Goal: Task Accomplishment & Management: Manage account settings

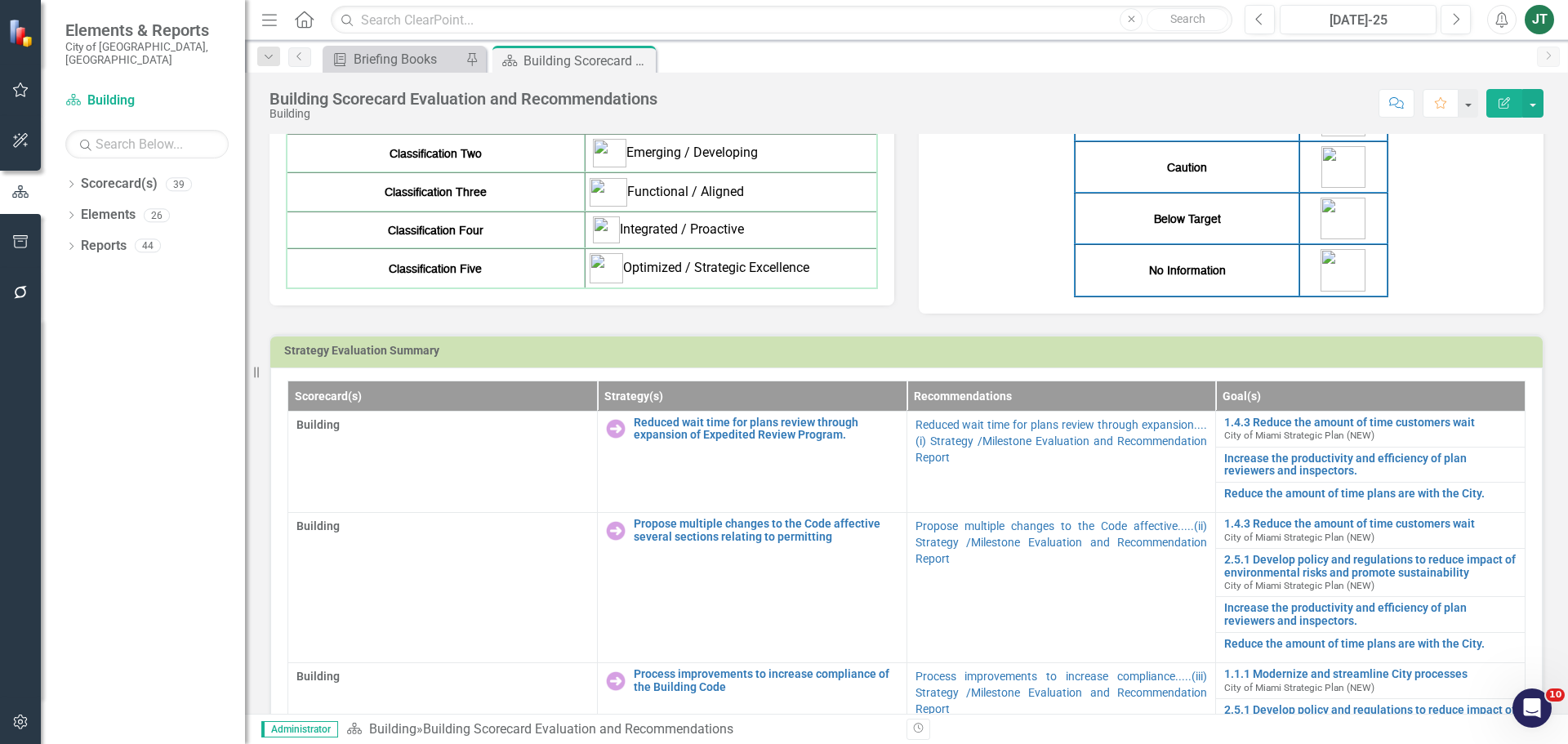
scroll to position [163, 0]
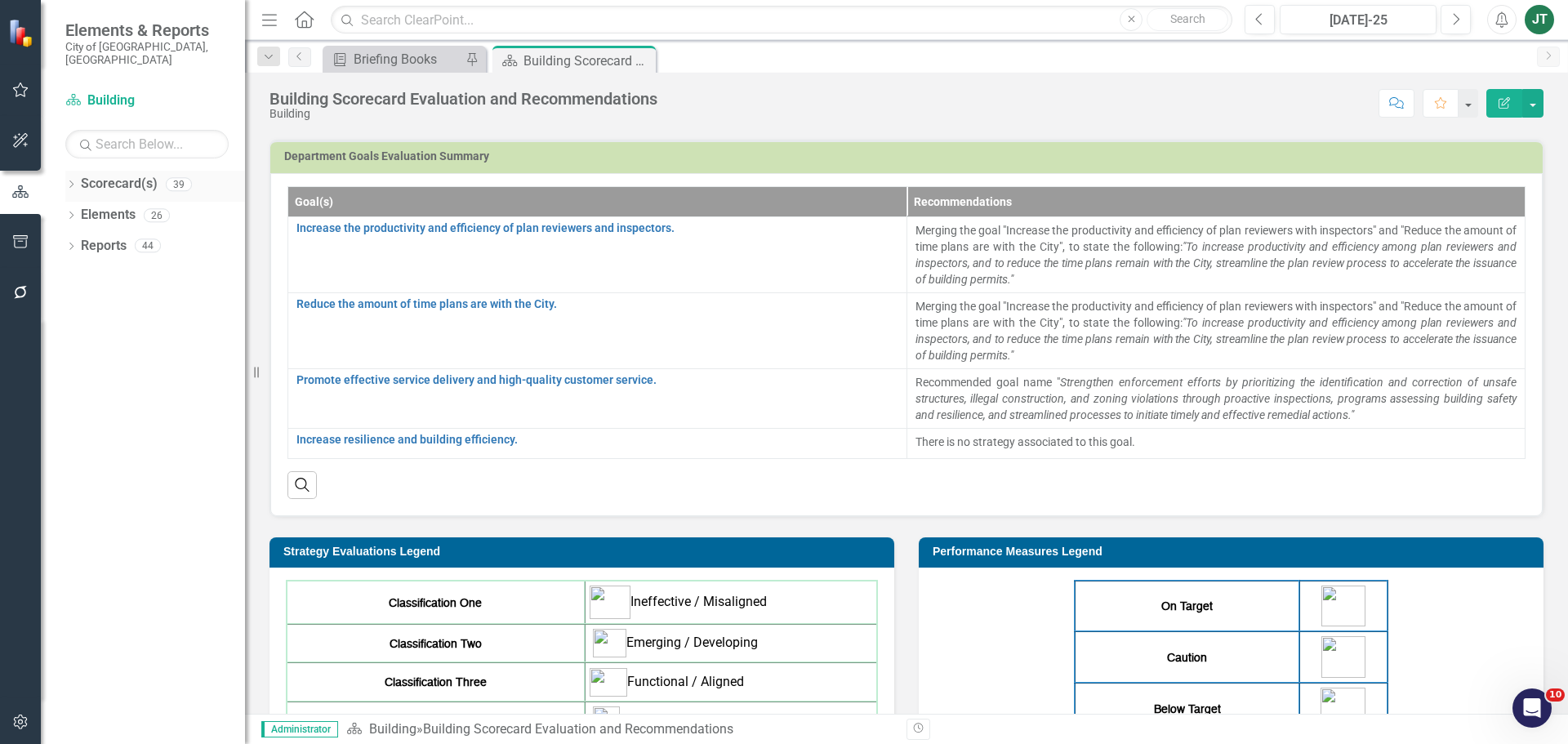
click at [69, 181] on icon "Dropdown" at bounding box center [71, 186] width 11 height 9
click at [82, 240] on icon "Dropdown" at bounding box center [79, 245] width 12 height 9
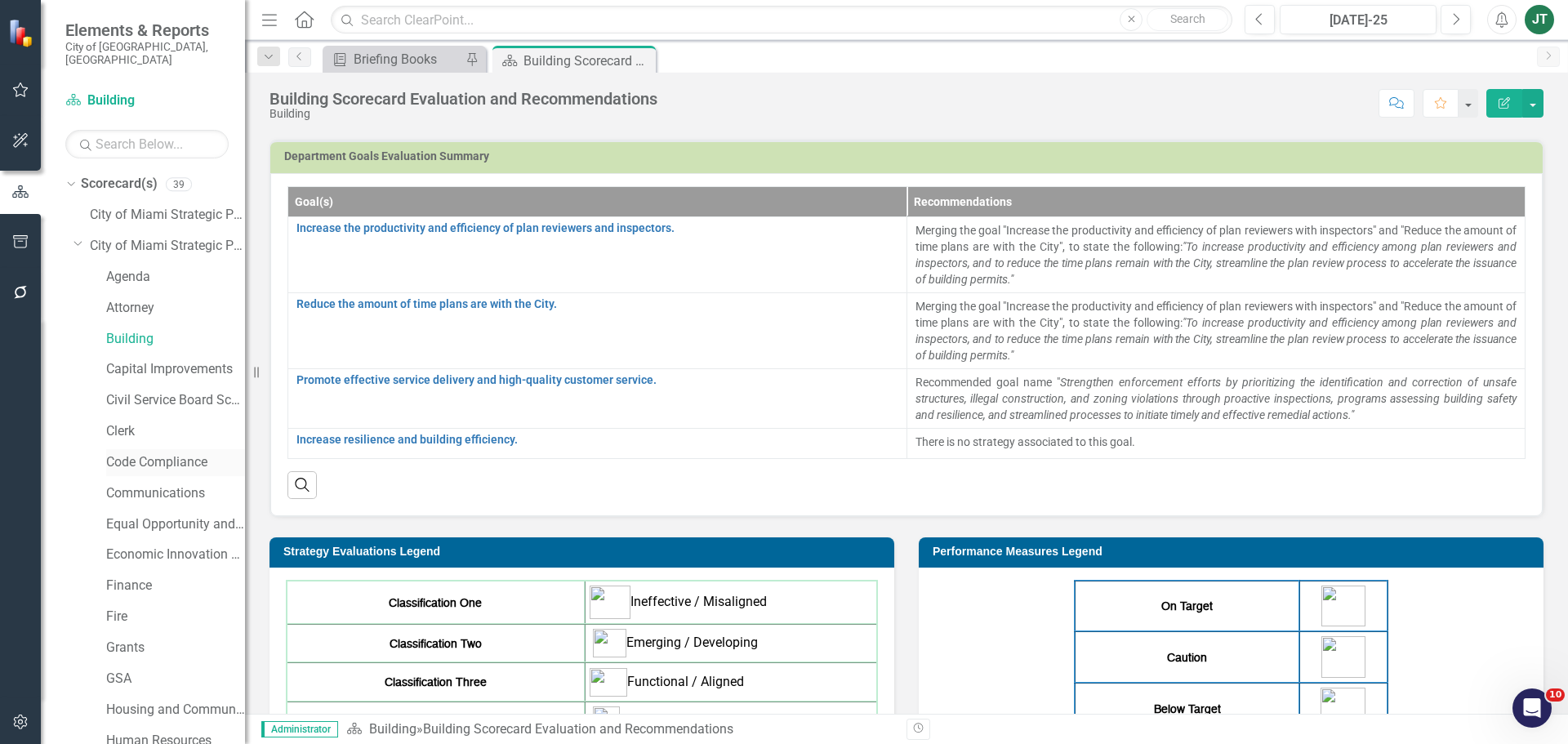
click at [132, 453] on link "Code Compliance" at bounding box center [175, 462] width 138 height 19
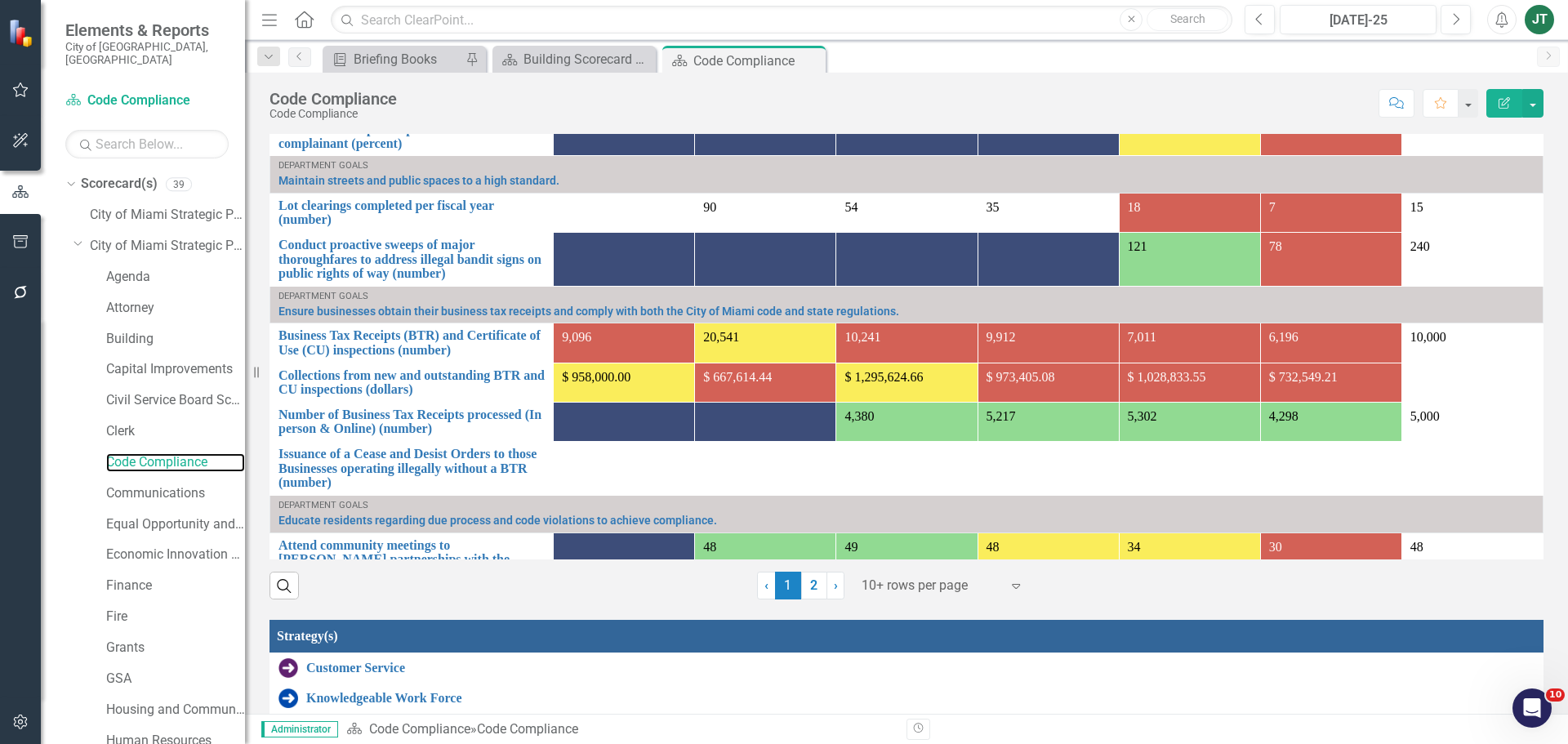
scroll to position [1355, 0]
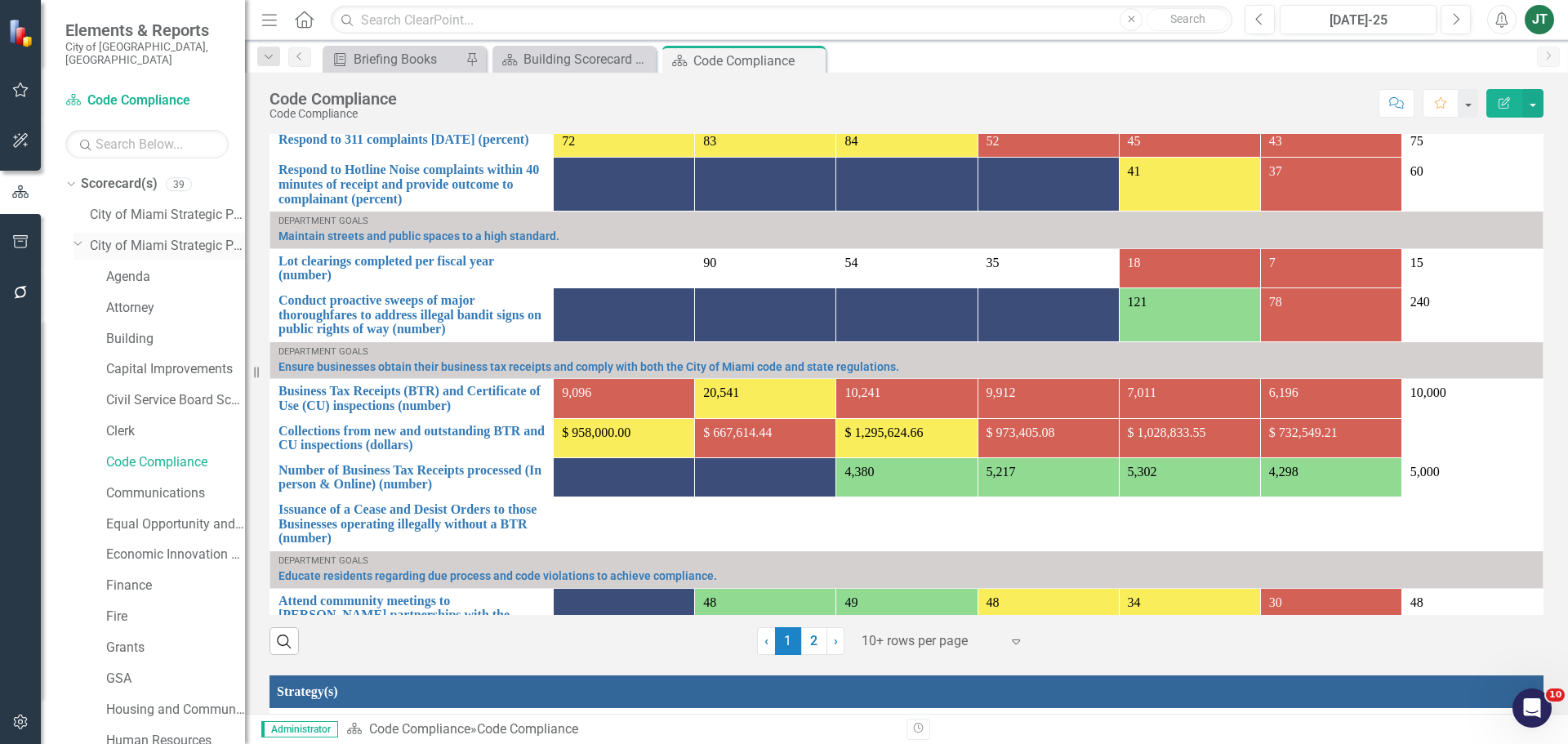
click at [78, 236] on icon "Dropdown" at bounding box center [78, 242] width 9 height 12
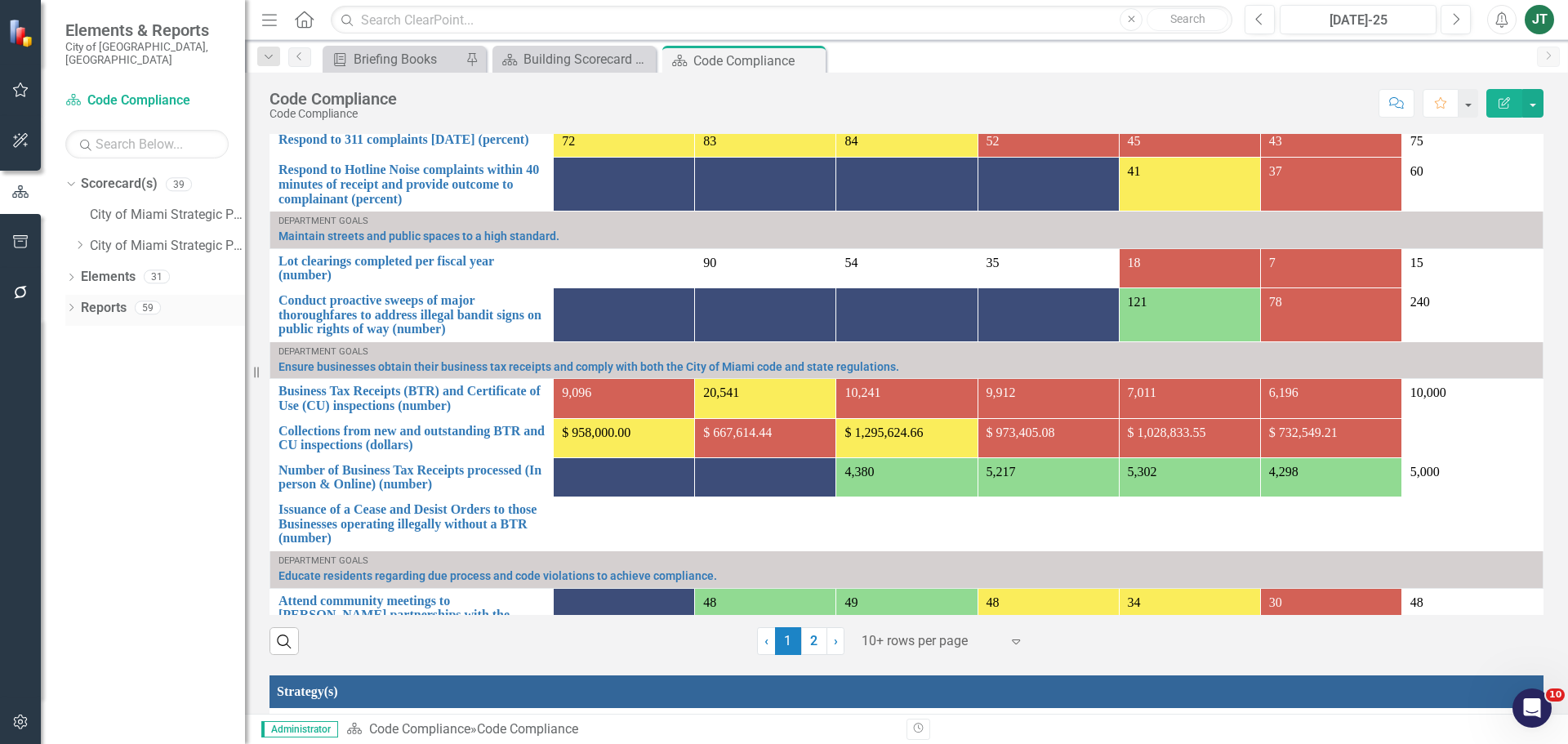
click at [72, 304] on icon "Dropdown" at bounding box center [71, 309] width 11 height 9
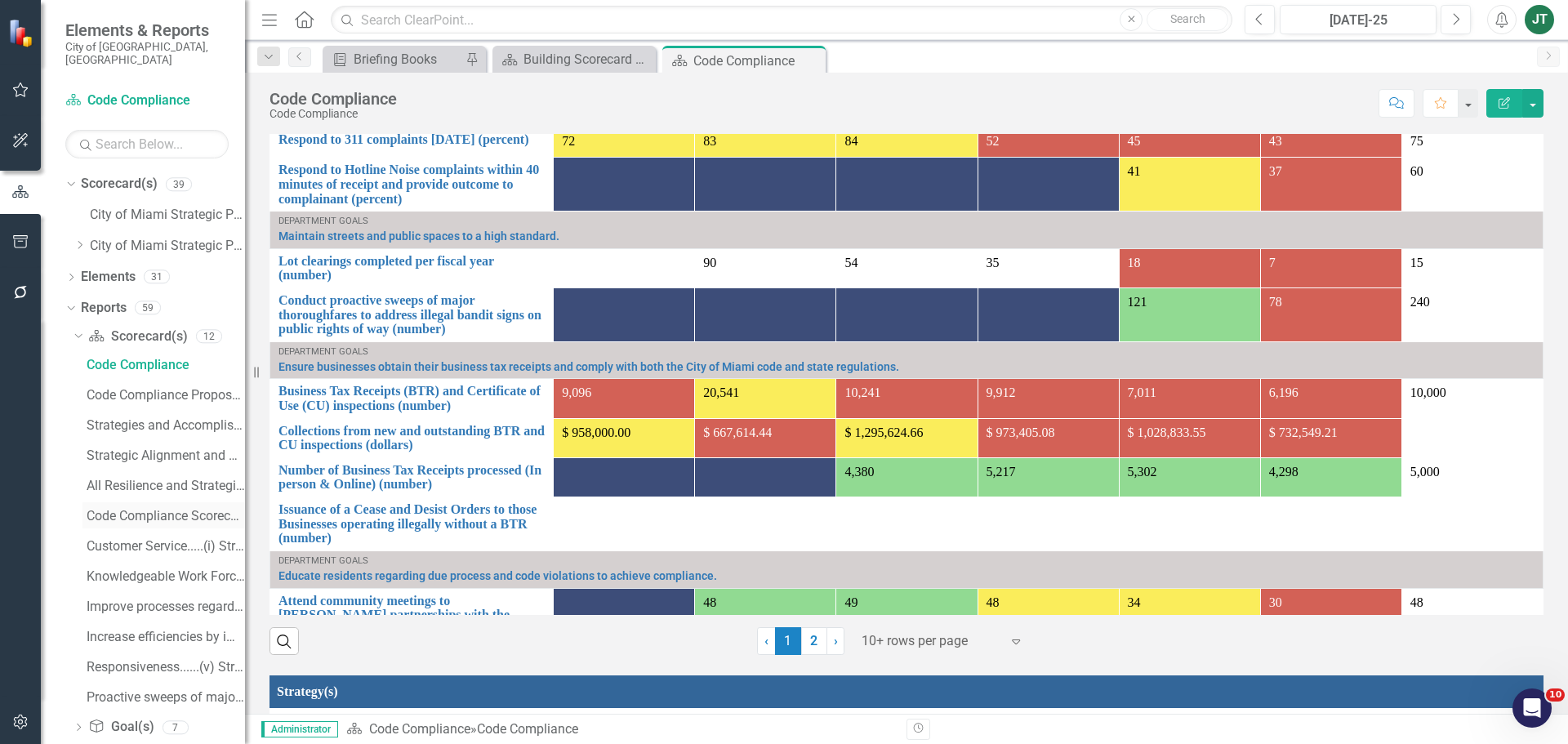
click at [179, 509] on div "Code Compliance Scorecard Evaluation and Recommendations" at bounding box center [166, 516] width 158 height 15
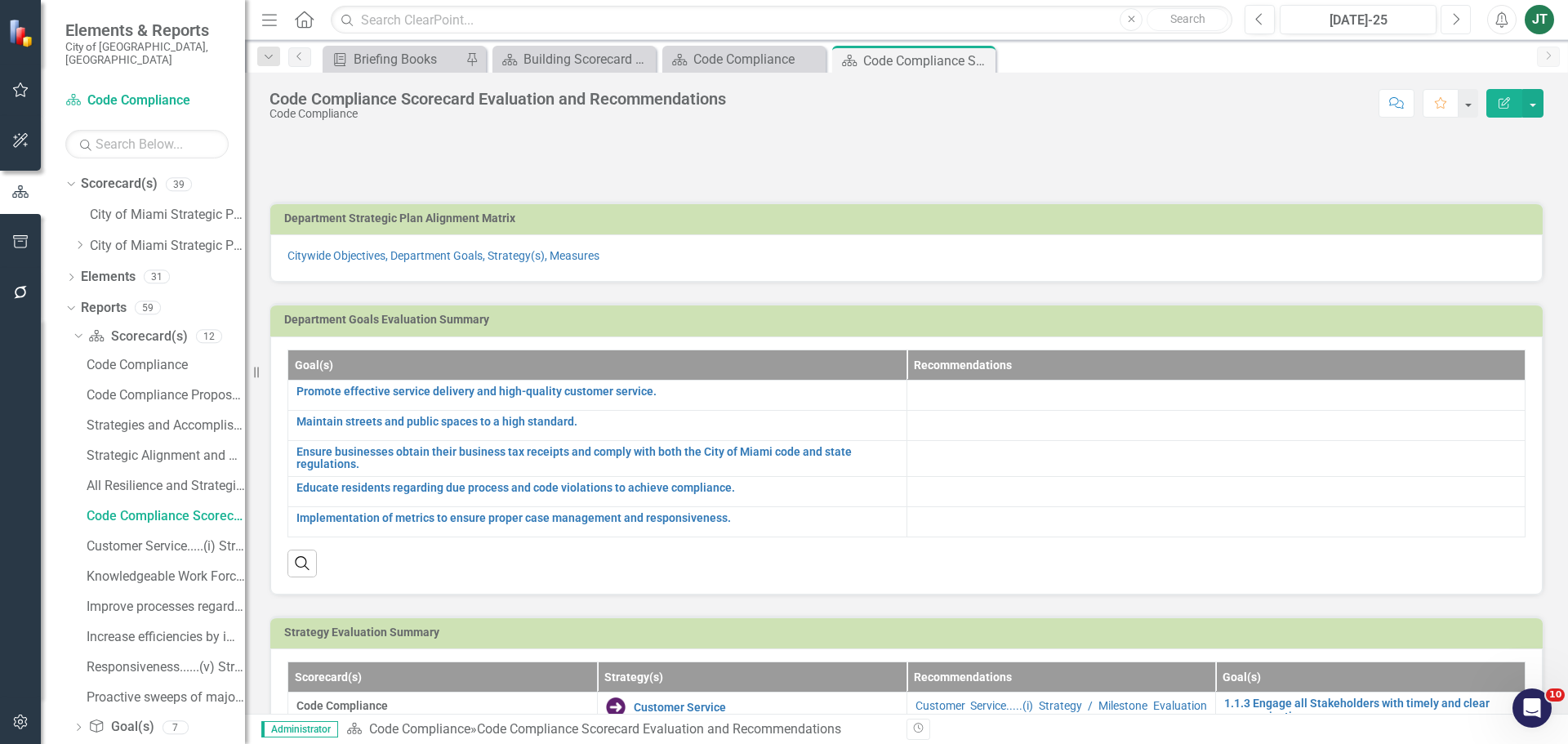
click at [1460, 23] on icon "Next" at bounding box center [1456, 20] width 9 height 15
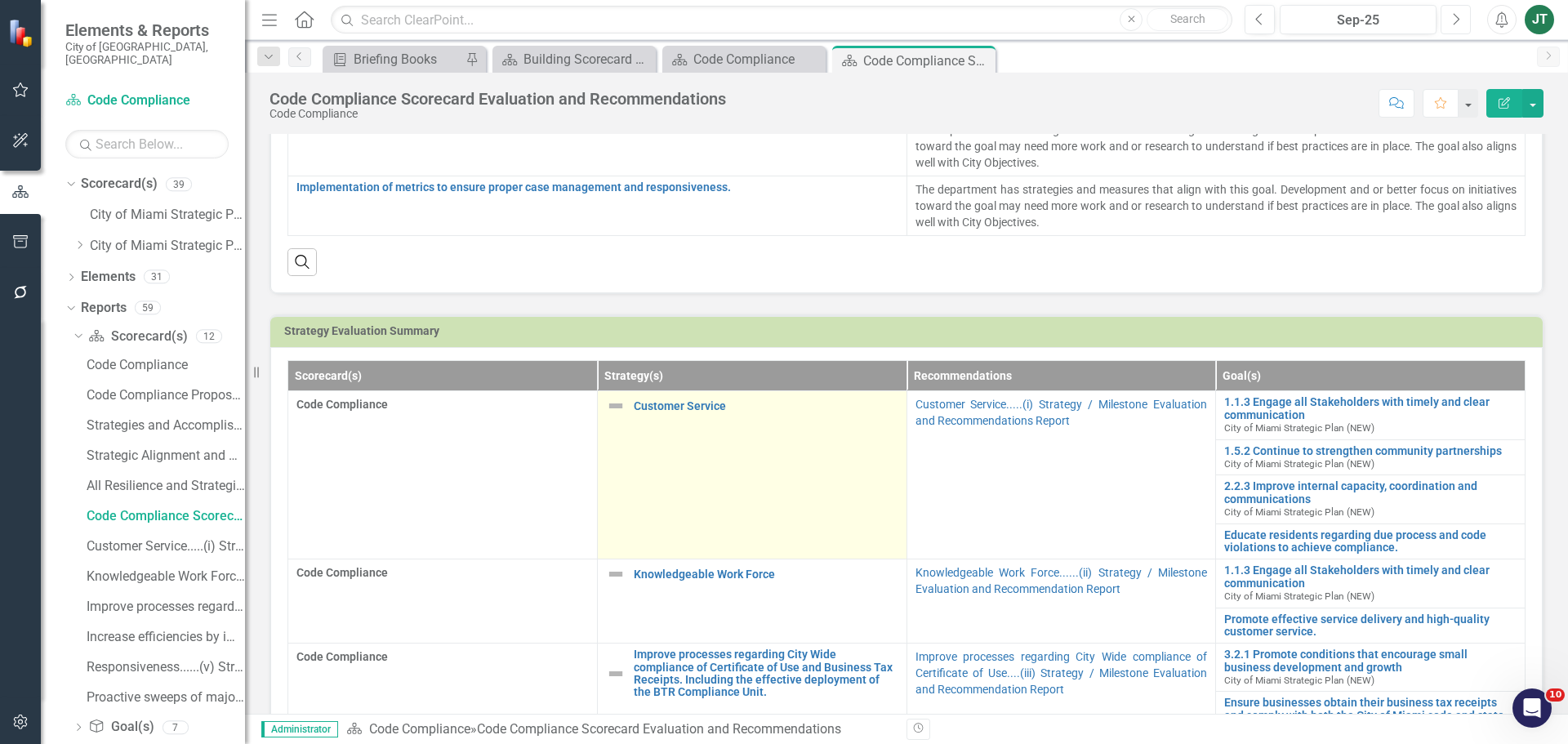
scroll to position [451, 0]
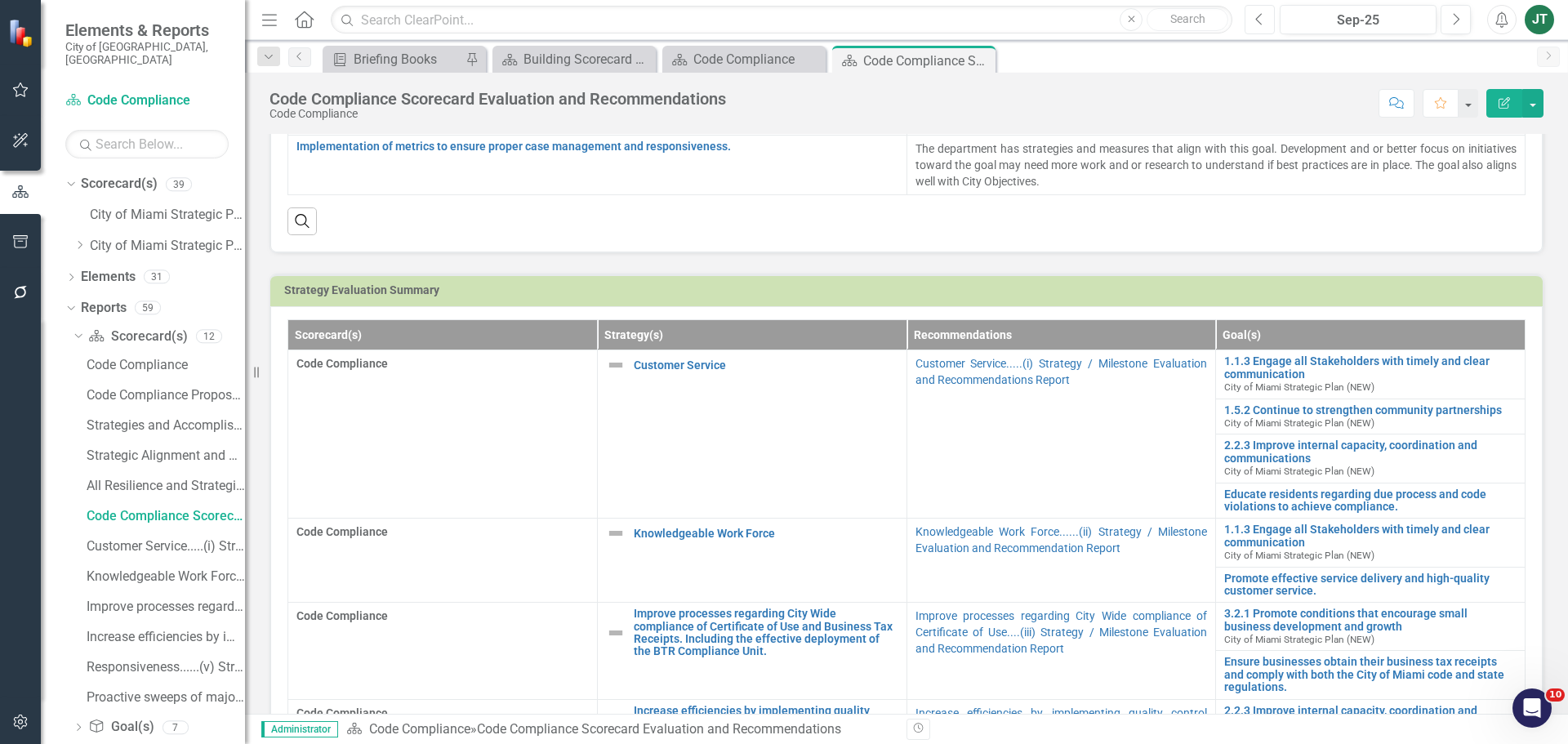
click at [1259, 14] on icon "Previous" at bounding box center [1260, 20] width 9 height 15
click at [1259, 15] on icon "button" at bounding box center [1259, 19] width 7 height 11
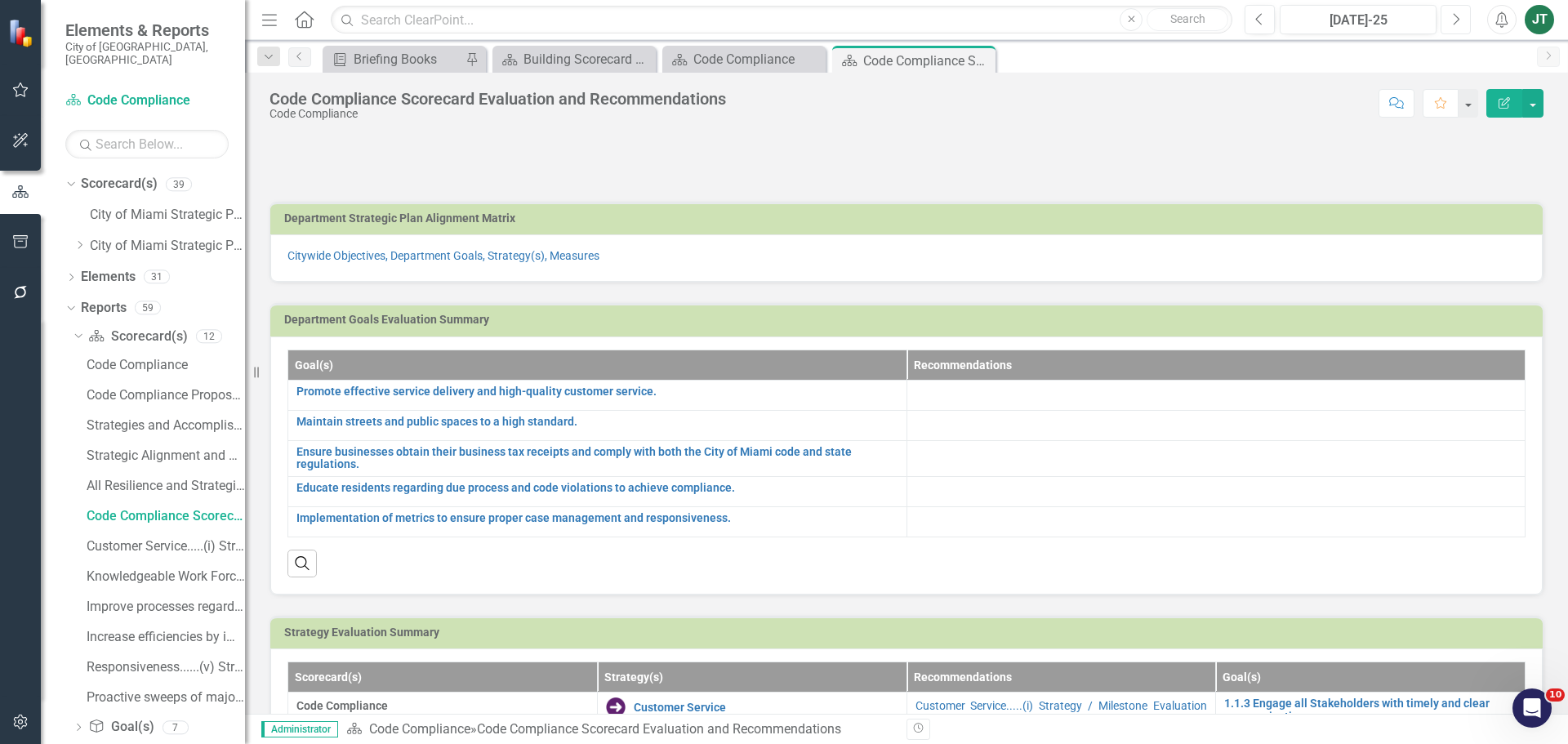
click at [1465, 21] on button "Next" at bounding box center [1456, 19] width 30 height 29
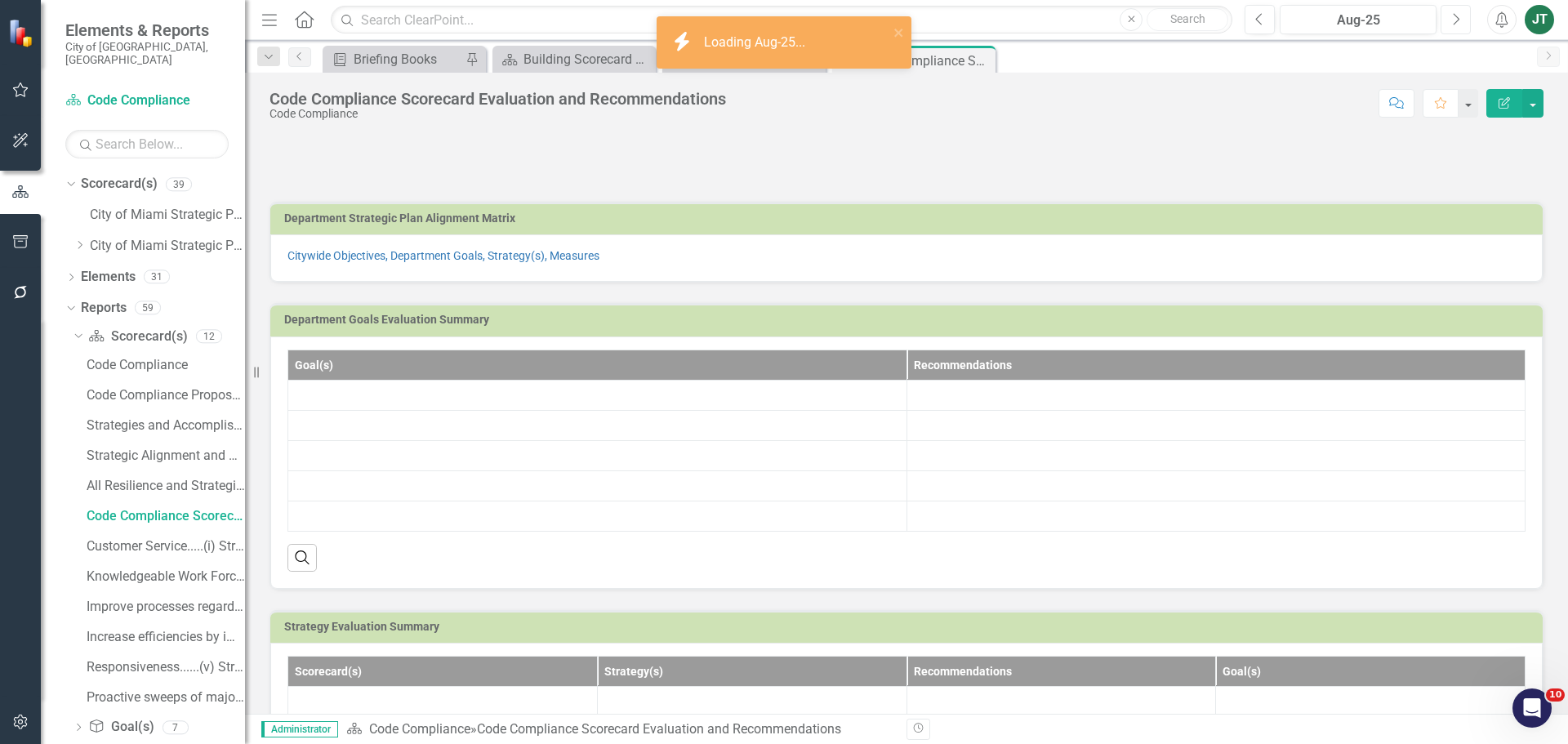
click at [1459, 23] on icon "Next" at bounding box center [1456, 20] width 9 height 15
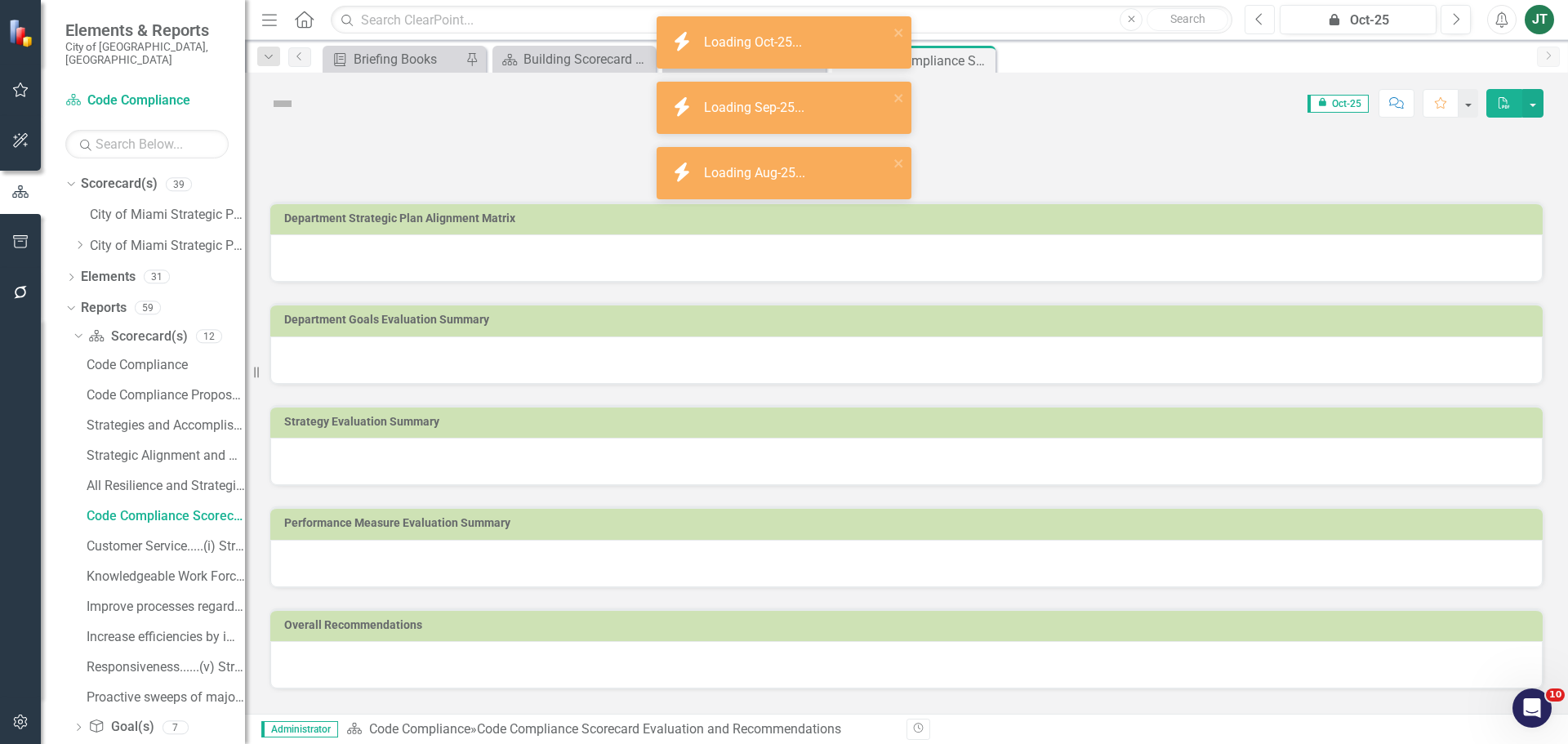
drag, startPoint x: 1254, startPoint y: 20, endPoint x: 1253, endPoint y: 28, distance: 8.1
click at [1255, 20] on button "Previous" at bounding box center [1259, 19] width 30 height 29
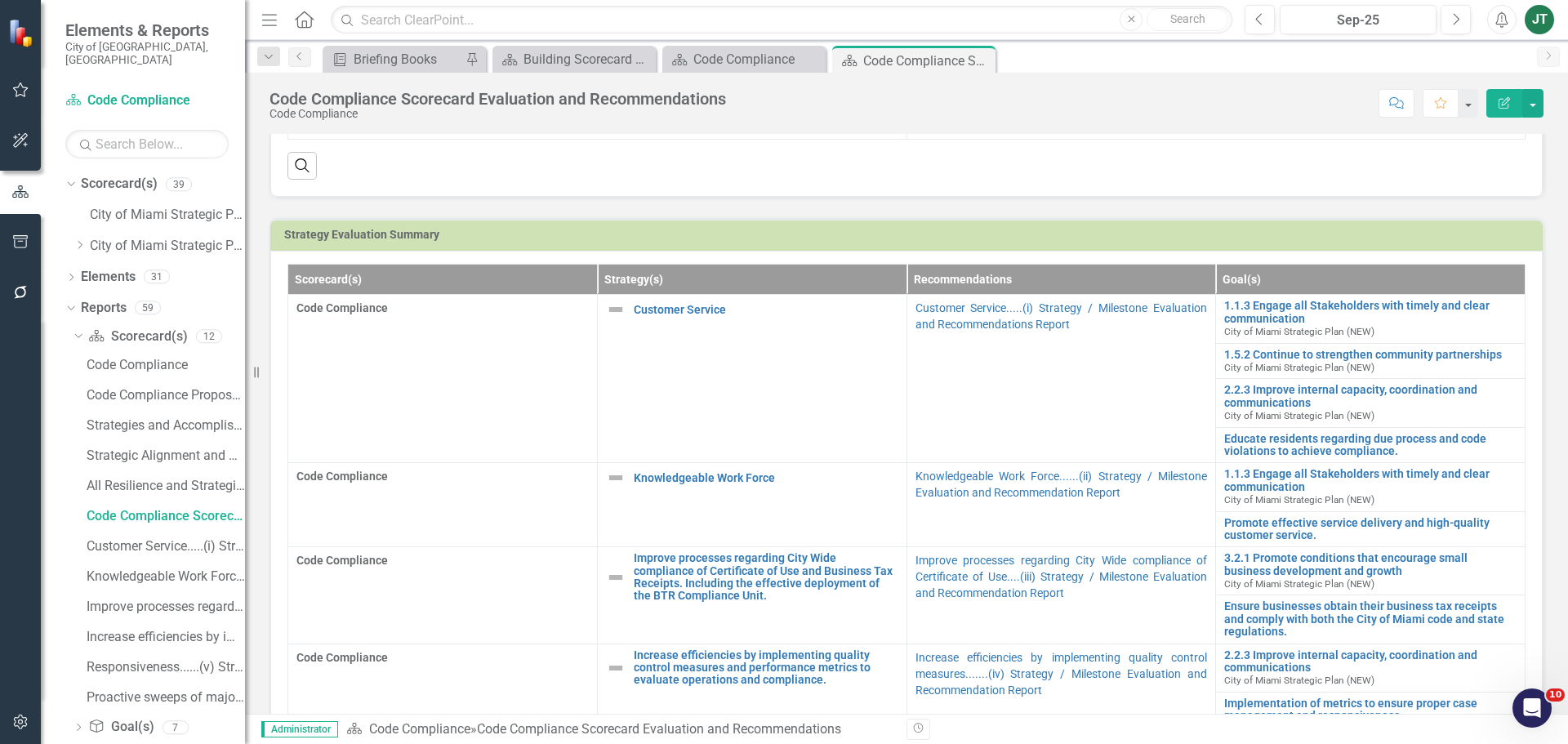
scroll to position [490, 0]
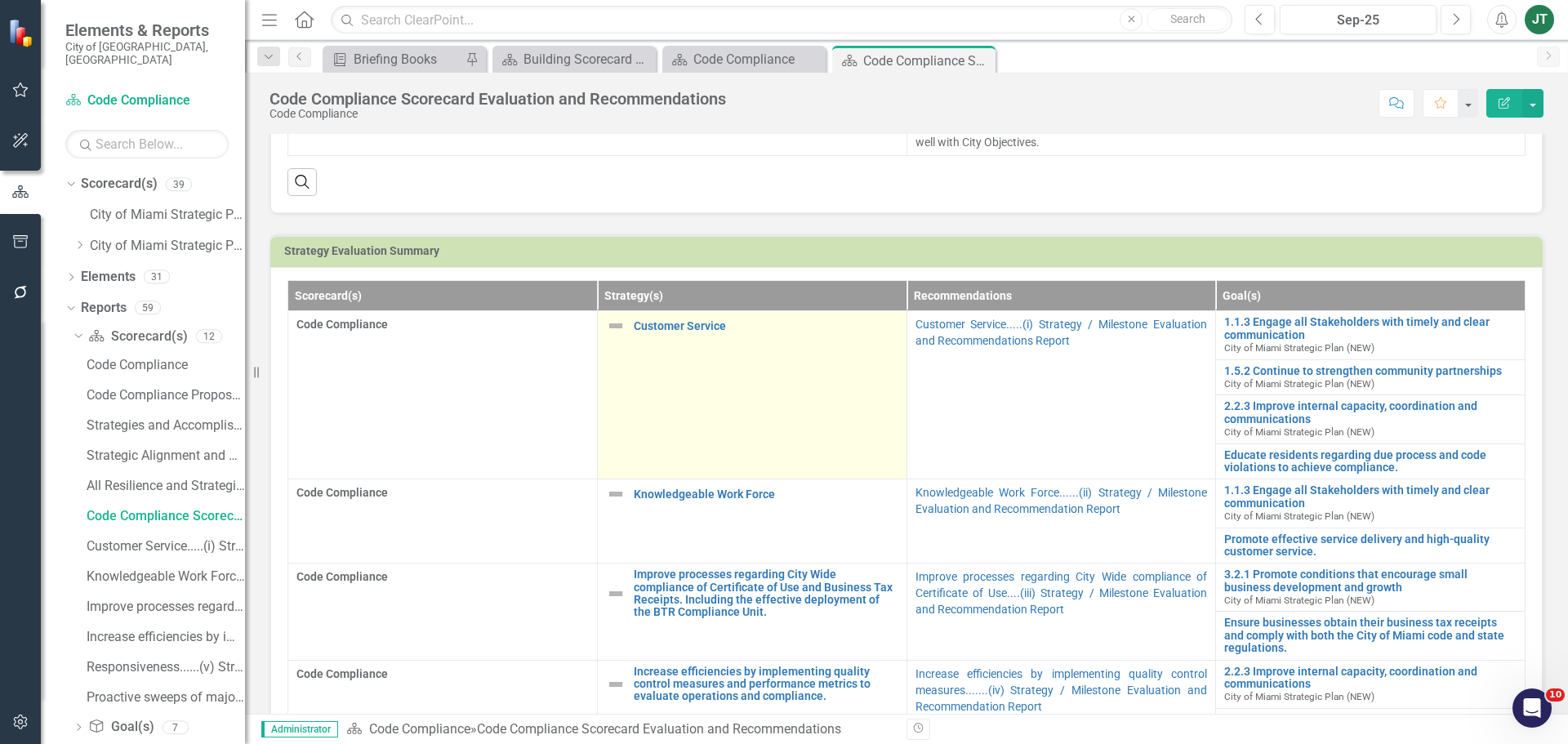
click at [613, 323] on img at bounding box center [615, 326] width 20 height 20
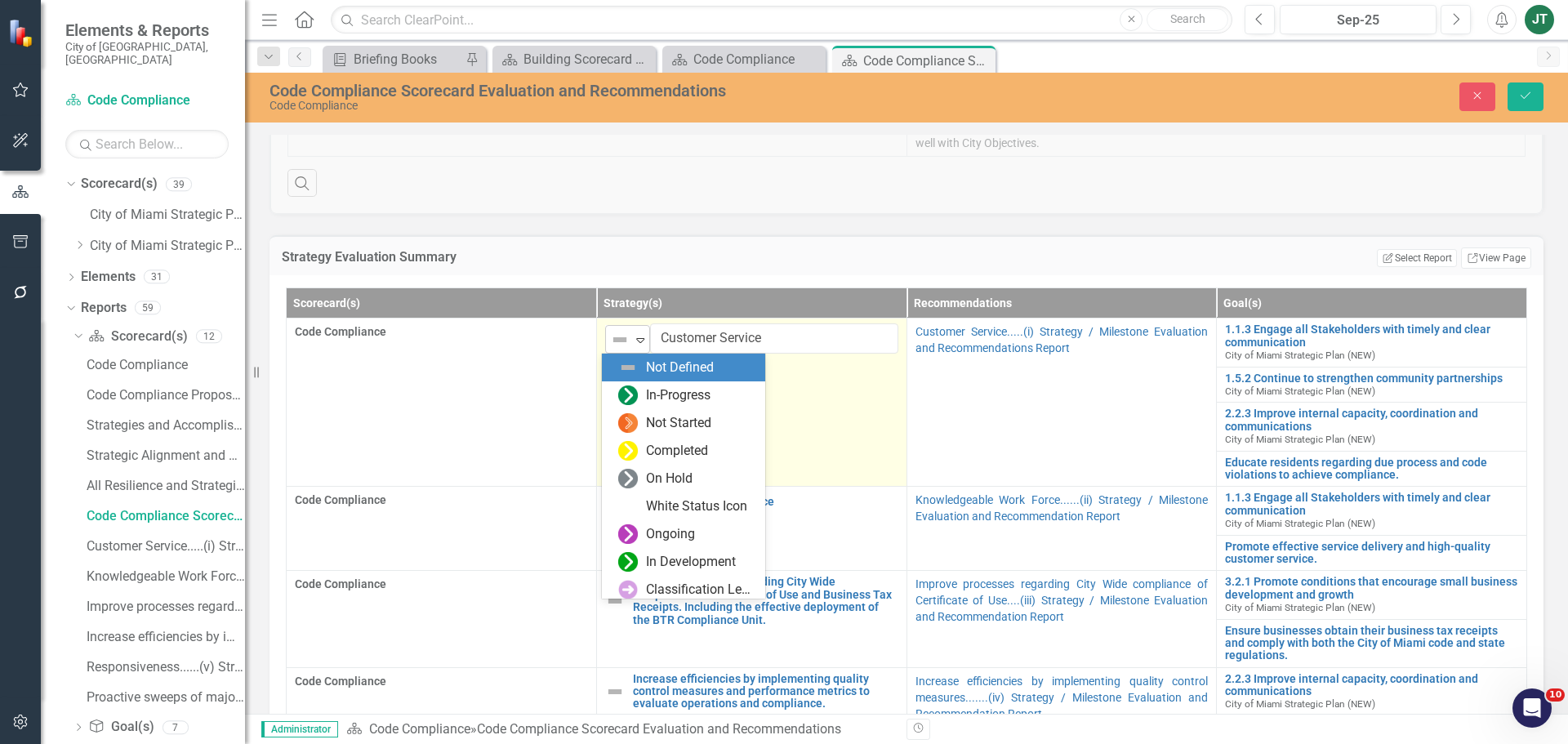
click at [621, 335] on img at bounding box center [620, 339] width 20 height 20
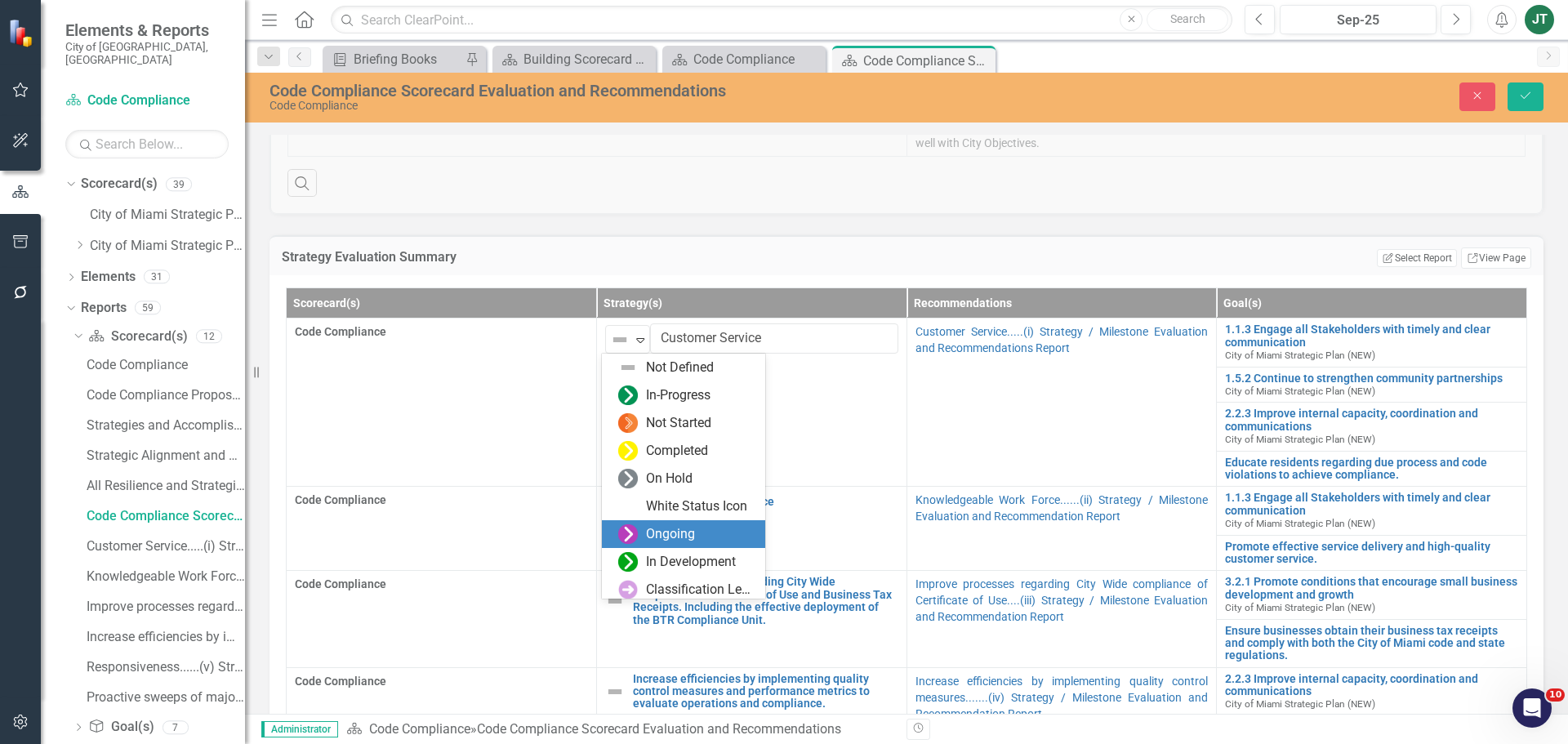
scroll to position [116, 0]
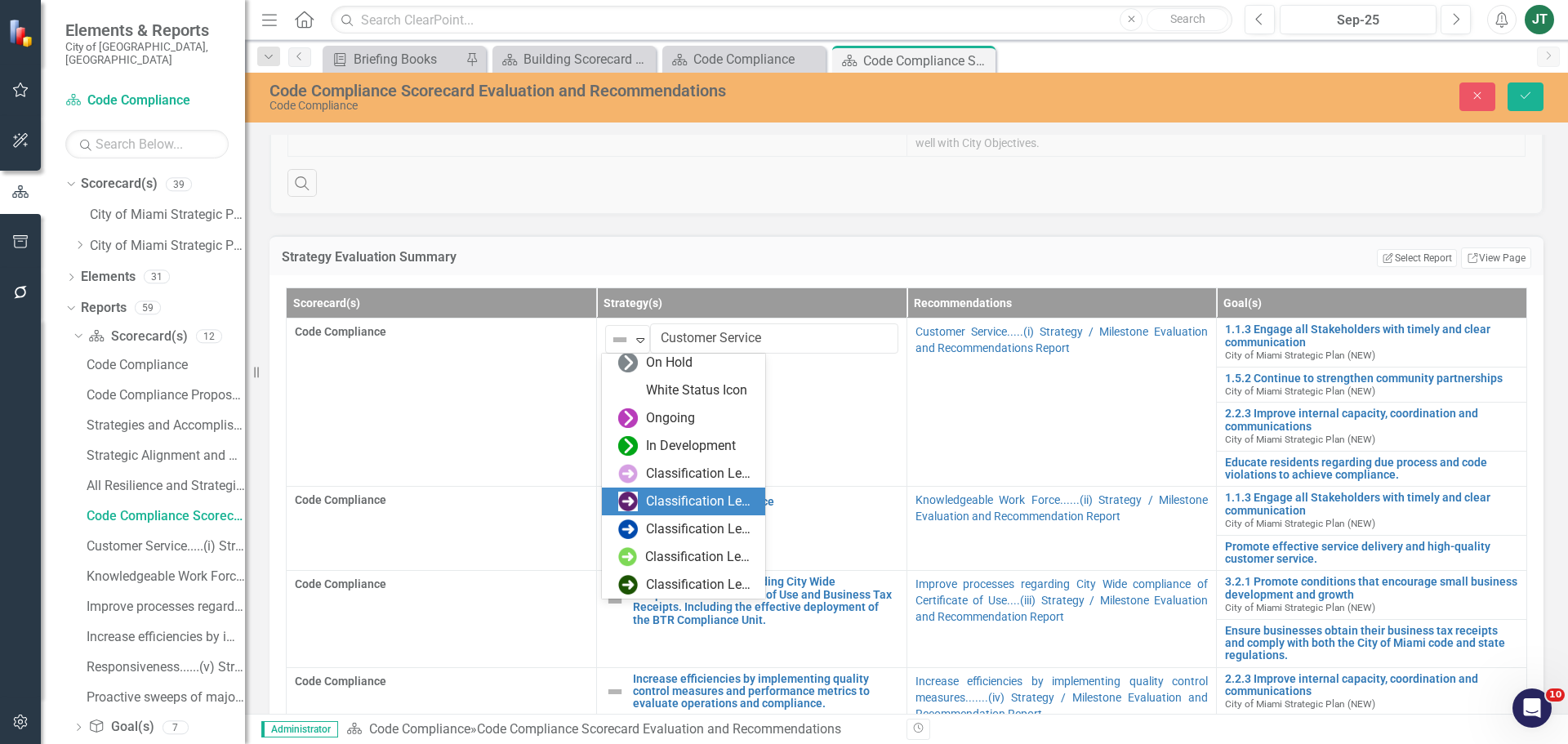
click at [646, 504] on div "Classification Level Two" at bounding box center [701, 502] width 109 height 19
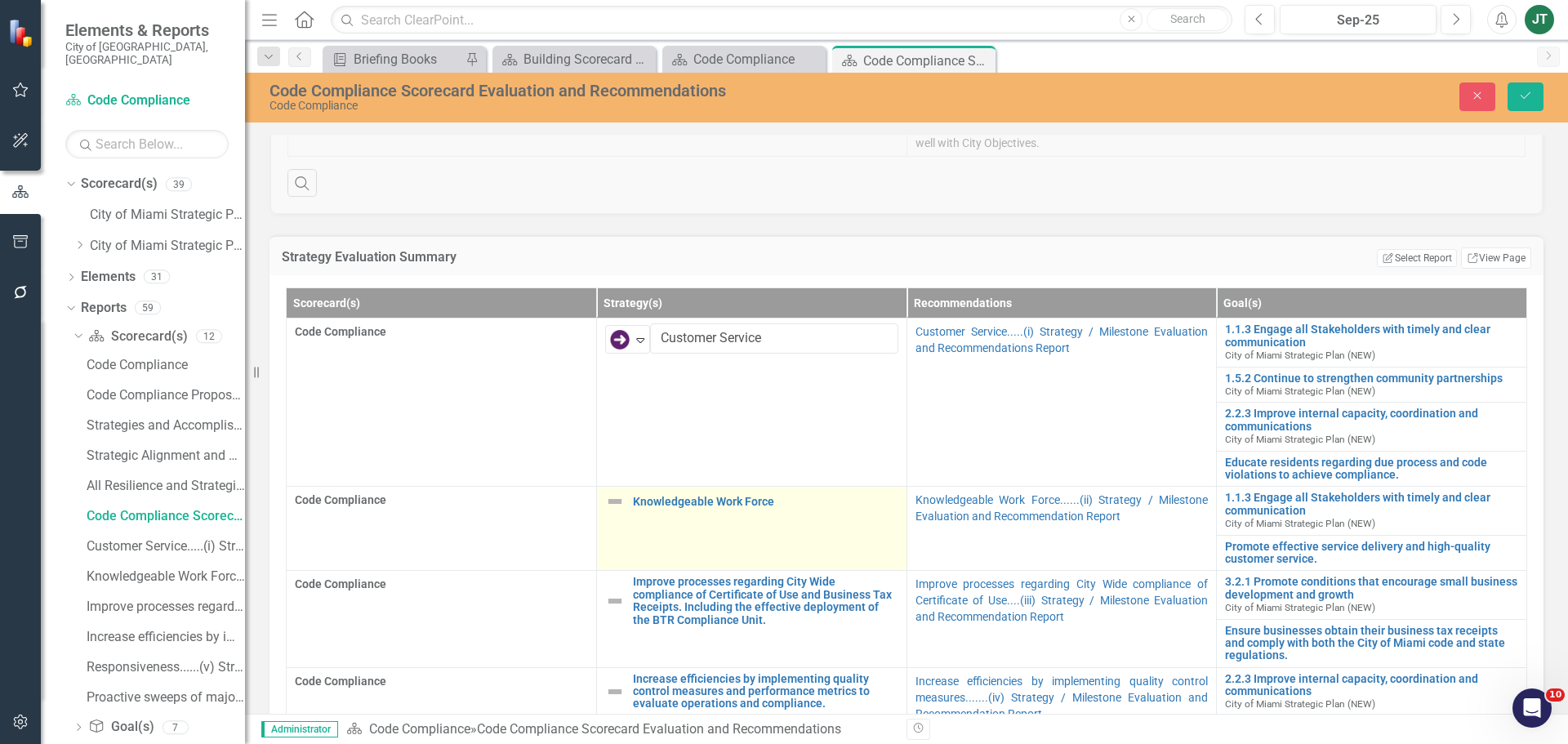
click at [615, 502] on img at bounding box center [615, 501] width 20 height 20
click at [615, 502] on img at bounding box center [620, 508] width 20 height 20
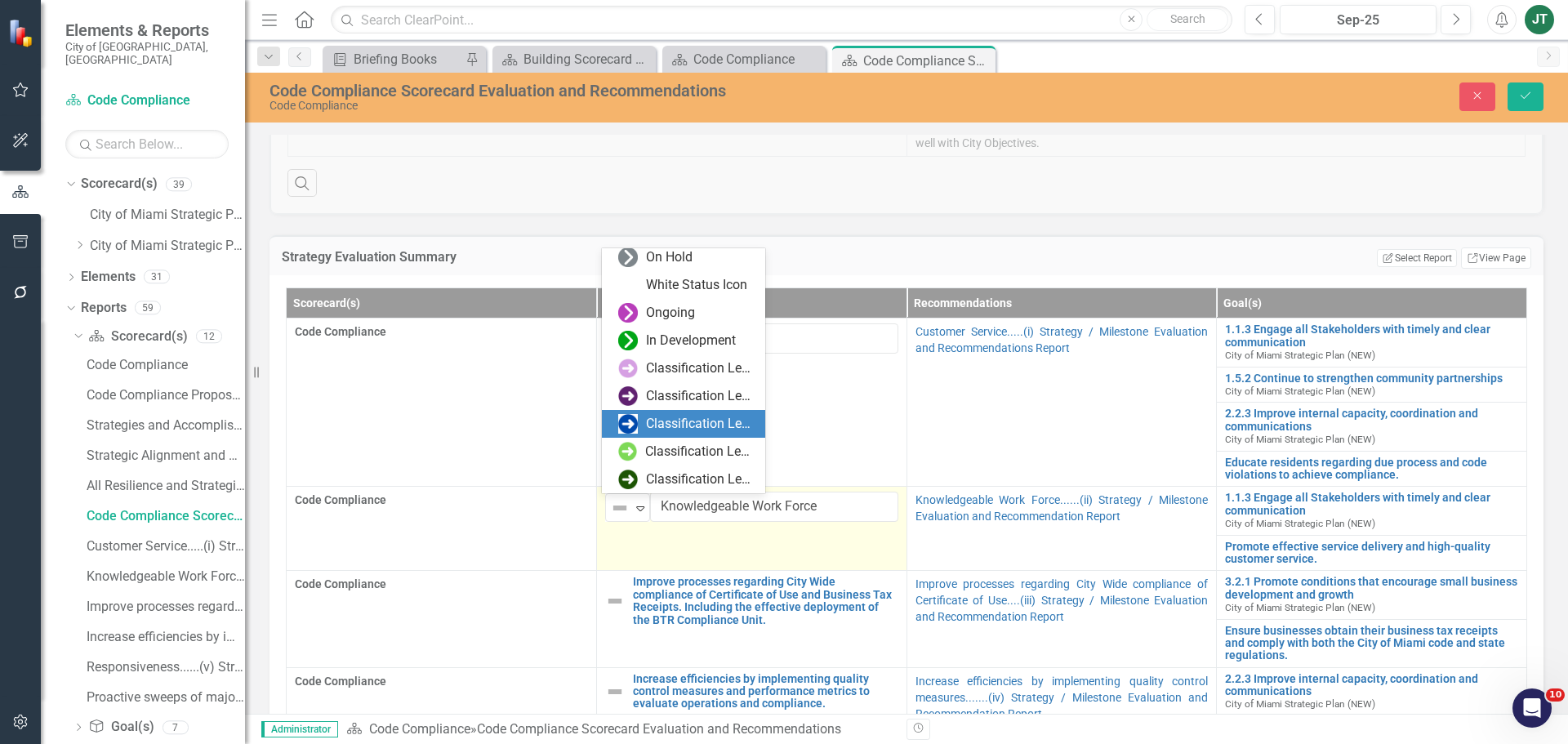
click at [638, 427] on div "Classification Level Three" at bounding box center [687, 424] width 137 height 20
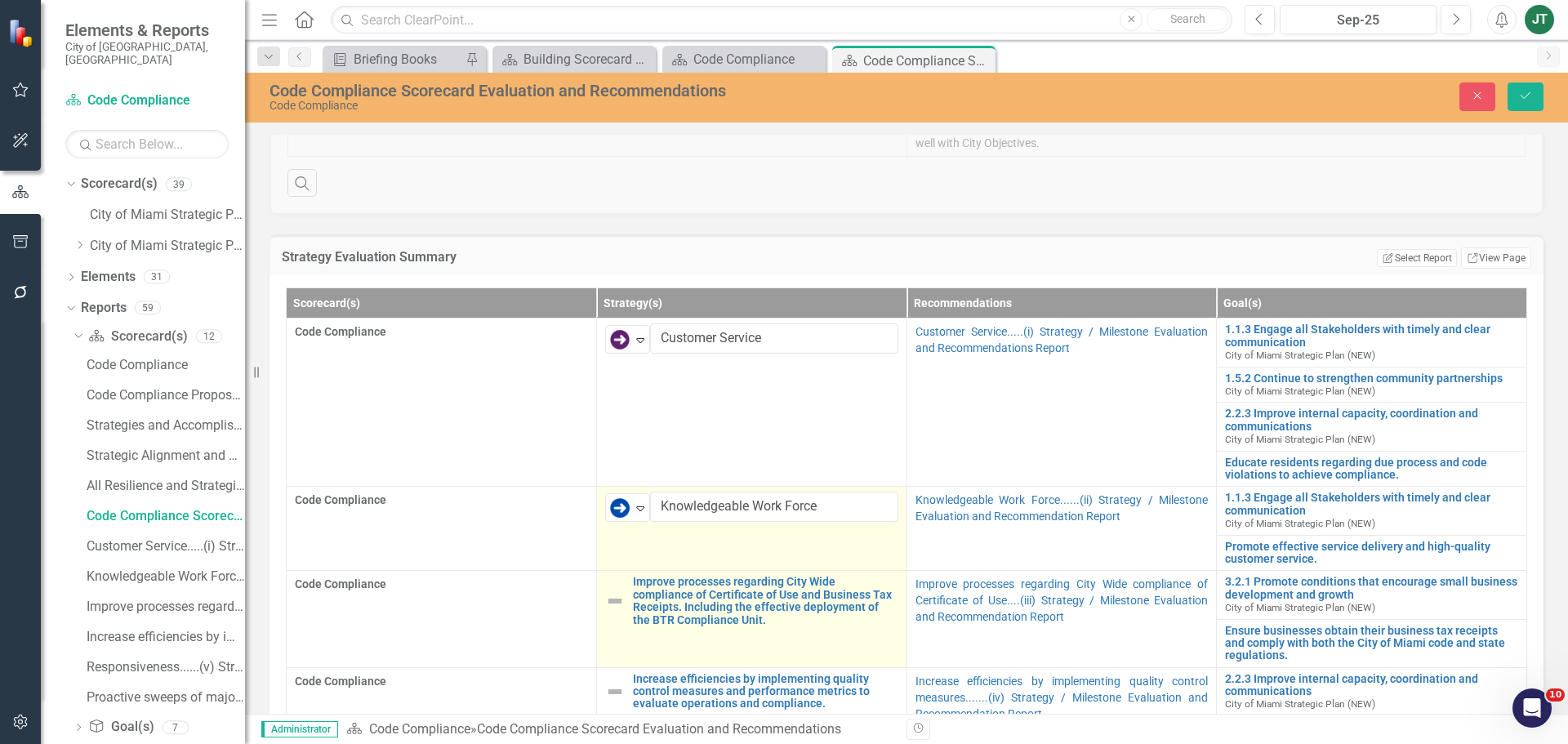
click at [612, 603] on img at bounding box center [615, 601] width 20 height 20
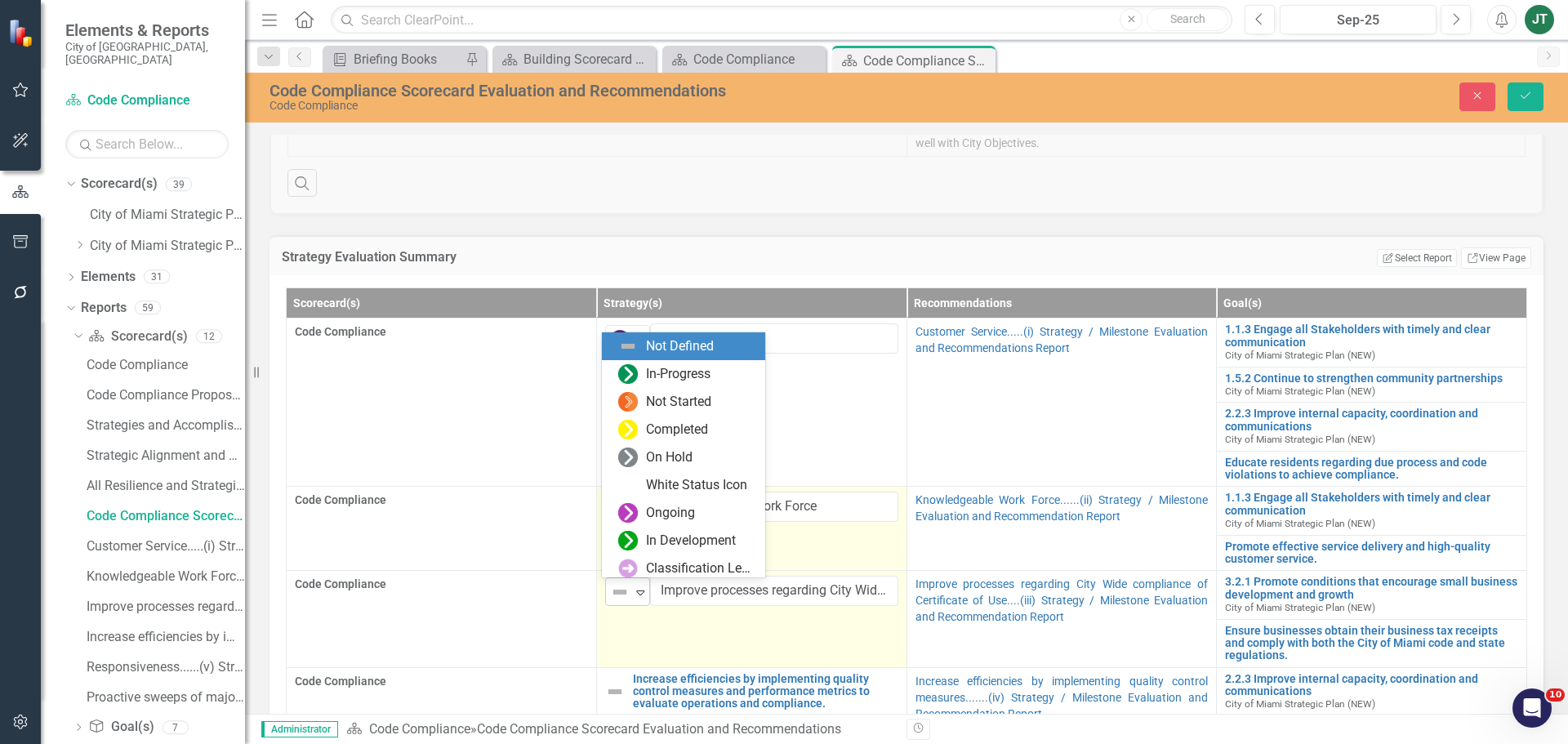
click at [622, 593] on img at bounding box center [620, 591] width 20 height 20
click at [626, 593] on div "Not Defined" at bounding box center [621, 591] width 22 height 20
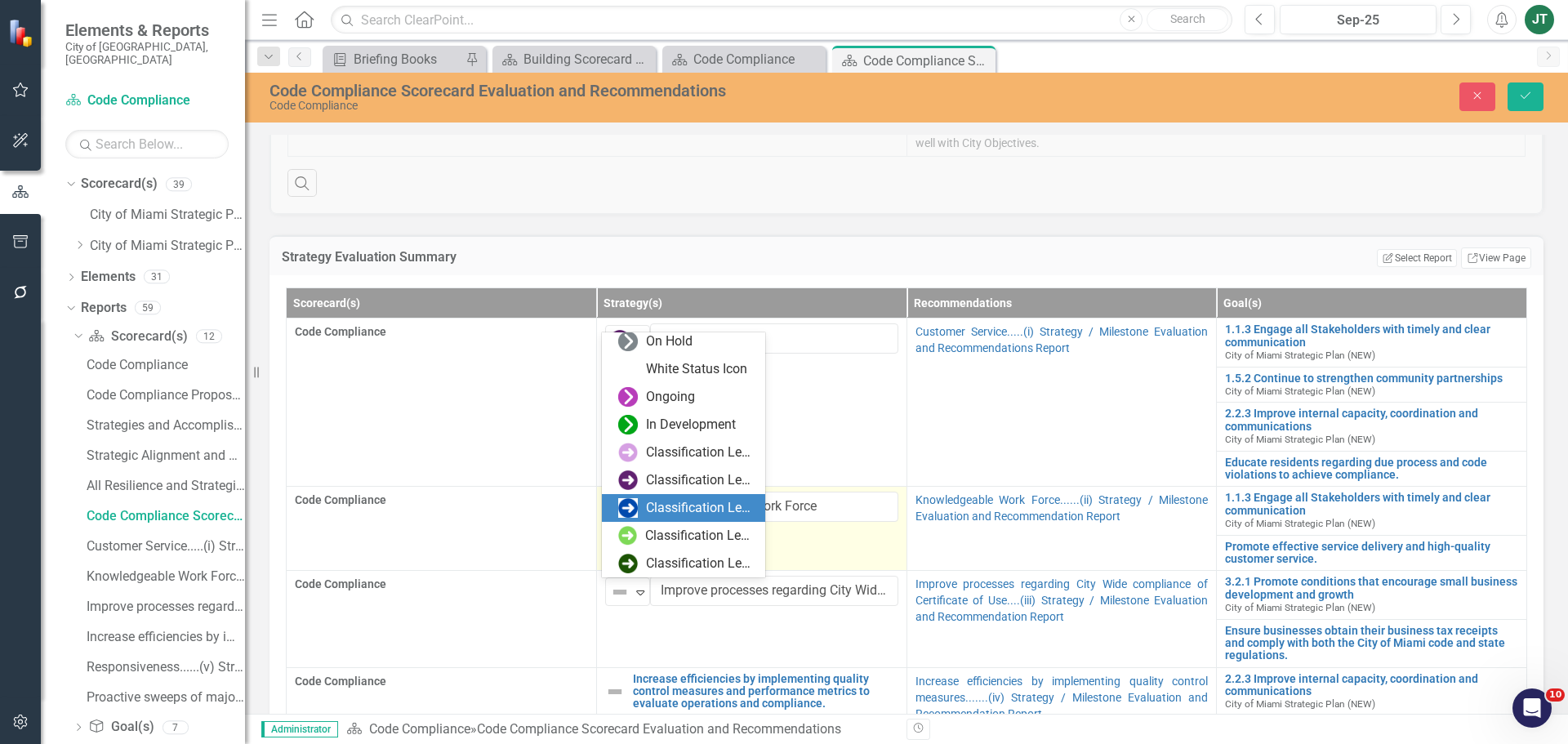
drag, startPoint x: 643, startPoint y: 505, endPoint x: 637, endPoint y: 523, distance: 19.0
click at [643, 506] on div "Classification Level Three" at bounding box center [687, 508] width 137 height 20
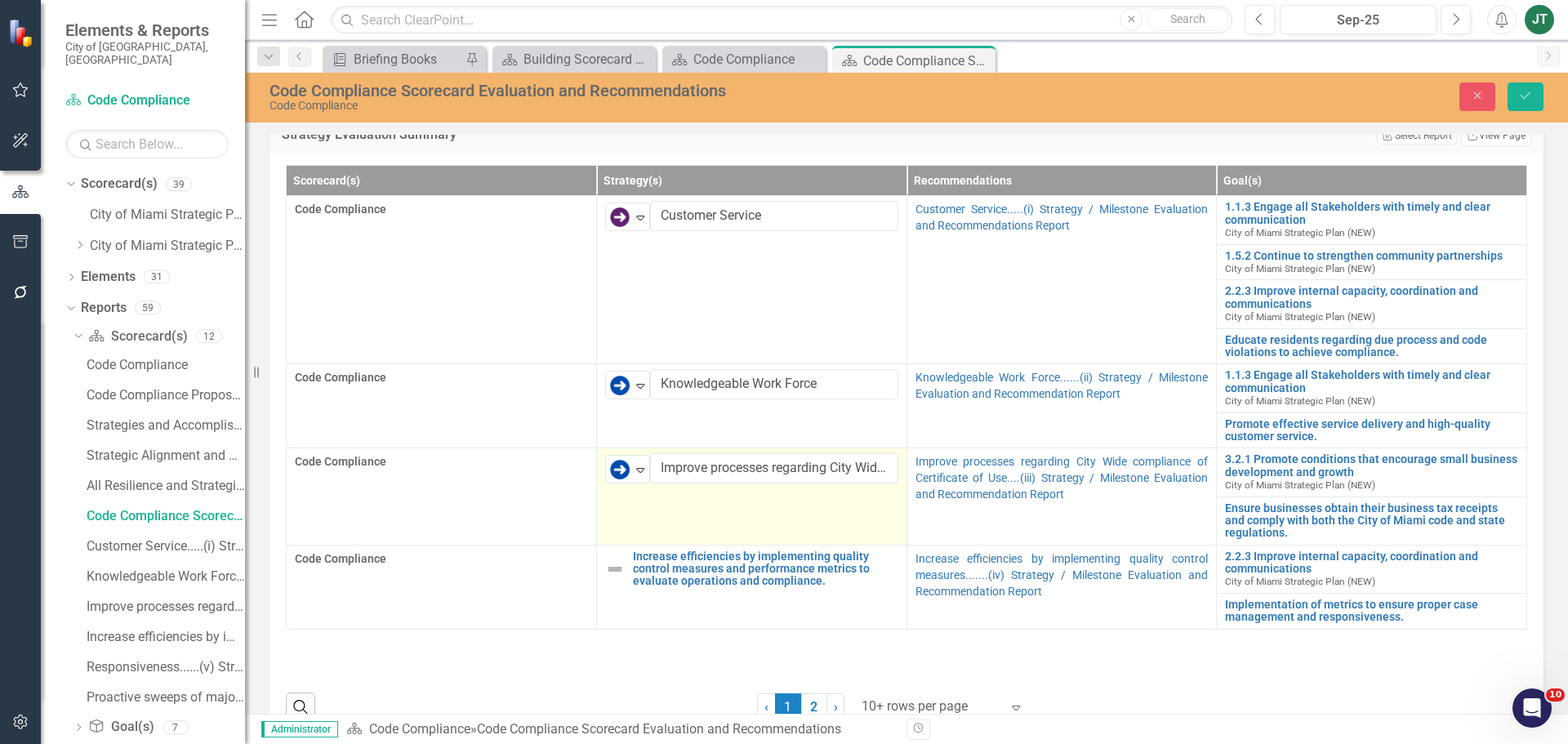
scroll to position [654, 0]
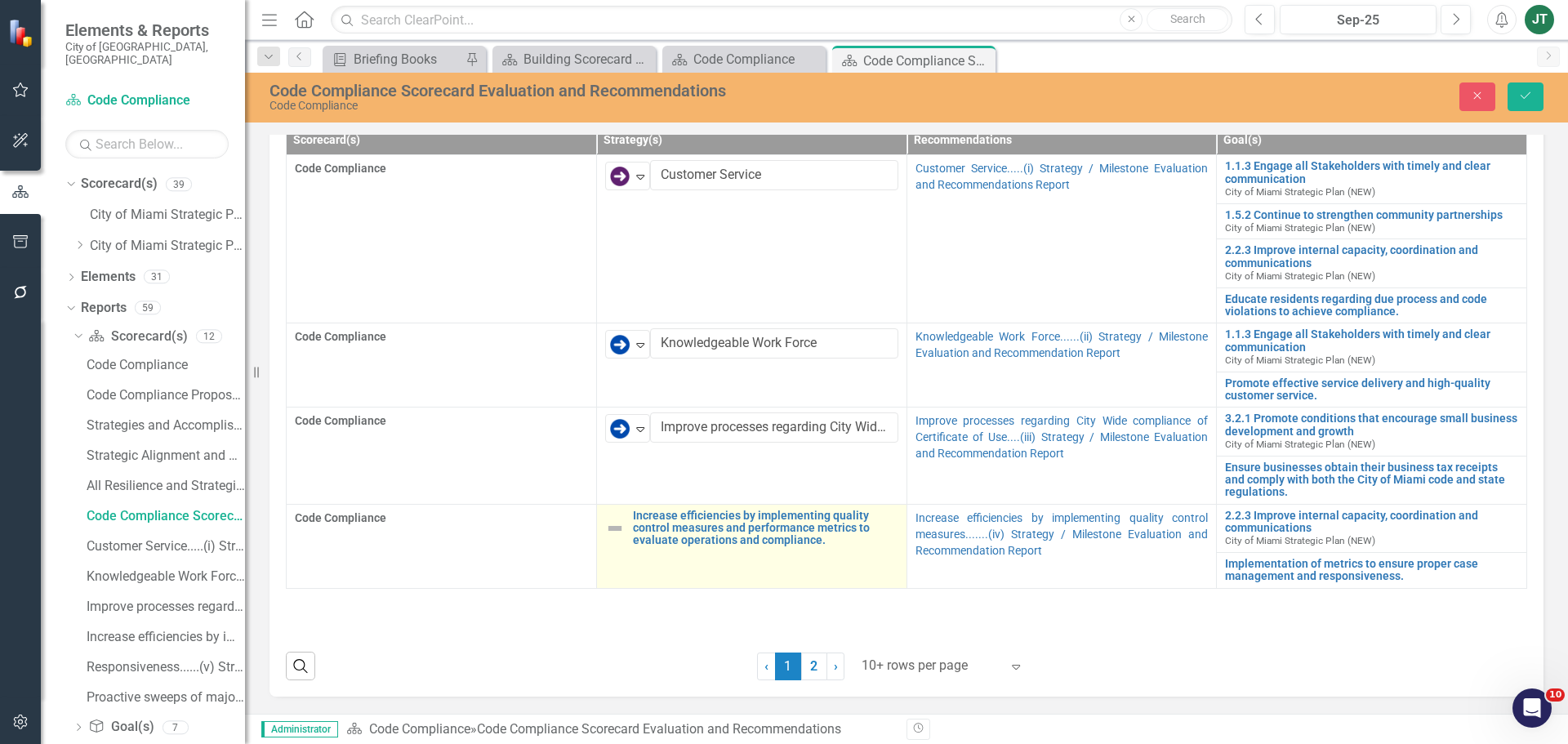
click at [611, 536] on img at bounding box center [615, 528] width 20 height 20
click at [614, 531] on img at bounding box center [615, 528] width 20 height 20
click at [615, 529] on img at bounding box center [615, 528] width 20 height 20
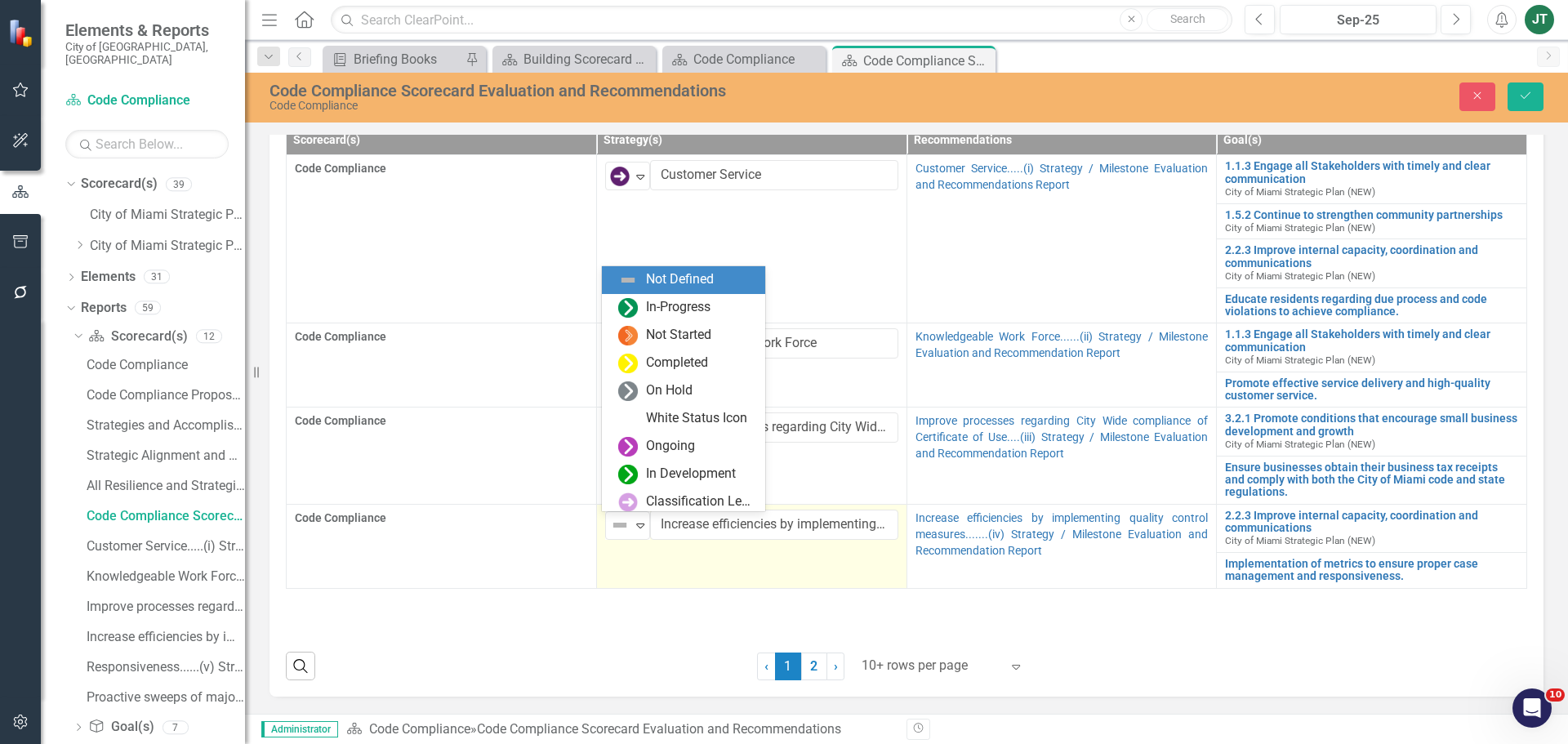
click at [615, 529] on img at bounding box center [620, 525] width 20 height 20
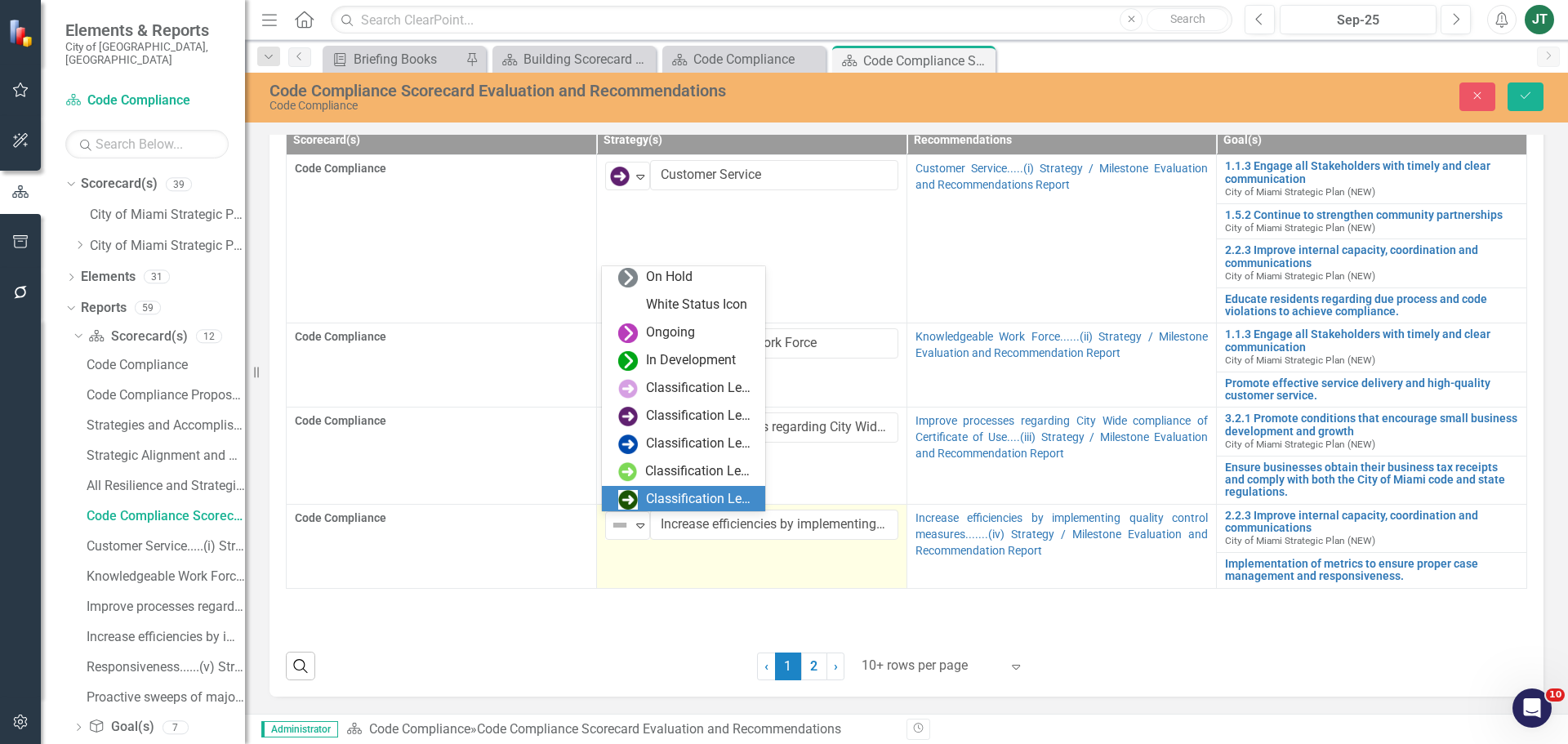
scroll to position [116, 0]
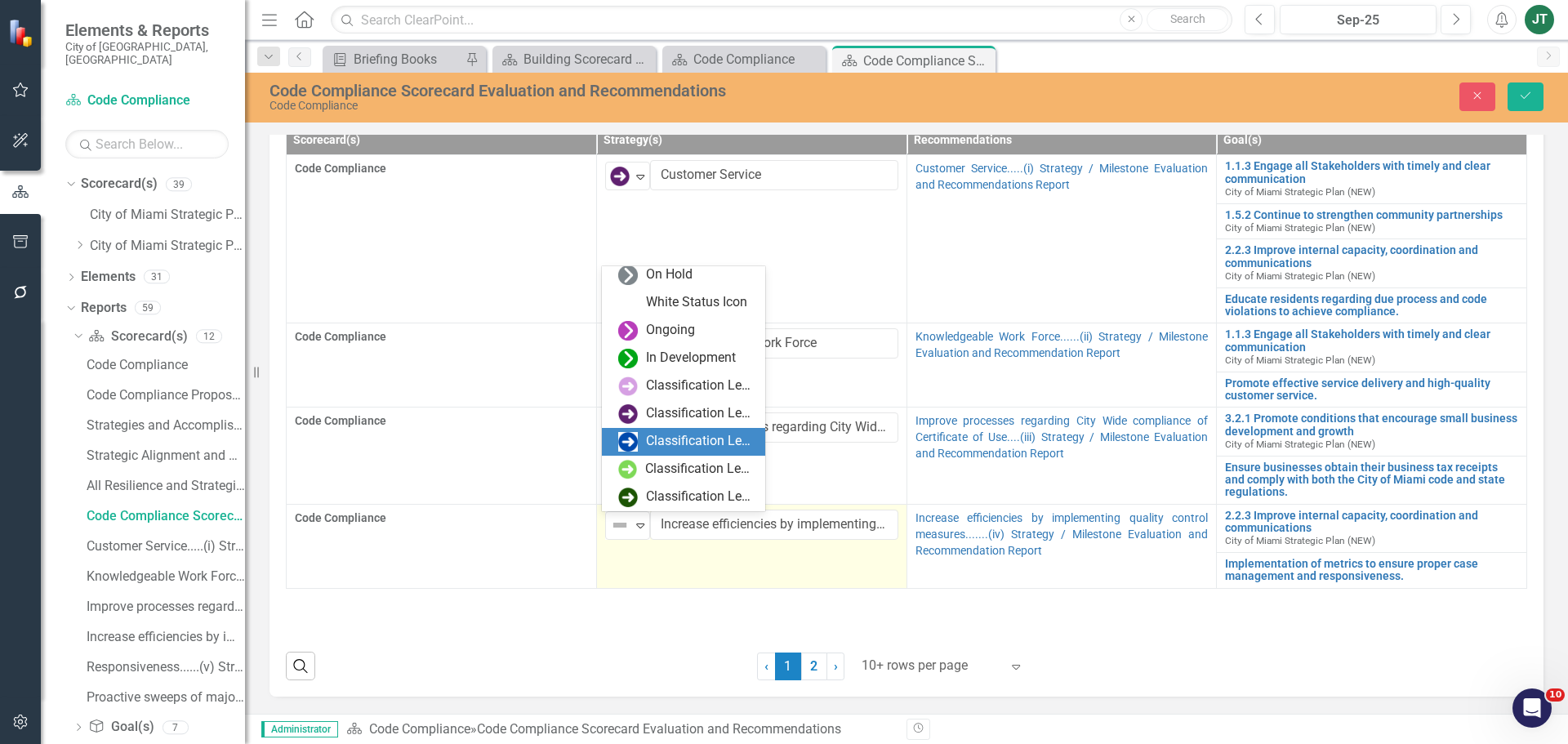
click at [636, 438] on img at bounding box center [627, 442] width 20 height 20
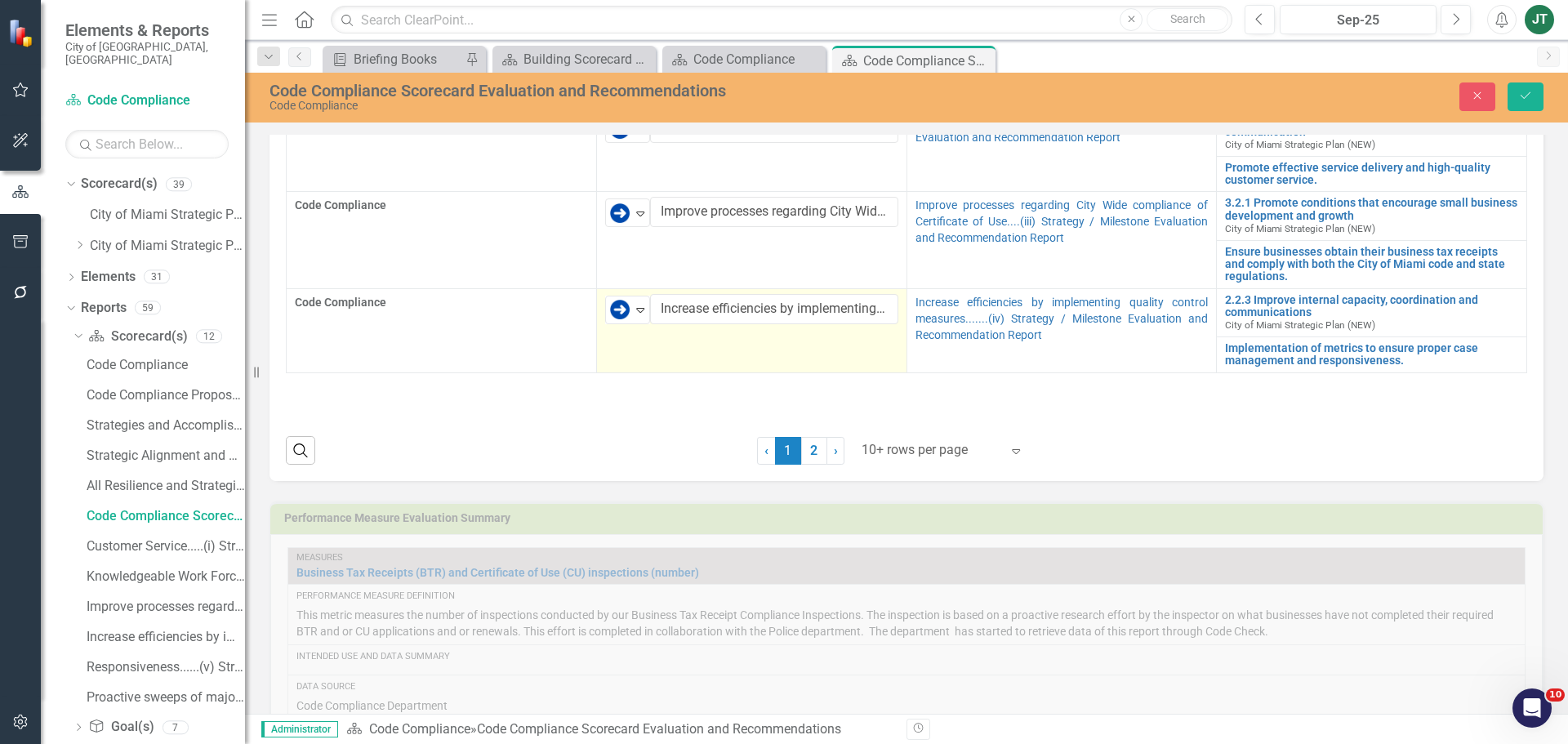
scroll to position [898, 0]
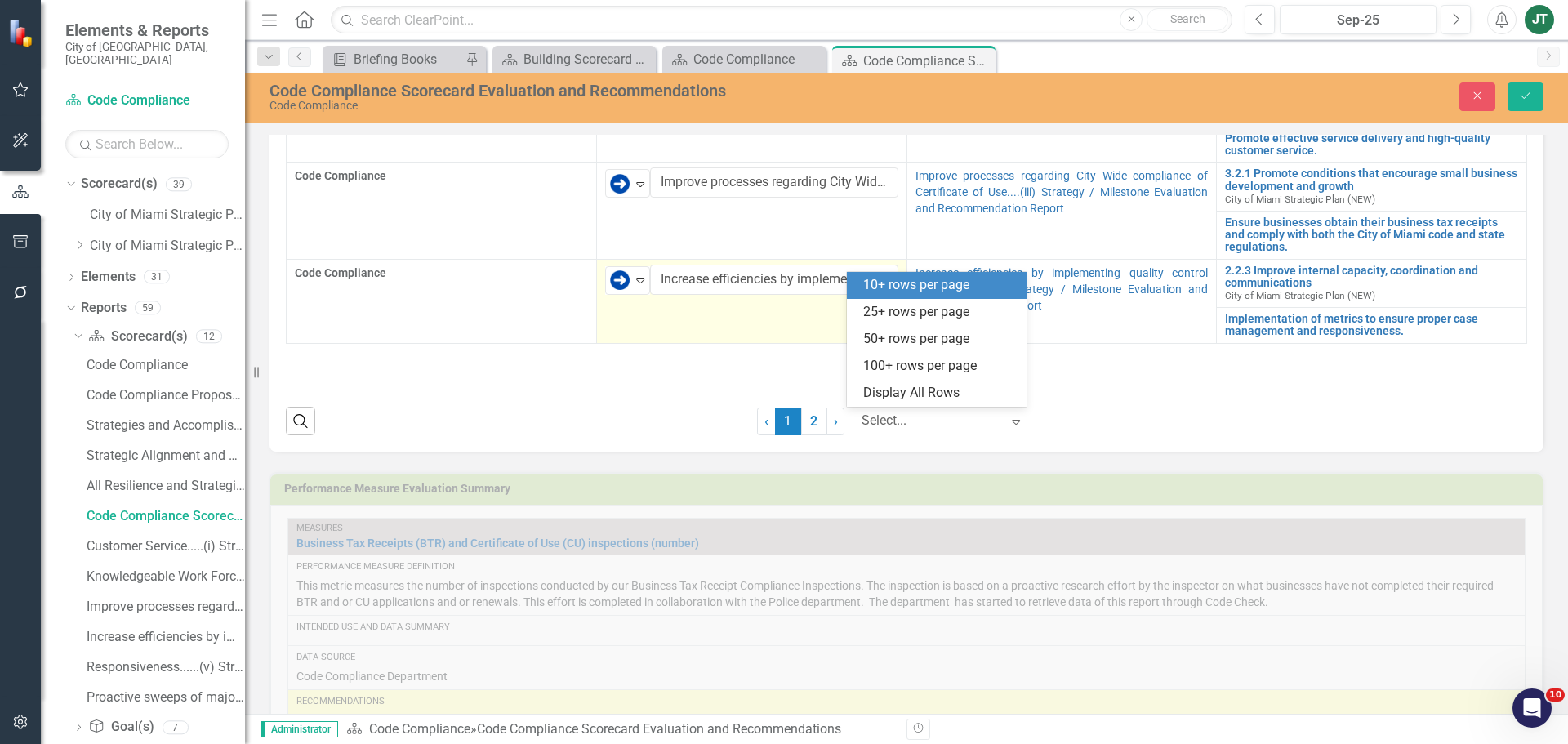
click at [924, 414] on div at bounding box center [930, 420] width 138 height 22
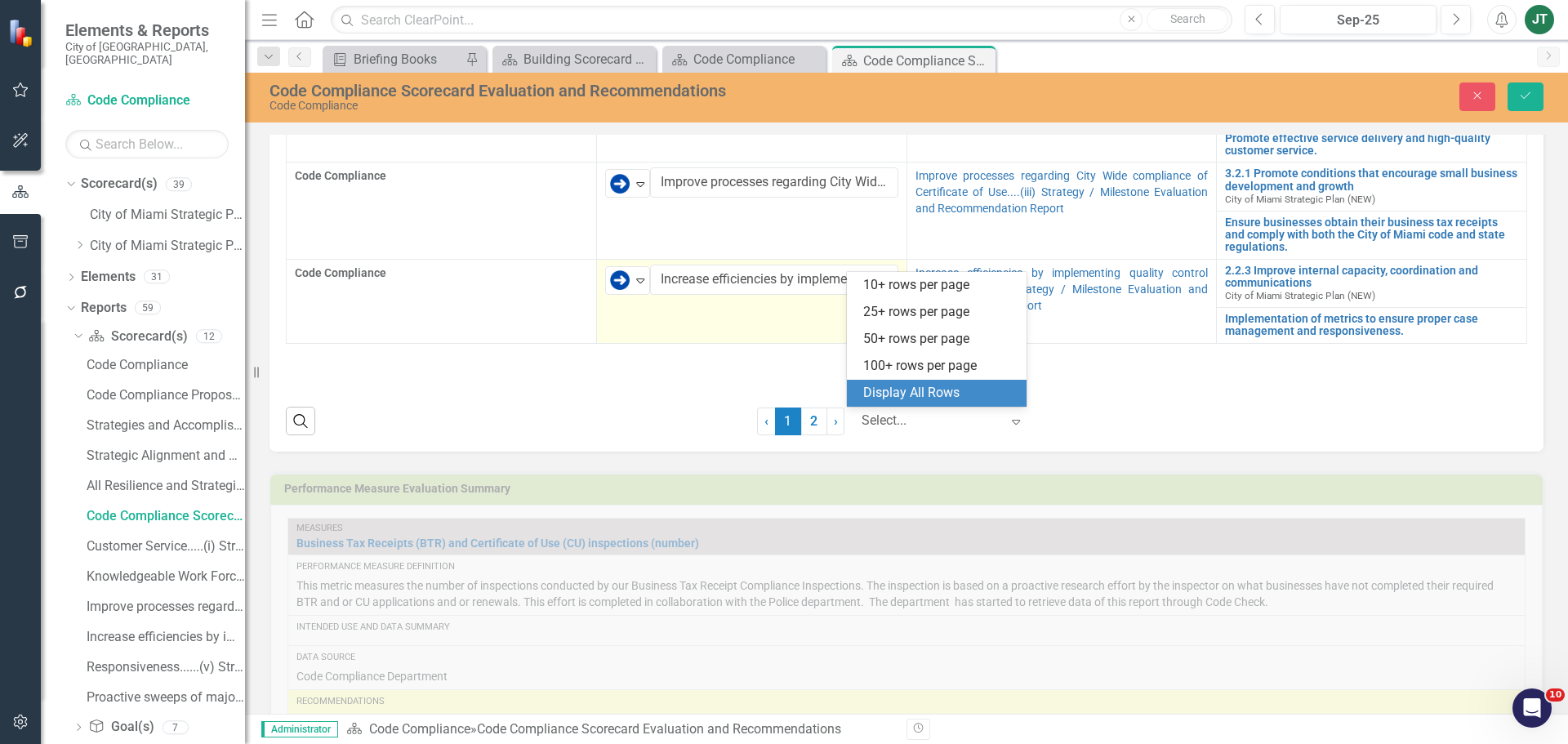
click at [937, 397] on div "Display All Rows" at bounding box center [940, 394] width 154 height 19
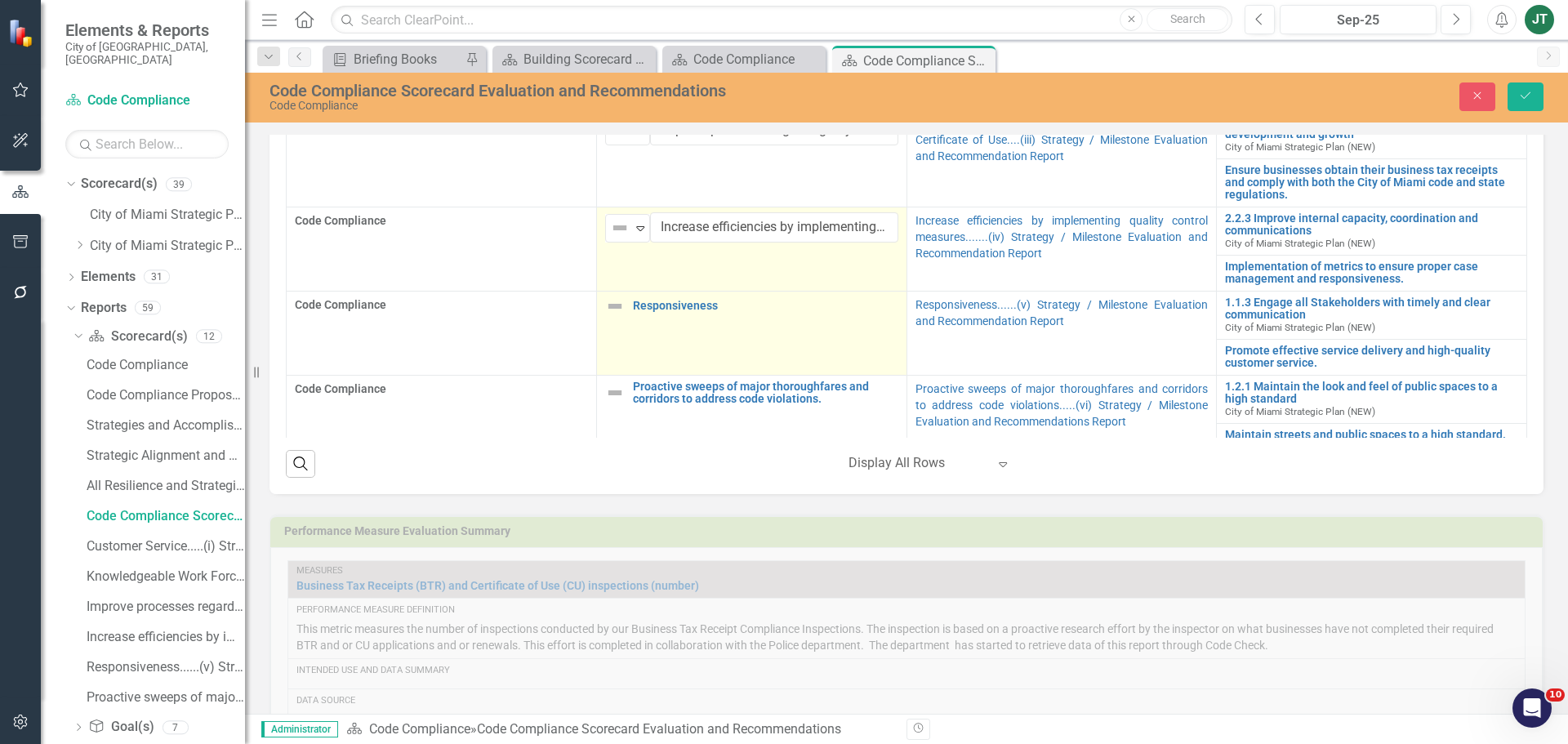
scroll to position [81, 0]
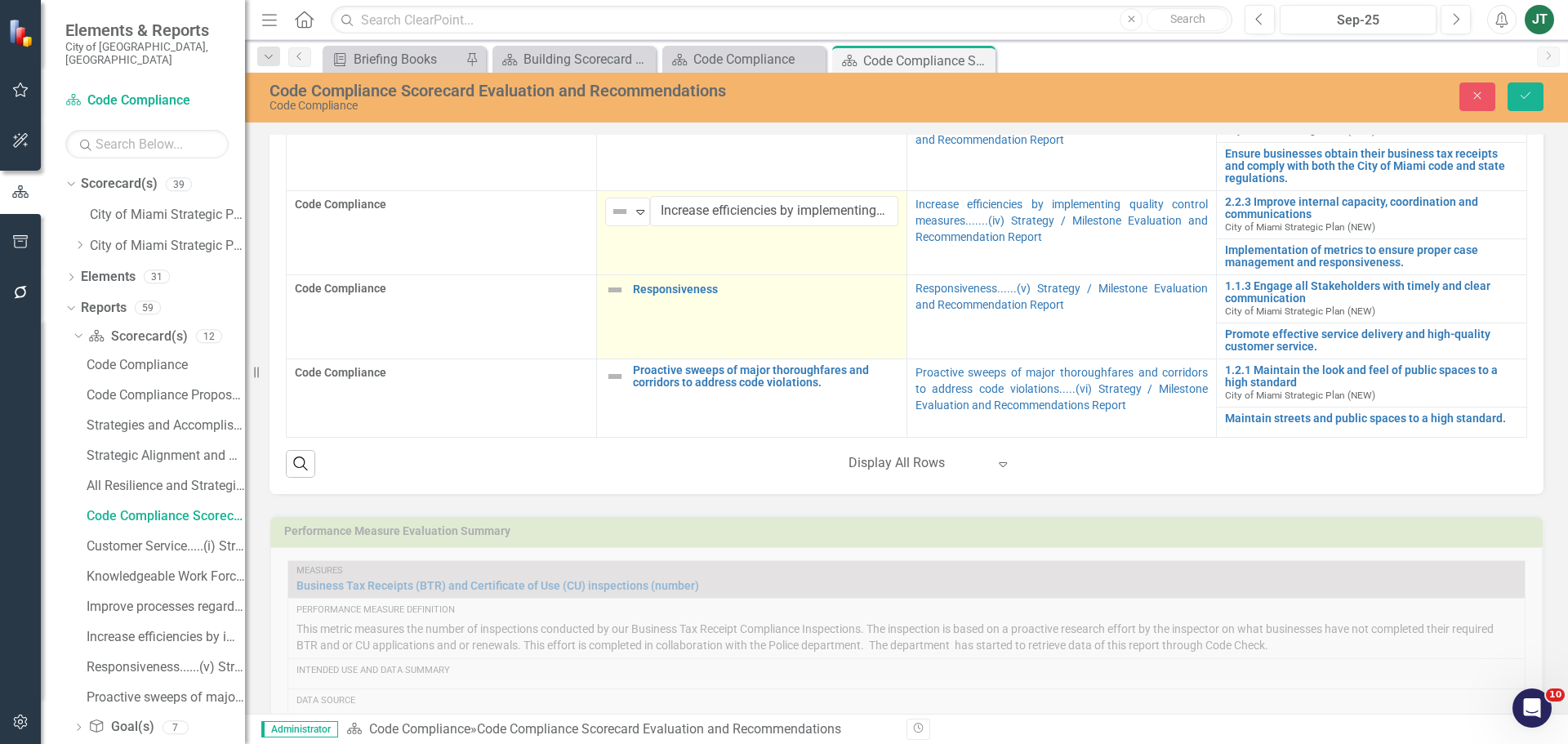
click at [610, 280] on img at bounding box center [615, 289] width 20 height 20
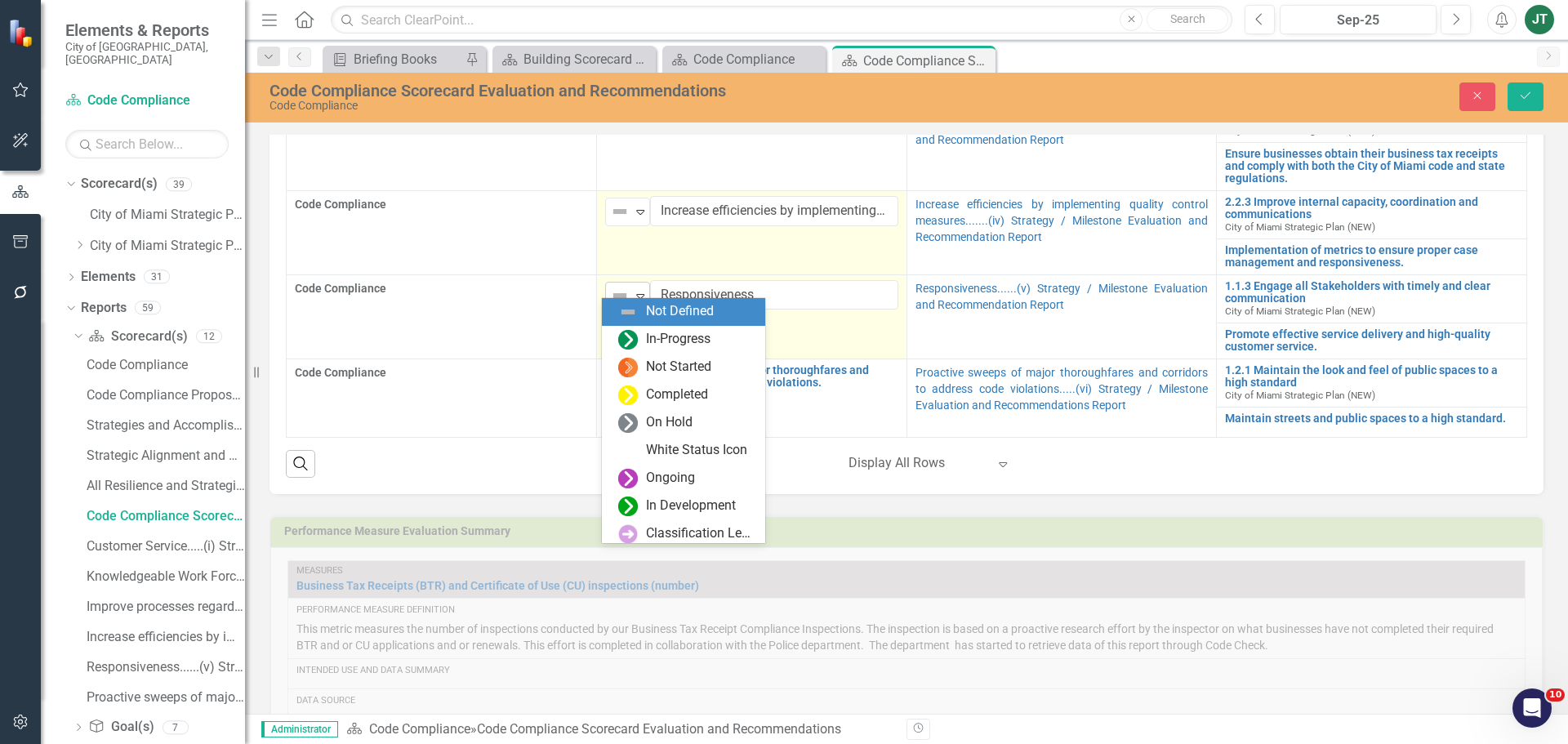
click at [616, 285] on img at bounding box center [620, 295] width 20 height 20
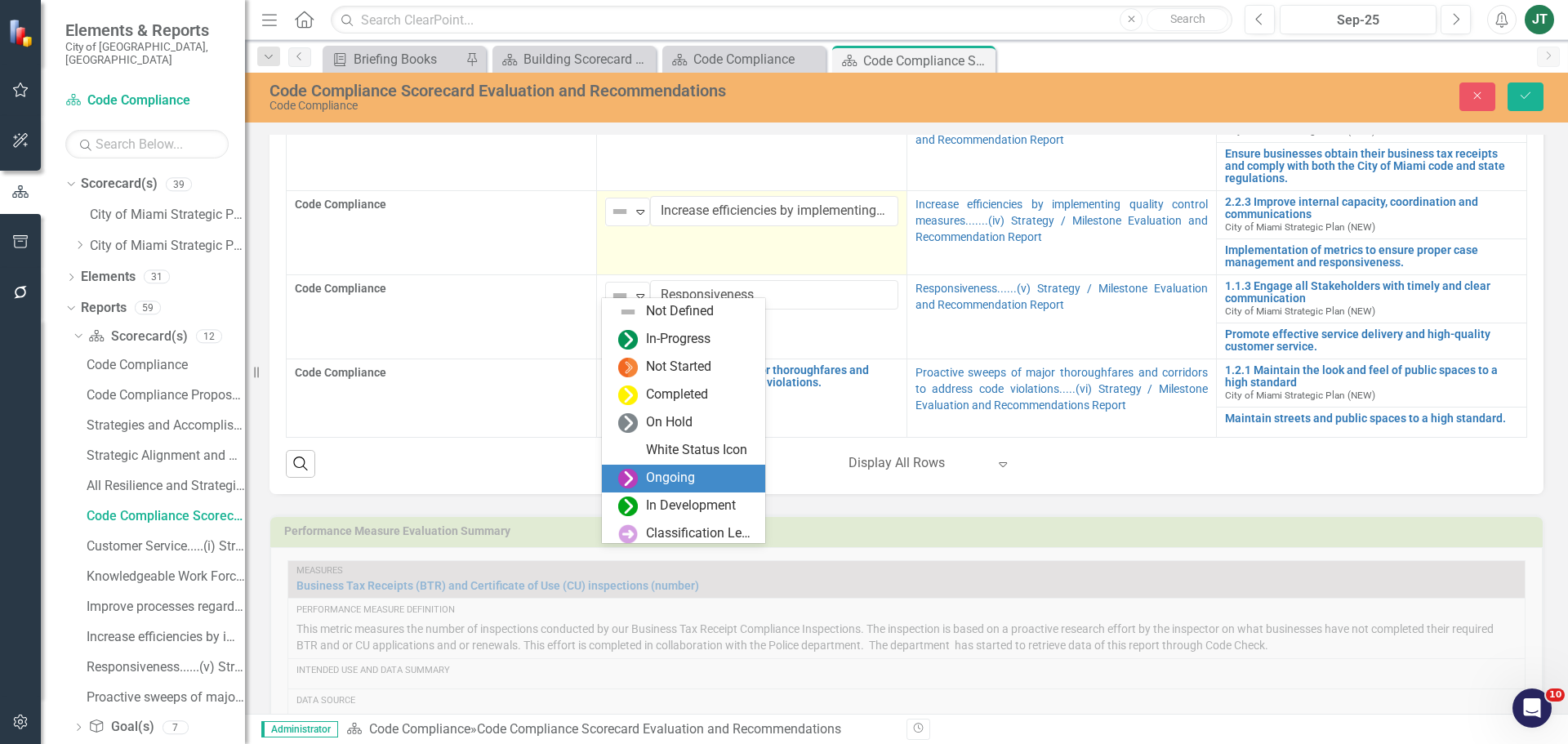
scroll to position [116, 0]
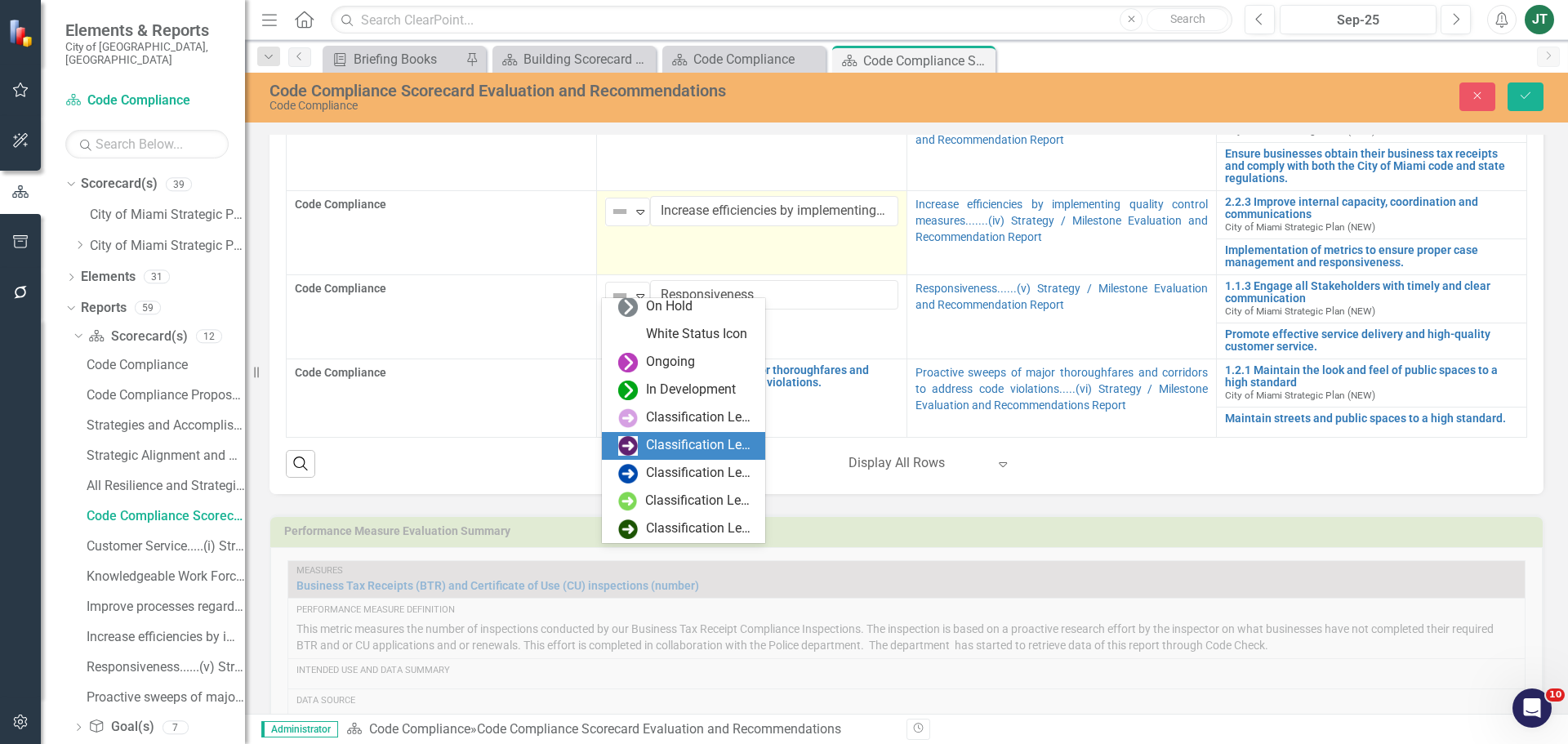
click at [648, 451] on div "Classification Level Two" at bounding box center [701, 445] width 109 height 19
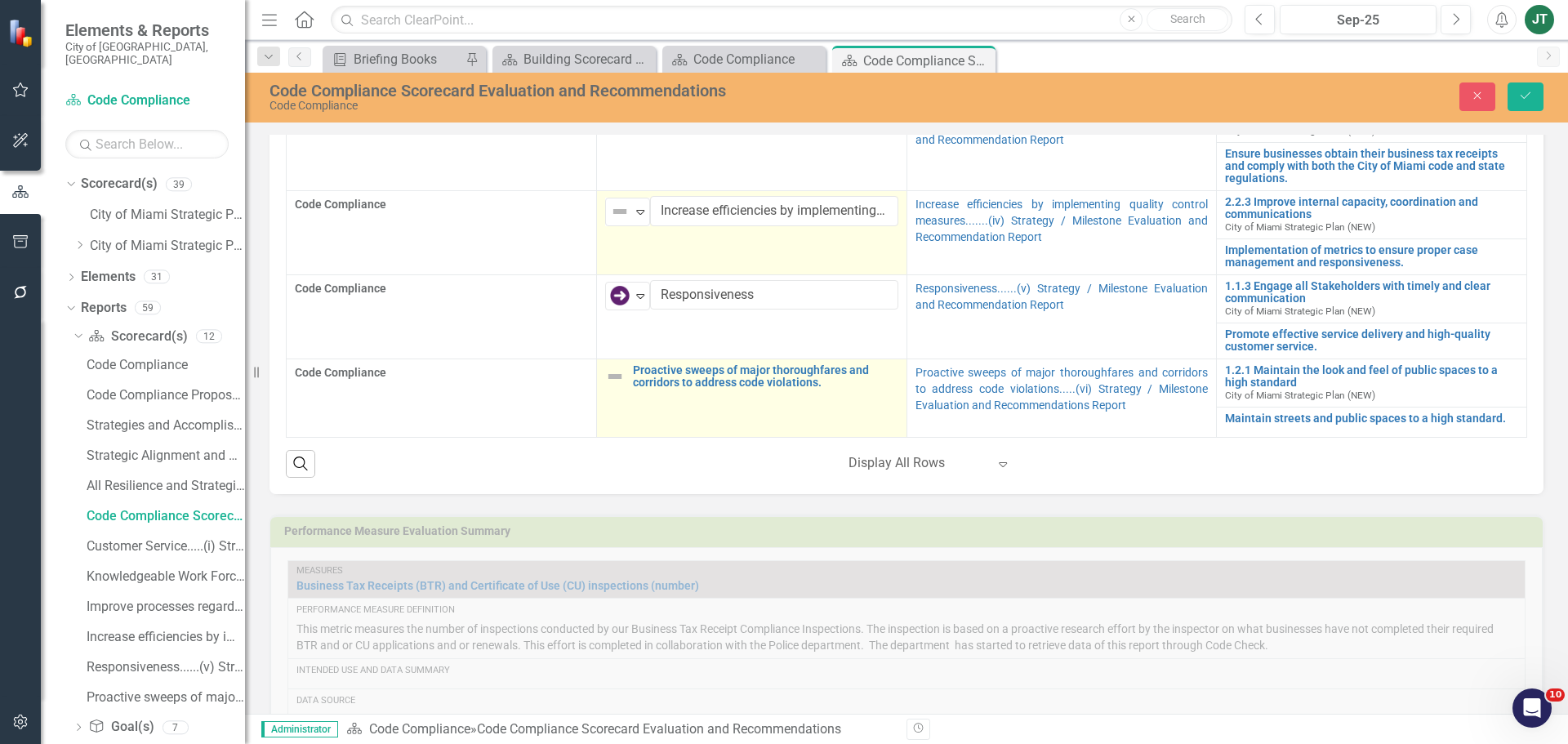
click at [611, 366] on img at bounding box center [615, 376] width 20 height 20
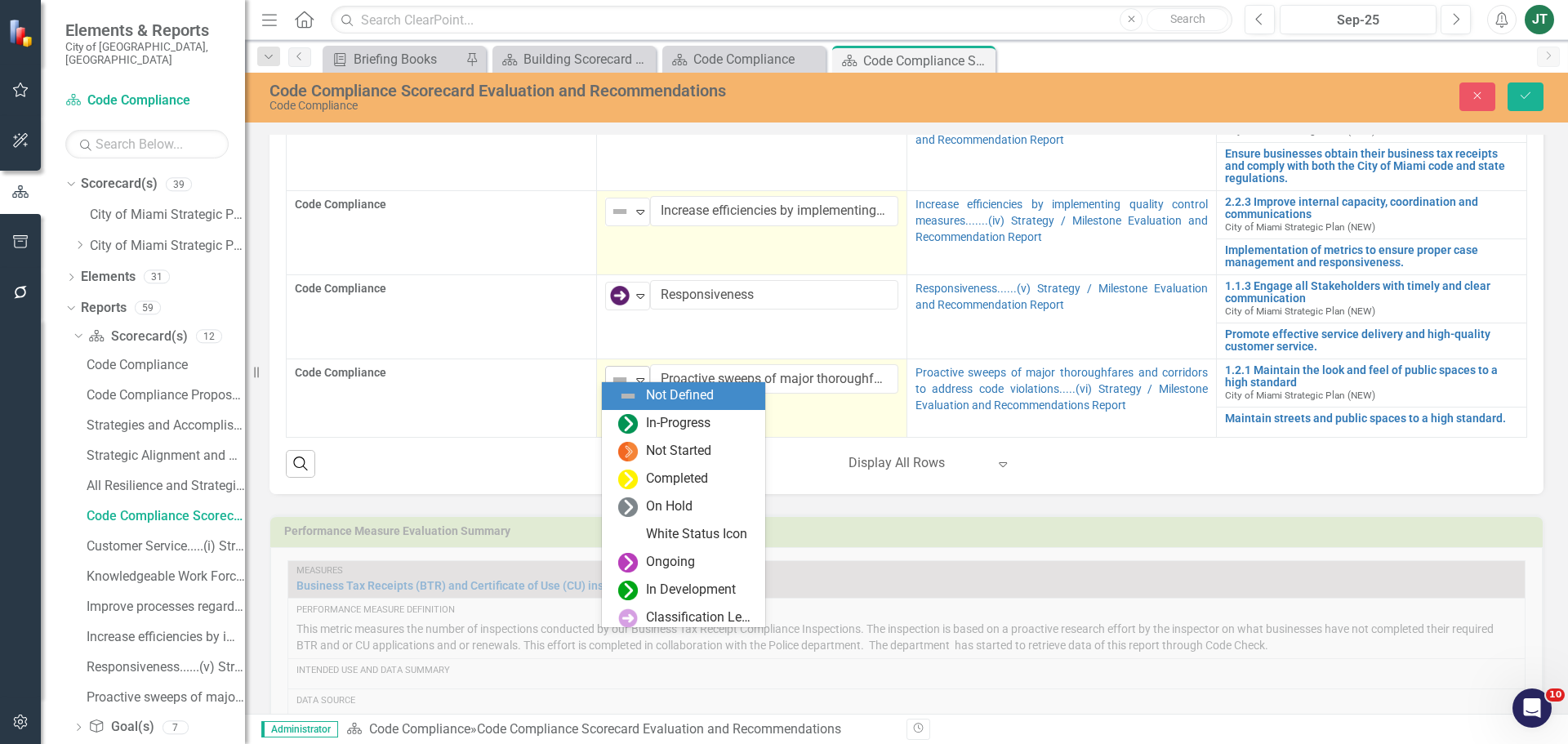
click at [618, 370] on img at bounding box center [620, 380] width 20 height 20
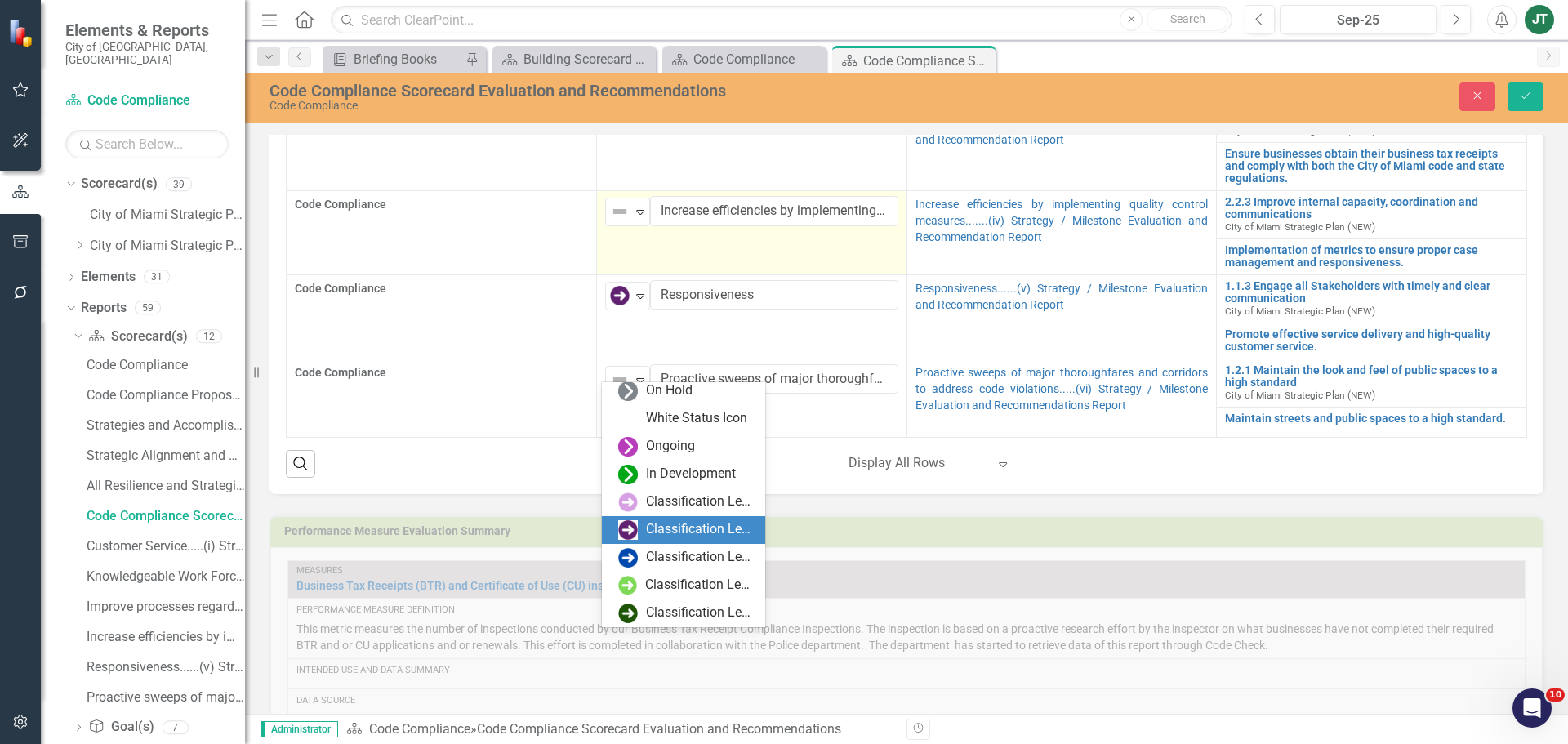
click at [668, 528] on div "Classification Level Two" at bounding box center [701, 529] width 109 height 19
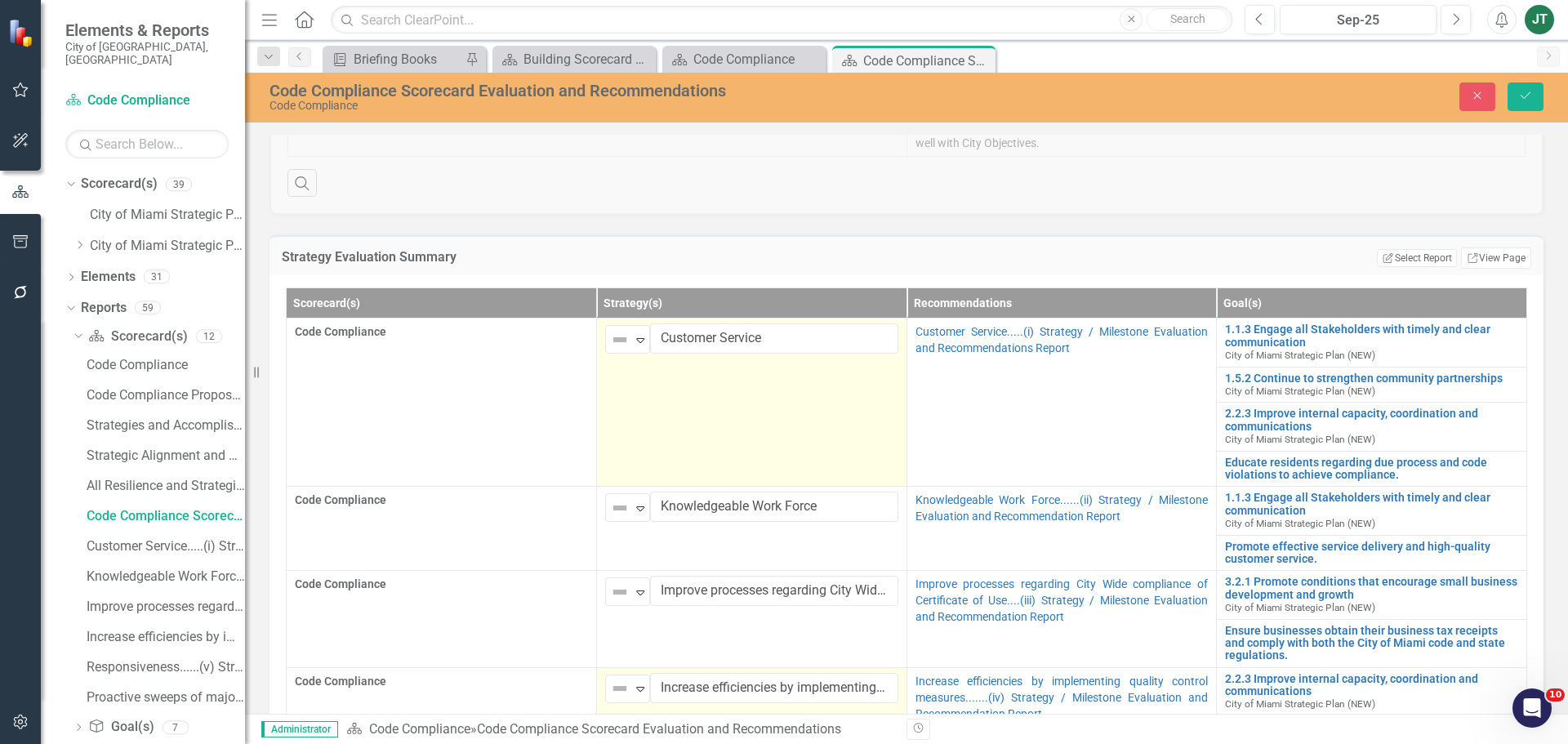
scroll to position [81, 0]
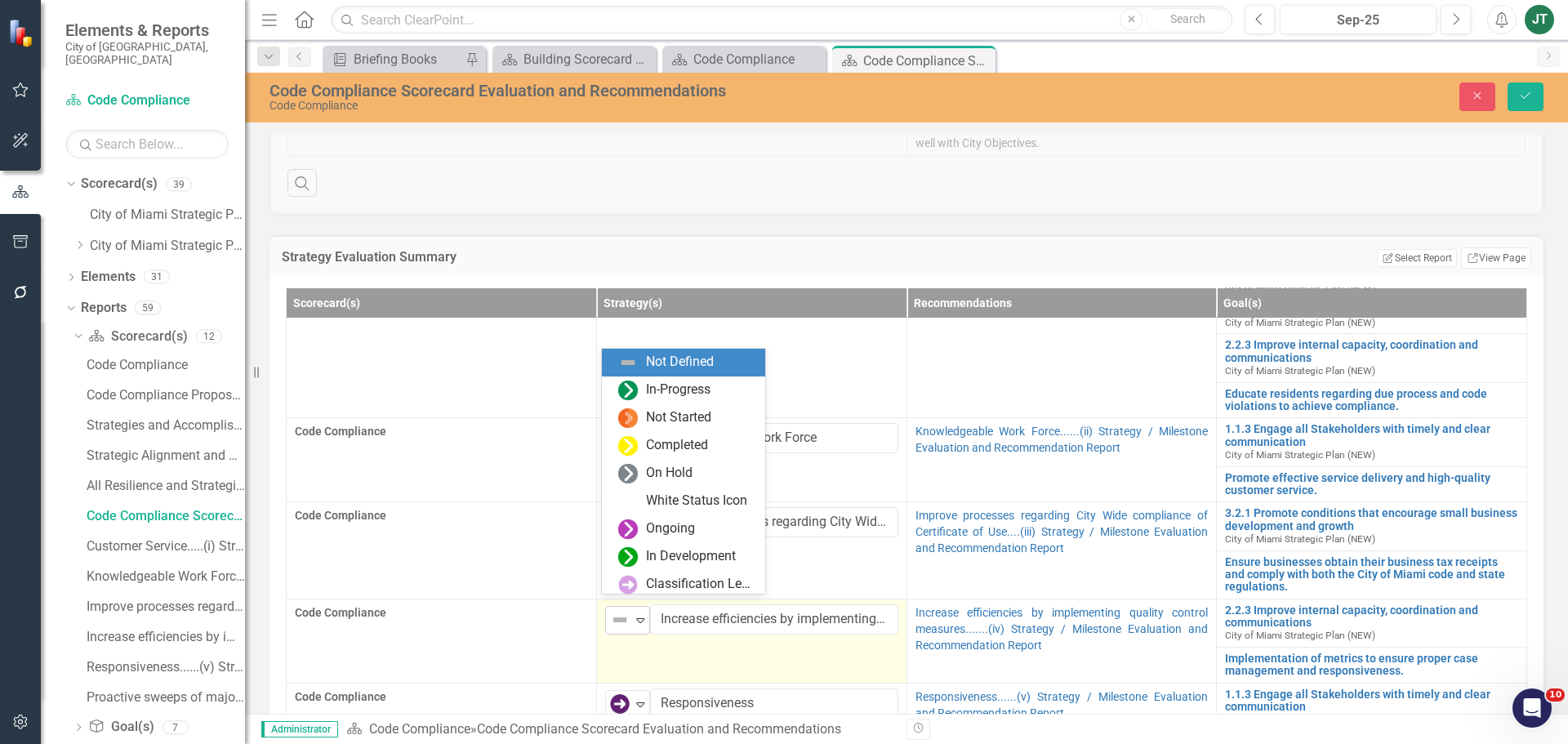
click at [628, 608] on div "Not Defined" at bounding box center [621, 620] width 24 height 23
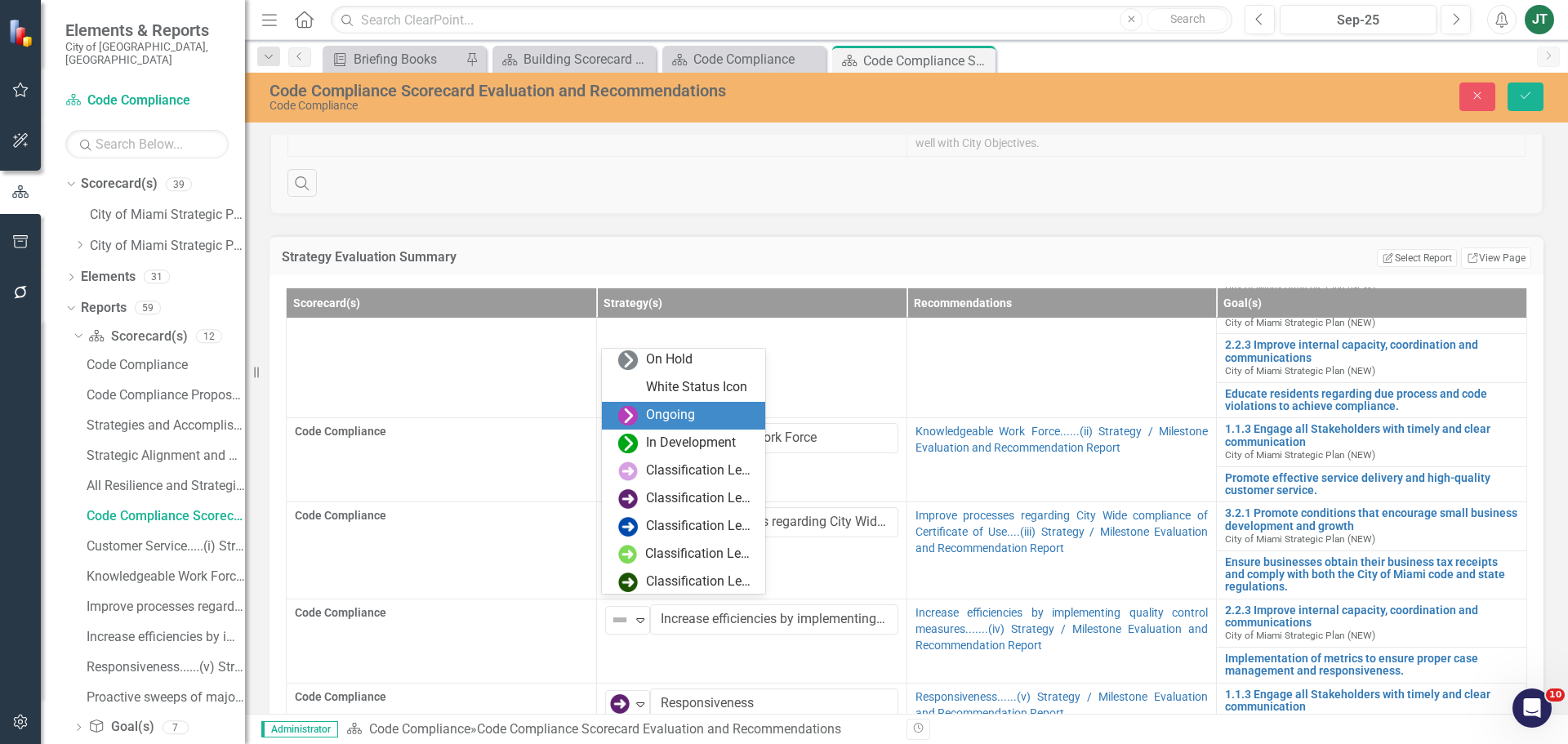
scroll to position [116, 0]
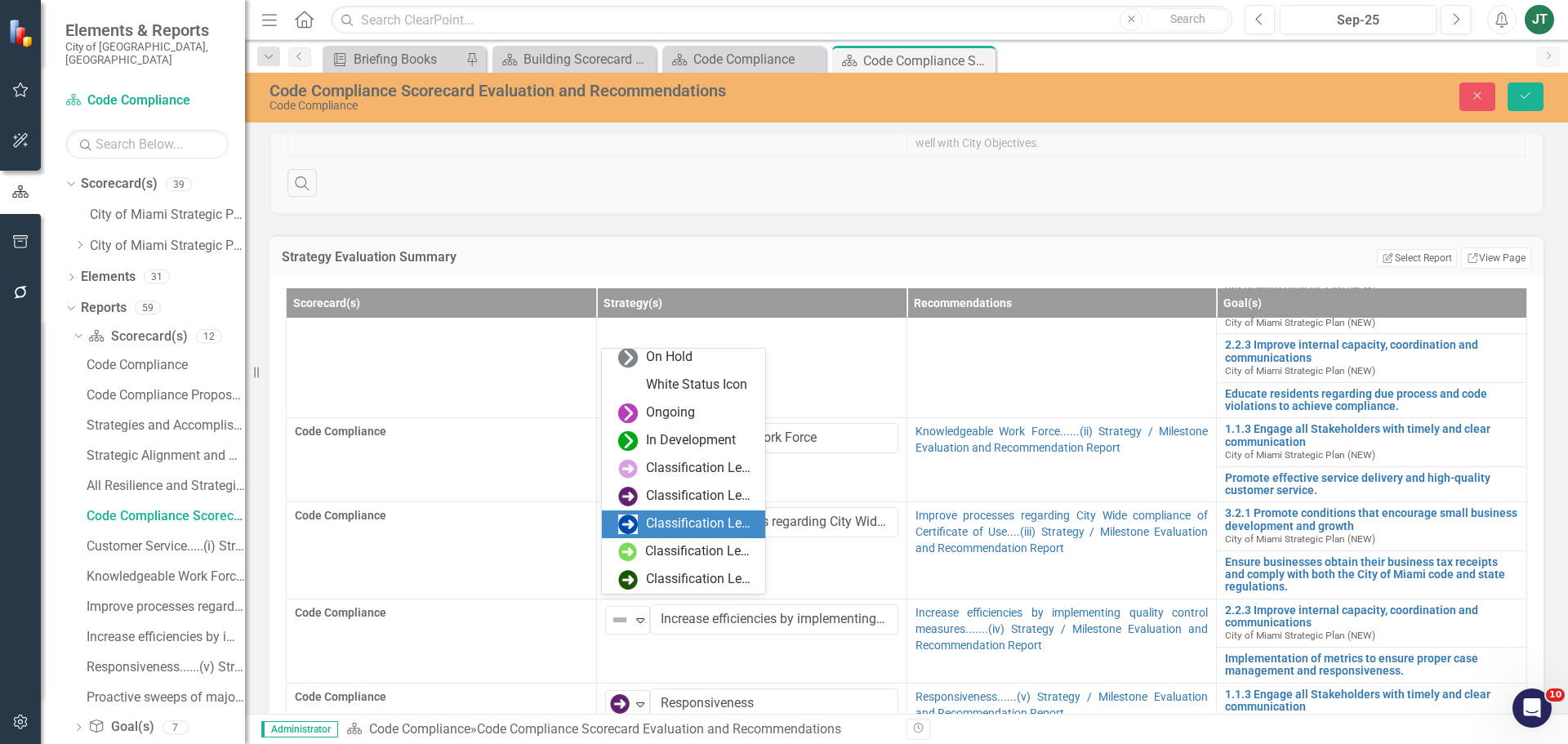
click at [636, 523] on img at bounding box center [627, 524] width 20 height 20
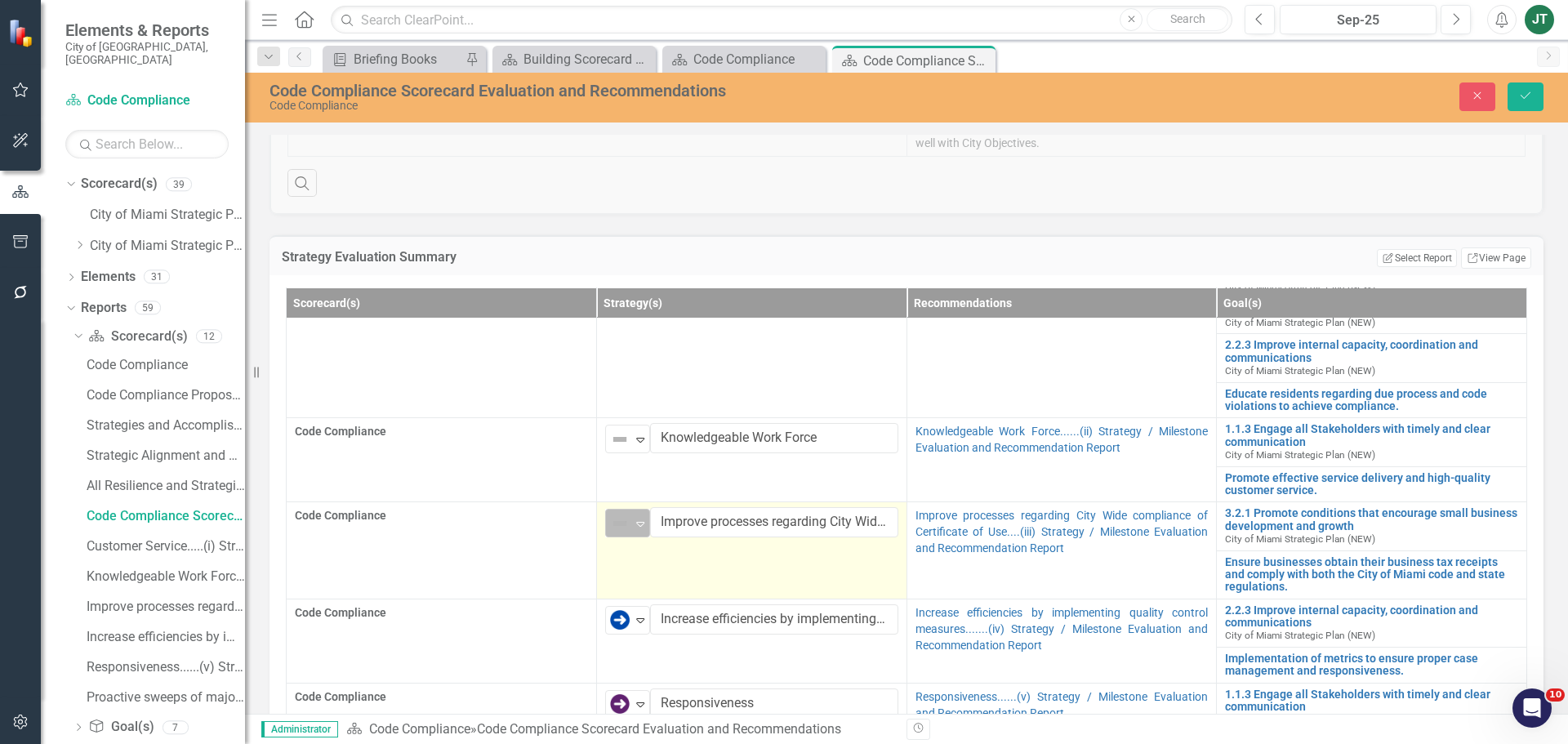
click at [635, 517] on icon "Expand" at bounding box center [639, 524] width 16 height 13
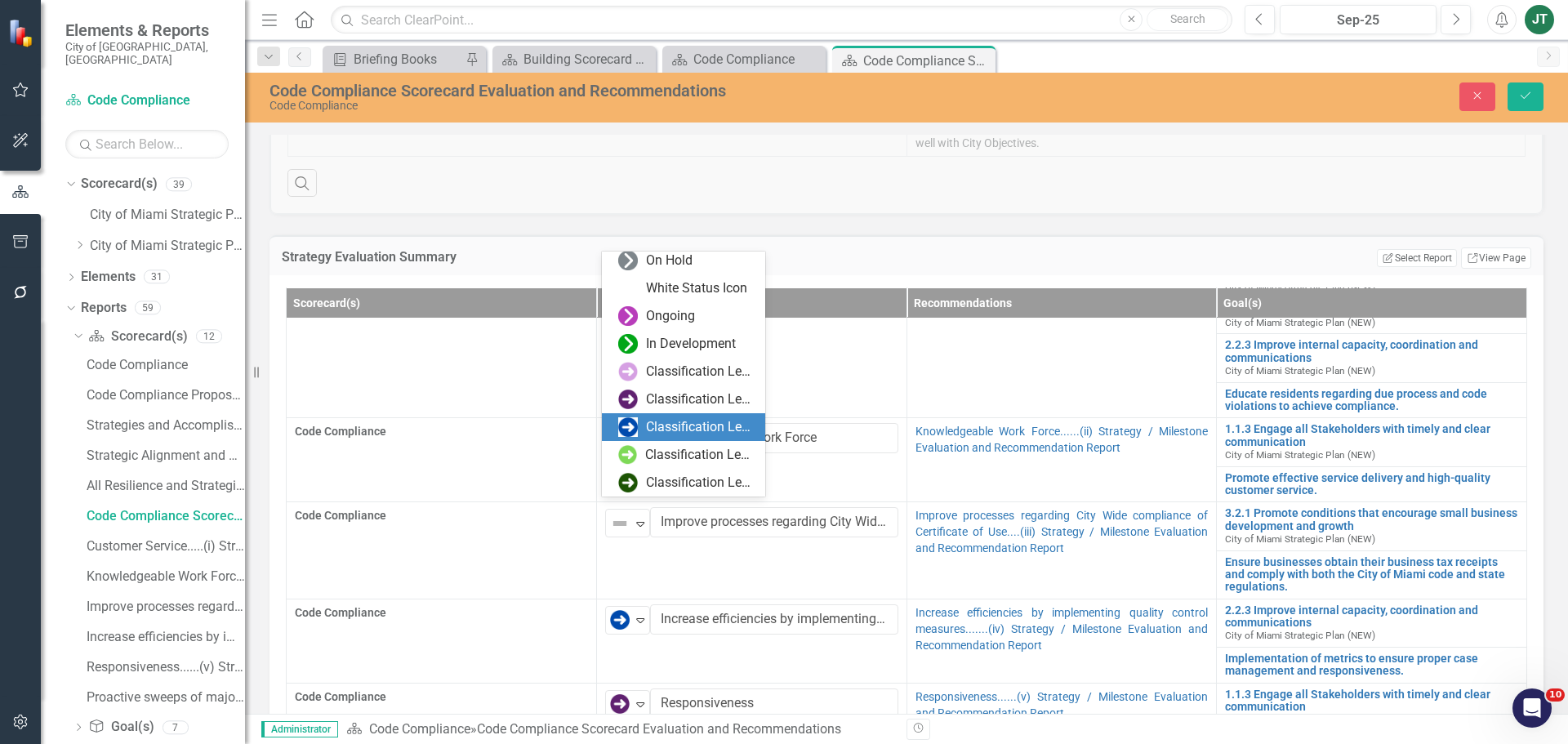
click at [639, 430] on div "Classification Level Three" at bounding box center [687, 427] width 137 height 20
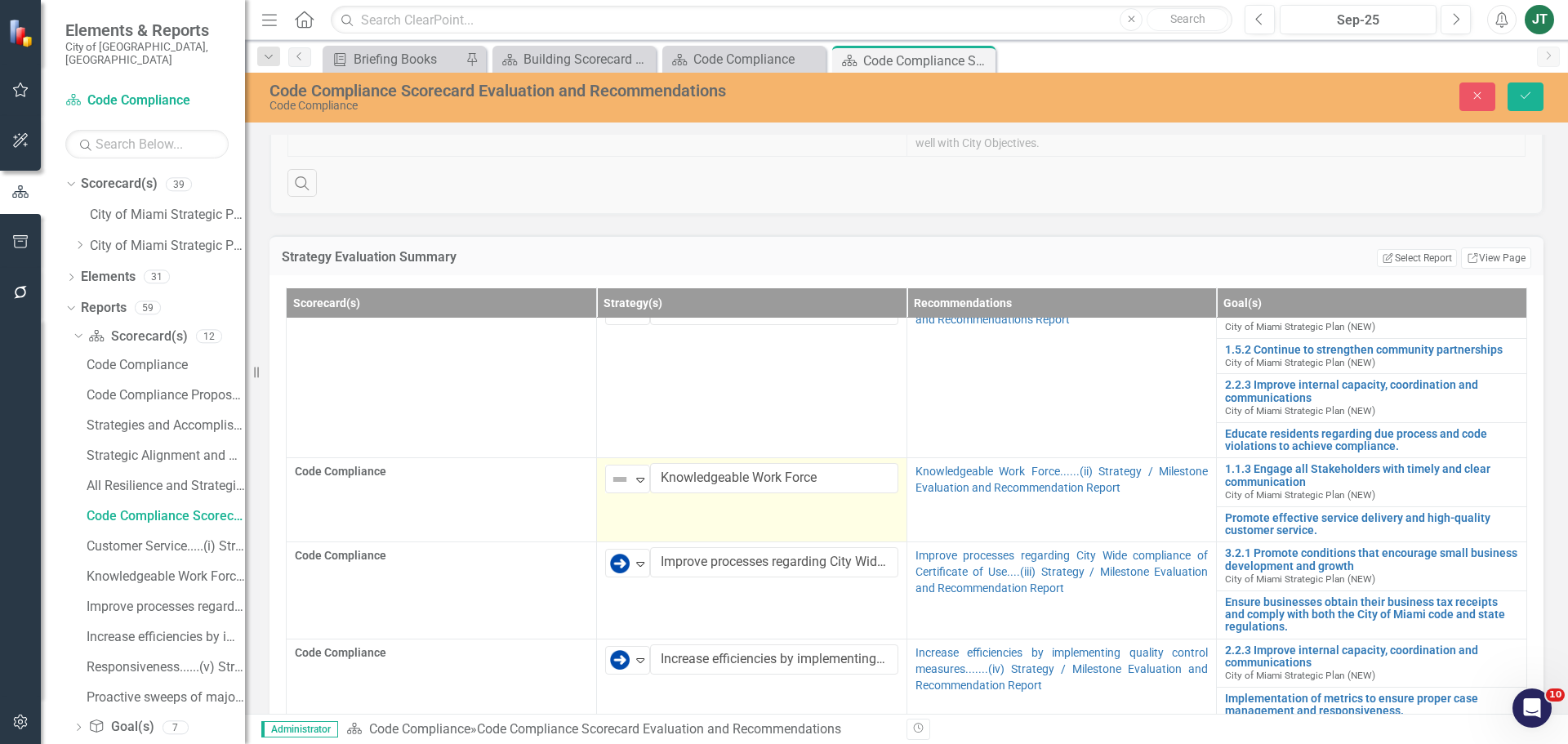
scroll to position [0, 0]
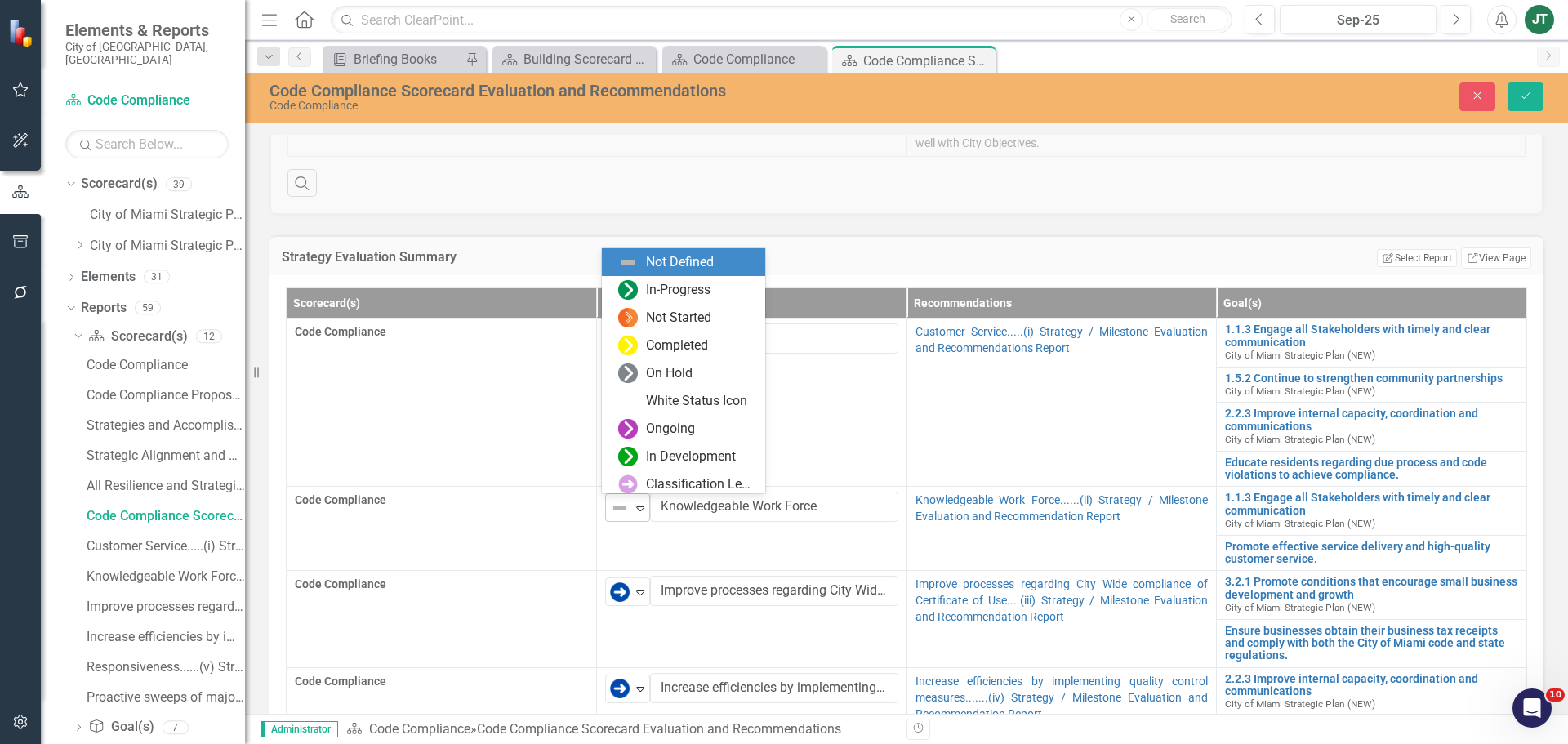
click at [632, 510] on icon "Expand" at bounding box center [639, 508] width 16 height 13
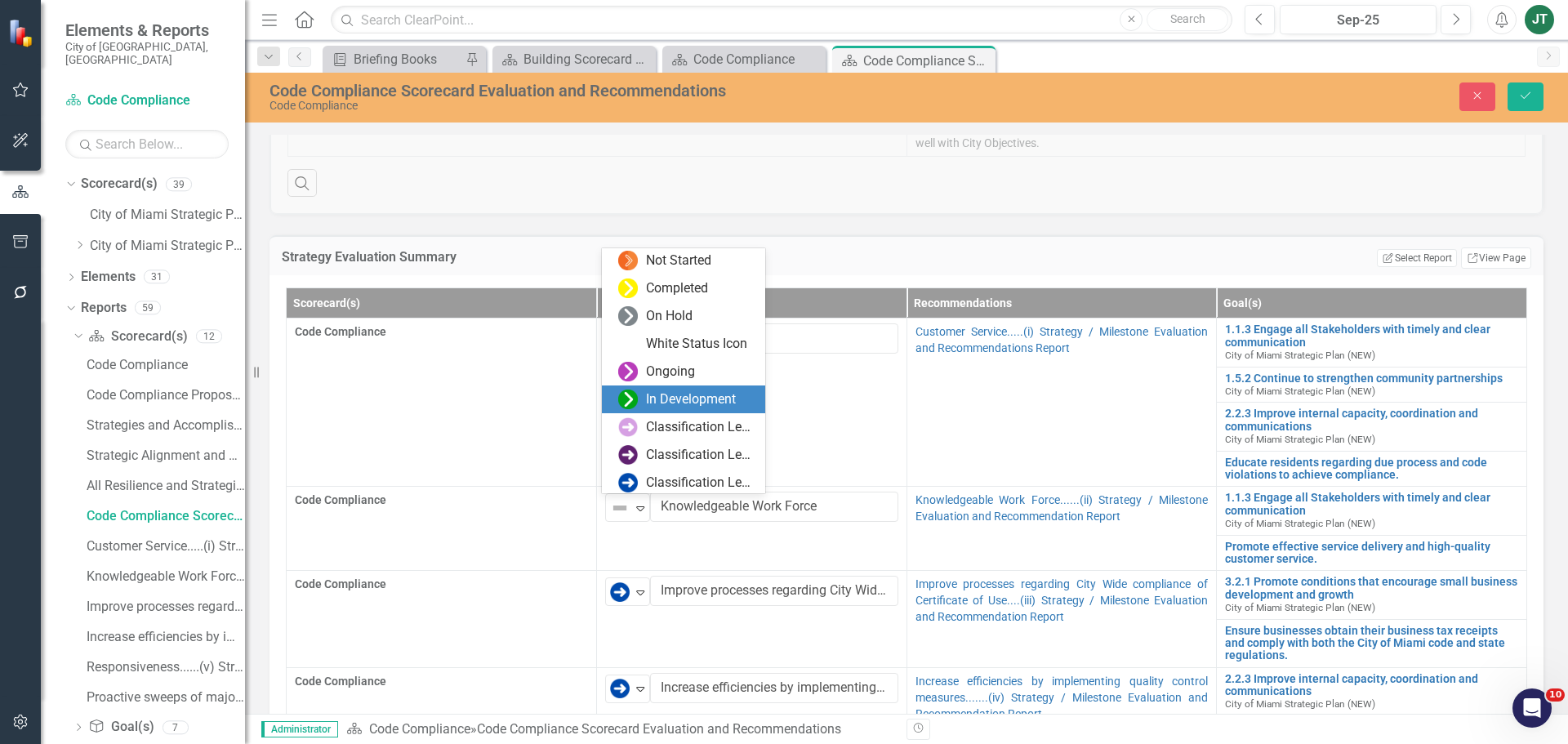
scroll to position [116, 0]
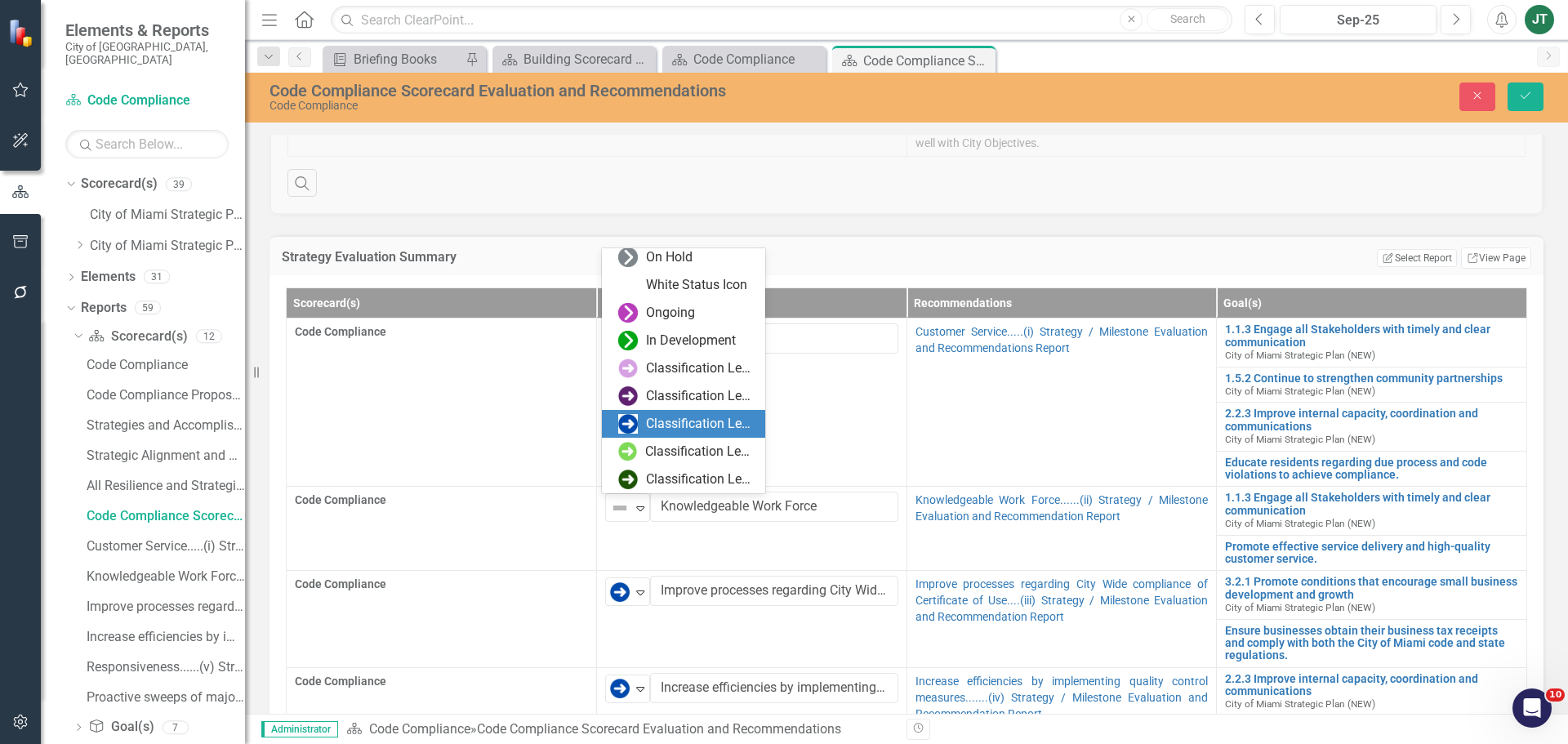
click at [641, 427] on div "Classification Level Three" at bounding box center [687, 424] width 137 height 20
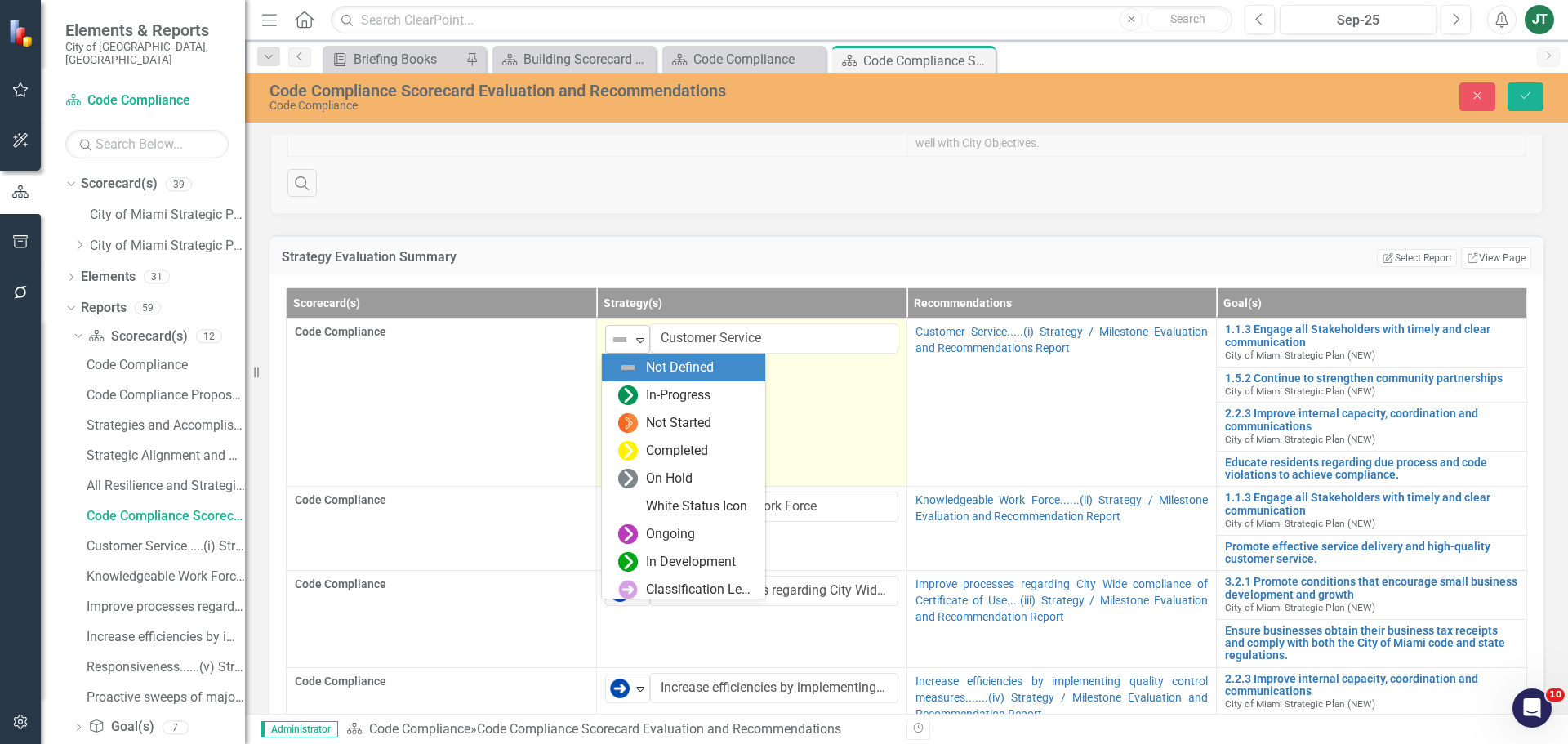
click at [632, 339] on icon "Expand" at bounding box center [639, 340] width 16 height 13
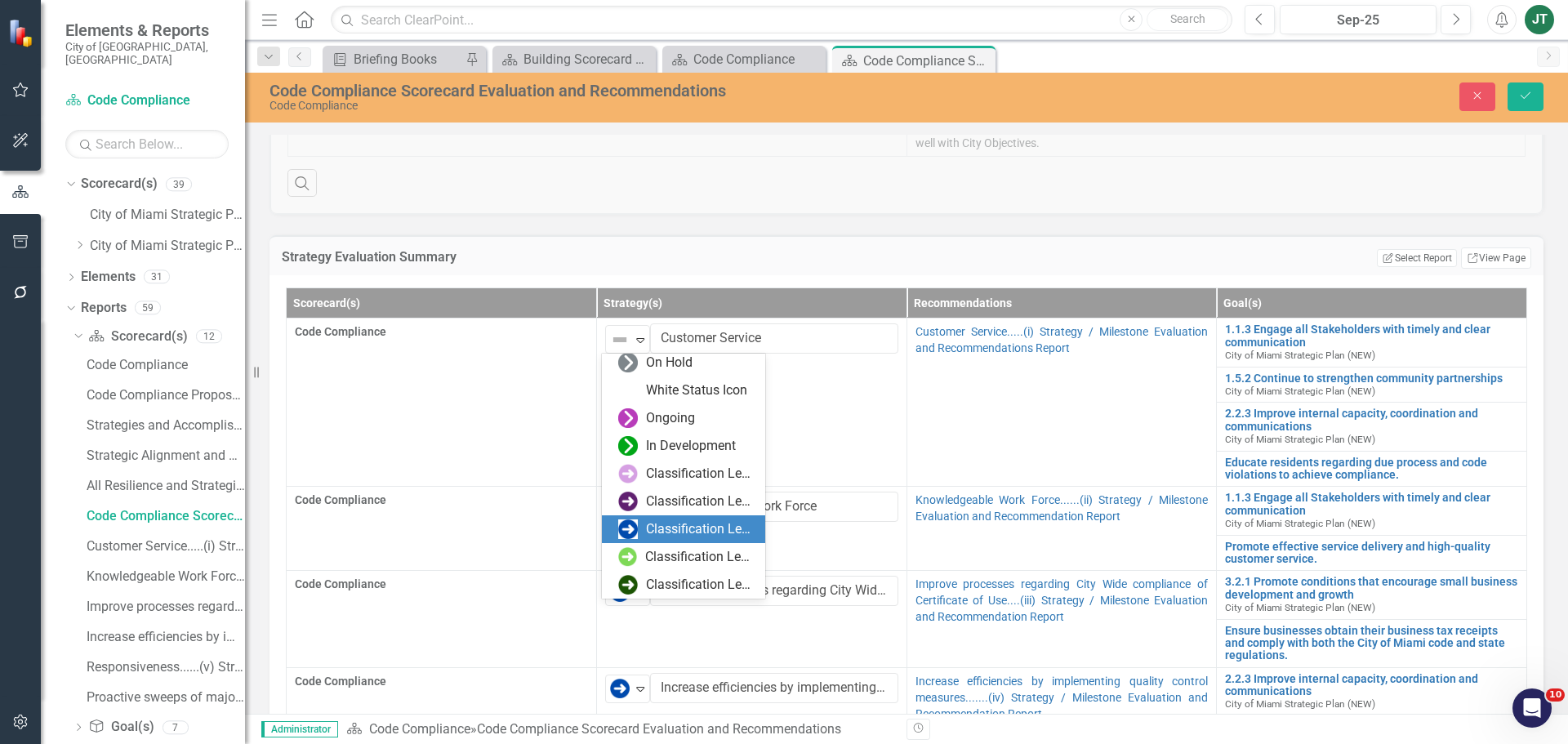
click at [642, 515] on div "Classification Level Three" at bounding box center [683, 528] width 163 height 27
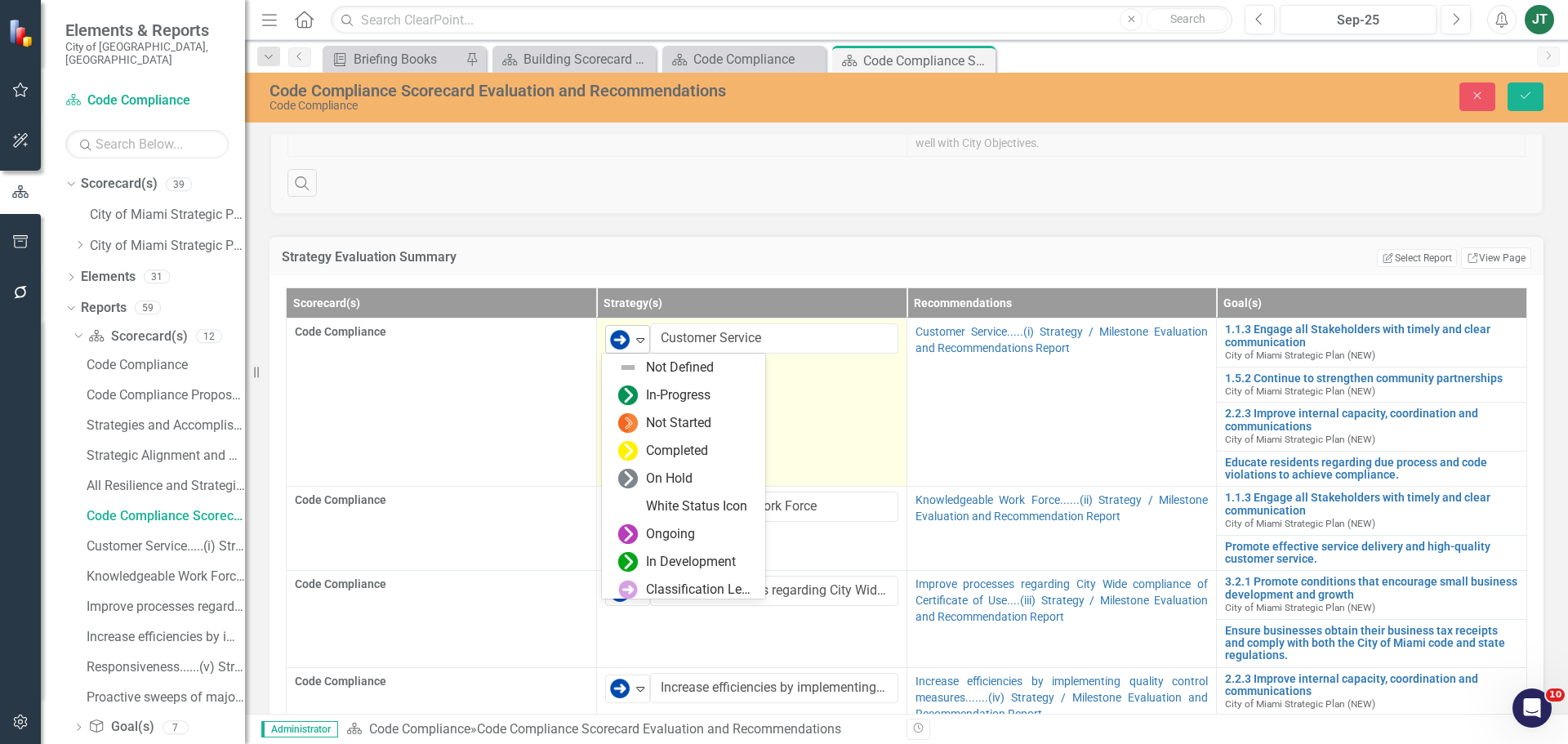
click at [632, 340] on icon "Expand" at bounding box center [639, 340] width 16 height 13
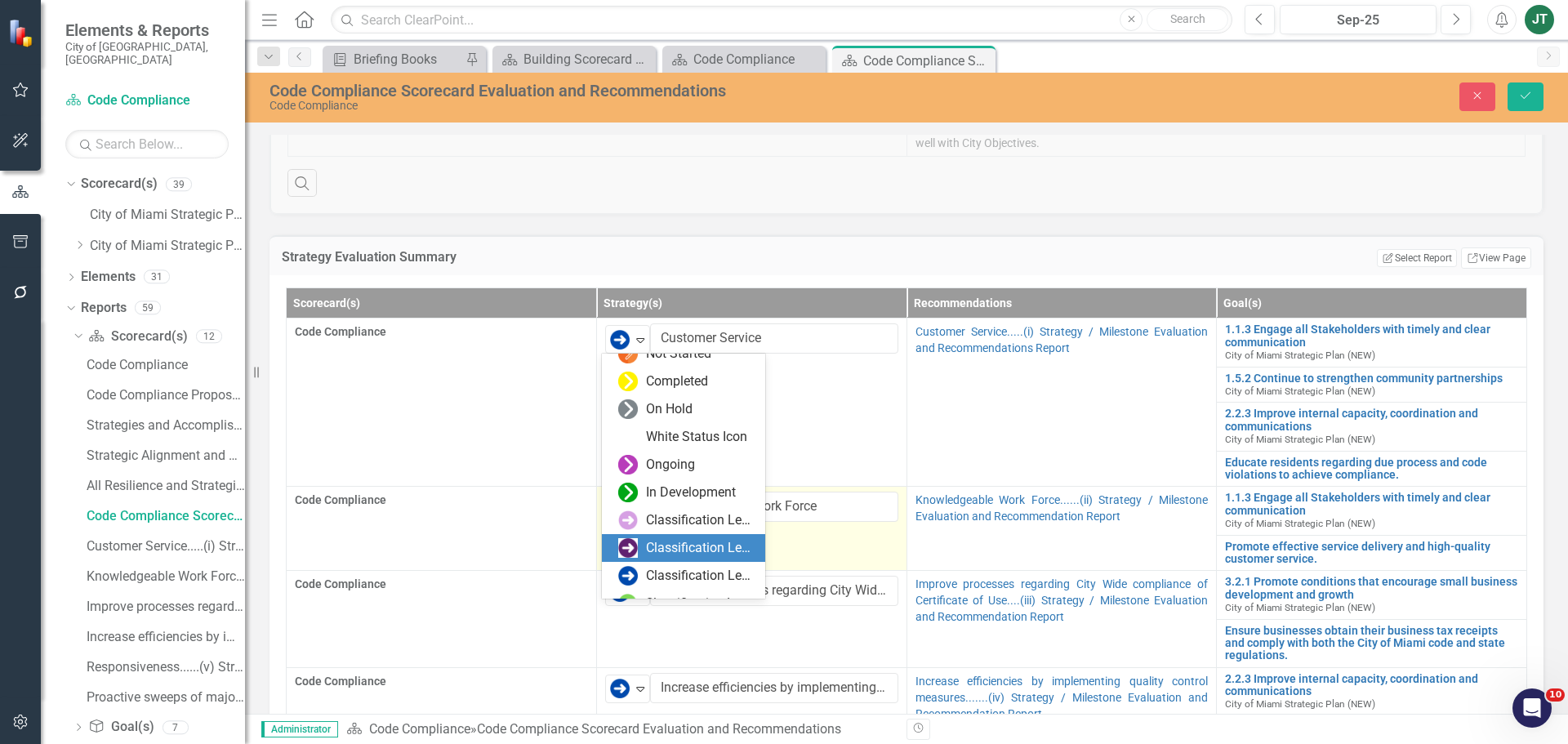
drag, startPoint x: 651, startPoint y: 554, endPoint x: 656, endPoint y: 547, distance: 8.6
click at [652, 552] on div "Classification Level Two" at bounding box center [701, 548] width 109 height 19
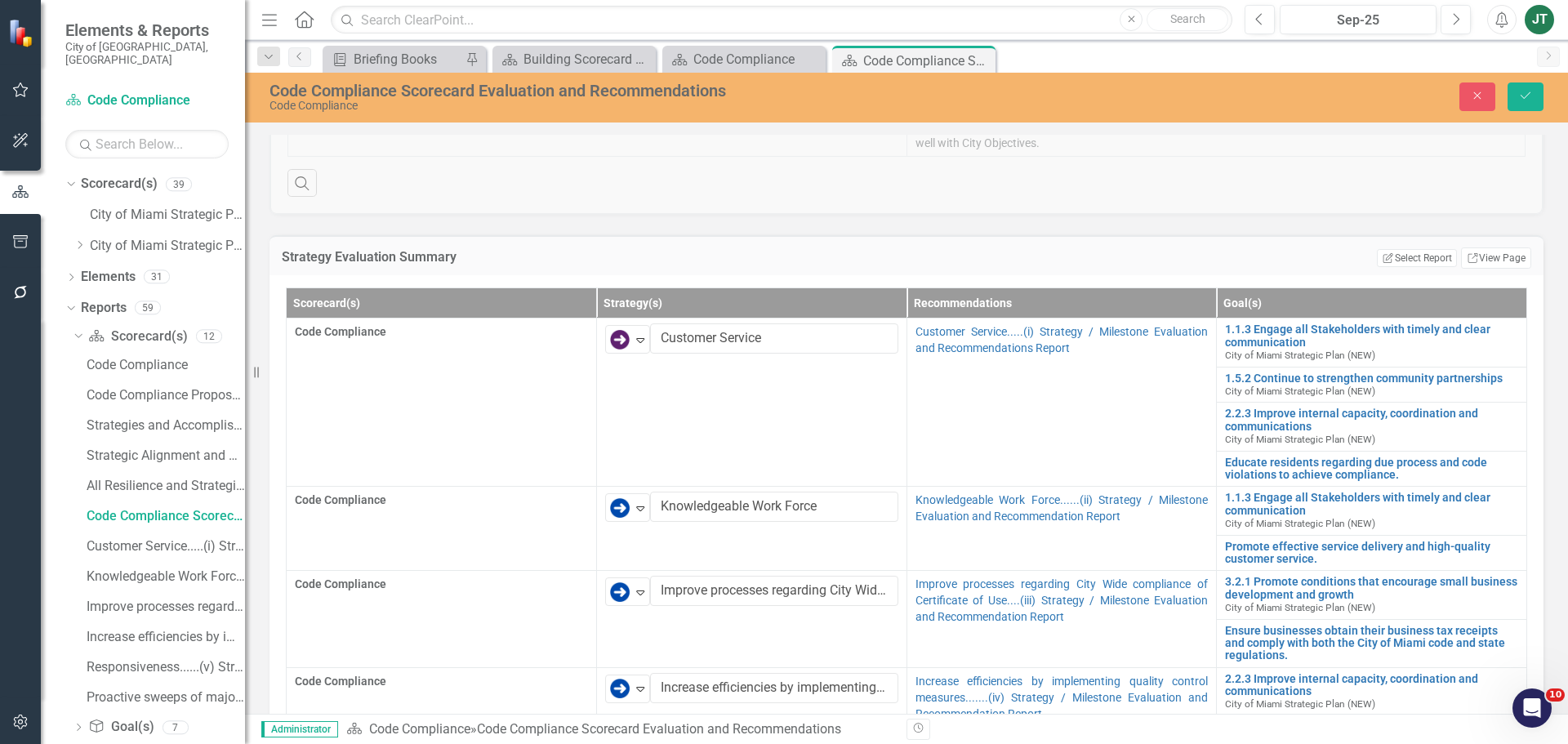
click at [1521, 79] on div "Code Compliance Scorecard Evaluation and Recommendations Code Compliance Close …" at bounding box center [906, 97] width 1323 height 50
click at [1521, 90] on icon "Save" at bounding box center [1526, 95] width 15 height 11
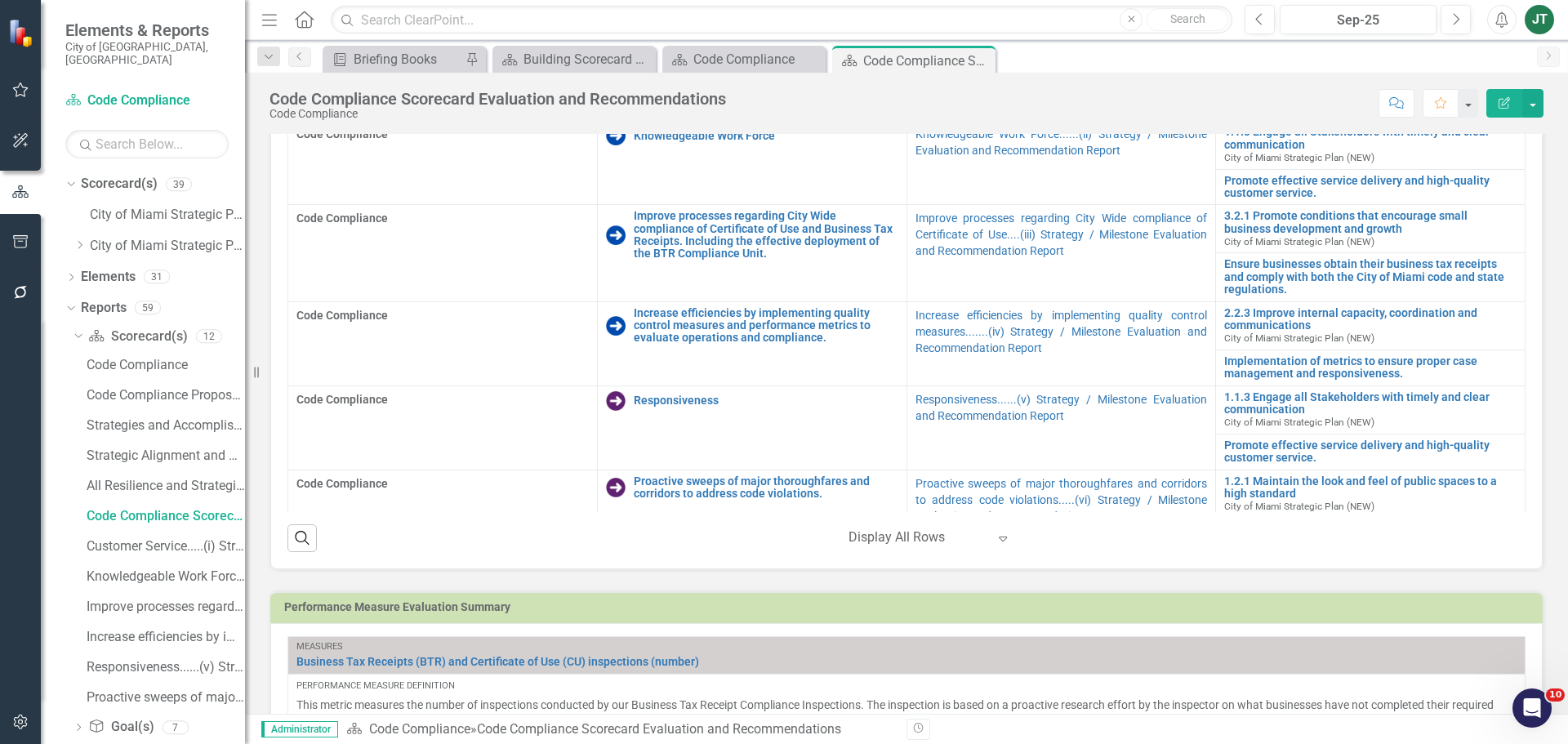
scroll to position [0, 0]
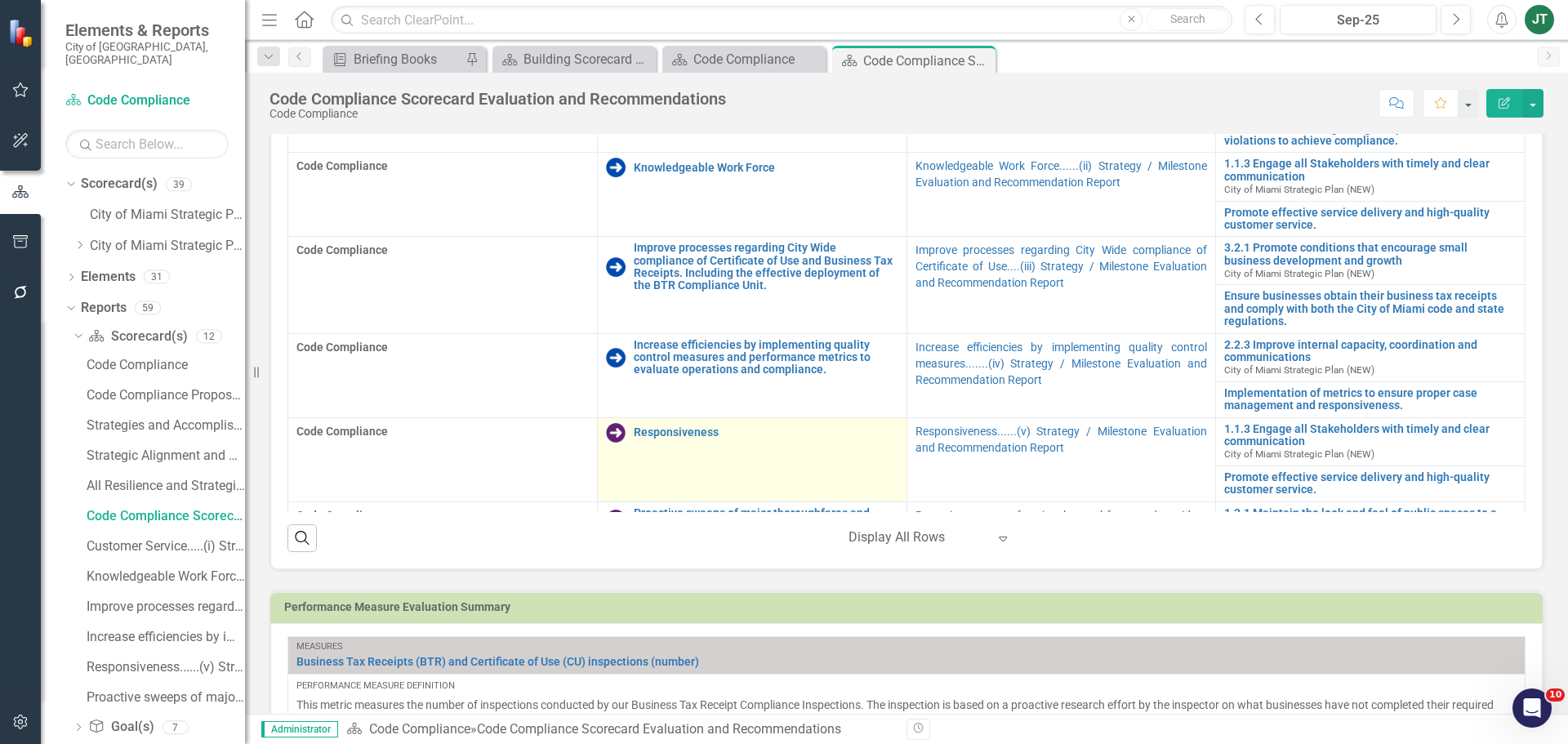
click at [666, 460] on td "Responsiveness Link Map View Link Map Edit Edit Strategy Link Open Element" at bounding box center [752, 459] width 310 height 84
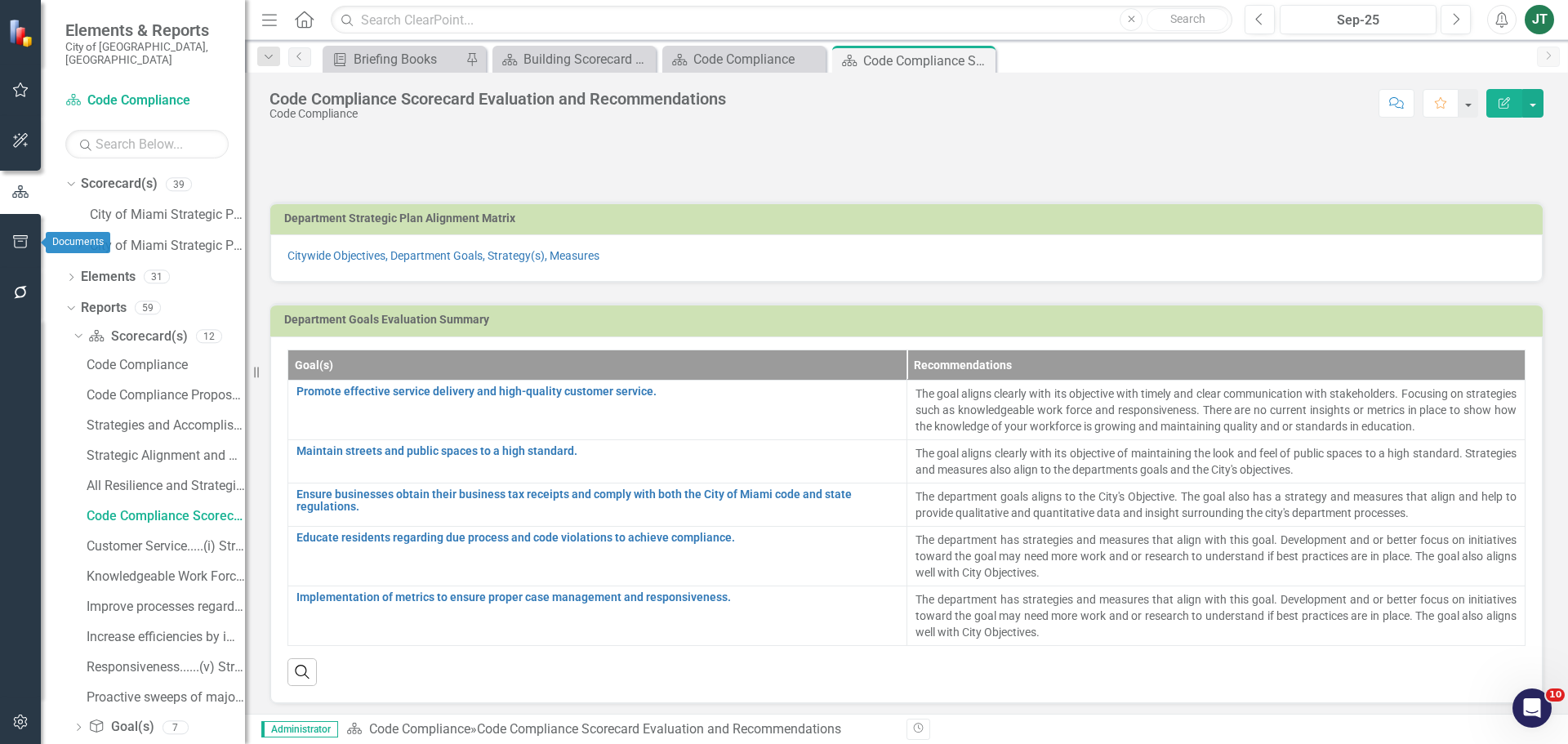
click at [22, 242] on icon "button" at bounding box center [21, 242] width 15 height 13
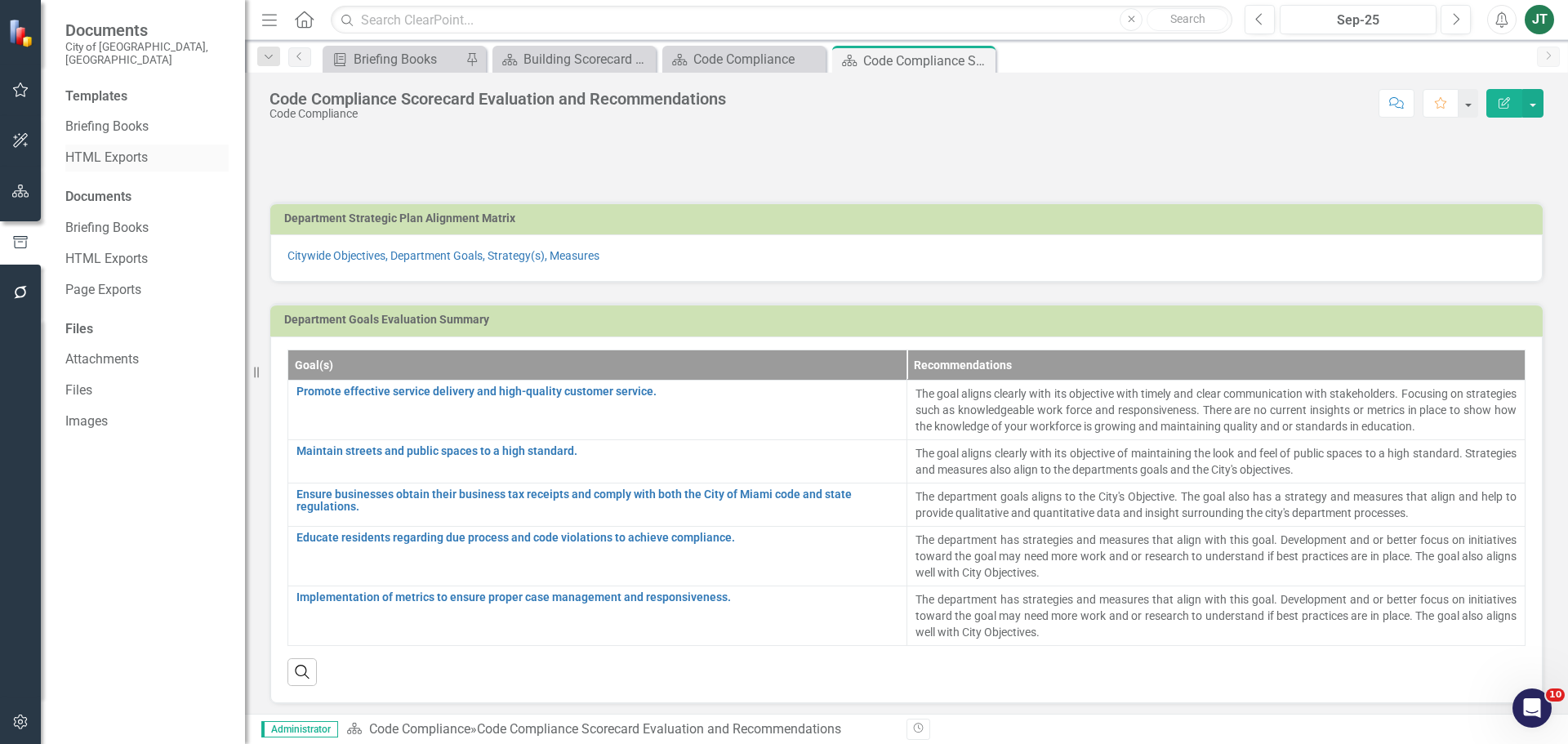
click at [83, 149] on link "HTML Exports" at bounding box center [146, 158] width 163 height 19
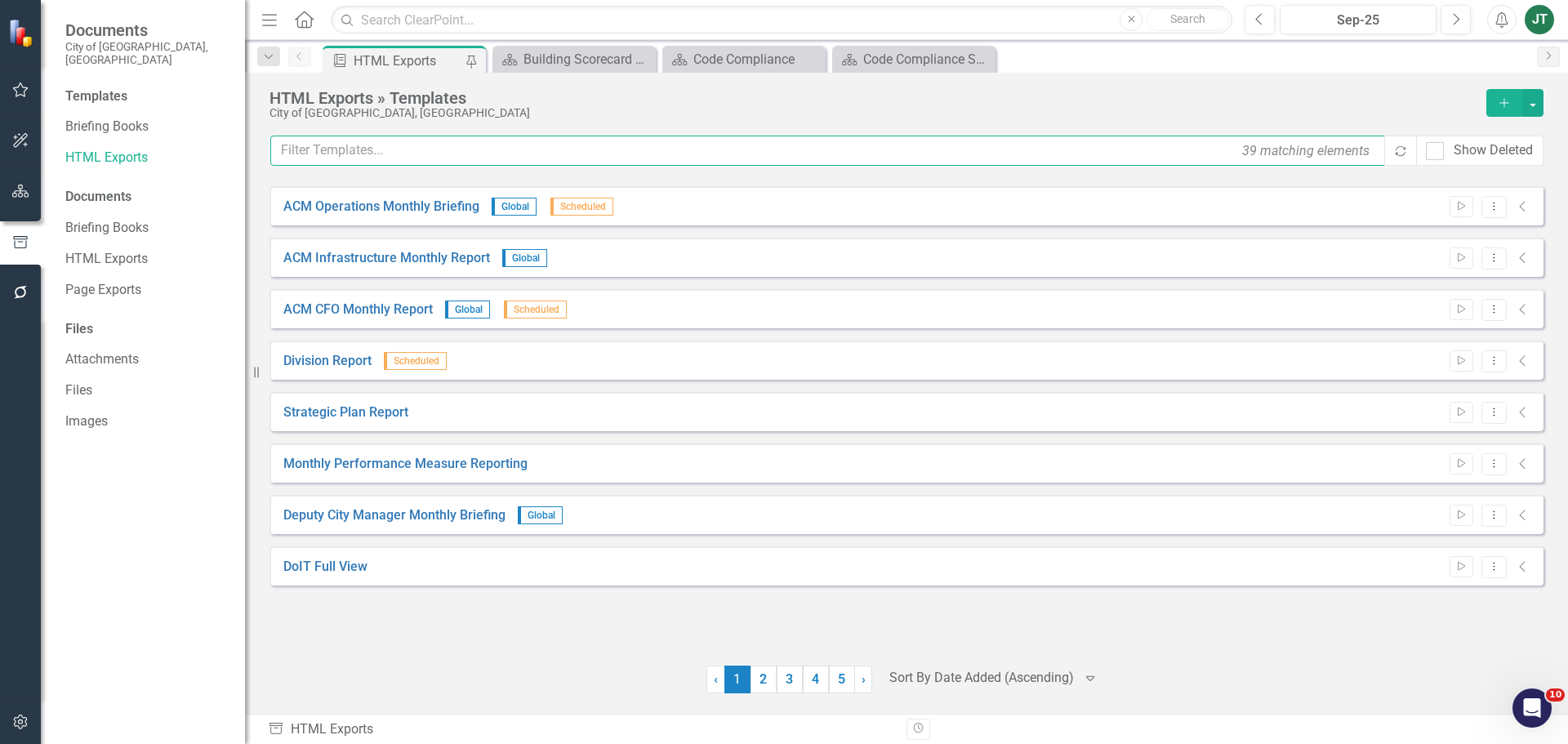
click at [623, 155] on input "text" at bounding box center [828, 151] width 1116 height 30
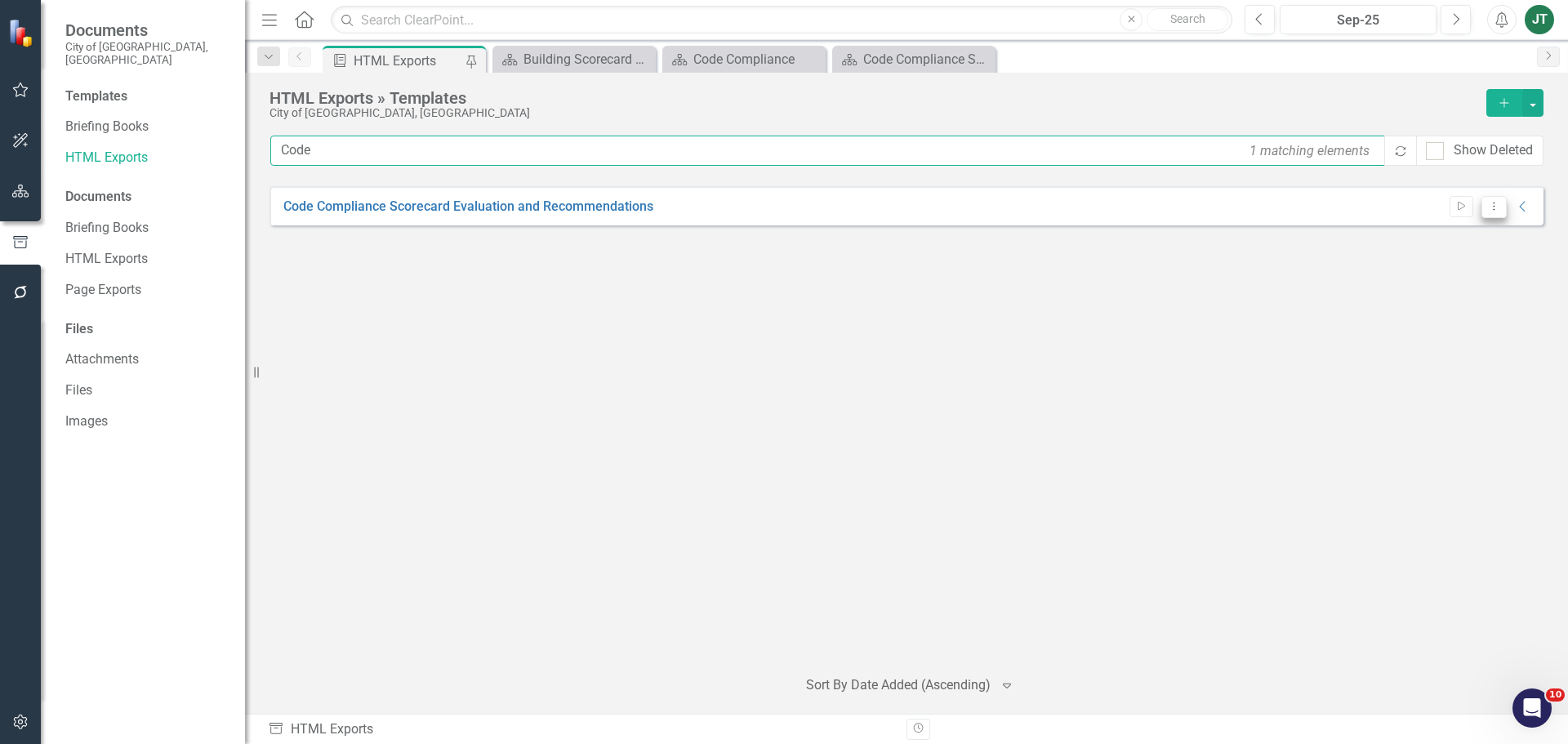
type input "Code"
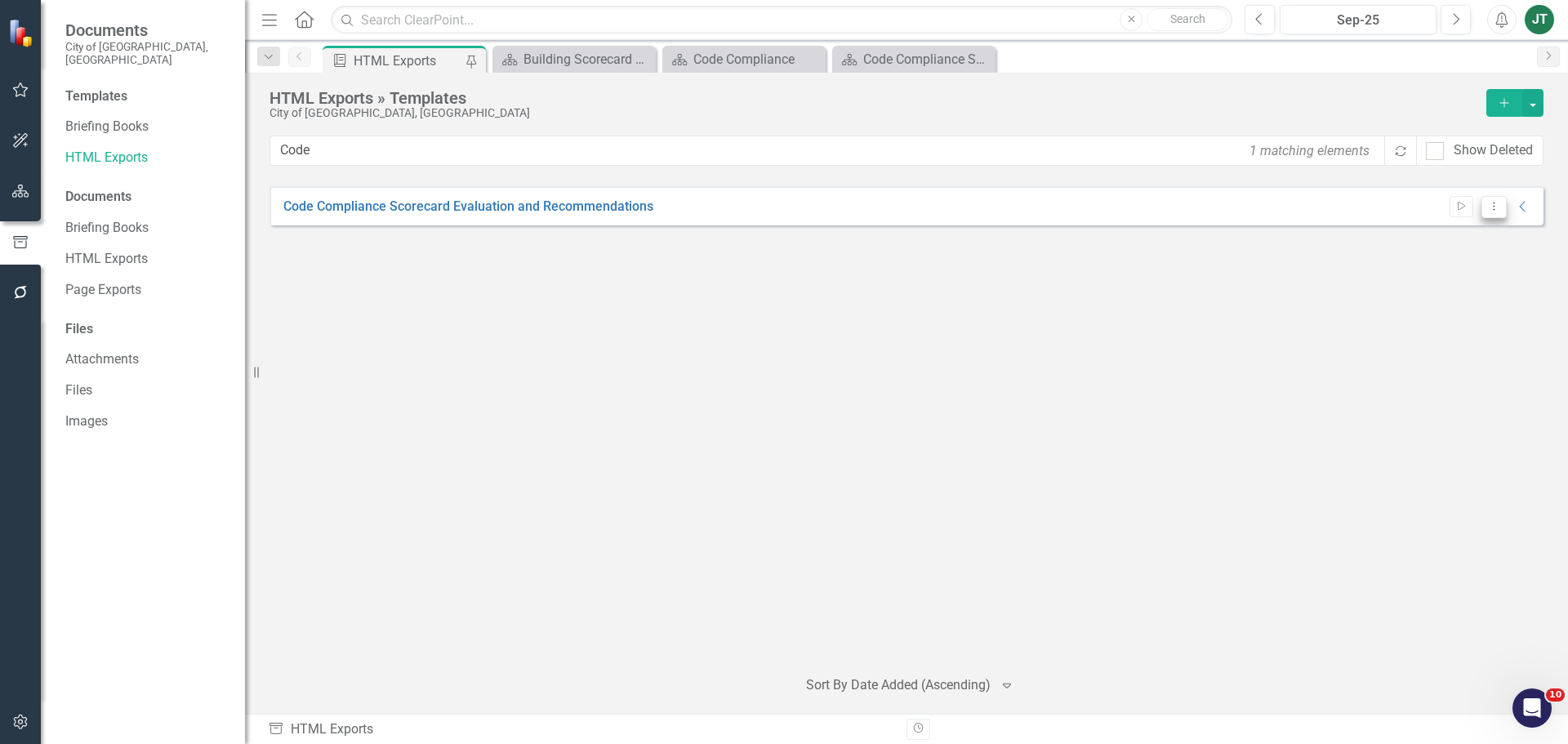
click at [1495, 208] on icon "Dropdown Menu" at bounding box center [1494, 205] width 14 height 10
click at [1444, 294] on link "Edit Edit Template" at bounding box center [1431, 295] width 151 height 30
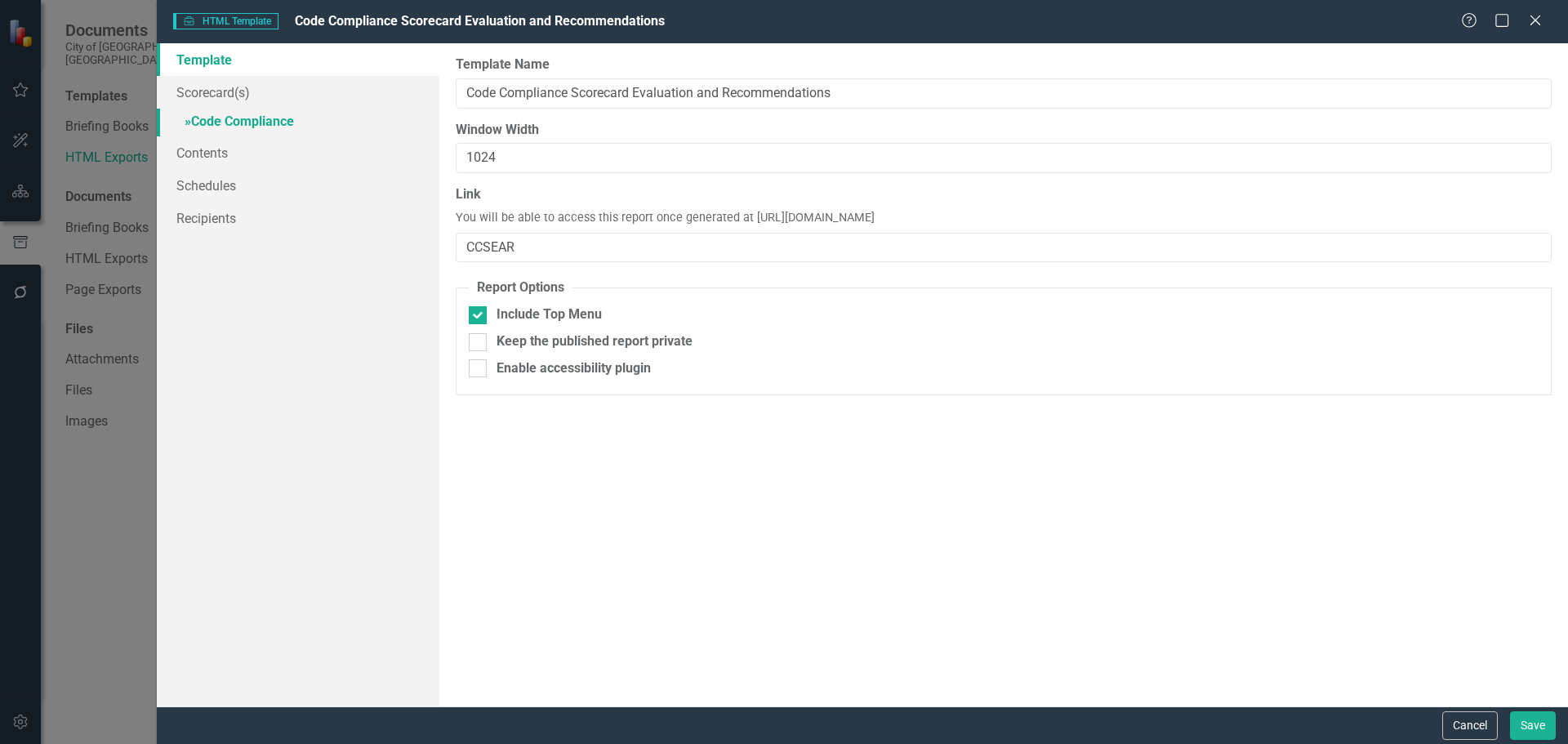
click at [268, 122] on link "» Code Compliance" at bounding box center [298, 122] width 283 height 28
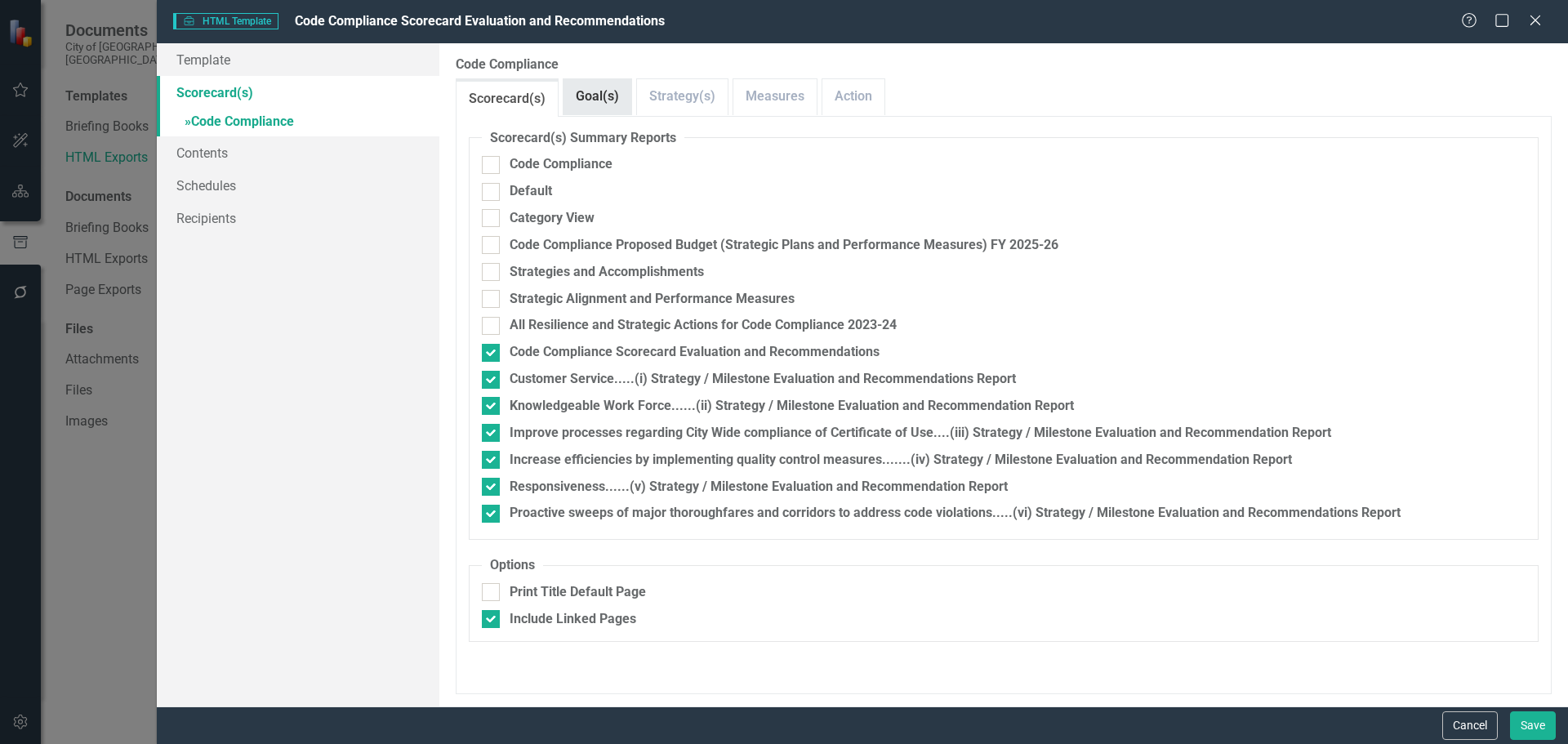
click at [611, 111] on link "Goal(s)" at bounding box center [597, 96] width 68 height 35
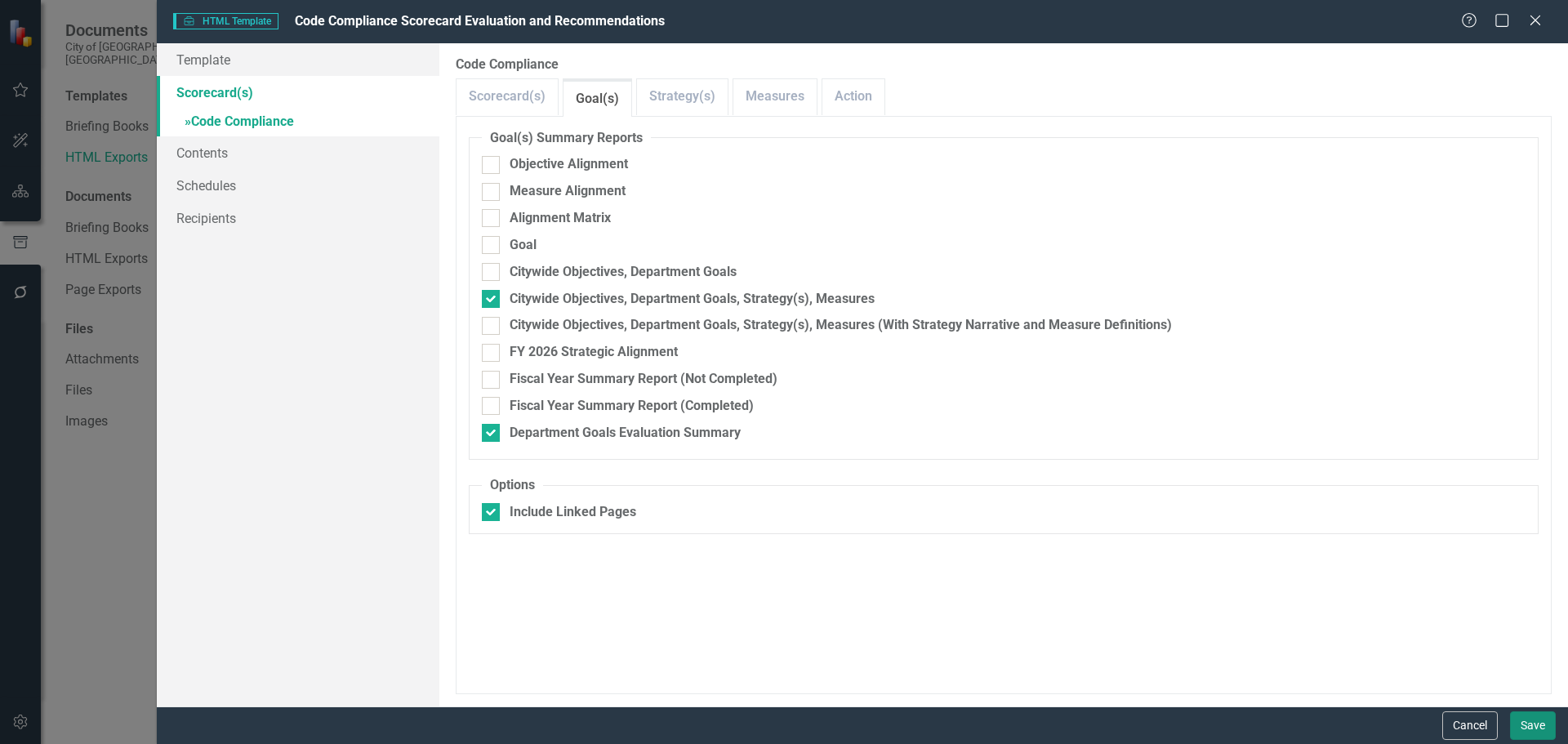
click at [1524, 717] on button "Save" at bounding box center [1532, 725] width 46 height 28
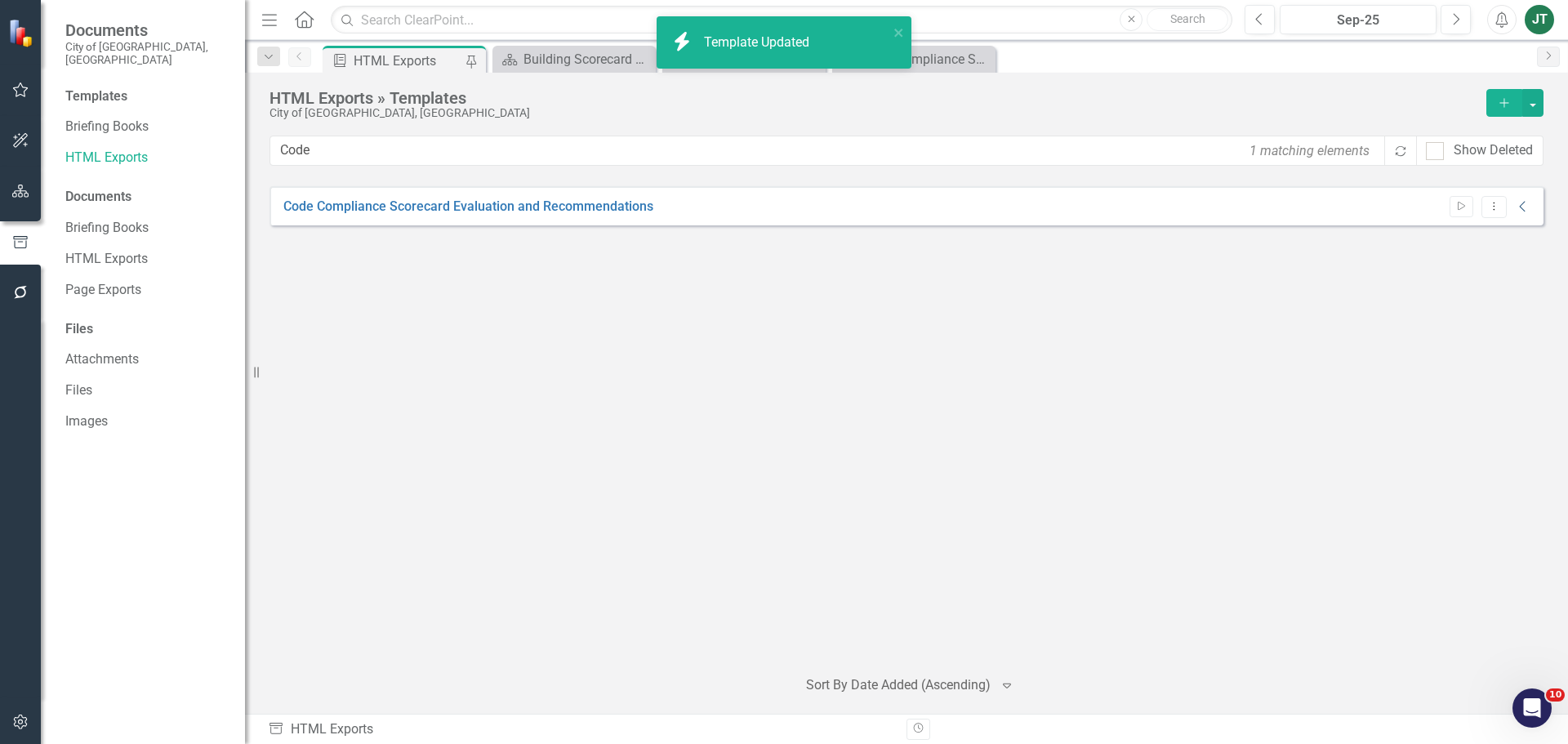
click at [1528, 202] on icon "Collapse" at bounding box center [1522, 206] width 16 height 13
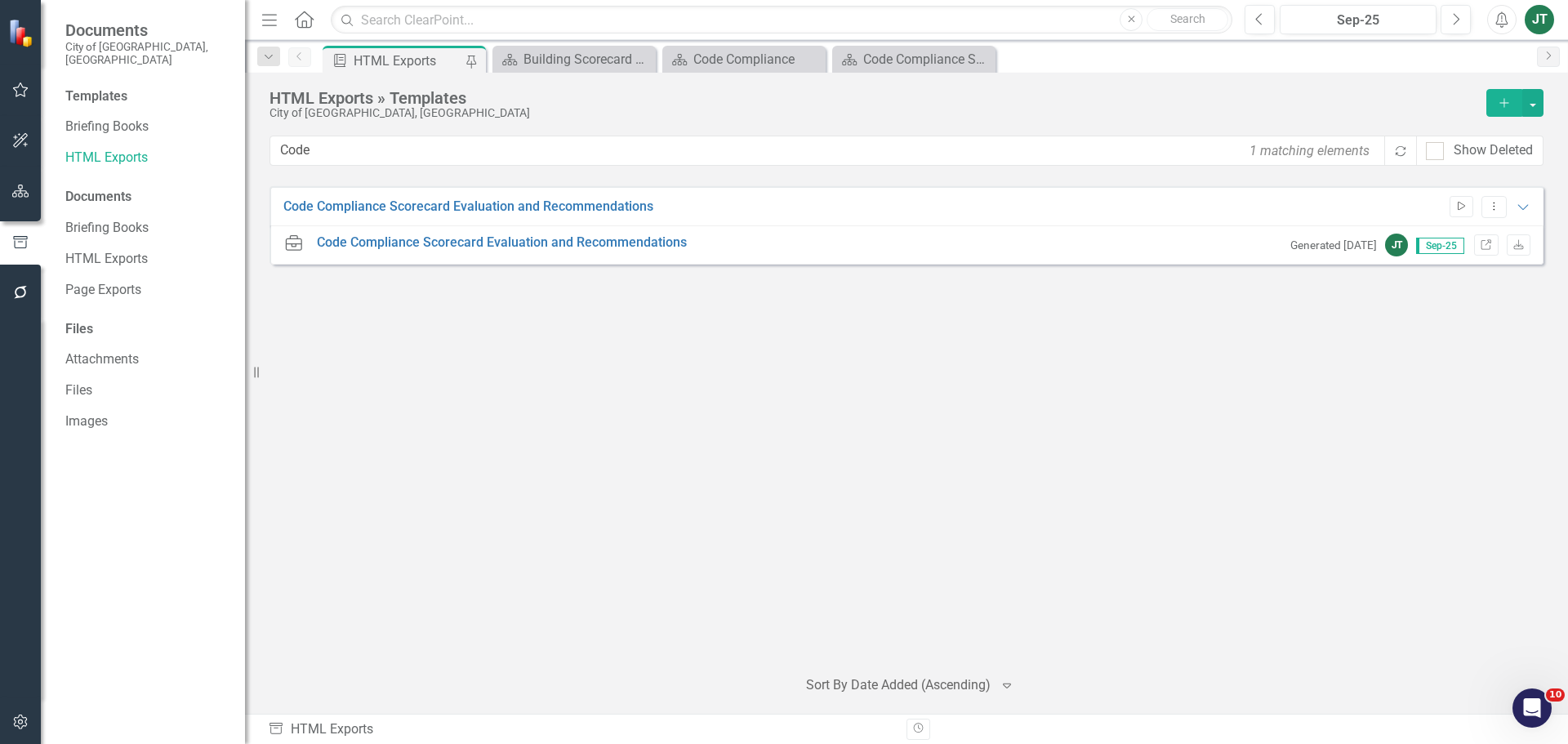
click at [1457, 212] on button "Start" at bounding box center [1461, 206] width 24 height 22
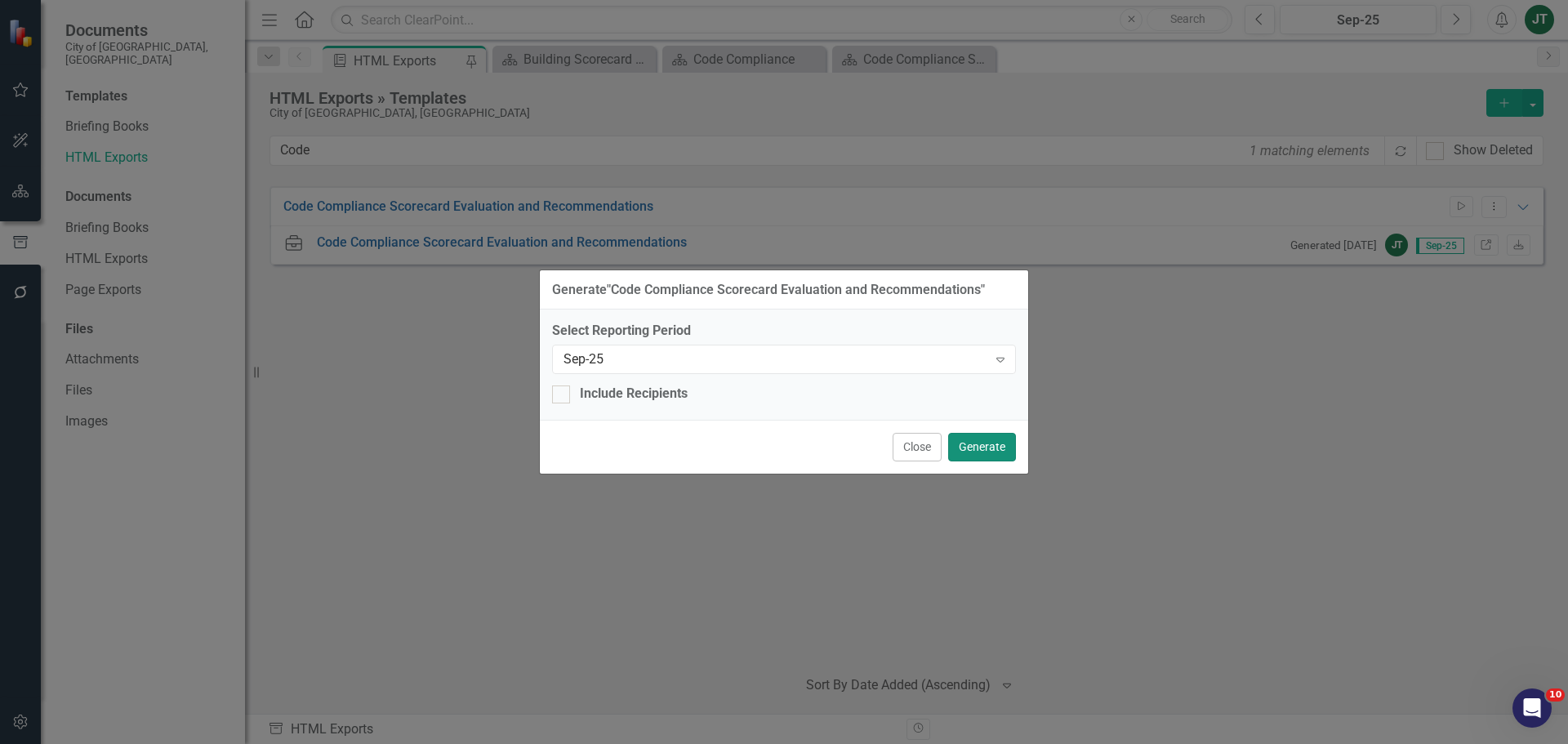
click at [980, 442] on button "Generate" at bounding box center [982, 447] width 68 height 28
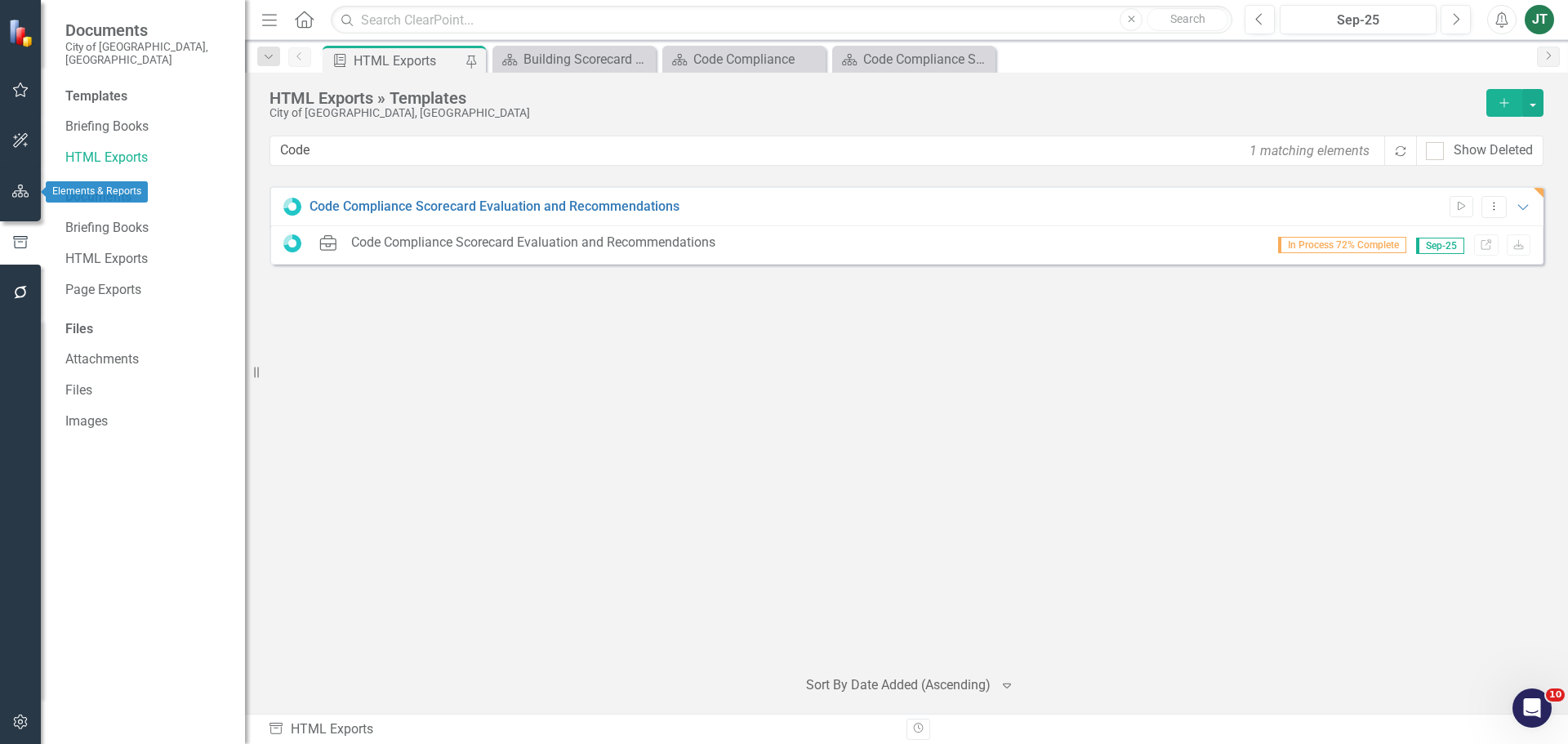
click at [19, 189] on icon "button" at bounding box center [21, 191] width 17 height 13
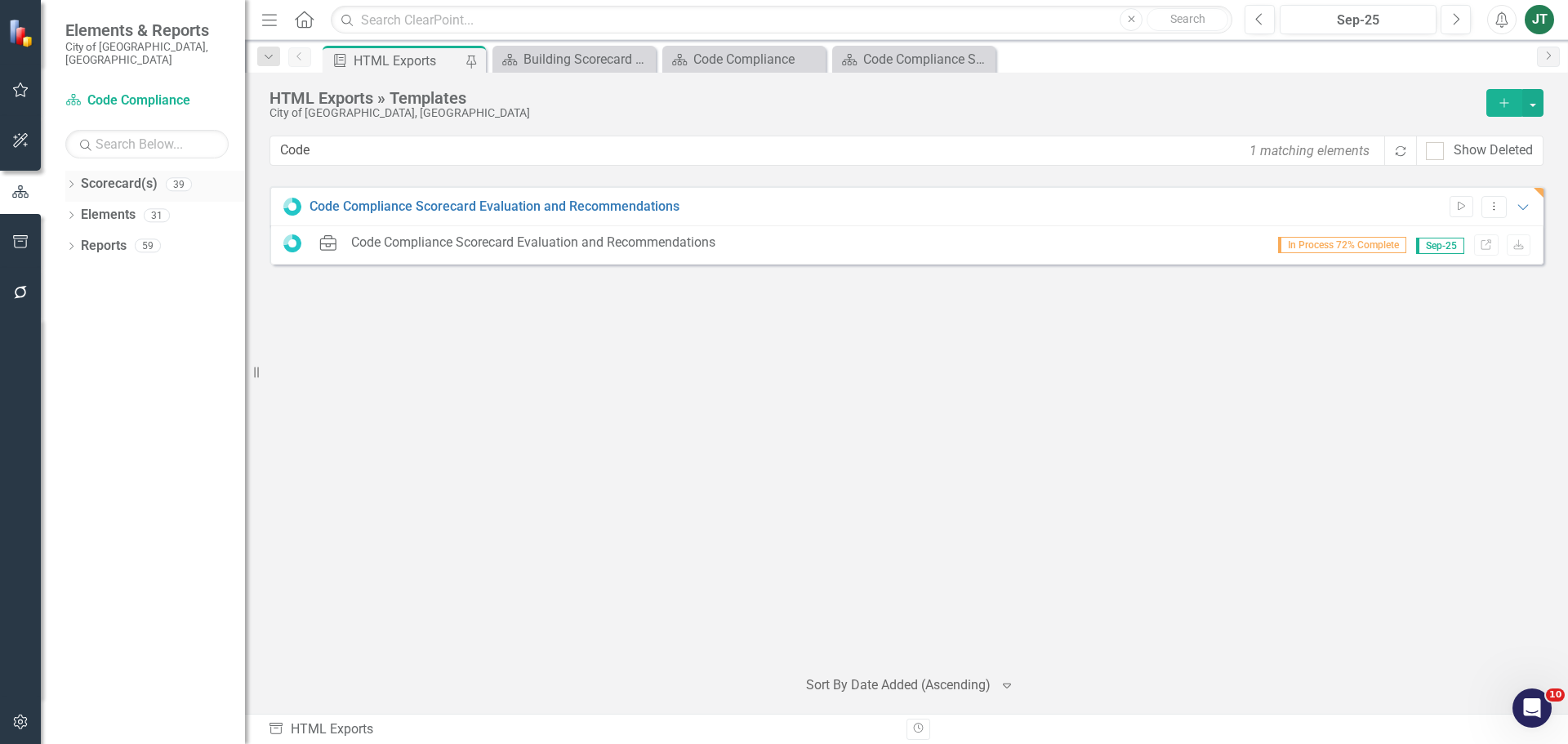
click at [72, 181] on icon at bounding box center [72, 185] width 4 height 8
click at [76, 240] on icon "Dropdown" at bounding box center [79, 245] width 12 height 9
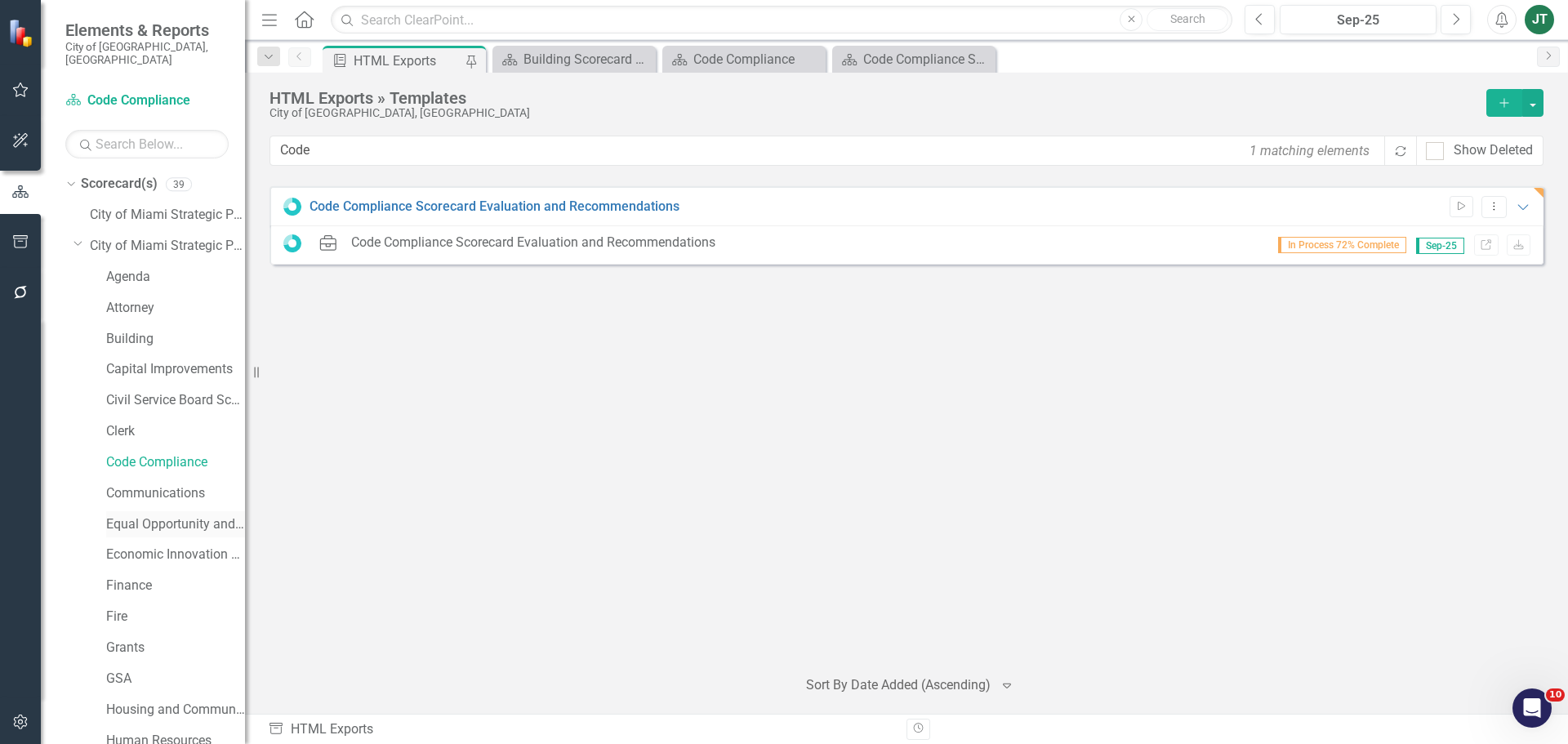
click at [126, 515] on link "Equal Opportunity and Diversity Programs" at bounding box center [175, 525] width 138 height 19
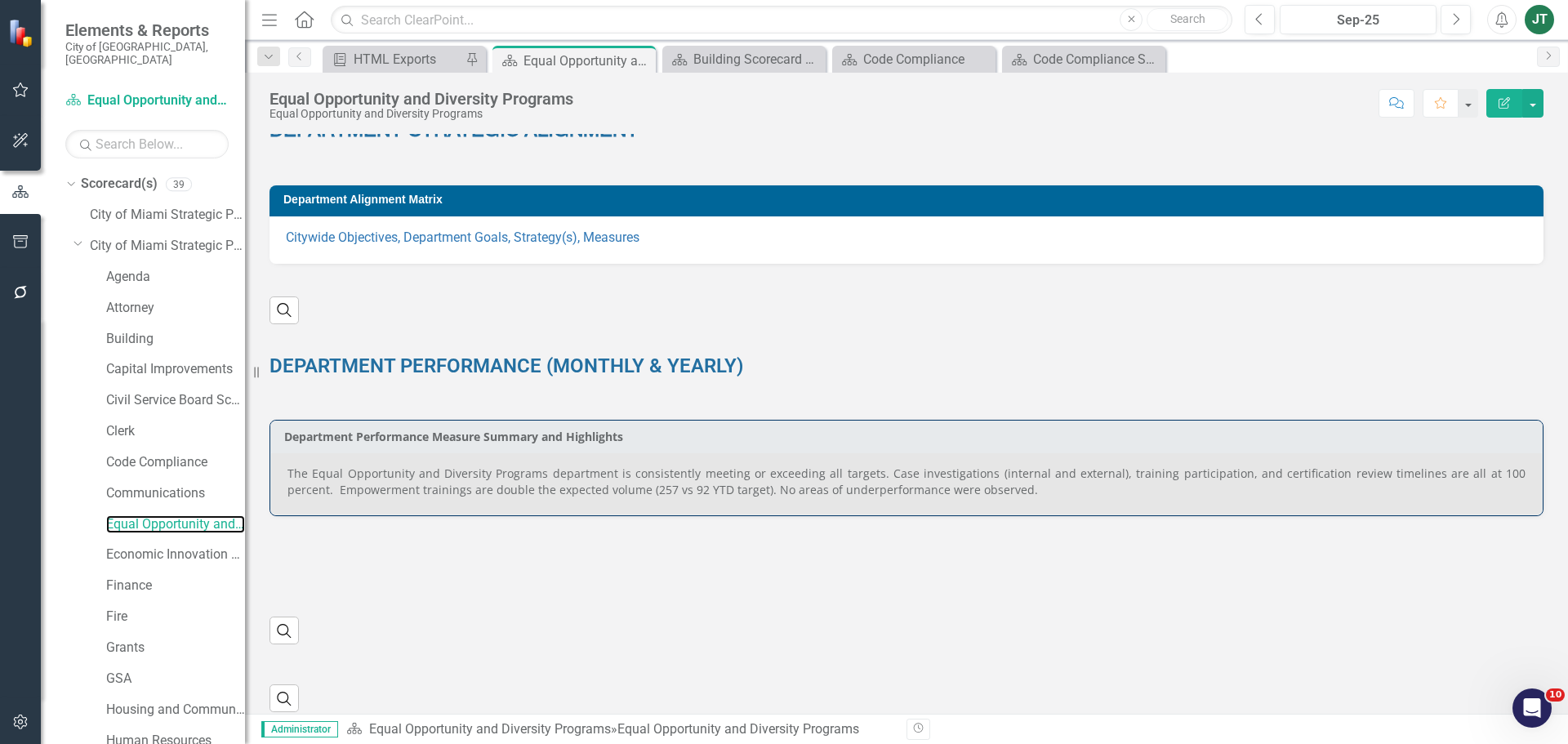
scroll to position [245, 0]
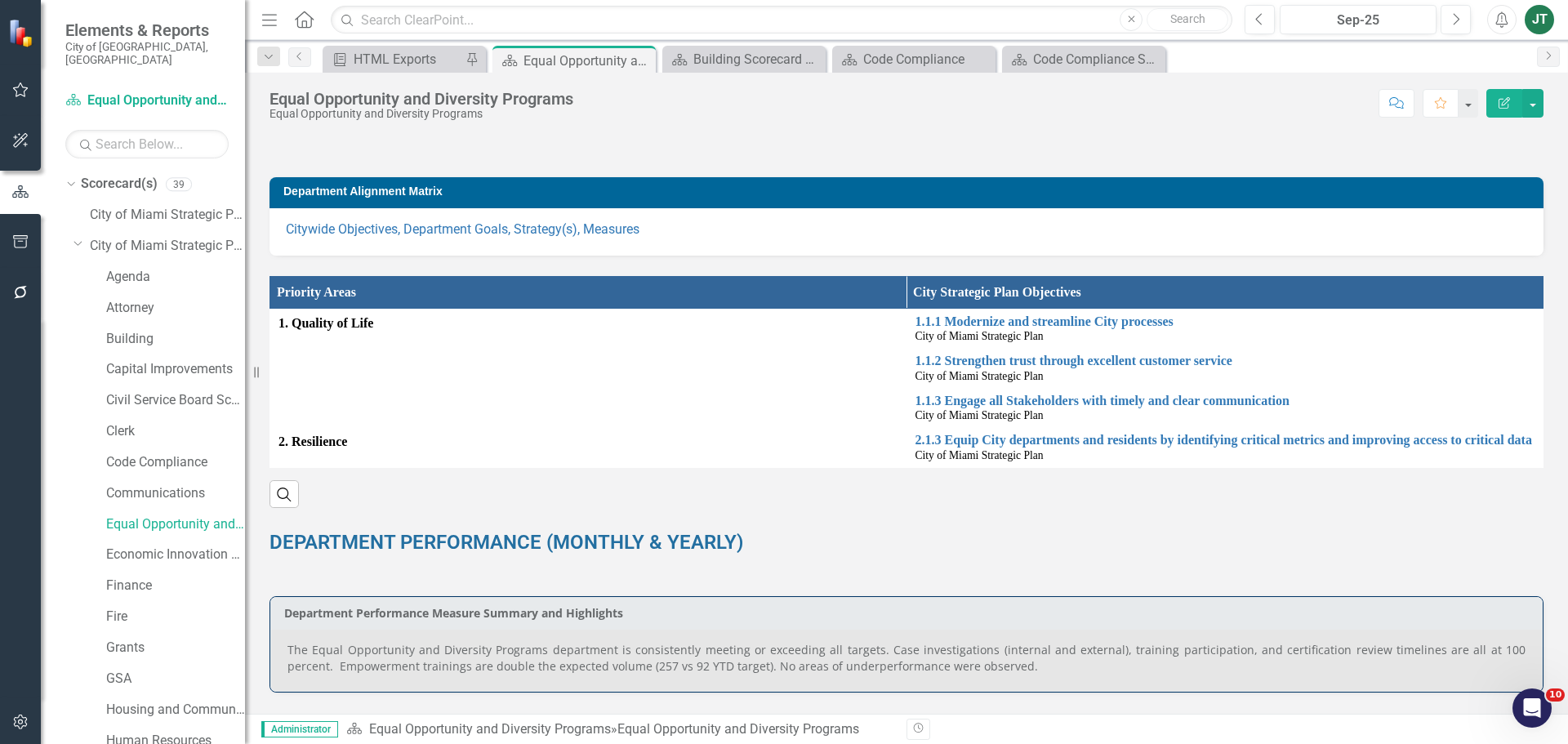
click at [69, 225] on div "Dropdown Scorecard(s) 39 City of Miami Strategic Plan Dropdown City of Miami St…" at bounding box center [154, 757] width 180 height 1174
click at [78, 236] on icon "Dropdown" at bounding box center [78, 242] width 9 height 12
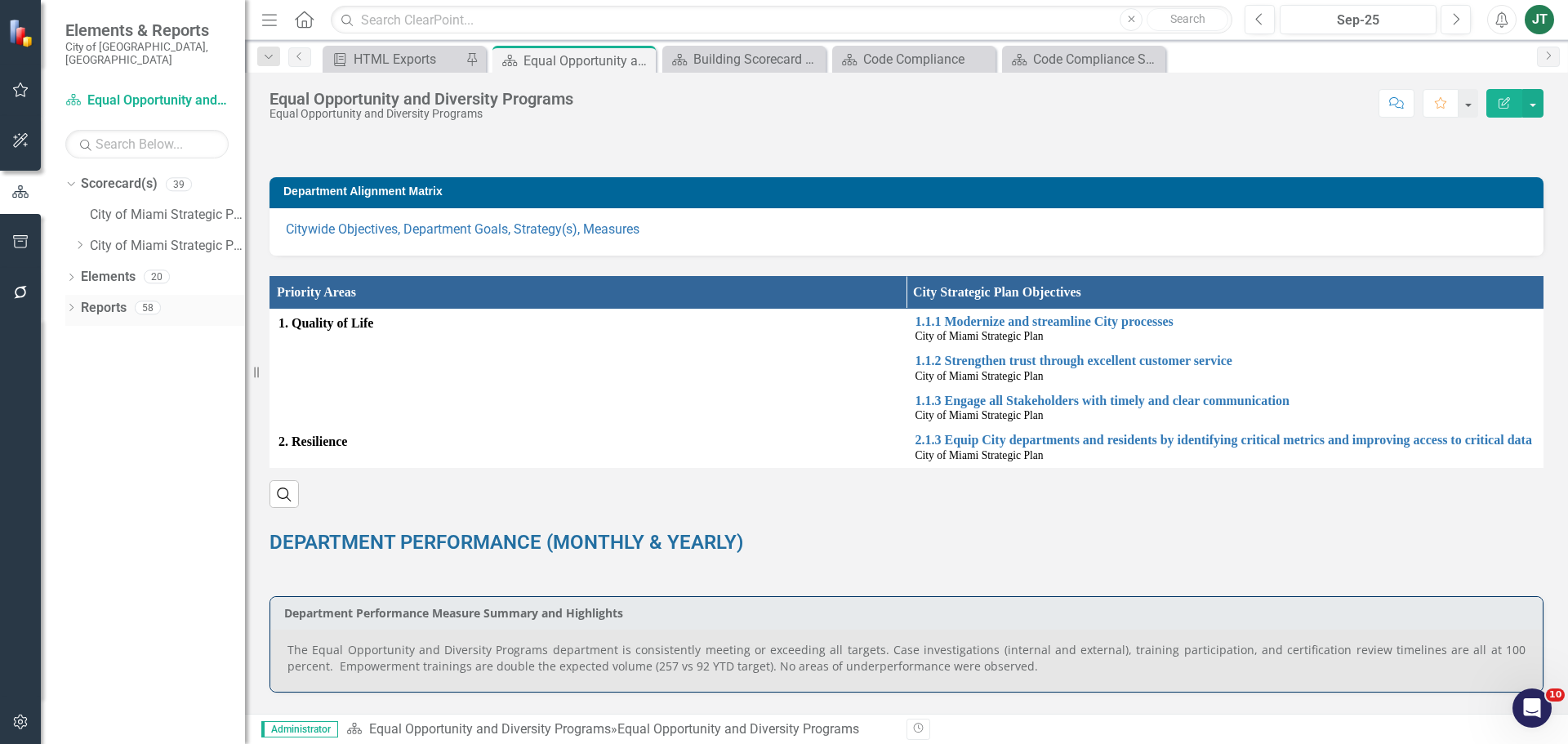
click at [74, 304] on icon "Dropdown" at bounding box center [71, 309] width 11 height 9
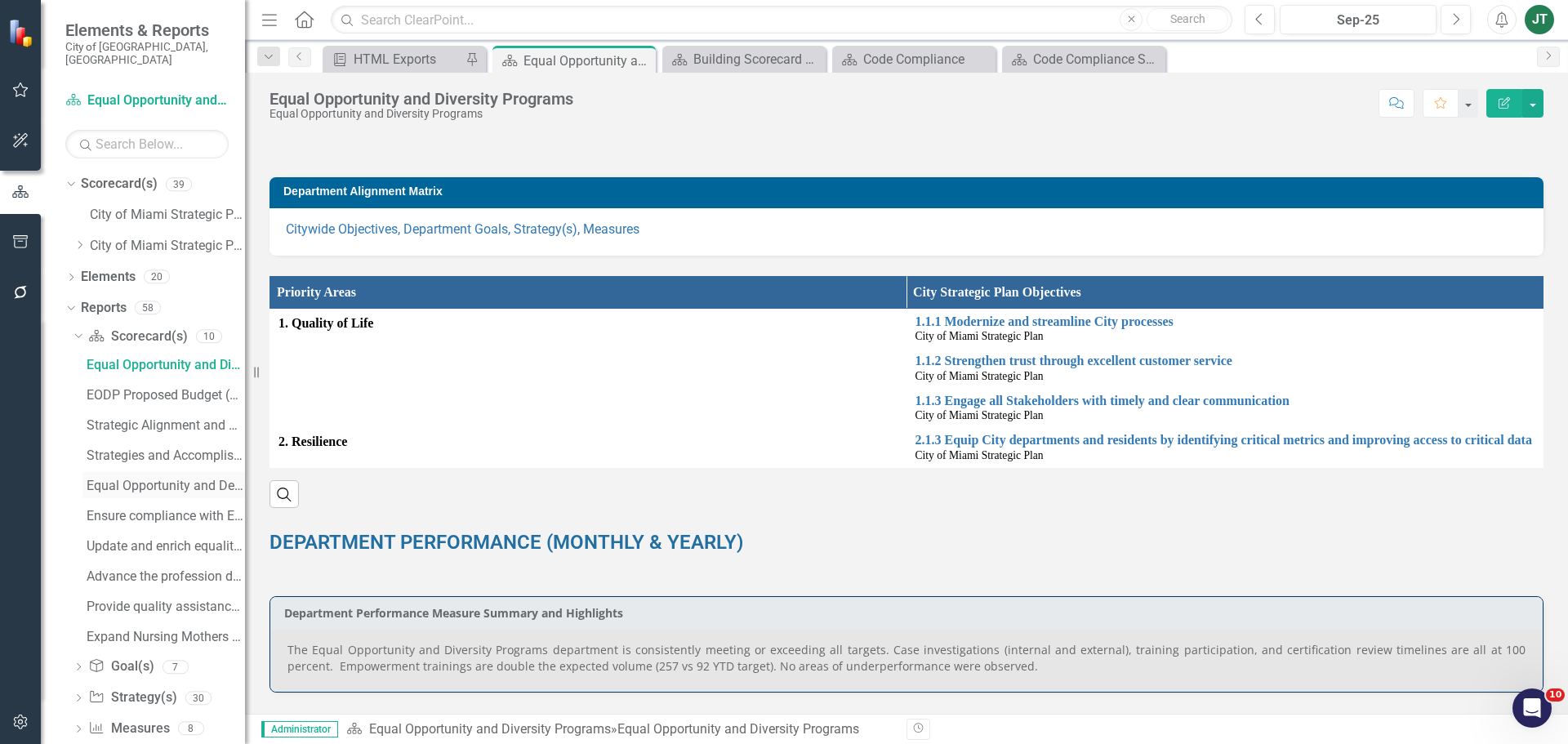
click at [145, 478] on div "Equal Opportunity and Development Programs Scorecard Evaluation and Recommendat…" at bounding box center [166, 486] width 158 height 15
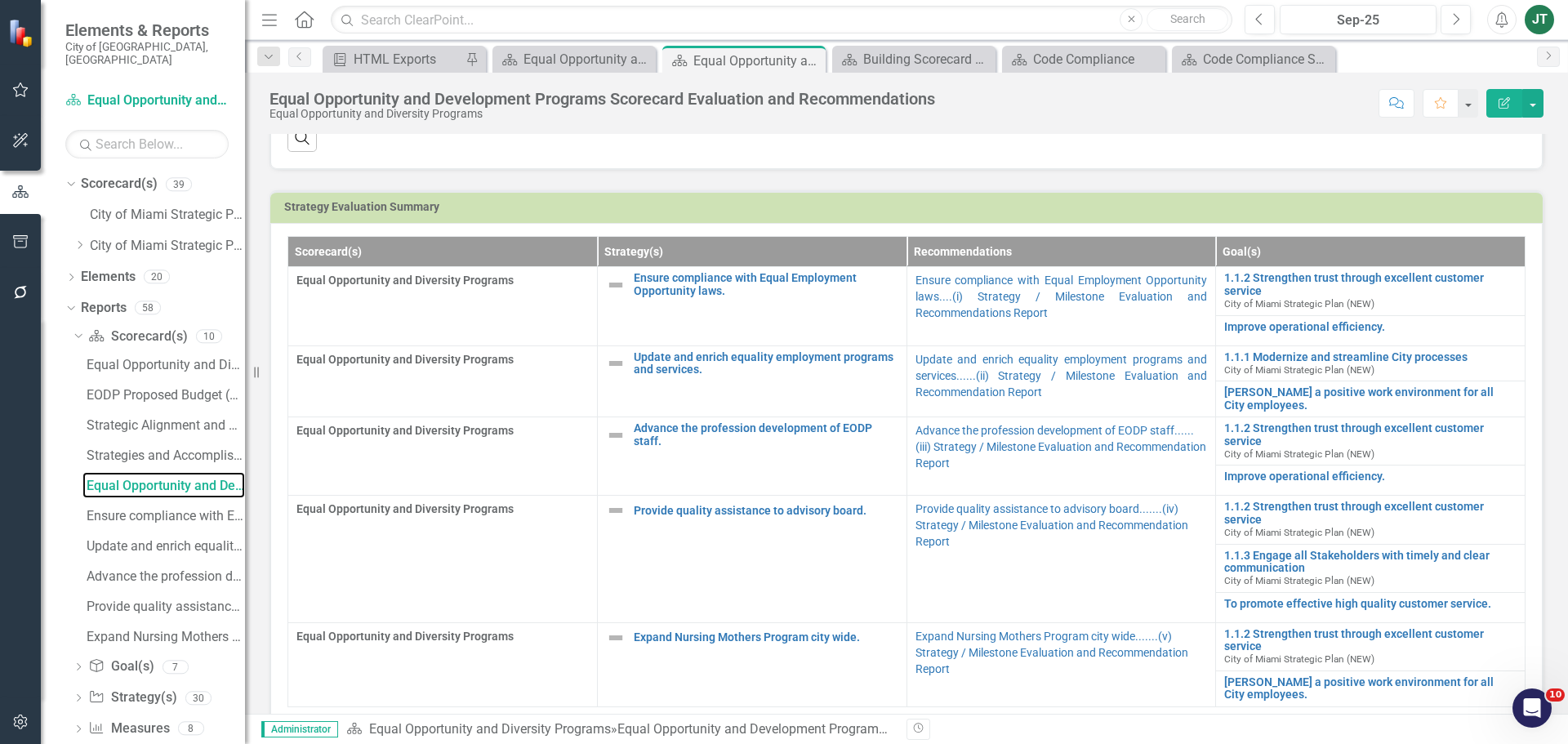
scroll to position [409, 0]
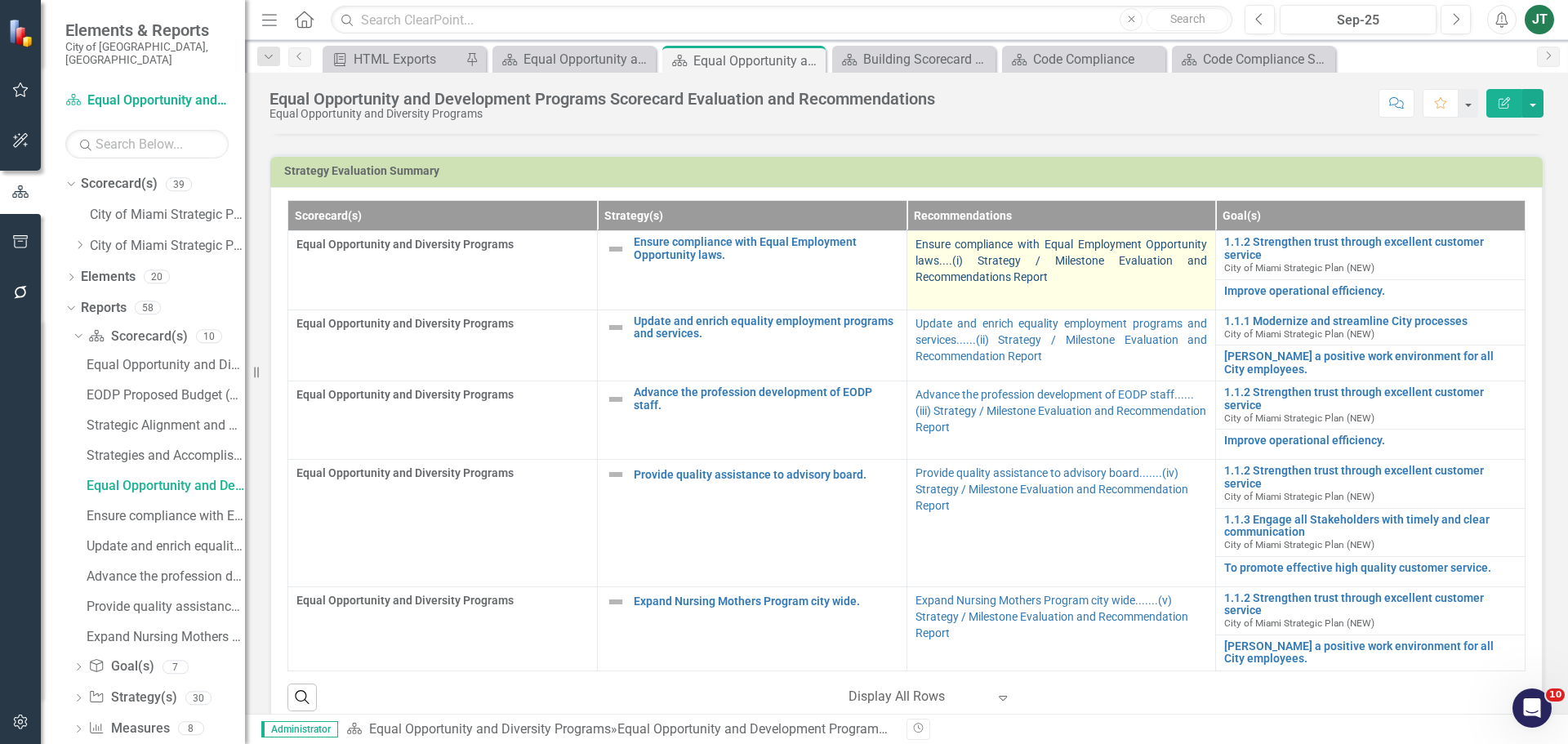
click at [952, 267] on link "Ensure compliance with Equal Employment Opportunity laws....(i) Strategy / Mile…" at bounding box center [1061, 260] width 292 height 46
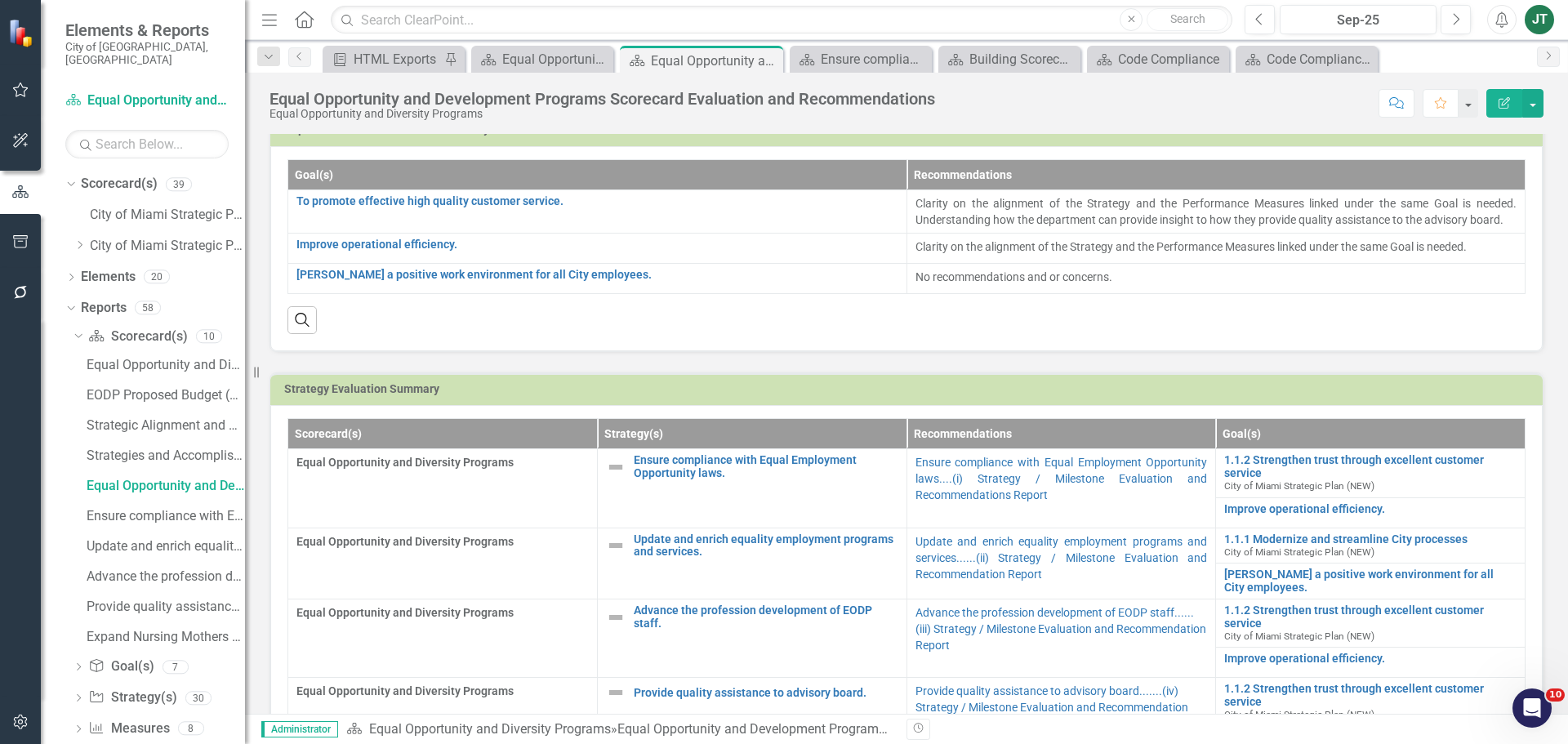
scroll to position [409, 0]
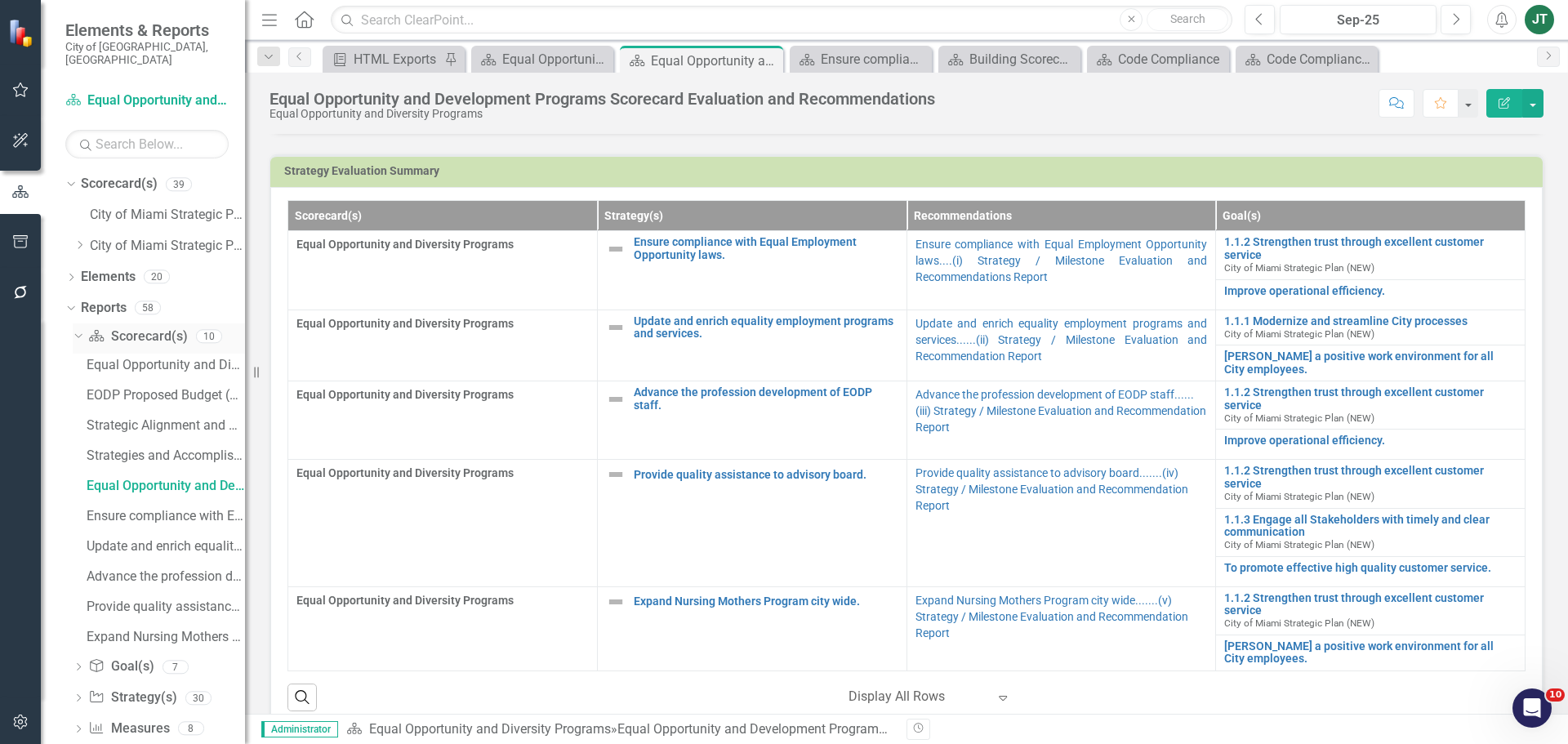
click at [76, 330] on icon "Dropdown" at bounding box center [76, 335] width 9 height 11
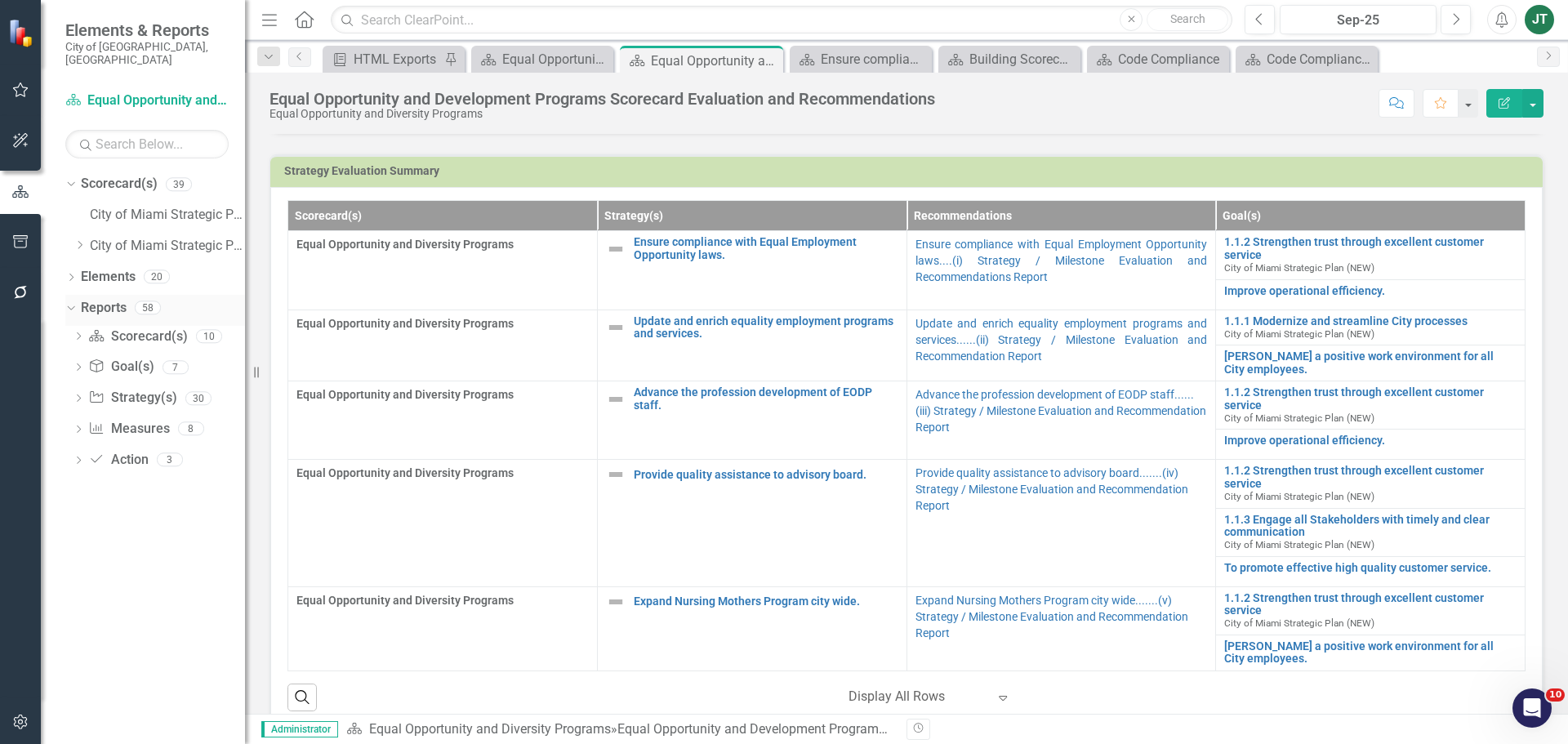
click at [71, 301] on icon "Dropdown" at bounding box center [70, 307] width 9 height 11
click at [79, 240] on icon "Dropdown" at bounding box center [79, 245] width 12 height 9
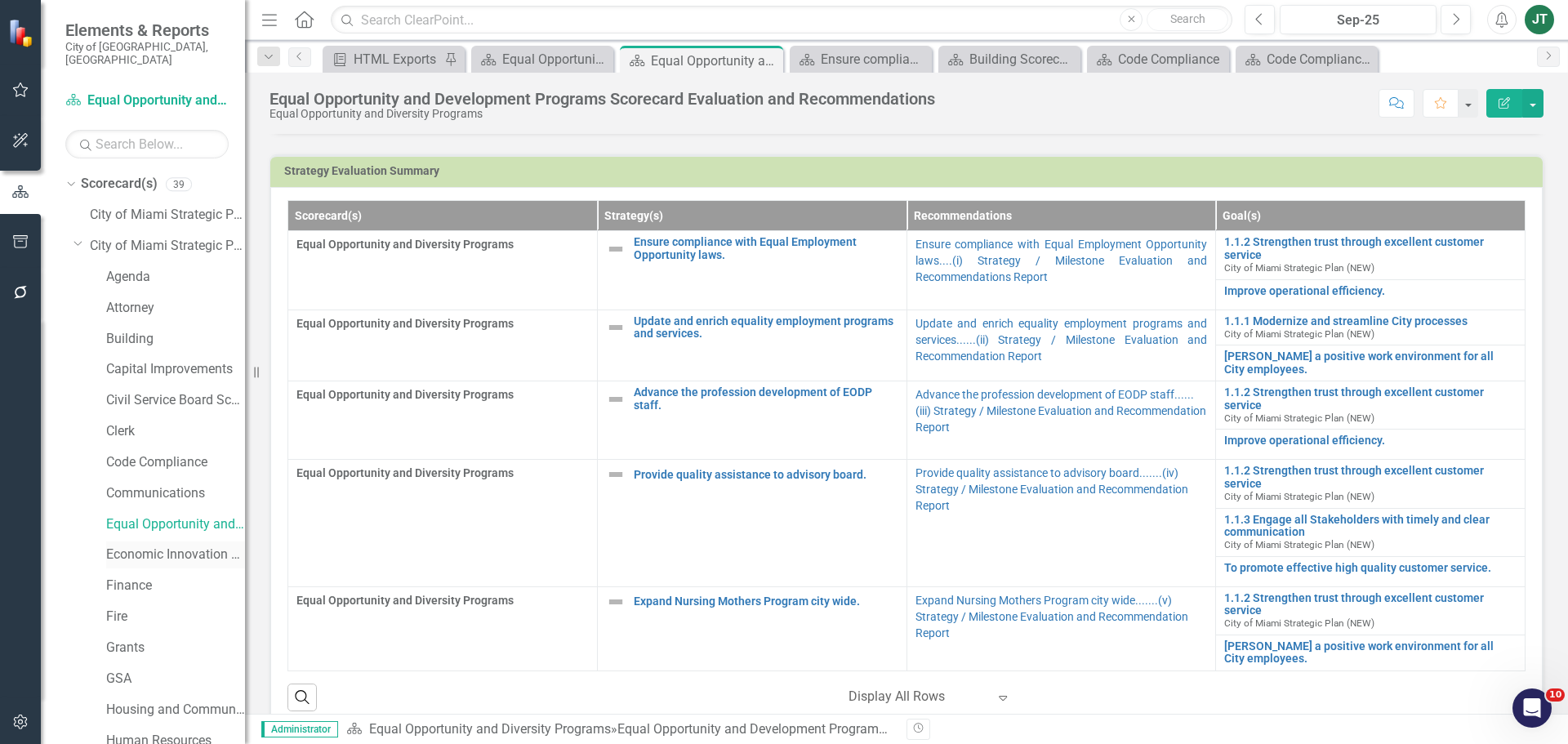
click at [150, 545] on link "Economic Innovation and Development" at bounding box center [175, 555] width 138 height 19
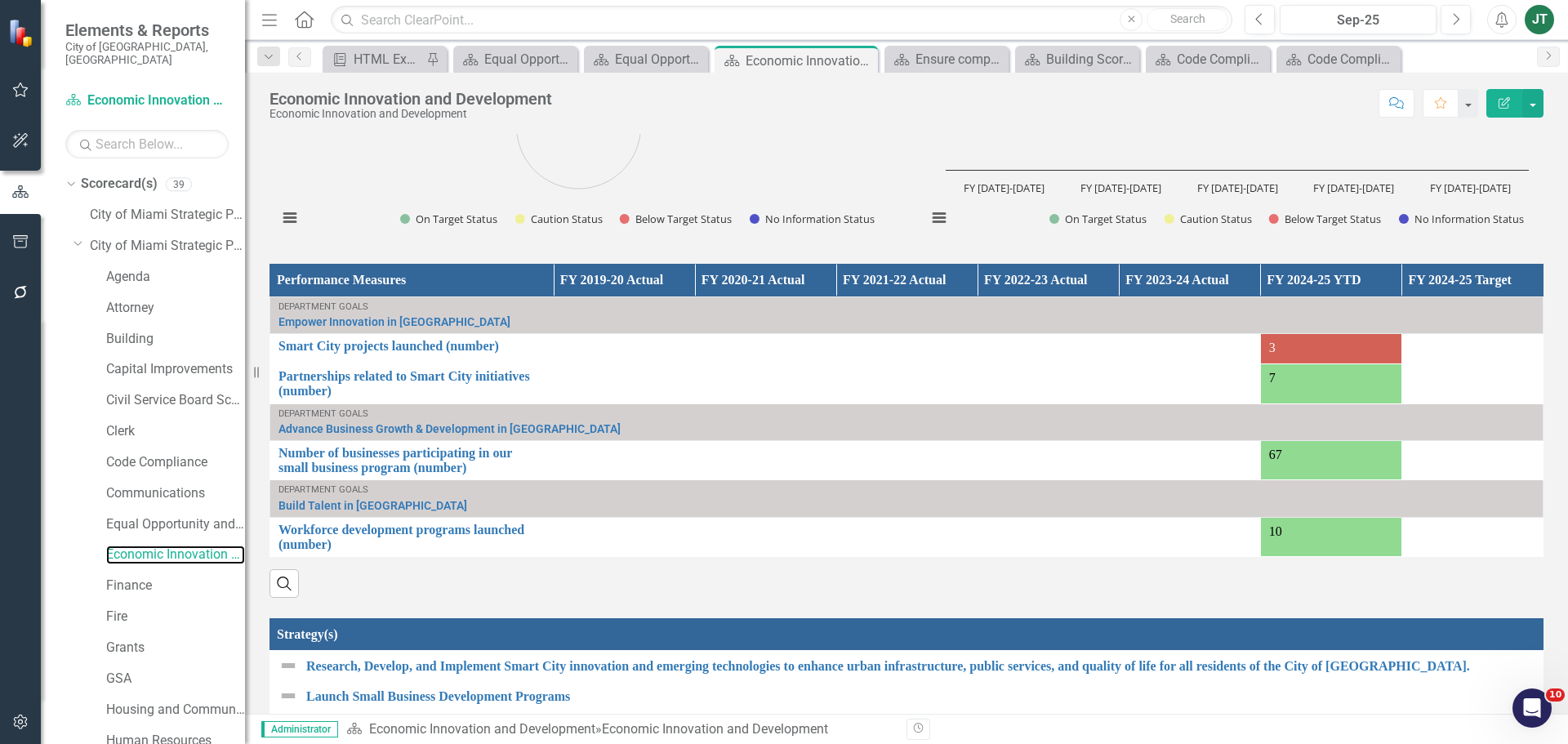
scroll to position [1478, 0]
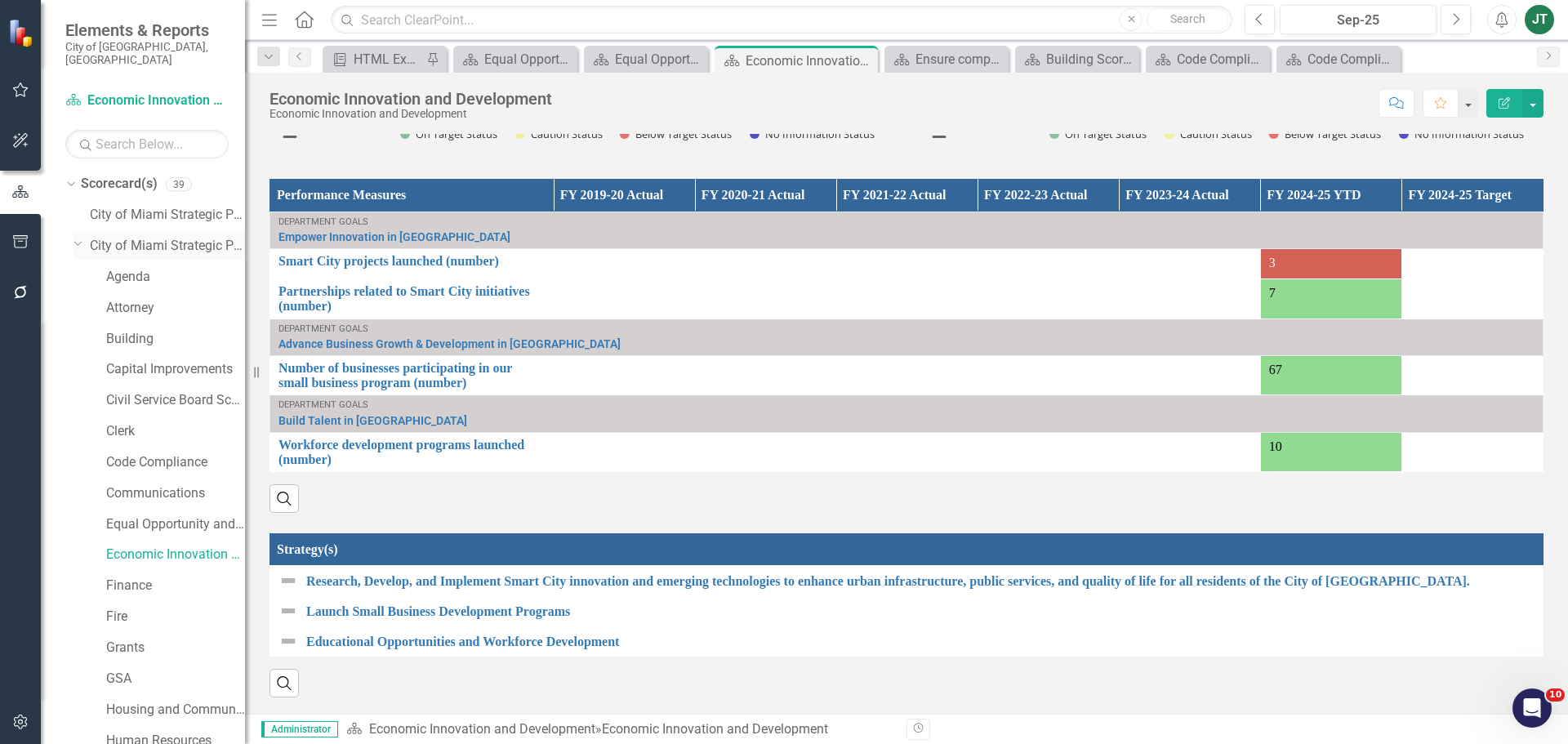
click at [83, 236] on div "Dropdown" at bounding box center [77, 242] width 14 height 12
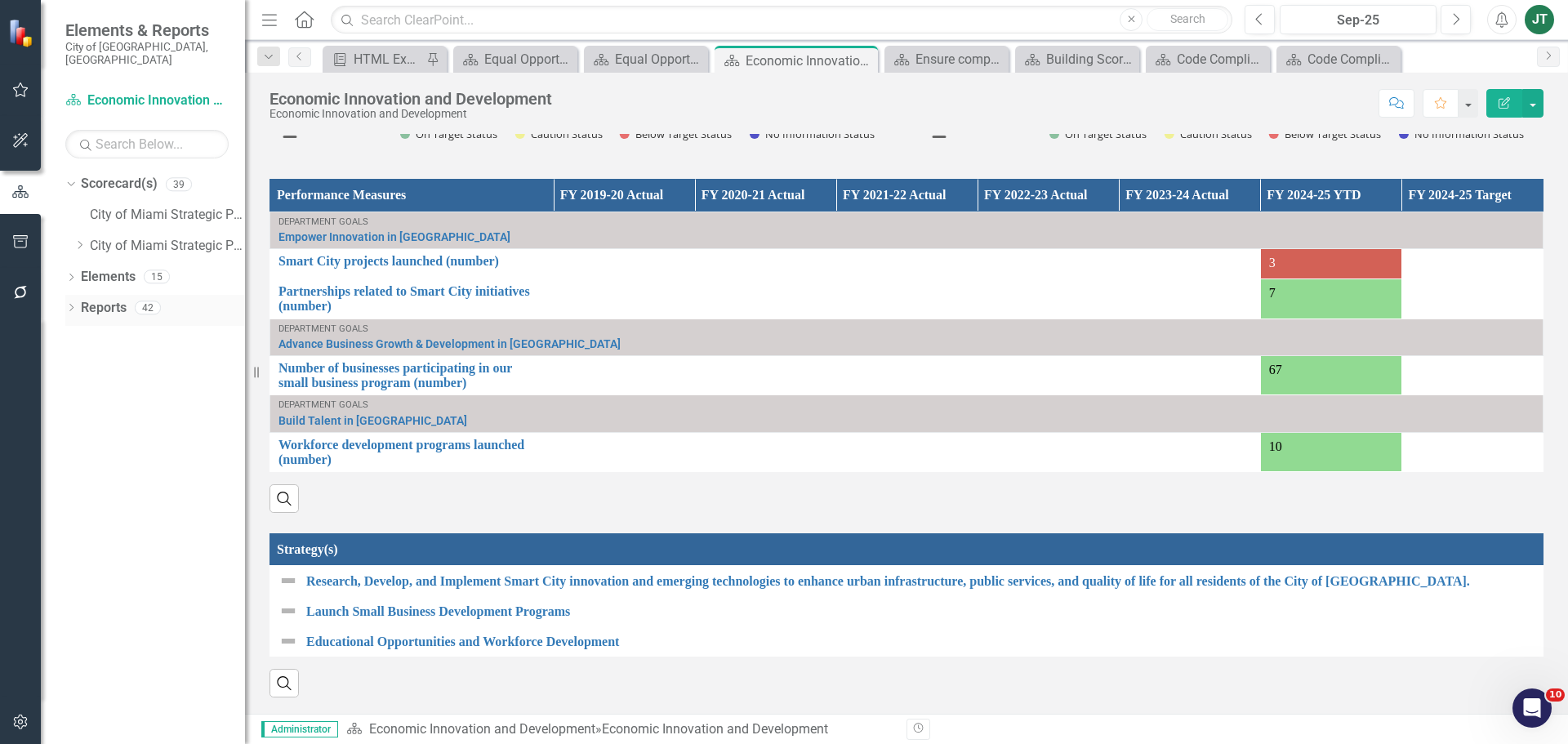
click at [76, 304] on icon "Dropdown" at bounding box center [71, 309] width 11 height 9
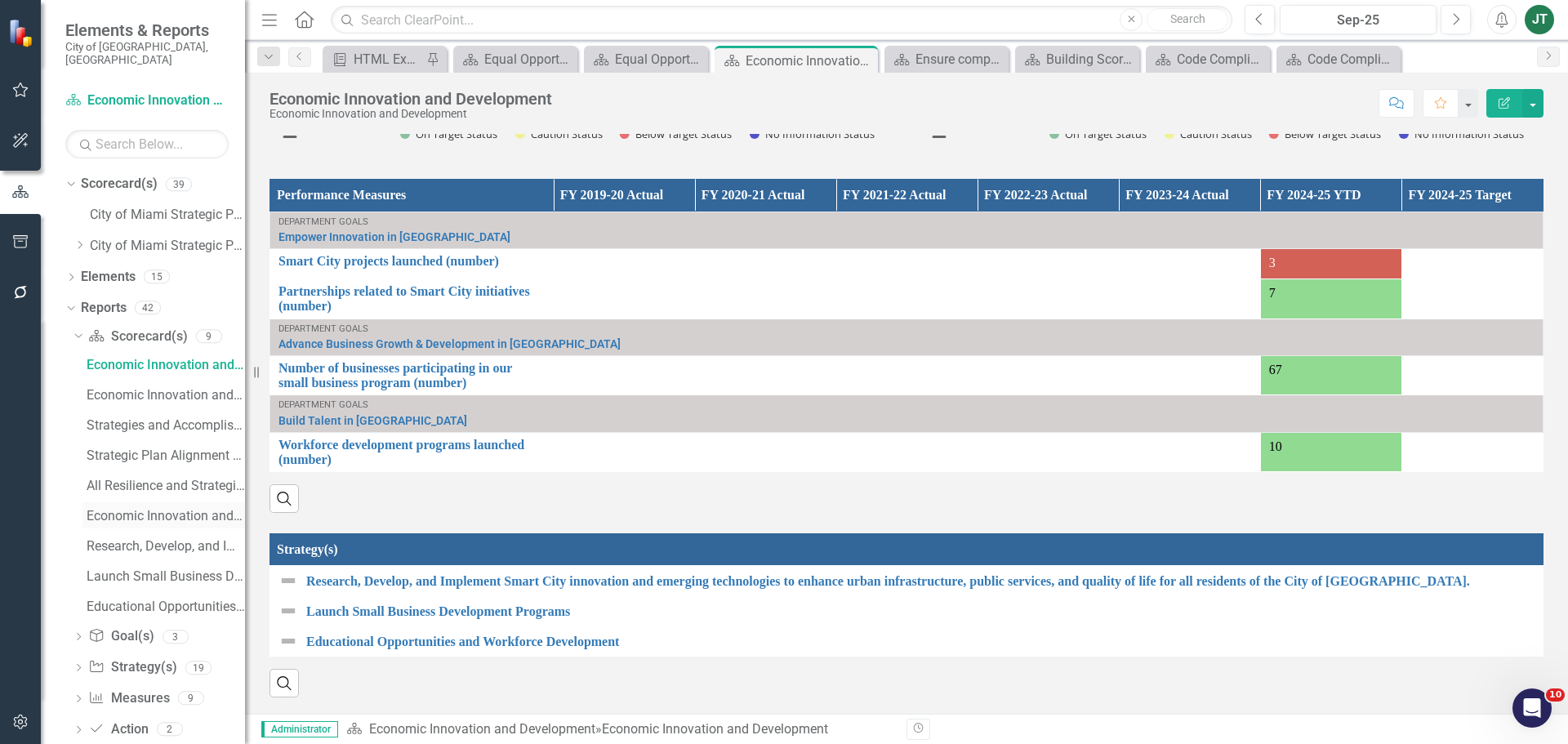
click at [159, 509] on div "Economic Innovation and Development Evaluation and Recommendations" at bounding box center [166, 516] width 158 height 15
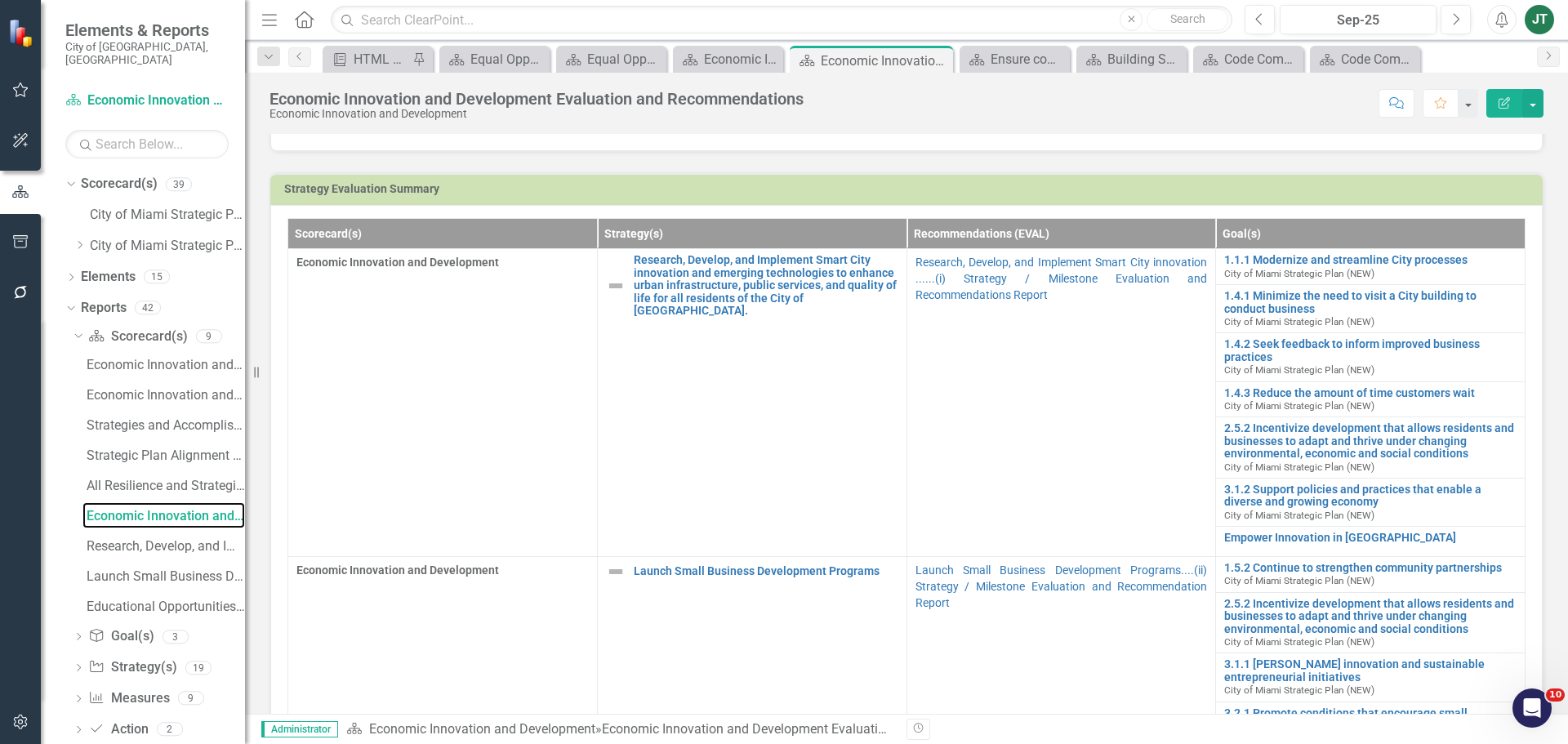
scroll to position [409, 0]
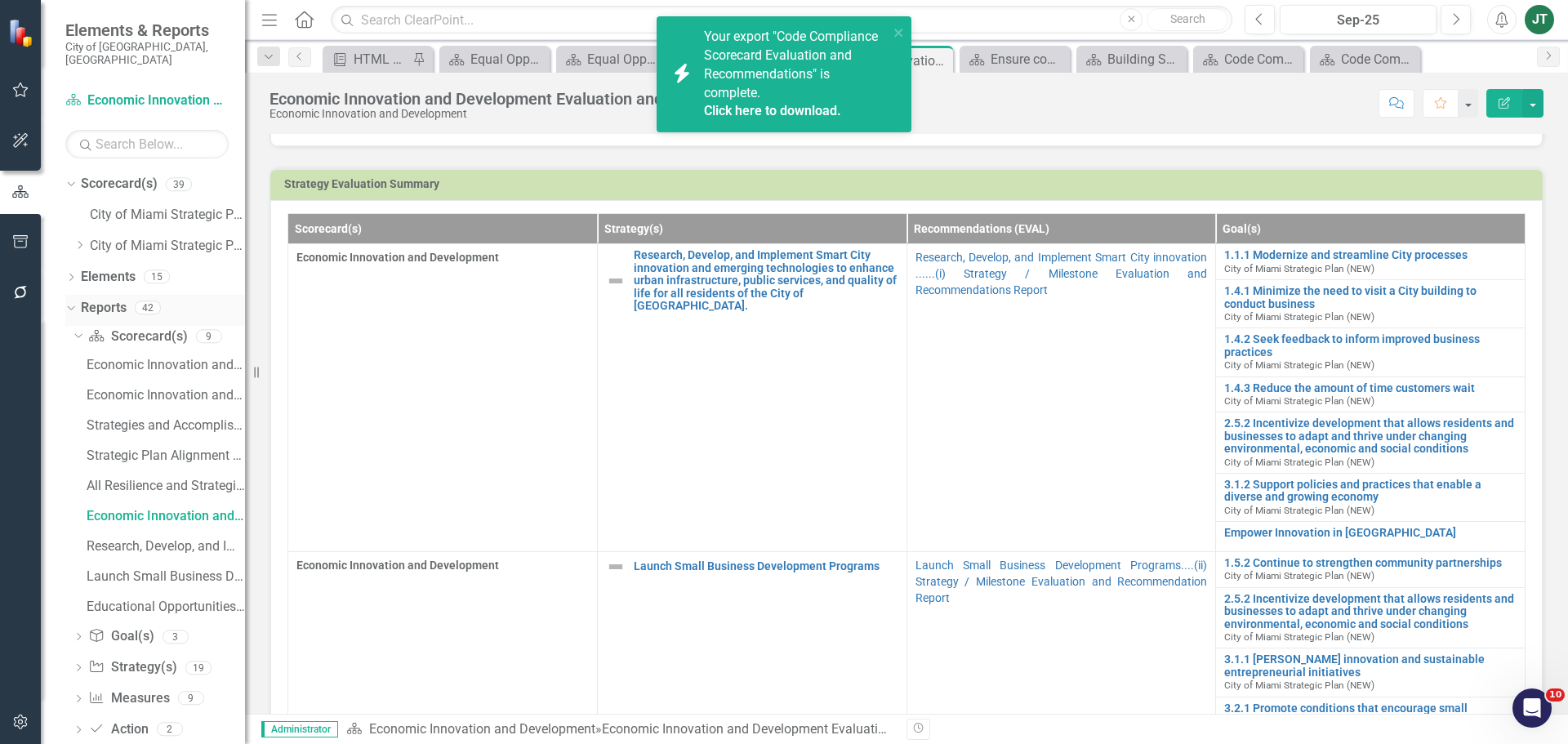
drag, startPoint x: 77, startPoint y: 323, endPoint x: 74, endPoint y: 304, distance: 19.2
click at [77, 330] on icon "Dropdown" at bounding box center [76, 335] width 9 height 11
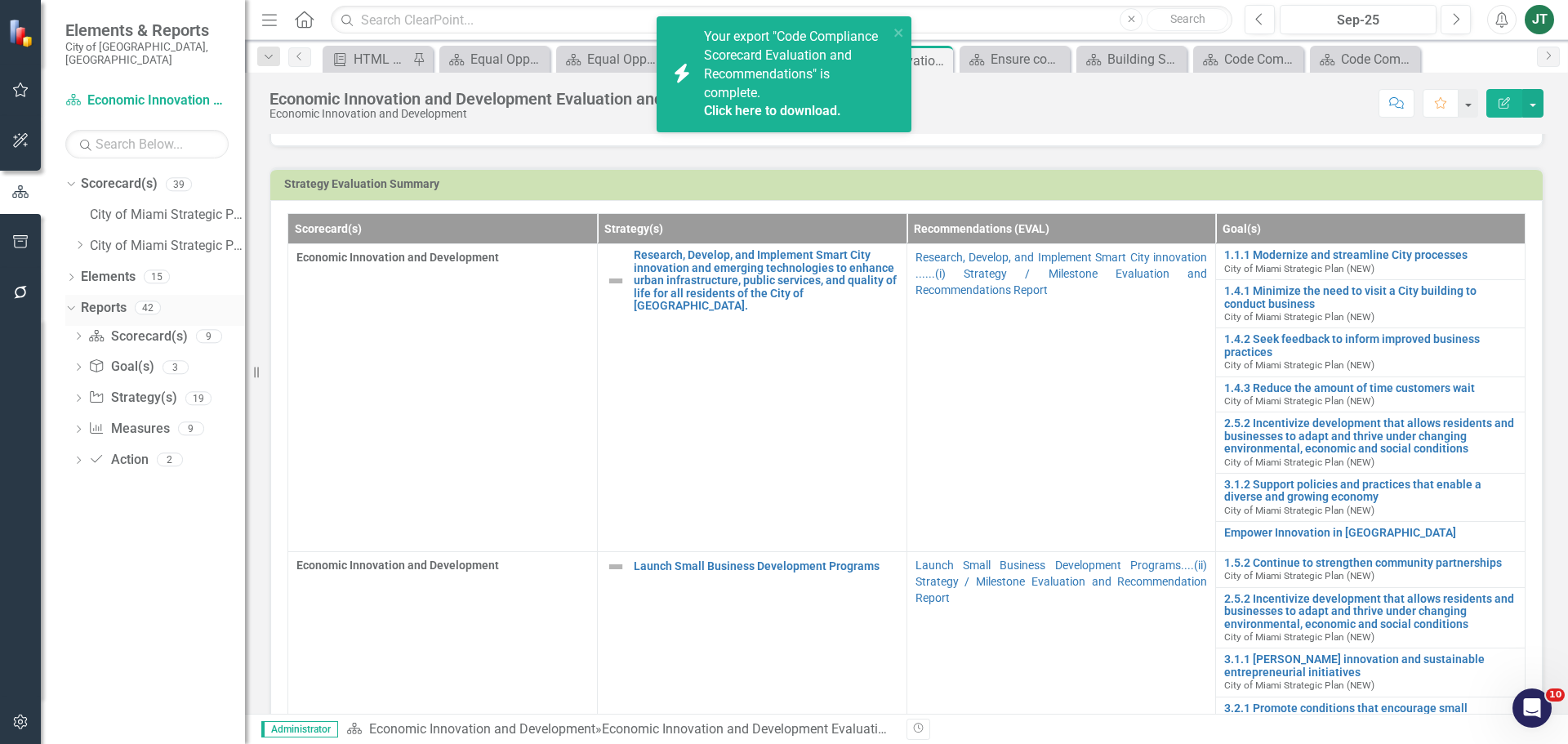
click at [71, 301] on icon "Dropdown" at bounding box center [70, 307] width 9 height 11
click at [81, 240] on icon "Dropdown" at bounding box center [79, 245] width 12 height 9
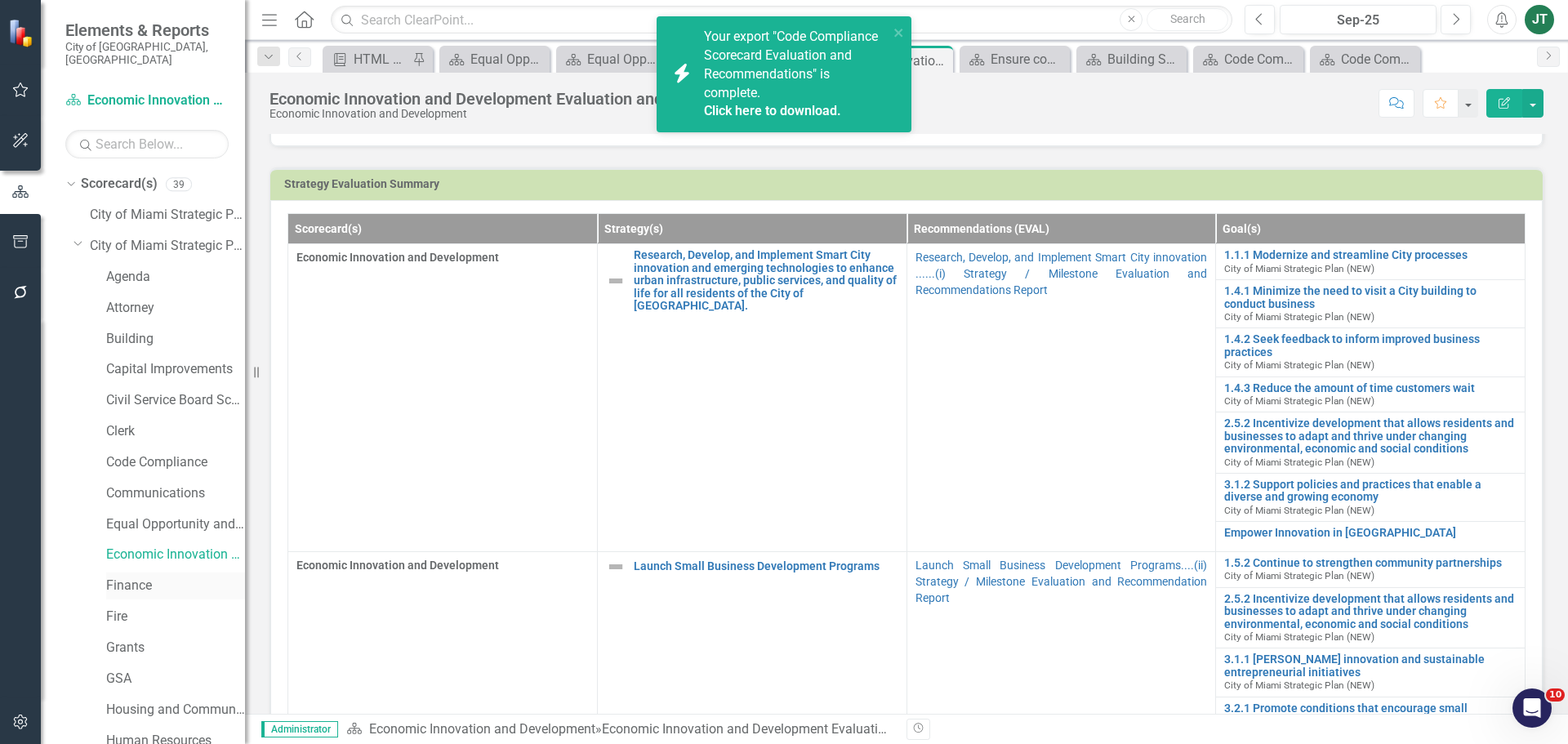
click at [135, 576] on link "Finance" at bounding box center [175, 586] width 138 height 19
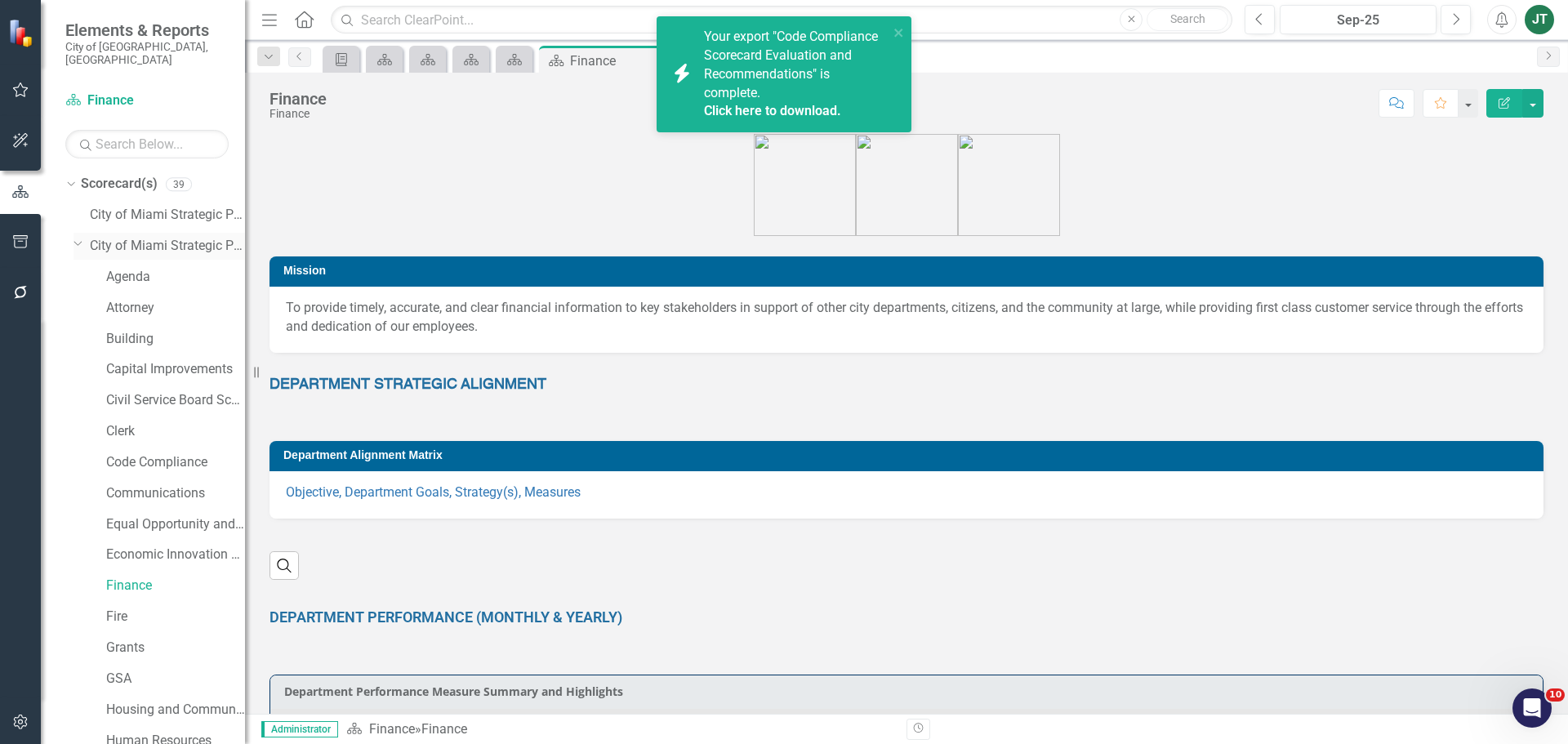
click at [77, 236] on icon "Dropdown" at bounding box center [78, 242] width 9 height 12
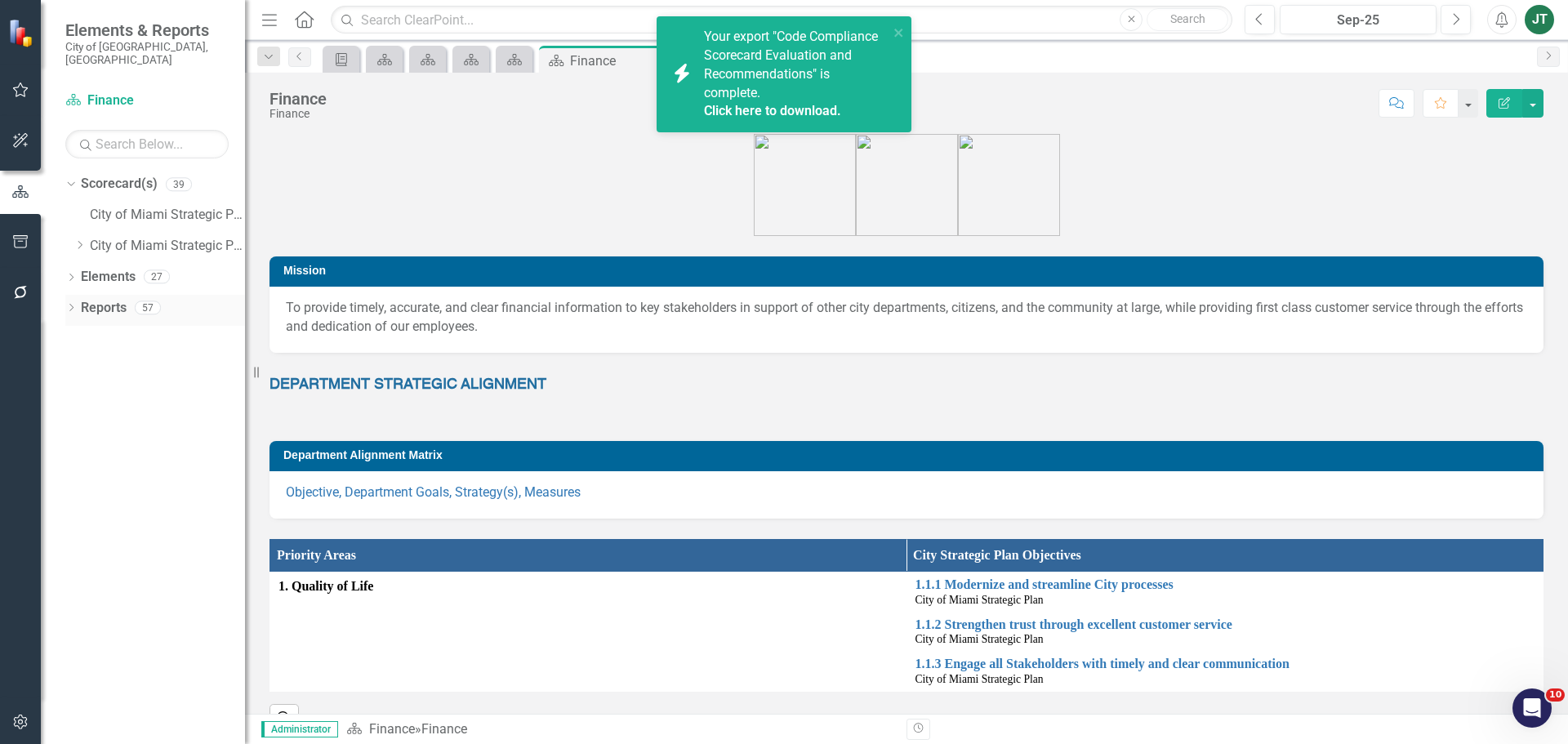
click at [72, 304] on icon "Dropdown" at bounding box center [71, 309] width 11 height 9
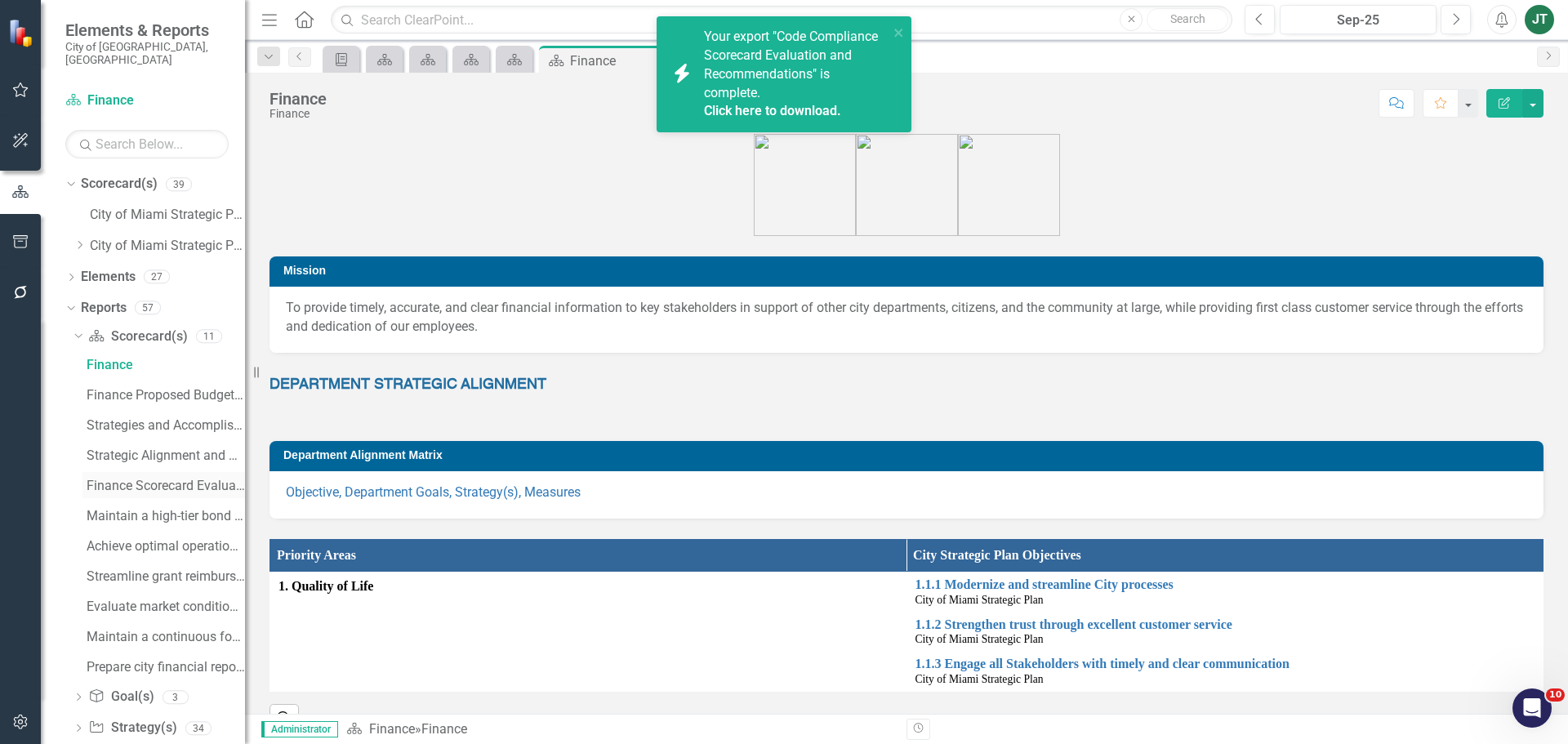
click at [144, 478] on div "Finance Scorecard Evaluation and Recommendations" at bounding box center [166, 486] width 158 height 15
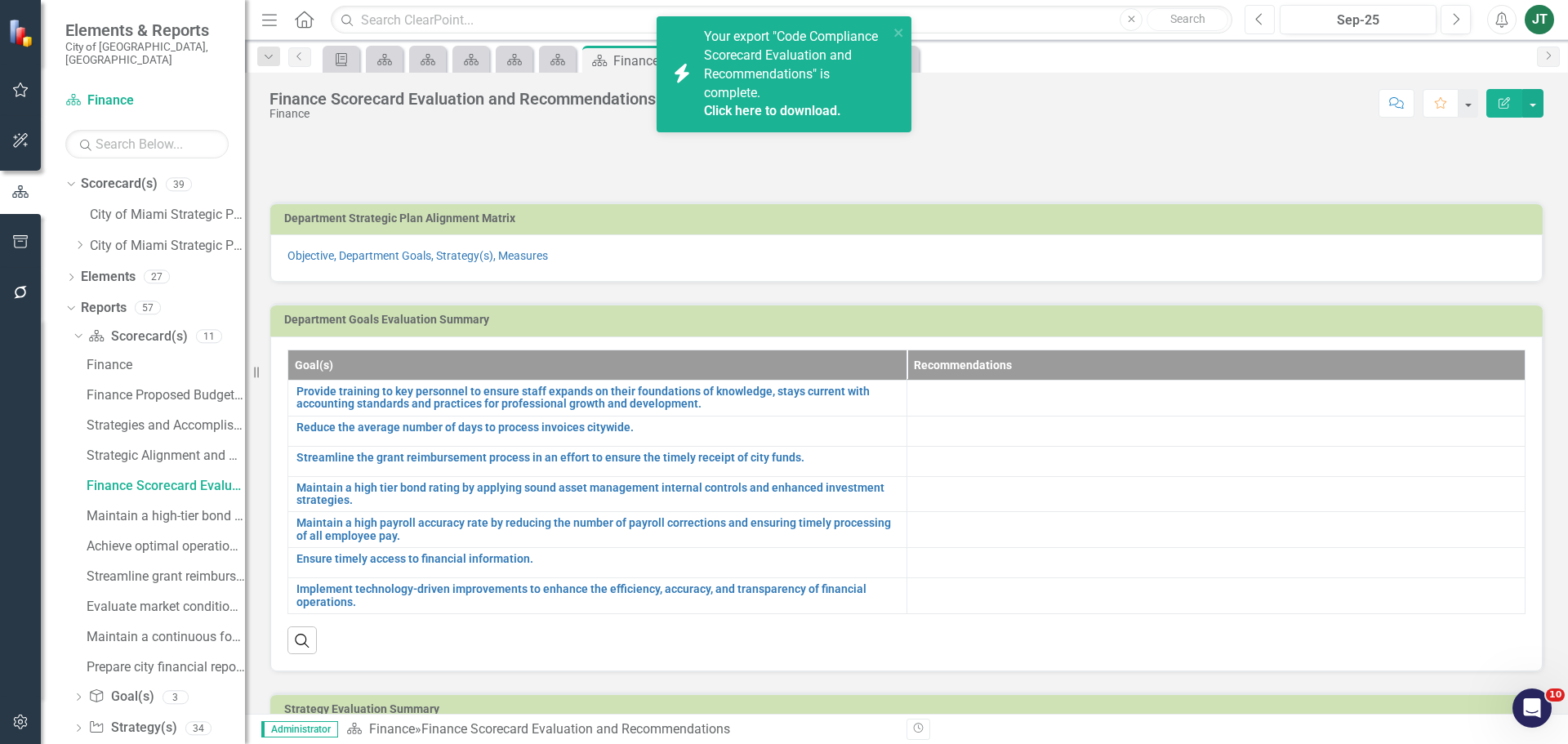
click at [1248, 22] on button "Previous" at bounding box center [1259, 19] width 30 height 29
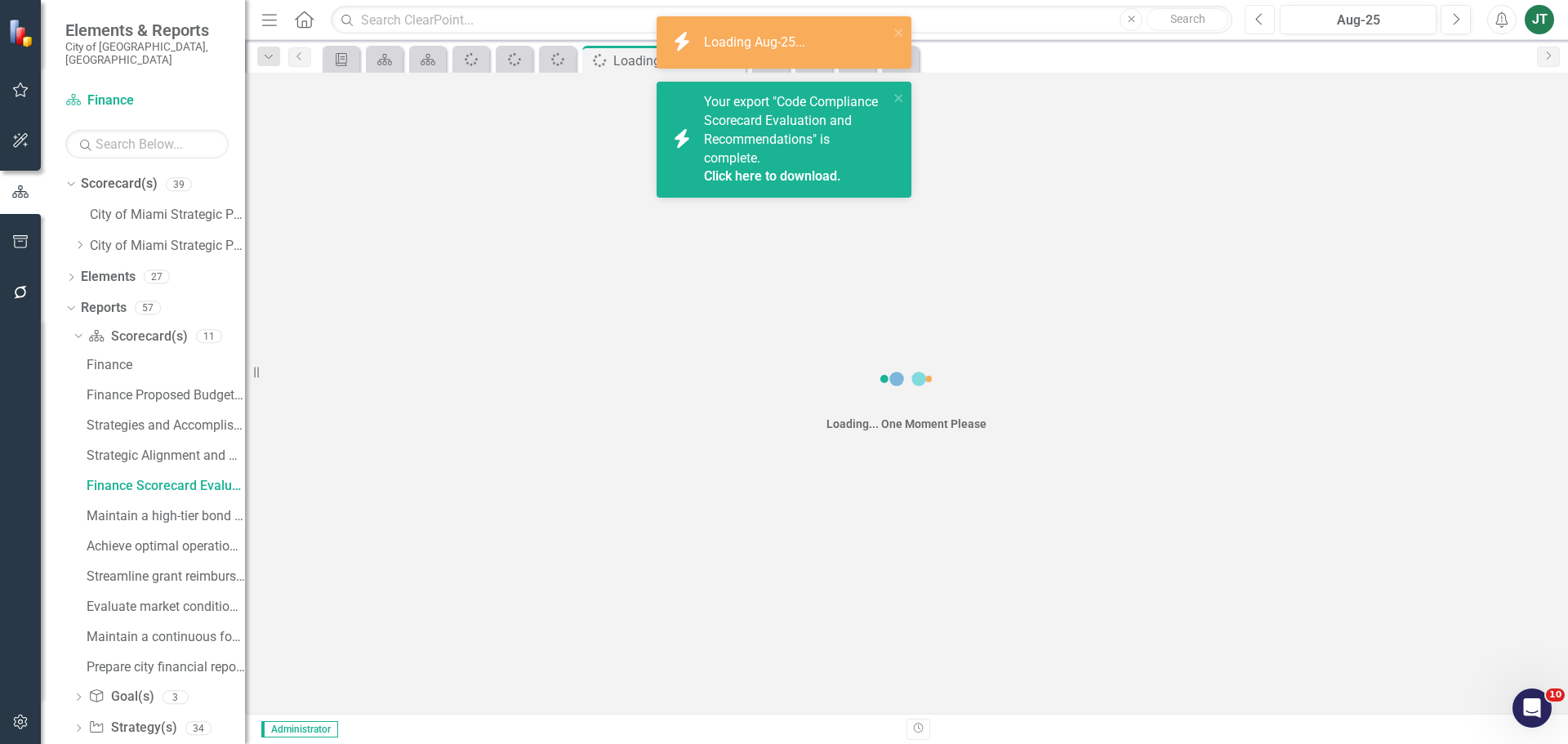
click at [1250, 22] on button "Previous" at bounding box center [1259, 19] width 30 height 29
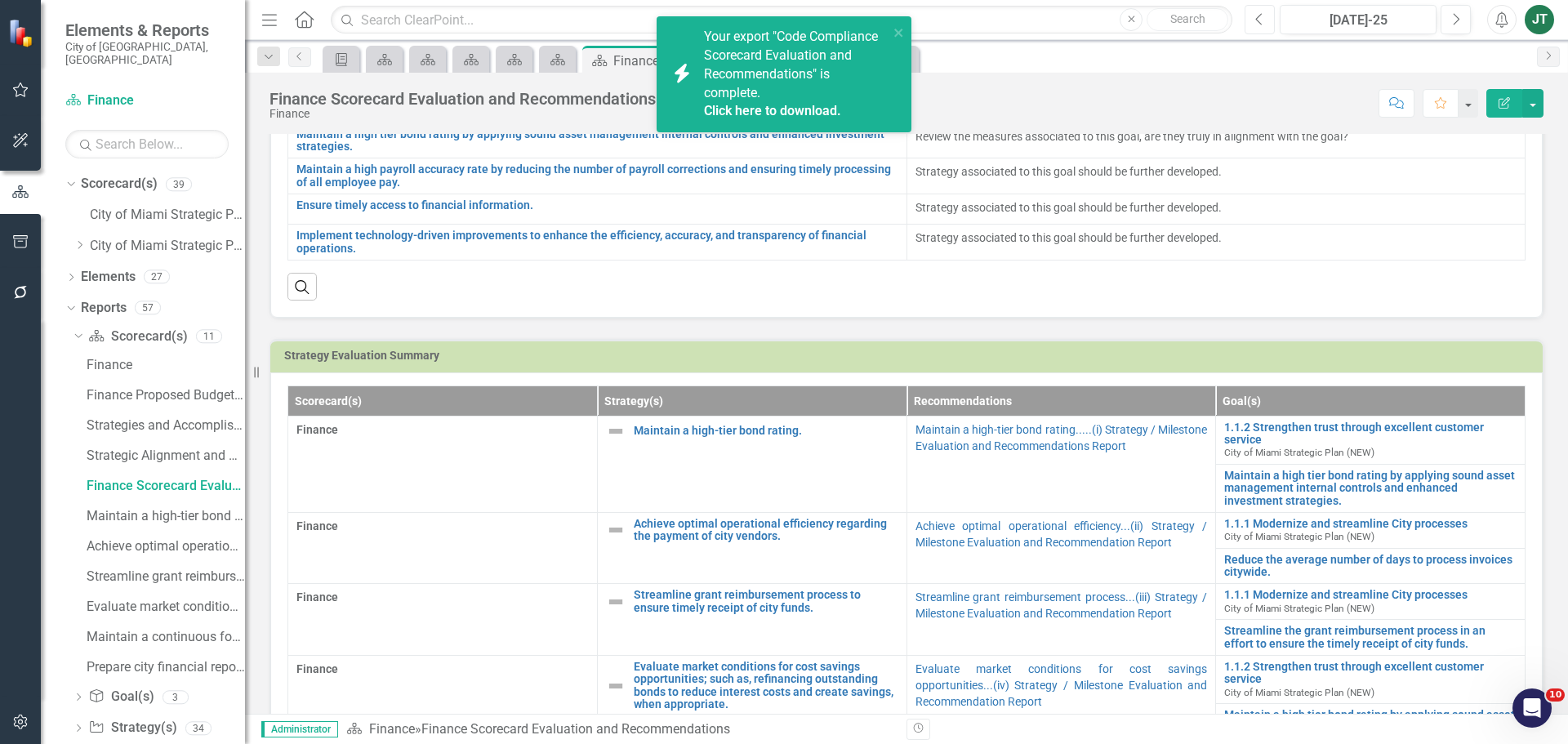
scroll to position [490, 0]
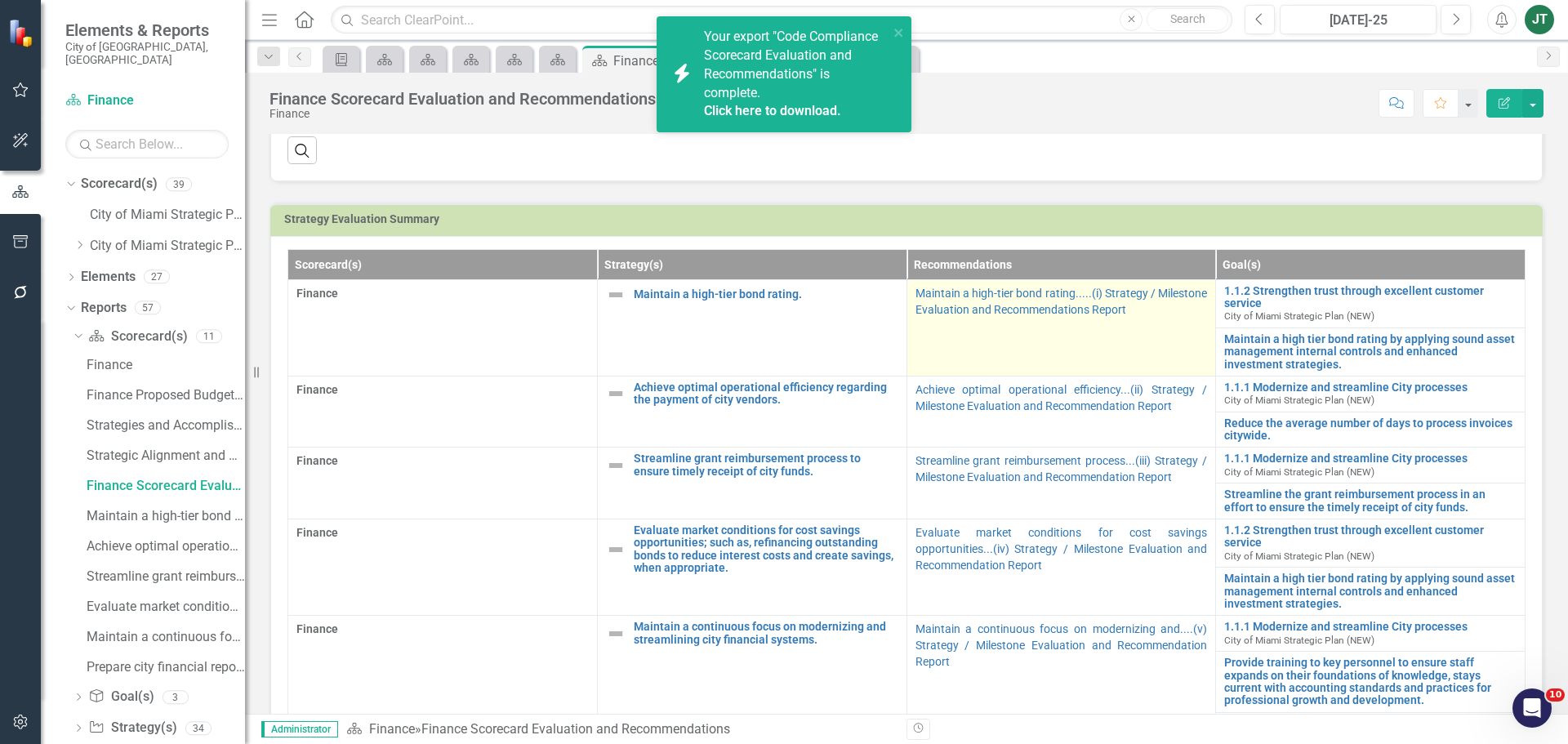
click at [1042, 316] on p "Maintain a high-tier bond rating.....(i) Strategy / Milestone Evaluation and Re…" at bounding box center [1061, 301] width 292 height 33
click at [1042, 304] on link "Maintain a high-tier bond rating.....(i) Strategy / Milestone Evaluation and Re…" at bounding box center [1061, 300] width 292 height 29
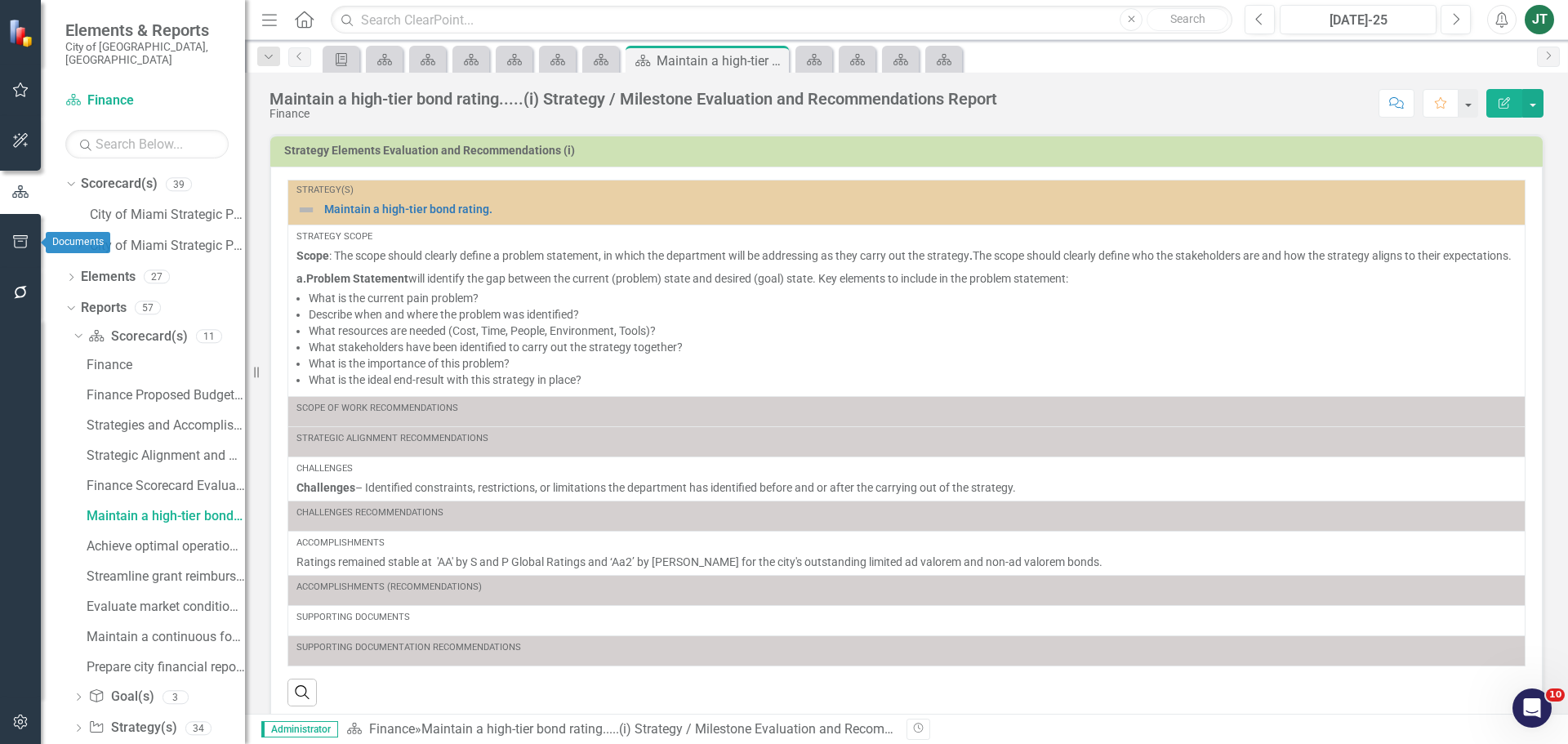
click at [13, 250] on button "button" at bounding box center [21, 242] width 37 height 34
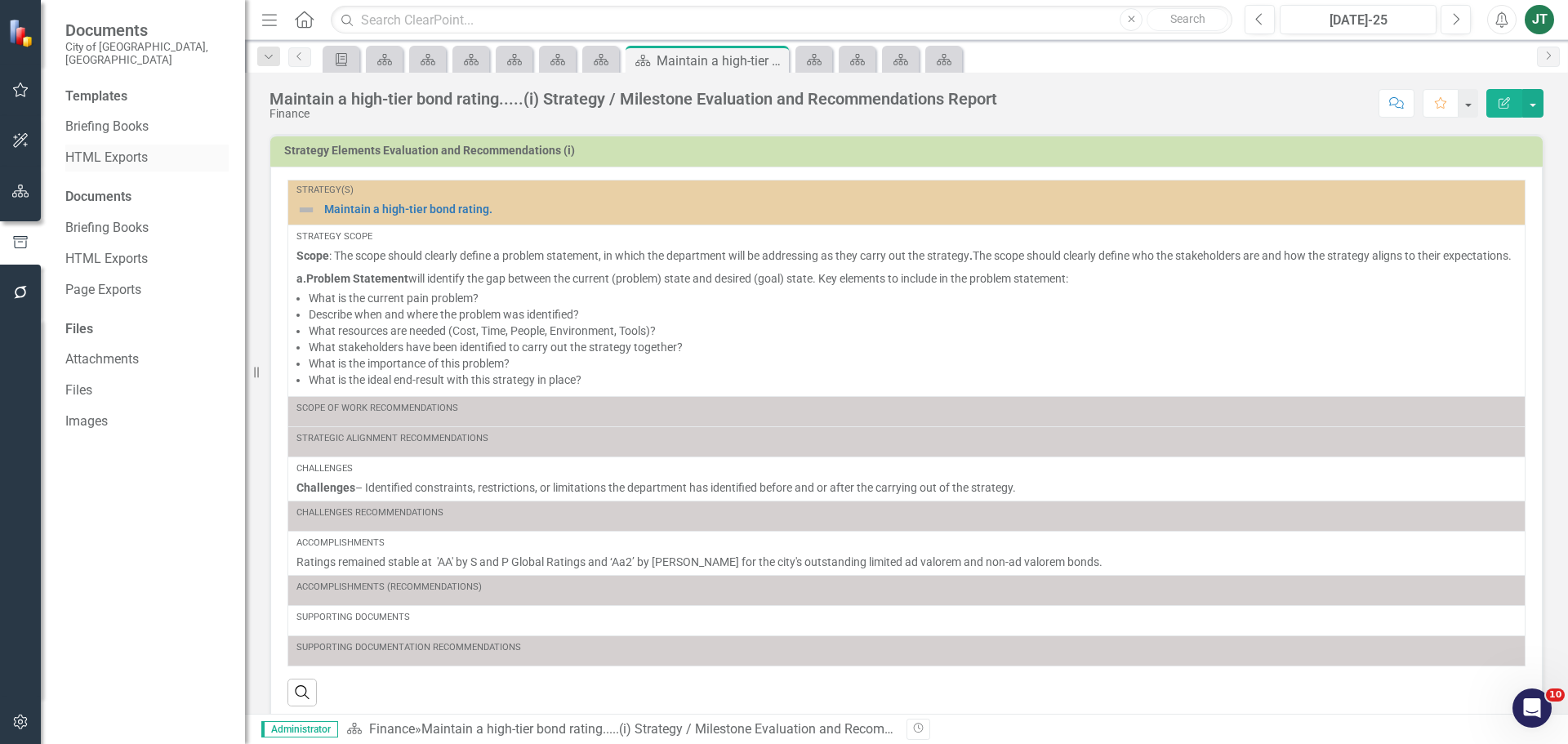
click at [96, 149] on link "HTML Exports" at bounding box center [146, 158] width 163 height 19
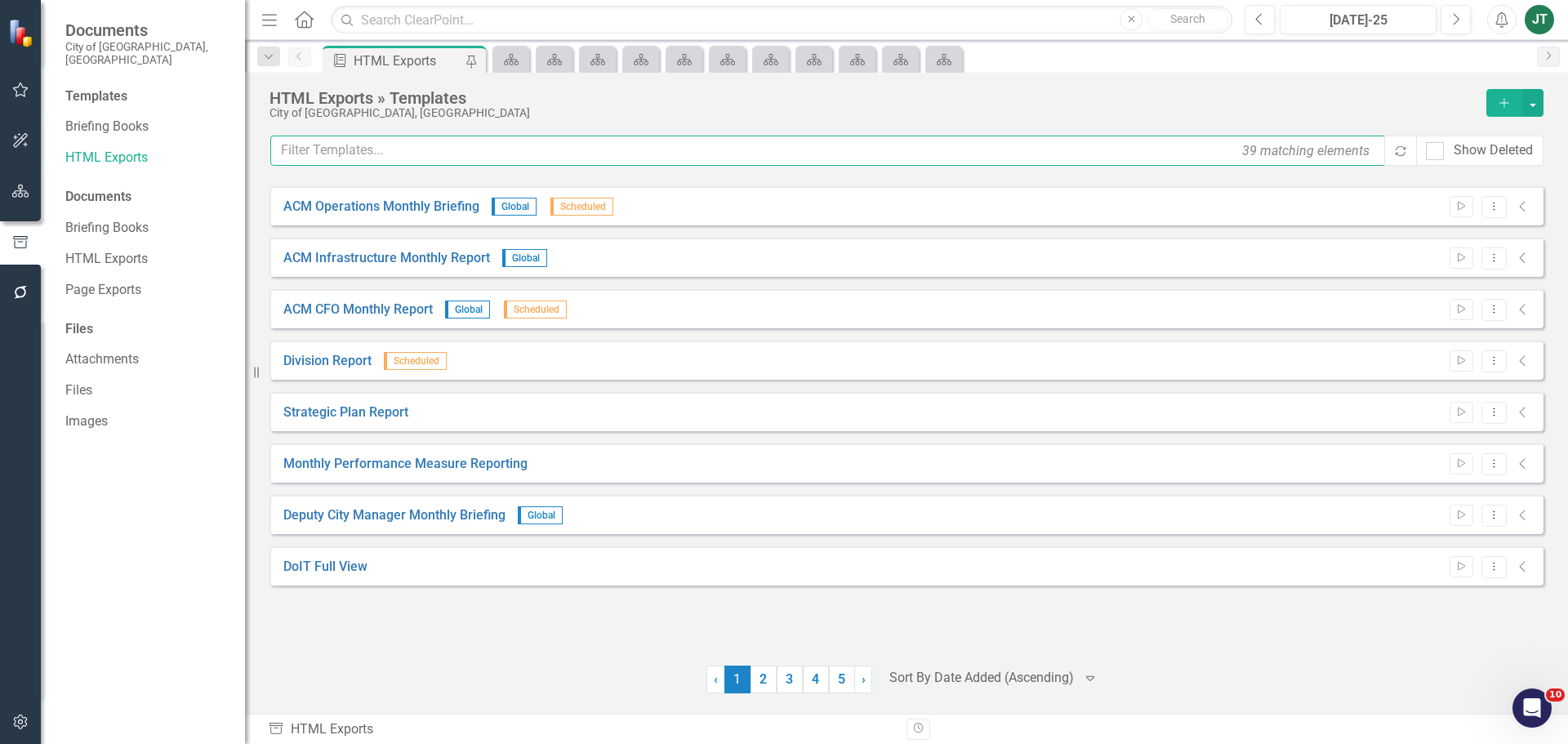
click at [349, 156] on input "text" at bounding box center [828, 151] width 1116 height 30
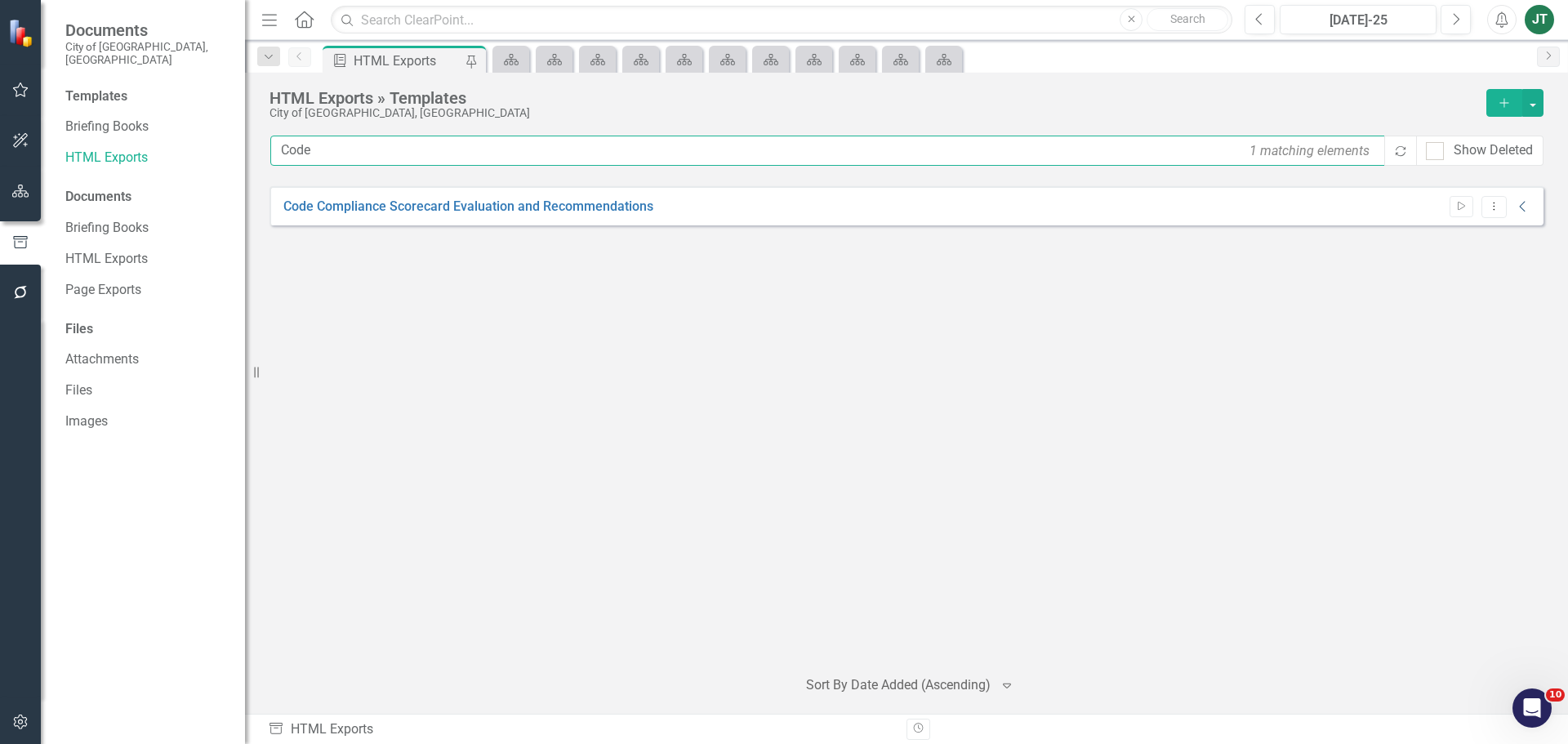
type input "Code"
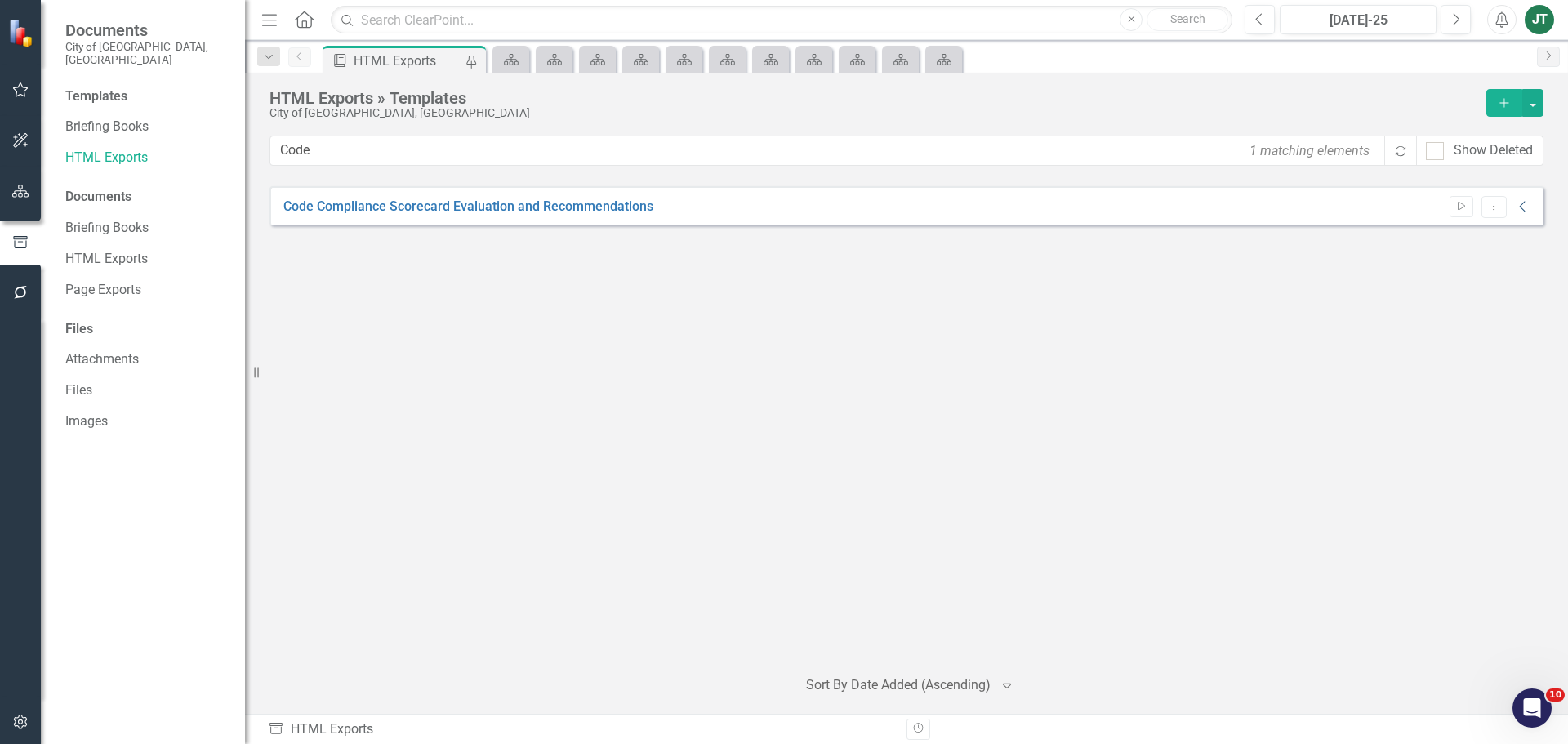
click at [1528, 207] on icon "Collapse" at bounding box center [1522, 206] width 16 height 13
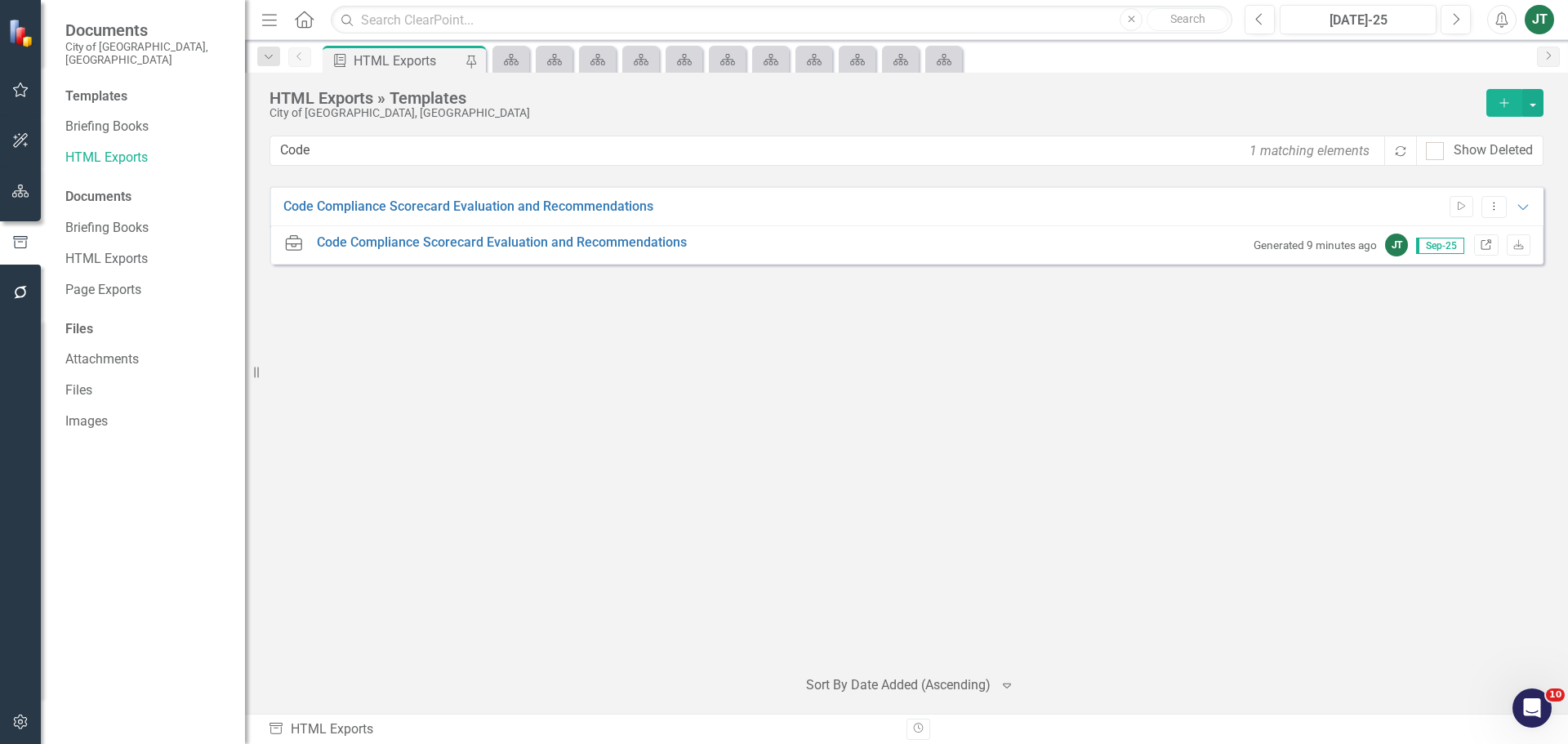
click at [1486, 245] on icon "Link" at bounding box center [1485, 246] width 12 height 9
click at [27, 200] on button "button" at bounding box center [21, 192] width 37 height 34
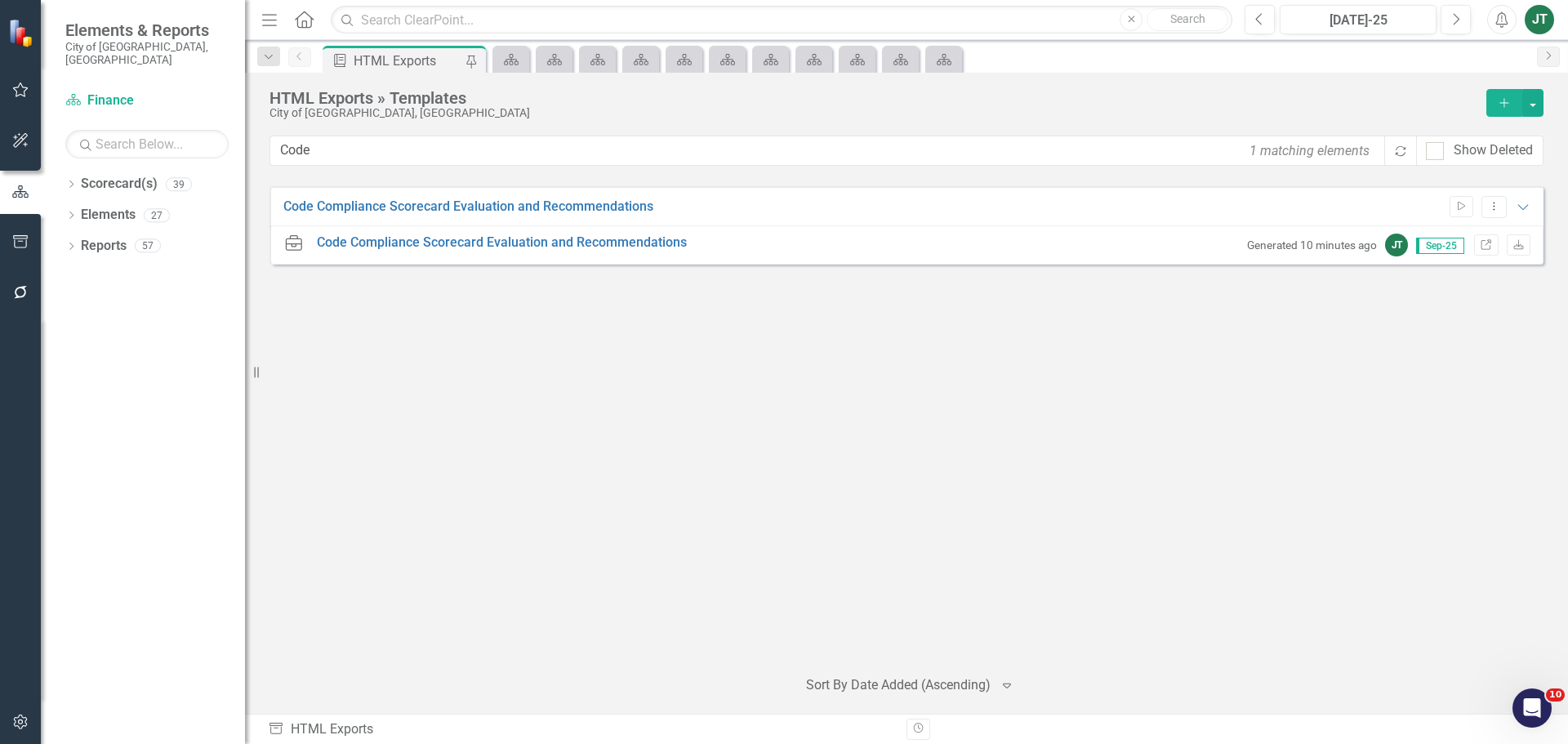
click at [62, 170] on div "Dropdown Scorecard(s) 39 City of Miami Strategic Plan Dropdown City of Miami St…" at bounding box center [142, 457] width 204 height 574
click at [67, 181] on icon "Dropdown" at bounding box center [71, 186] width 11 height 9
click at [80, 241] on icon at bounding box center [80, 245] width 4 height 8
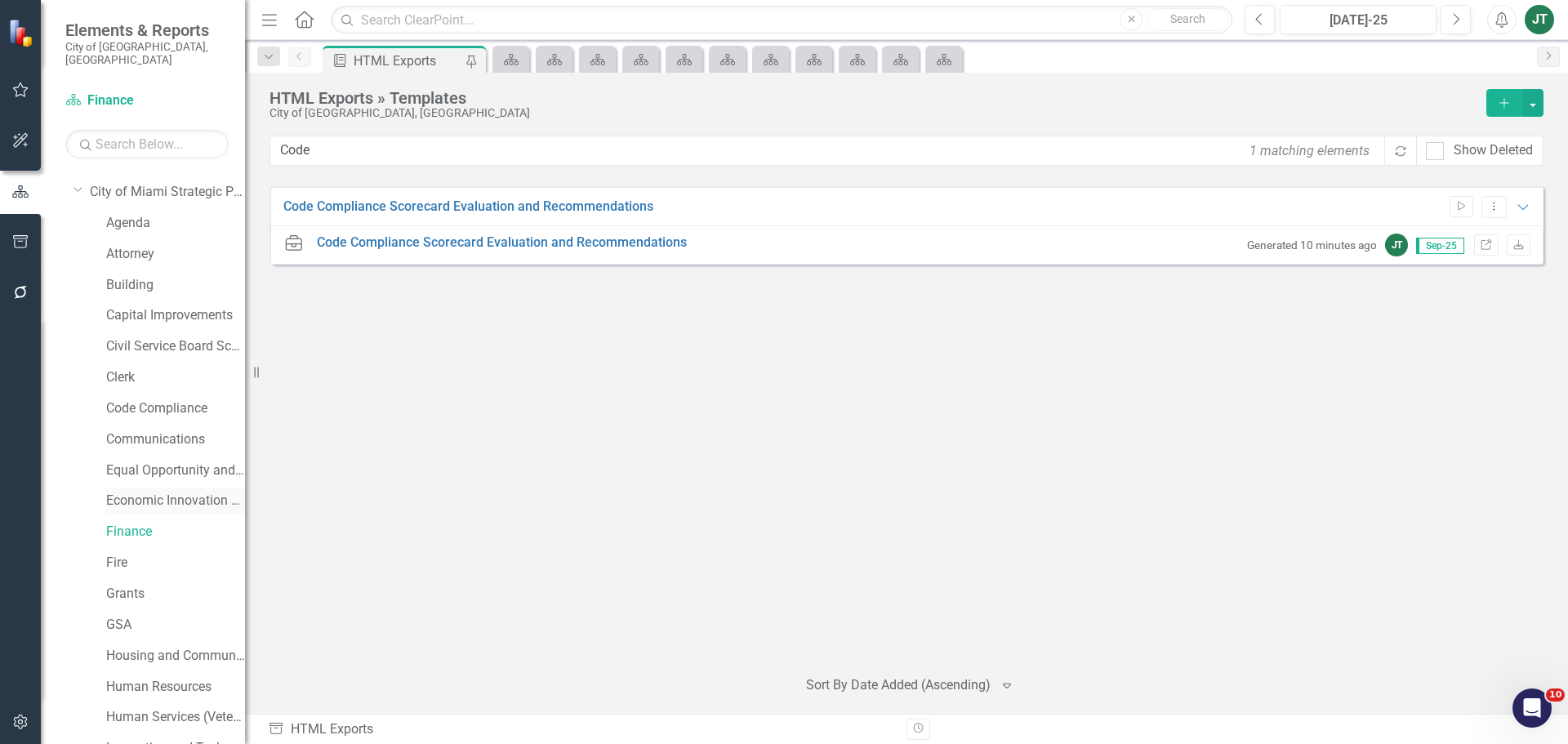
scroll to position [82, 0]
click at [144, 372] on link "Code Compliance" at bounding box center [175, 381] width 138 height 19
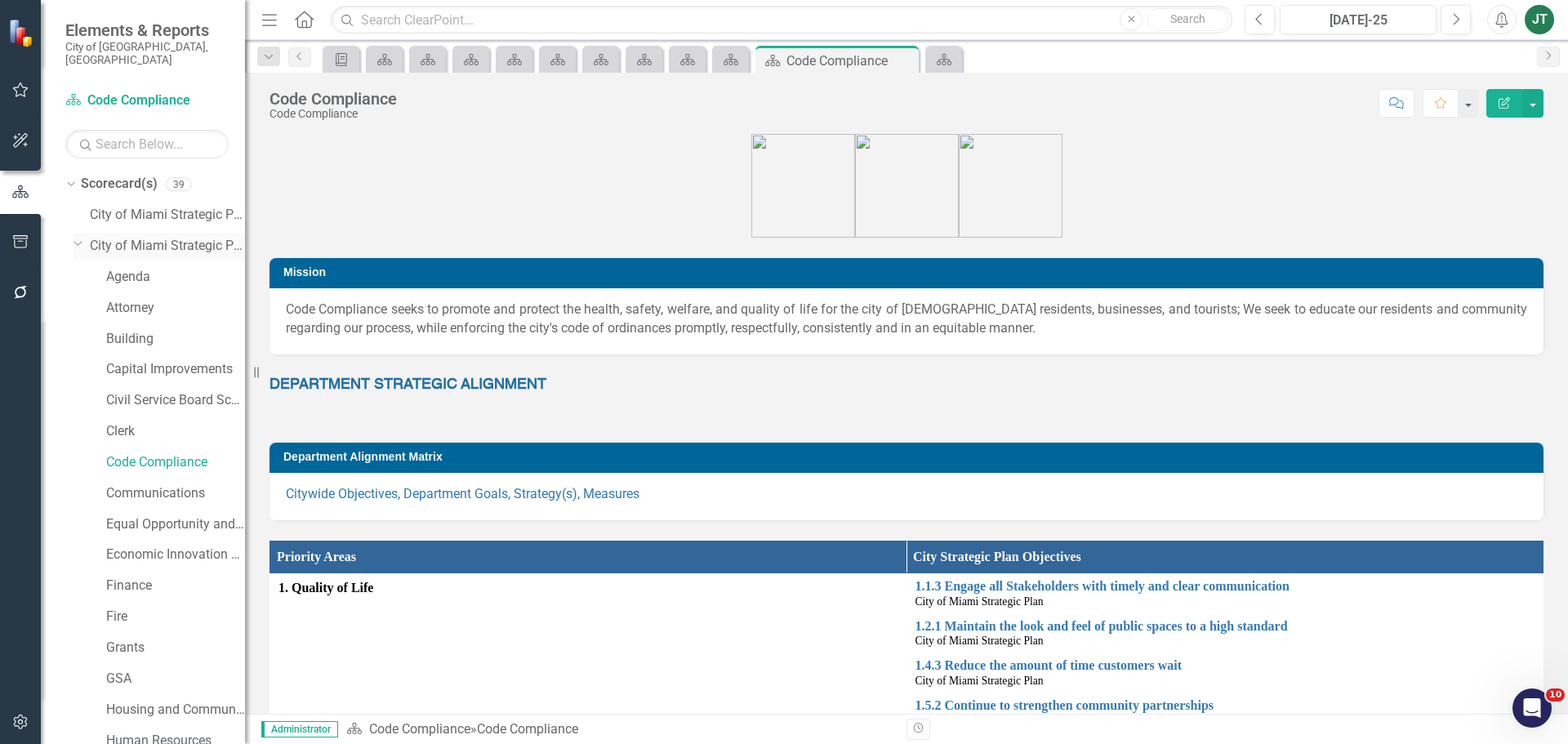
click at [79, 236] on icon "Dropdown" at bounding box center [78, 242] width 9 height 12
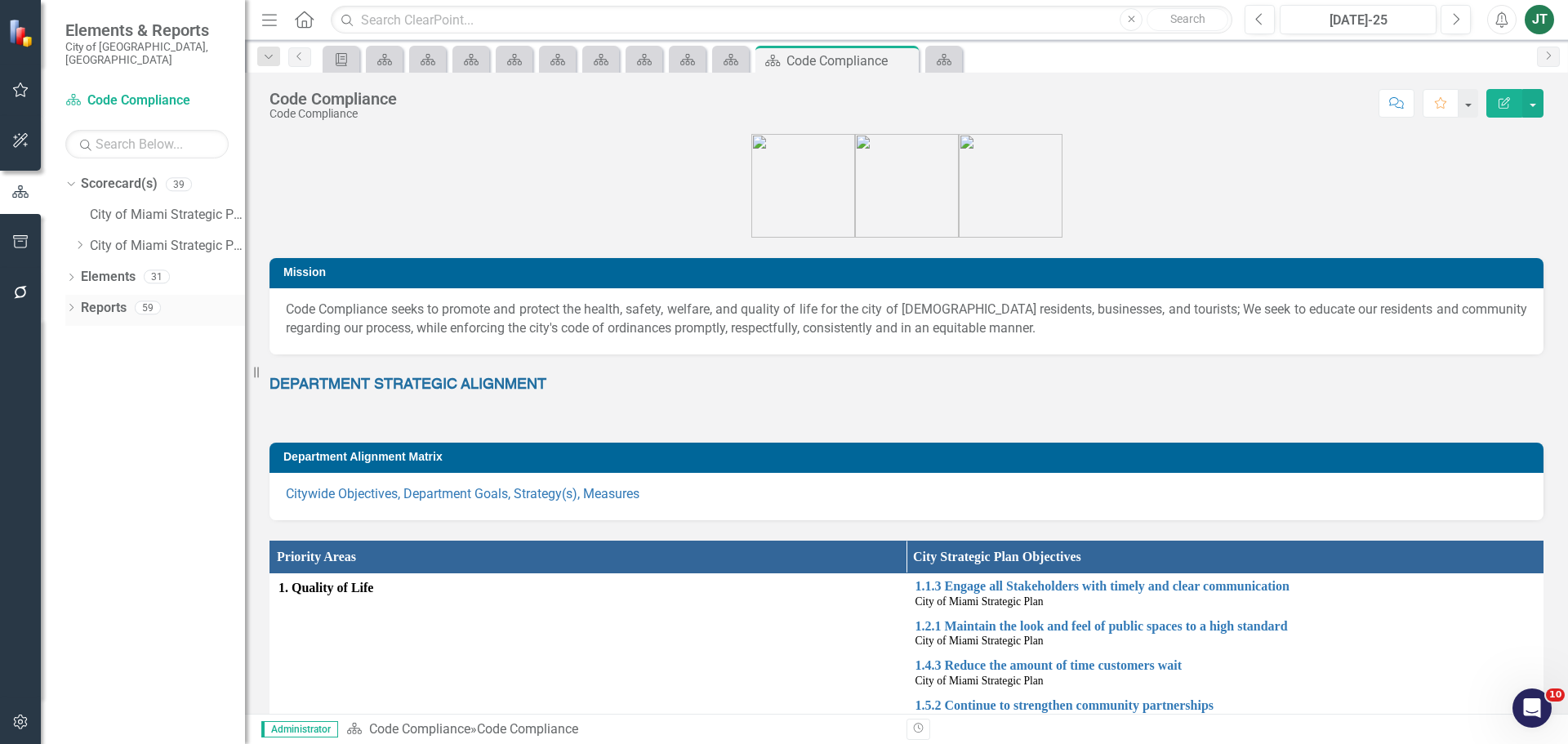
click at [73, 304] on icon "Dropdown" at bounding box center [71, 309] width 11 height 9
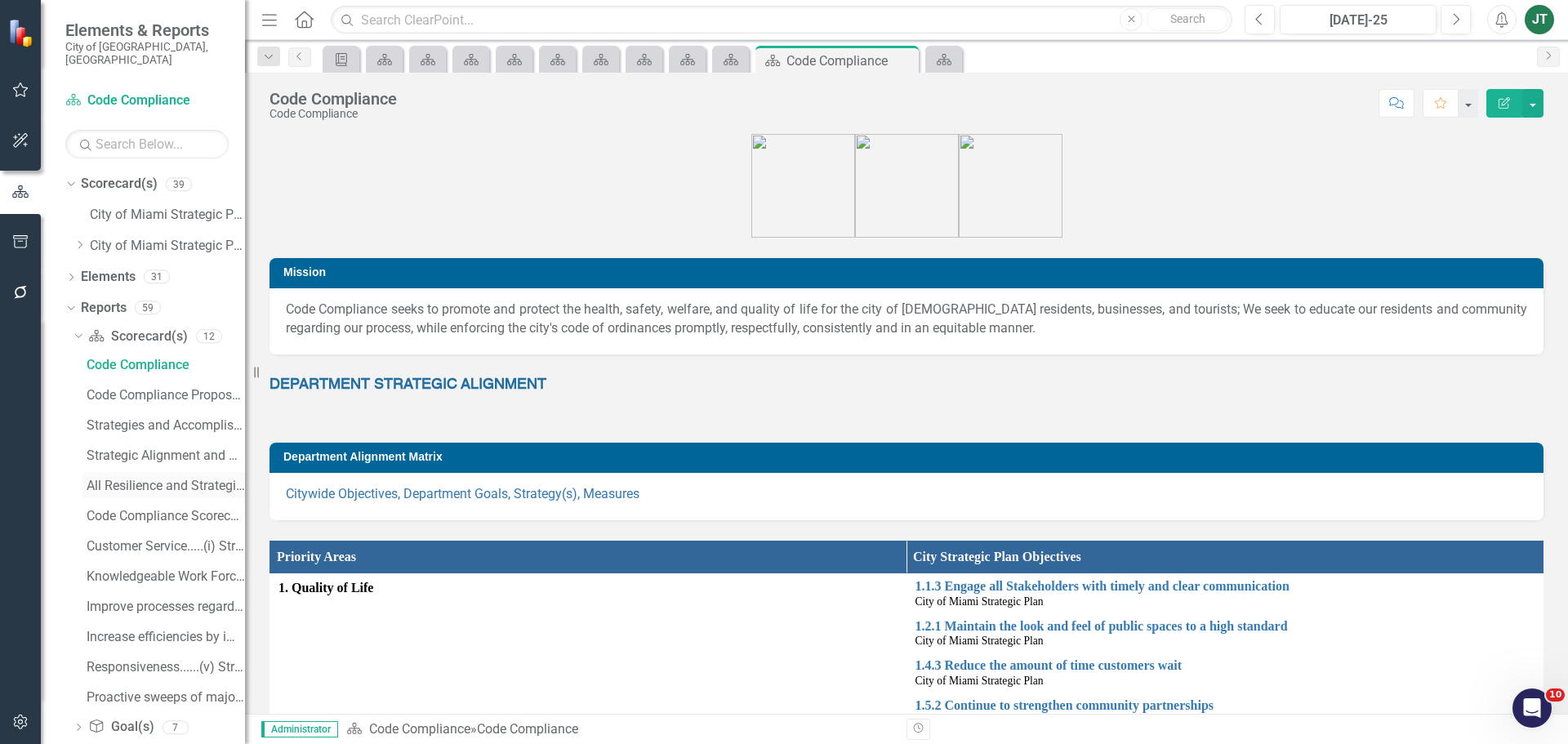
scroll to position [82, 0]
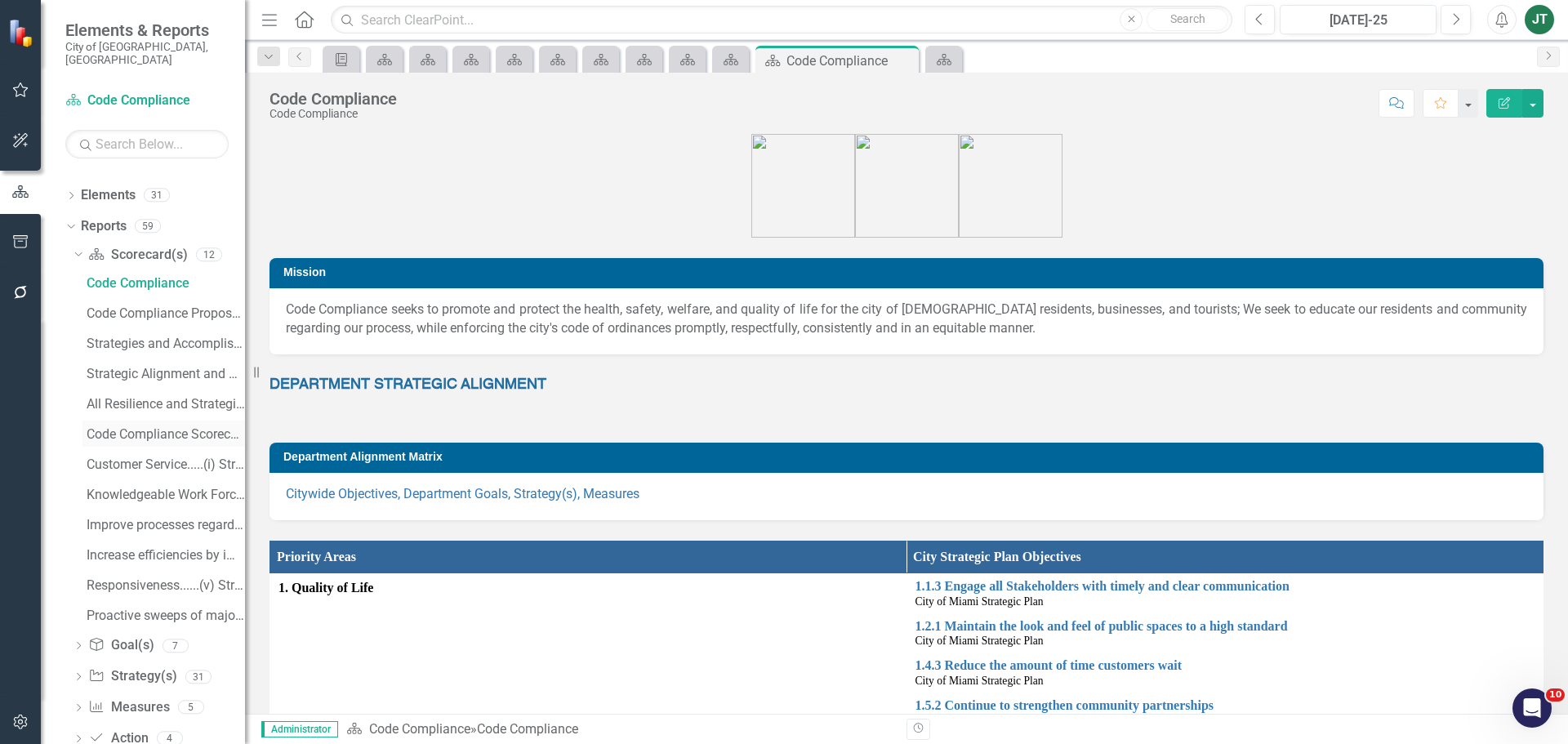
click at [186, 427] on div "Code Compliance Scorecard Evaluation and Recommendations" at bounding box center [166, 434] width 158 height 15
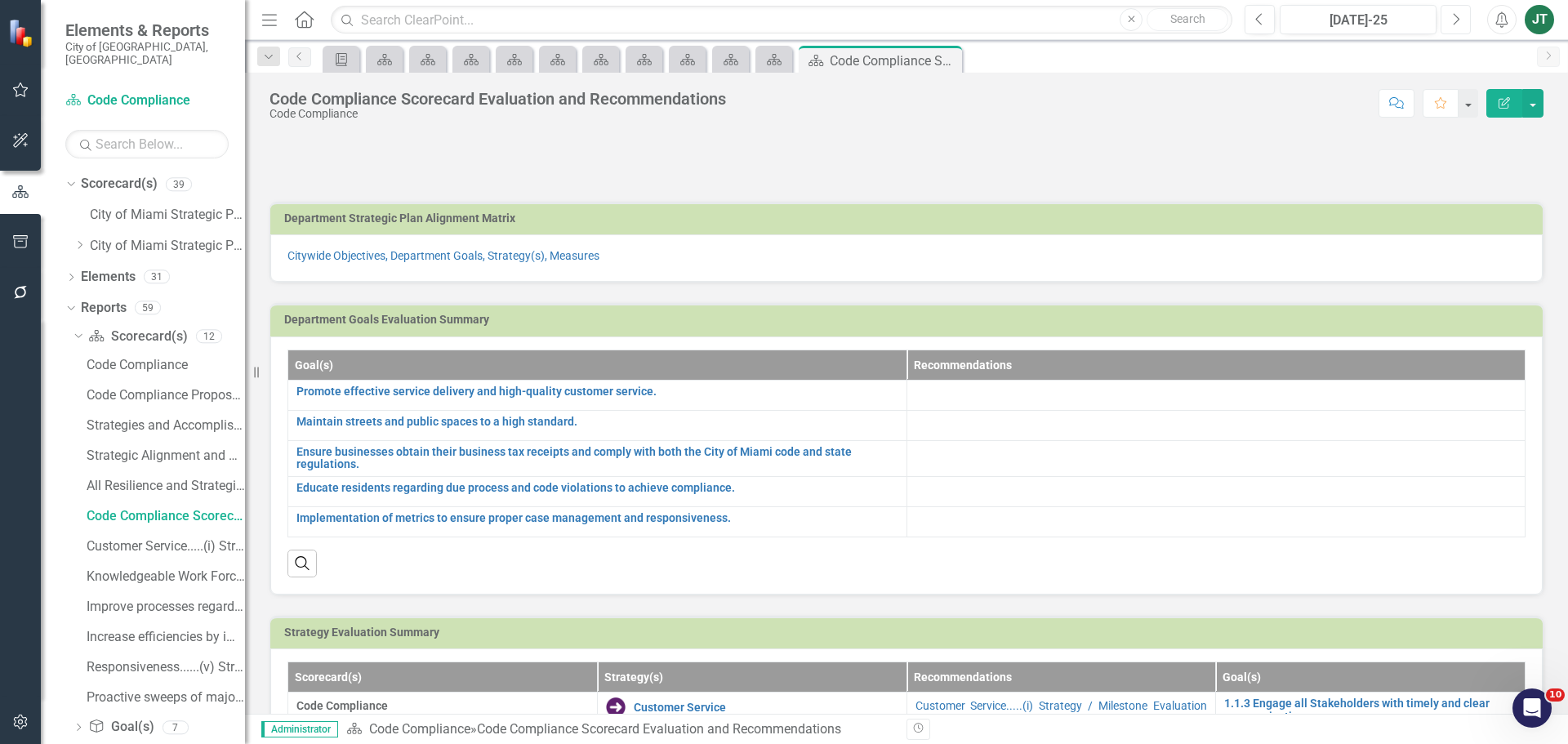
click at [1450, 27] on button "Next" at bounding box center [1456, 19] width 30 height 29
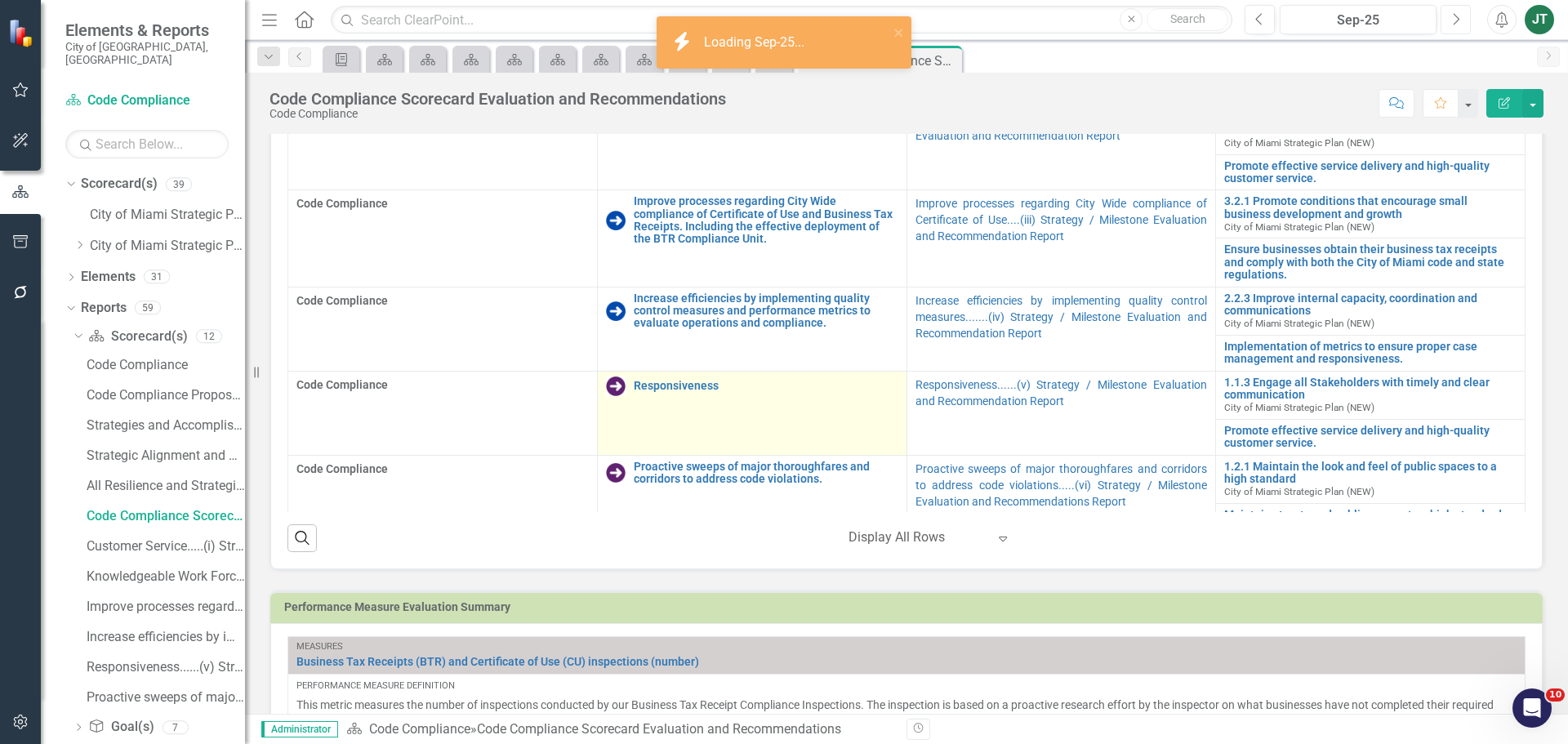
scroll to position [69, 0]
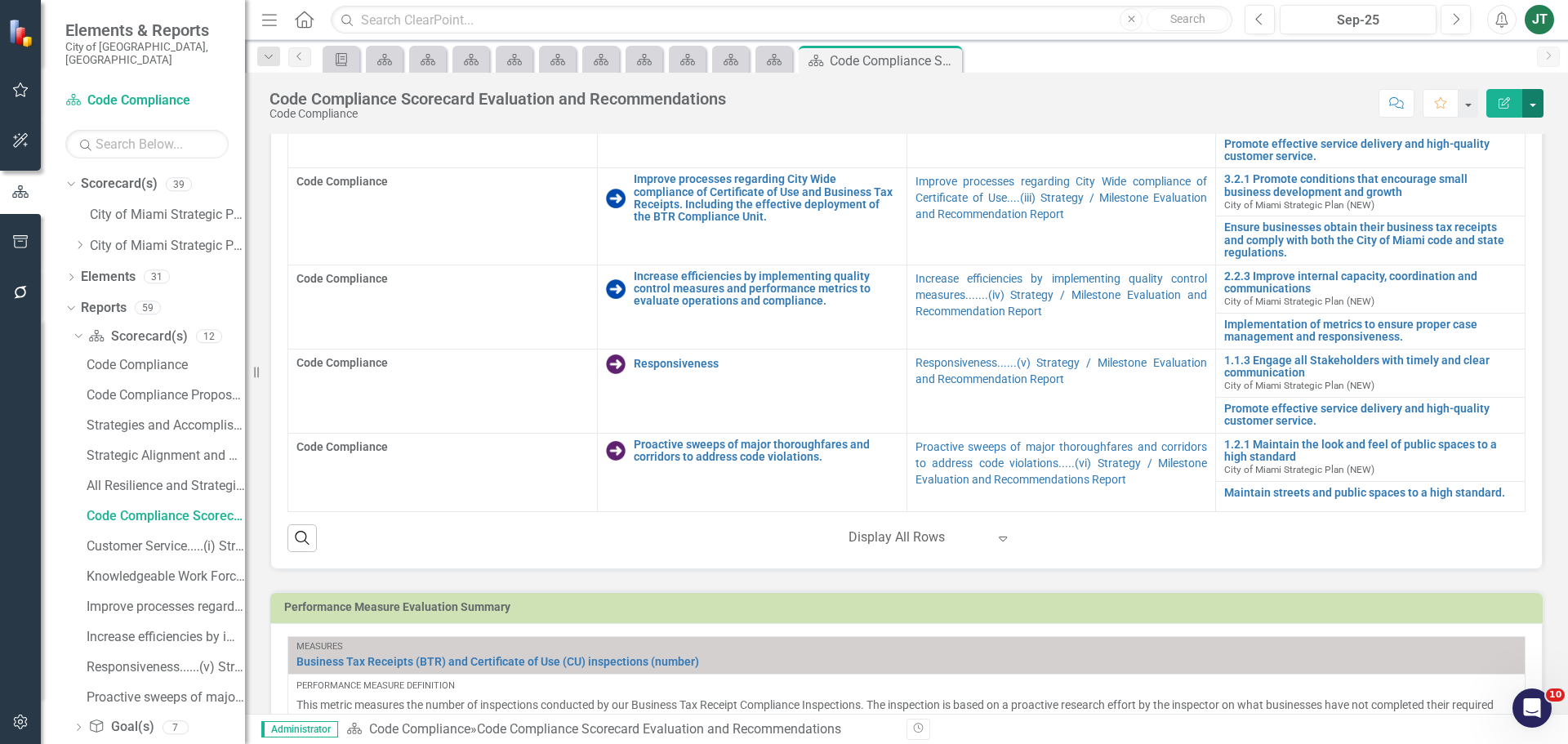
click at [1536, 107] on button "button" at bounding box center [1532, 104] width 22 height 28
click at [1486, 163] on link "Edit Report Edit Layout" at bounding box center [1473, 164] width 138 height 30
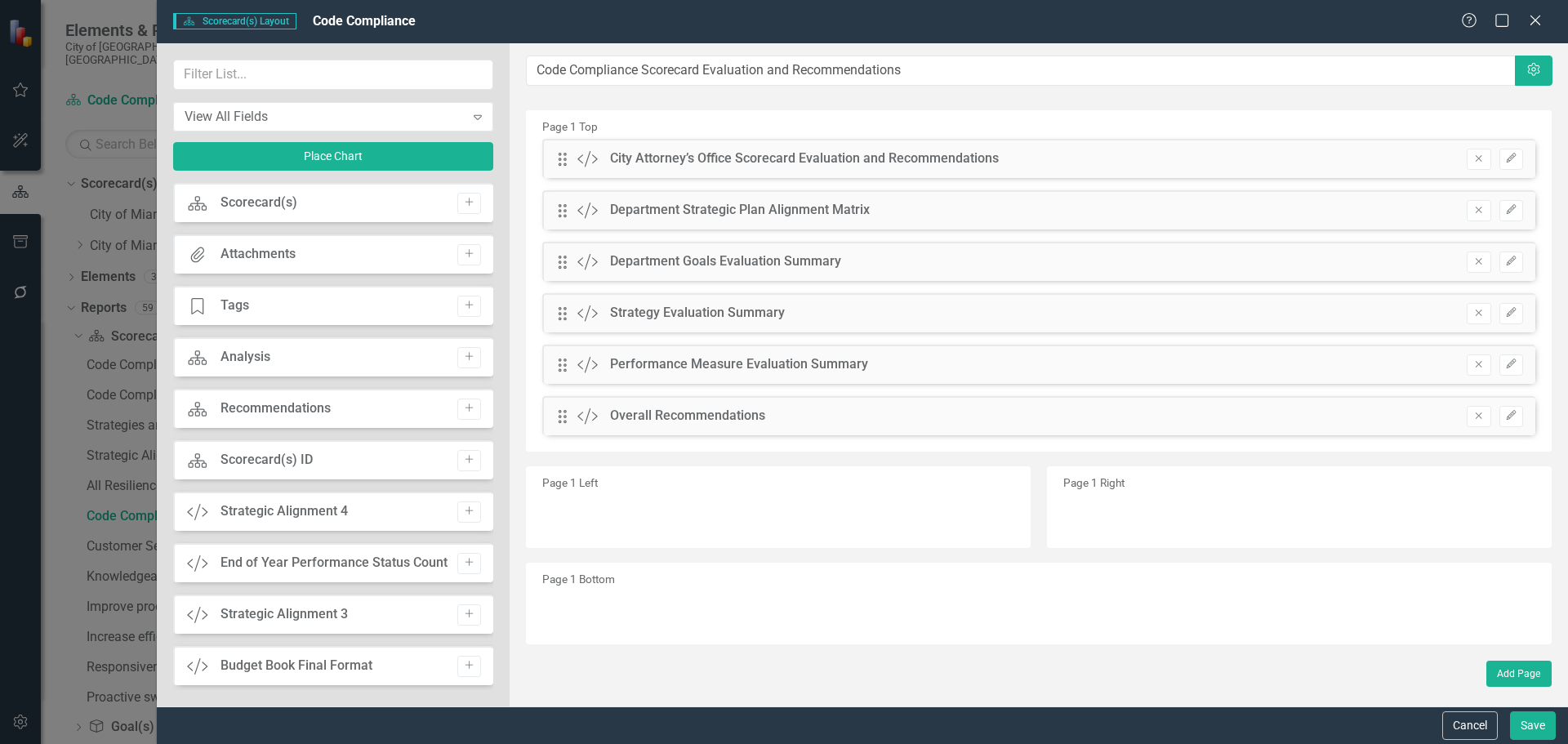
scroll to position [69, 0]
type input "c"
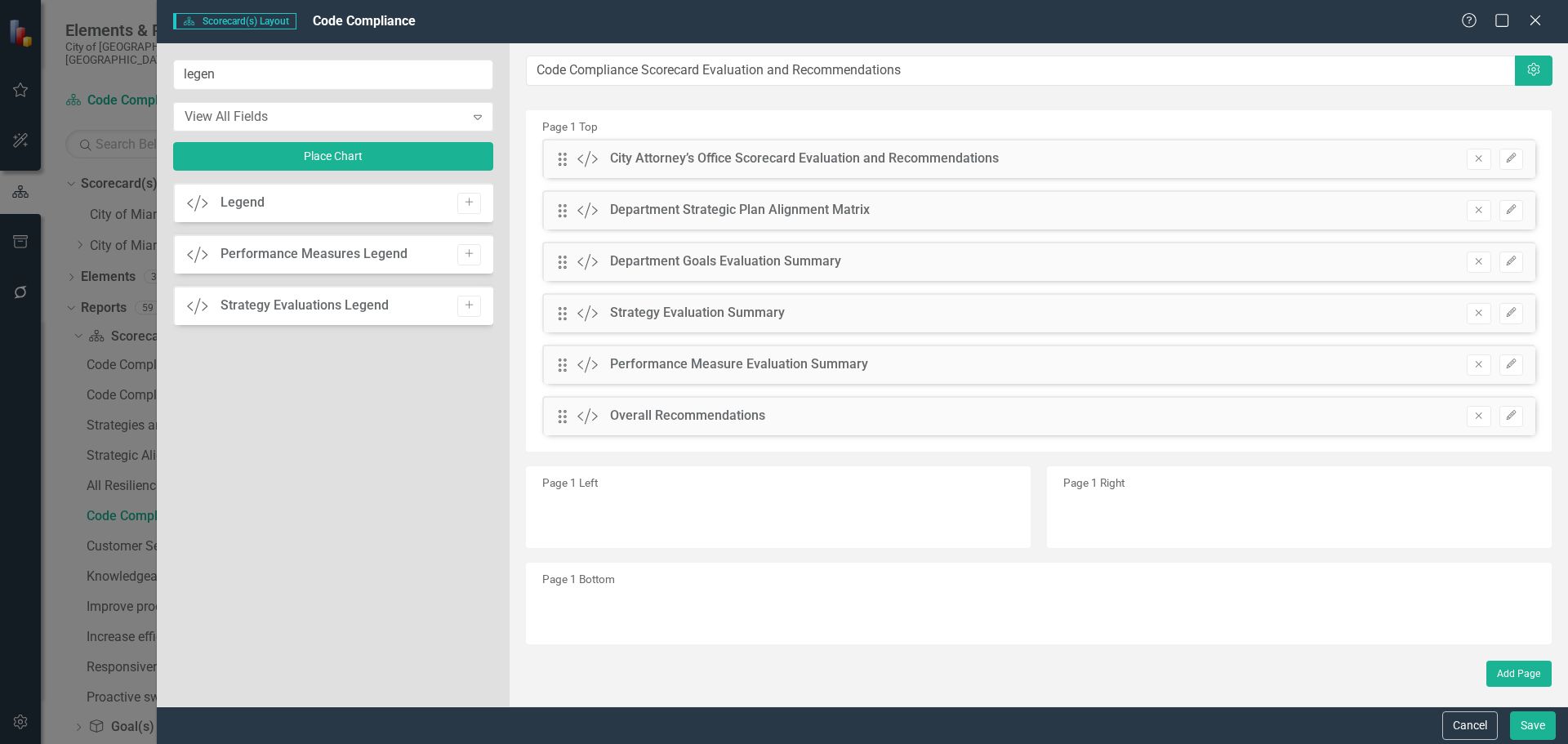
type input "legen"
click at [569, 365] on div "The fields (or pods) that are available for you to include on the detail page a…" at bounding box center [1039, 375] width 1059 height 663
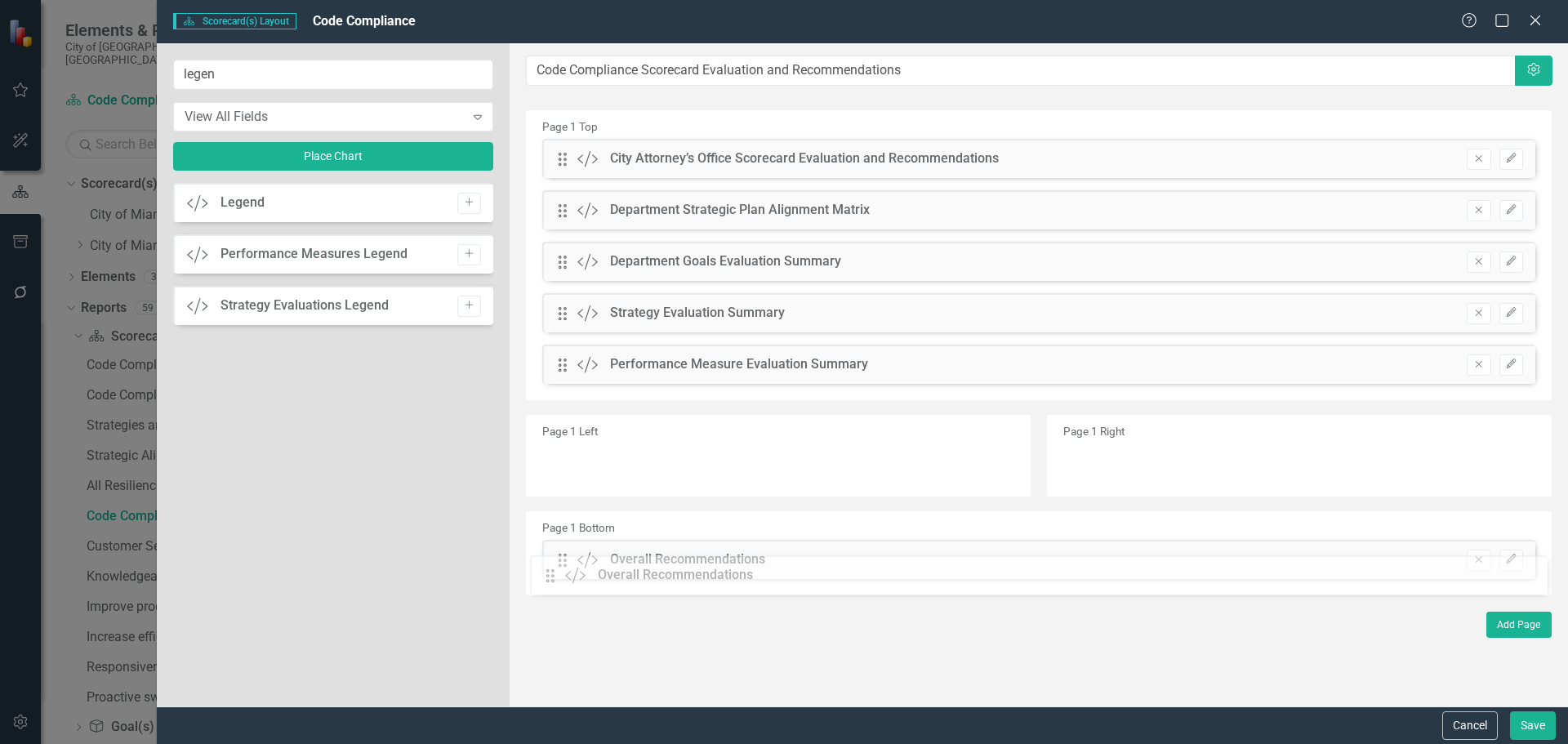
drag, startPoint x: 563, startPoint y: 418, endPoint x: 563, endPoint y: 566, distance: 148.0
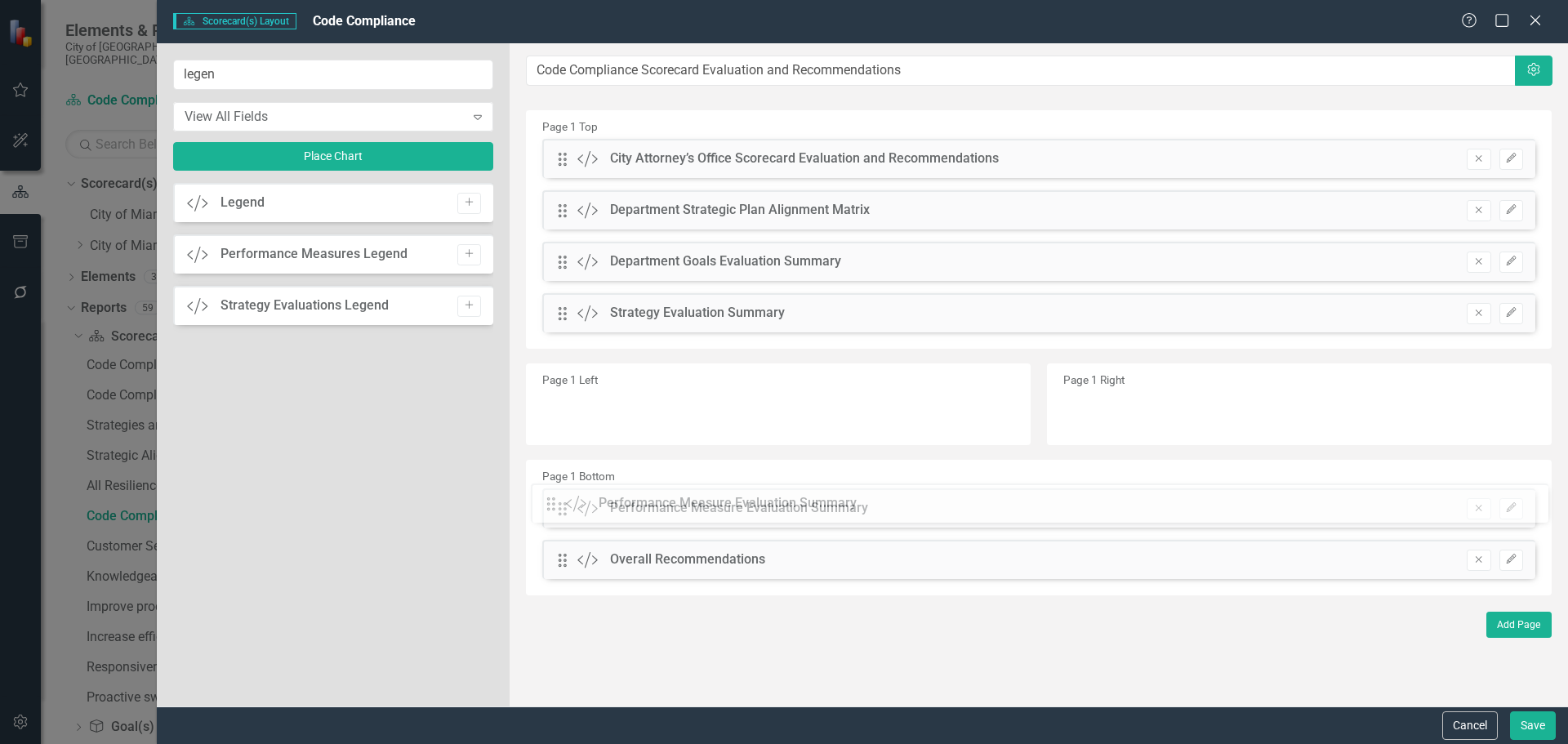
drag, startPoint x: 560, startPoint y: 372, endPoint x: 563, endPoint y: 504, distance: 132.0
drag, startPoint x: 560, startPoint y: 317, endPoint x: 579, endPoint y: 447, distance: 131.4
click at [474, 249] on icon "Add" at bounding box center [469, 253] width 12 height 9
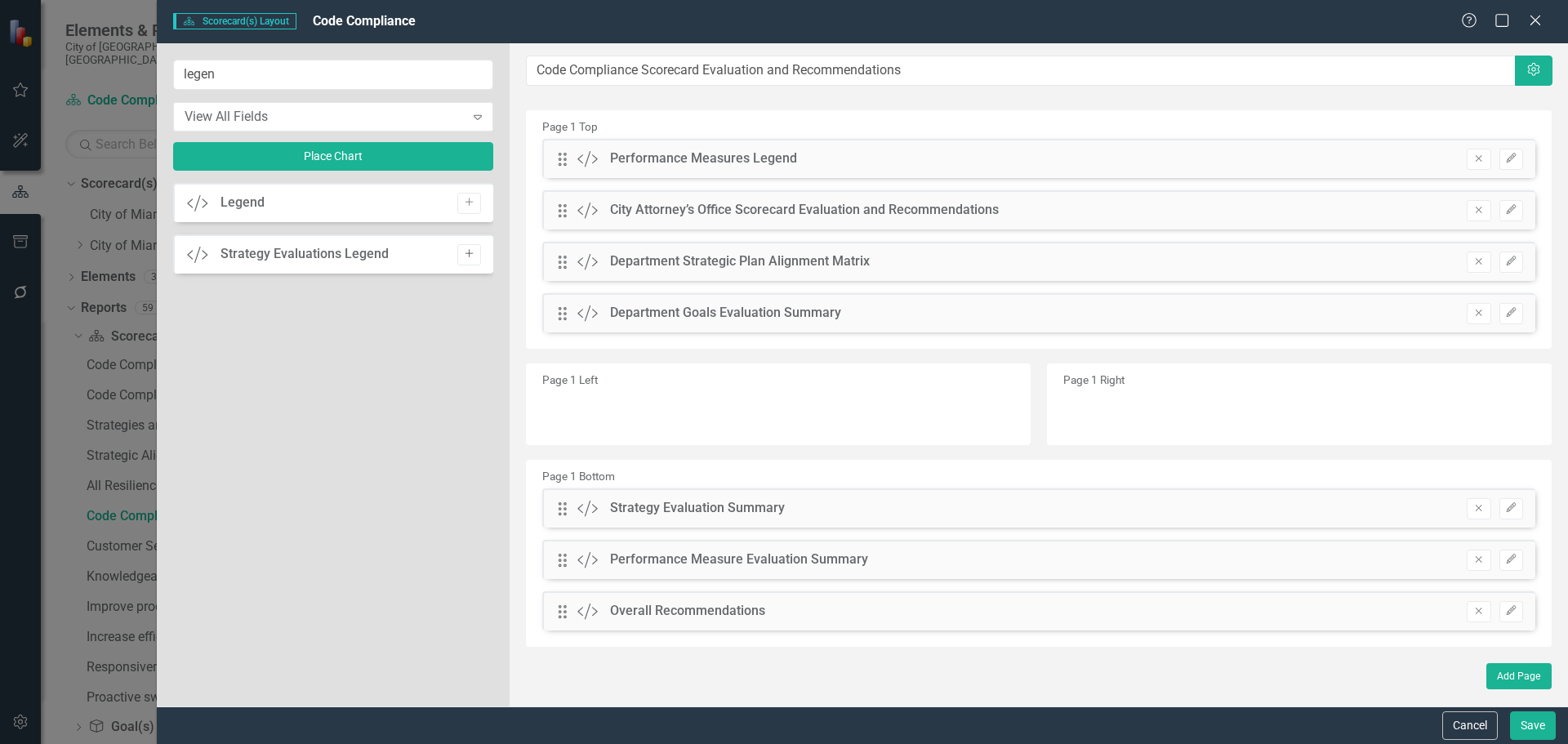
click at [466, 253] on icon "Add" at bounding box center [469, 253] width 12 height 9
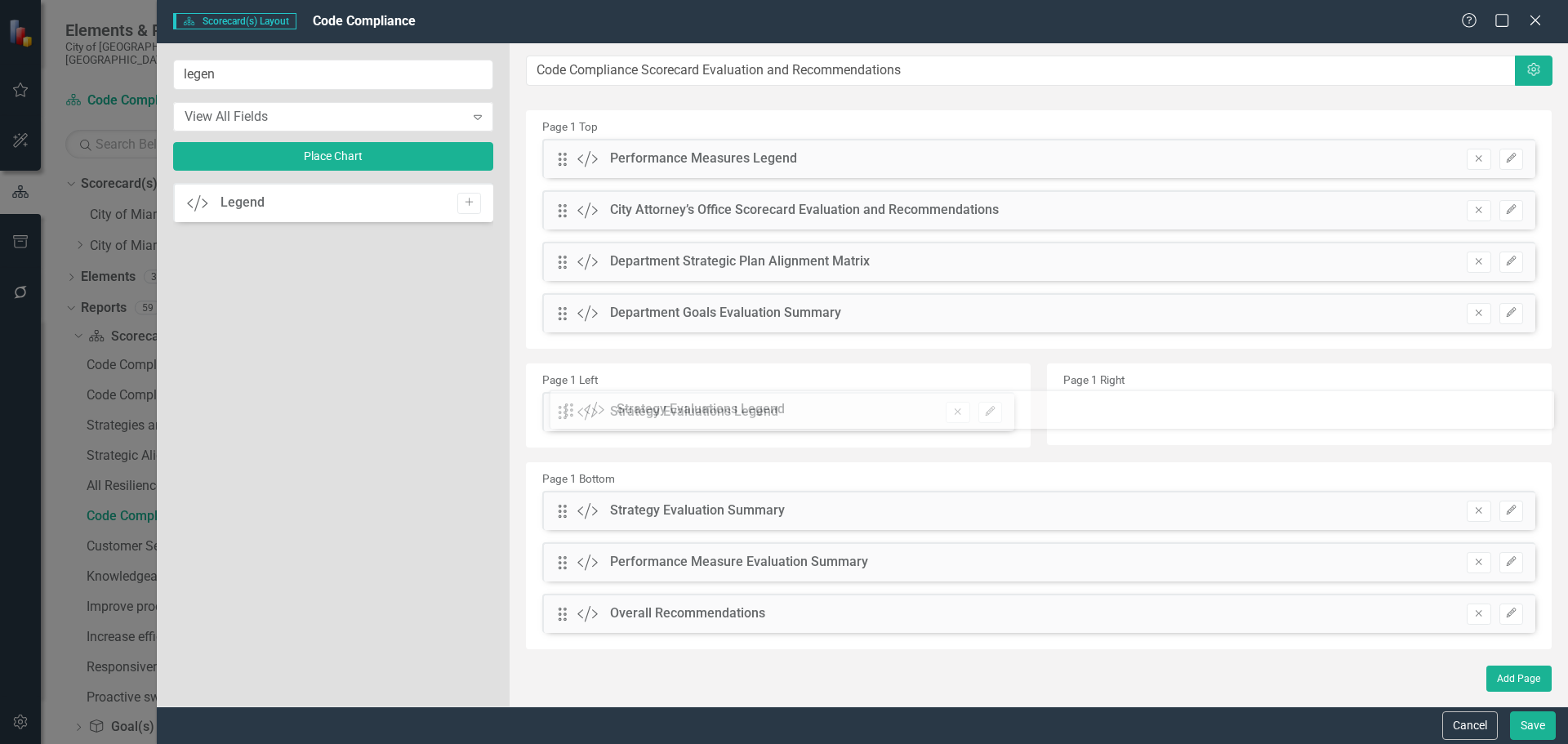
drag, startPoint x: 560, startPoint y: 161, endPoint x: 579, endPoint y: 412, distance: 251.7
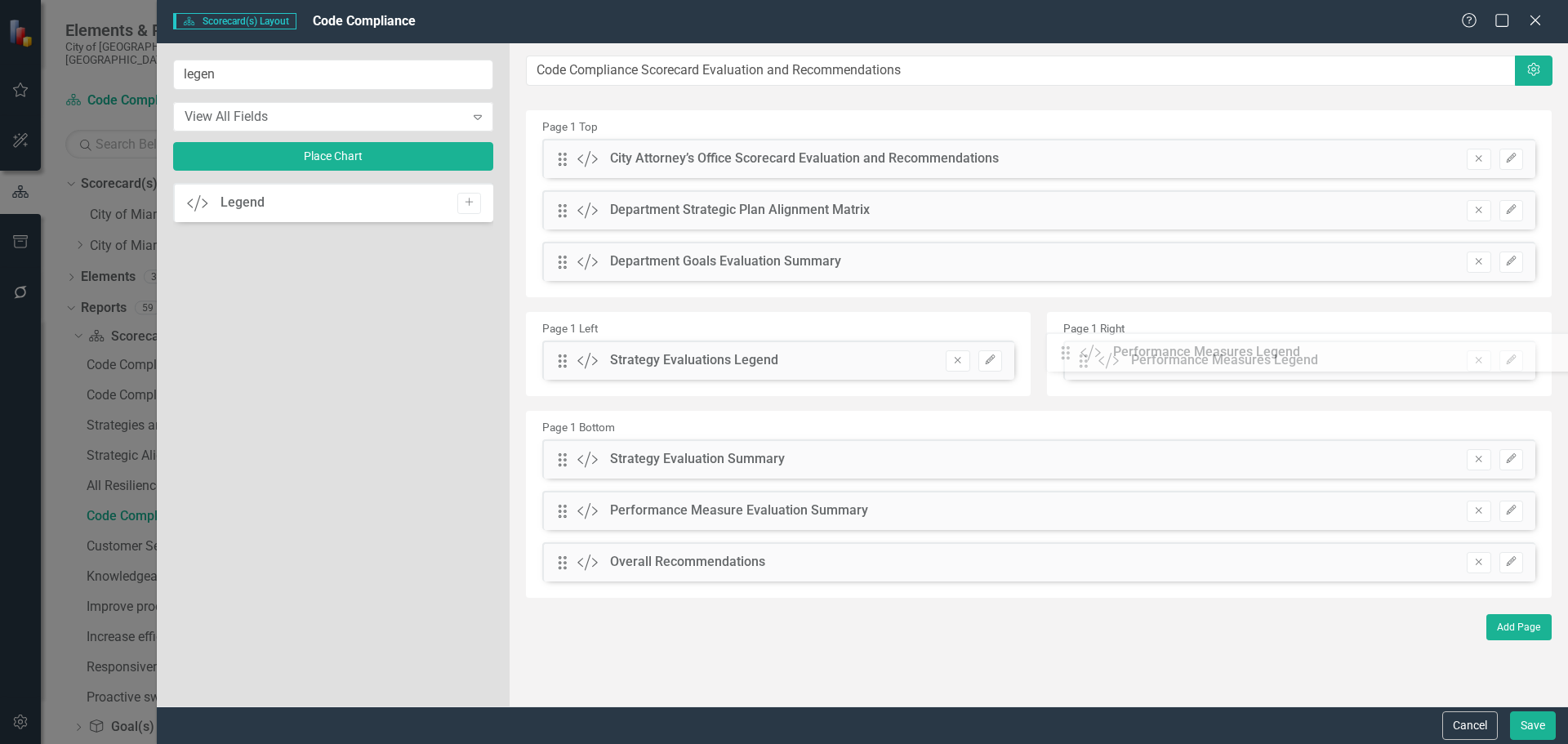
drag, startPoint x: 561, startPoint y: 162, endPoint x: 1076, endPoint y: 355, distance: 550.0
click at [1524, 729] on button "Save" at bounding box center [1532, 725] width 46 height 28
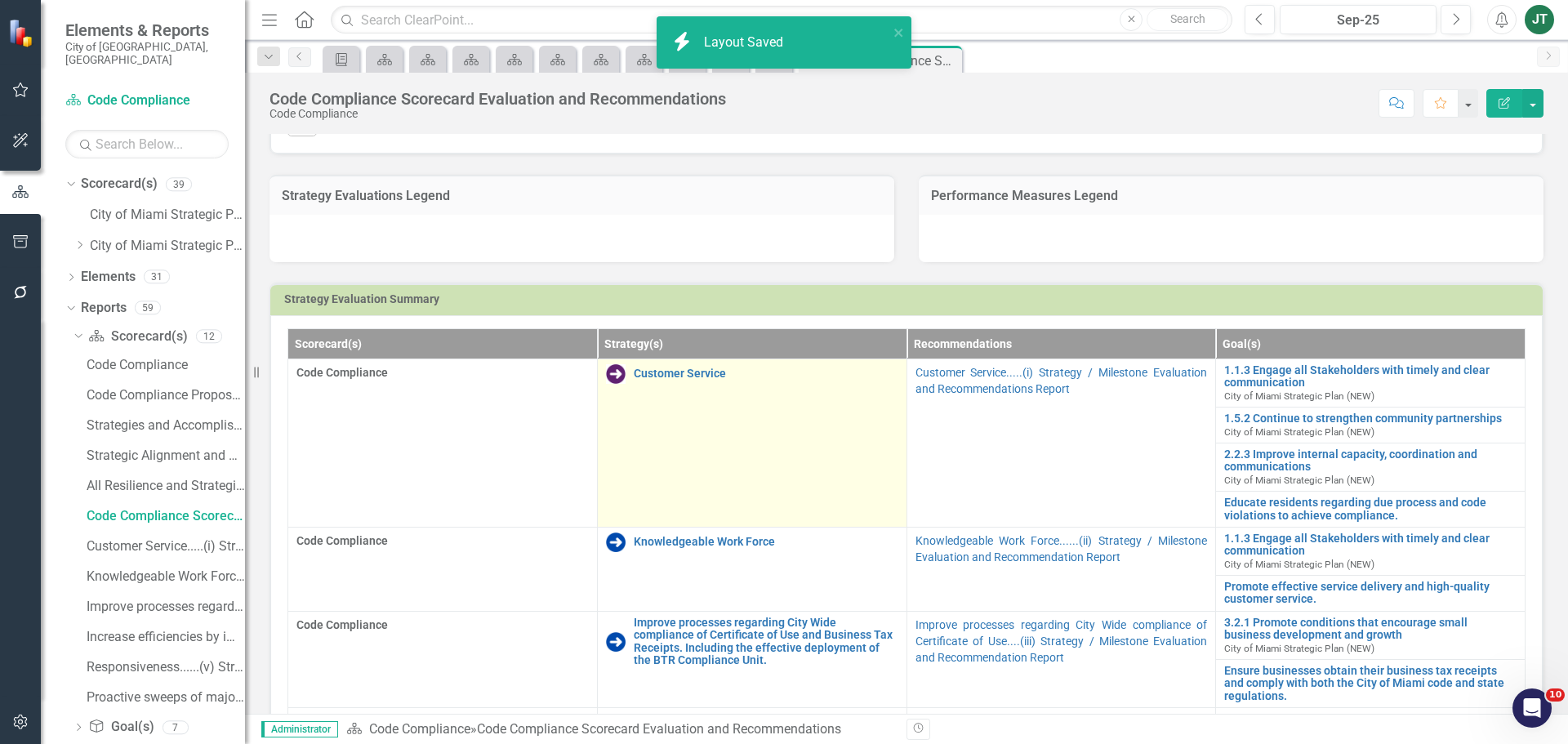
scroll to position [572, 0]
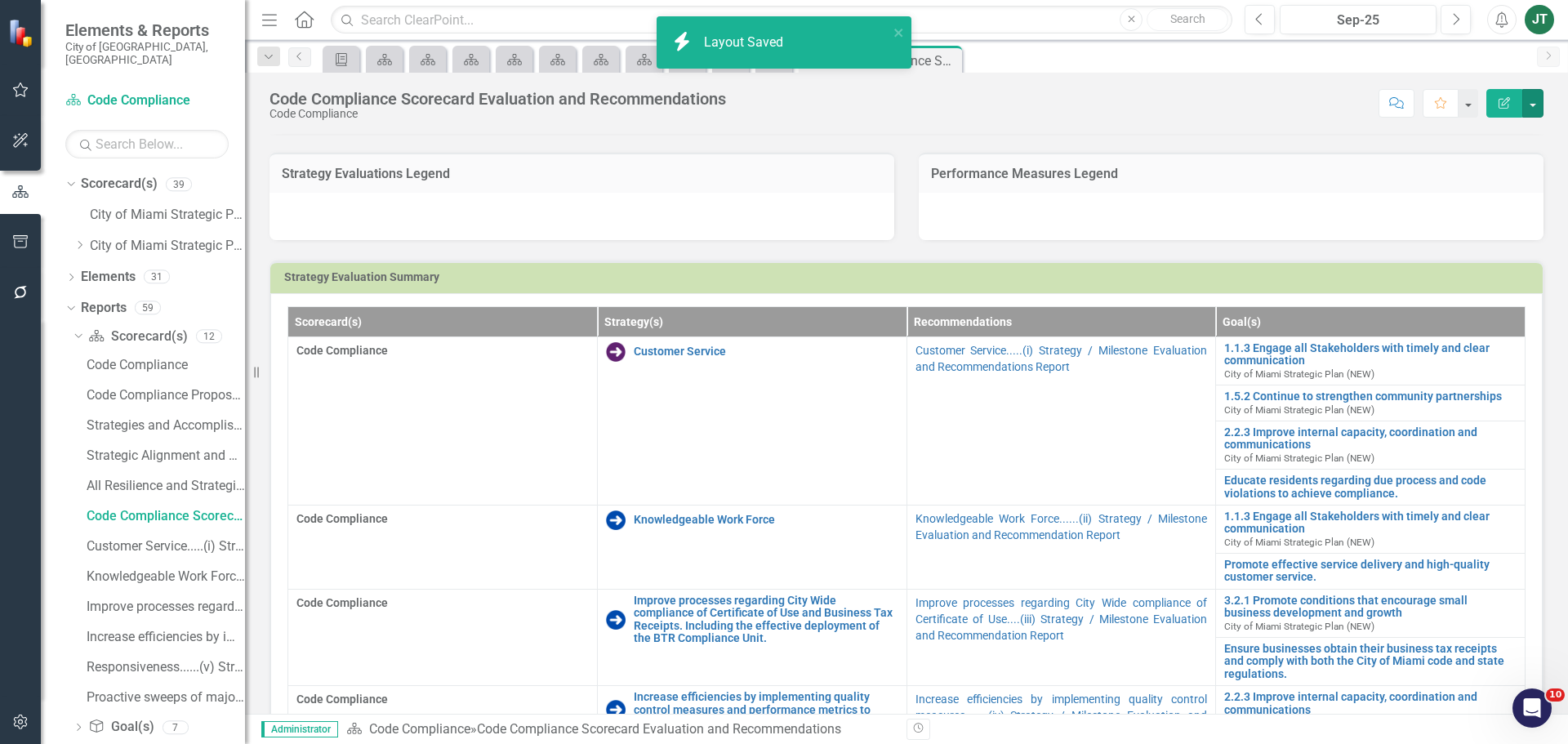
click at [1533, 118] on div "Code Compliance Scorecard Evaluation and Recommendations Code Compliance Score:…" at bounding box center [906, 97] width 1323 height 49
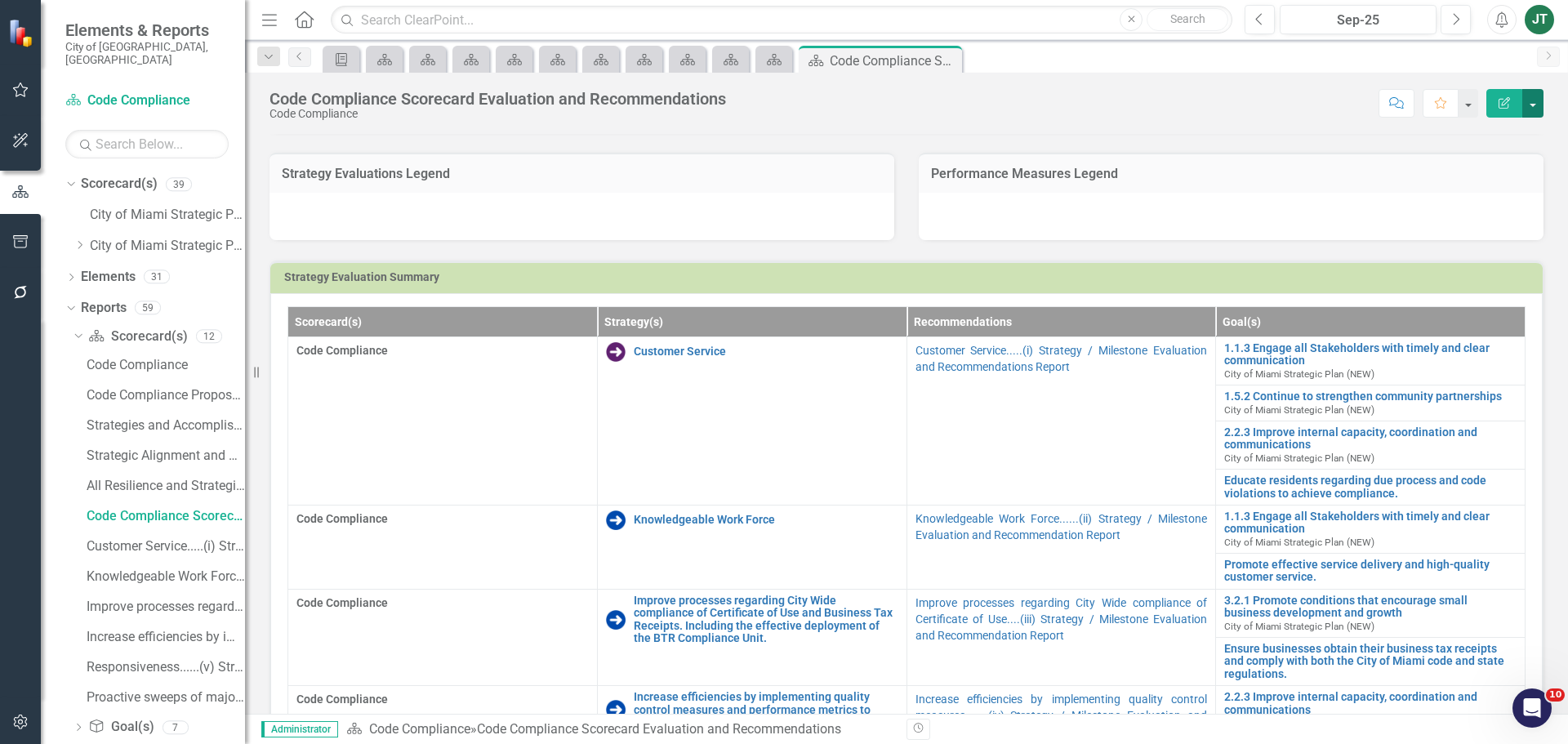
click at [1533, 109] on button "button" at bounding box center [1532, 104] width 22 height 28
click at [1487, 162] on link "Edit Report Edit Layout" at bounding box center [1473, 164] width 138 height 30
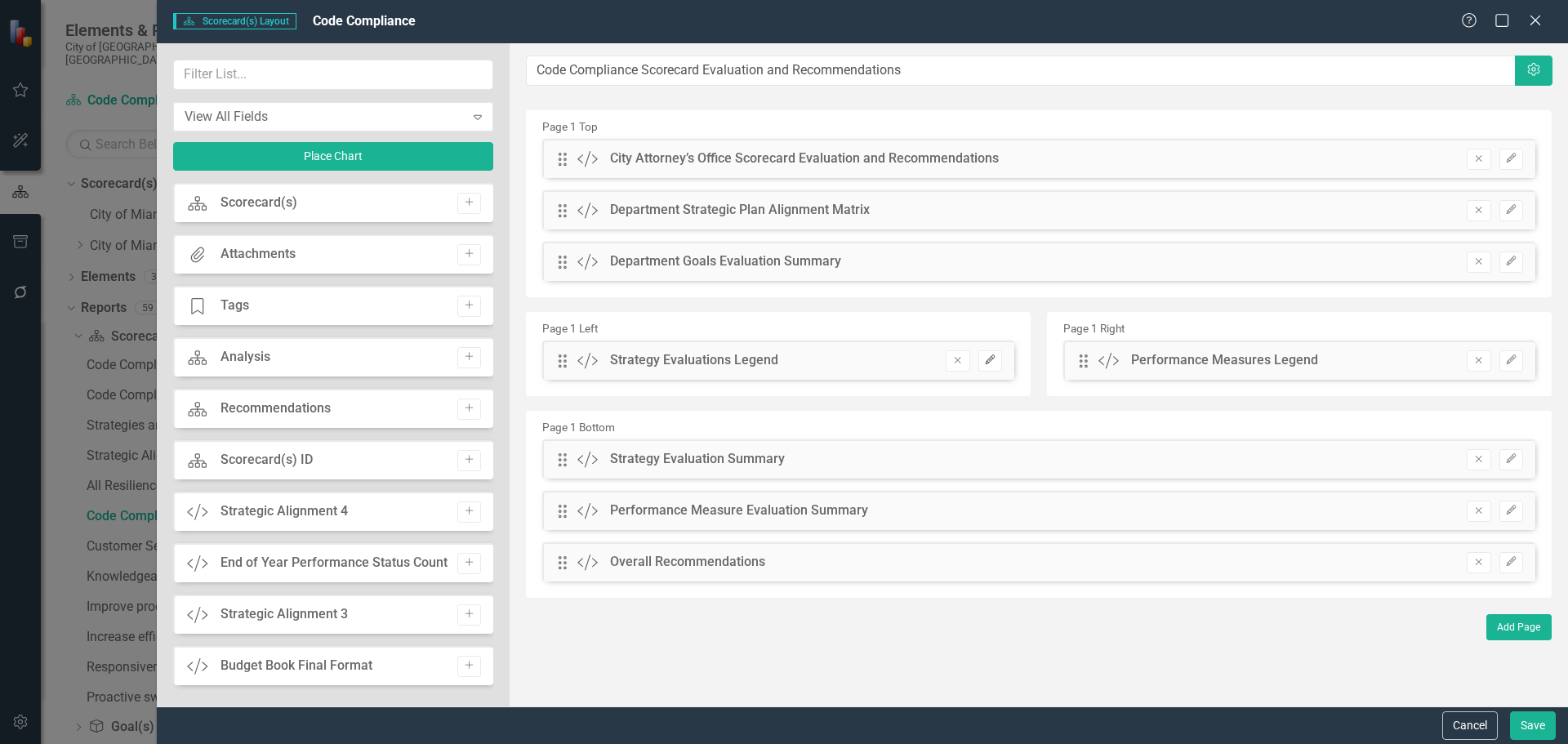
click at [995, 359] on icon "Edit" at bounding box center [990, 360] width 12 height 9
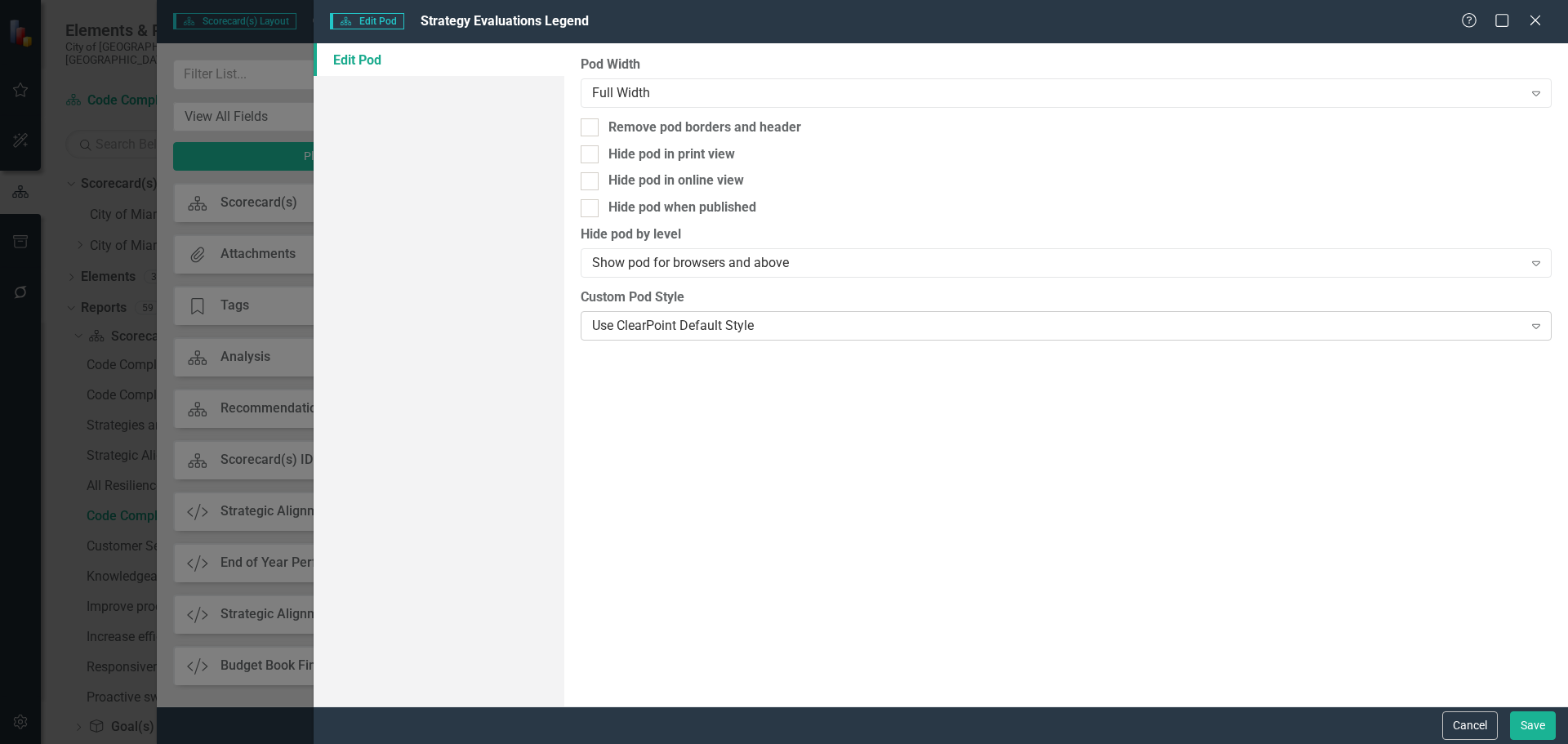
click at [647, 330] on div "Use ClearPoint Default Style" at bounding box center [1058, 326] width 930 height 19
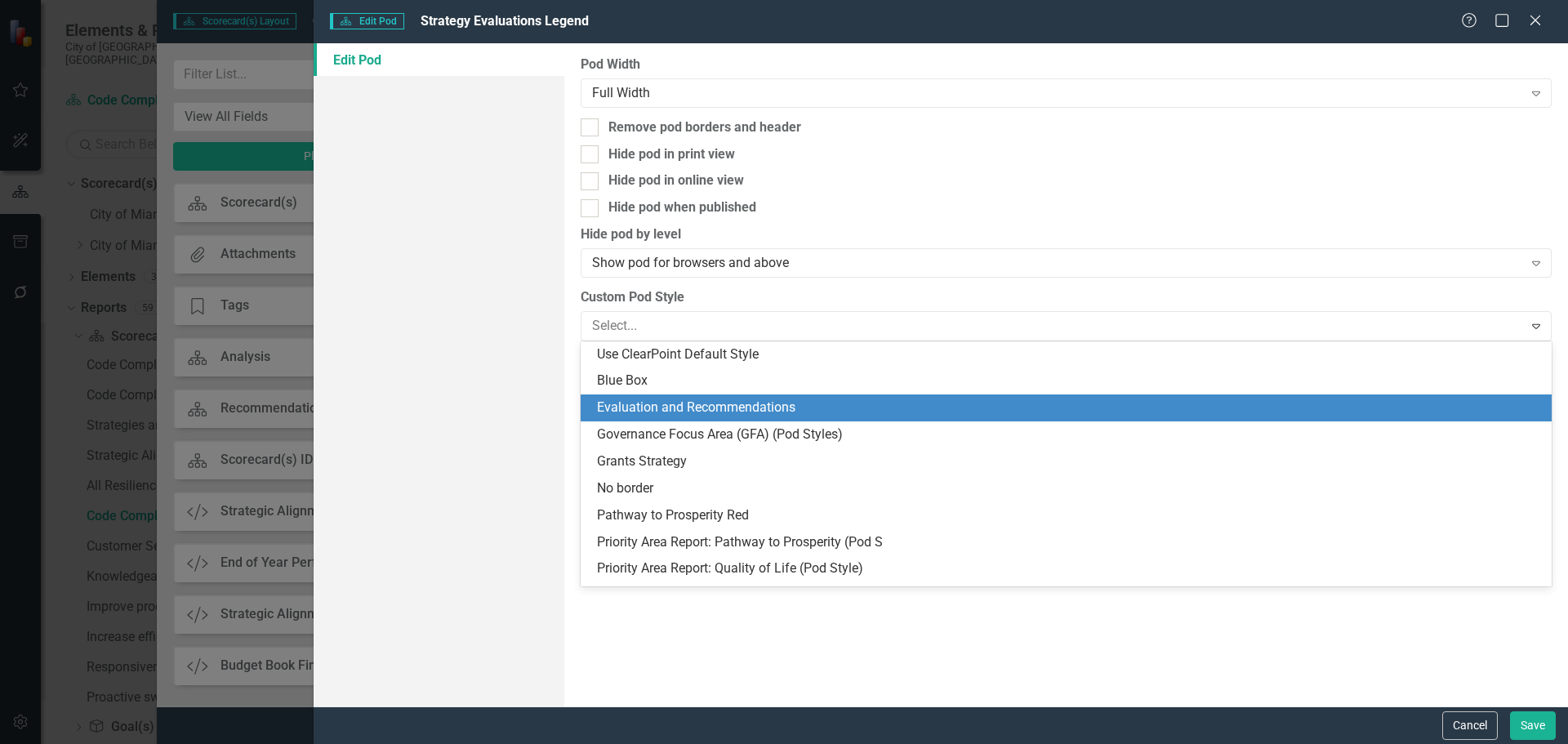
click at [659, 409] on div "Evaluation and Recommendations" at bounding box center [1069, 408] width 945 height 19
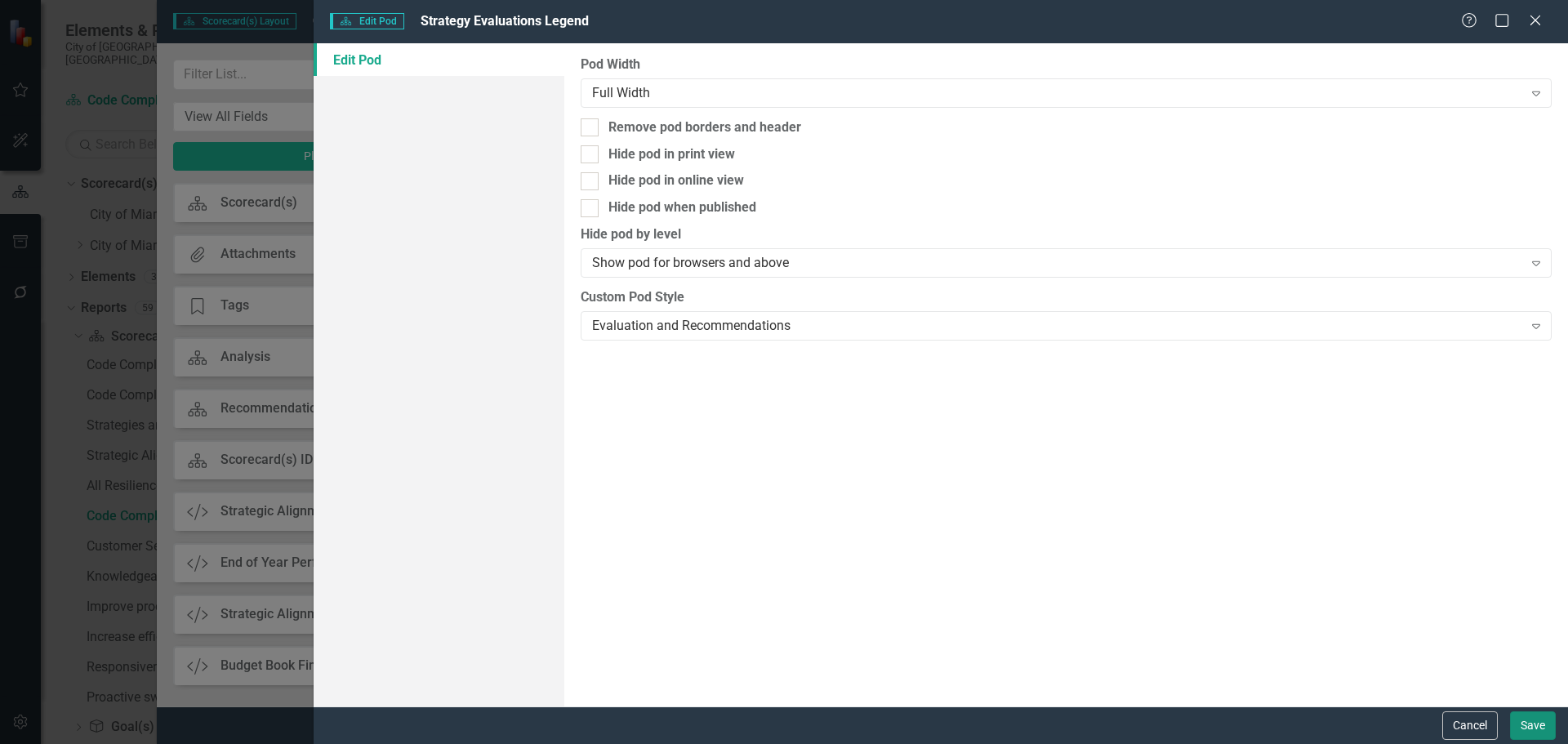
click at [1533, 733] on button "Save" at bounding box center [1532, 725] width 46 height 28
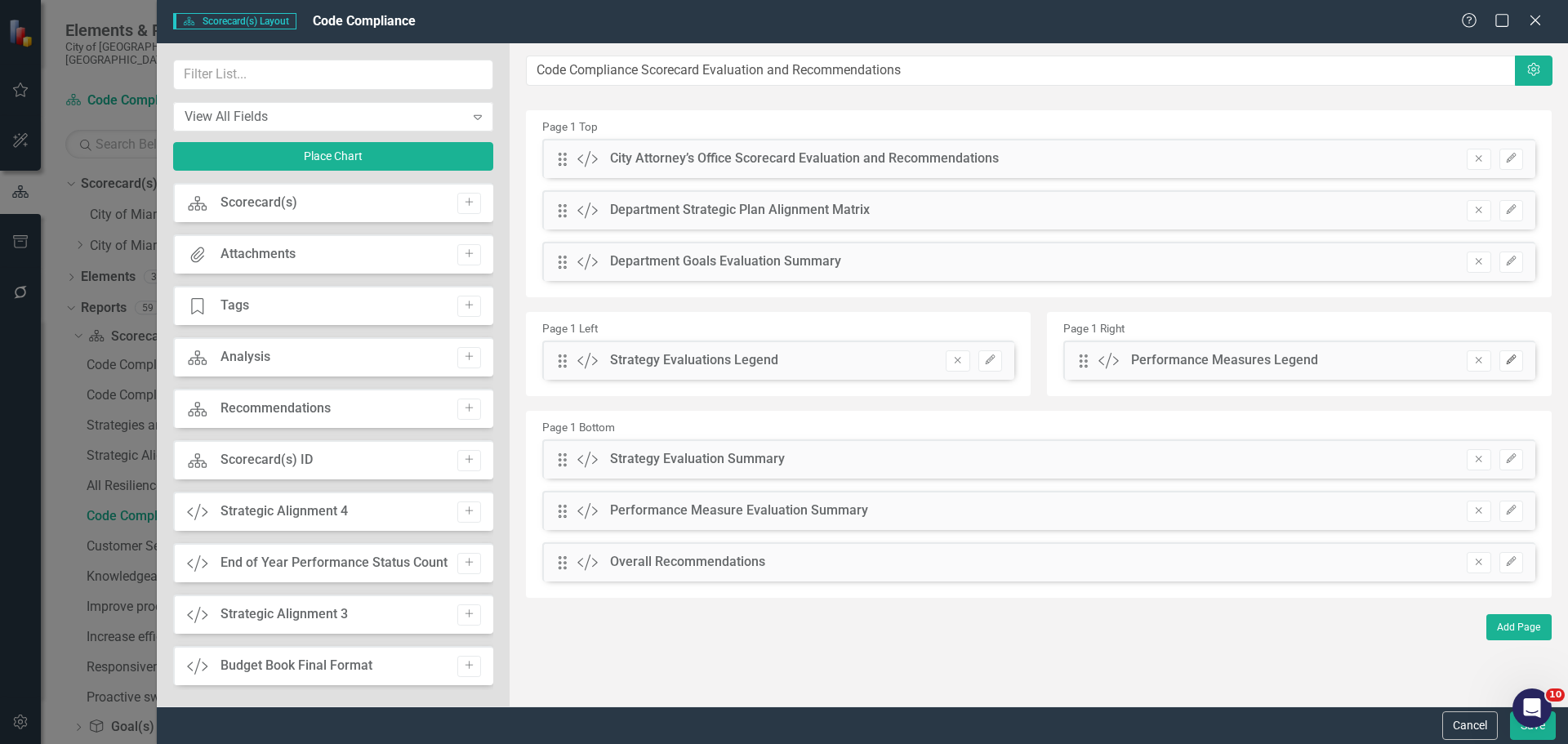
click at [1511, 353] on button "Edit" at bounding box center [1511, 361] width 24 height 22
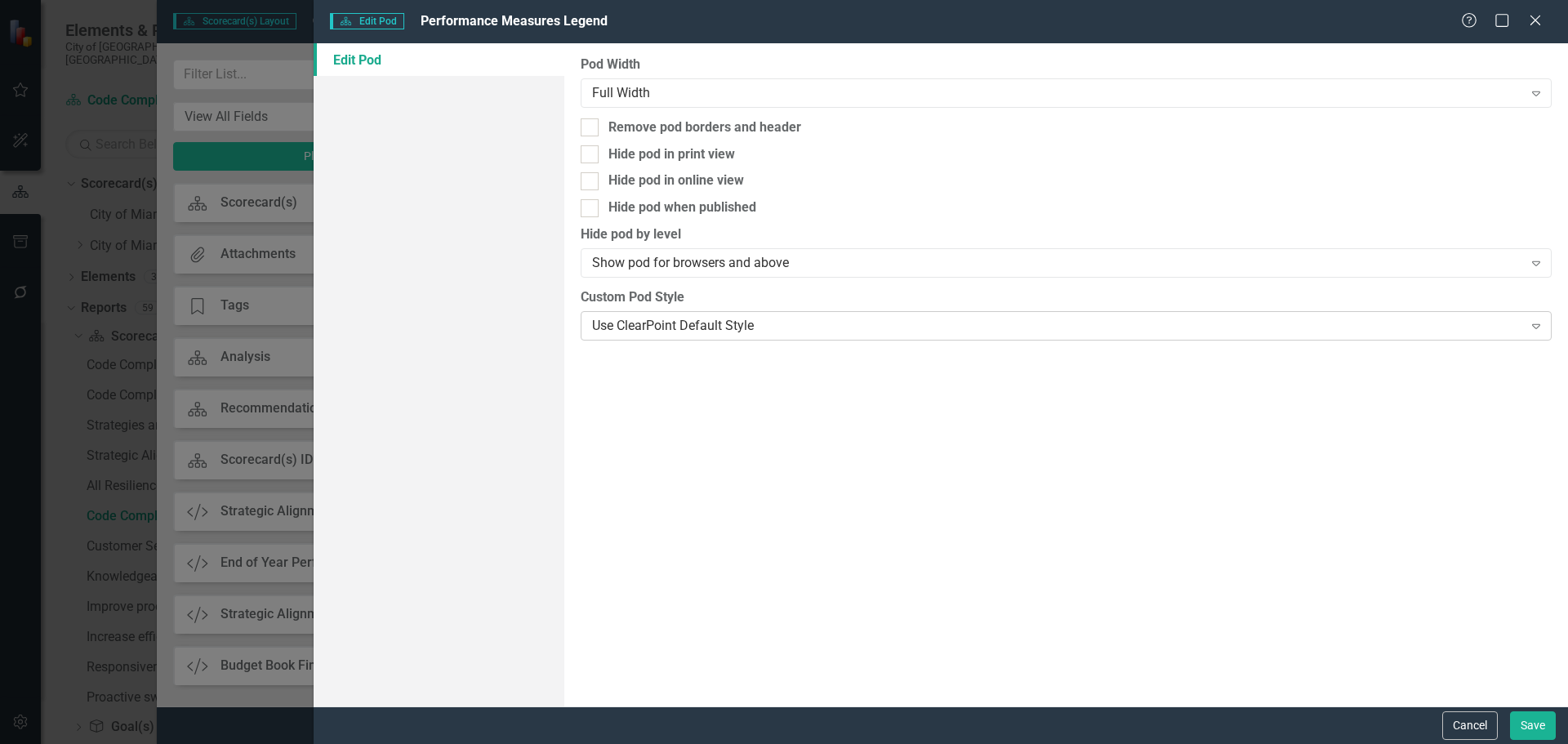
click at [775, 316] on div "Use ClearPoint Default Style" at bounding box center [1058, 326] width 930 height 19
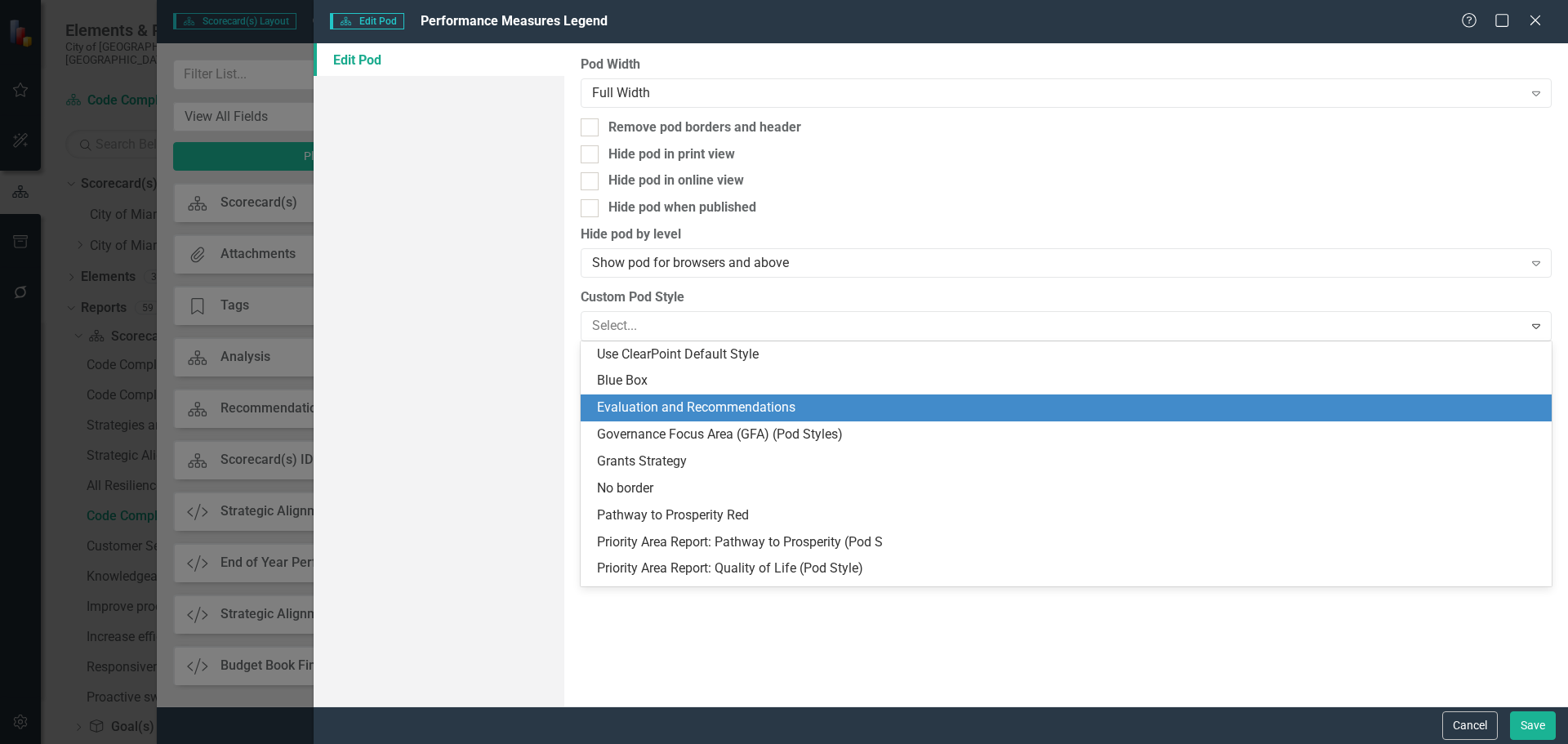
click at [678, 401] on div "Evaluation and Recommendations" at bounding box center [1069, 408] width 945 height 19
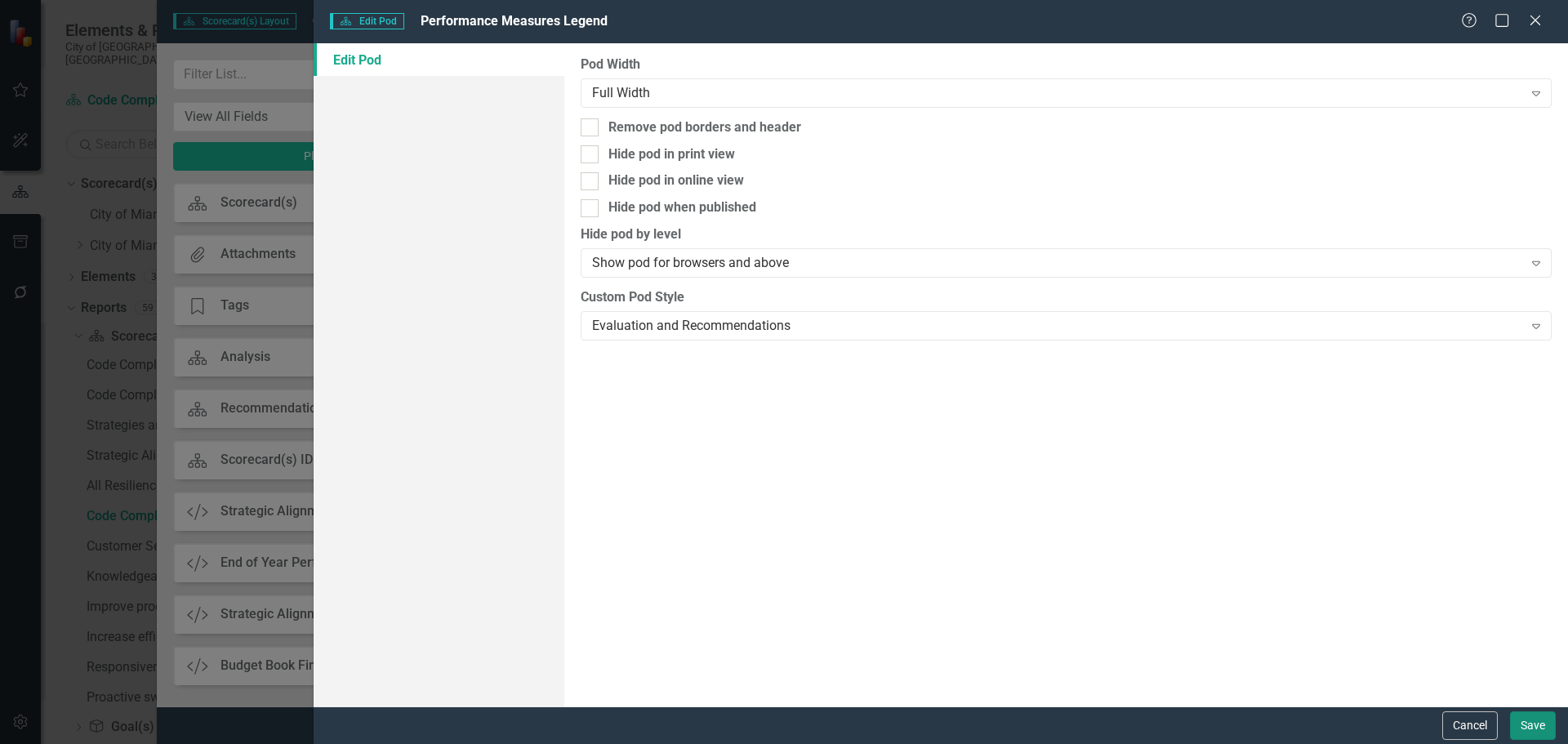
click at [1526, 720] on button "Save" at bounding box center [1532, 725] width 46 height 28
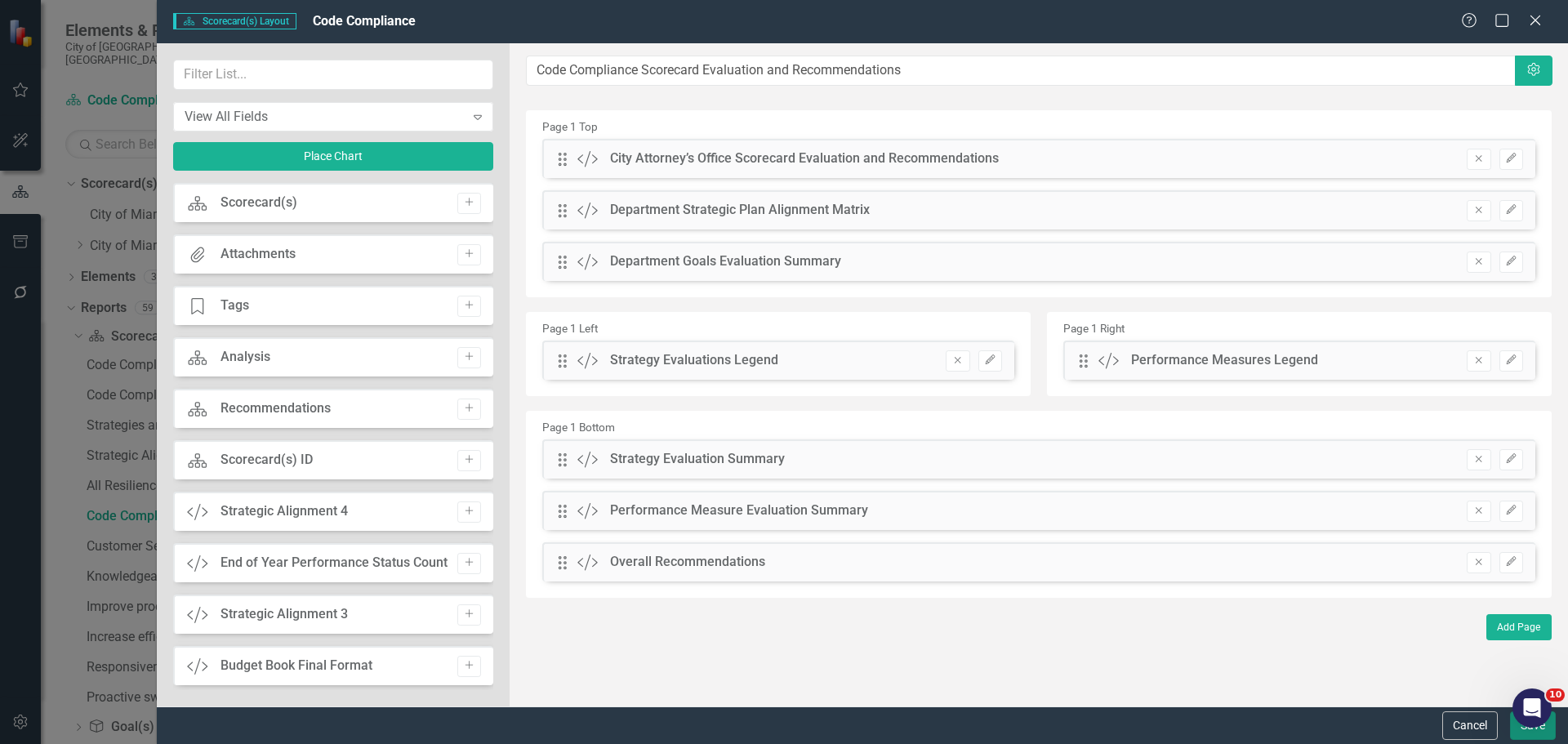
click at [1525, 734] on button "Save" at bounding box center [1532, 725] width 46 height 28
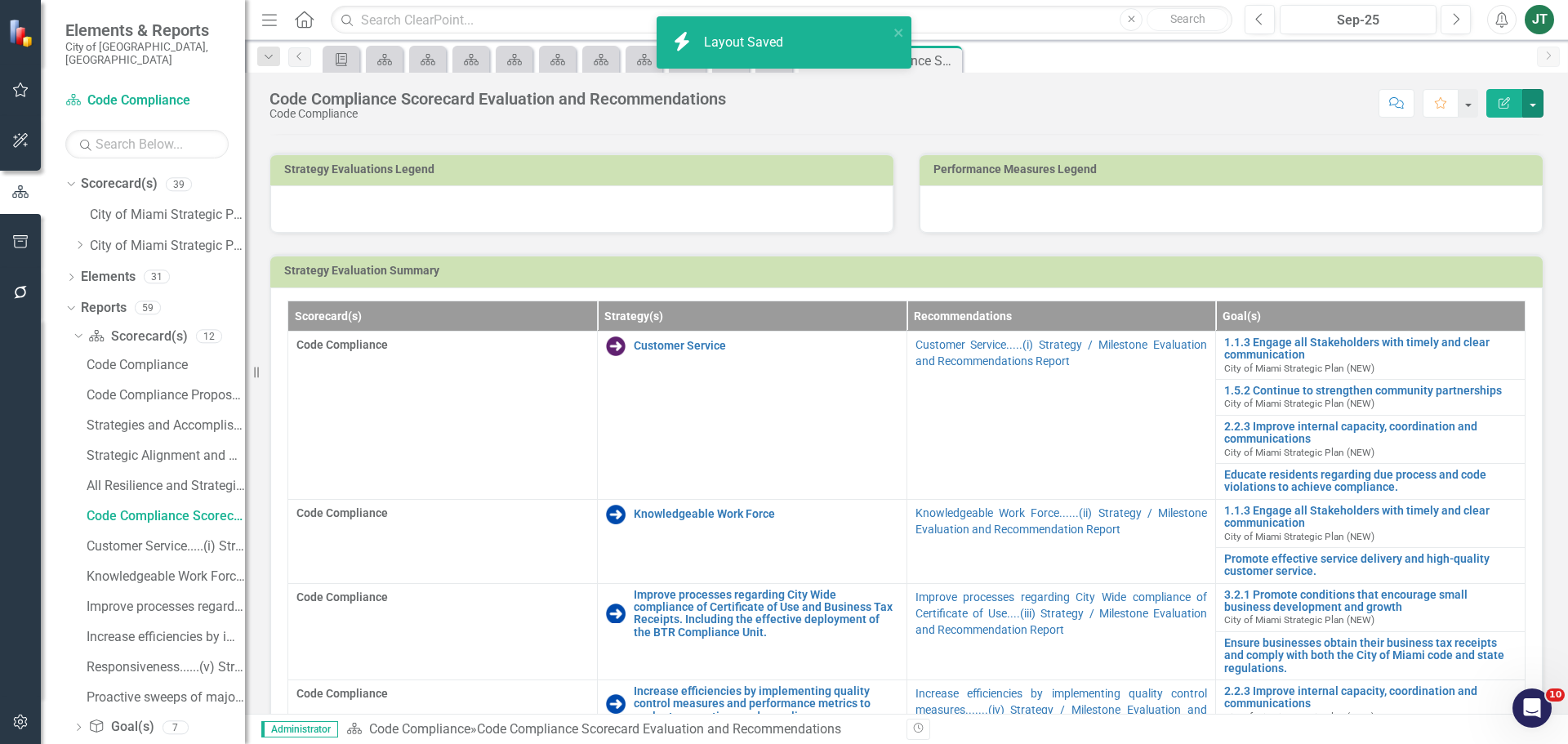
scroll to position [245, 0]
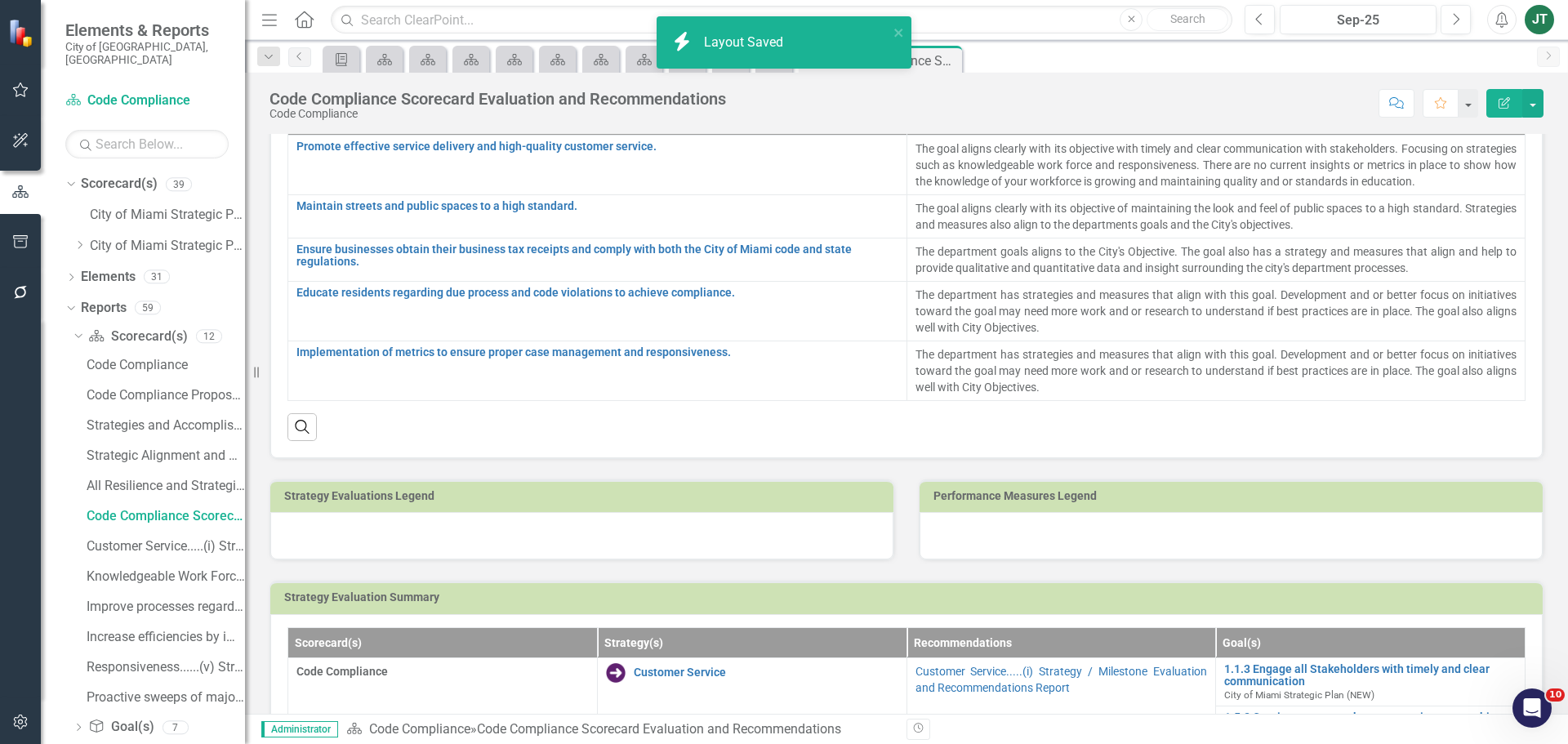
click at [395, 533] on div at bounding box center [582, 536] width 623 height 47
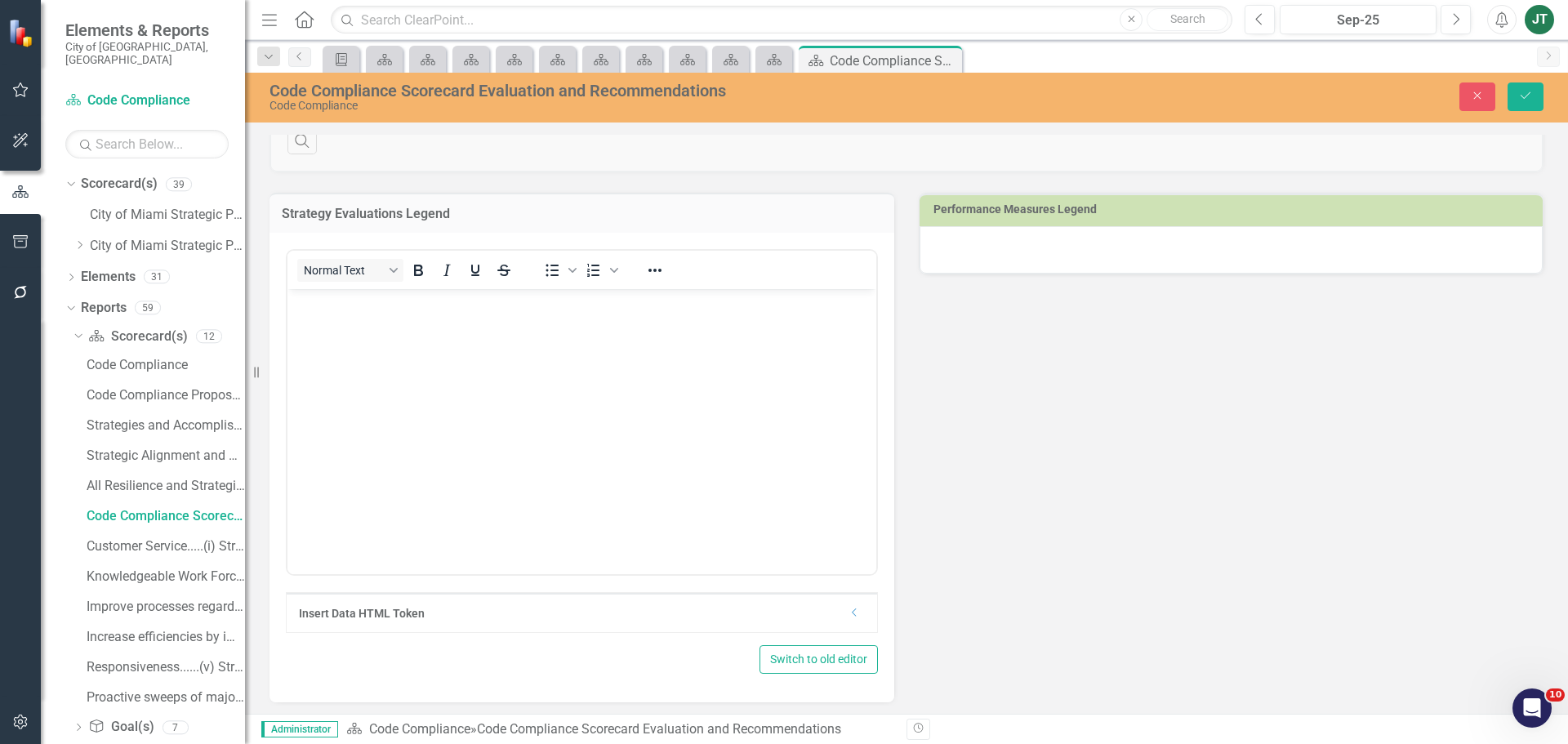
scroll to position [572, 0]
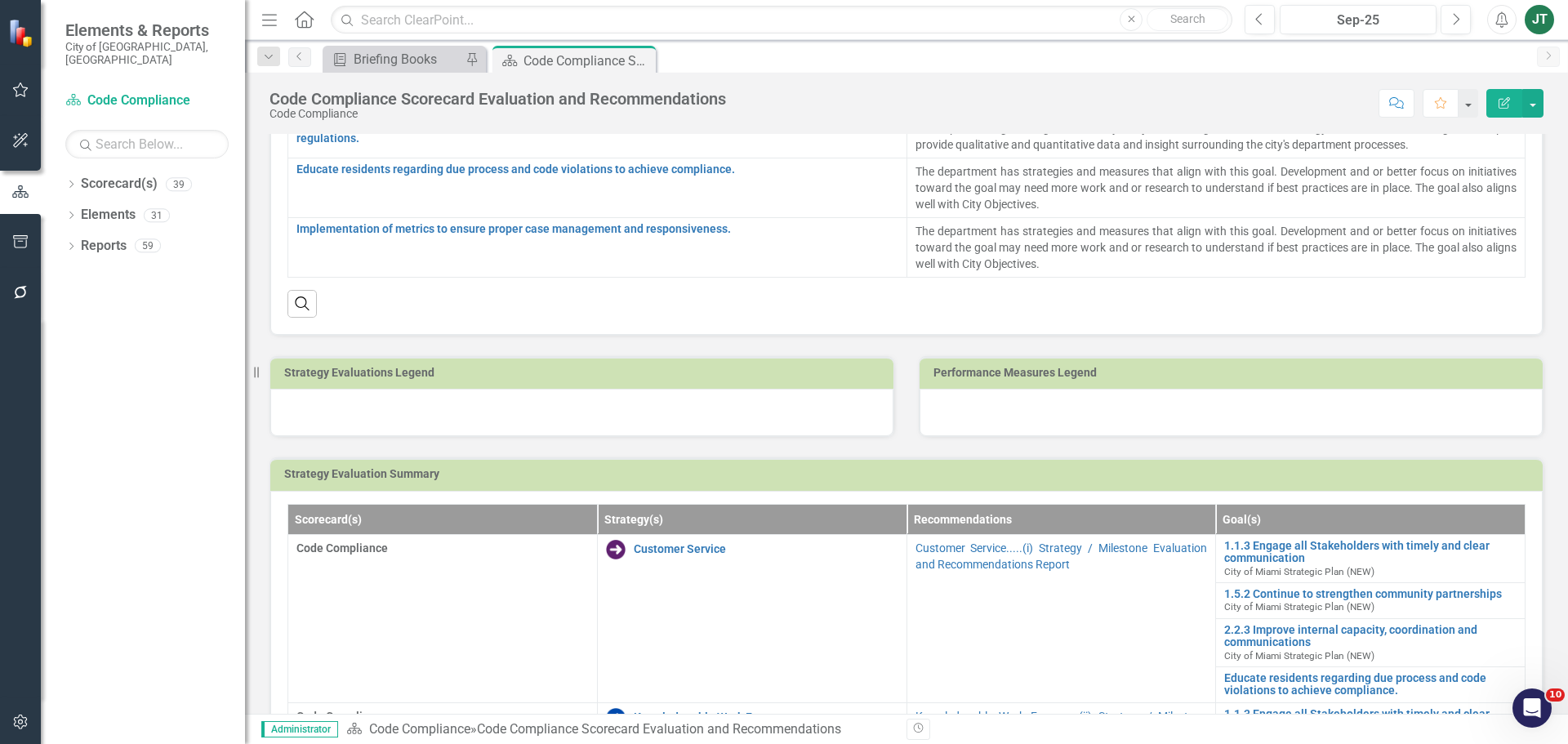
scroll to position [409, 0]
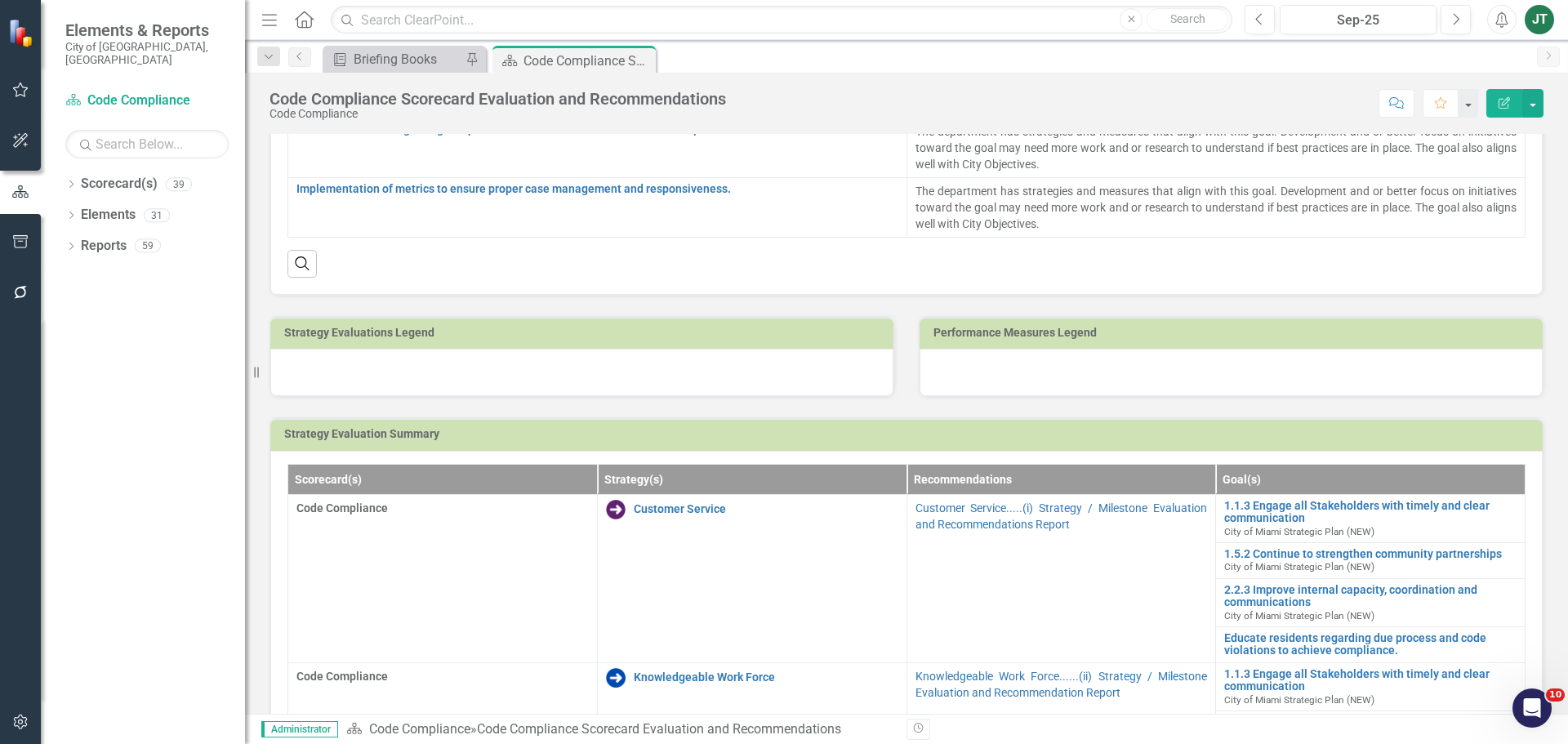
click at [482, 360] on div at bounding box center [582, 372] width 623 height 47
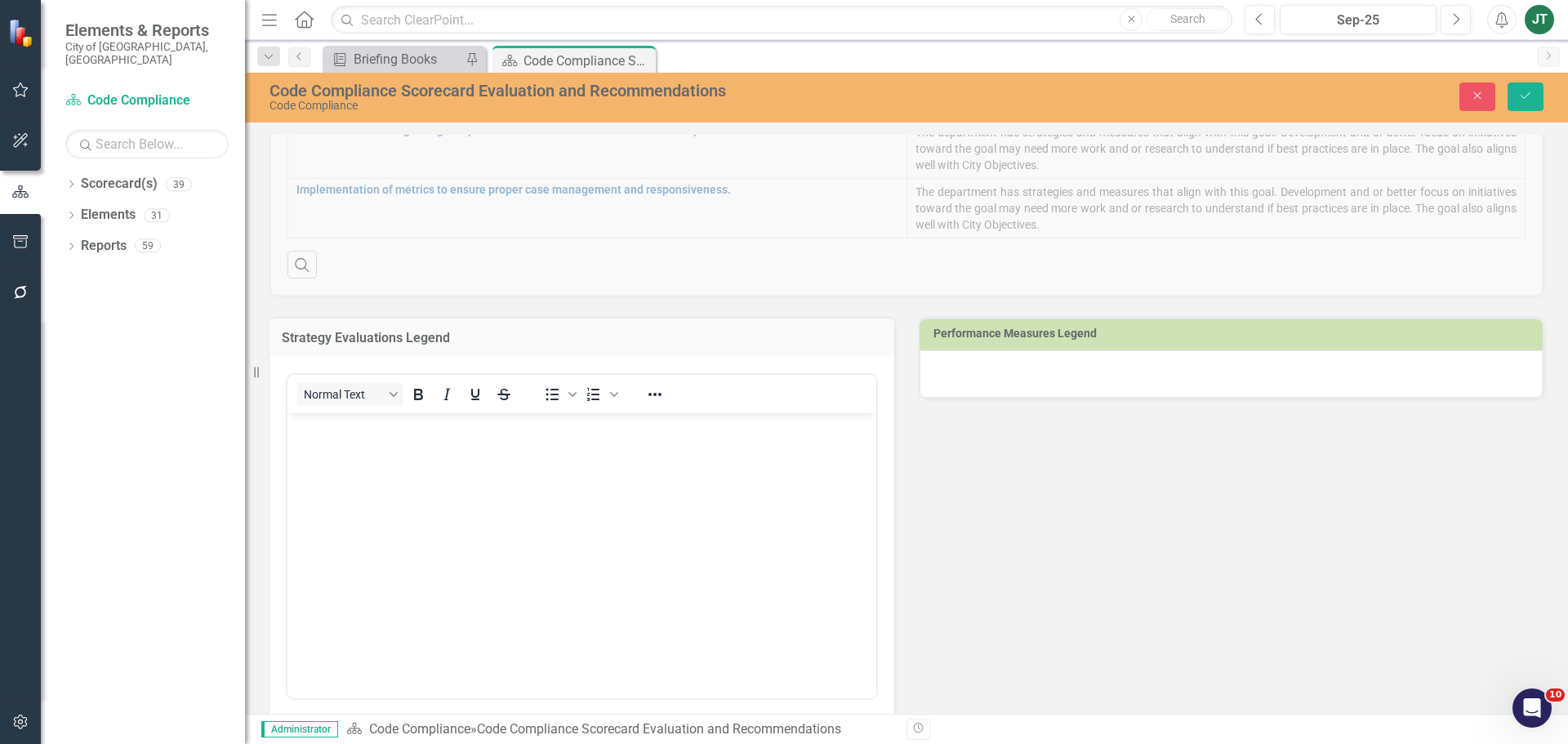
scroll to position [0, 0]
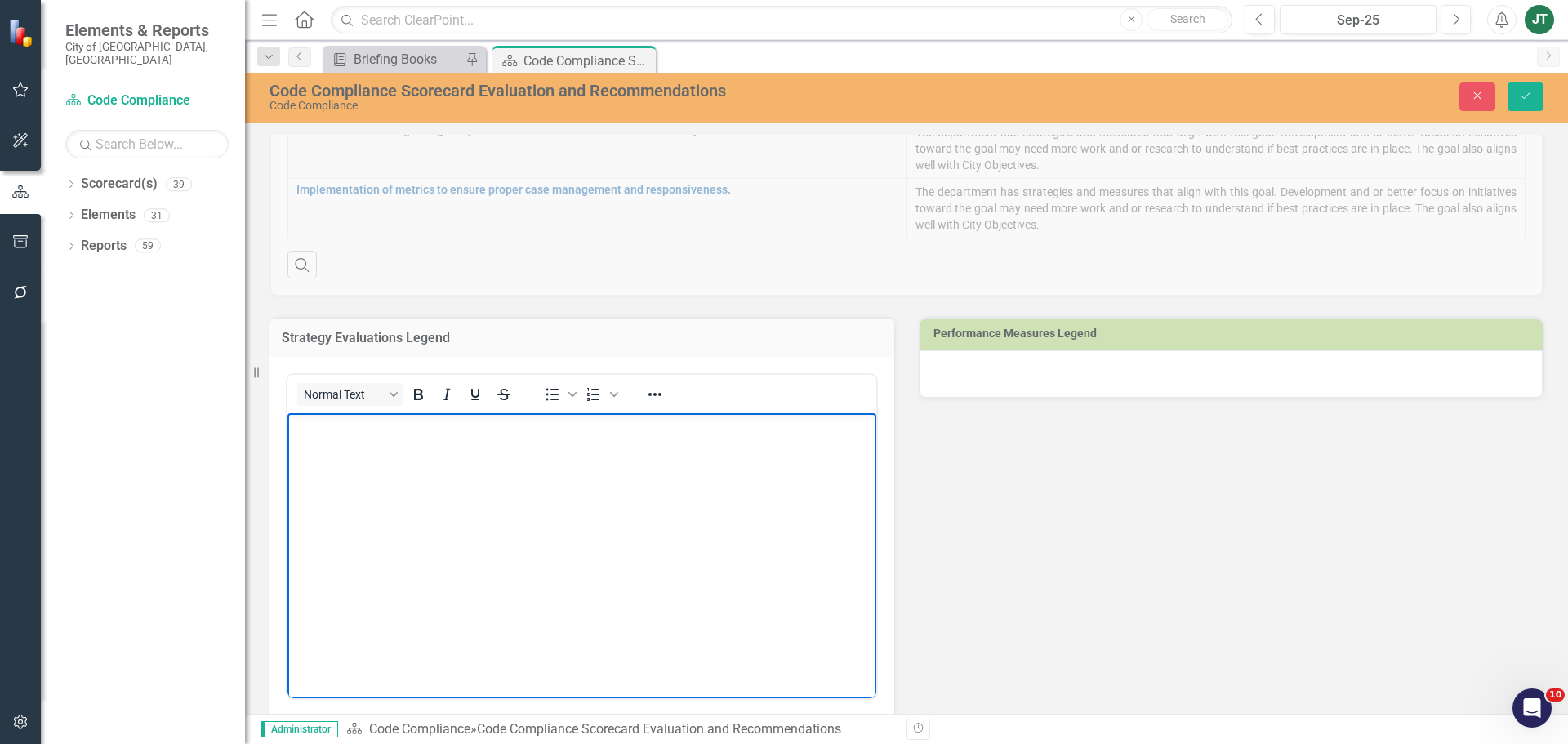
click at [405, 453] on body "Rich Text Area. Press ALT-0 for help." at bounding box center [581, 536] width 589 height 245
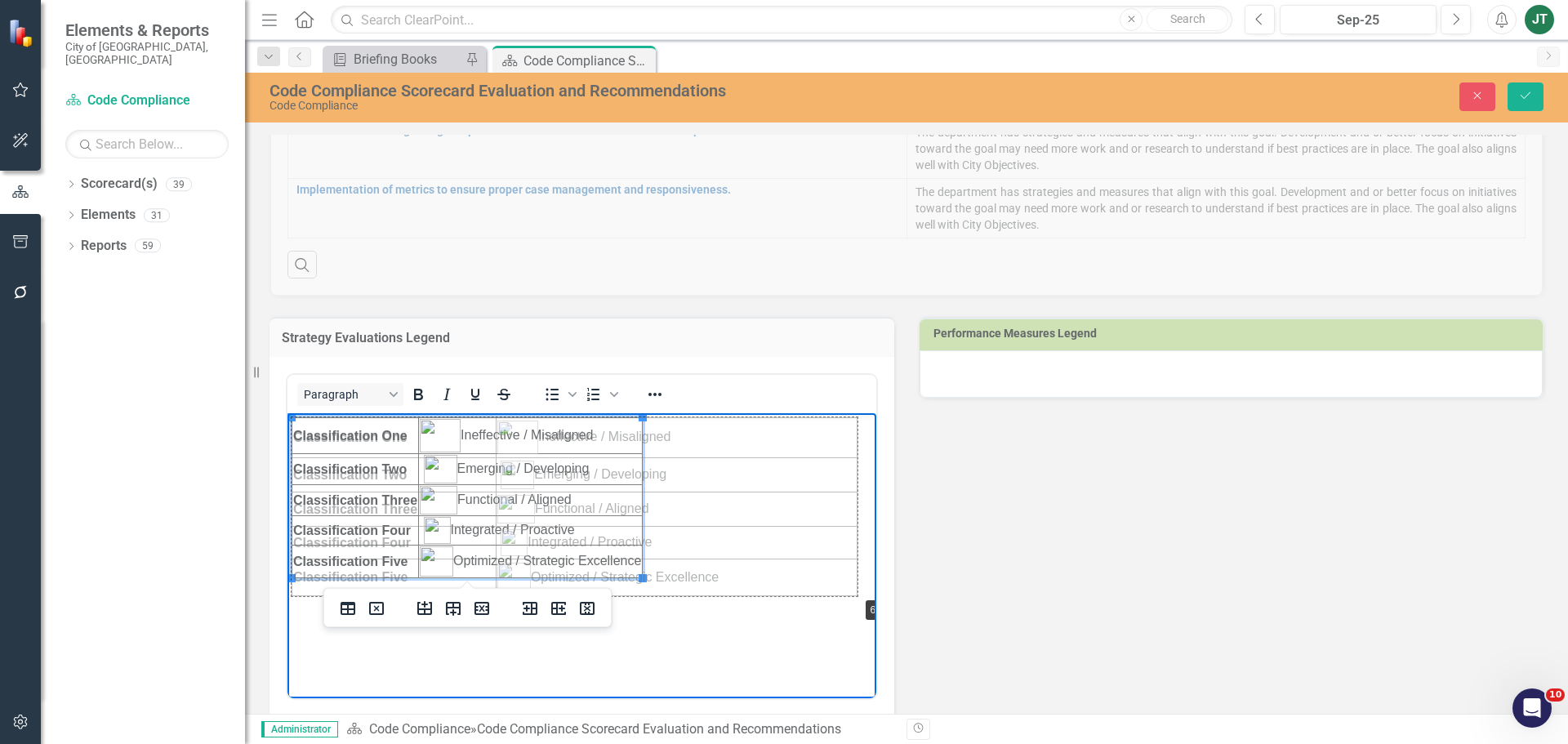
drag, startPoint x: 641, startPoint y: 575, endPoint x: 856, endPoint y: 593, distance: 215.8
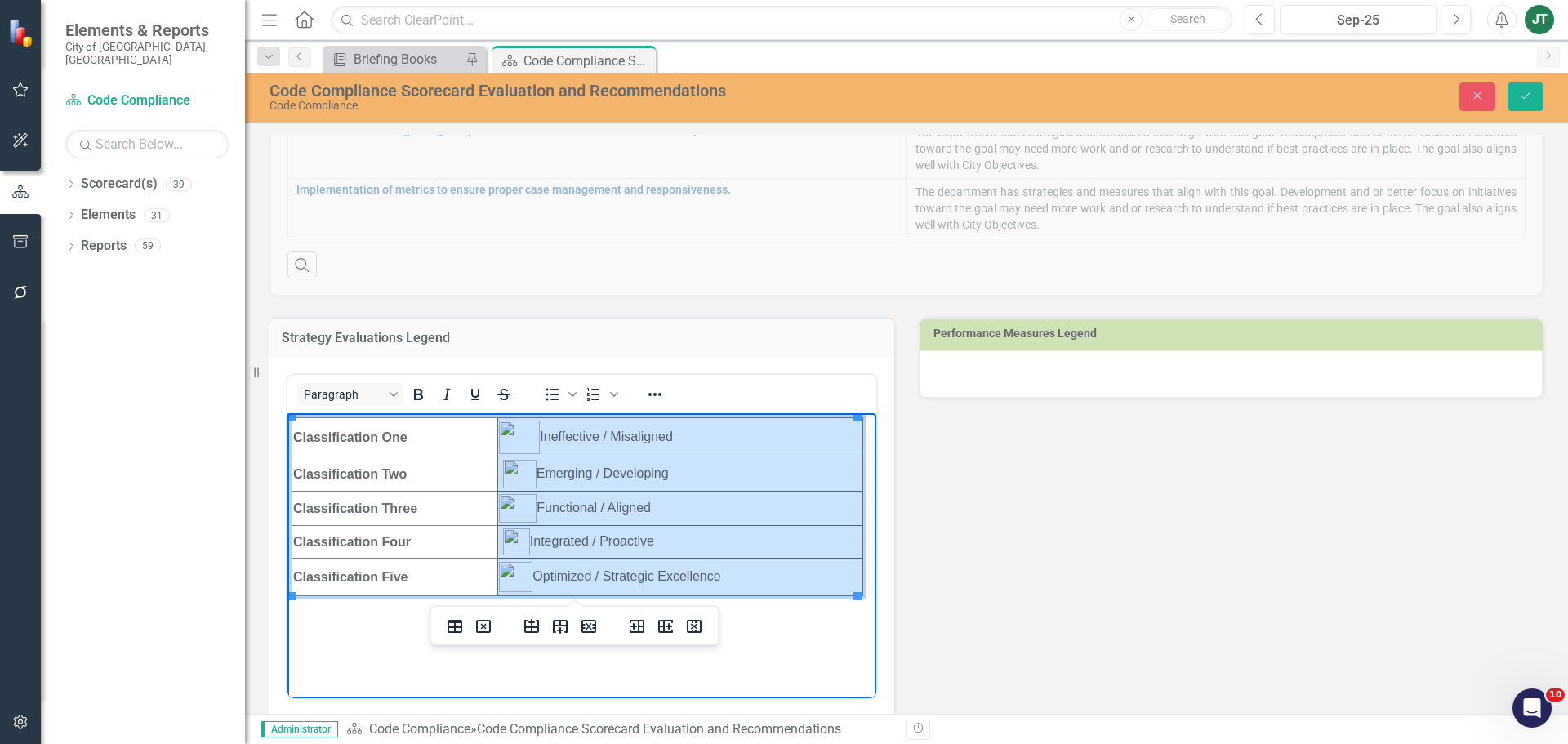
drag, startPoint x: 741, startPoint y: 578, endPoint x: 511, endPoint y: 433, distance: 271.9
click at [511, 433] on tbody "Classification One Ineffective / Misaligned Classification Two Emerging / Devel…" at bounding box center [577, 507] width 571 height 178
click at [662, 395] on icon "Reveal or hide additional toolbar items" at bounding box center [655, 394] width 20 height 20
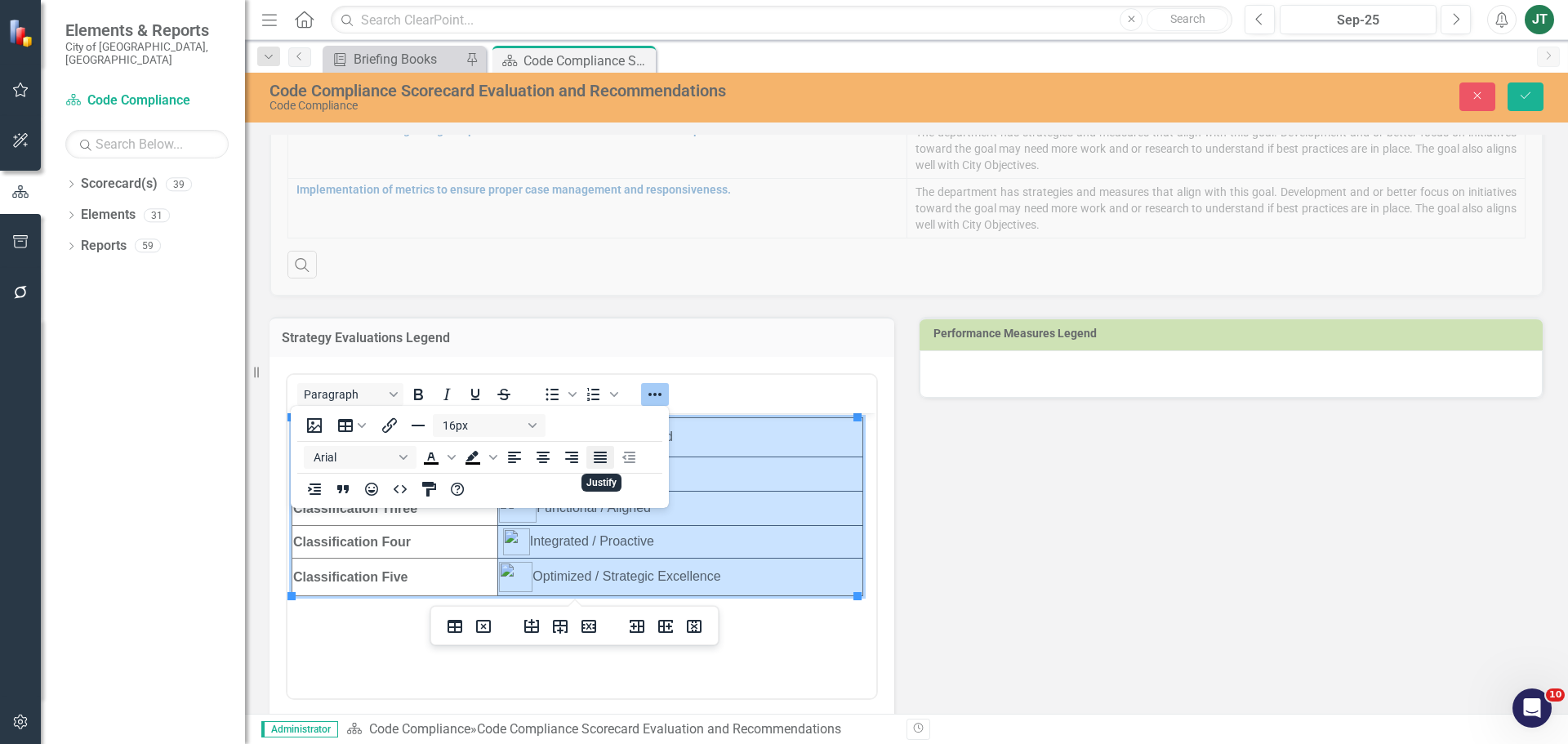
click at [594, 453] on icon "Justify" at bounding box center [600, 458] width 13 height 11
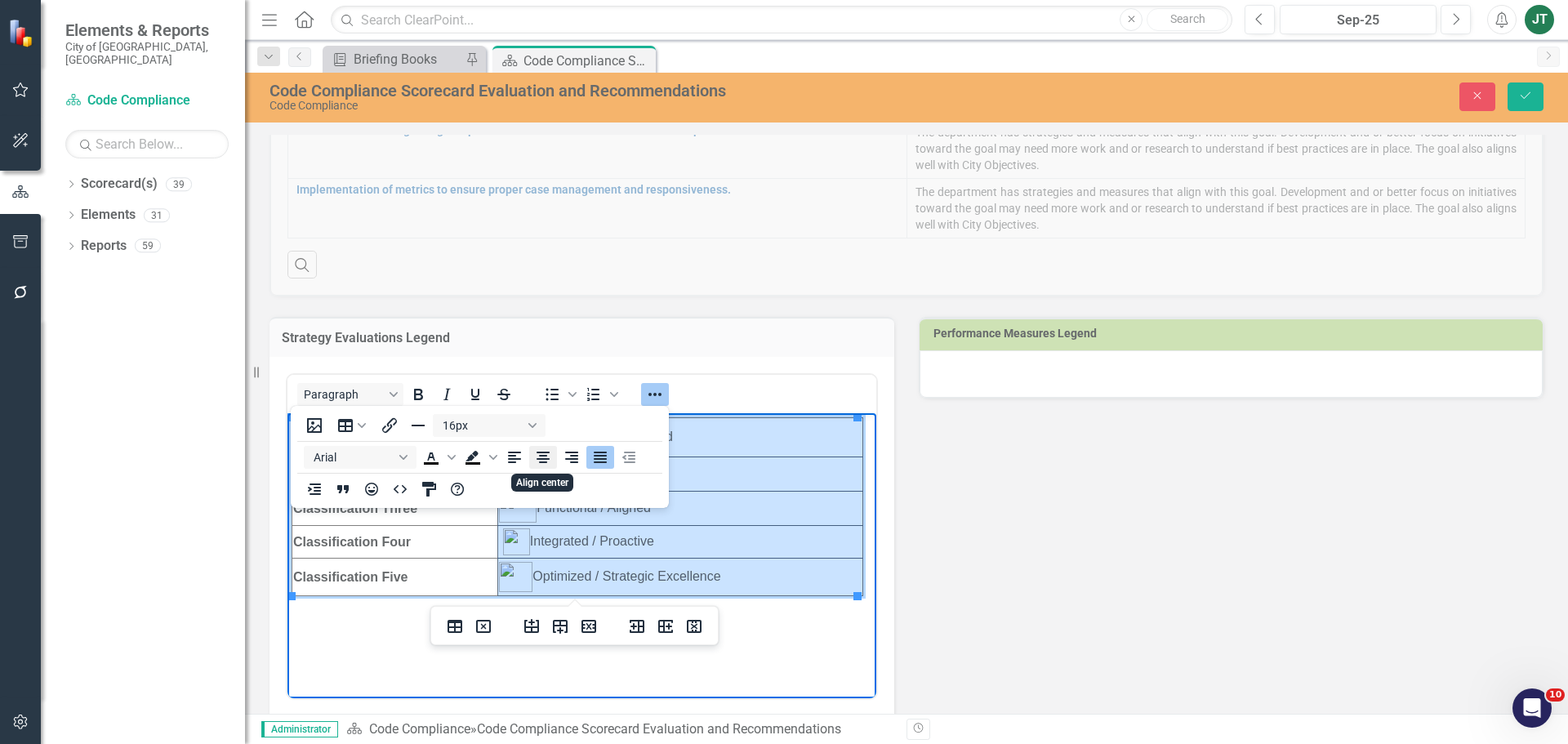
click at [544, 458] on icon "Align center" at bounding box center [543, 458] width 13 height 11
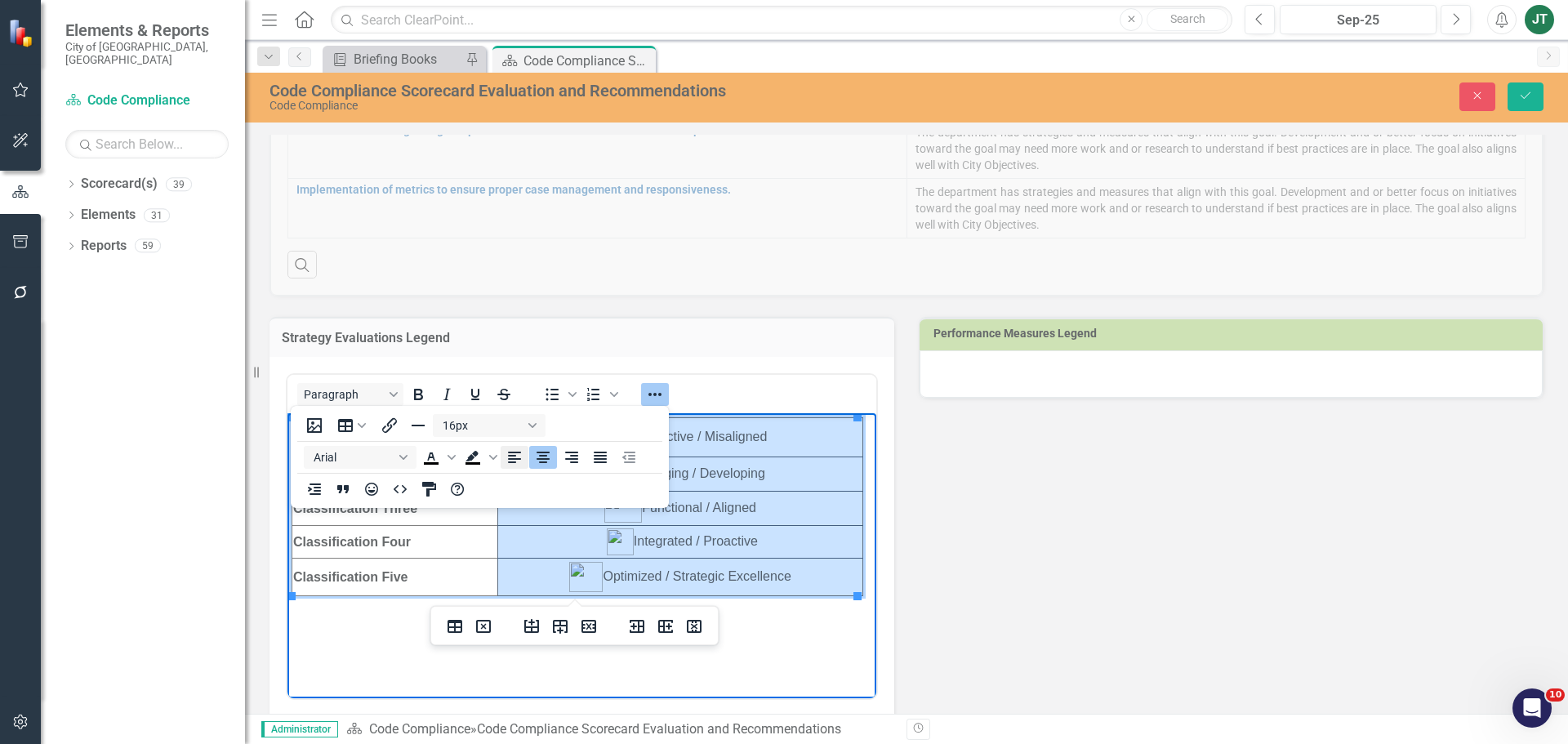
click at [509, 455] on icon "Align left" at bounding box center [514, 458] width 13 height 11
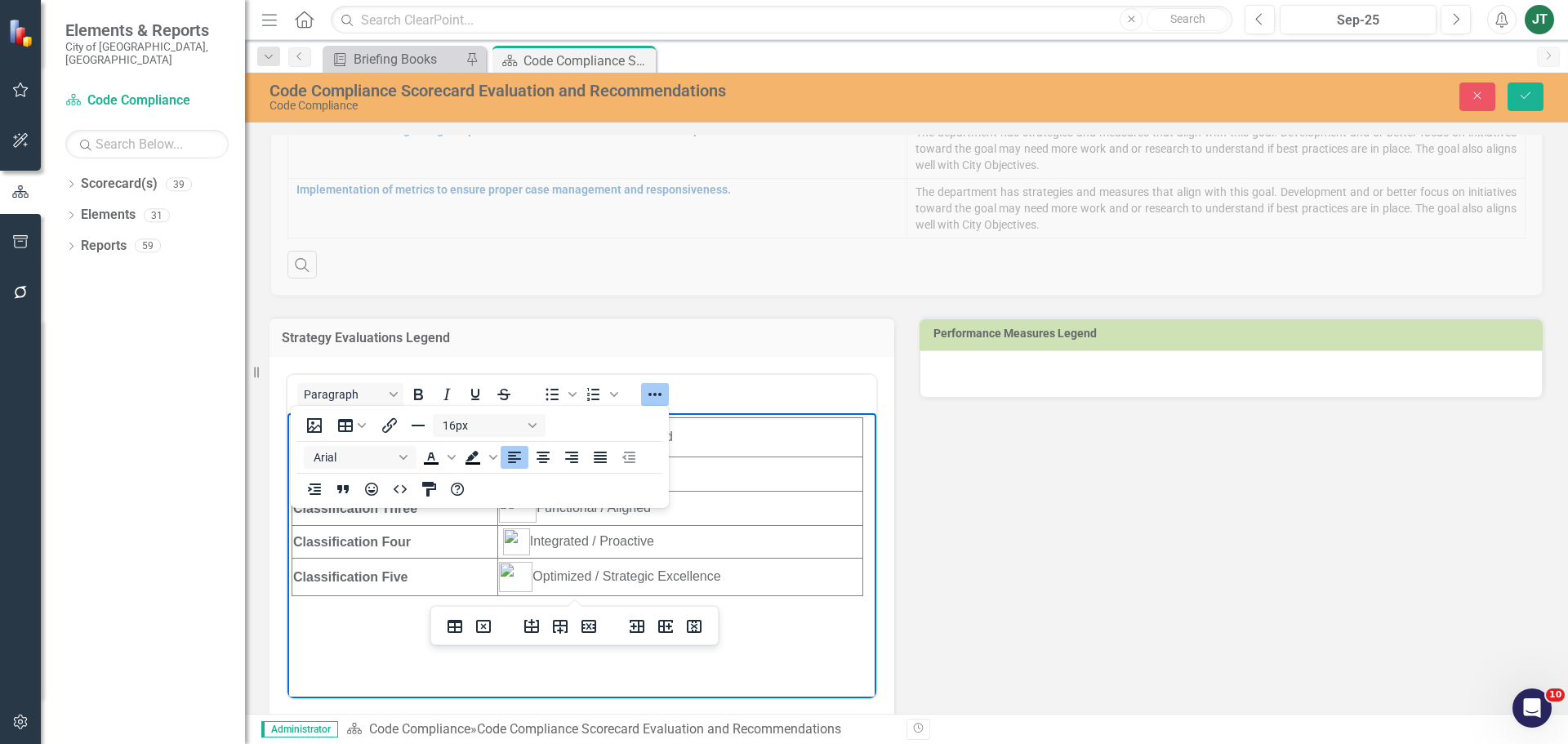
click at [800, 622] on body "Classification One Ineffective / Misaligned Classification Two Emerging / Devel…" at bounding box center [581, 536] width 589 height 245
drag, startPoint x: 855, startPoint y: 595, endPoint x: 777, endPoint y: 592, distance: 78.1
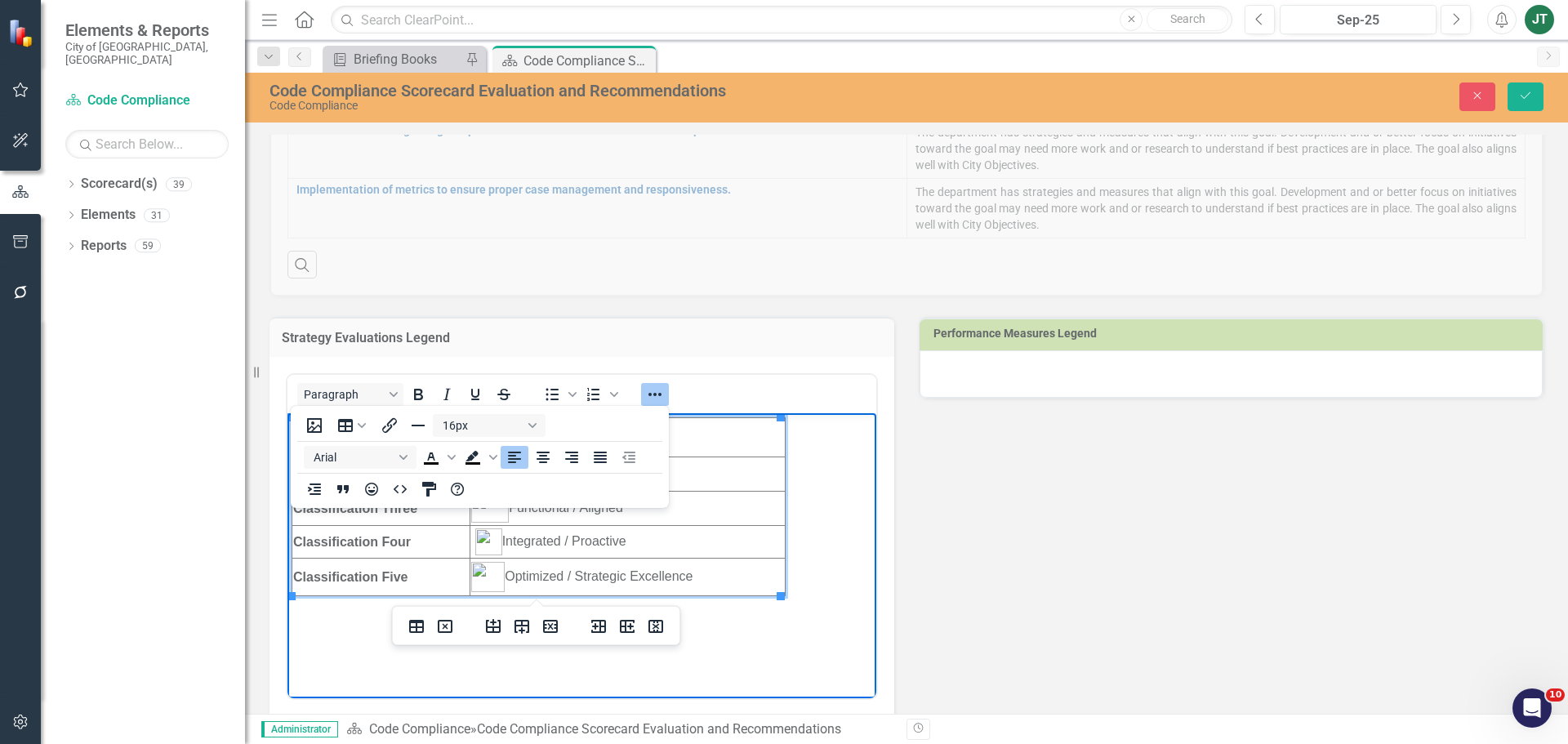
drag, startPoint x: 777, startPoint y: 591, endPoint x: 710, endPoint y: 587, distance: 67.1
click at [710, 587] on td "Optimized / Strategic Excellence" at bounding box center [627, 577] width 315 height 38
click at [748, 611] on body "Classification One Ineffective / Misaligned Classification Two Emerging / Devel…" at bounding box center [581, 536] width 589 height 245
drag, startPoint x: 835, startPoint y: 602, endPoint x: 550, endPoint y: 770, distance: 330.8
click at [287, 413] on html "Classification One Ineffective / Misaligned Classification Two Emerging / Devel…" at bounding box center [581, 536] width 589 height 245
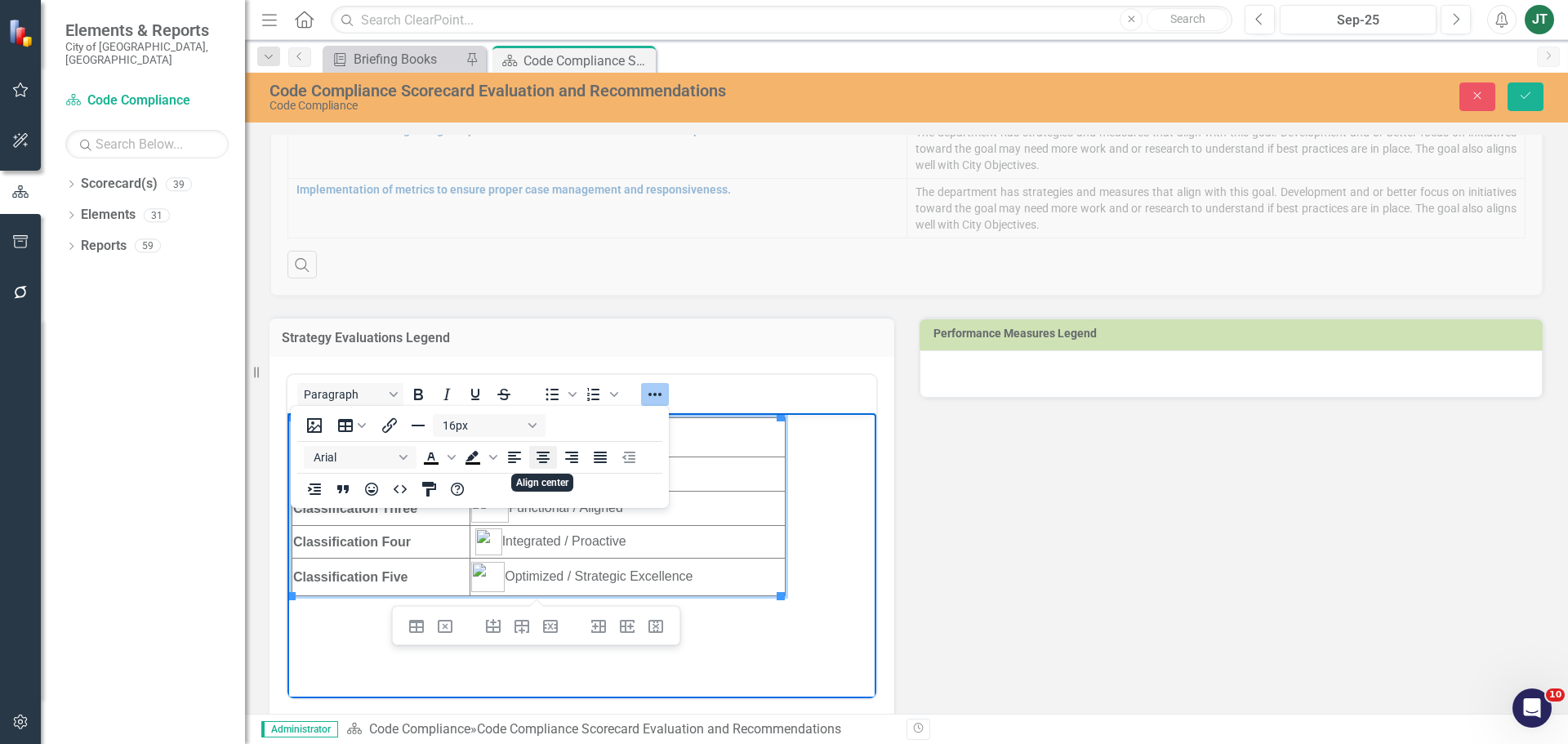
click at [547, 456] on icon "Align center" at bounding box center [543, 458] width 13 height 11
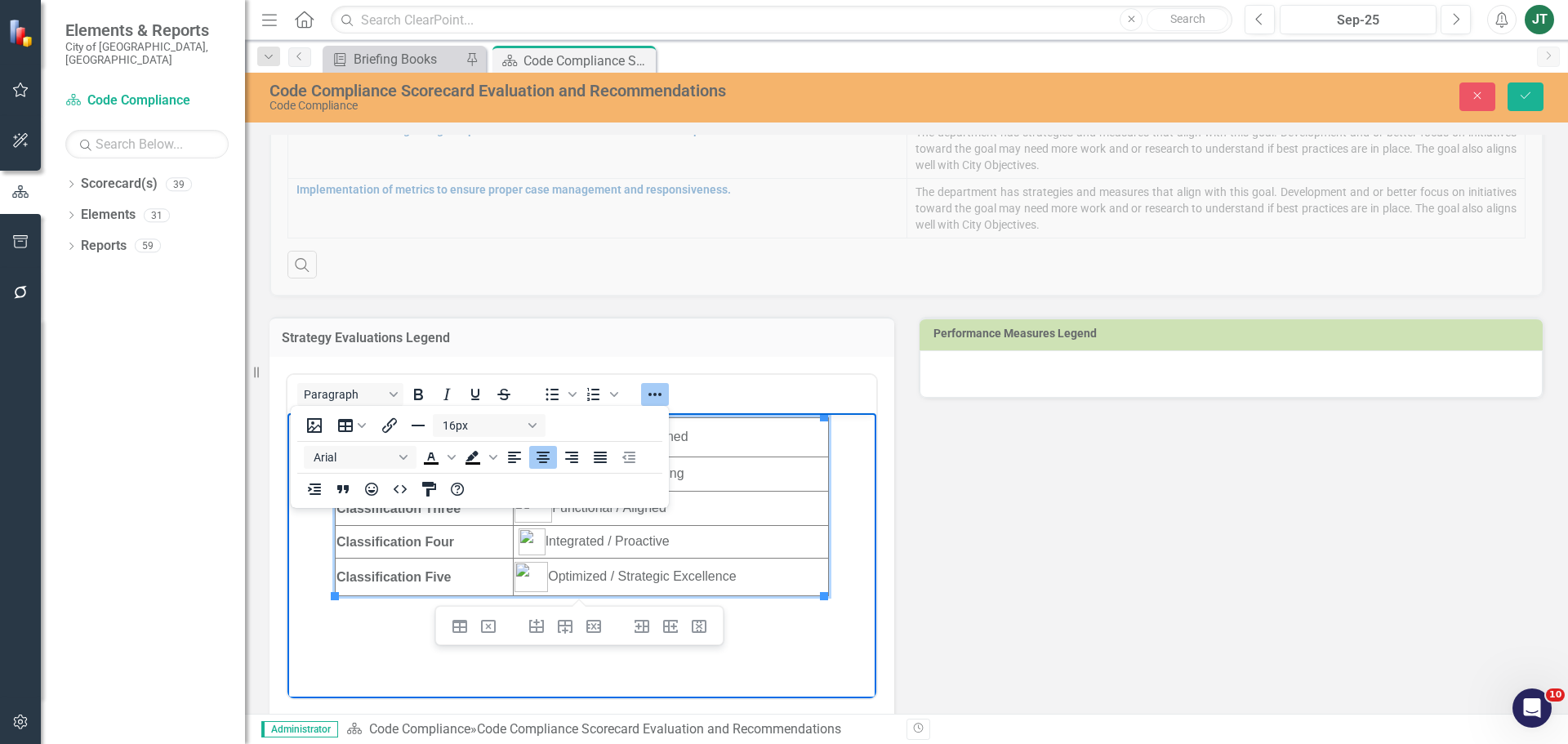
click at [612, 655] on body "Classification One Ineffective / Misaligned Classification Two Emerging / Devel…" at bounding box center [581, 536] width 589 height 245
click at [468, 569] on td "Classification Five" at bounding box center [424, 577] width 178 height 38
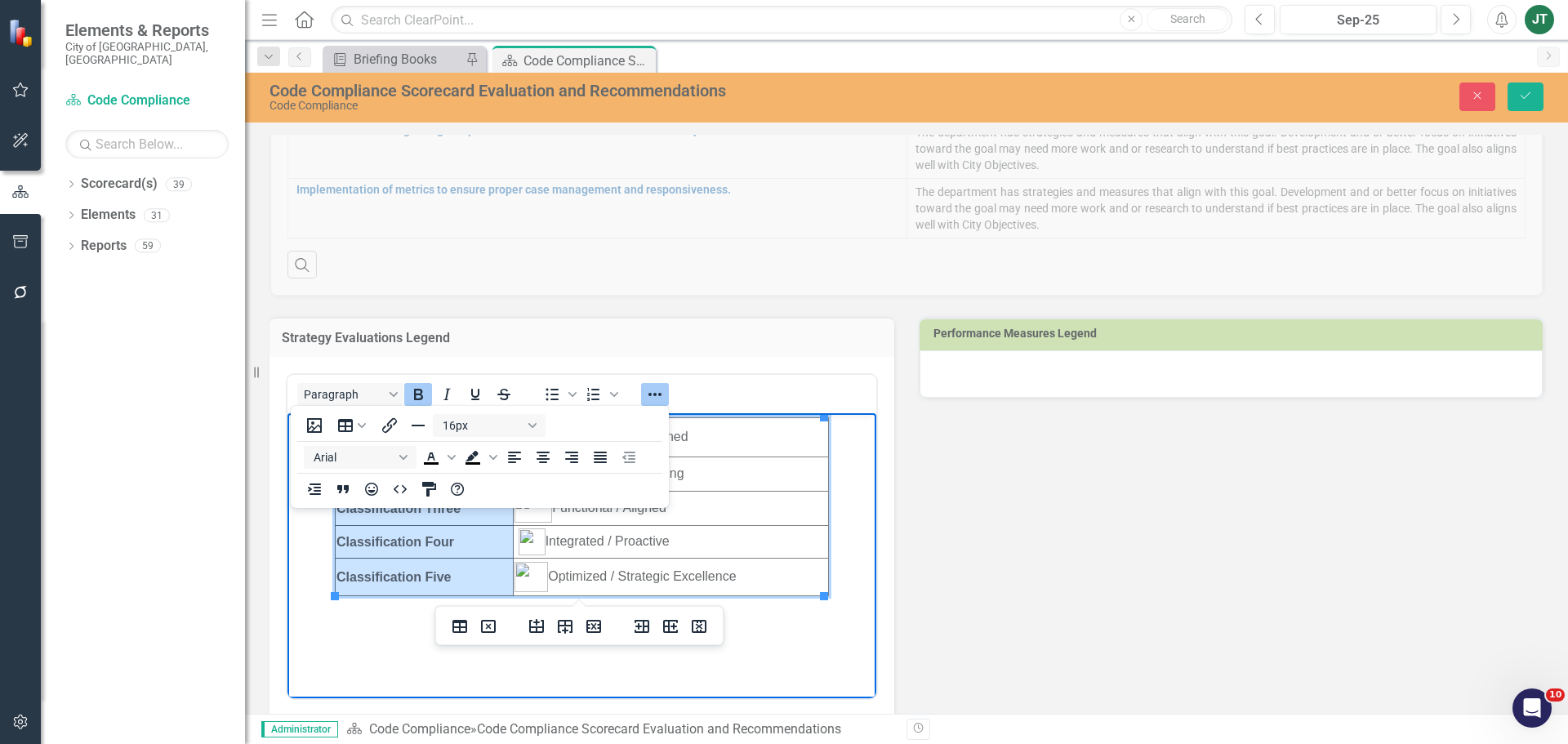
drag, startPoint x: 476, startPoint y: 577, endPoint x: 739, endPoint y: 862, distance: 387.8
click at [338, 441] on tbody "Classification One Ineffective / Misaligned Classification Two Emerging / Devel…" at bounding box center [582, 507] width 493 height 178
click at [547, 460] on icon "Align center" at bounding box center [543, 458] width 13 height 11
click at [760, 648] on body "Classification One Ineffective / Misaligned Classification Two Emerging / Devel…" at bounding box center [581, 536] width 589 height 245
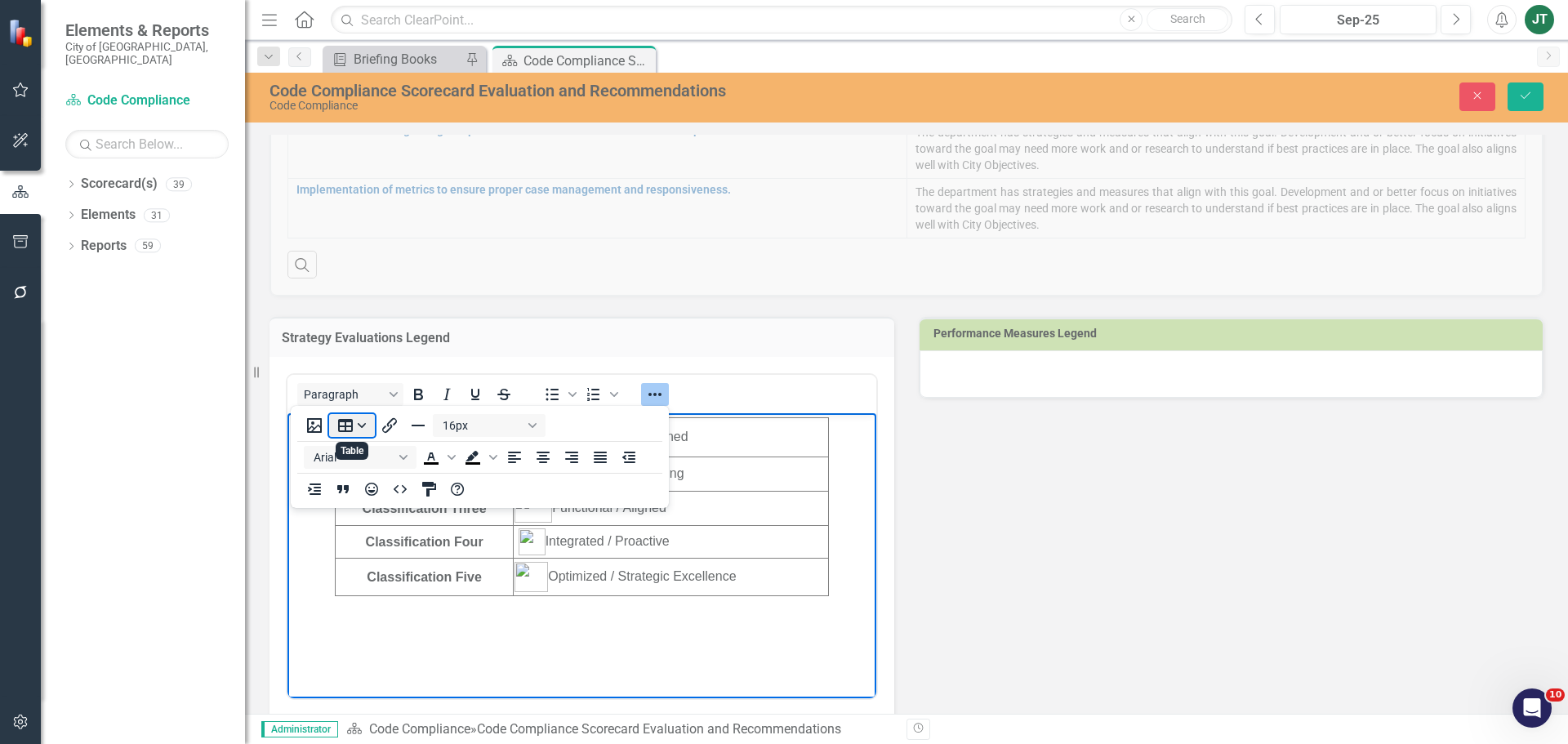
click at [353, 426] on button "Table" at bounding box center [351, 426] width 46 height 23
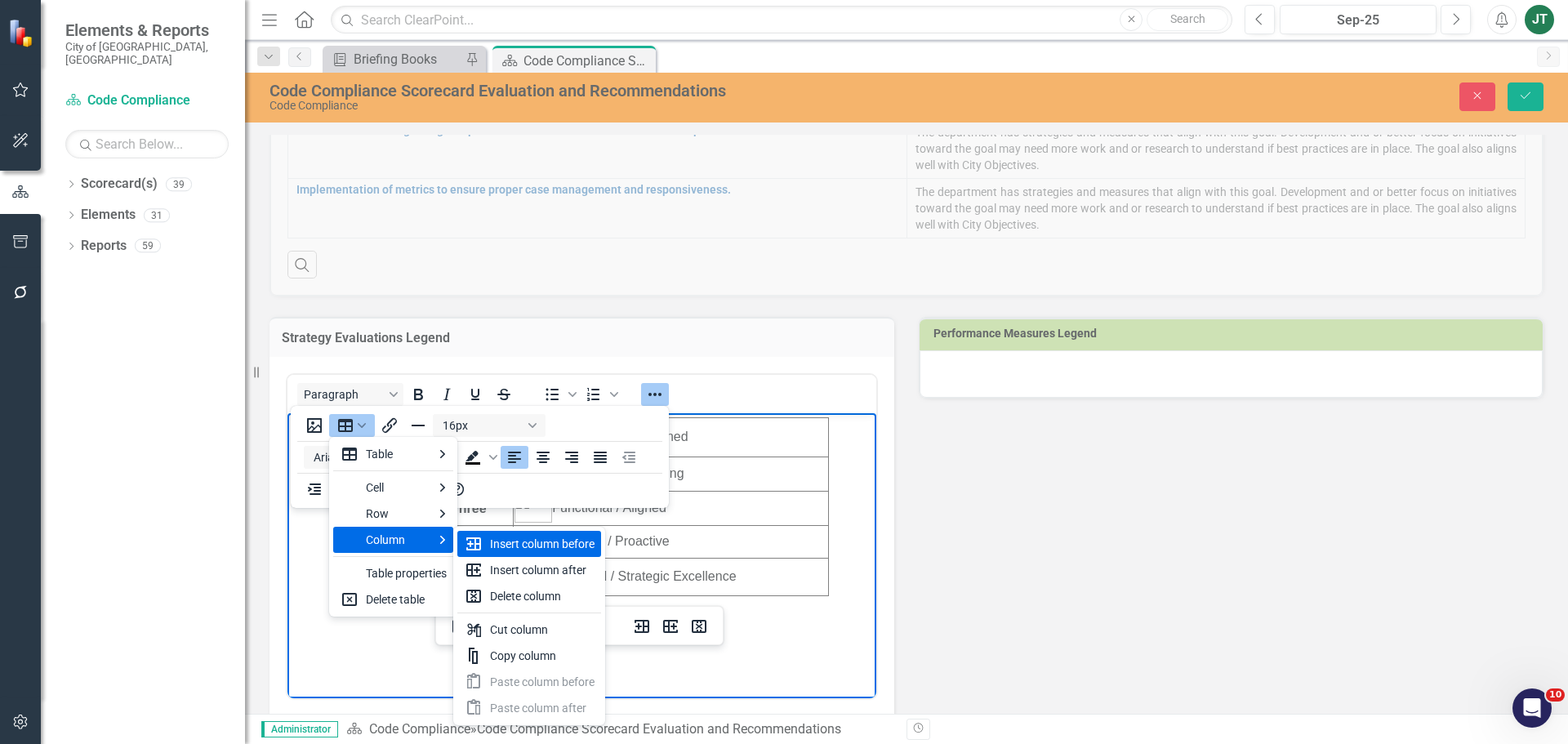
click at [728, 571] on td "Optimized / Strategic Excellence" at bounding box center [671, 577] width 315 height 38
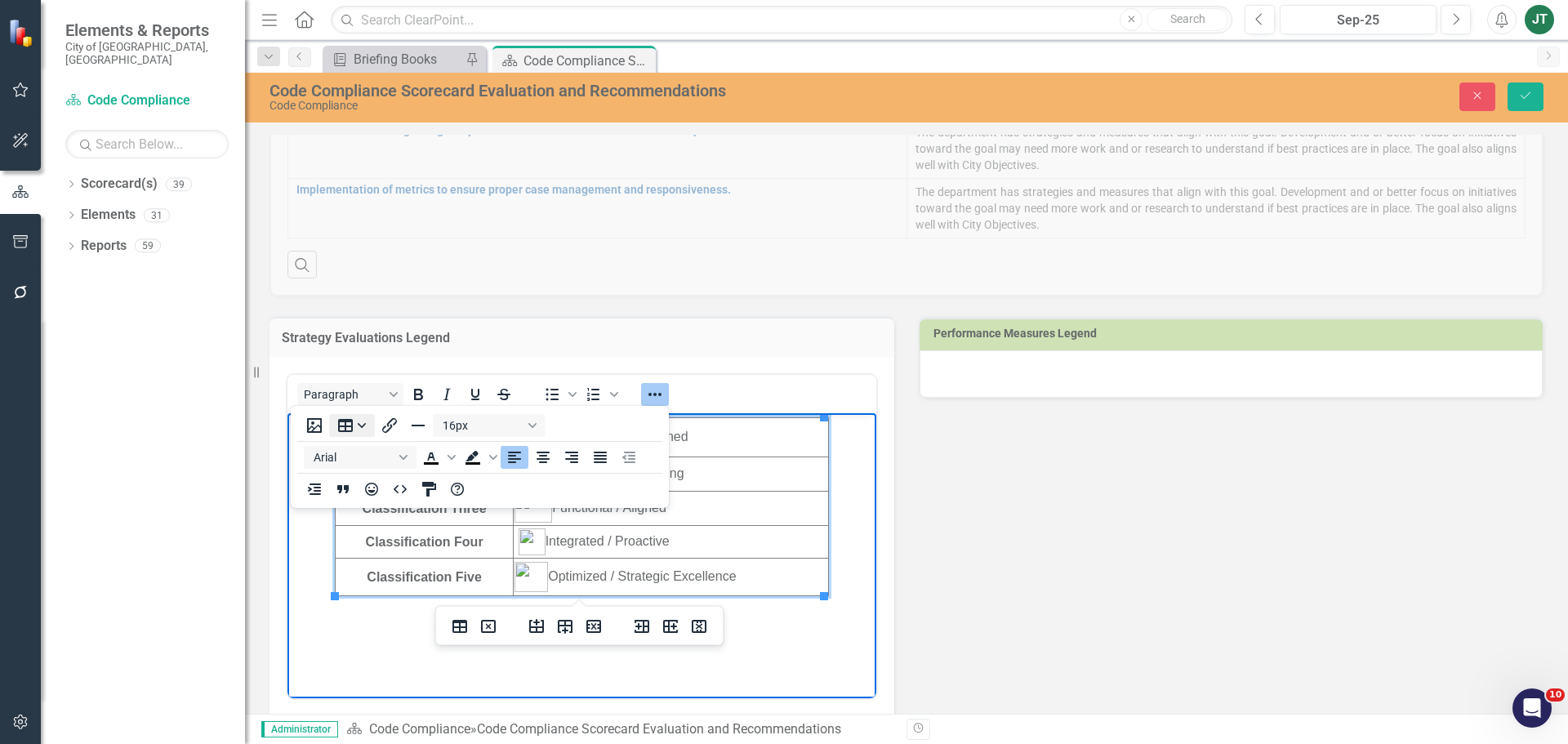
click at [351, 428] on button "Table" at bounding box center [351, 426] width 46 height 23
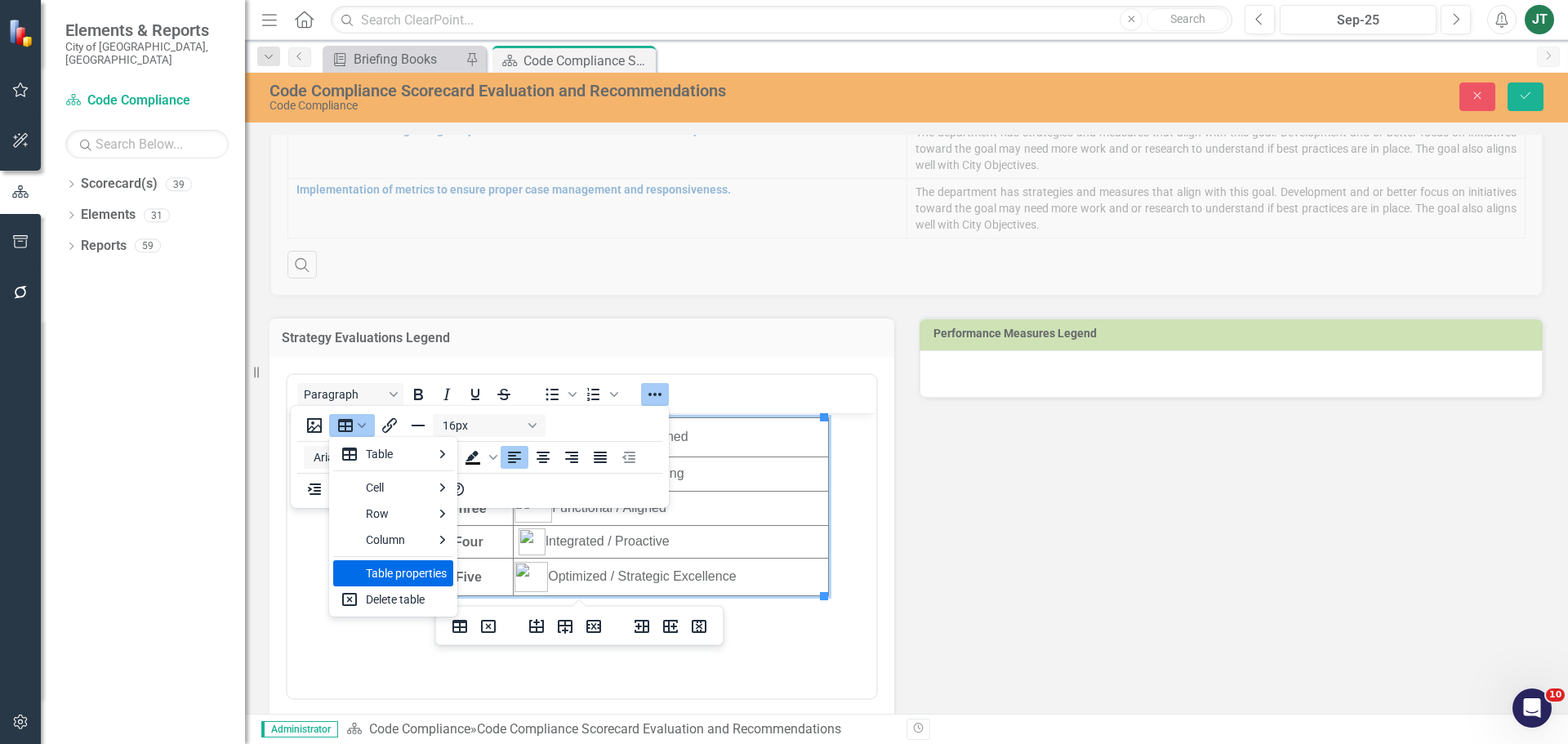
click at [376, 571] on div "Table properties" at bounding box center [406, 573] width 81 height 20
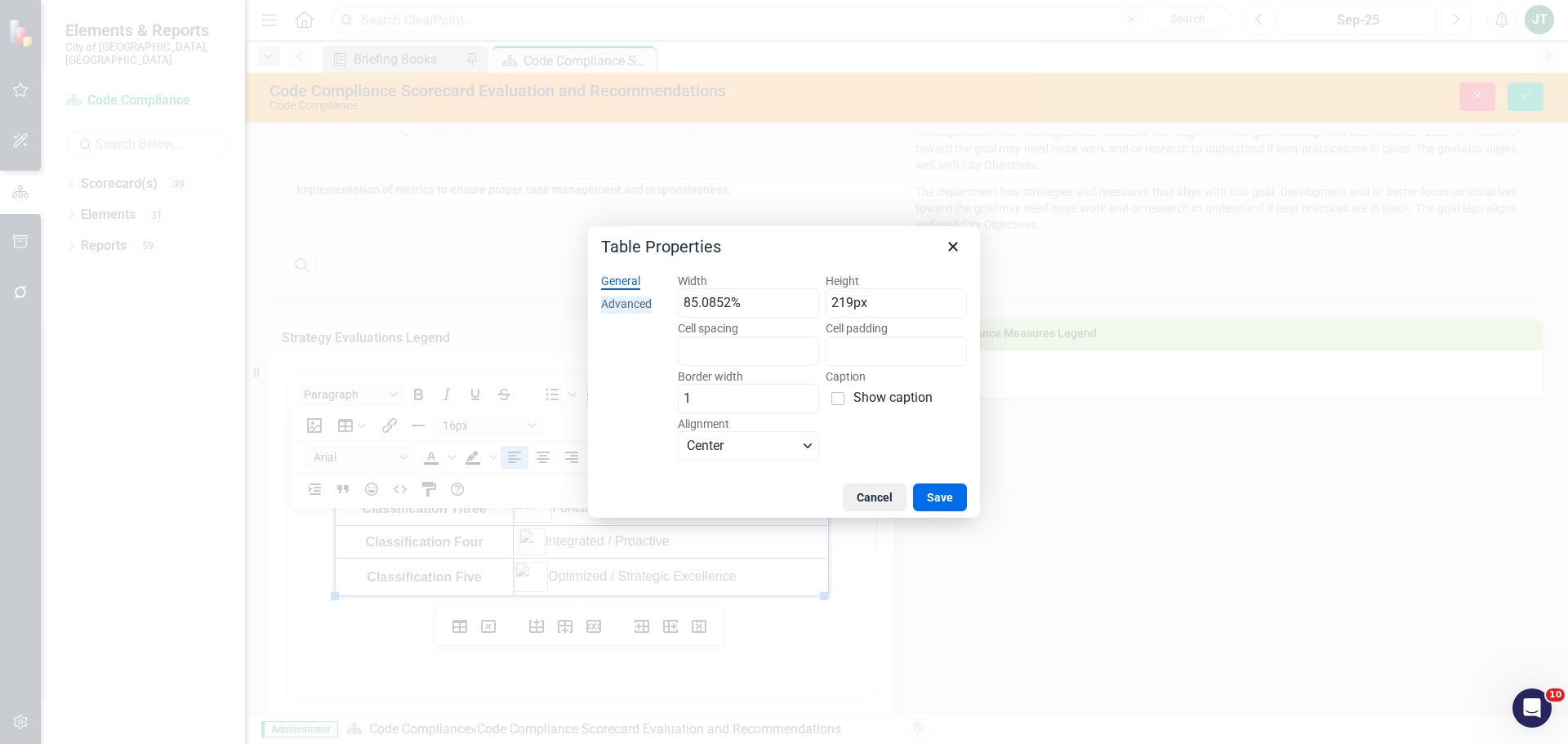
click at [619, 303] on div "Advanced" at bounding box center [626, 304] width 51 height 16
click at [688, 348] on span "Color swatch" at bounding box center [692, 350] width 20 height 20
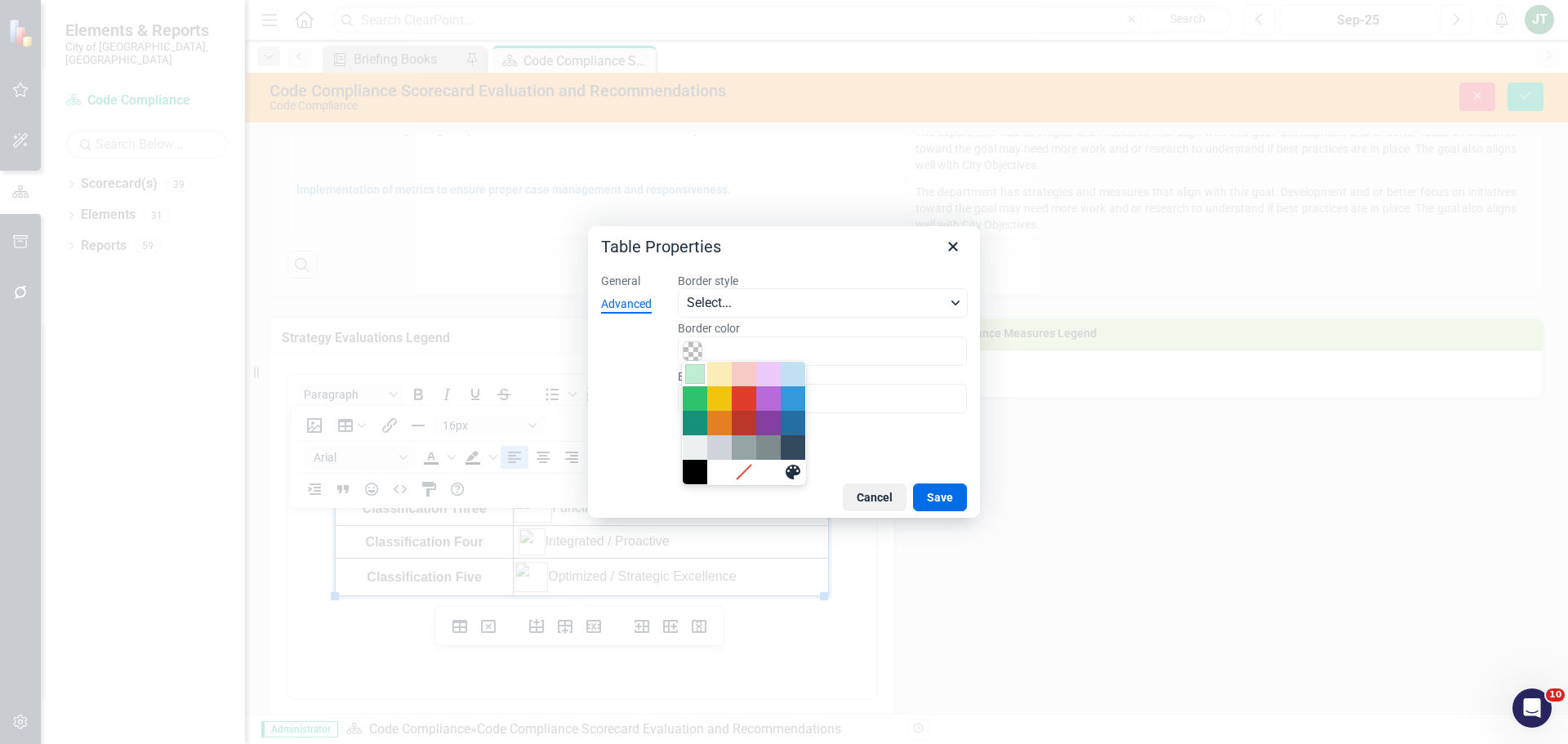
click at [689, 373] on div "Light Green" at bounding box center [695, 374] width 20 height 20
type input "#BFEDD2"
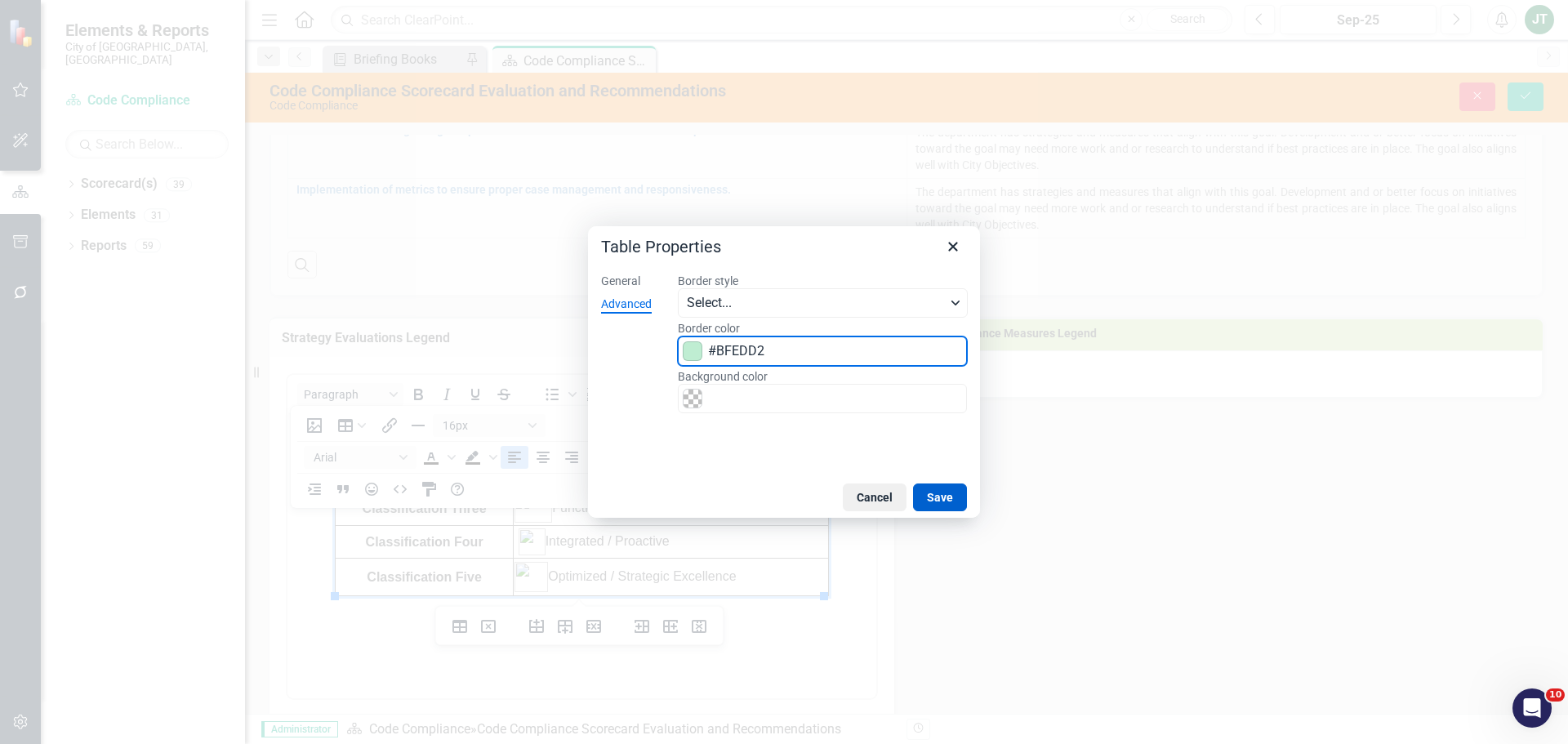
click at [939, 496] on button "Save" at bounding box center [939, 496] width 54 height 27
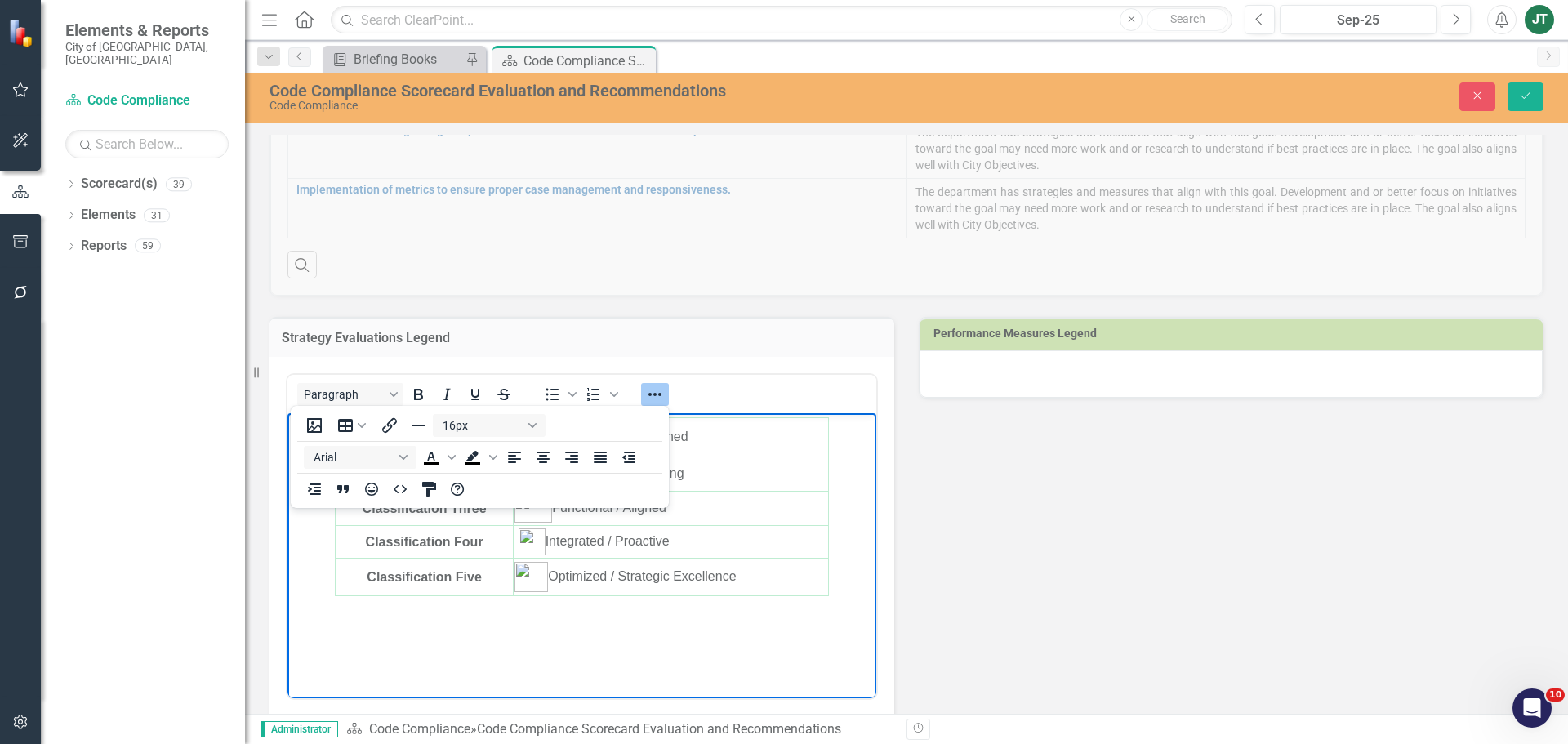
click at [741, 640] on body "Classification One Ineffective / Misaligned Classification Two Emerging / Devel…" at bounding box center [581, 536] width 589 height 245
click at [660, 394] on icon "Reveal or hide additional toolbar items" at bounding box center [655, 394] width 13 height 3
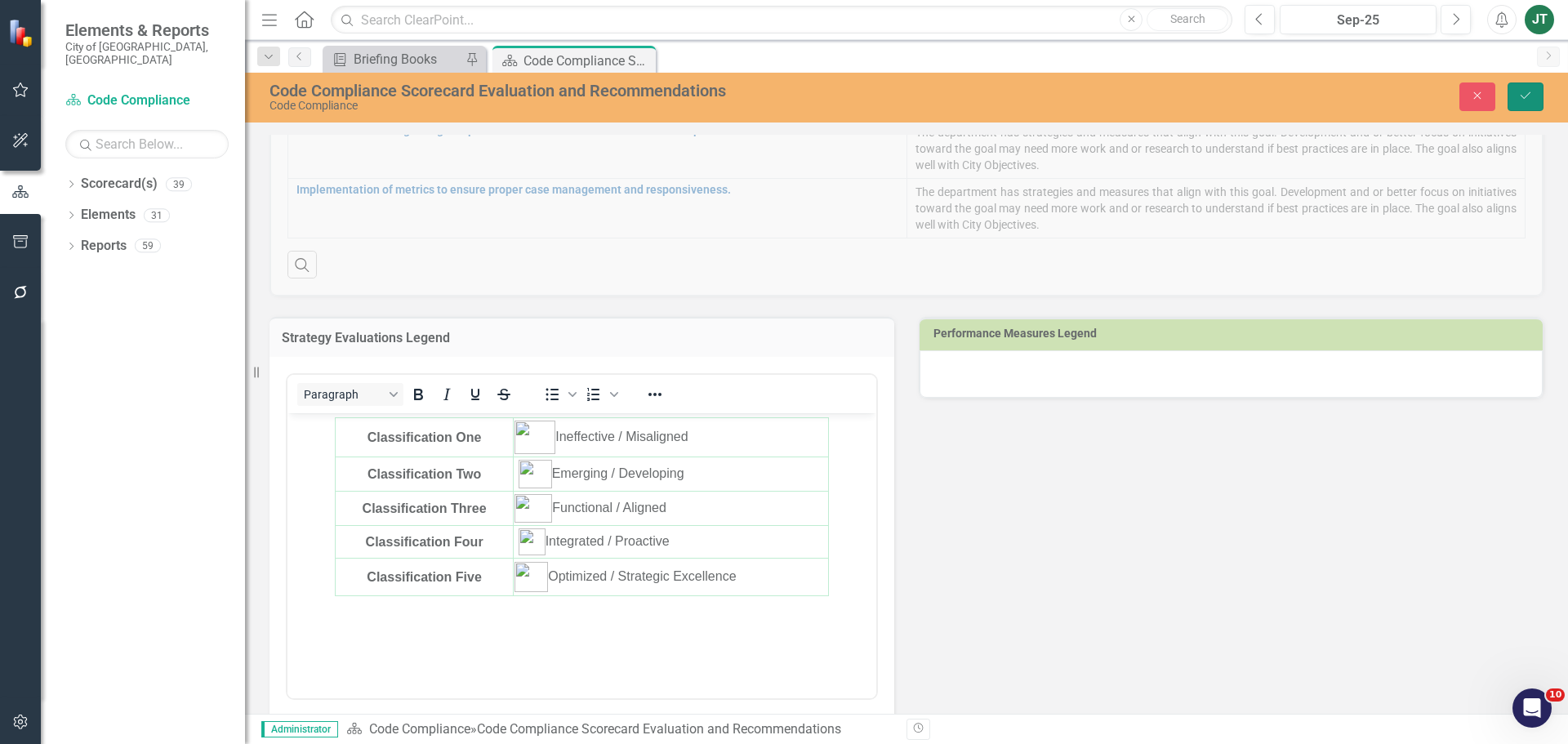
click at [1531, 97] on icon "Save" at bounding box center [1526, 95] width 15 height 11
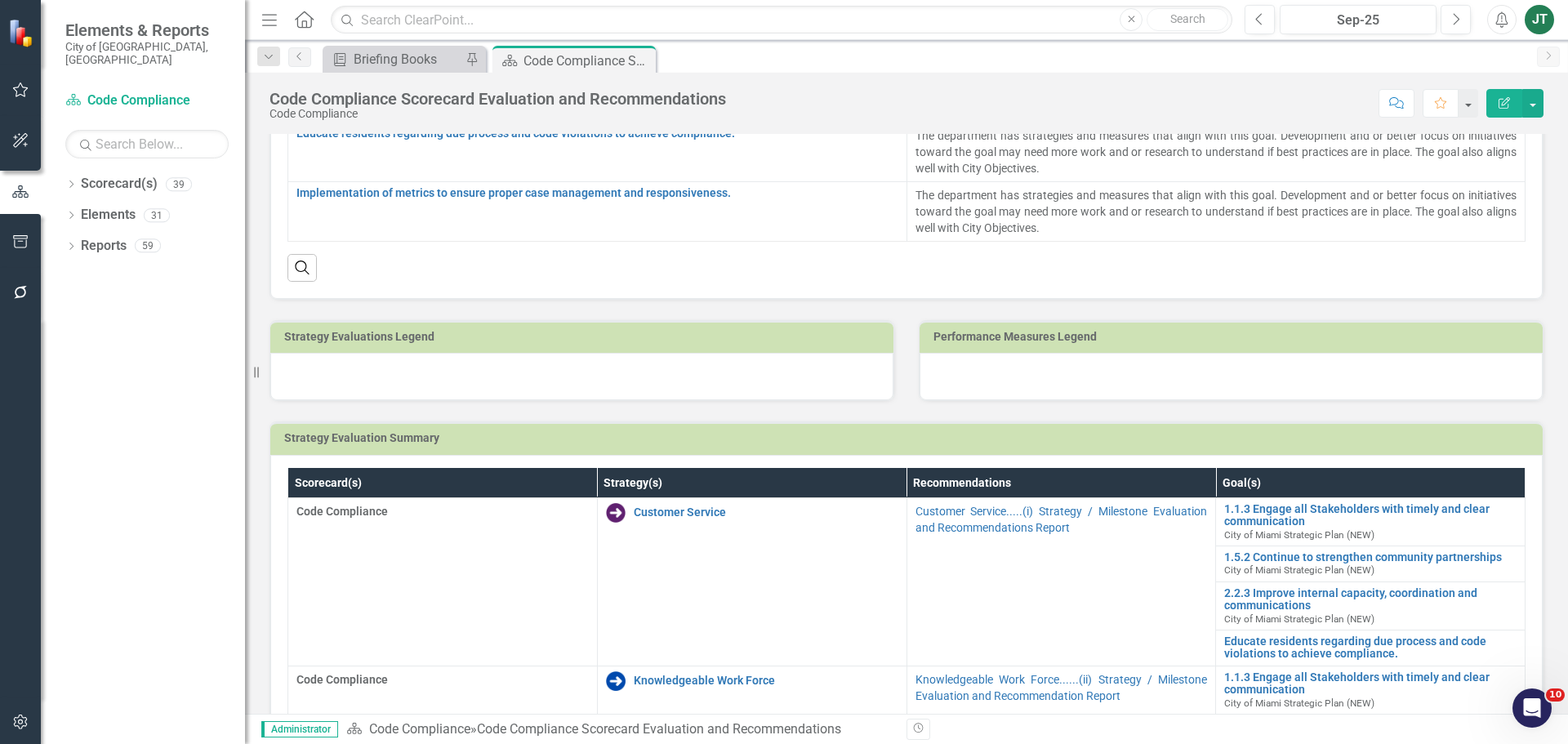
scroll to position [409, 0]
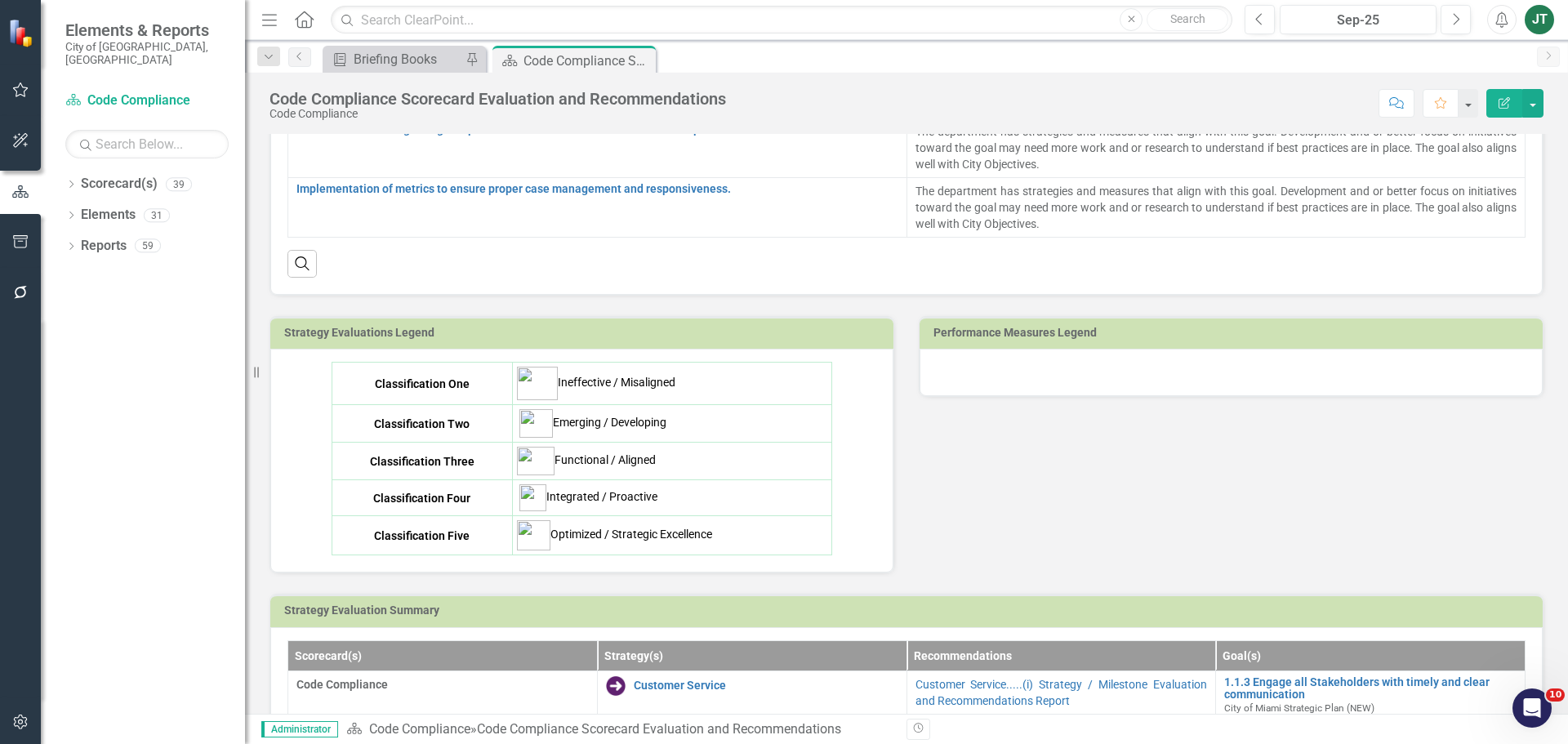
click at [686, 514] on td "Integrated / Proactive" at bounding box center [672, 498] width 319 height 36
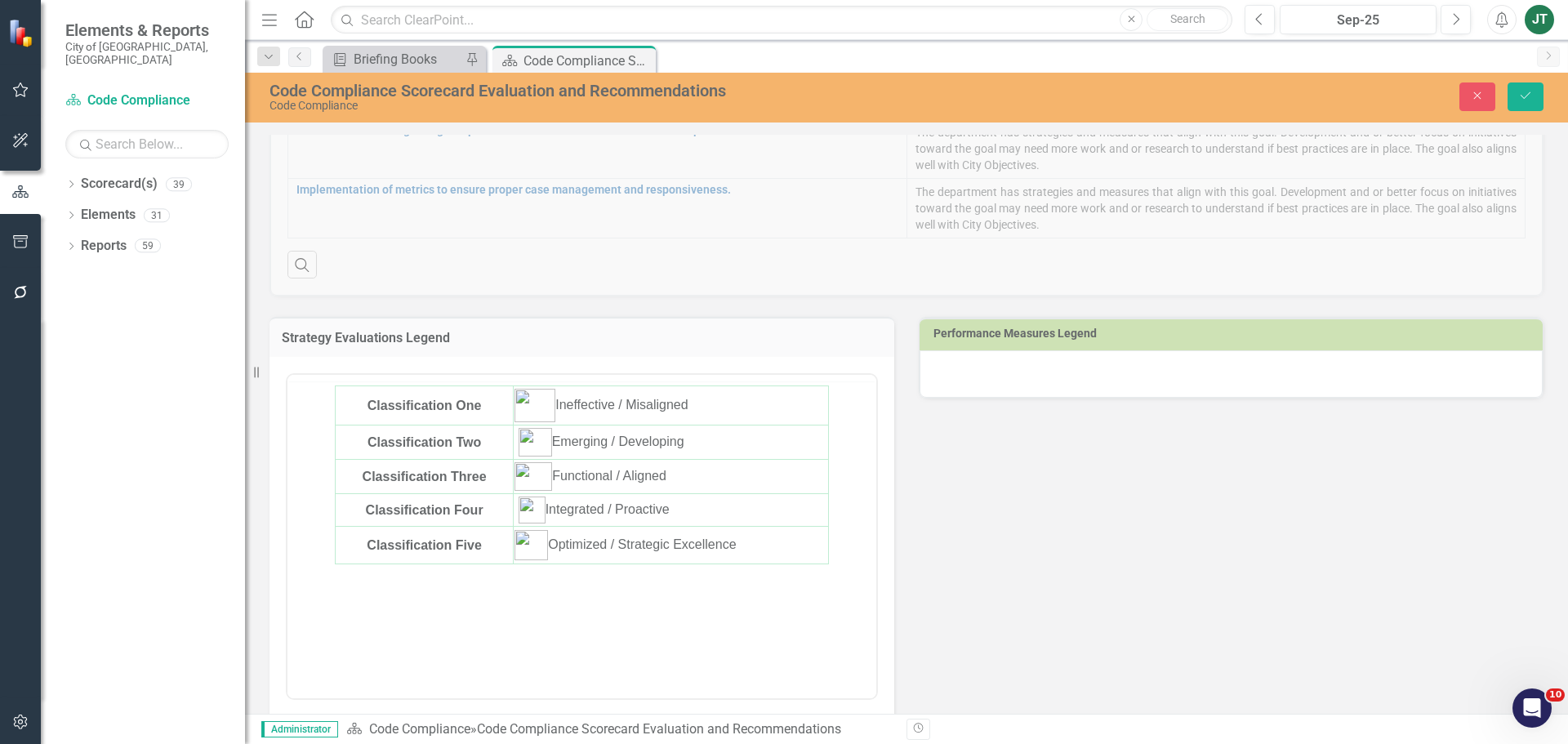
scroll to position [0, 0]
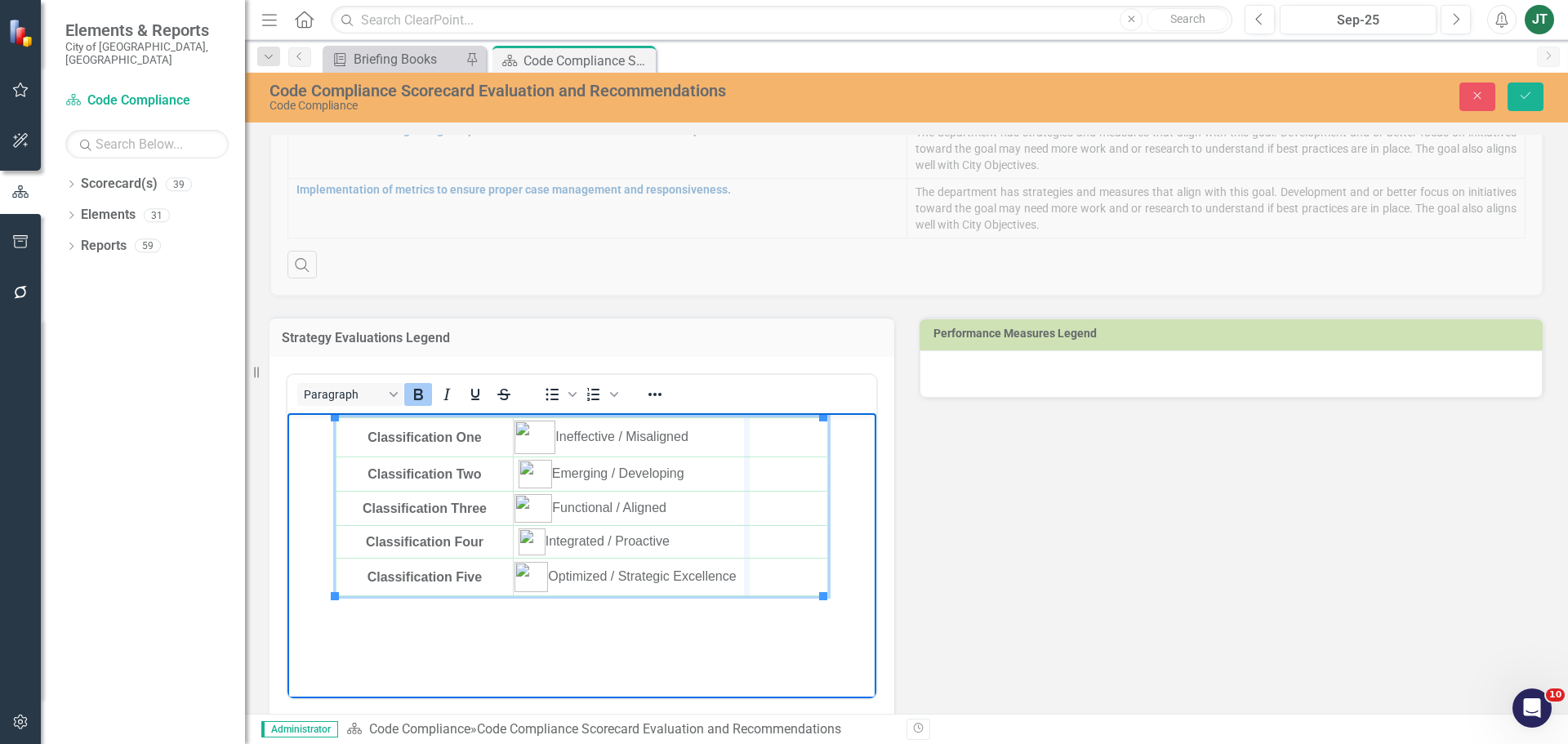
drag, startPoint x: 822, startPoint y: 526, endPoint x: 747, endPoint y: 529, distance: 75.1
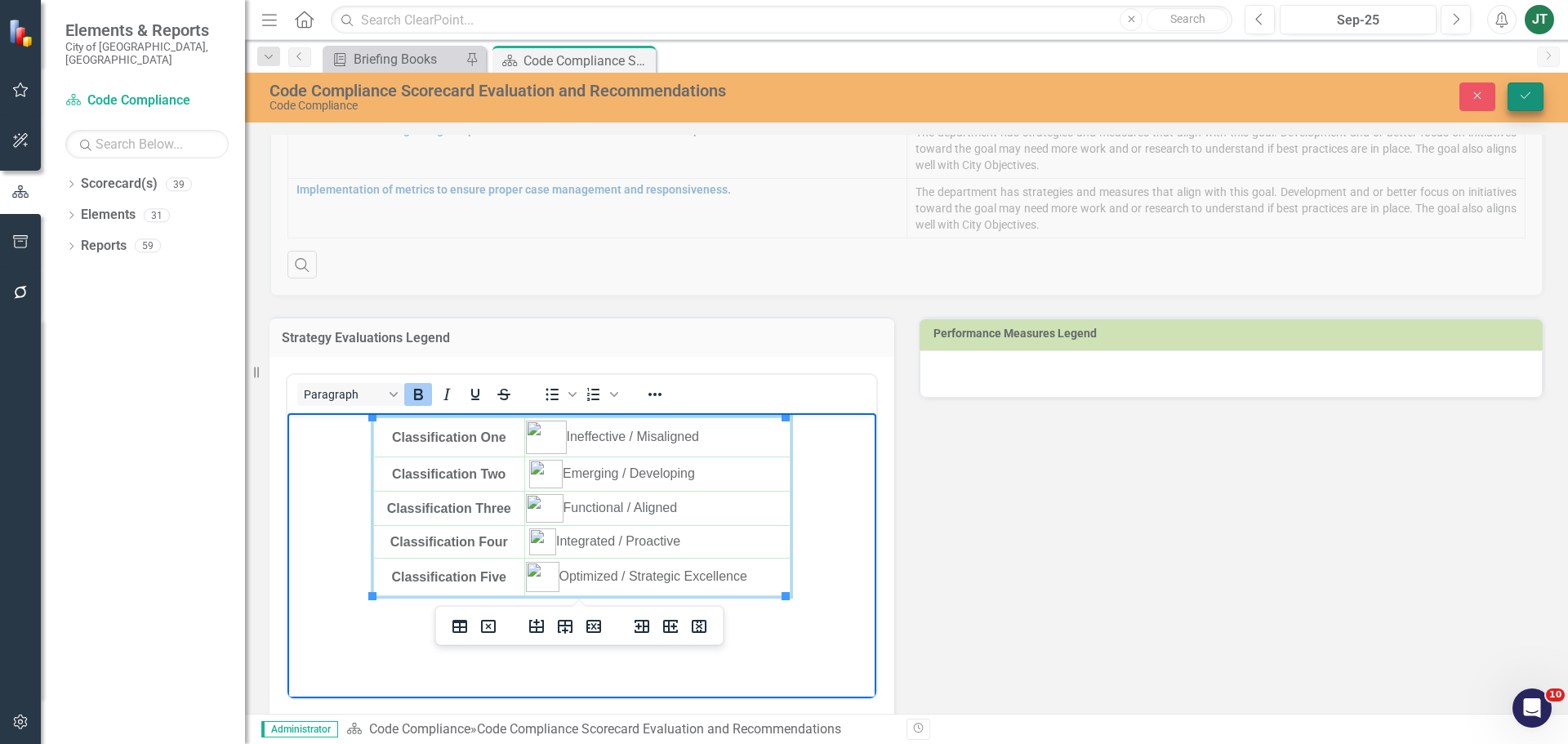
click at [1531, 100] on icon "Save" at bounding box center [1526, 95] width 15 height 11
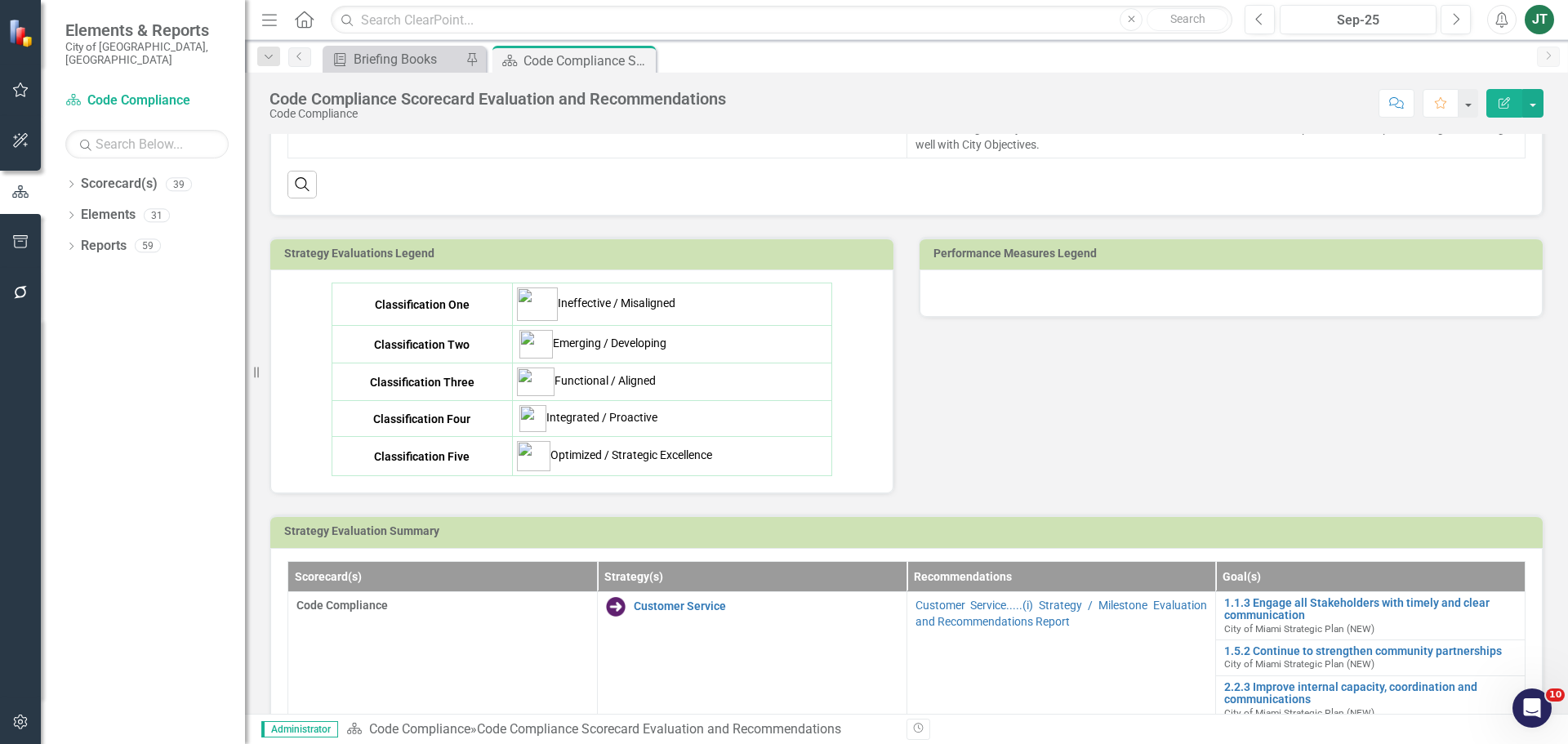
scroll to position [490, 0]
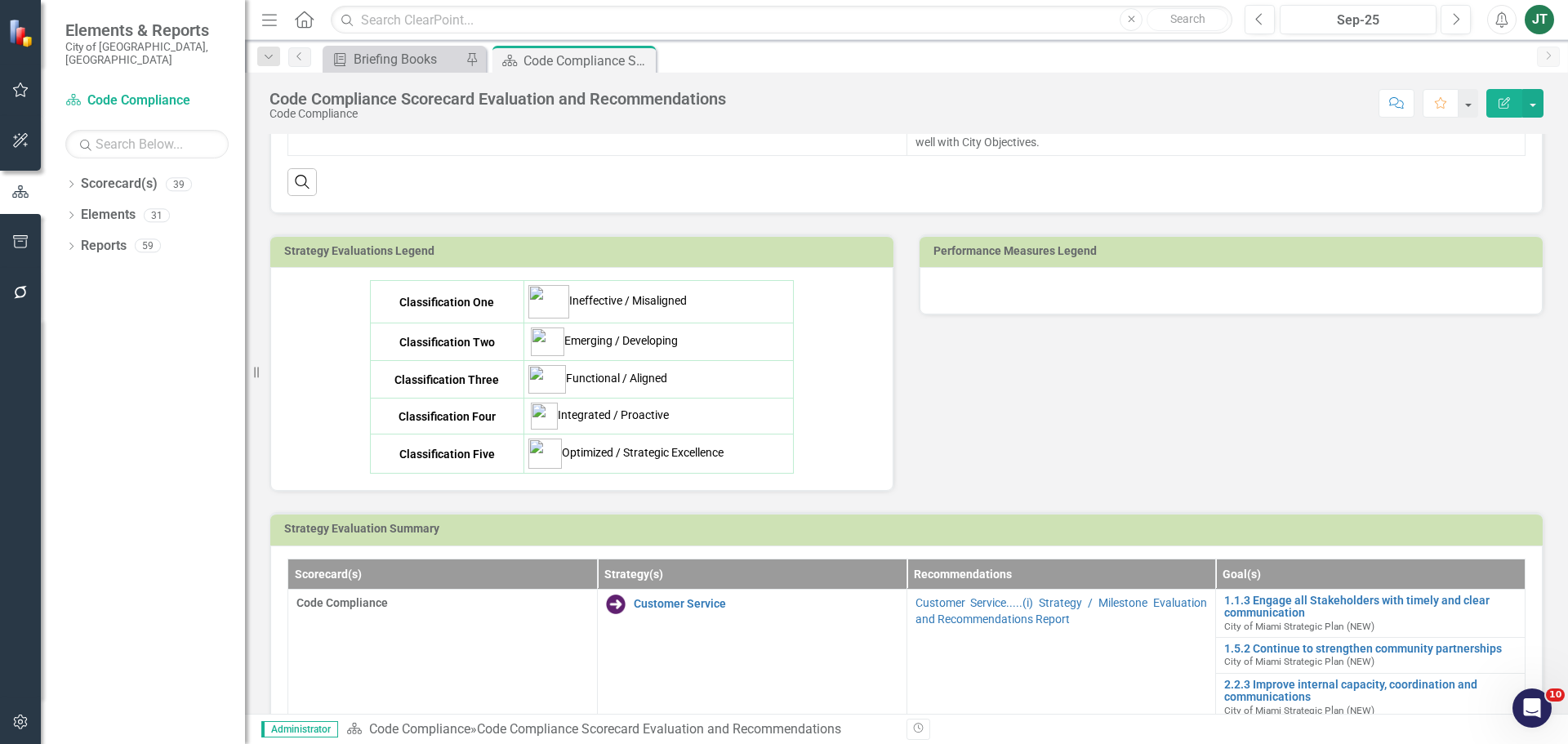
click at [1182, 296] on div at bounding box center [1231, 291] width 623 height 47
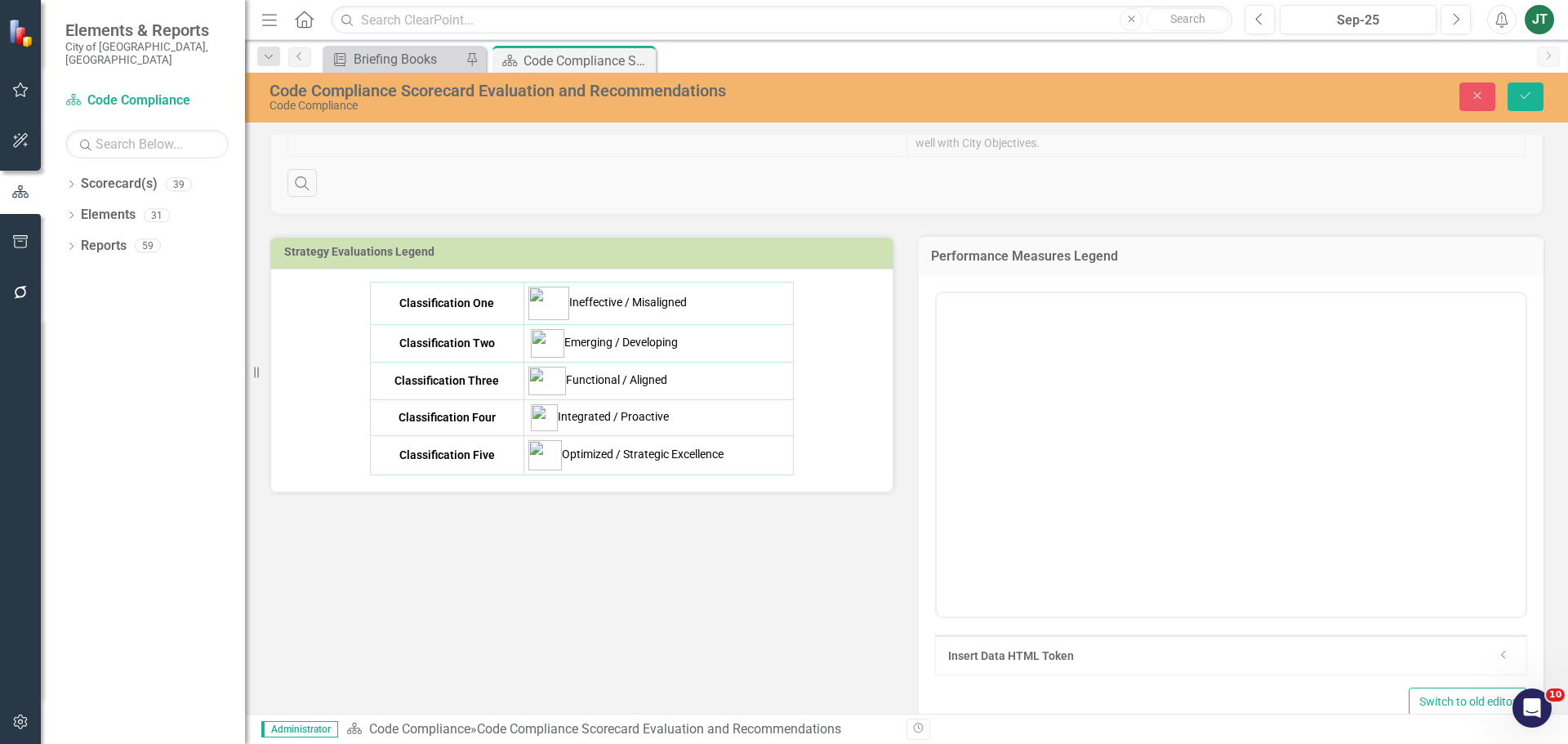
scroll to position [0, 0]
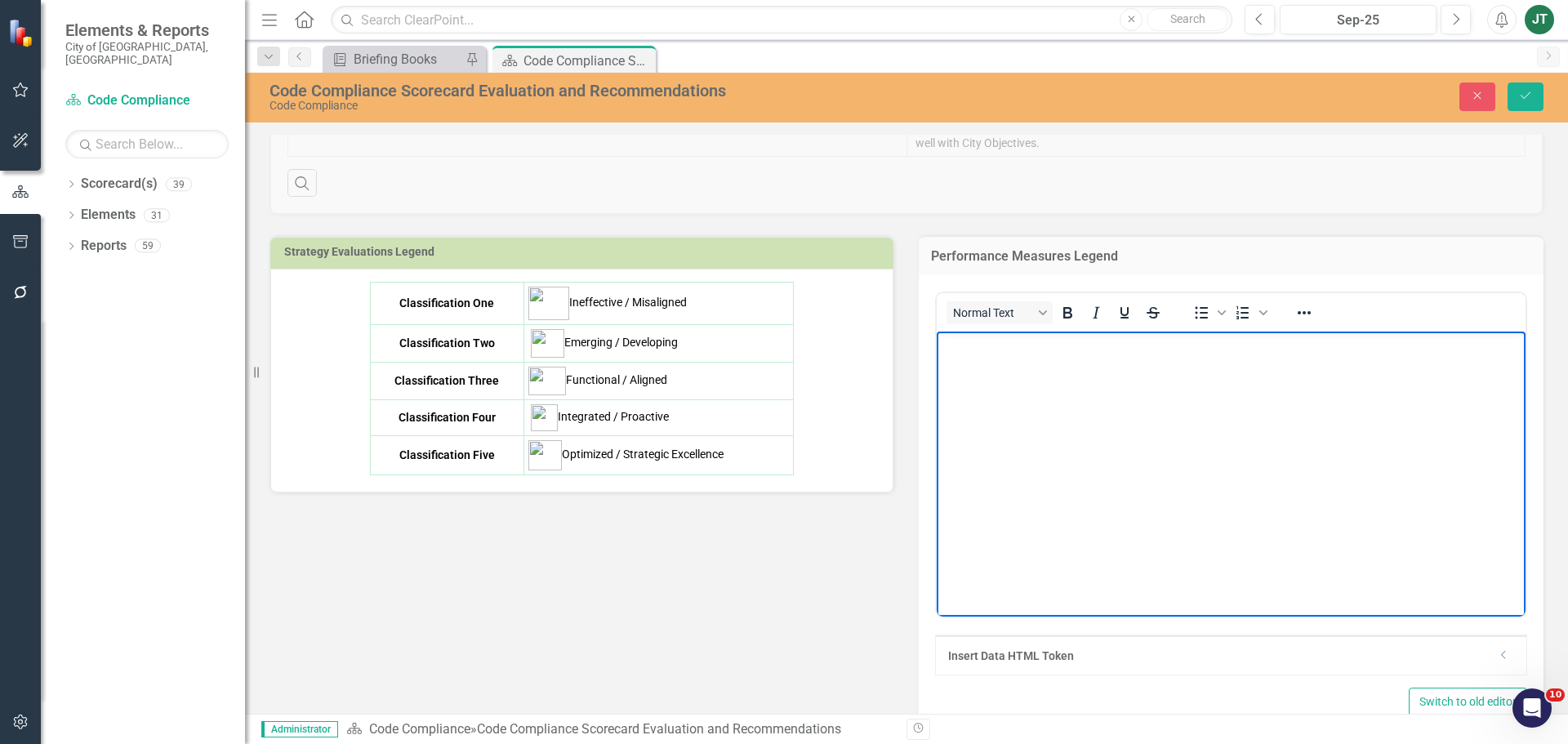
click at [1148, 364] on body "Rich Text Area. Press ALT-0 for help." at bounding box center [1231, 454] width 589 height 245
click at [1111, 365] on body "Rich Text Area. Press ALT-0 for help." at bounding box center [1231, 454] width 589 height 245
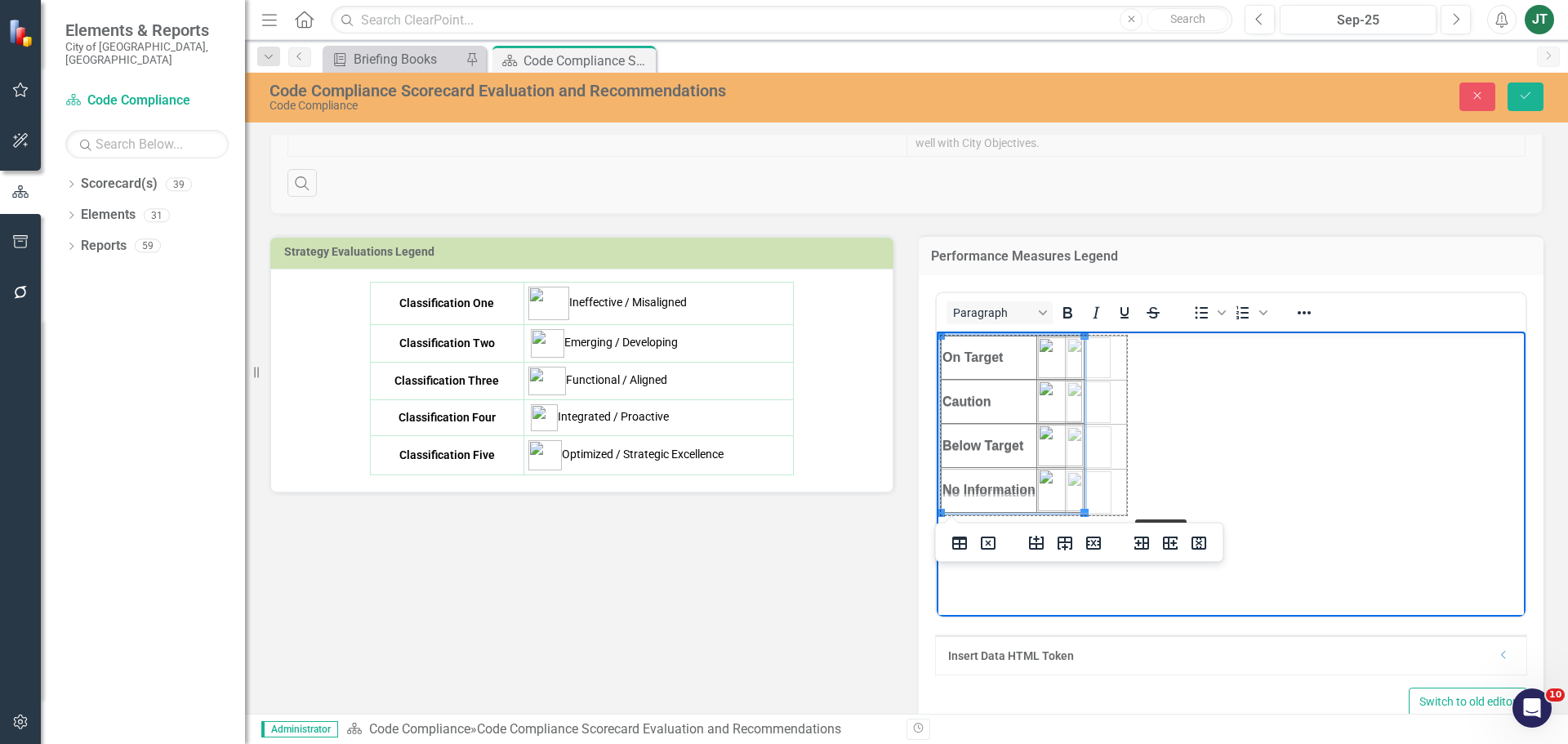
drag, startPoint x: 1084, startPoint y: 513, endPoint x: 1126, endPoint y: 516, distance: 42.1
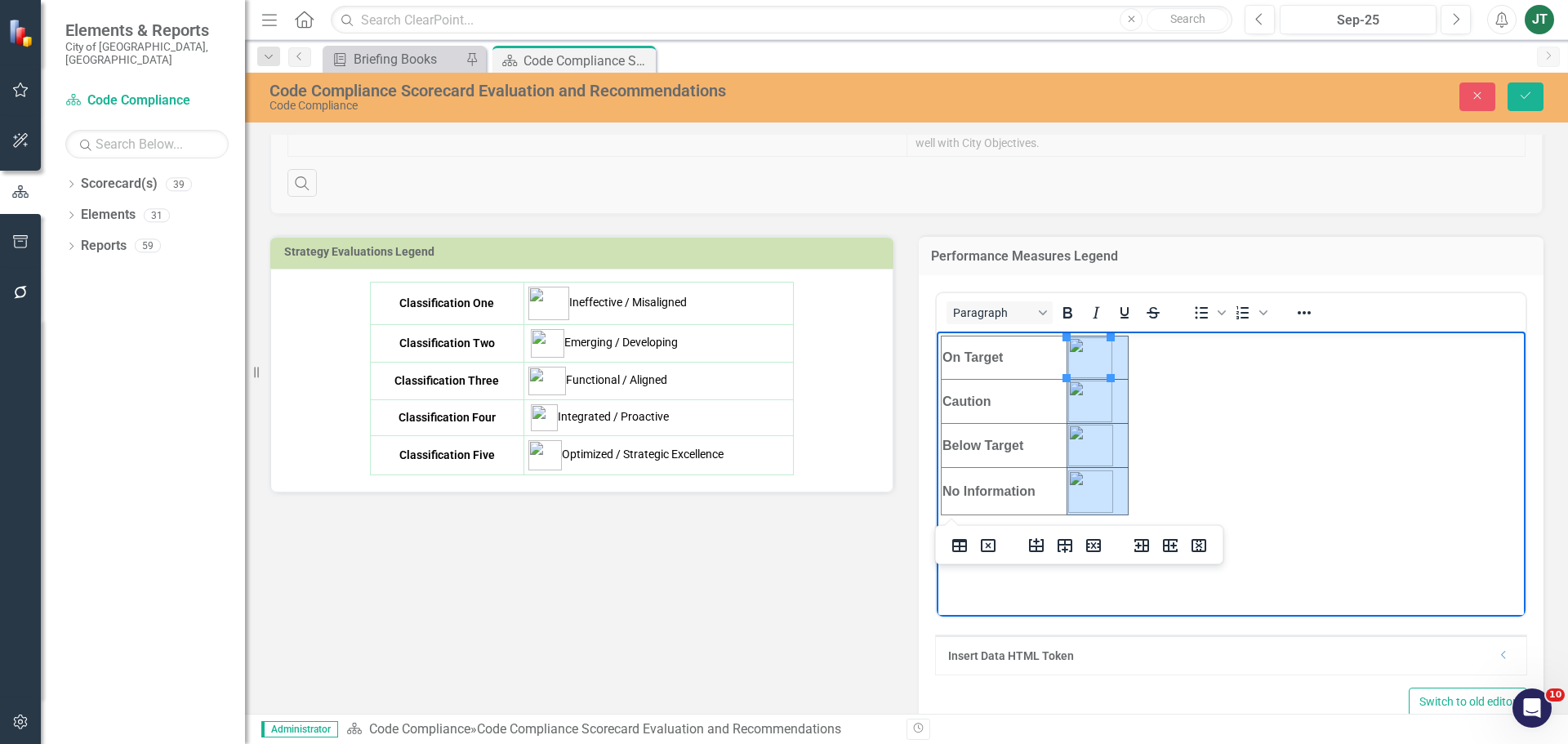
drag, startPoint x: 1121, startPoint y: 493, endPoint x: 1075, endPoint y: 337, distance: 162.6
click at [1075, 337] on tbody "On Target Caution Below Target No Information" at bounding box center [1035, 426] width 187 height 179
click at [1298, 313] on icon "Reveal or hide additional toolbar items" at bounding box center [1304, 312] width 13 height 3
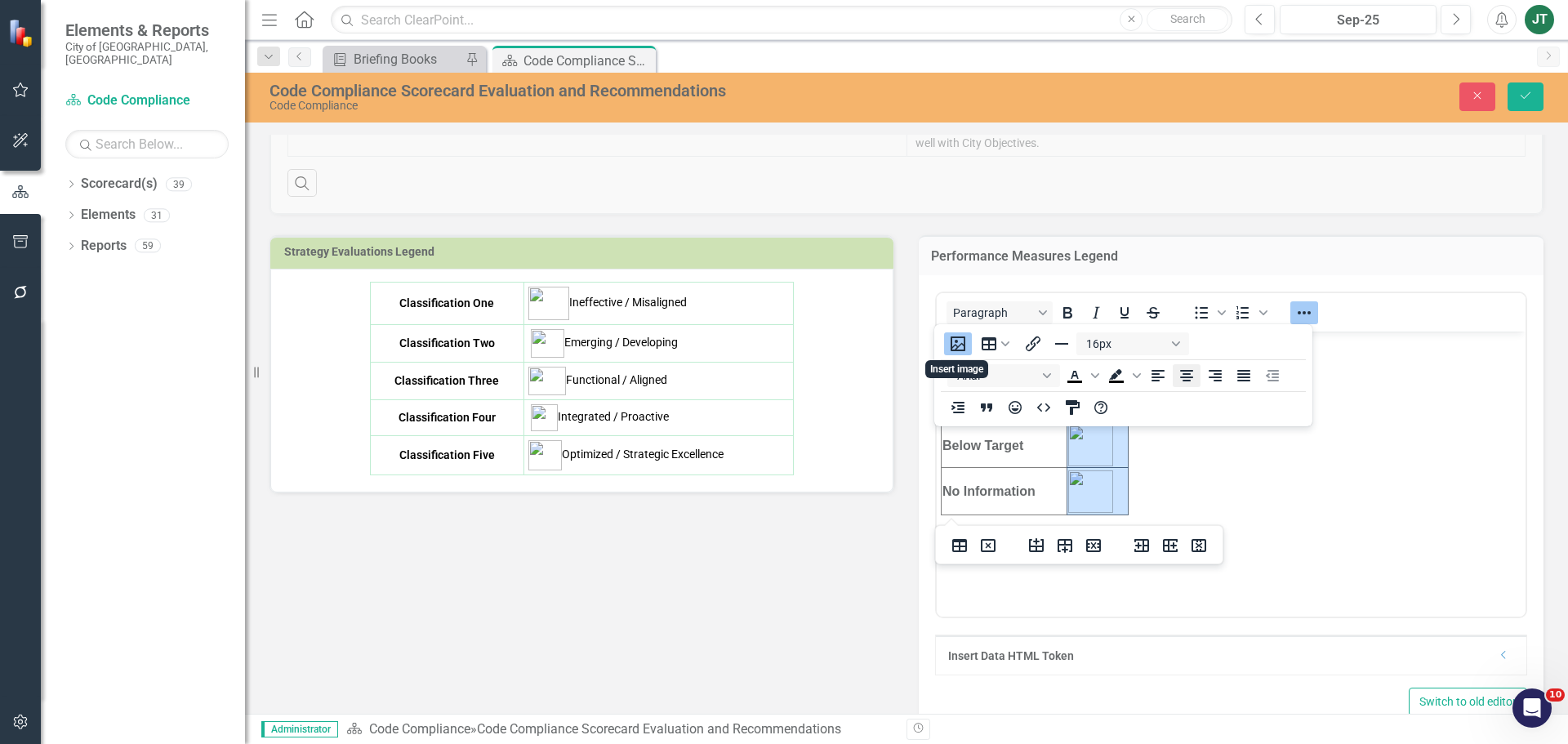
click at [1184, 372] on icon "Align center" at bounding box center [1187, 375] width 20 height 20
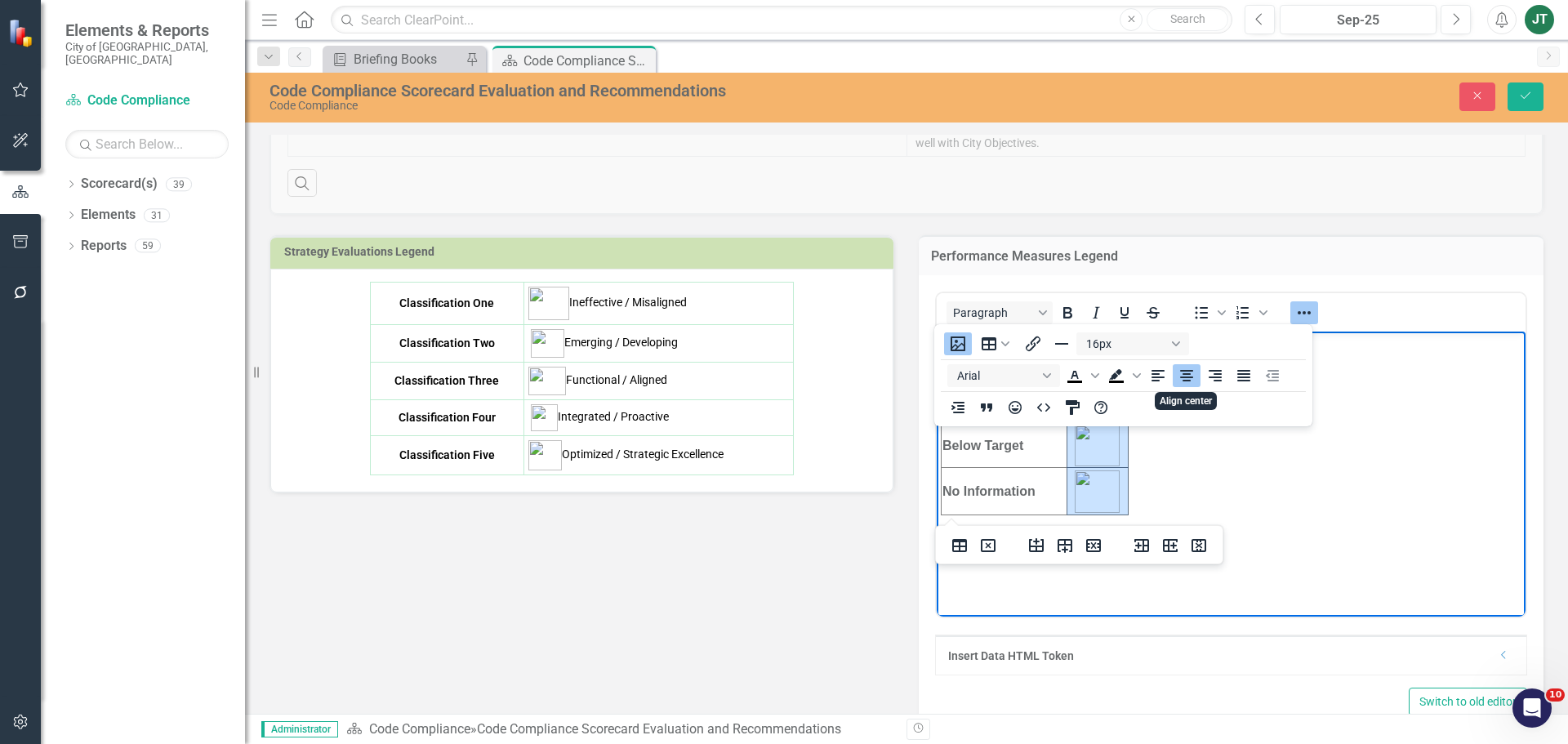
click at [1238, 458] on body "On Target Caution Below Target No Information" at bounding box center [1231, 454] width 589 height 245
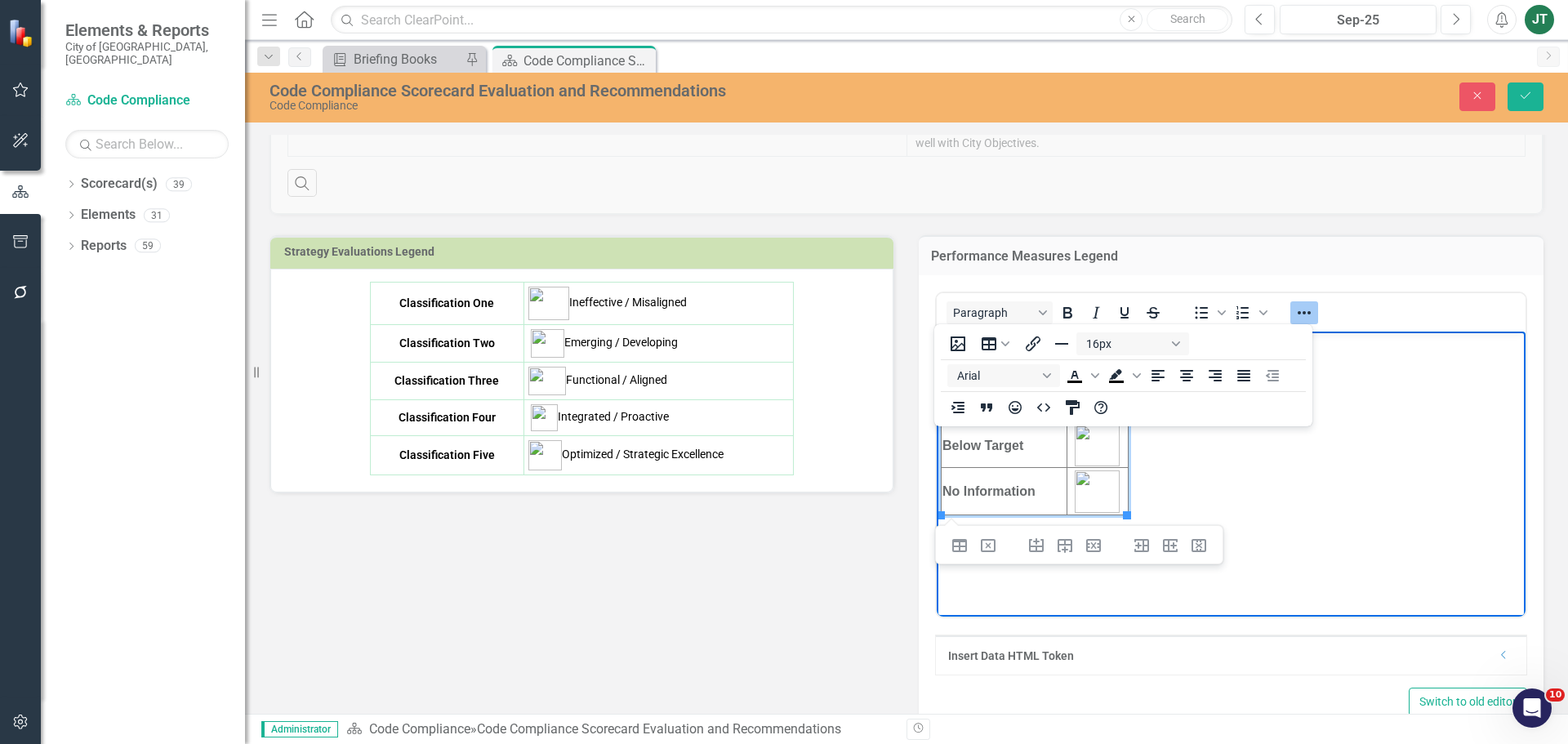
drag, startPoint x: 1162, startPoint y: 517, endPoint x: 894, endPoint y: 328, distance: 327.9
click at [937, 332] on html "On Target Caution Below Target No Information" at bounding box center [1231, 454] width 589 height 245
click at [1230, 530] on body "On Target Caution Below Target No Information" at bounding box center [1231, 454] width 589 height 245
click at [1127, 507] on body "On Target Caution Below Target No Information" at bounding box center [1231, 454] width 589 height 245
click at [1298, 306] on icon "Reveal or hide additional toolbar items" at bounding box center [1303, 313] width 20 height 20
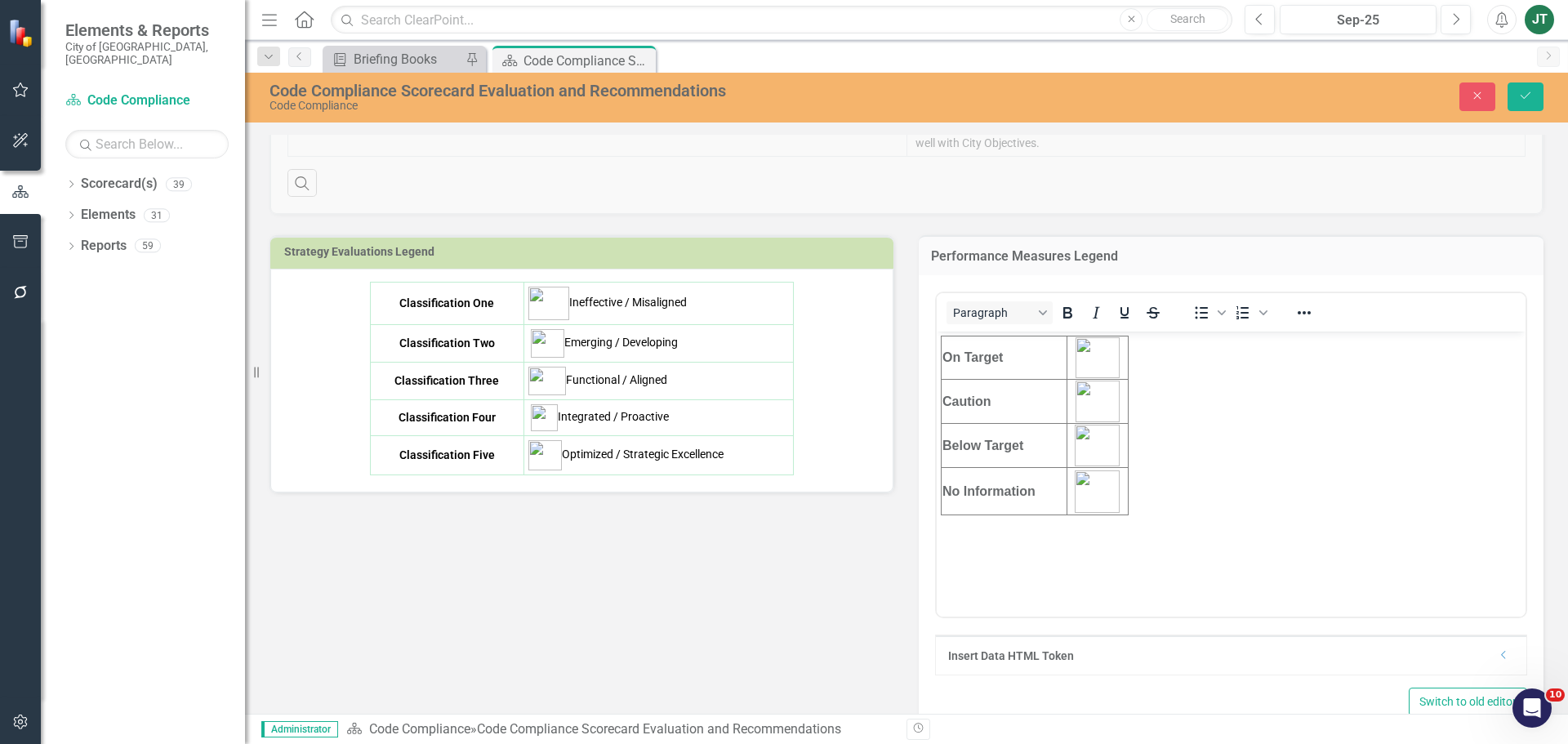
click at [1129, 429] on body "On Target Caution Below Target No Information" at bounding box center [1231, 454] width 589 height 245
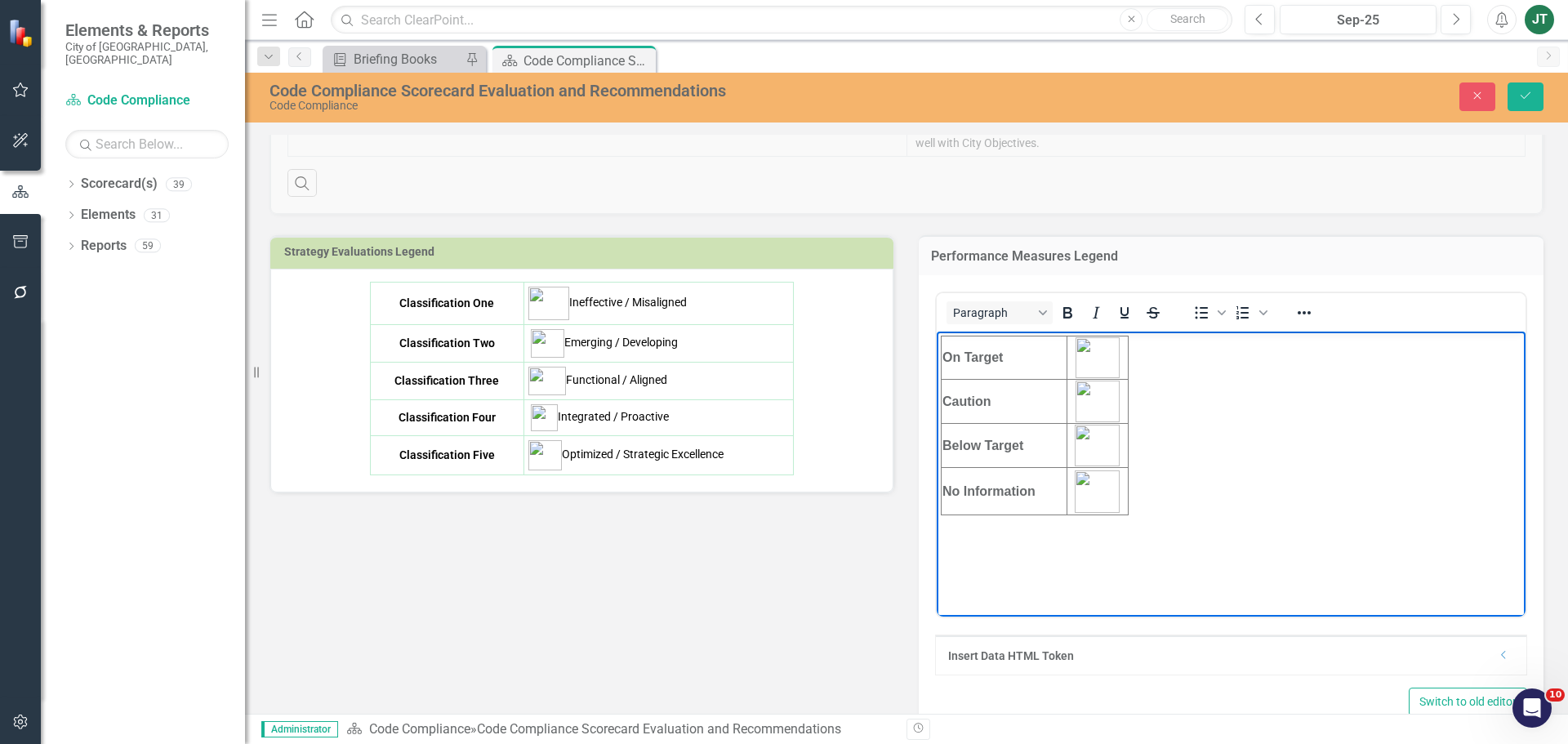
click at [1090, 417] on img "Rich Text Area. Press ALT-0 for help." at bounding box center [1097, 401] width 44 height 41
click at [1048, 428] on td "Below Target" at bounding box center [1005, 445] width 126 height 44
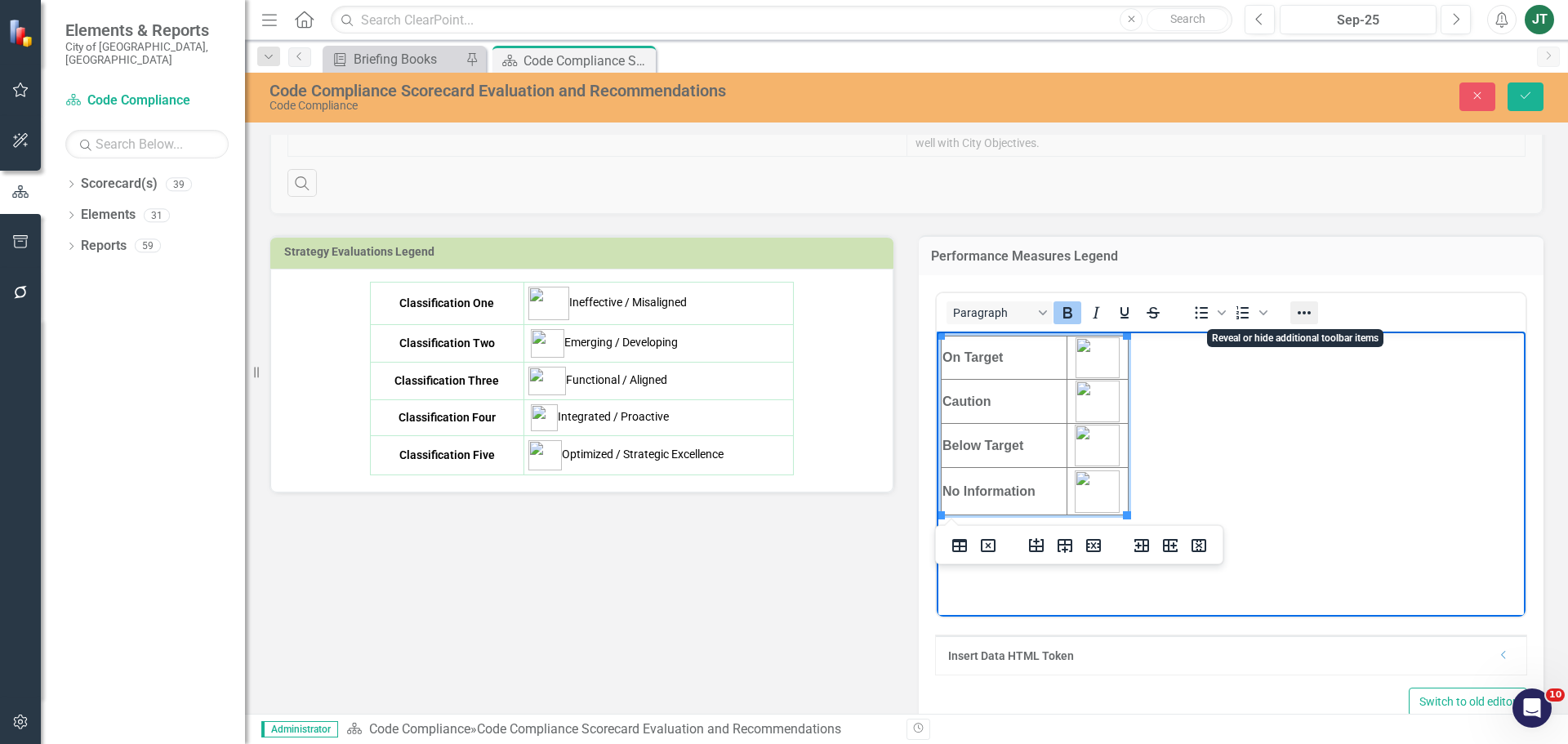
click at [1307, 311] on icon "Reveal or hide additional toolbar items" at bounding box center [1303, 313] width 20 height 20
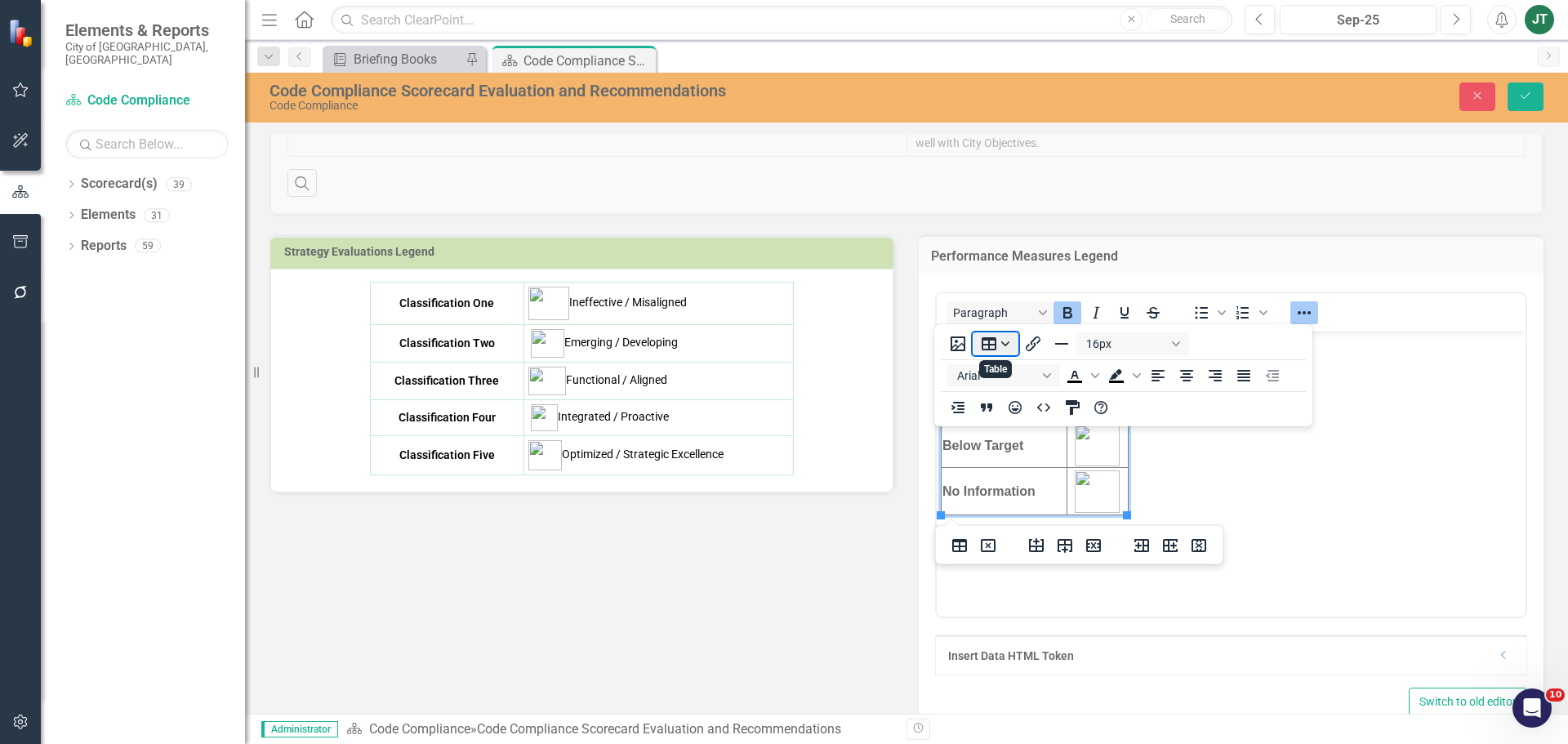
click at [1001, 344] on button "Table" at bounding box center [995, 344] width 46 height 23
click at [1018, 494] on div "Table properties" at bounding box center [1050, 492] width 81 height 20
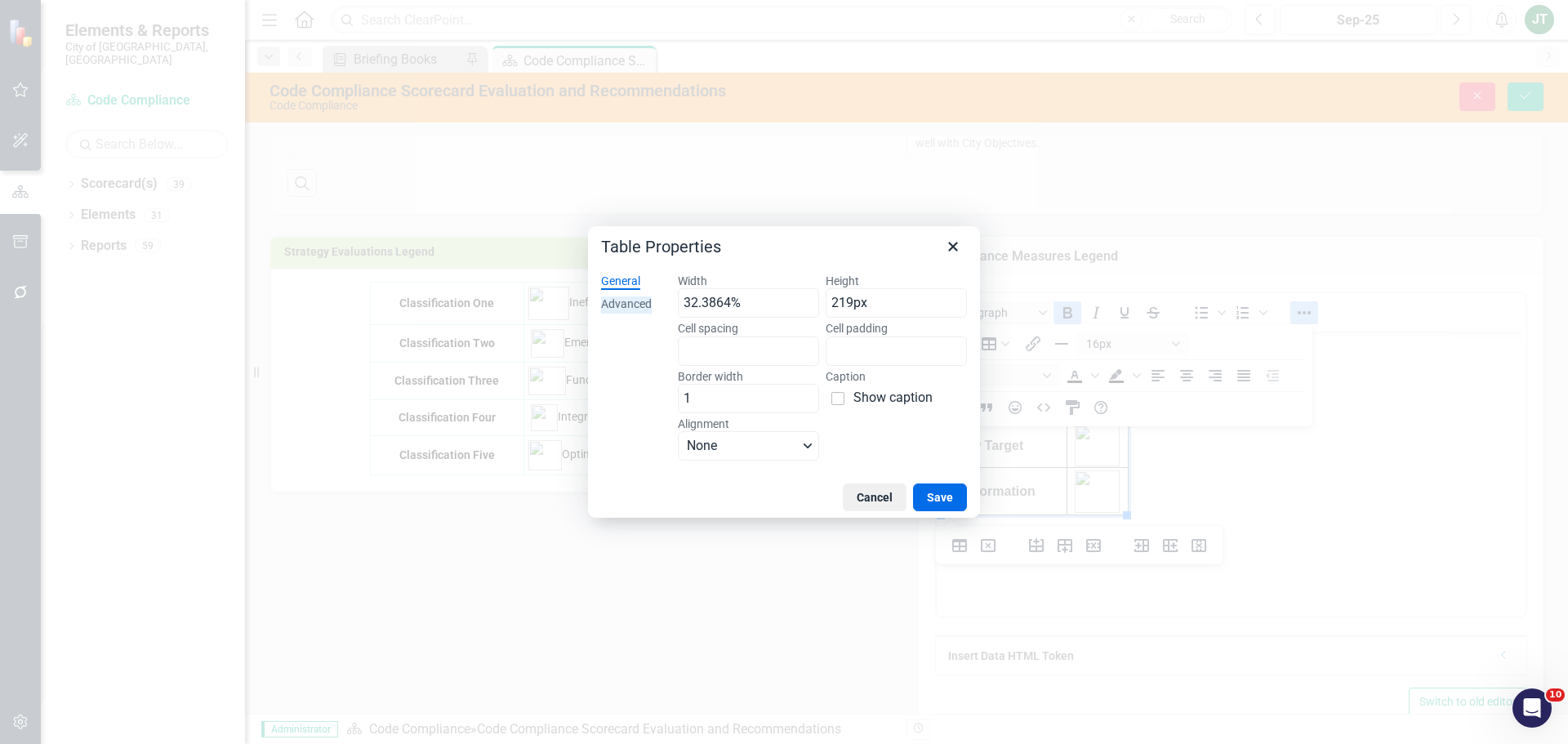
click at [637, 303] on div "Advanced" at bounding box center [626, 304] width 51 height 16
click at [691, 341] on span "Color swatch" at bounding box center [692, 350] width 20 height 20
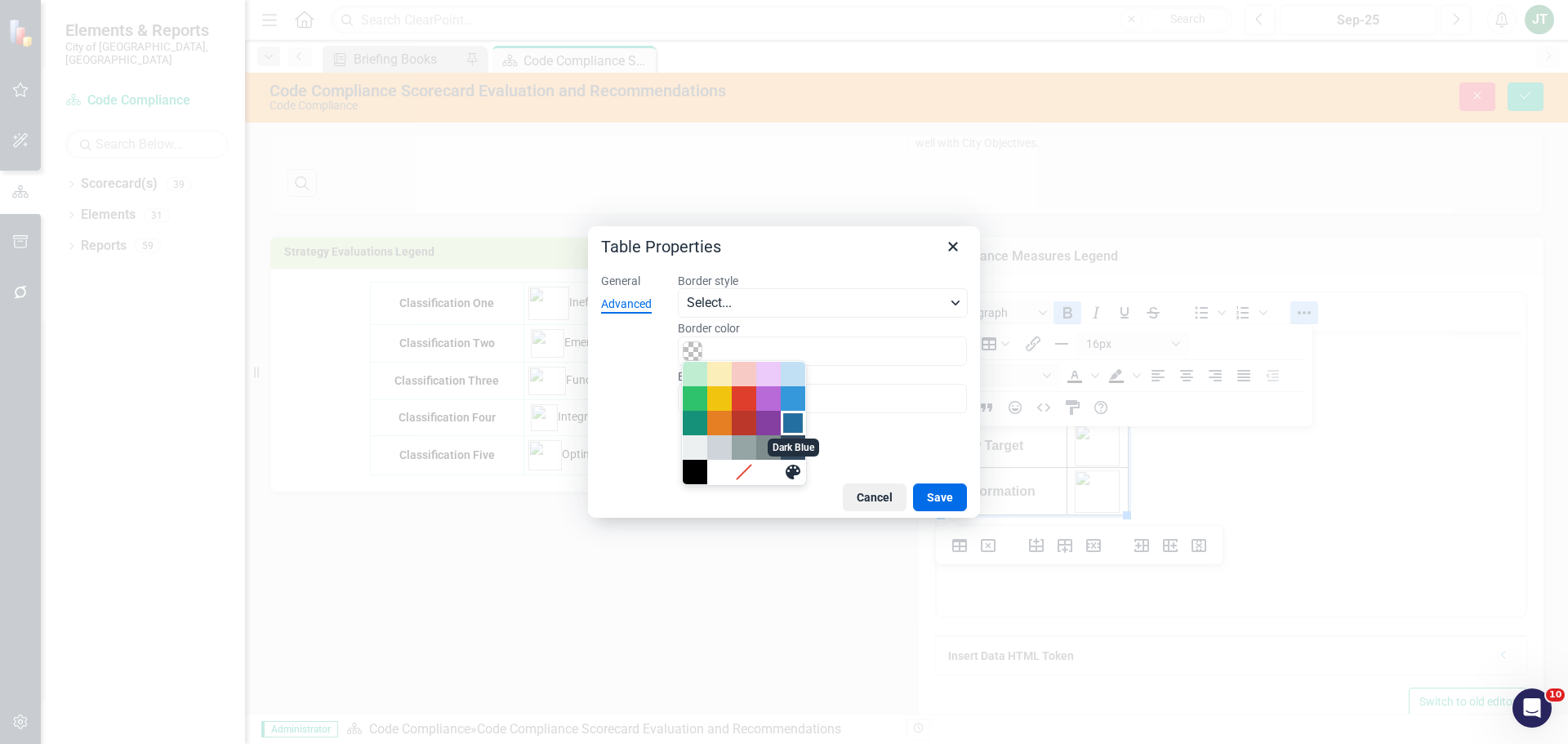
click at [796, 423] on div "Dark Blue" at bounding box center [793, 423] width 20 height 20
type input "#236FA1"
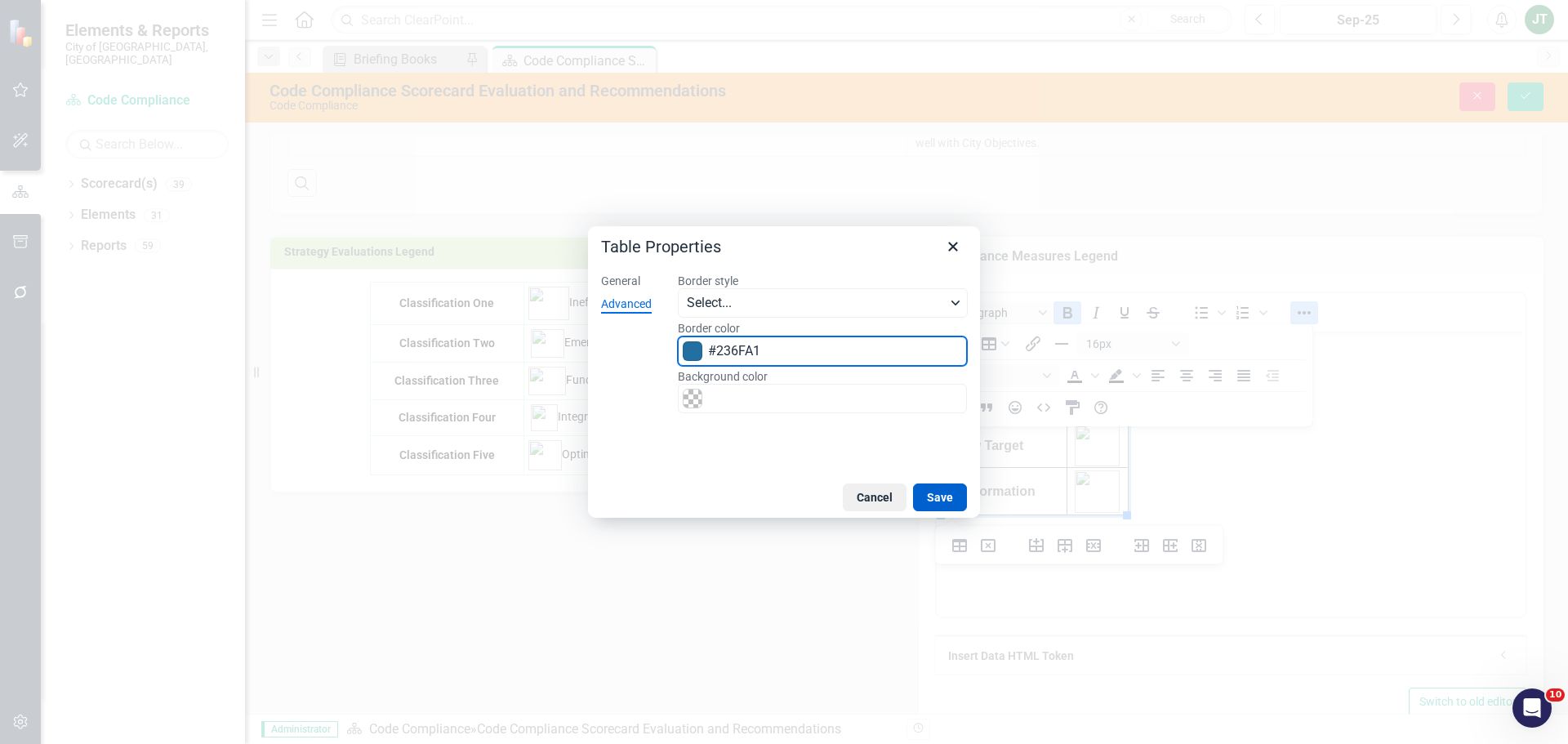
click at [931, 494] on button "Save" at bounding box center [939, 496] width 54 height 27
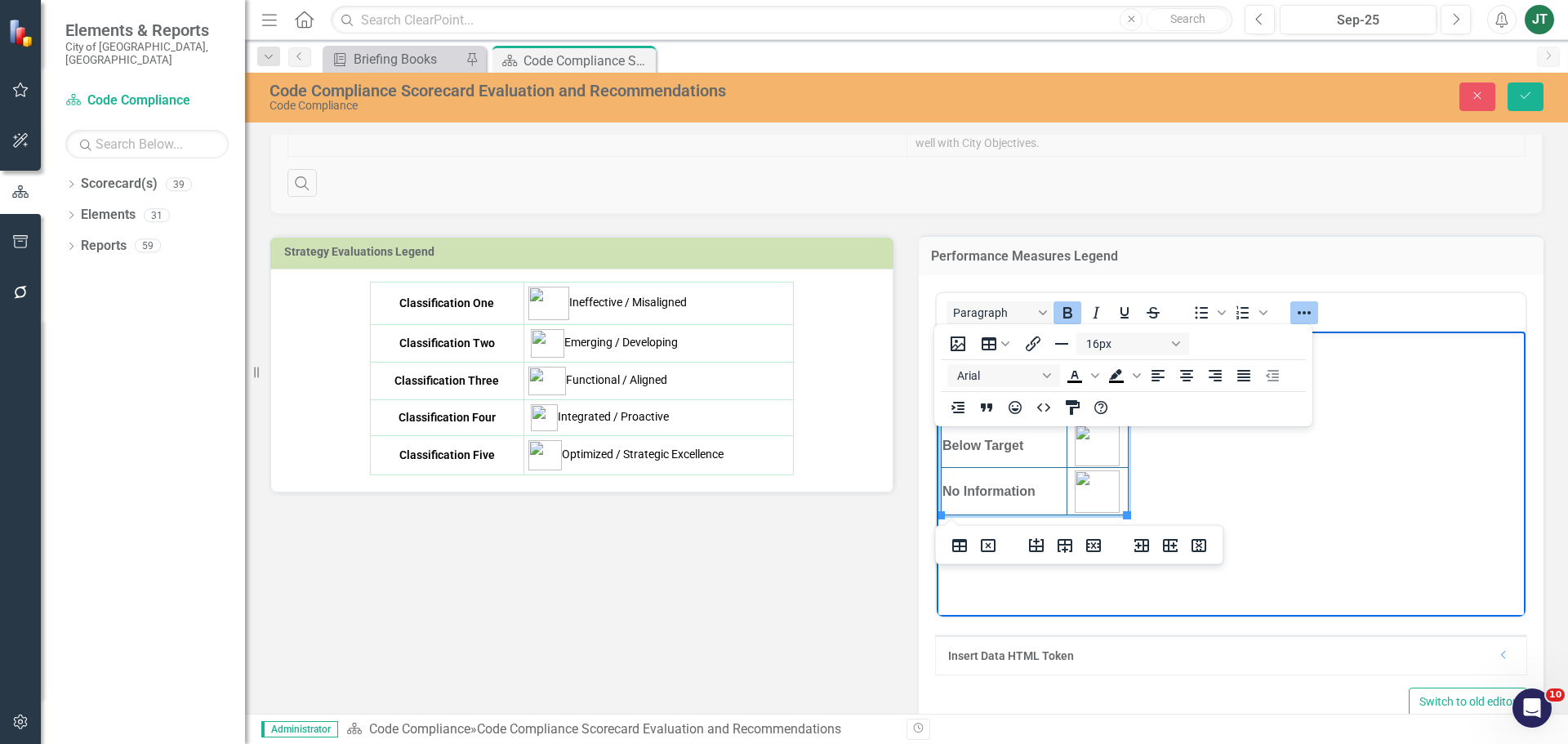
click at [1245, 499] on body "On Target Caution Below Target No Information" at bounding box center [1231, 454] width 589 height 245
click at [796, 401] on div "Classification One Ineffective / Misaligned Classification Two Emerging / Devel…" at bounding box center [581, 379] width 589 height 194
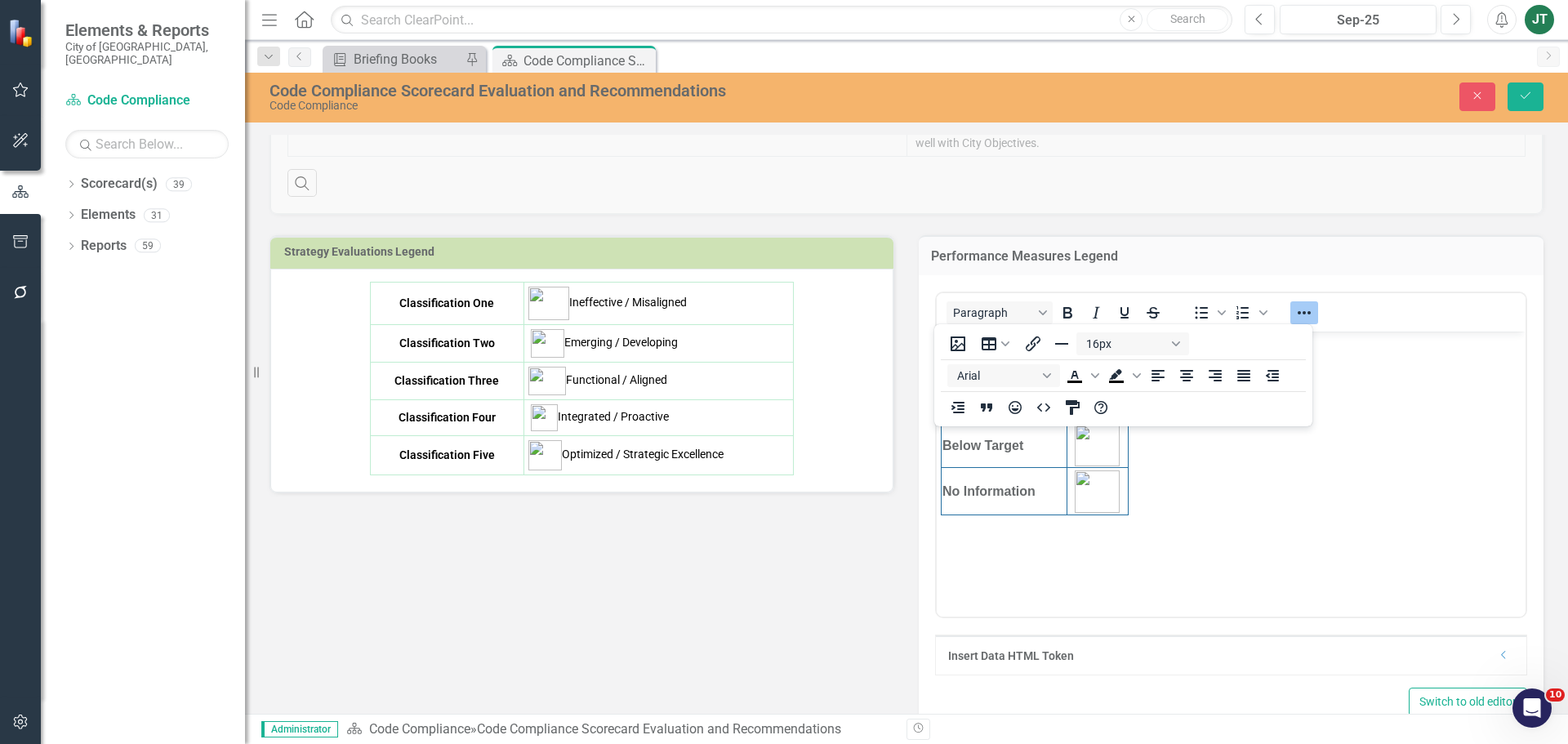
click at [784, 405] on td "Integrated / Proactive" at bounding box center [658, 417] width 269 height 36
click at [994, 338] on button "Table" at bounding box center [995, 344] width 46 height 23
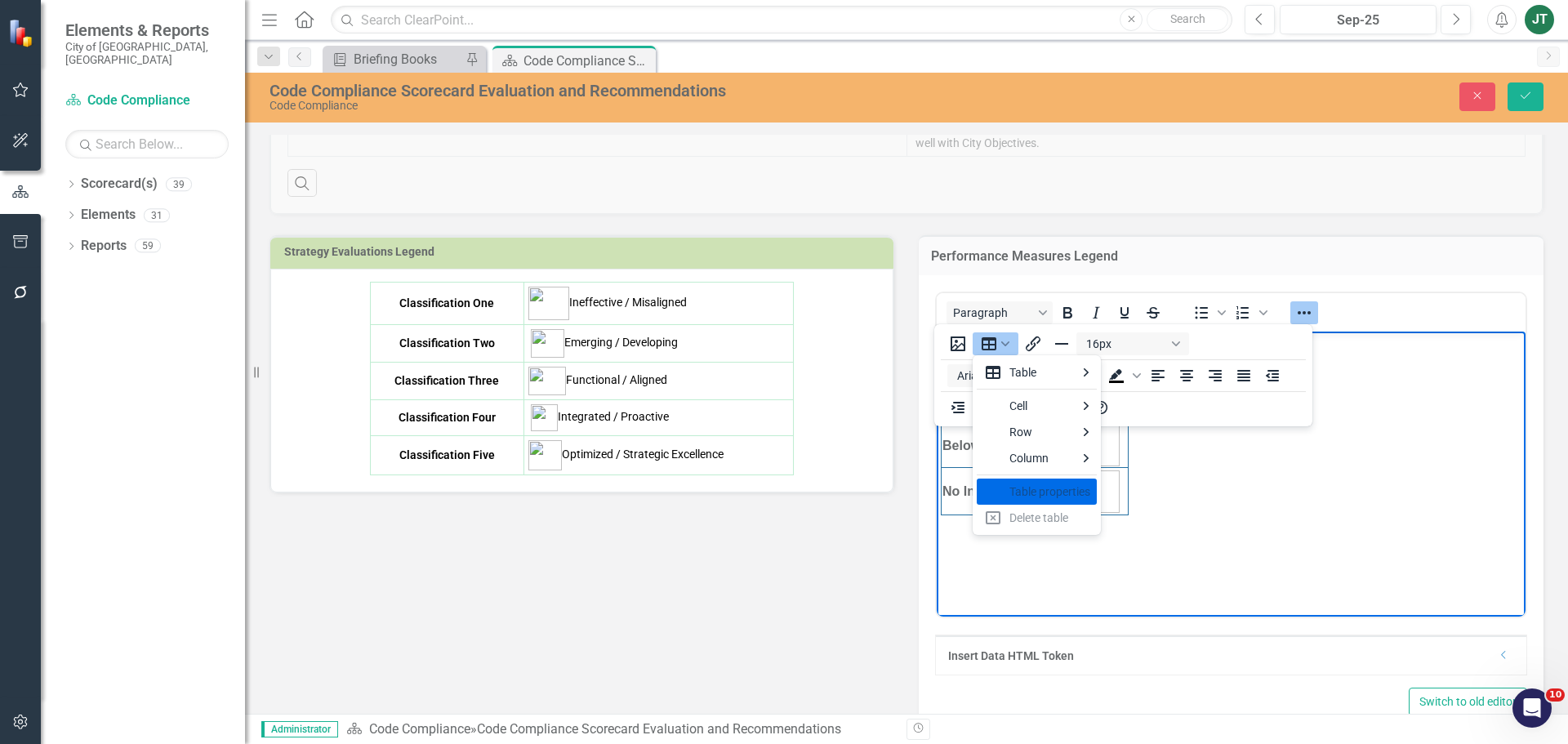
click at [1175, 475] on body "On Target Caution Below Target No Information" at bounding box center [1231, 454] width 589 height 245
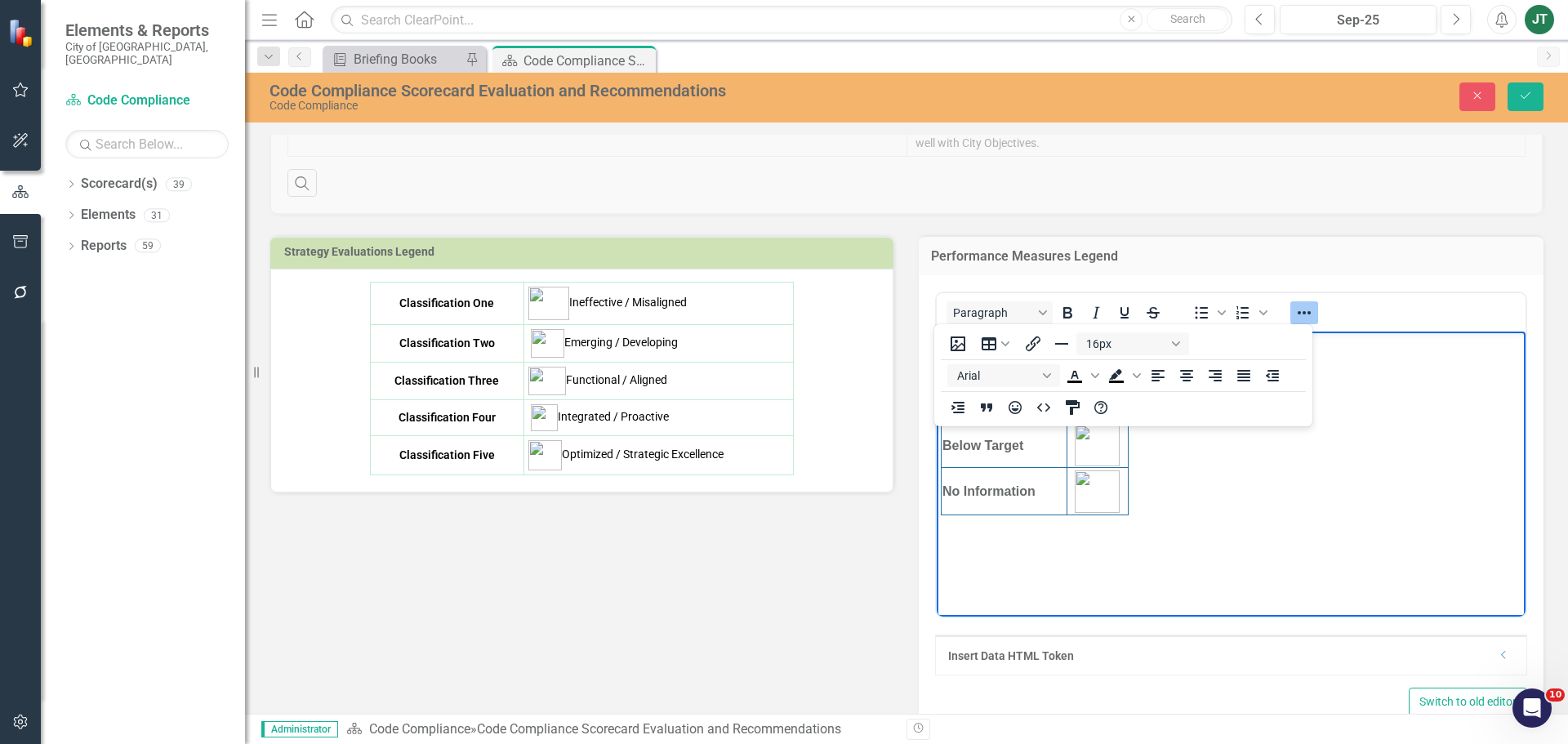
click at [1107, 502] on img "Rich Text Area. Press ALT-0 for help." at bounding box center [1097, 491] width 45 height 42
click at [999, 504] on td "No Information" at bounding box center [1005, 492] width 126 height 47
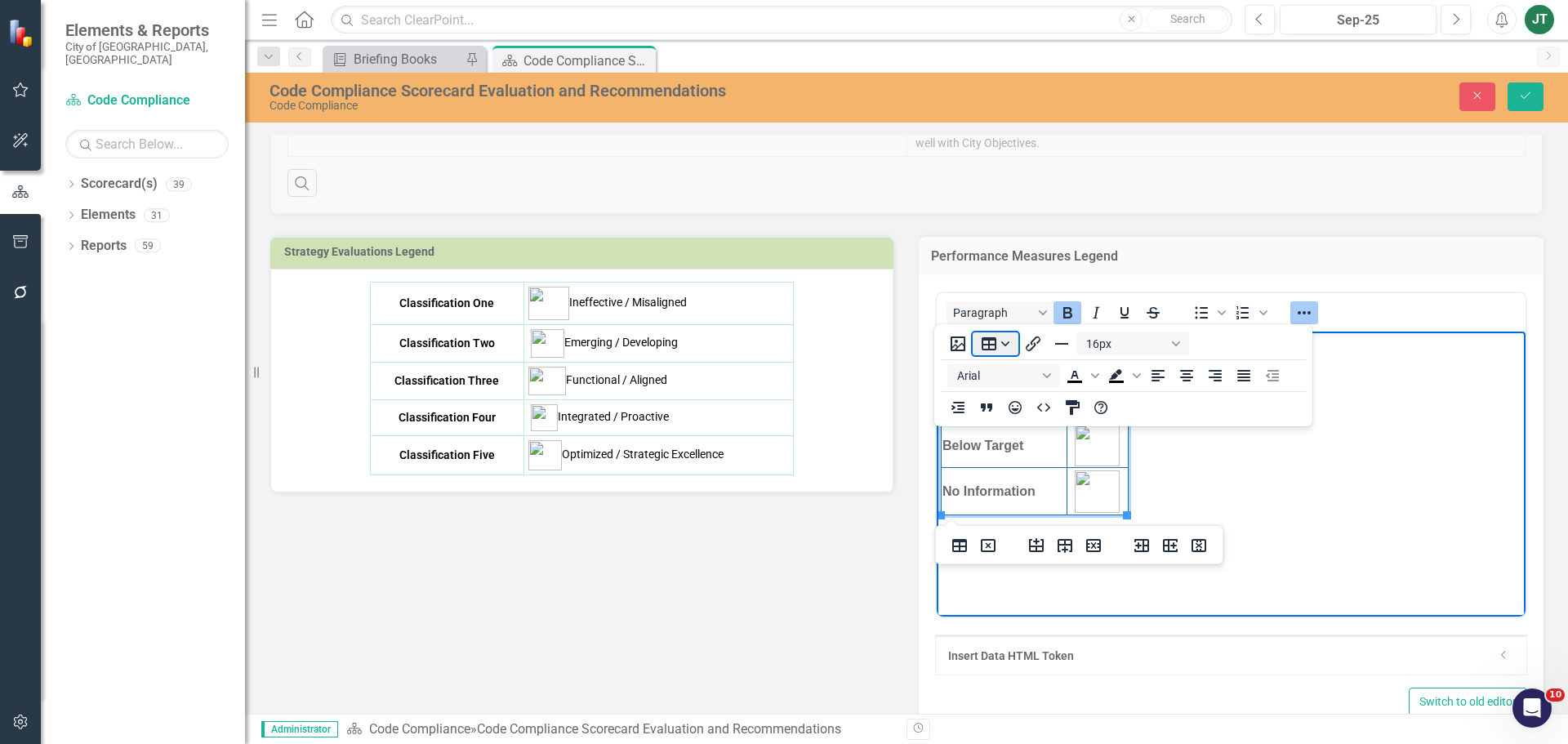
click at [996, 340] on button "Table" at bounding box center [995, 344] width 46 height 23
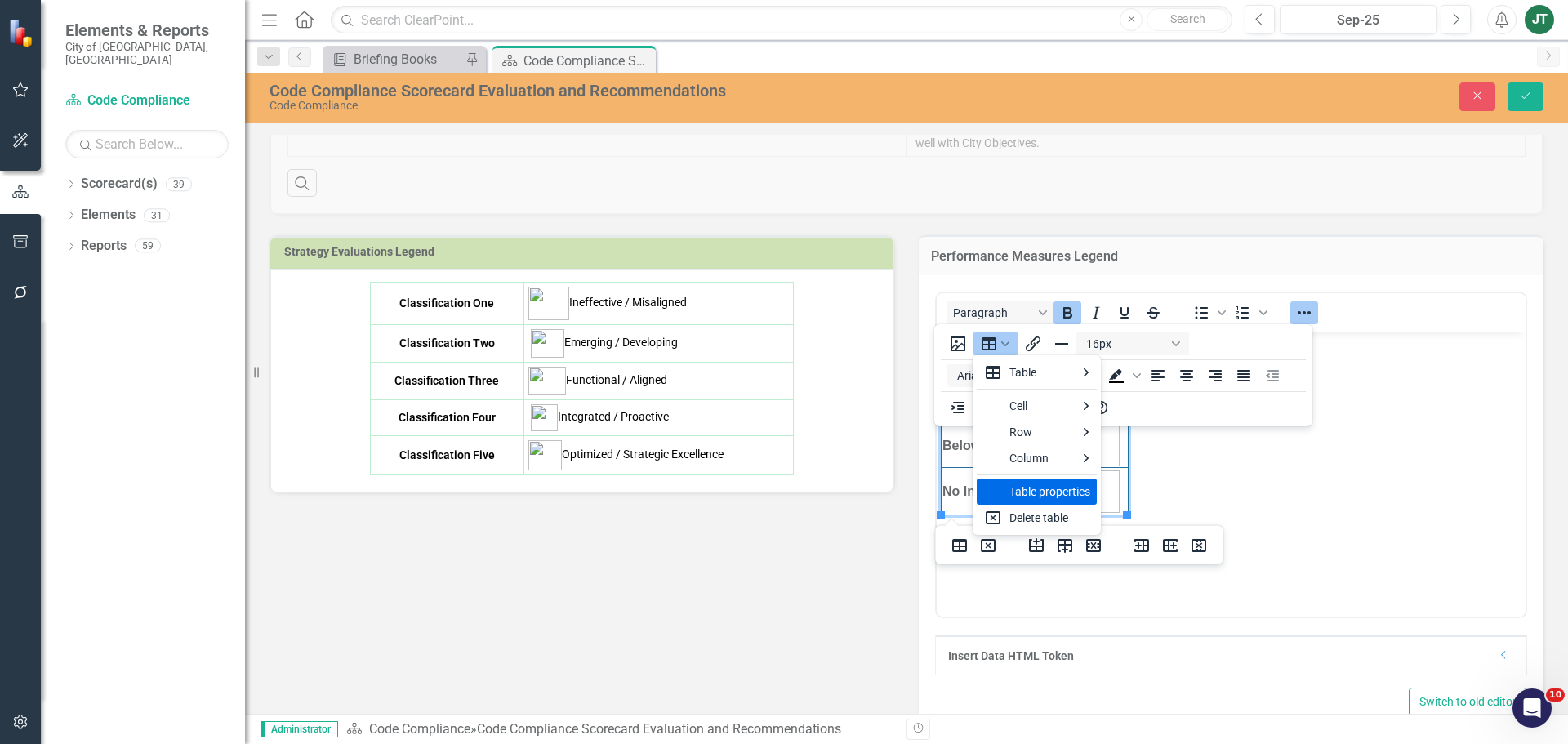
click at [1041, 493] on div "Table properties" at bounding box center [1050, 492] width 81 height 20
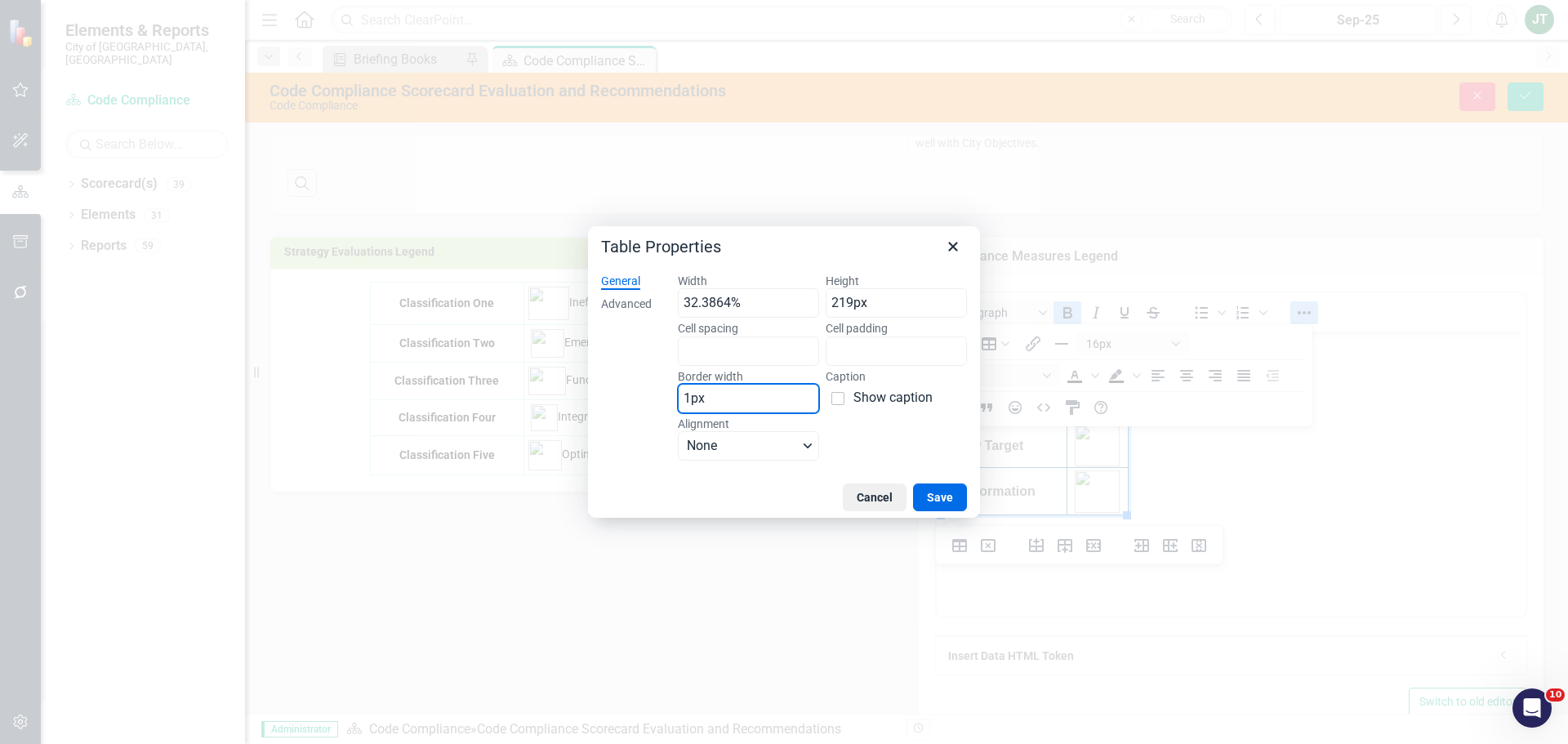
click at [690, 395] on input "1px" at bounding box center [749, 398] width 141 height 29
click at [620, 305] on div "Advanced" at bounding box center [626, 304] width 51 height 16
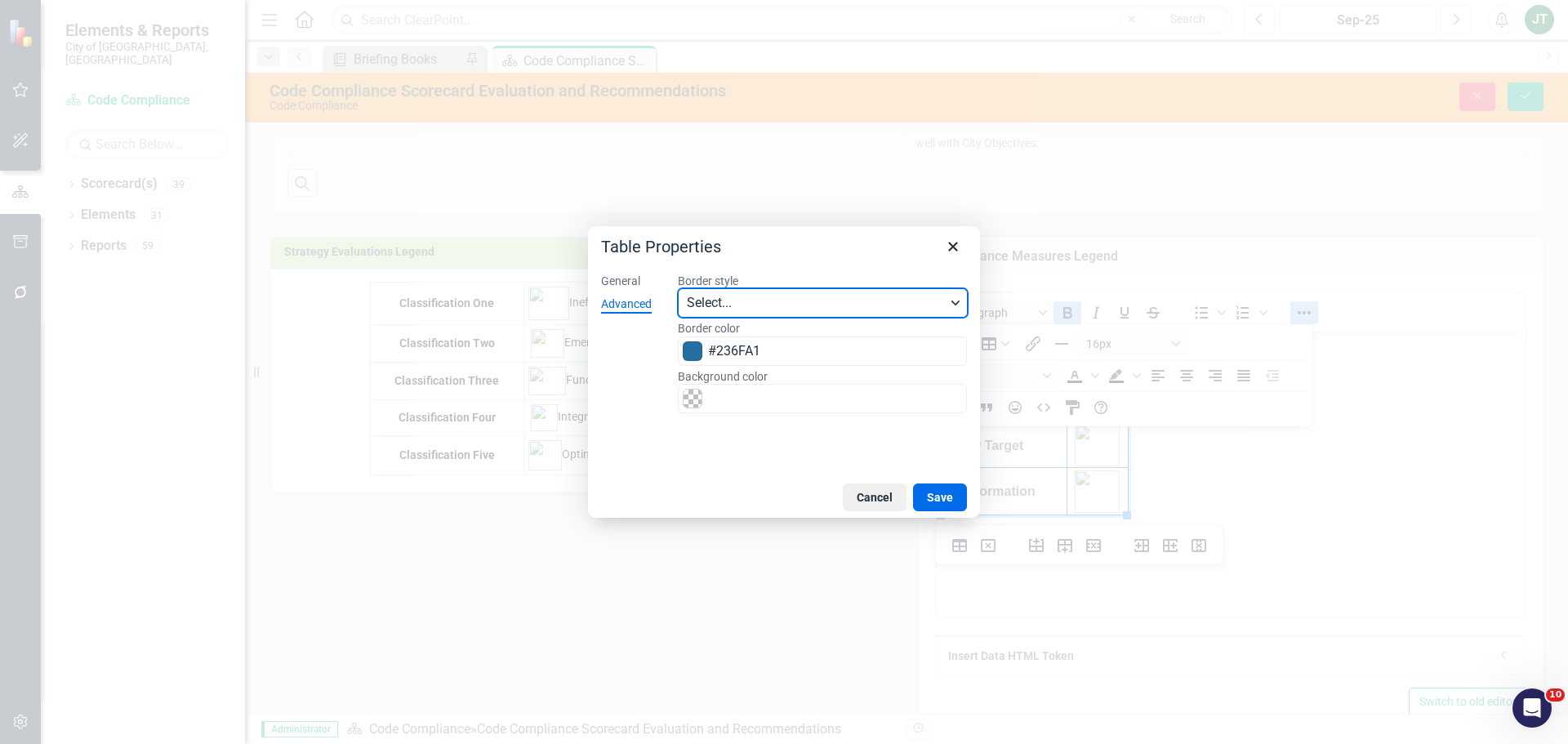
click at [790, 304] on span "Select..." at bounding box center [816, 302] width 260 height 20
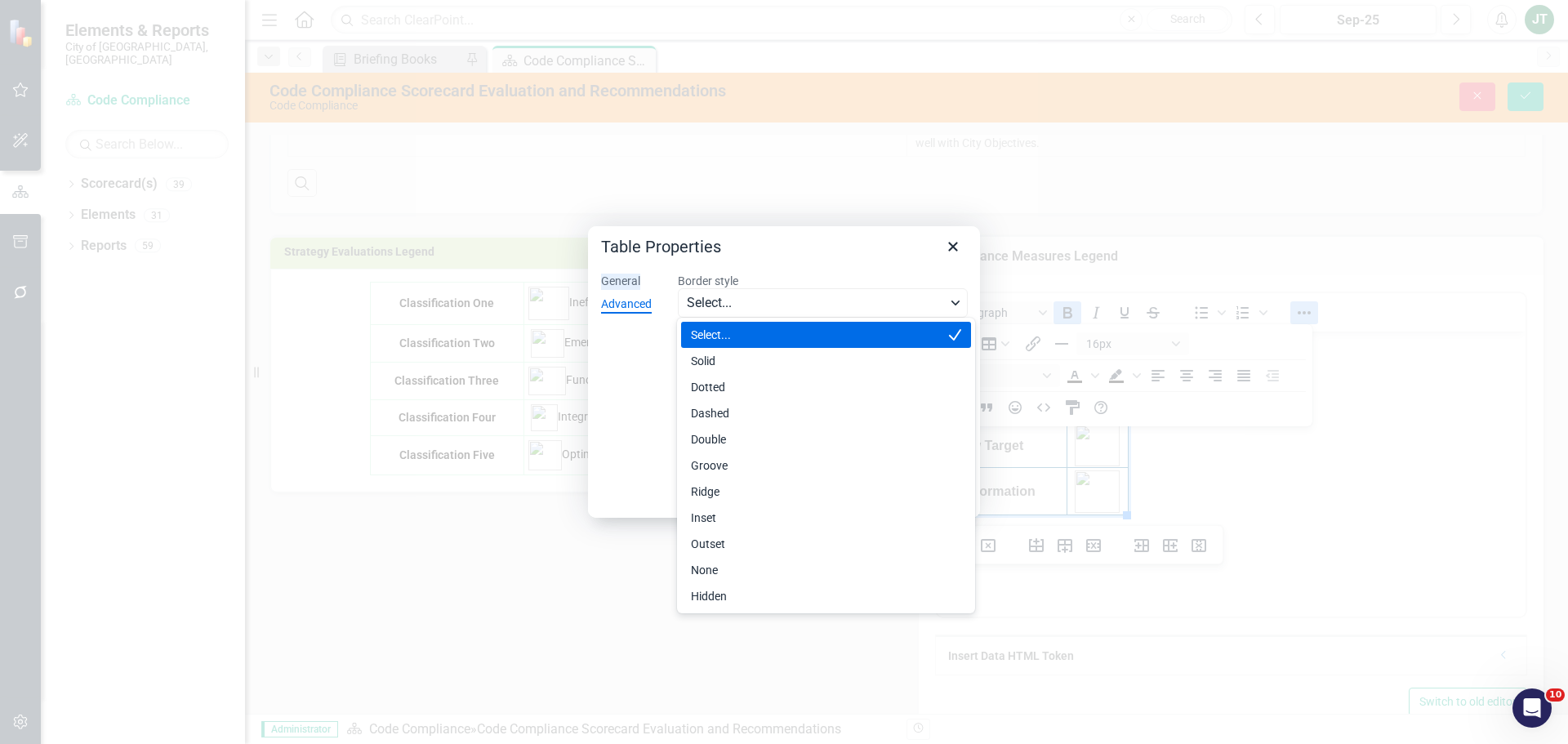
click at [634, 285] on div "General" at bounding box center [621, 281] width 40 height 16
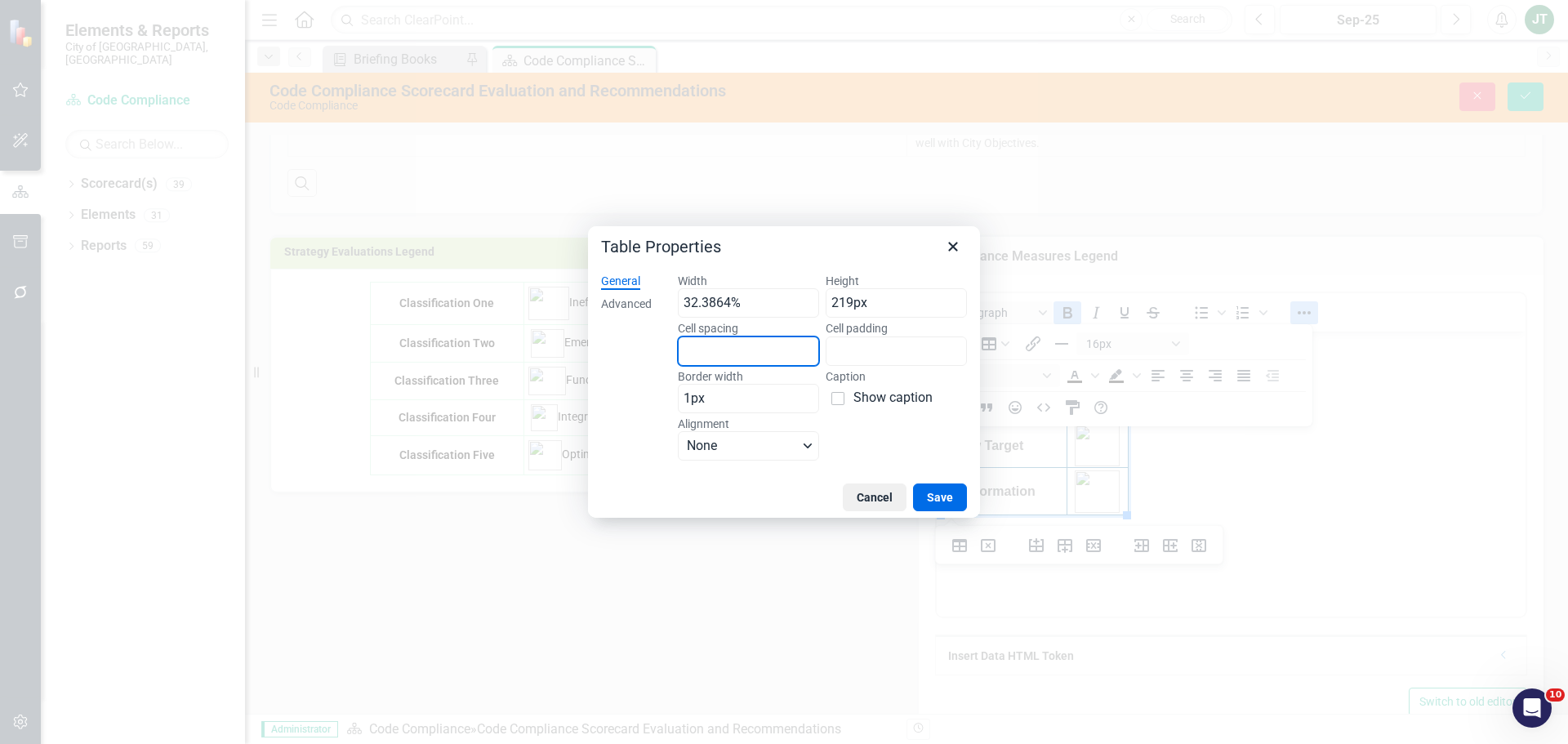
click at [716, 348] on input "Cell spacing" at bounding box center [749, 350] width 141 height 29
click at [703, 395] on input "1px" at bounding box center [749, 398] width 141 height 29
drag, startPoint x: 692, startPoint y: 396, endPoint x: 681, endPoint y: 399, distance: 11.4
click at [681, 399] on input "1px" at bounding box center [749, 398] width 141 height 29
type input "2px"
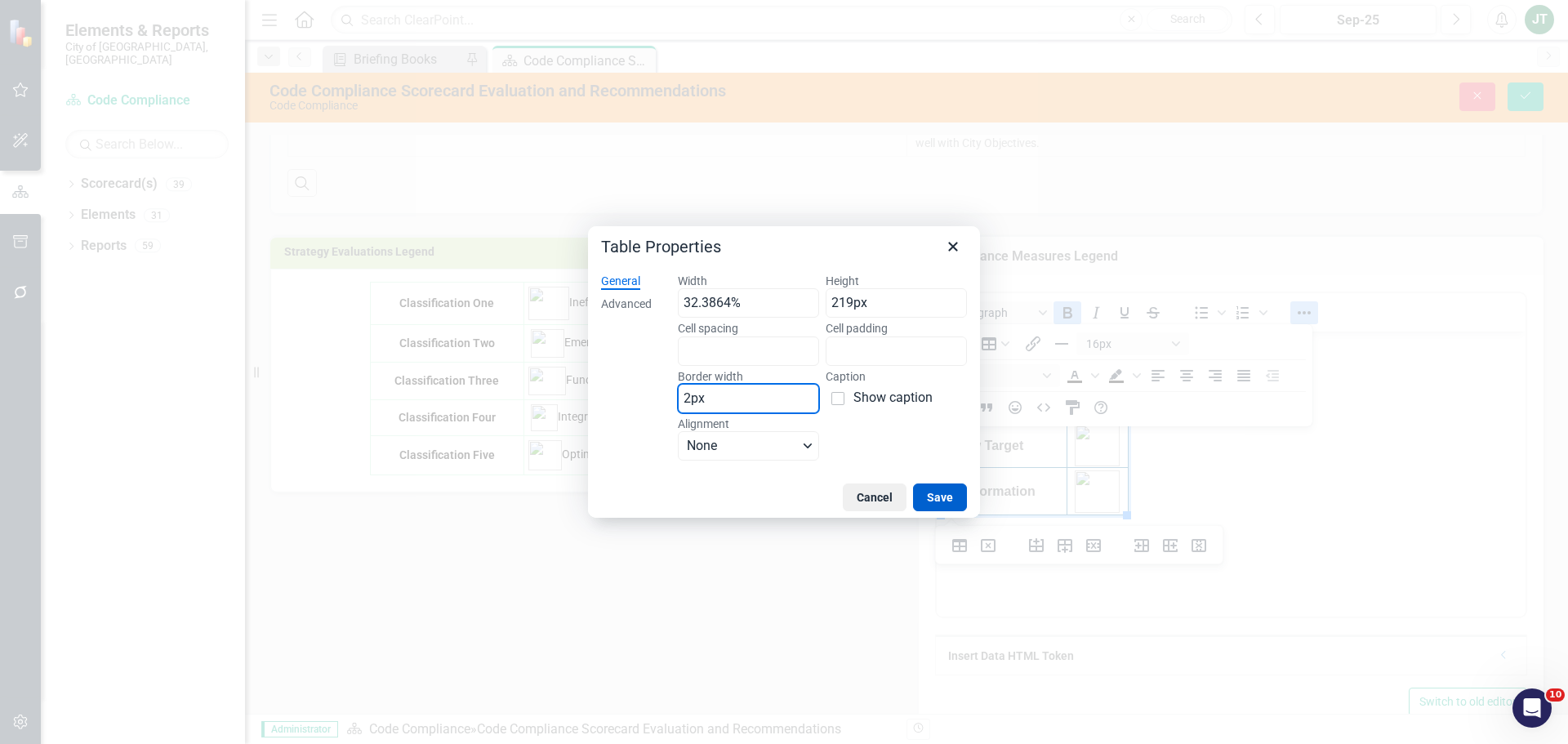
click at [949, 491] on button "Save" at bounding box center [939, 496] width 54 height 27
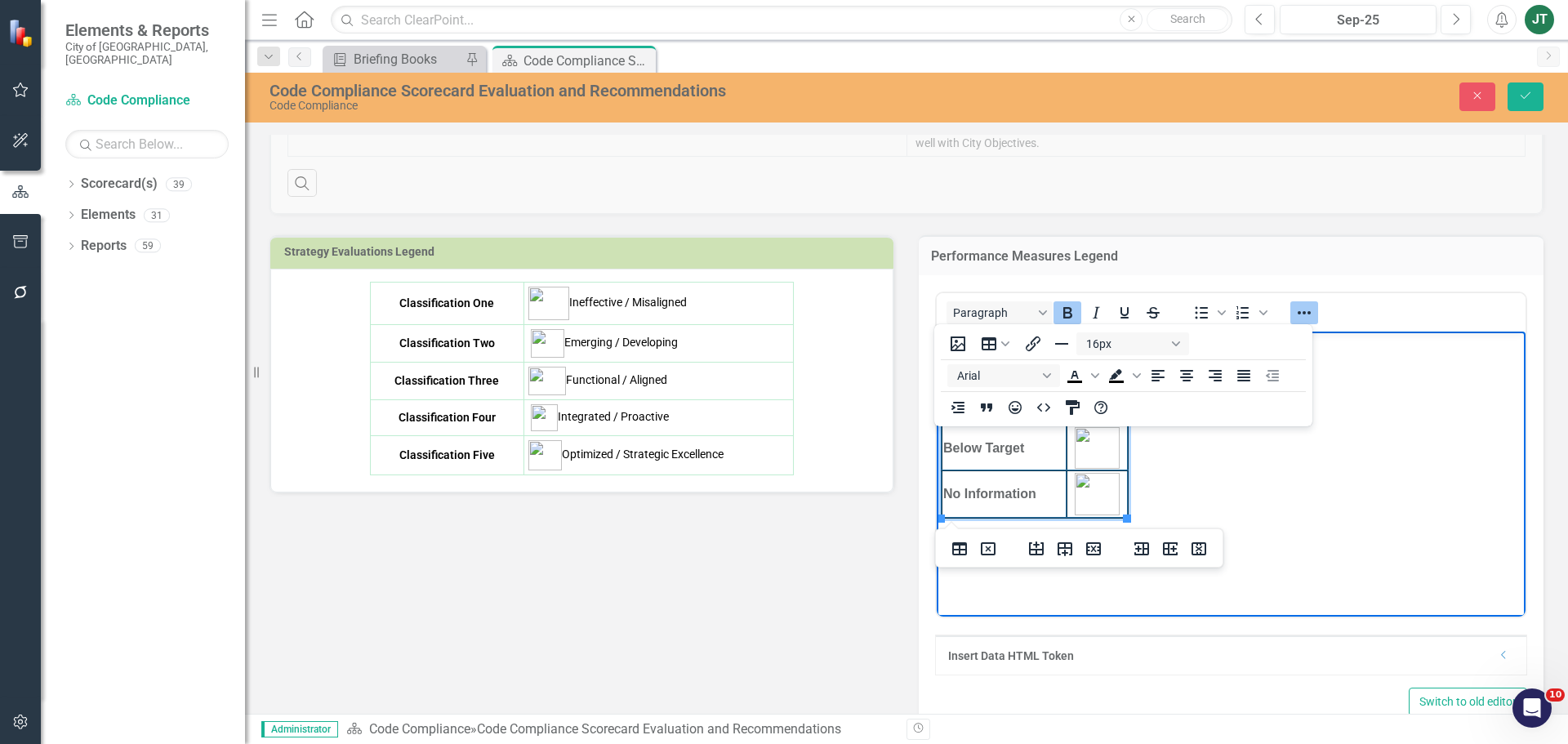
click at [1258, 470] on body "On Target Caution Below Target No Information" at bounding box center [1231, 454] width 589 height 245
click at [897, 555] on div "Strategy Evaluations Legend Classification One Ineffective / Misaligned Classif…" at bounding box center [906, 479] width 1299 height 530
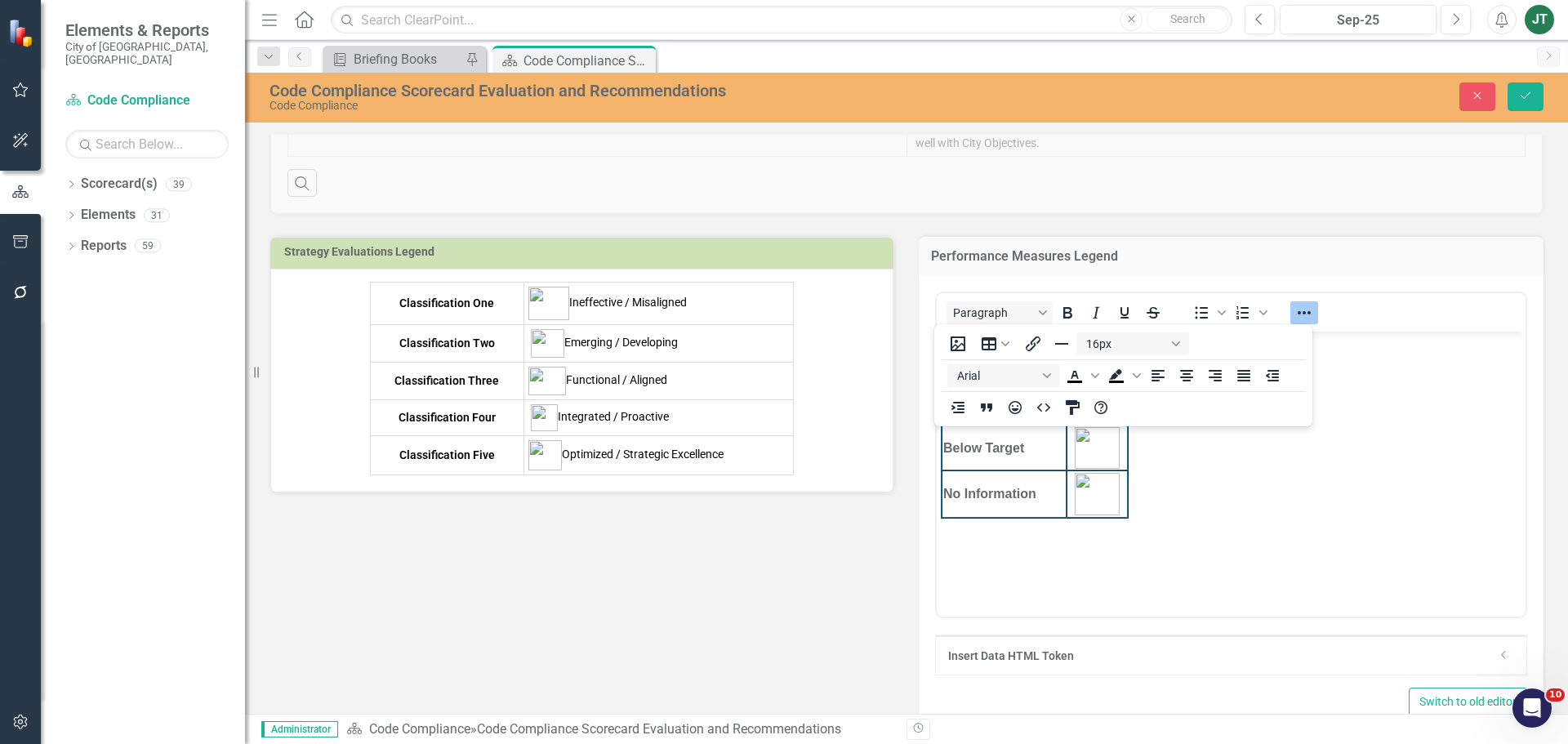
click at [747, 457] on td "Optimized / Strategic Excellence" at bounding box center [658, 455] width 269 height 40
click at [1521, 88] on button "Save" at bounding box center [1526, 97] width 36 height 28
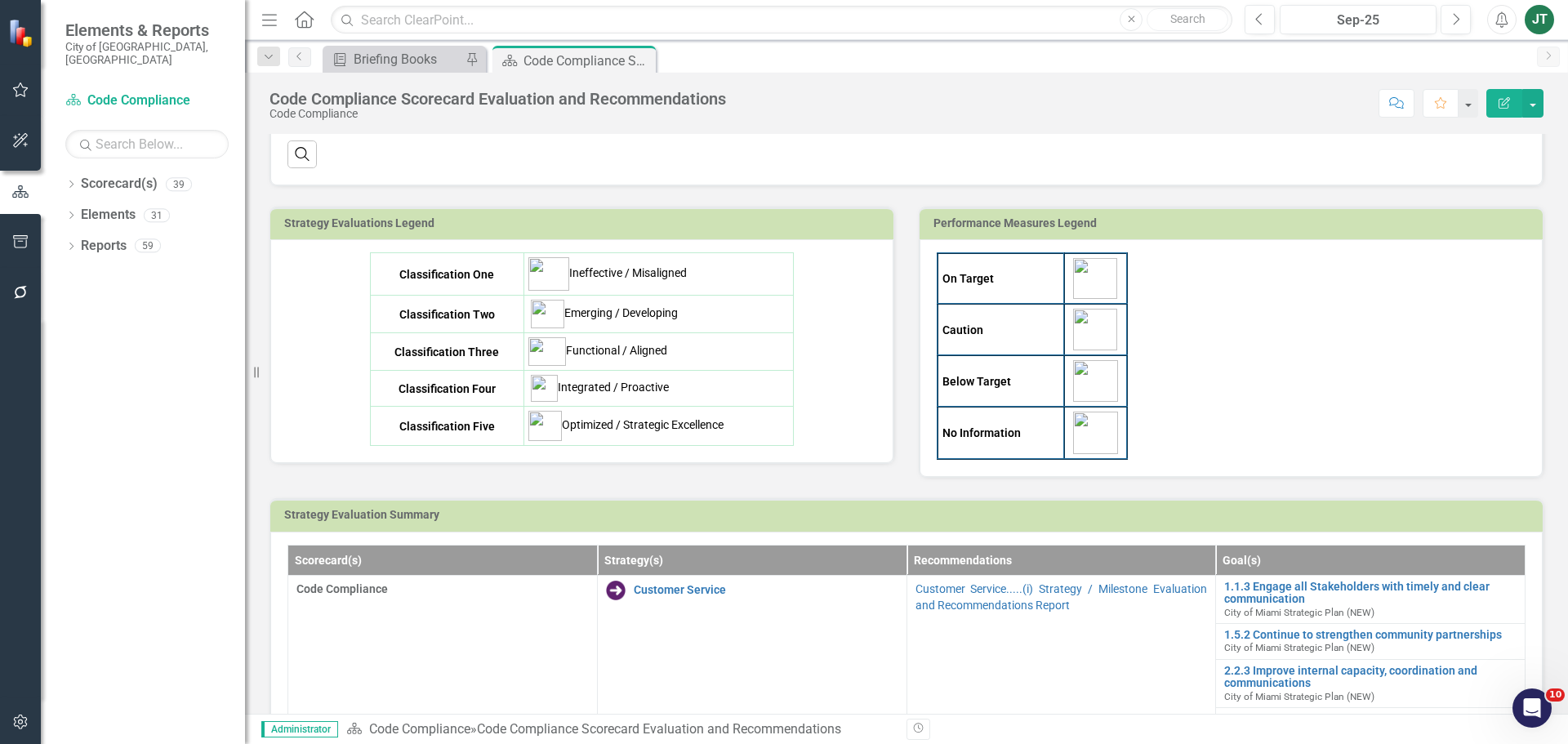
scroll to position [490, 0]
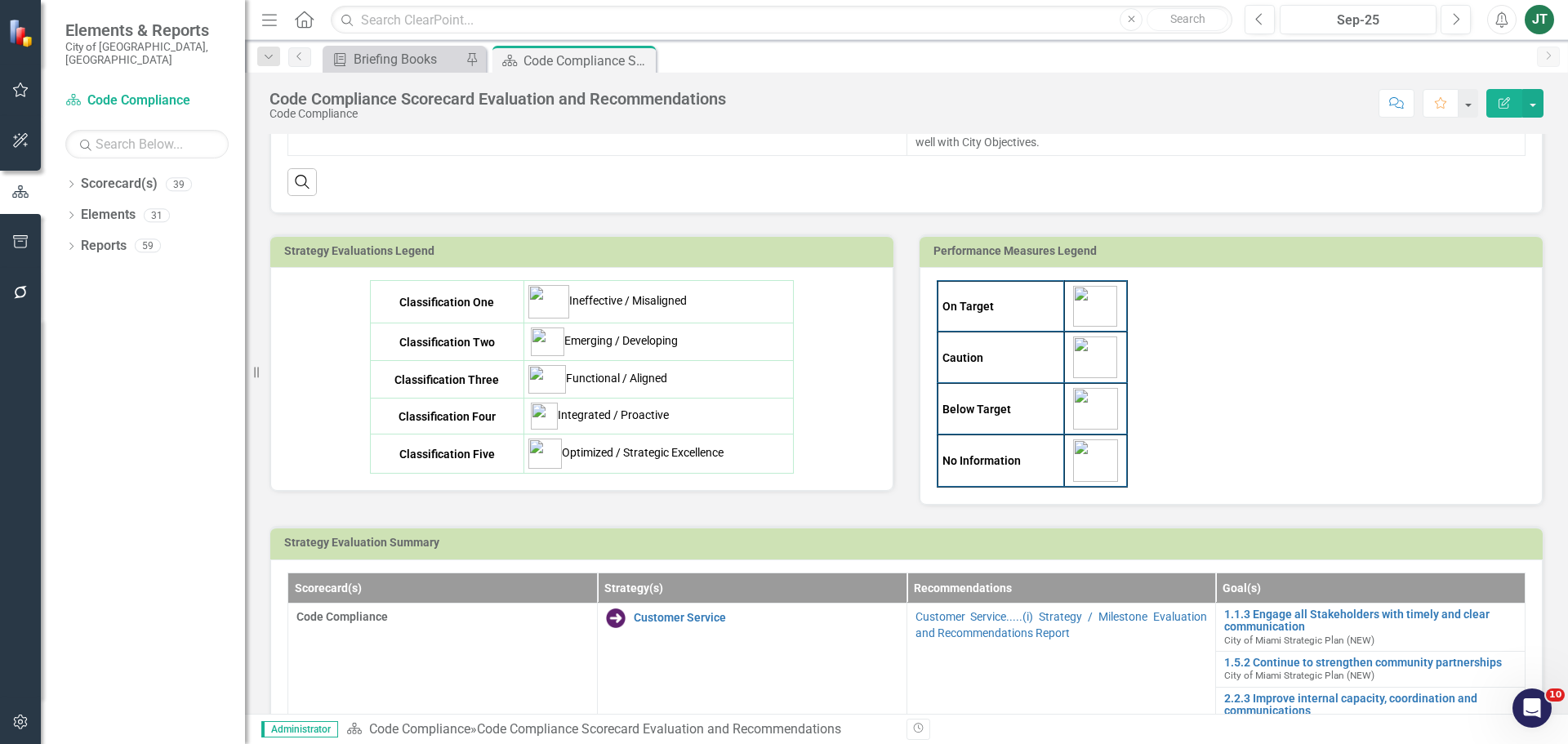
click at [796, 421] on div "Classification One Ineffective / Misaligned Classification Two Emerging / Devel…" at bounding box center [581, 377] width 589 height 194
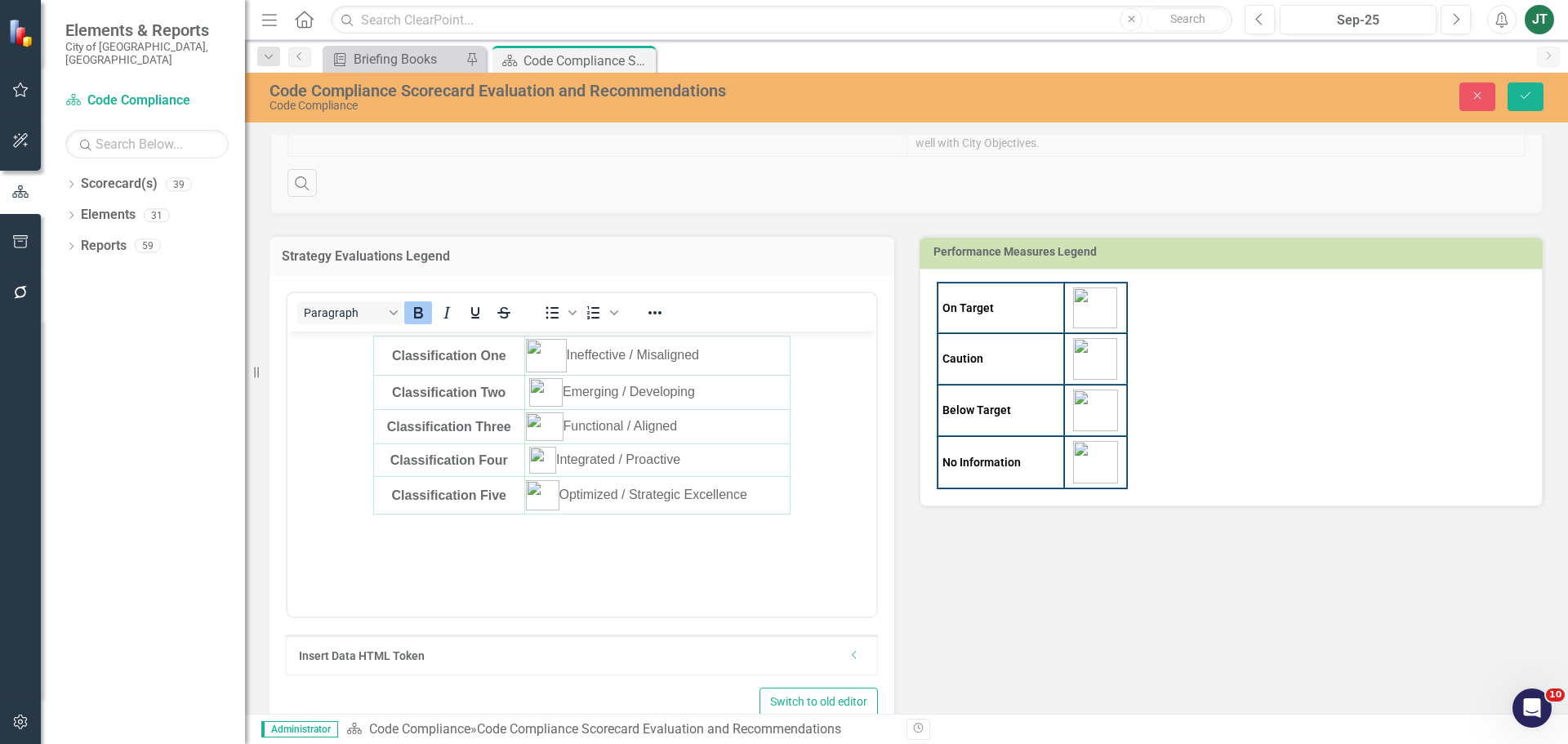
scroll to position [0, 0]
click at [775, 505] on td "Optimized / Strategic Excellence" at bounding box center [657, 495] width 267 height 38
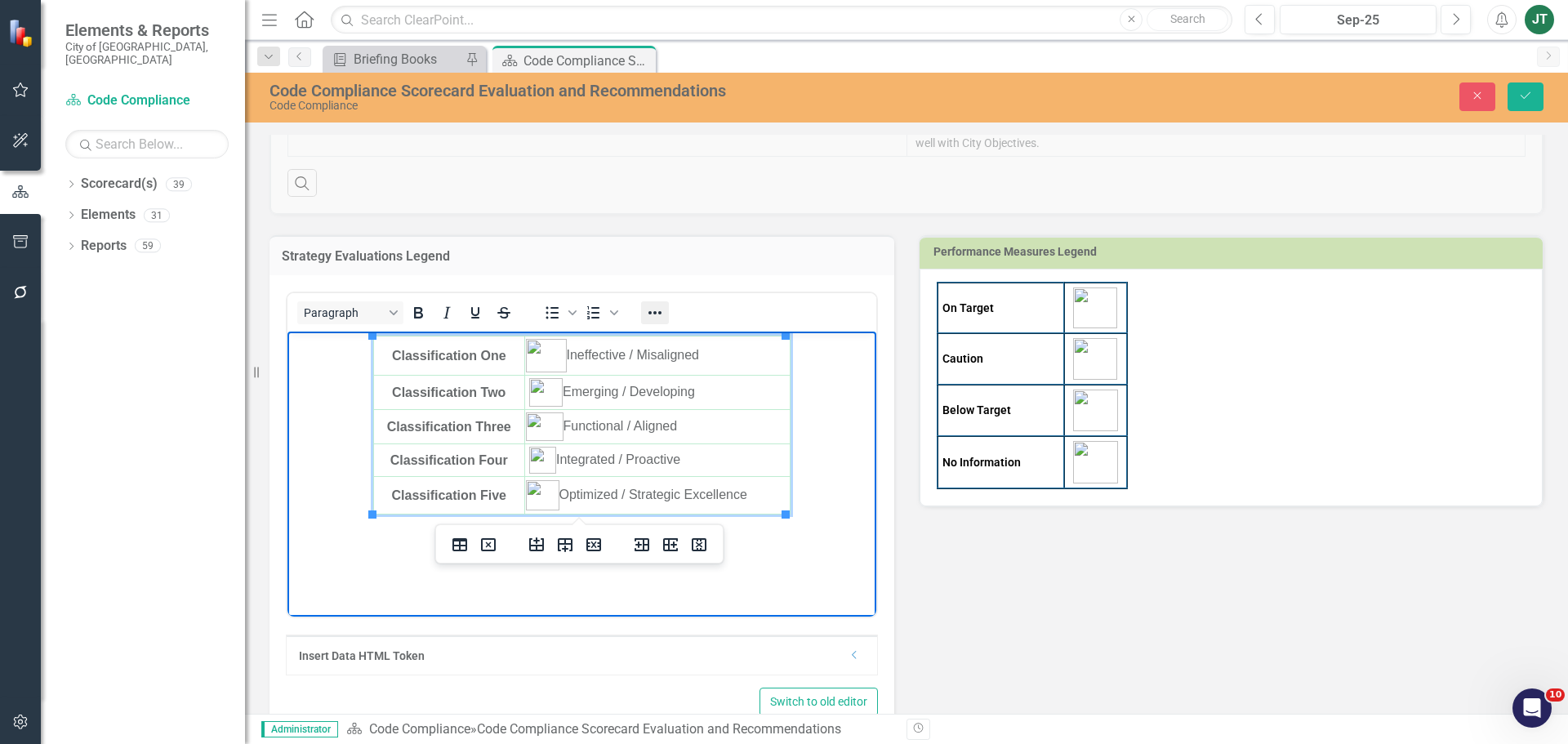
click at [652, 308] on icon "Reveal or hide additional toolbar items" at bounding box center [655, 313] width 20 height 20
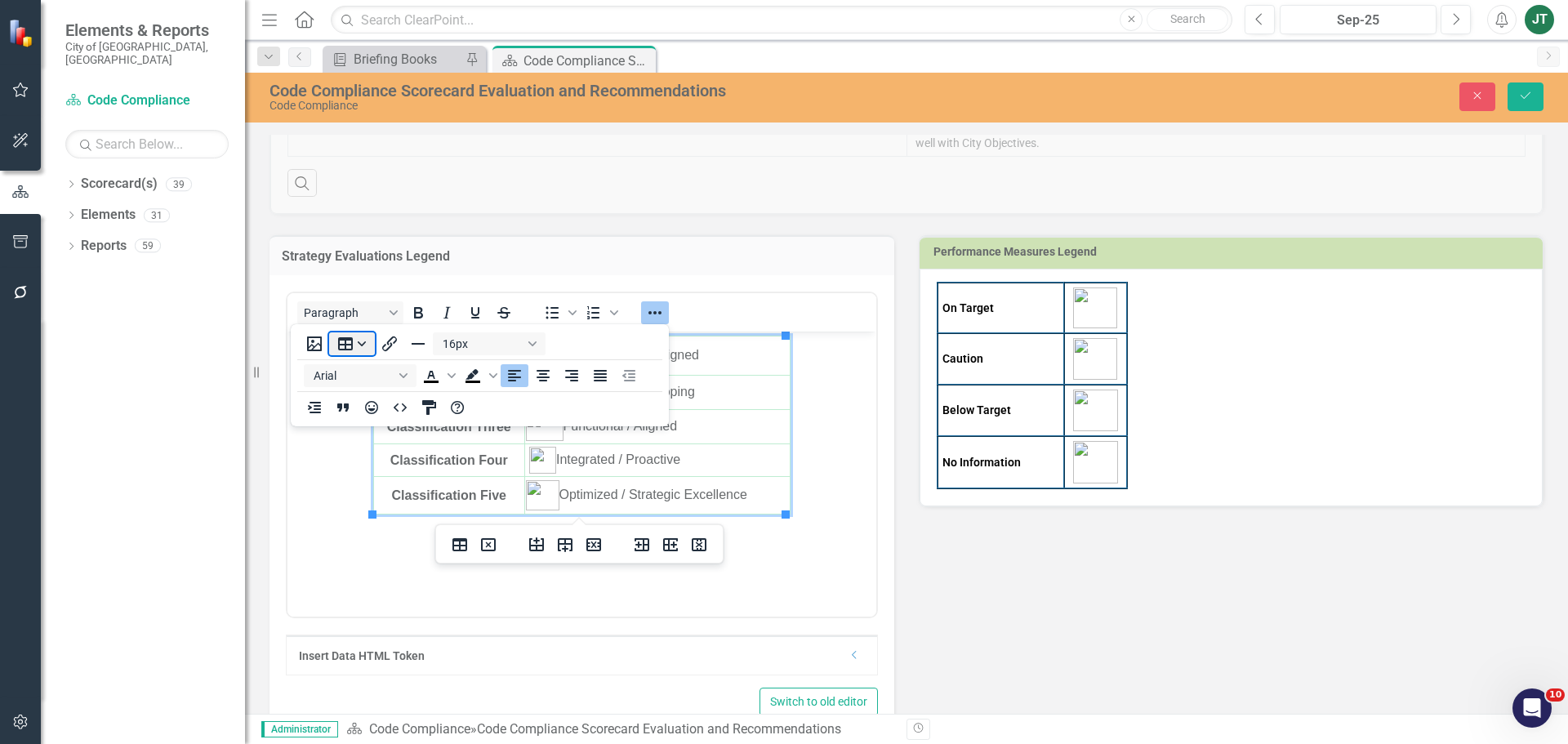
click at [365, 343] on button "Table" at bounding box center [351, 344] width 46 height 23
click at [396, 491] on div "Table properties" at bounding box center [406, 492] width 81 height 20
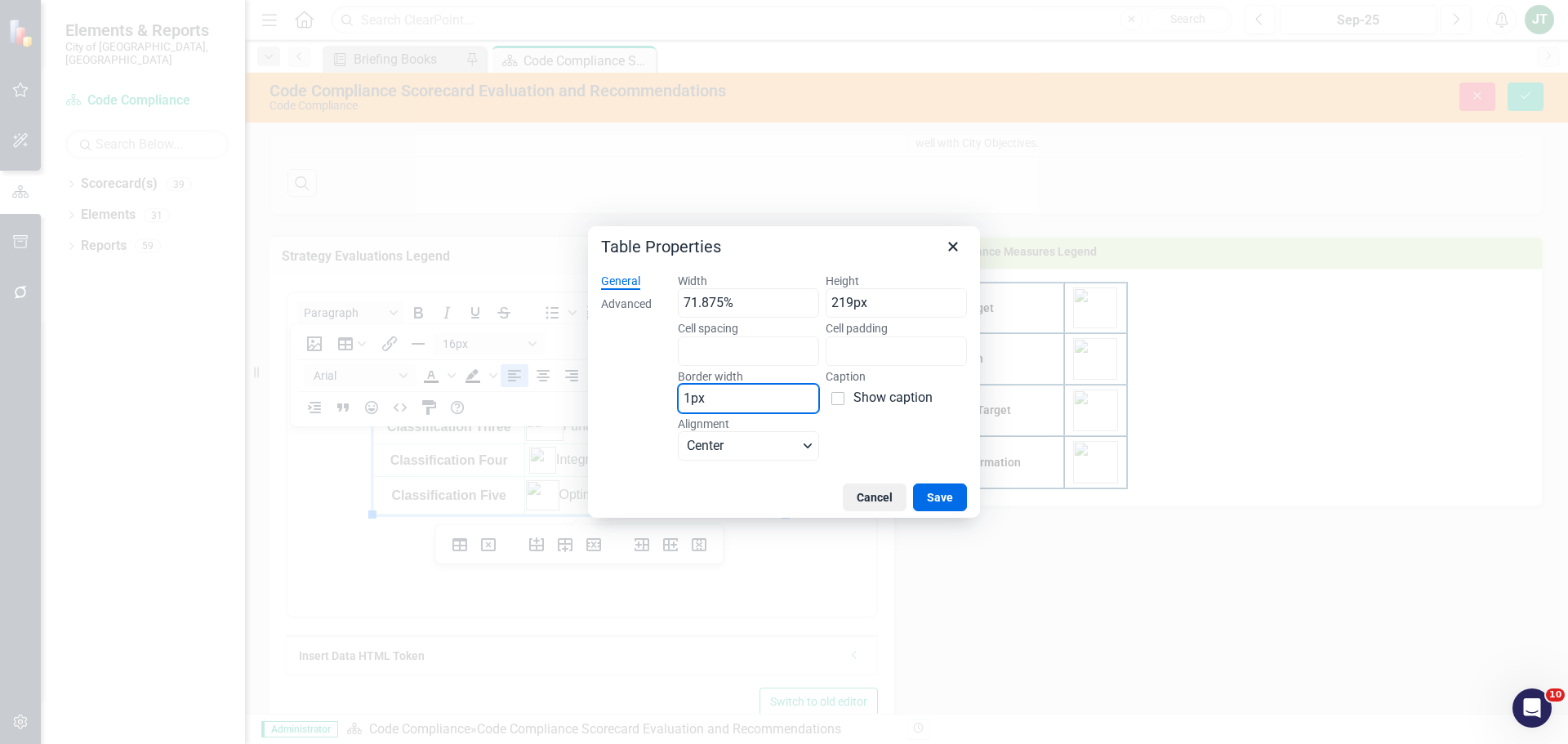
click at [713, 403] on input "1px" at bounding box center [749, 398] width 141 height 29
click at [689, 395] on input "1px" at bounding box center [749, 398] width 141 height 29
type input "2px"
click at [954, 491] on button "Save" at bounding box center [939, 496] width 54 height 27
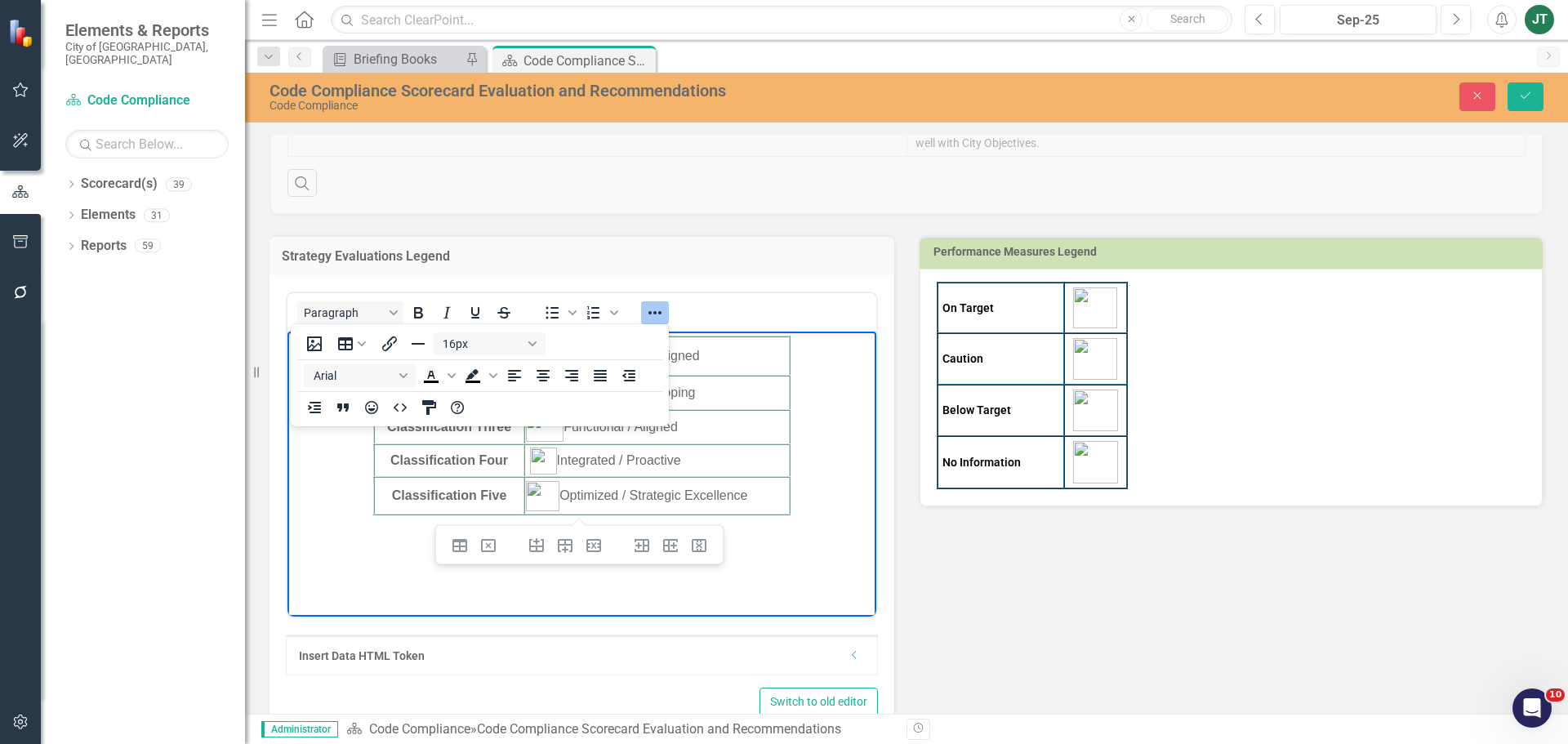
click at [809, 531] on body "Classification One Ineffective / Misaligned Classification Two Emerging / Devel…" at bounding box center [581, 454] width 589 height 245
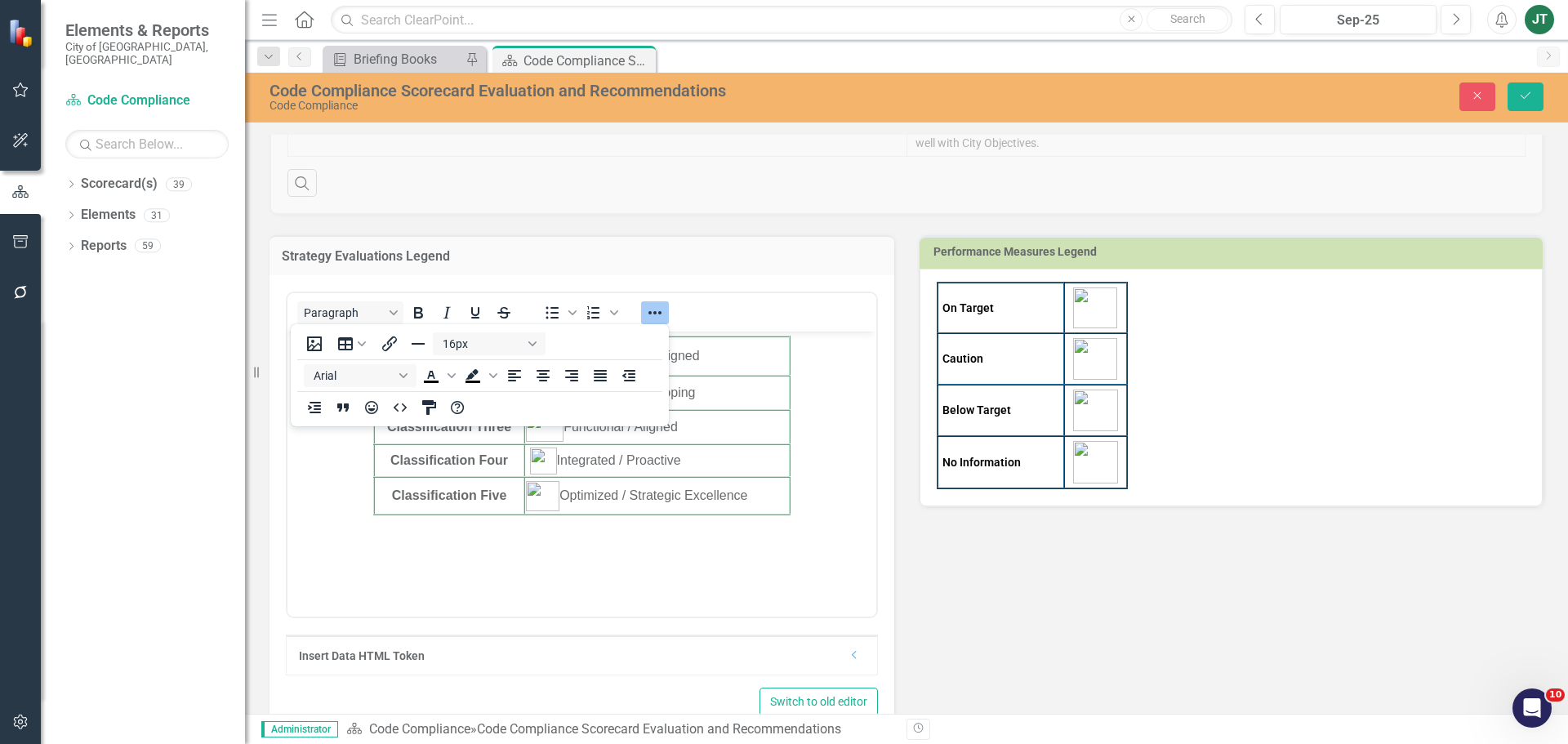
click at [1154, 417] on div "On Target Caution Below Target No Information" at bounding box center [1231, 385] width 589 height 207
click at [1168, 437] on div "On Target Caution Below Target No Information" at bounding box center [1231, 385] width 589 height 207
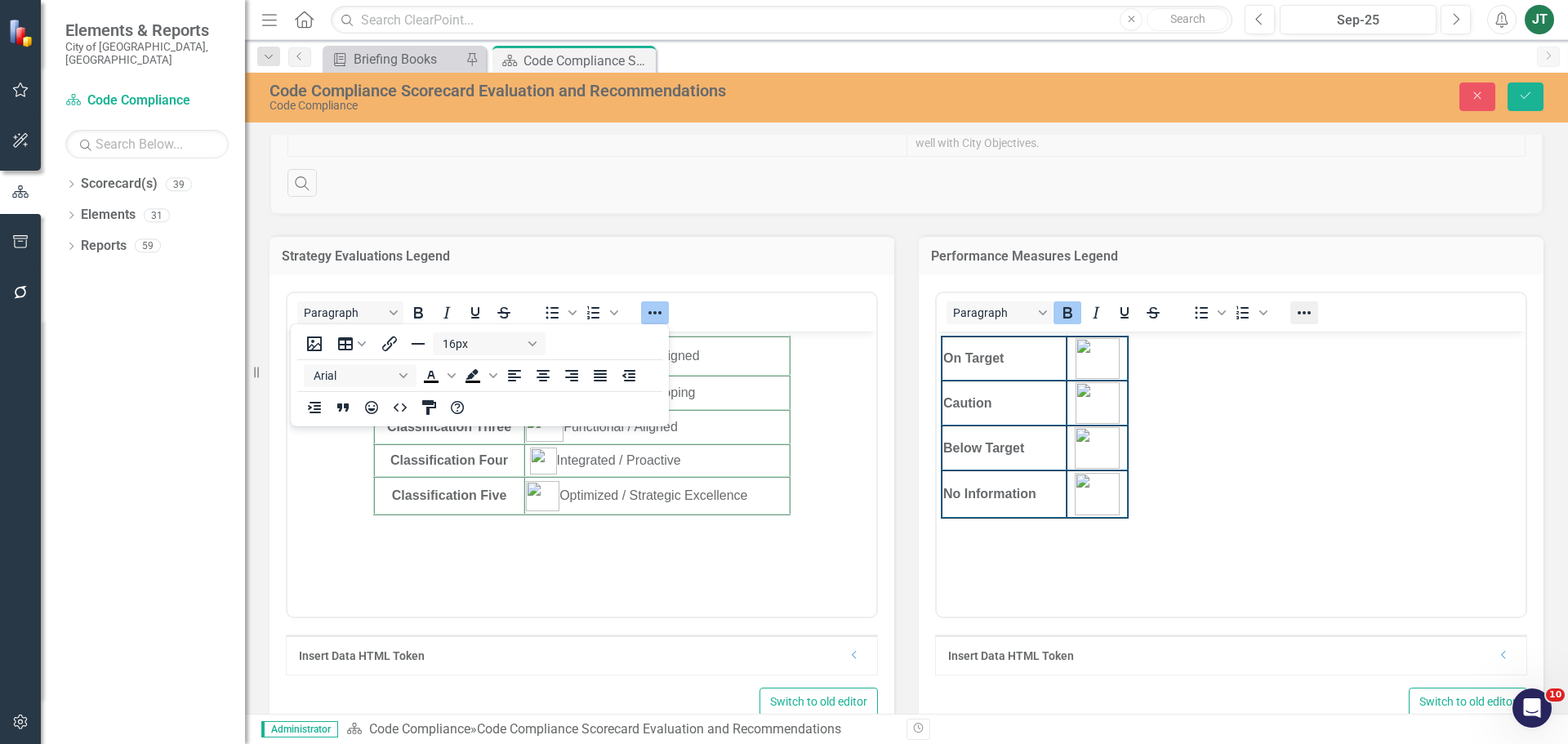
click at [1294, 308] on icon "Reveal or hide additional toolbar items" at bounding box center [1303, 313] width 20 height 20
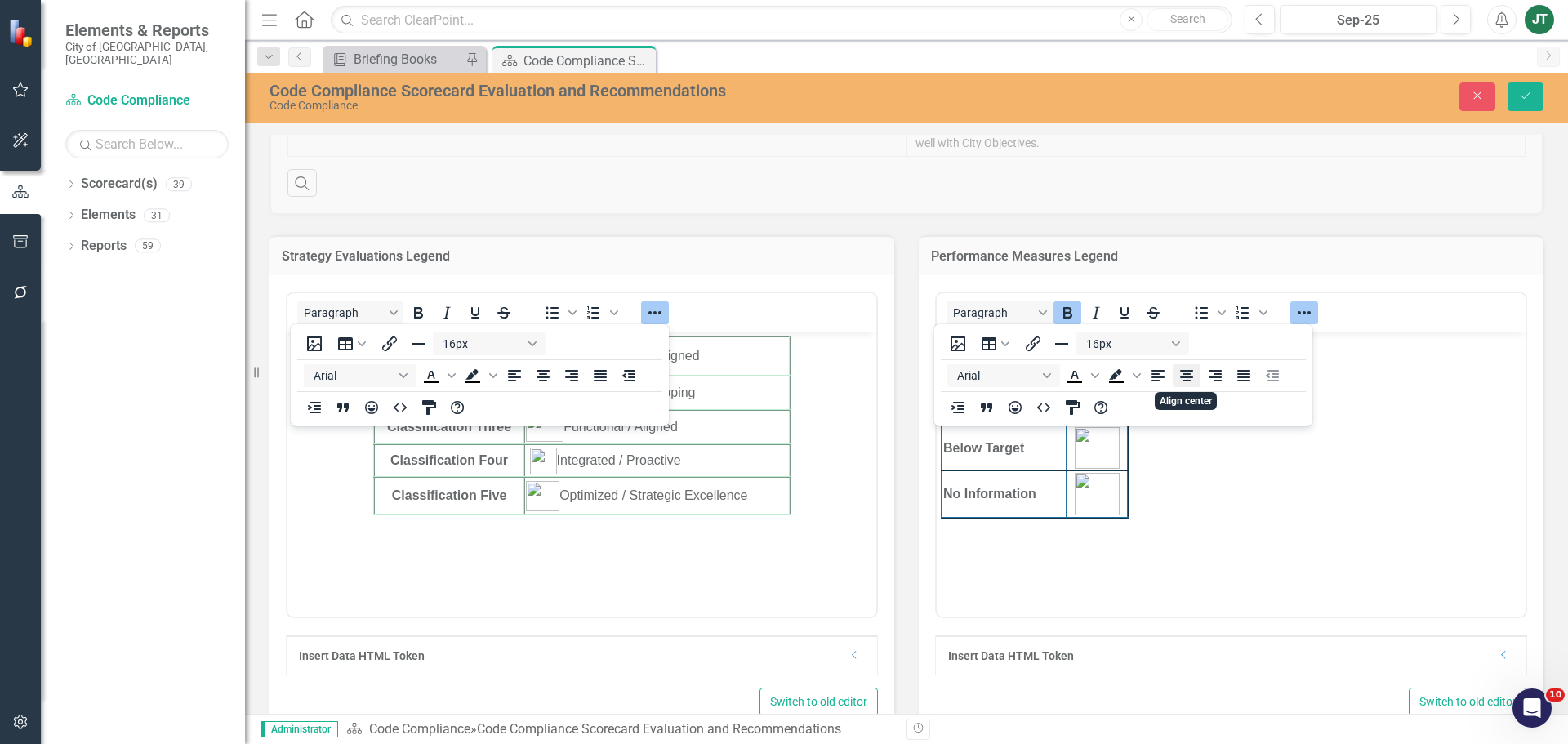
click at [1185, 375] on icon "Align center" at bounding box center [1187, 376] width 13 height 11
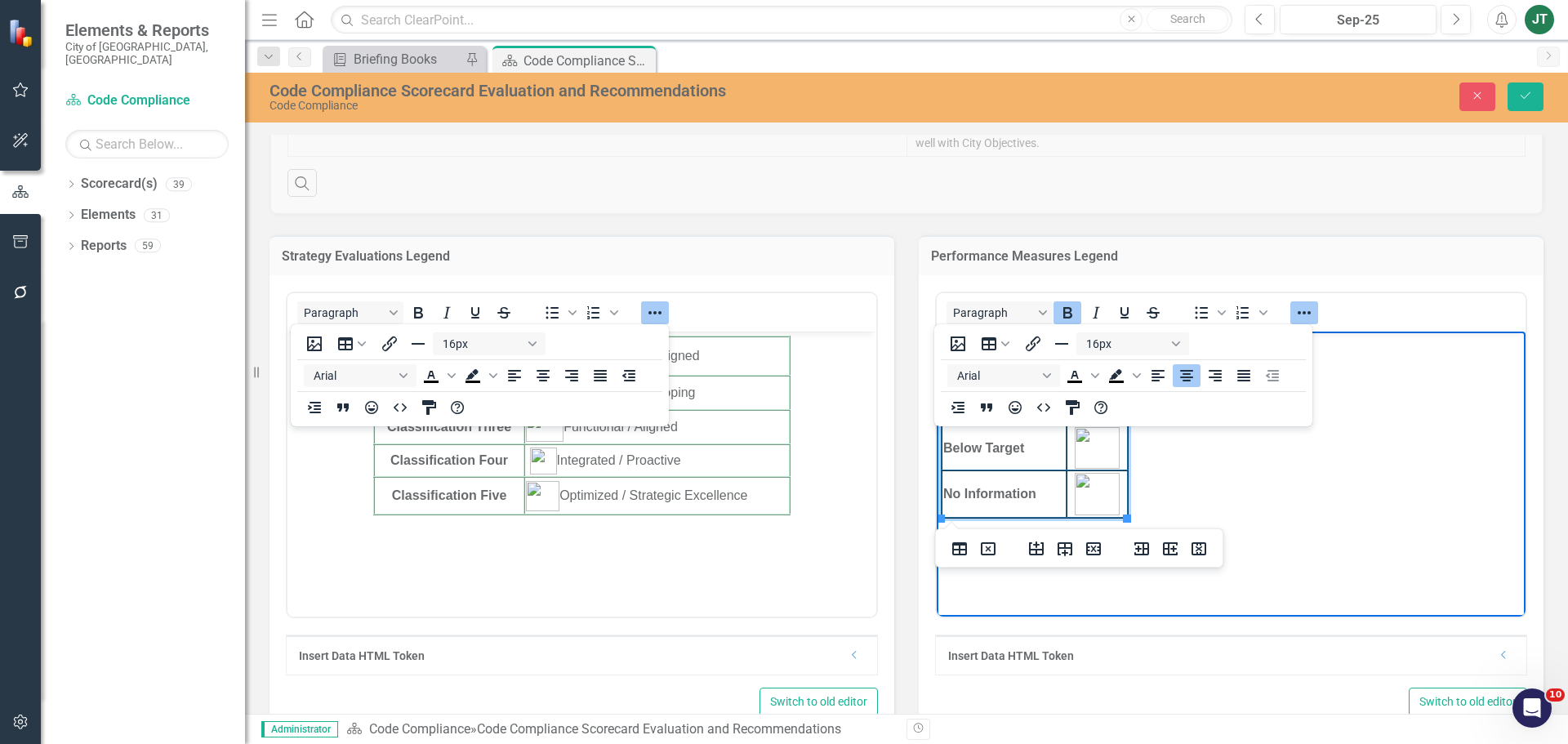
click at [1188, 378] on icon "Align center" at bounding box center [1187, 376] width 13 height 11
click at [1205, 462] on body "On Target Caution Below Target No Information" at bounding box center [1231, 454] width 589 height 245
click at [1192, 527] on body "On Target Caution Below Target No Information" at bounding box center [1231, 454] width 589 height 245
click at [1100, 521] on body "On Target Caution Below Target No Information" at bounding box center [1231, 454] width 589 height 245
click at [1051, 512] on td "No Information" at bounding box center [1004, 493] width 125 height 47
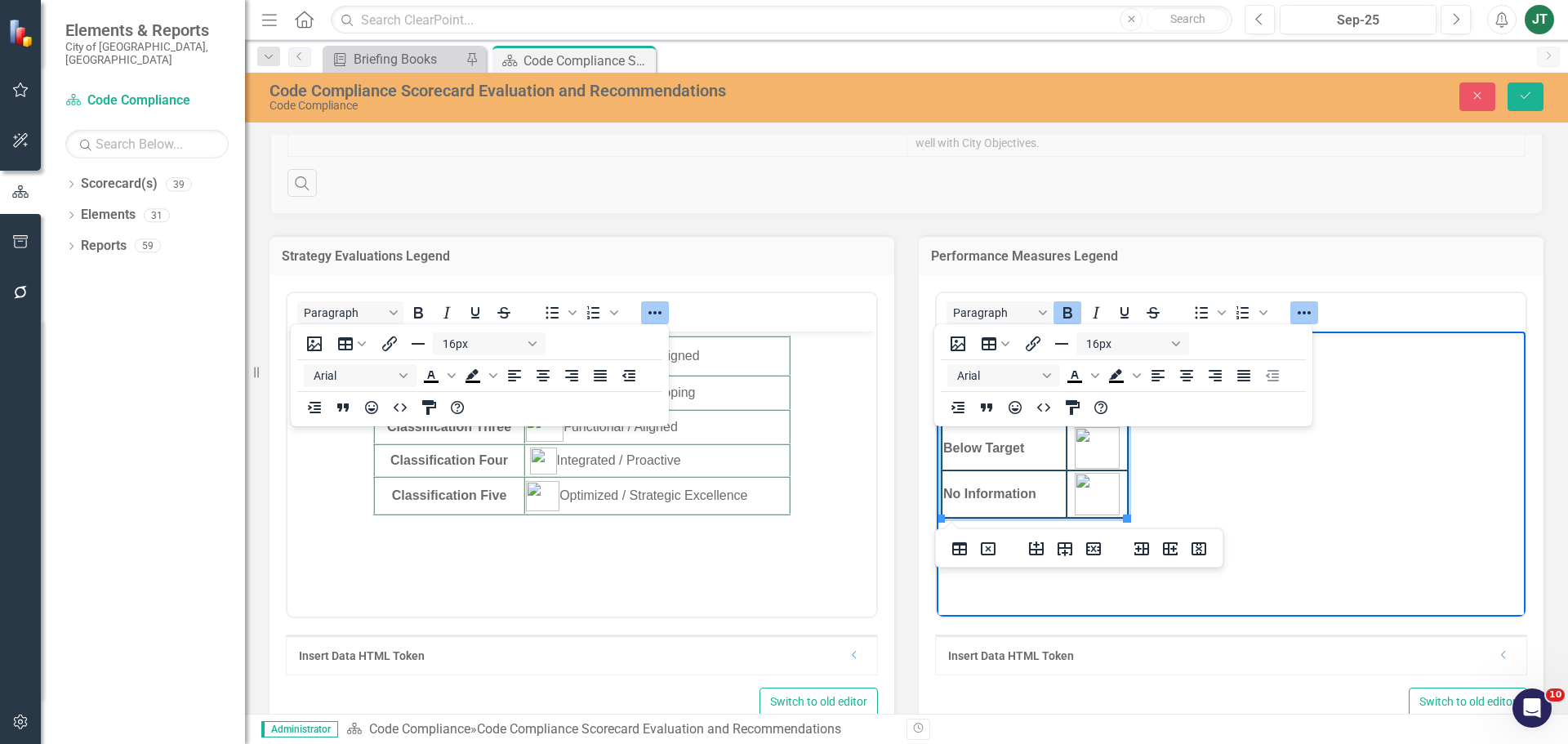
click at [1297, 312] on icon "Reveal or hide additional toolbar items" at bounding box center [1303, 313] width 20 height 20
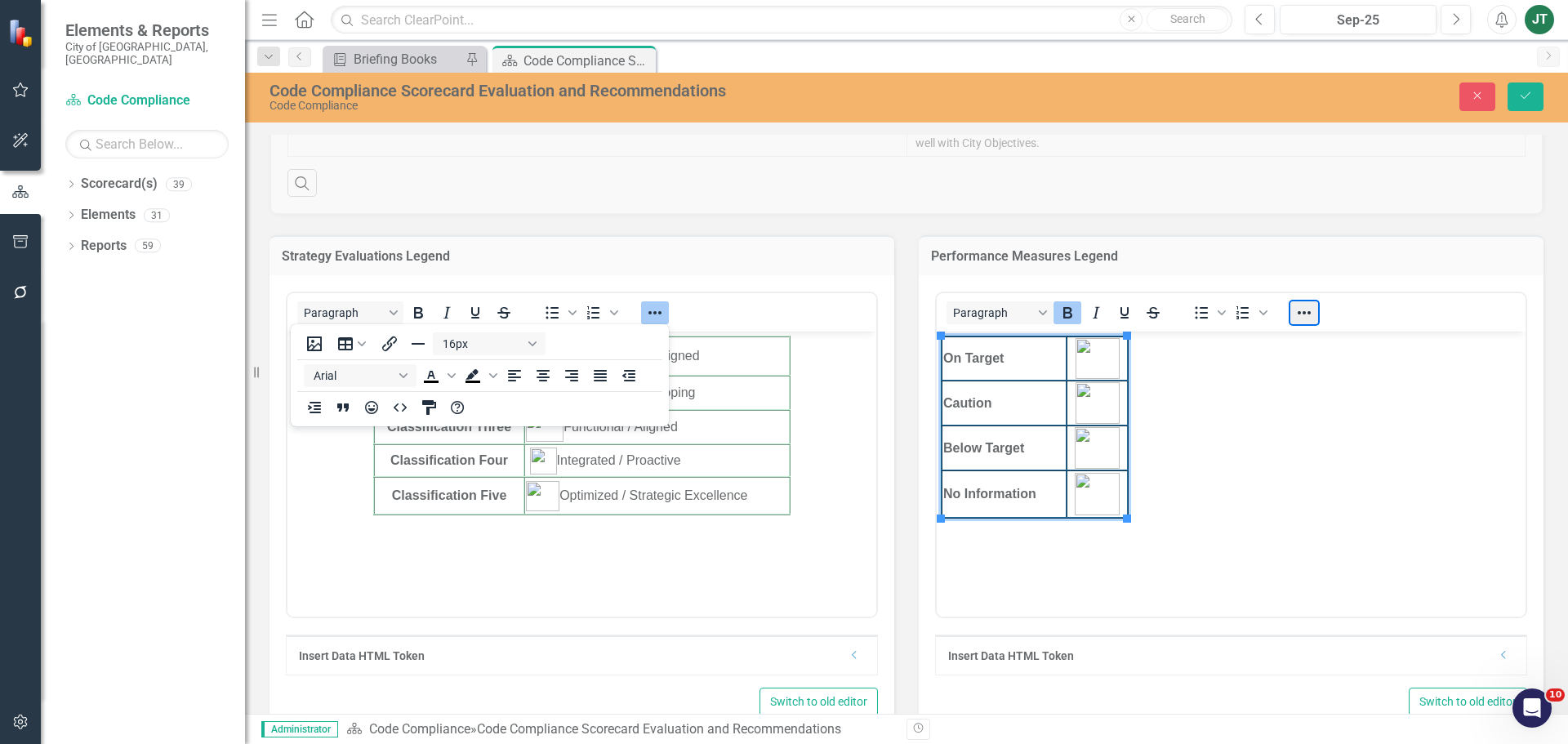
click at [1309, 317] on button "Reveal or hide additional toolbar items" at bounding box center [1303, 313] width 27 height 23
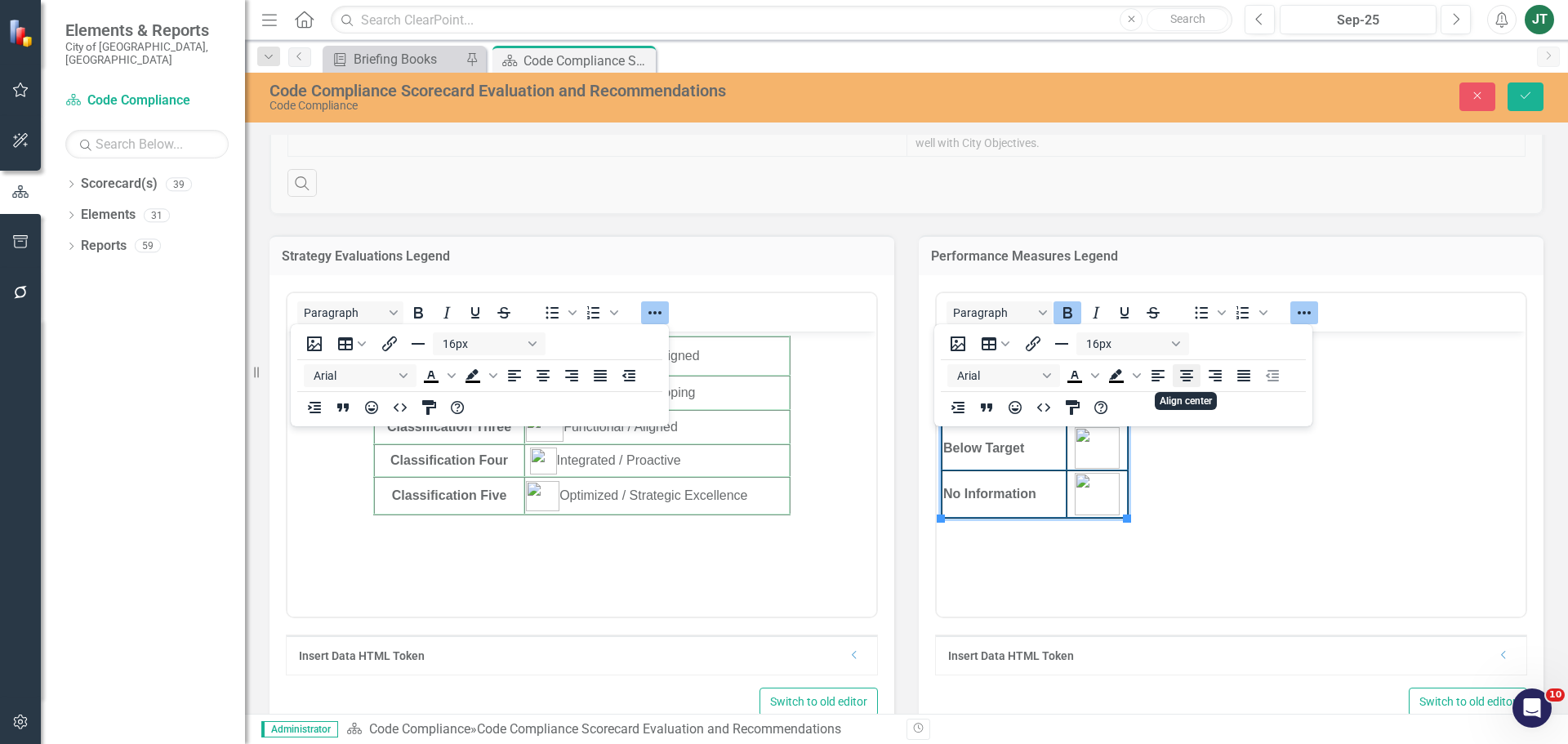
click at [1183, 371] on icon "Align center" at bounding box center [1187, 376] width 13 height 11
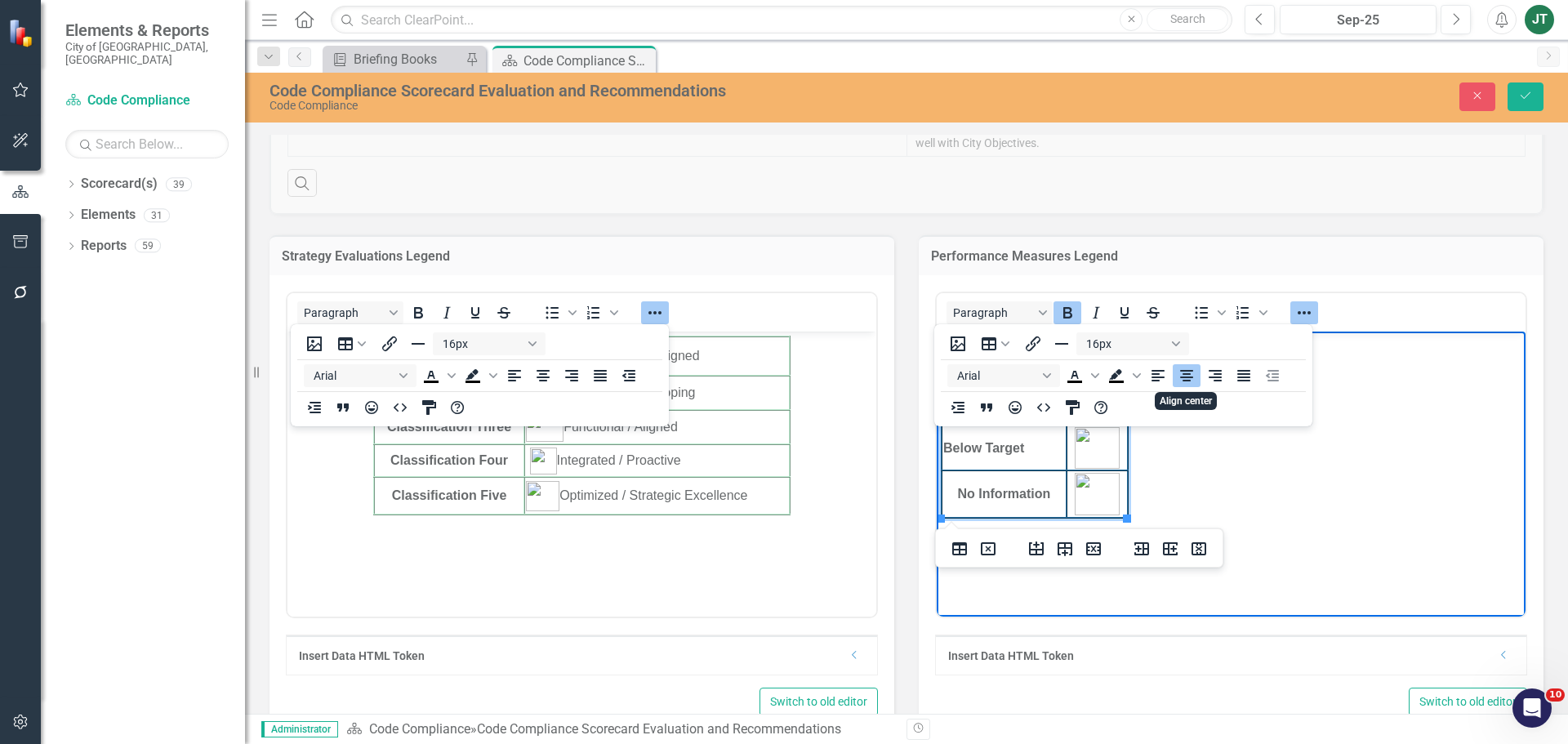
click at [1185, 375] on icon "Align center" at bounding box center [1187, 376] width 13 height 11
click at [1059, 485] on td "No Information" at bounding box center [1004, 493] width 125 height 47
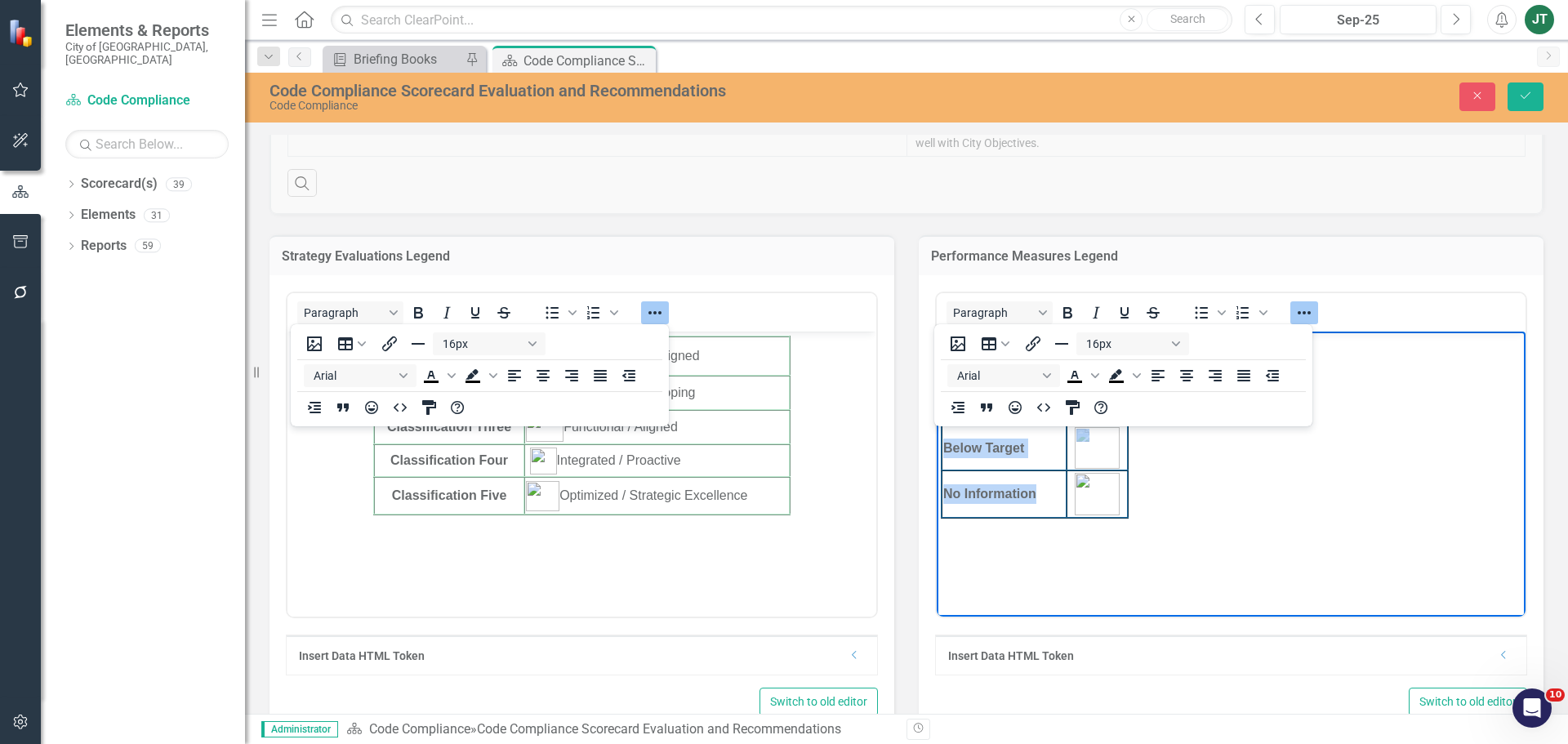
drag, startPoint x: 1050, startPoint y: 495, endPoint x: 917, endPoint y: 328, distance: 213.5
click at [937, 332] on html "On Target Caution Below Target No Information" at bounding box center [1231, 454] width 589 height 245
click at [1193, 574] on body "On Target Caution Below Target No Information" at bounding box center [1231, 454] width 589 height 245
click at [1045, 547] on body "On Target Caution Below Target No Information" at bounding box center [1231, 454] width 589 height 245
click at [1058, 512] on td "No Information" at bounding box center [1004, 493] width 125 height 47
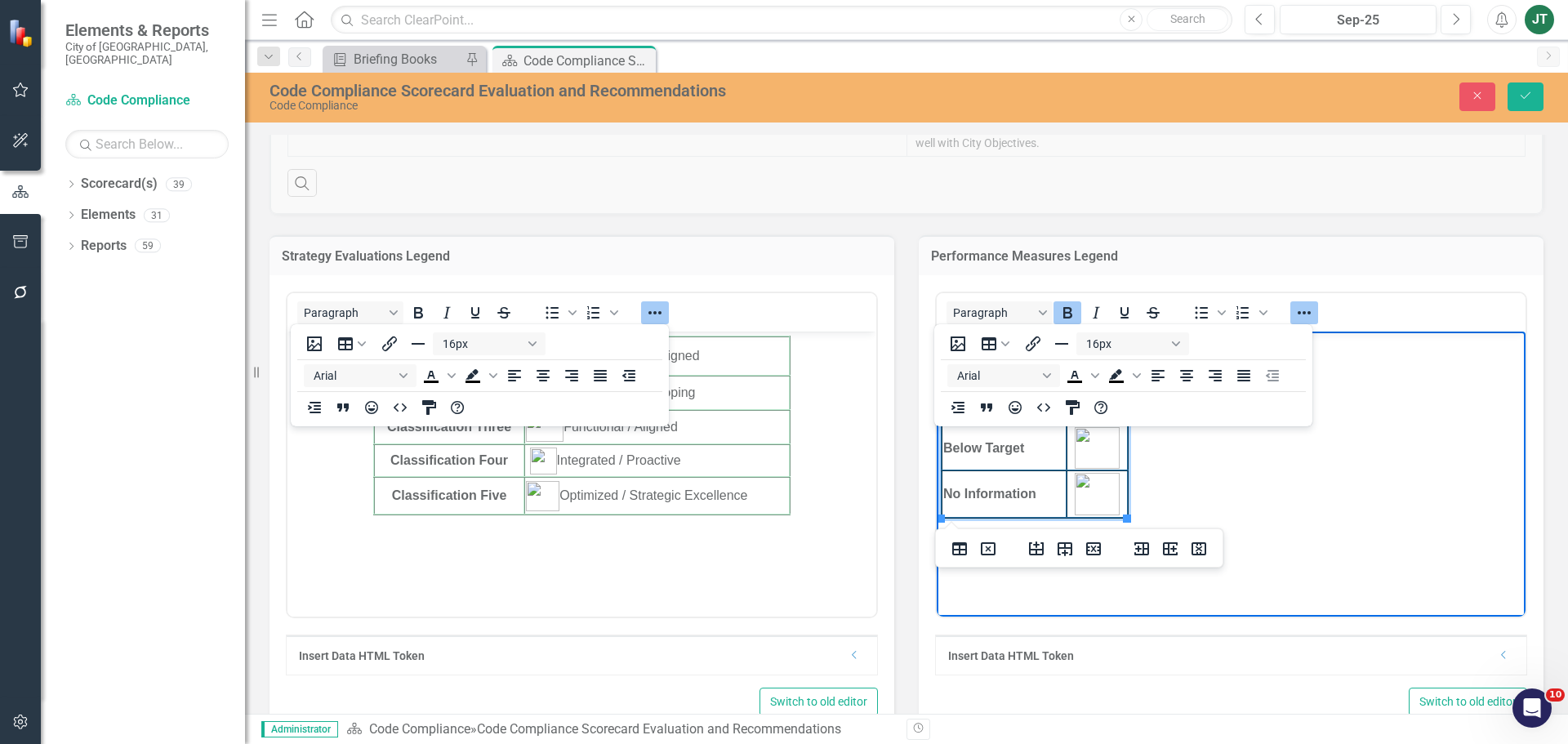
click at [1303, 311] on icon "Reveal or hide additional toolbar items" at bounding box center [1304, 312] width 13 height 3
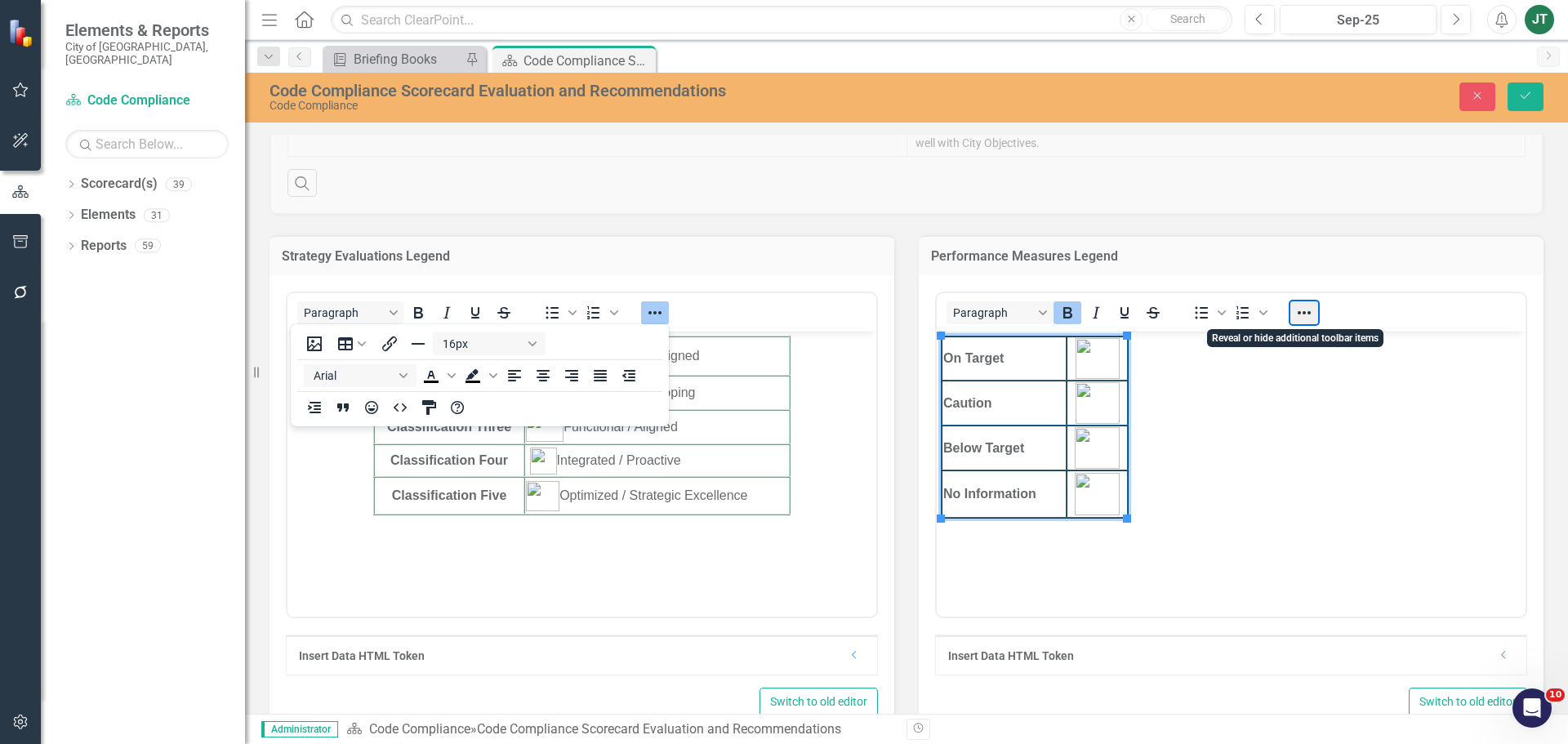
click at [1303, 311] on button "Reveal or hide additional toolbar items" at bounding box center [1303, 313] width 27 height 23
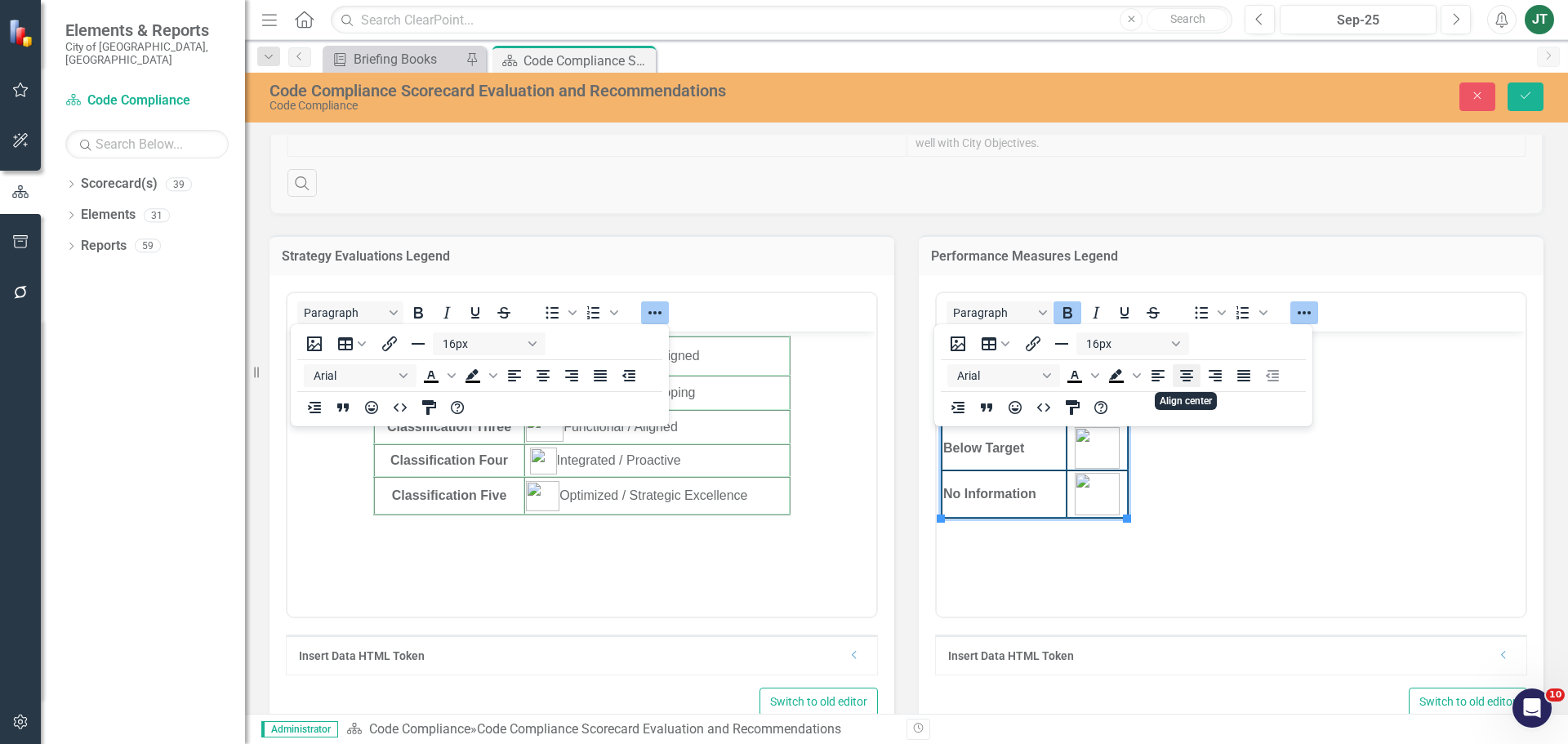
click at [1183, 379] on icon "Align center" at bounding box center [1187, 375] width 20 height 20
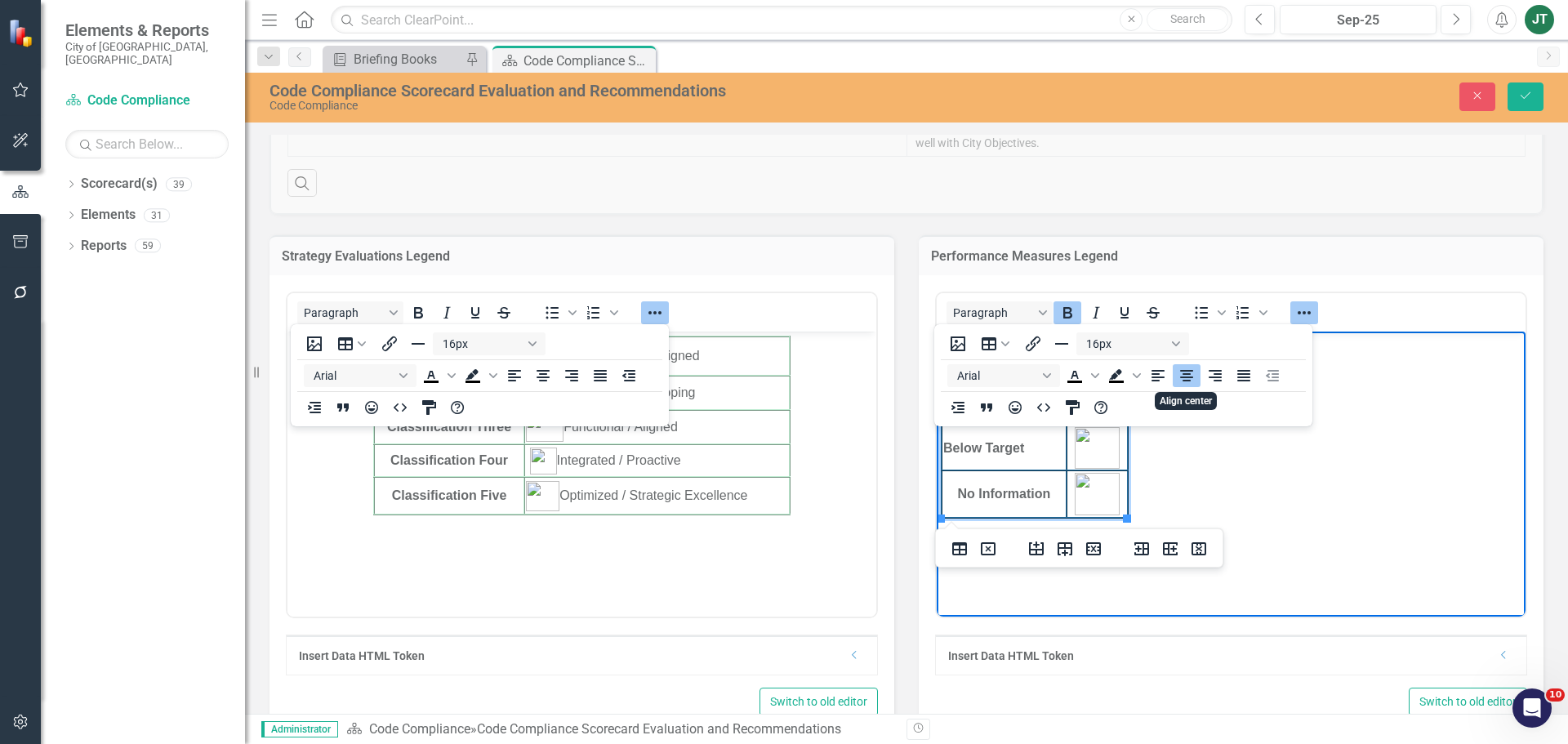
click at [1183, 379] on icon "Align center" at bounding box center [1187, 375] width 20 height 20
click at [1201, 524] on body "On Target Caution Below Target No Information" at bounding box center [1231, 454] width 589 height 245
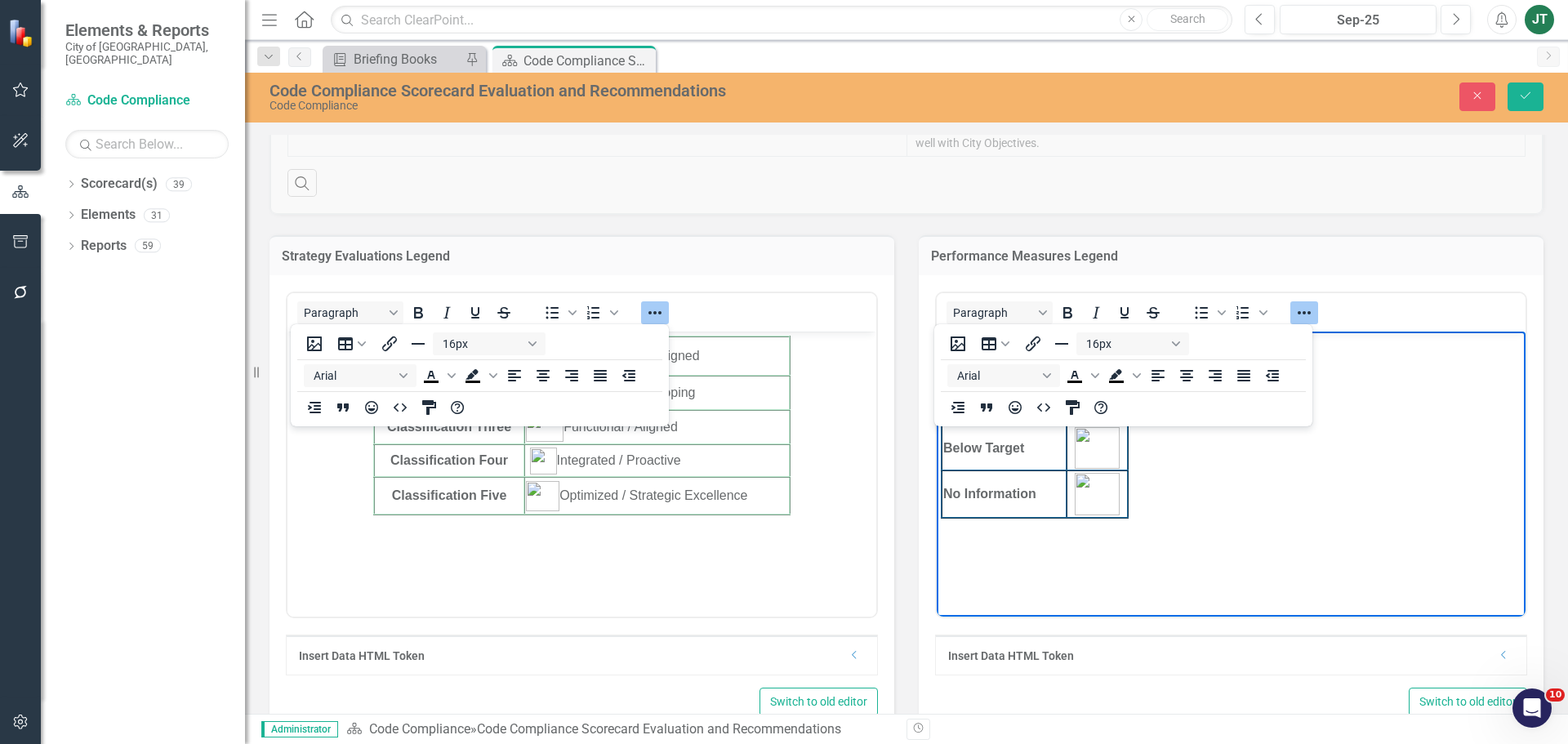
click at [1091, 520] on body "On Target Caution Below Target No Information" at bounding box center [1231, 454] width 589 height 245
click at [1136, 520] on body "On Target Caution Below Target No Information" at bounding box center [1231, 454] width 589 height 245
click at [1152, 491] on body "On Target Caution Below Target No Information" at bounding box center [1231, 454] width 589 height 245
click at [964, 526] on body "On Target Caution Below Target No Information" at bounding box center [1231, 454] width 589 height 245
click at [1306, 313] on button "Reveal or hide additional toolbar items" at bounding box center [1303, 313] width 27 height 23
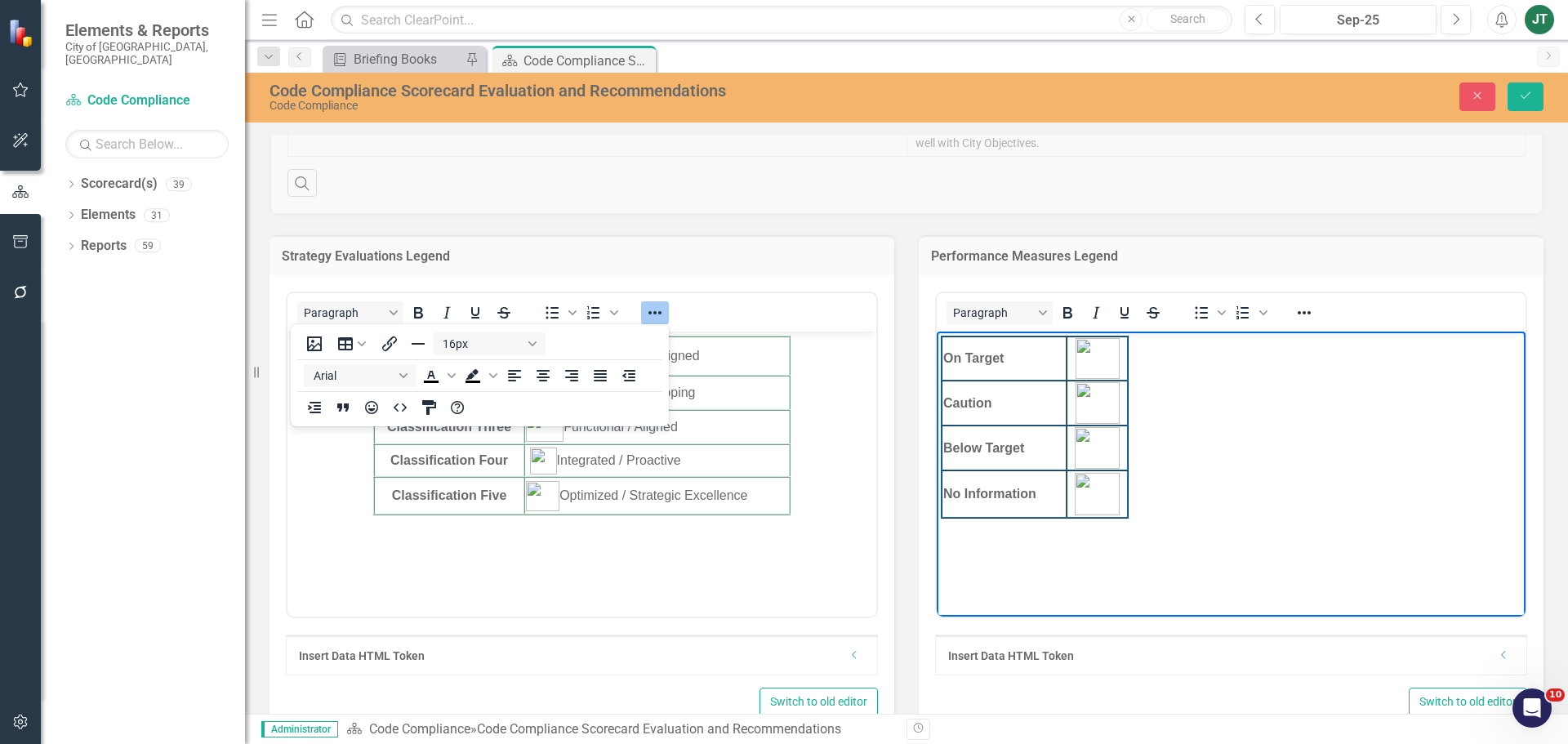
click at [1202, 448] on body "On Target Caution Below Target No Information" at bounding box center [1231, 454] width 589 height 245
click at [1294, 309] on icon "Reveal or hide additional toolbar items" at bounding box center [1303, 313] width 20 height 20
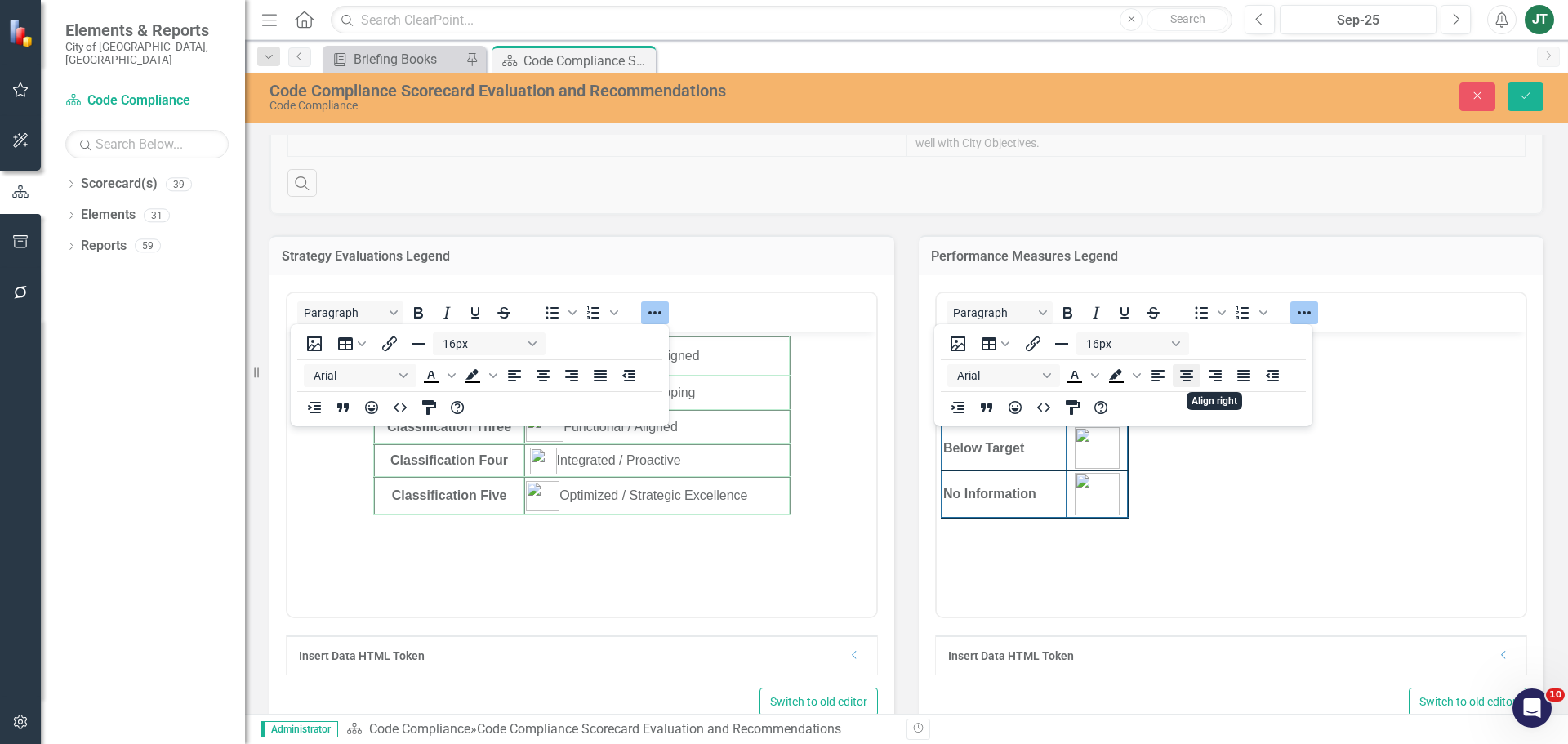
click at [1199, 378] on button "Align center" at bounding box center [1186, 376] width 27 height 23
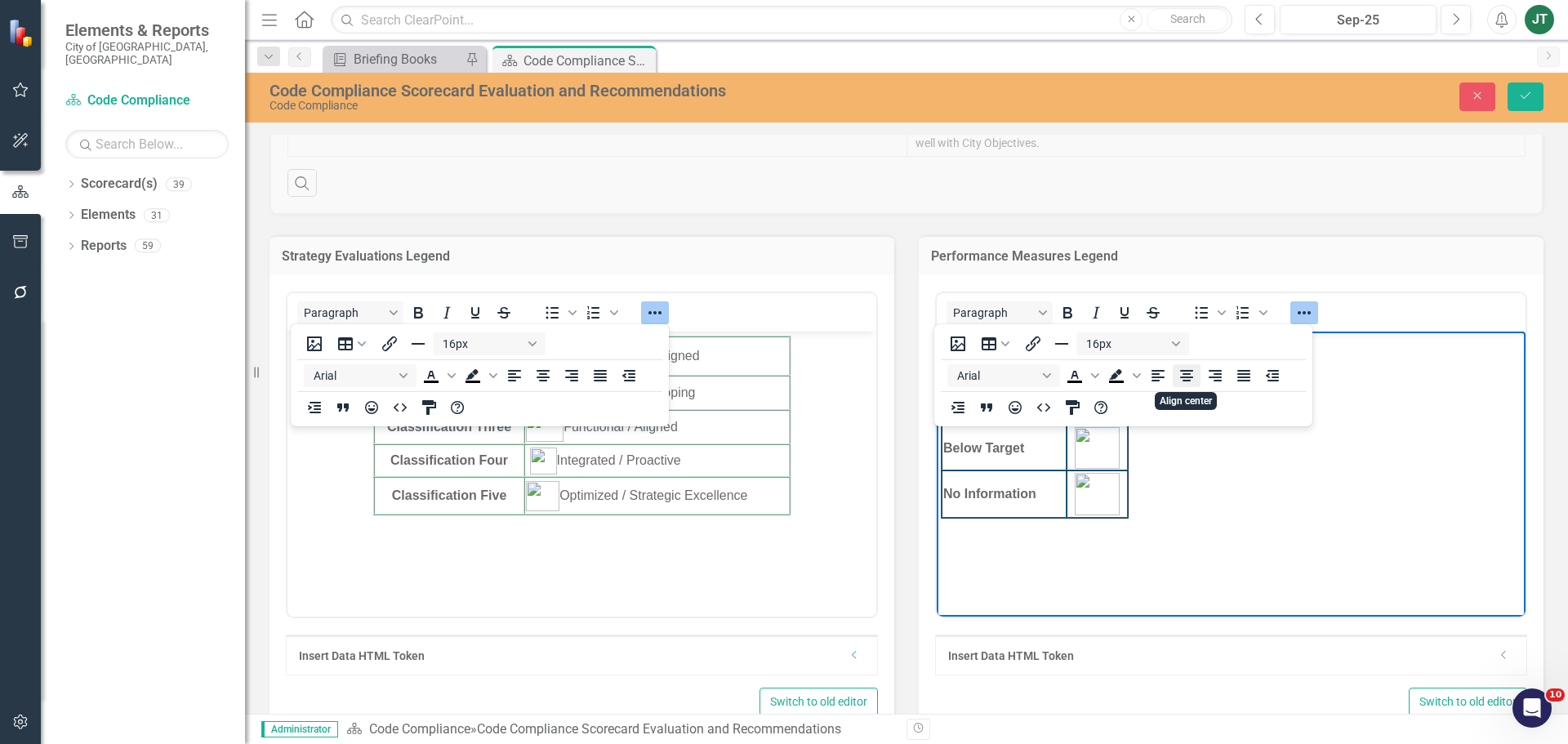
click at [1172, 371] on button "Align center" at bounding box center [1186, 376] width 27 height 23
click at [1179, 365] on icon "Align center" at bounding box center [1187, 375] width 20 height 20
drag, startPoint x: 1179, startPoint y: 477, endPoint x: 1180, endPoint y: 514, distance: 37.0
click at [1179, 478] on body "On Target Caution Below Target No Information" at bounding box center [1231, 454] width 589 height 245
drag, startPoint x: 1181, startPoint y: 519, endPoint x: 908, endPoint y: 292, distance: 355.0
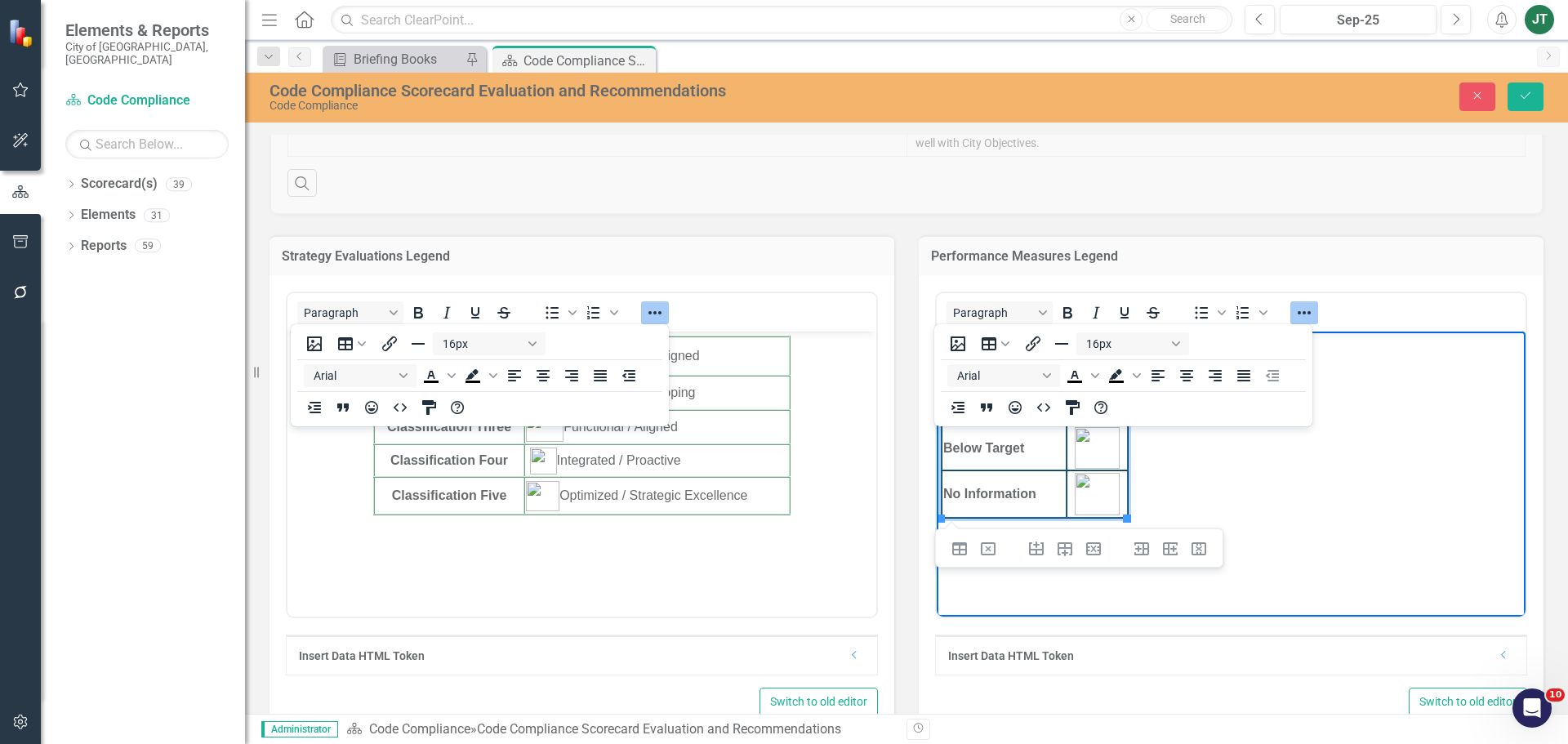
click at [937, 332] on html "On Target Caution Below Target No Information" at bounding box center [1231, 454] width 589 height 245
click at [1189, 377] on icon "Align center" at bounding box center [1187, 376] width 13 height 11
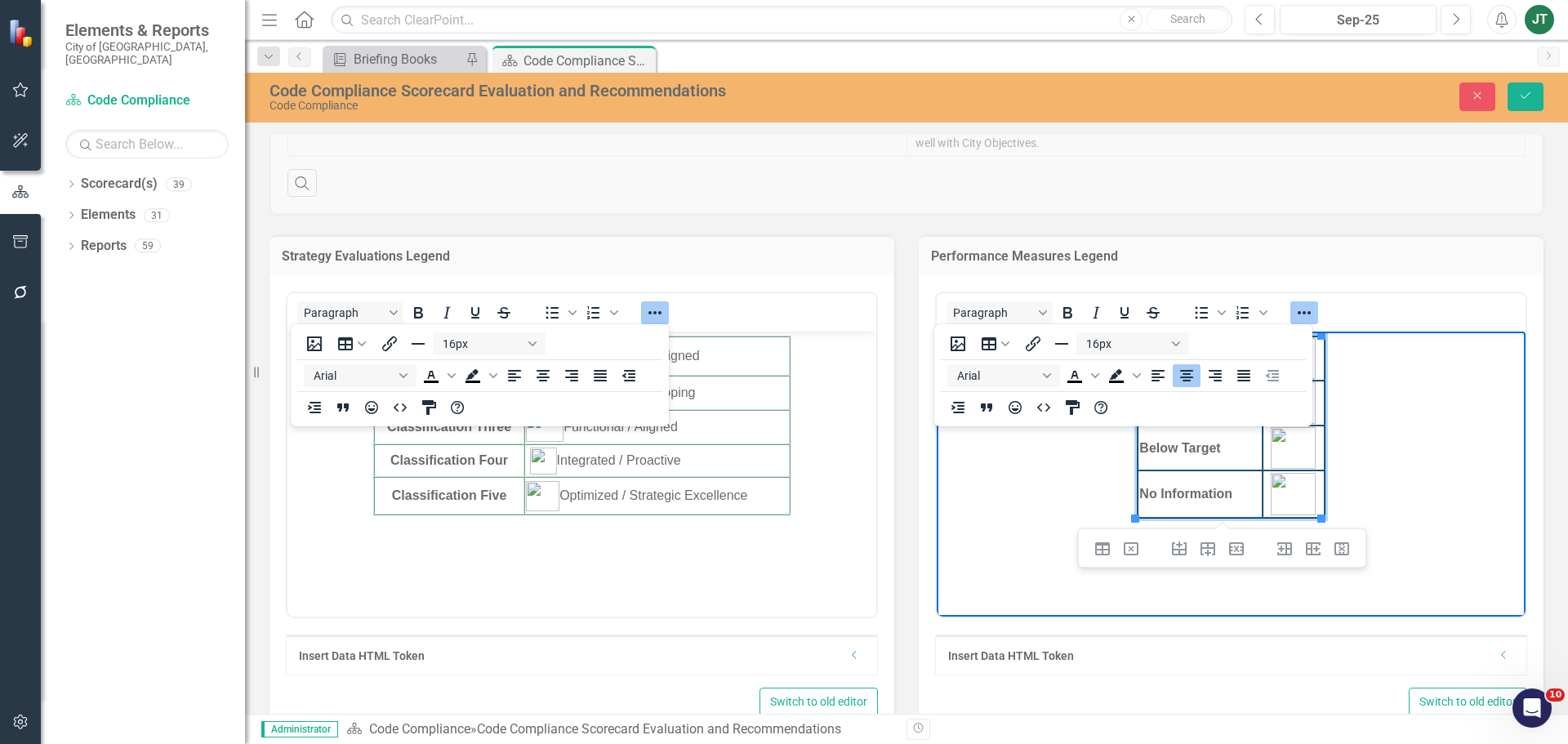
click at [1398, 494] on body "On Target Caution Below Target No Information" at bounding box center [1231, 454] width 589 height 245
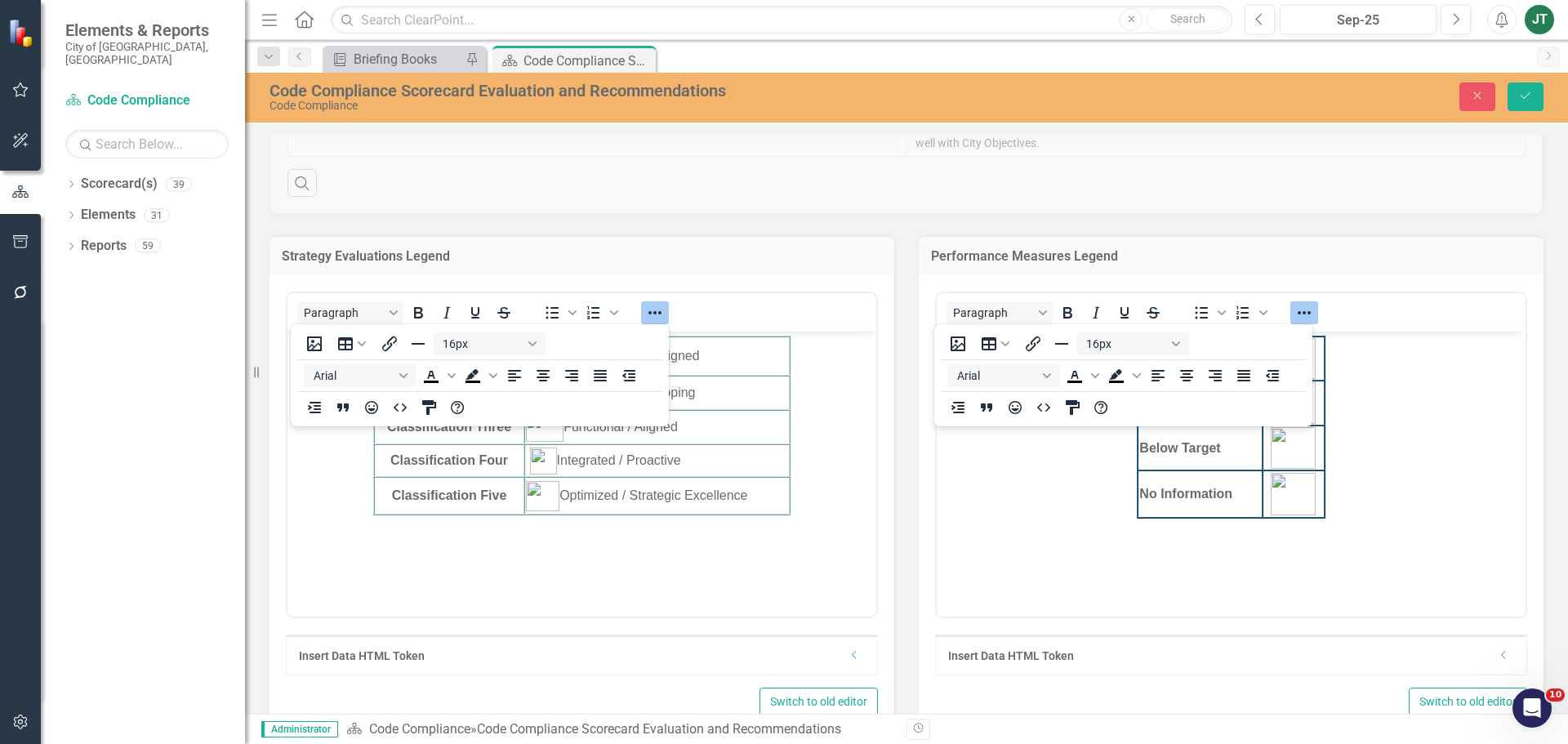
drag, startPoint x: 1520, startPoint y: 93, endPoint x: 1516, endPoint y: 120, distance: 27.3
click at [1520, 95] on icon "Save" at bounding box center [1526, 95] width 15 height 11
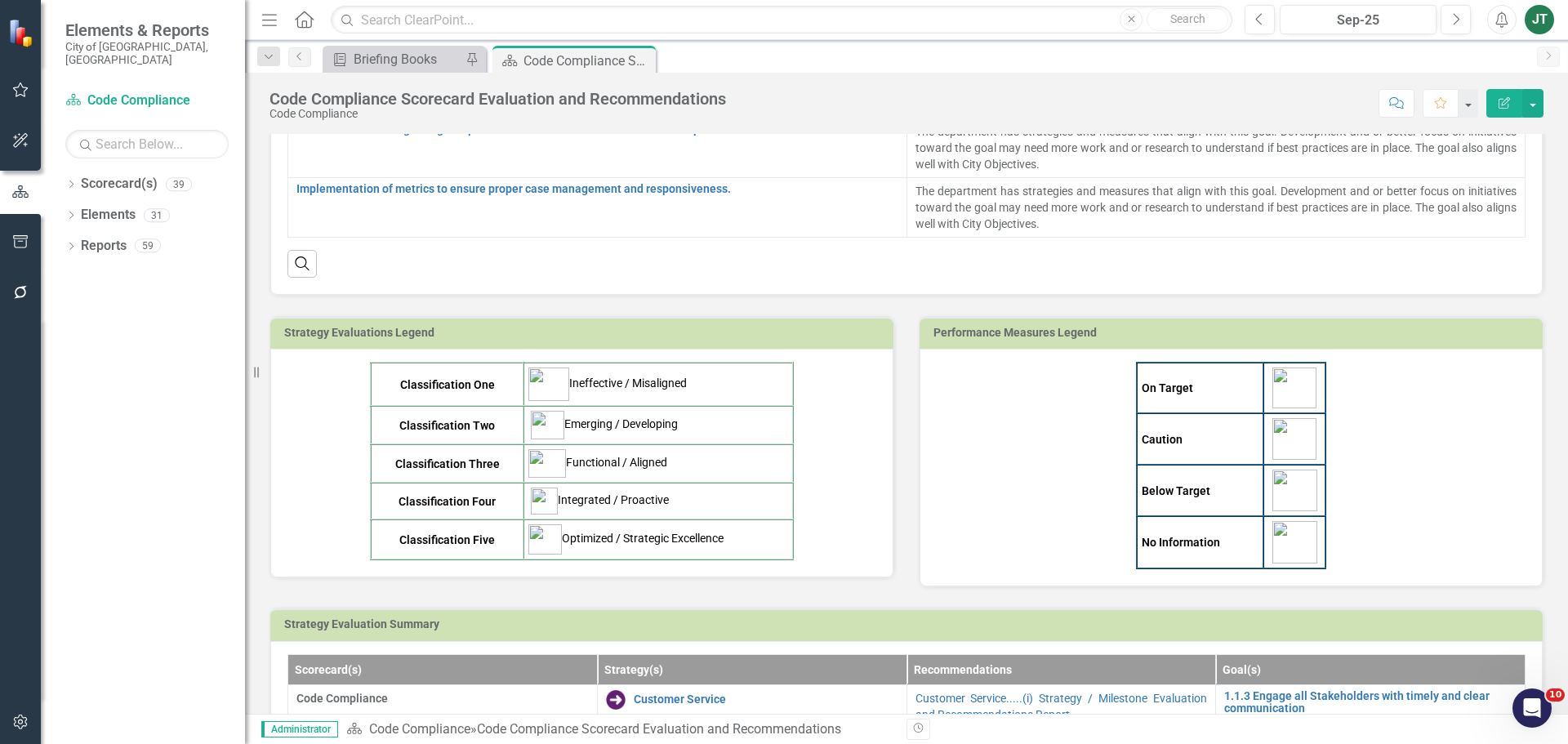
scroll to position [490, 0]
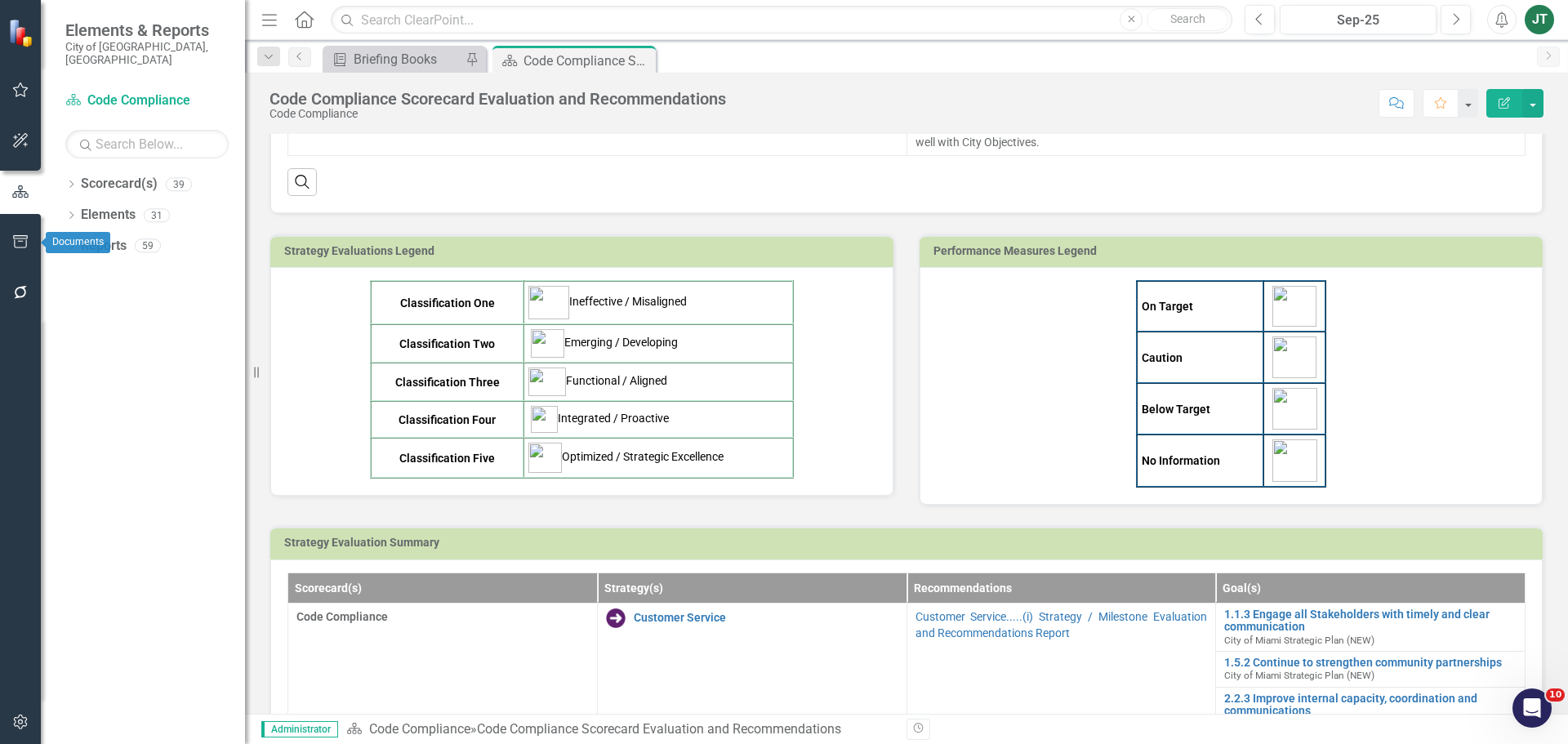
click at [22, 231] on button "button" at bounding box center [21, 242] width 37 height 34
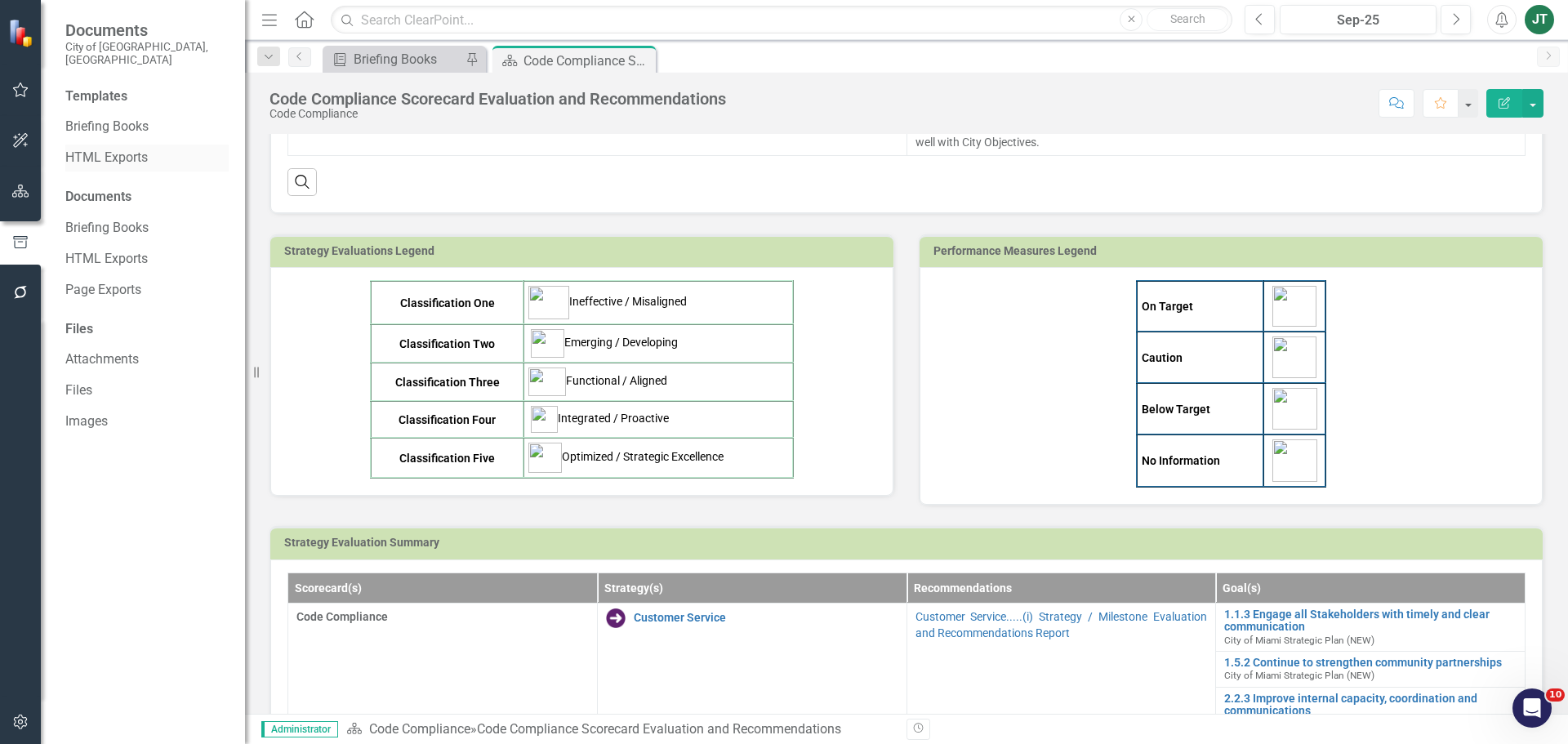
click at [89, 149] on link "HTML Exports" at bounding box center [146, 158] width 163 height 19
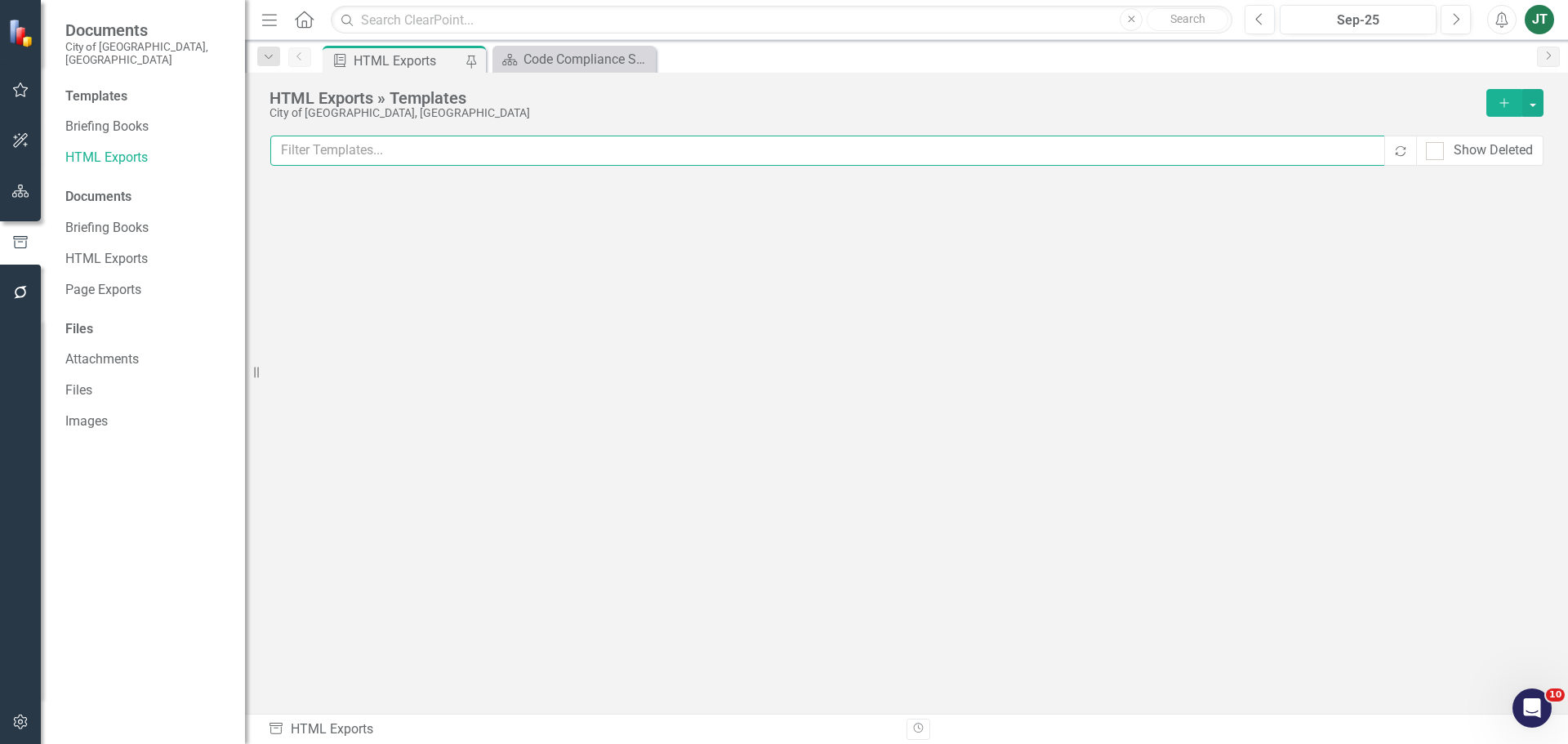
click at [651, 151] on input "text" at bounding box center [828, 151] width 1116 height 30
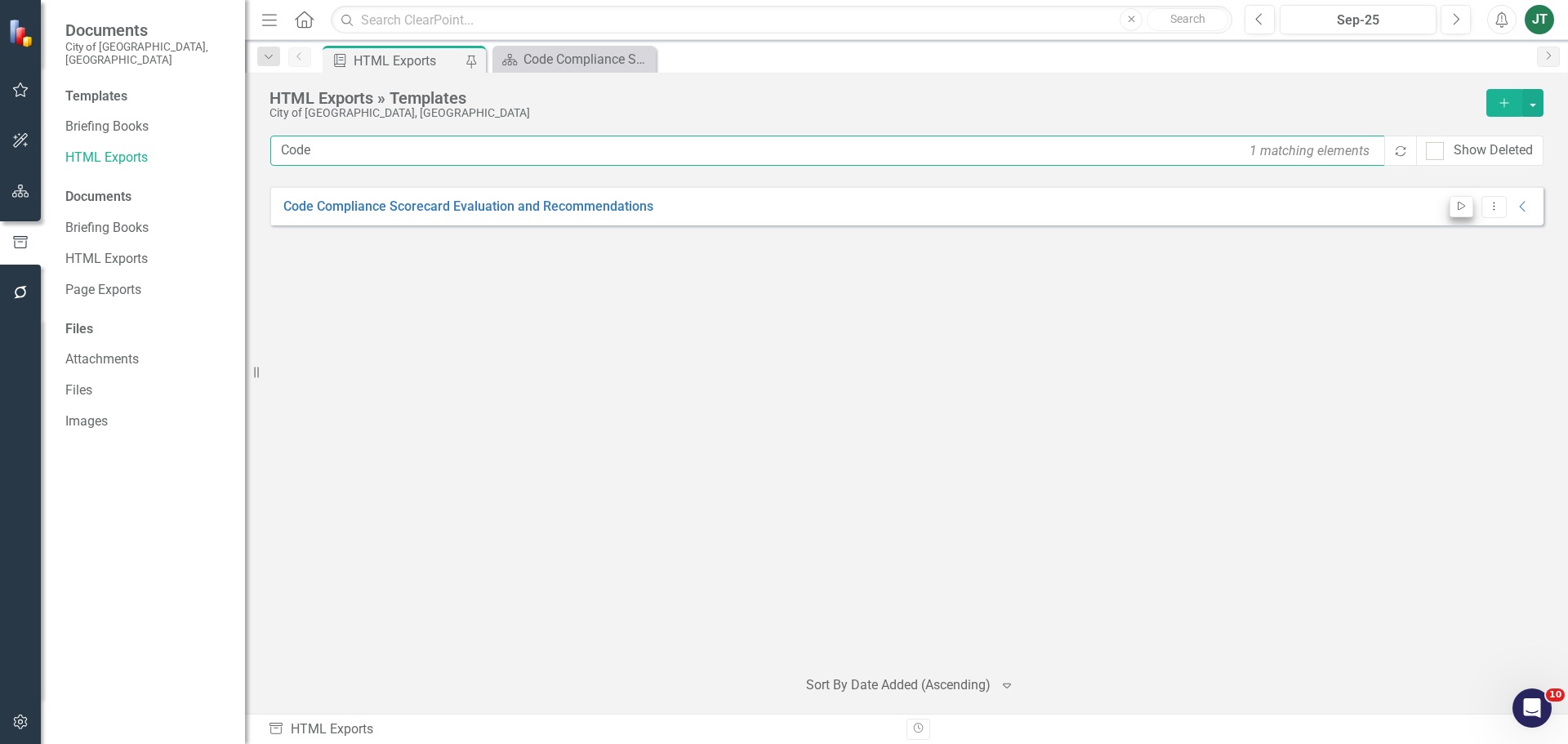
type input "Code"
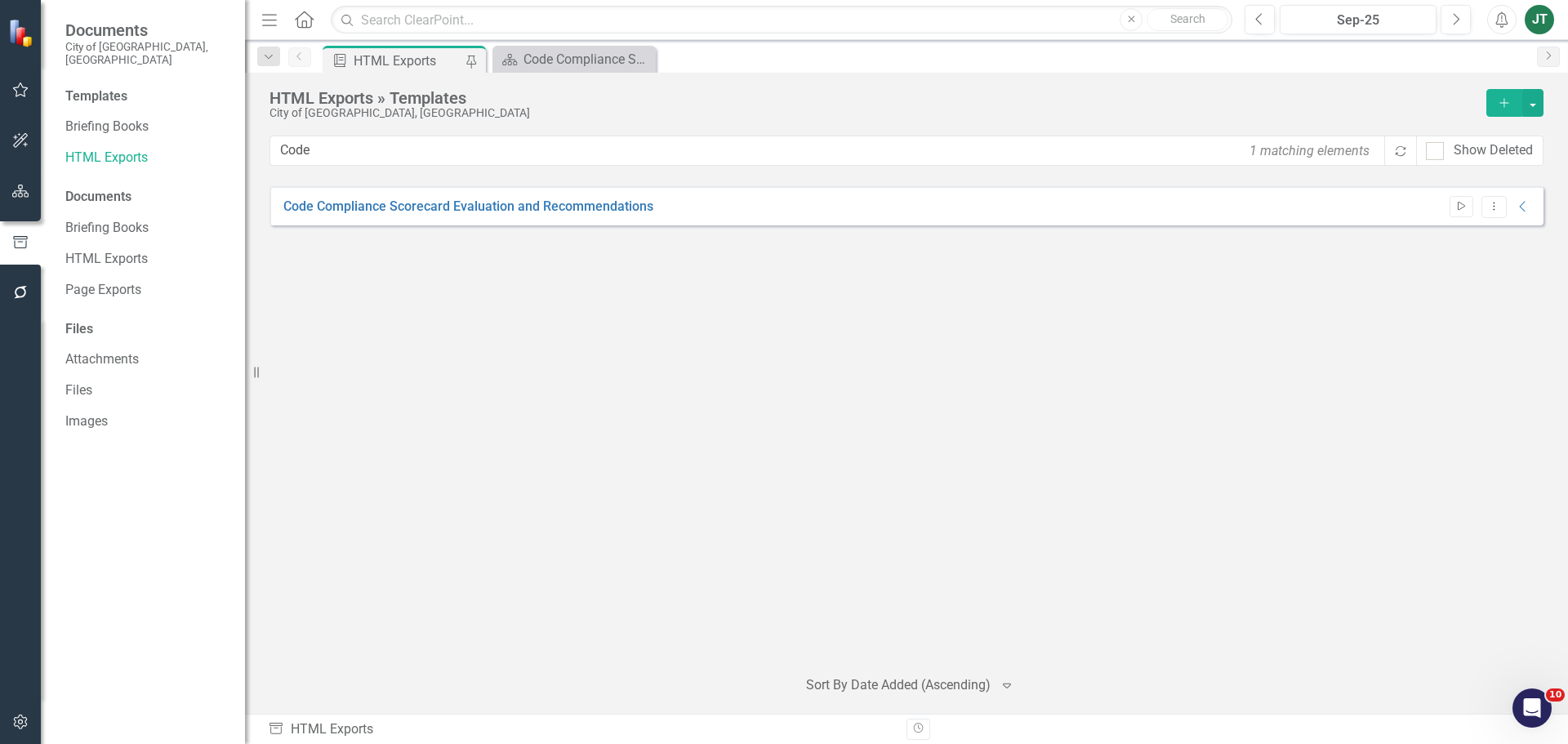
click at [1460, 204] on icon "Start" at bounding box center [1461, 206] width 12 height 9
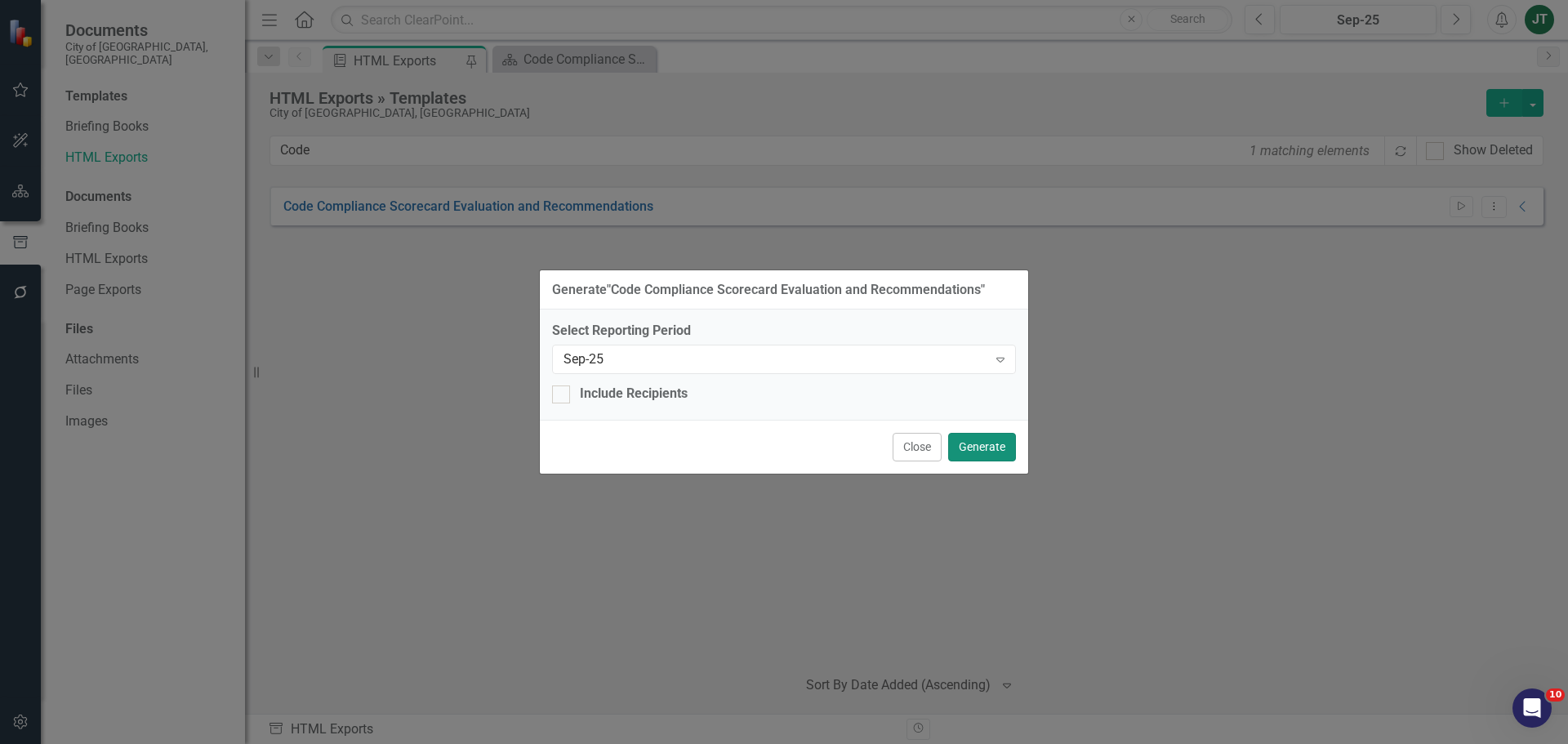
click at [978, 445] on button "Generate" at bounding box center [982, 447] width 68 height 28
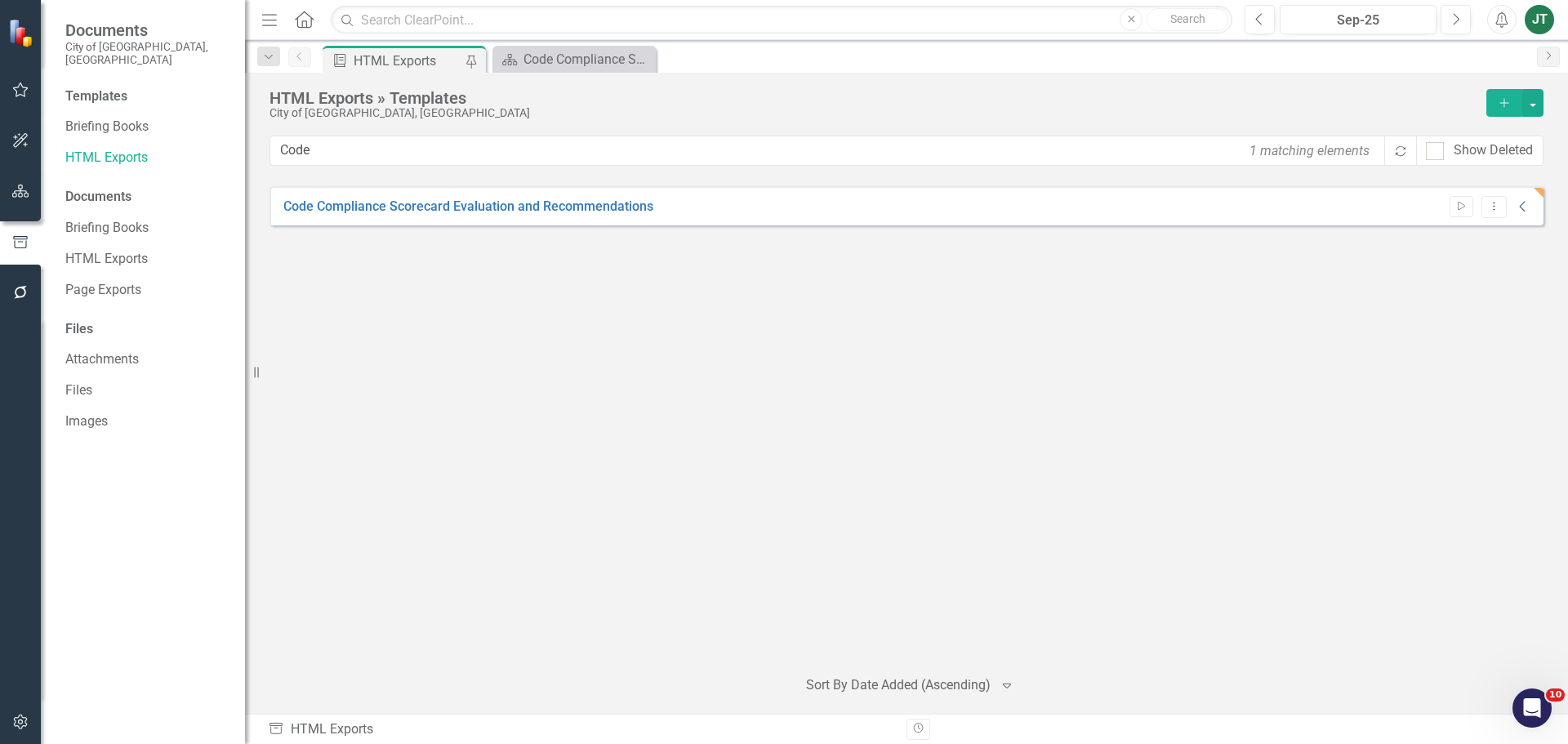
click at [1521, 206] on icon "Collapse" at bounding box center [1522, 206] width 16 height 13
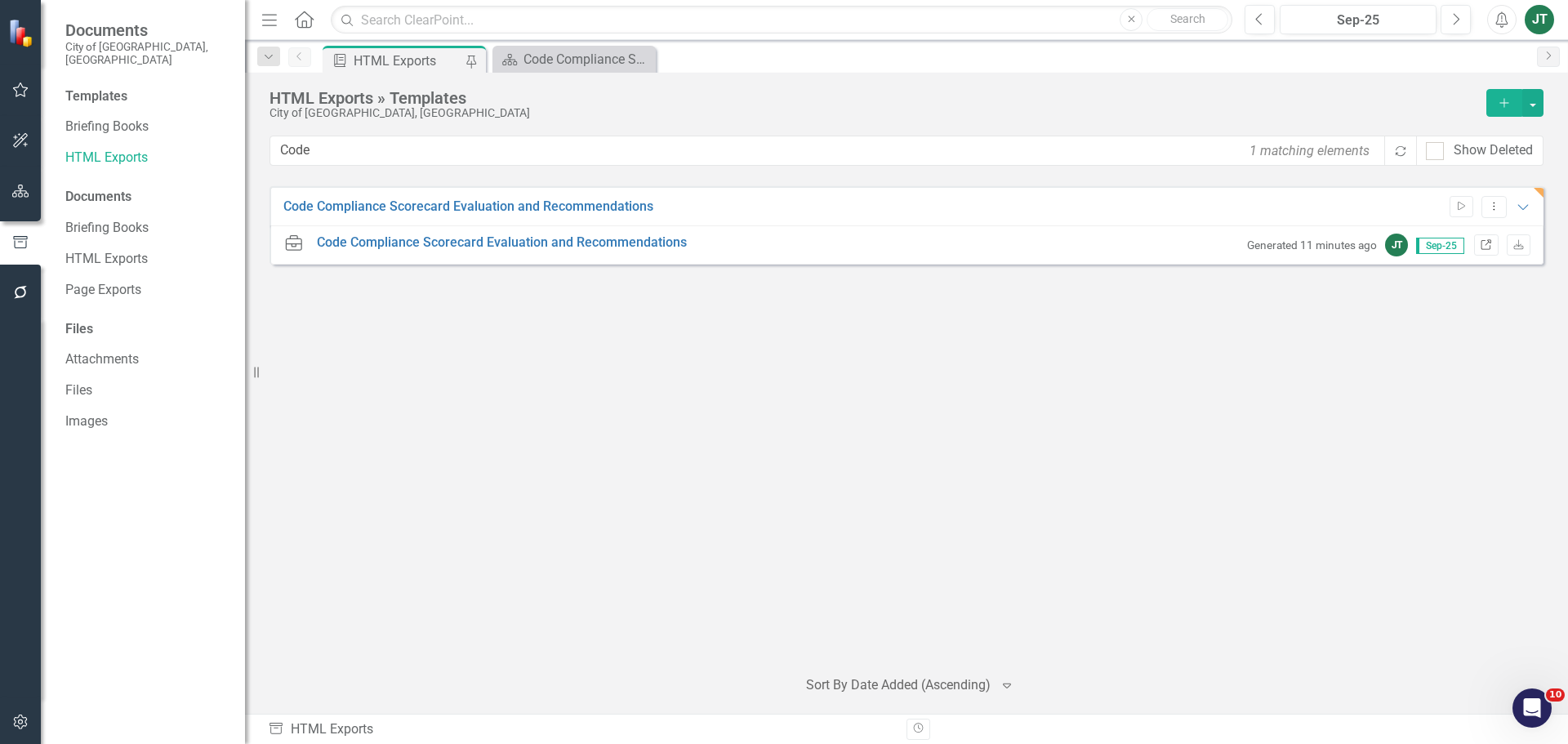
click at [1482, 240] on link "Link" at bounding box center [1485, 245] width 24 height 22
click at [1492, 204] on icon "Dropdown Menu" at bounding box center [1494, 205] width 14 height 10
click at [1414, 290] on link "Edit Edit Template" at bounding box center [1431, 295] width 151 height 30
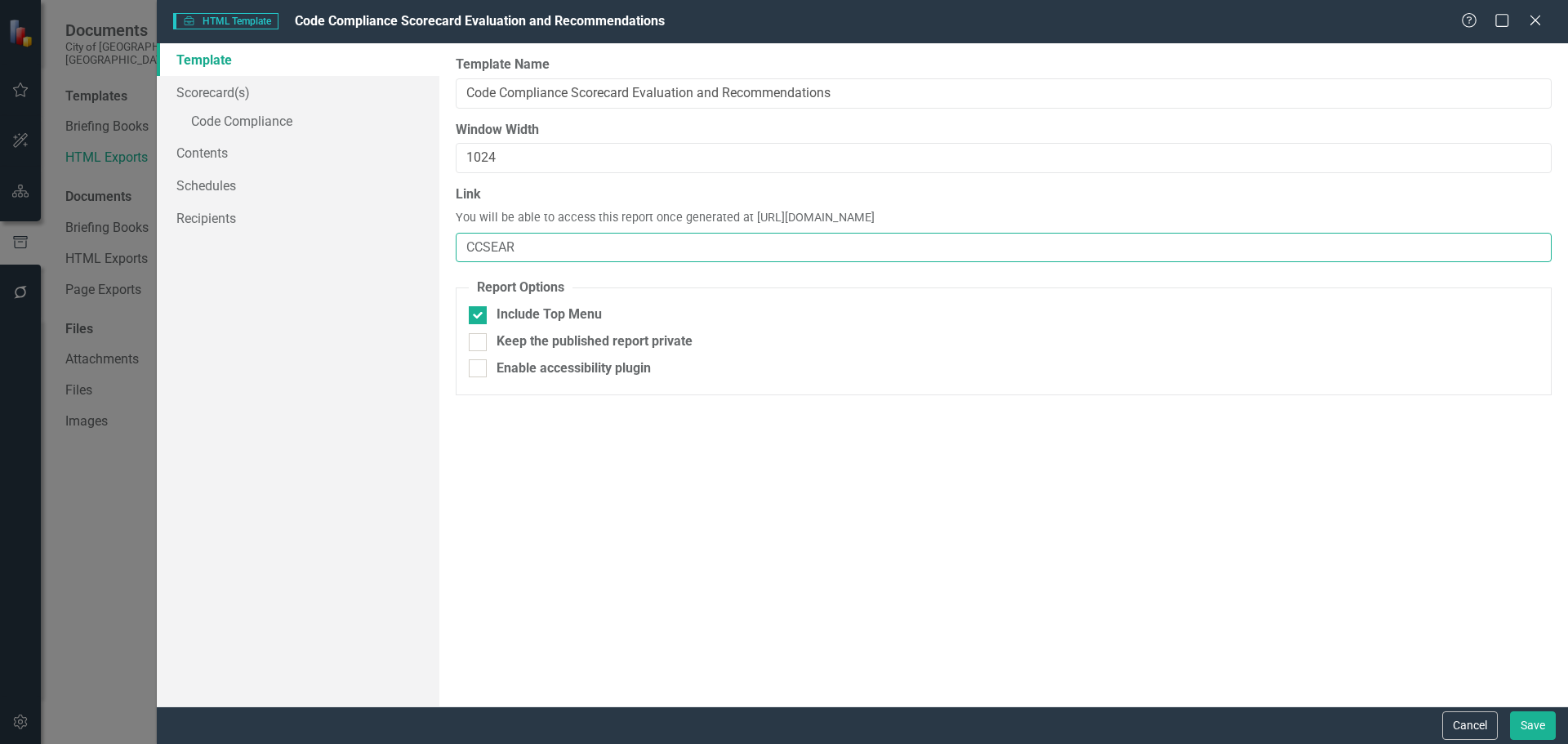
click at [525, 251] on input "CCSEAR" at bounding box center [1004, 248] width 1096 height 30
drag, startPoint x: 1029, startPoint y: 212, endPoint x: 748, endPoint y: 220, distance: 281.1
click at [748, 220] on div "Link You will be able to access this report once generated at https://publish.c…" at bounding box center [1004, 224] width 1096 height 77
copy span "https://publish.clearpointstrategy.com/6072/CCSEAR"
drag, startPoint x: 1472, startPoint y: 716, endPoint x: 1036, endPoint y: 637, distance: 443.1
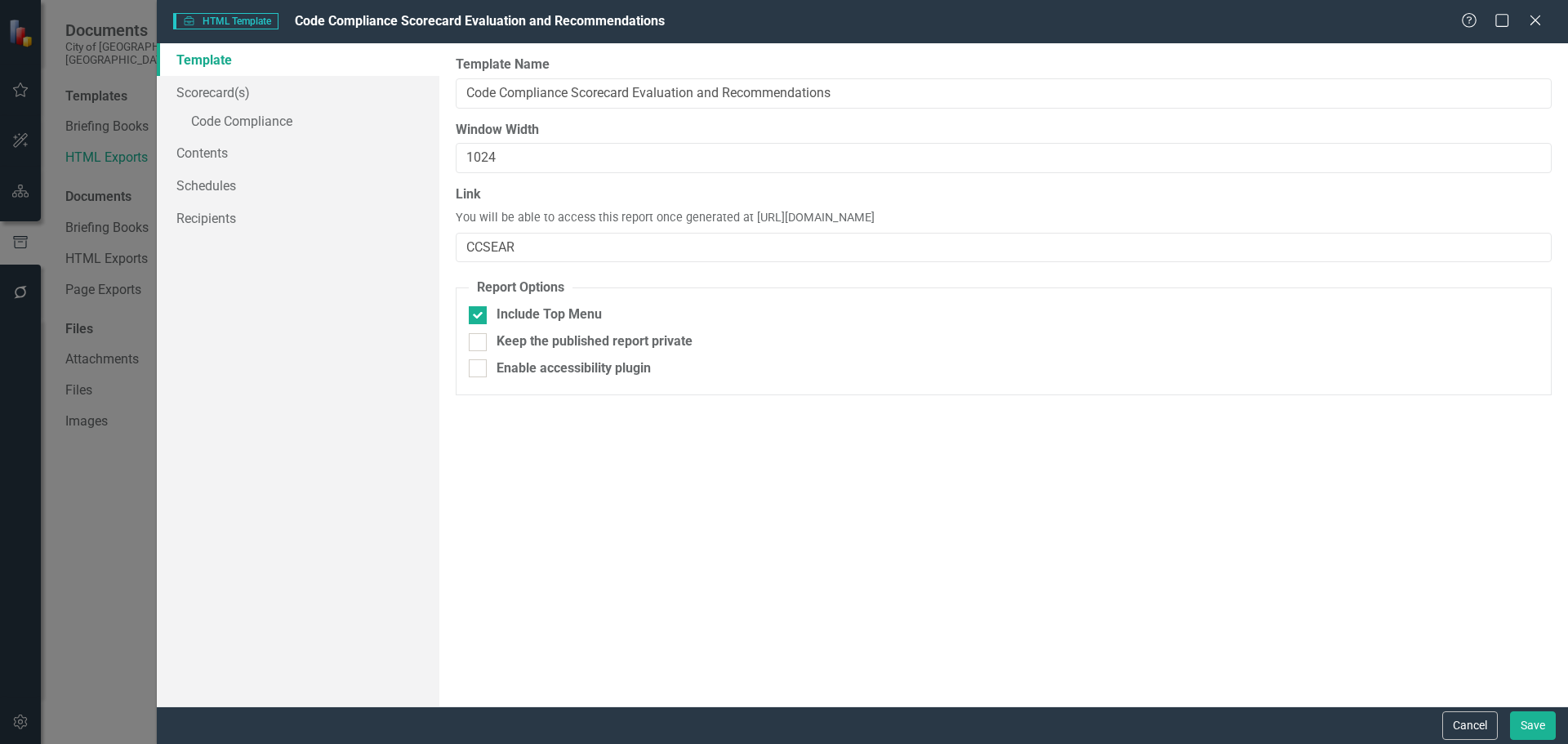
click at [1471, 717] on button "Cancel" at bounding box center [1469, 725] width 56 height 28
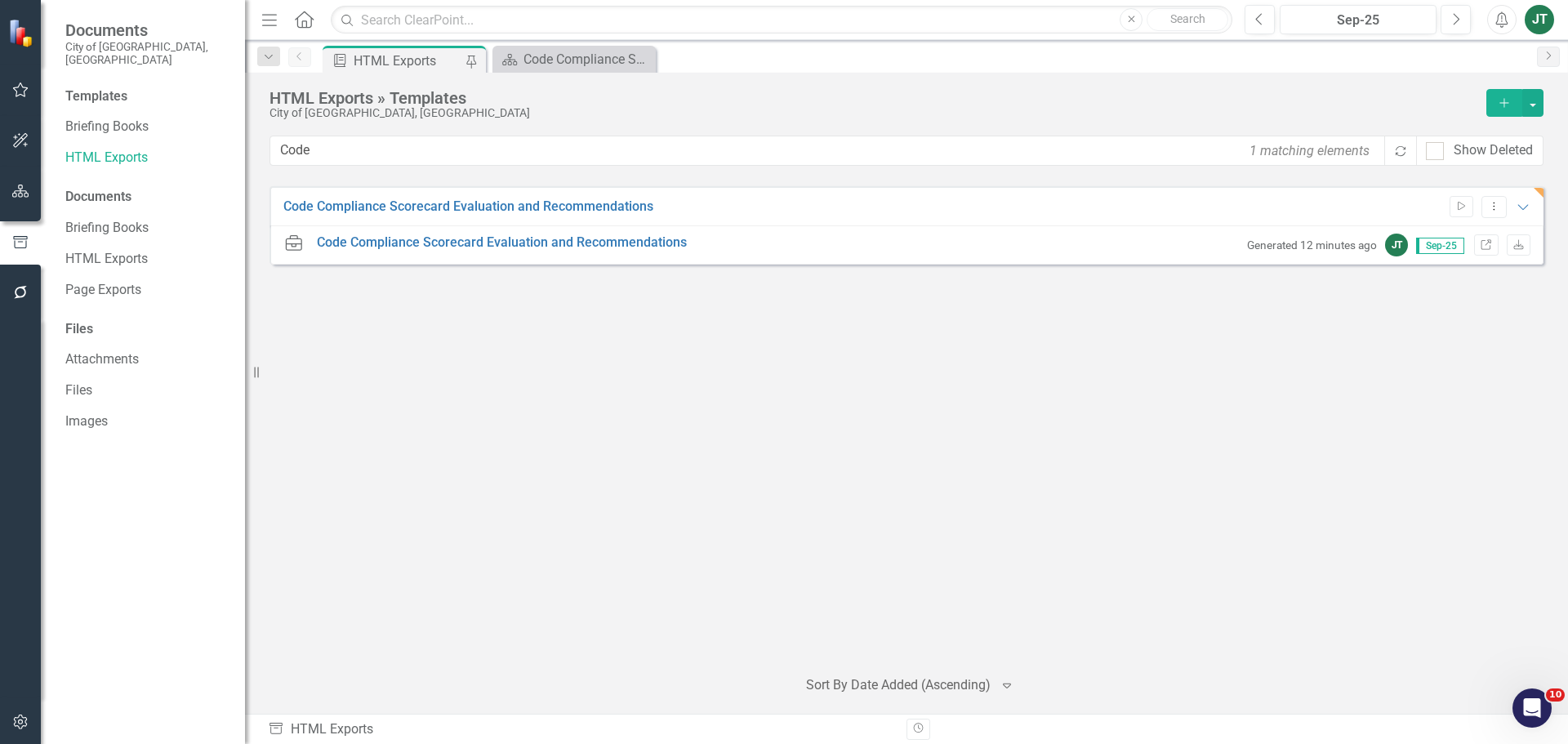
click at [24, 188] on icon "button" at bounding box center [21, 191] width 17 height 13
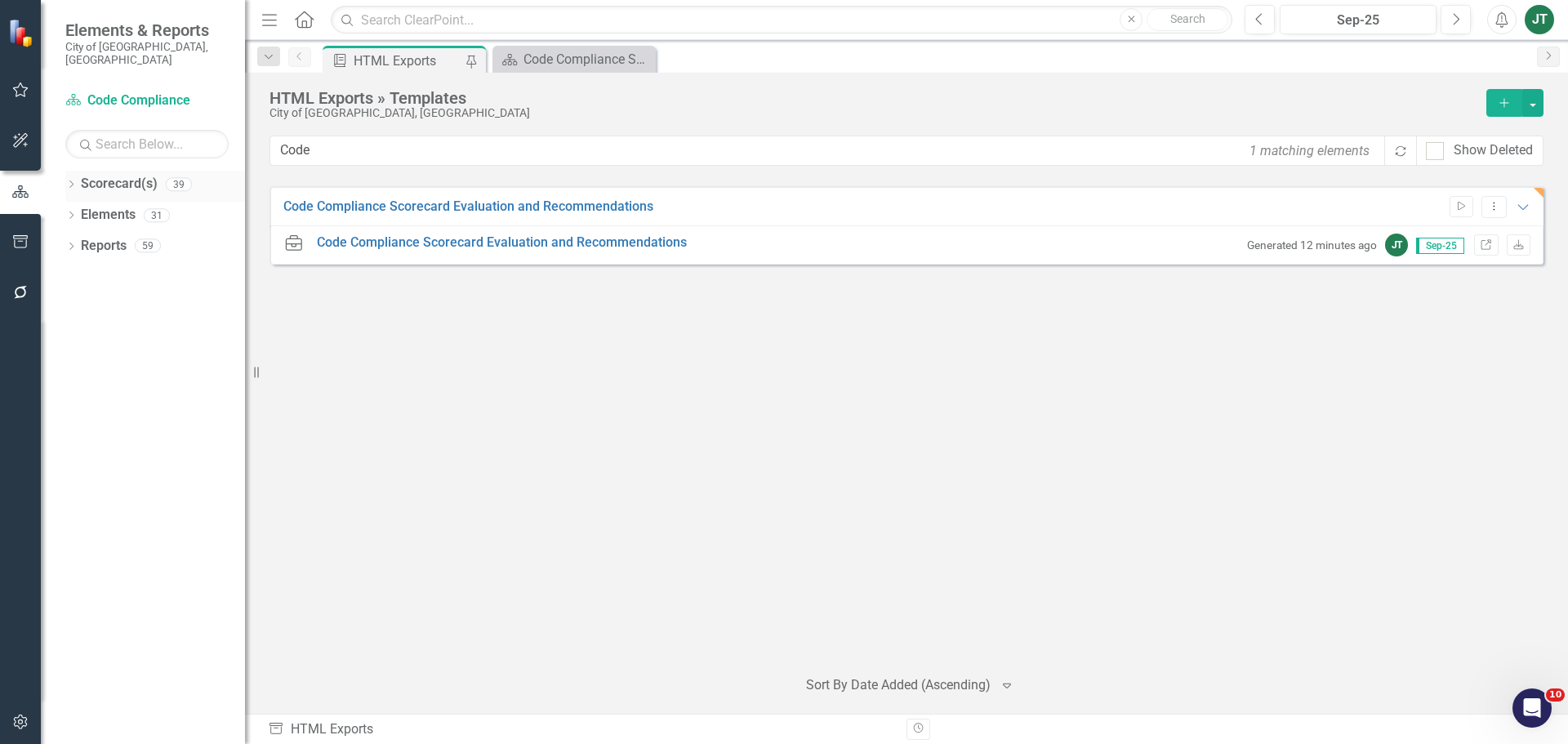
click at [73, 181] on icon "Dropdown" at bounding box center [71, 186] width 11 height 9
click at [83, 240] on icon "Dropdown" at bounding box center [79, 245] width 12 height 9
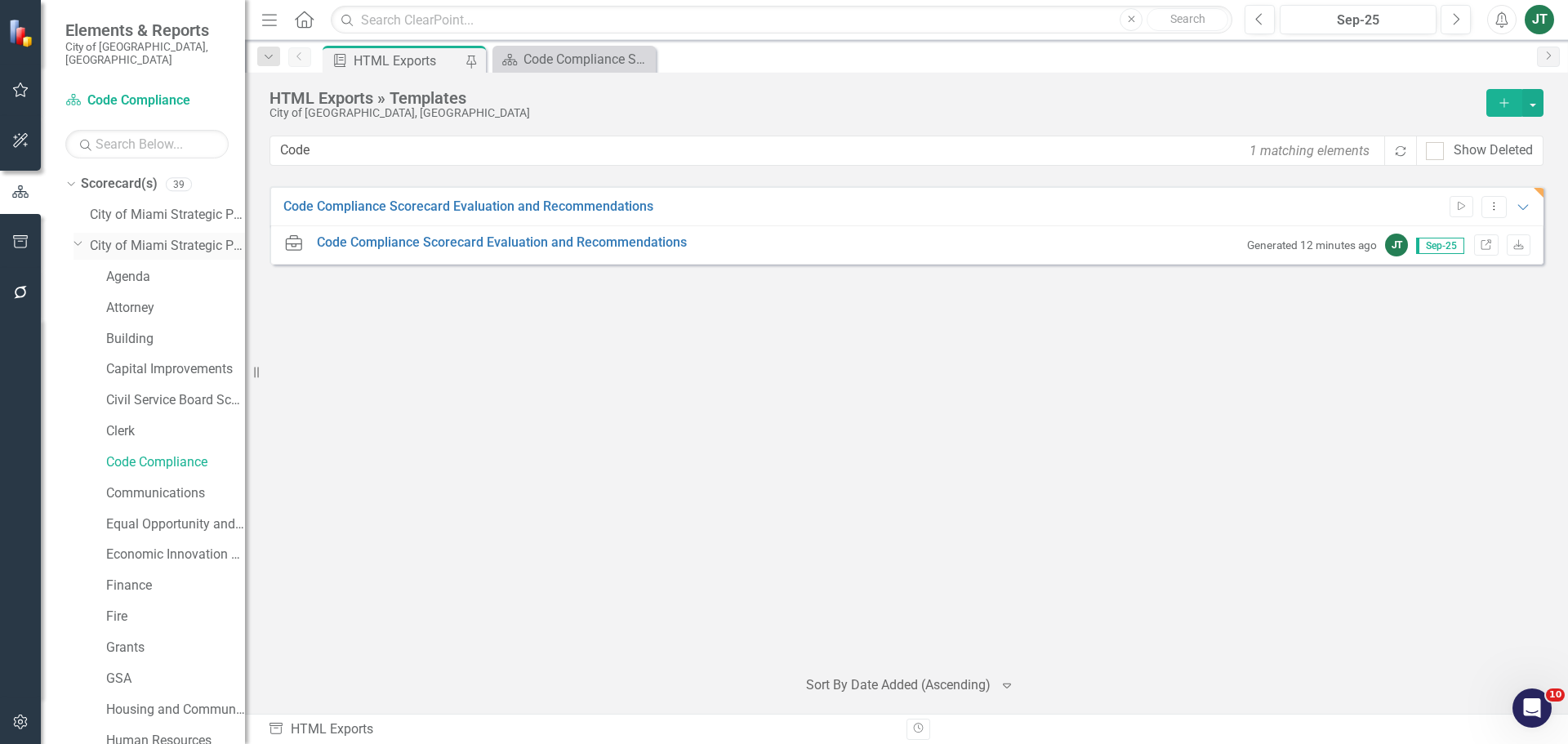
click at [83, 236] on div "Dropdown" at bounding box center [77, 242] width 14 height 12
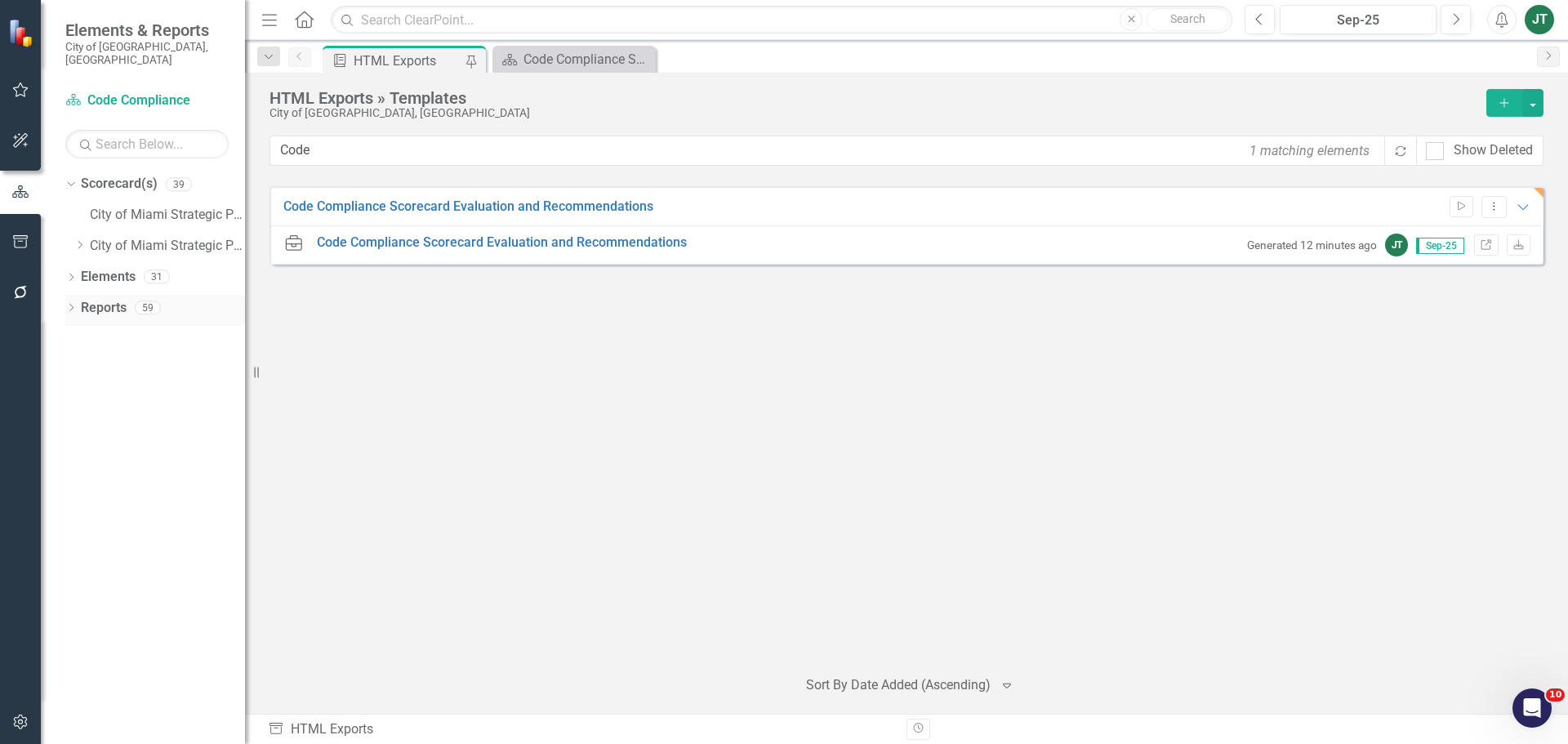
click at [74, 303] on div "Dropdown" at bounding box center [71, 310] width 11 height 14
click at [81, 333] on icon "Dropdown" at bounding box center [78, 338] width 11 height 9
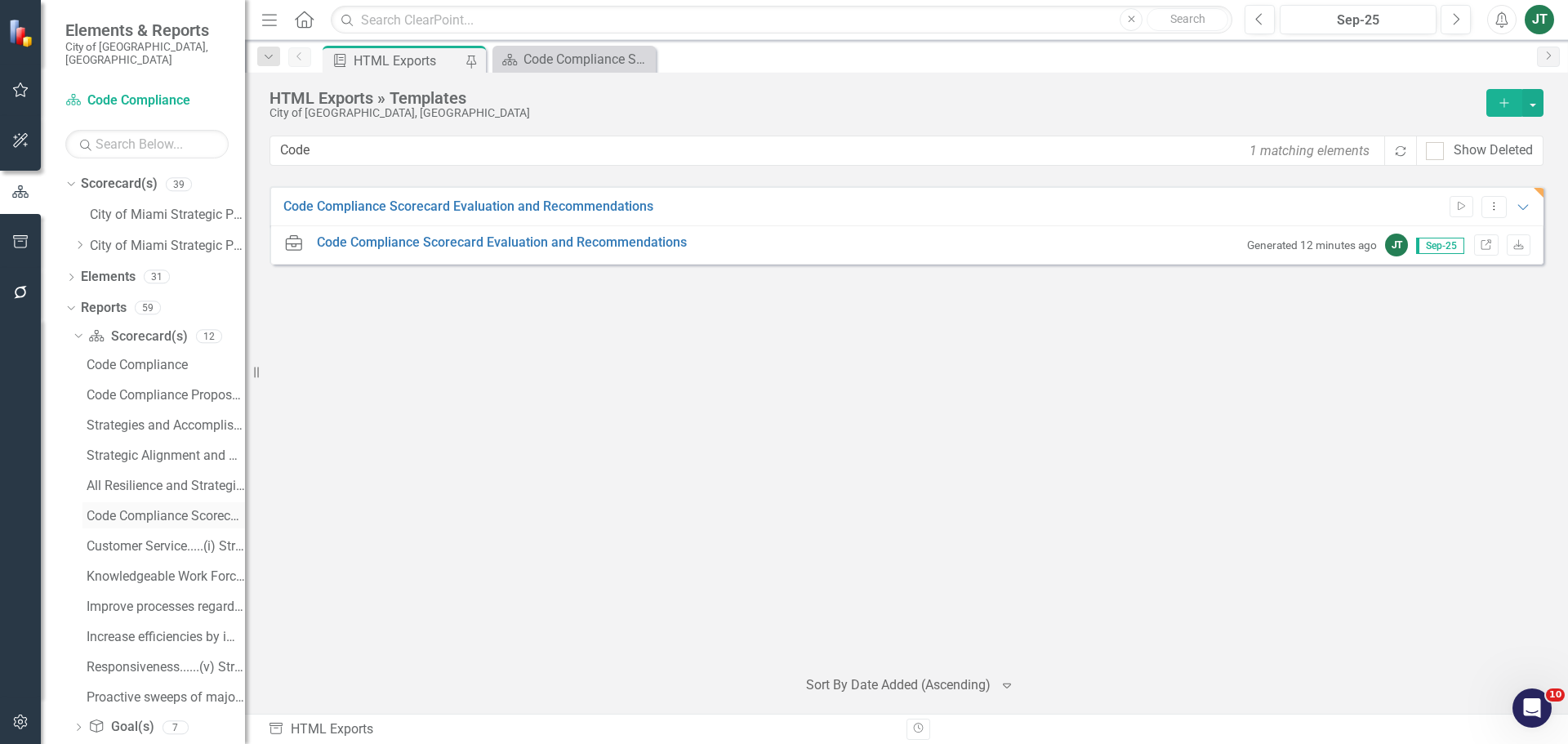
click at [162, 509] on div "Code Compliance Scorecard Evaluation and Recommendations" at bounding box center [166, 516] width 158 height 15
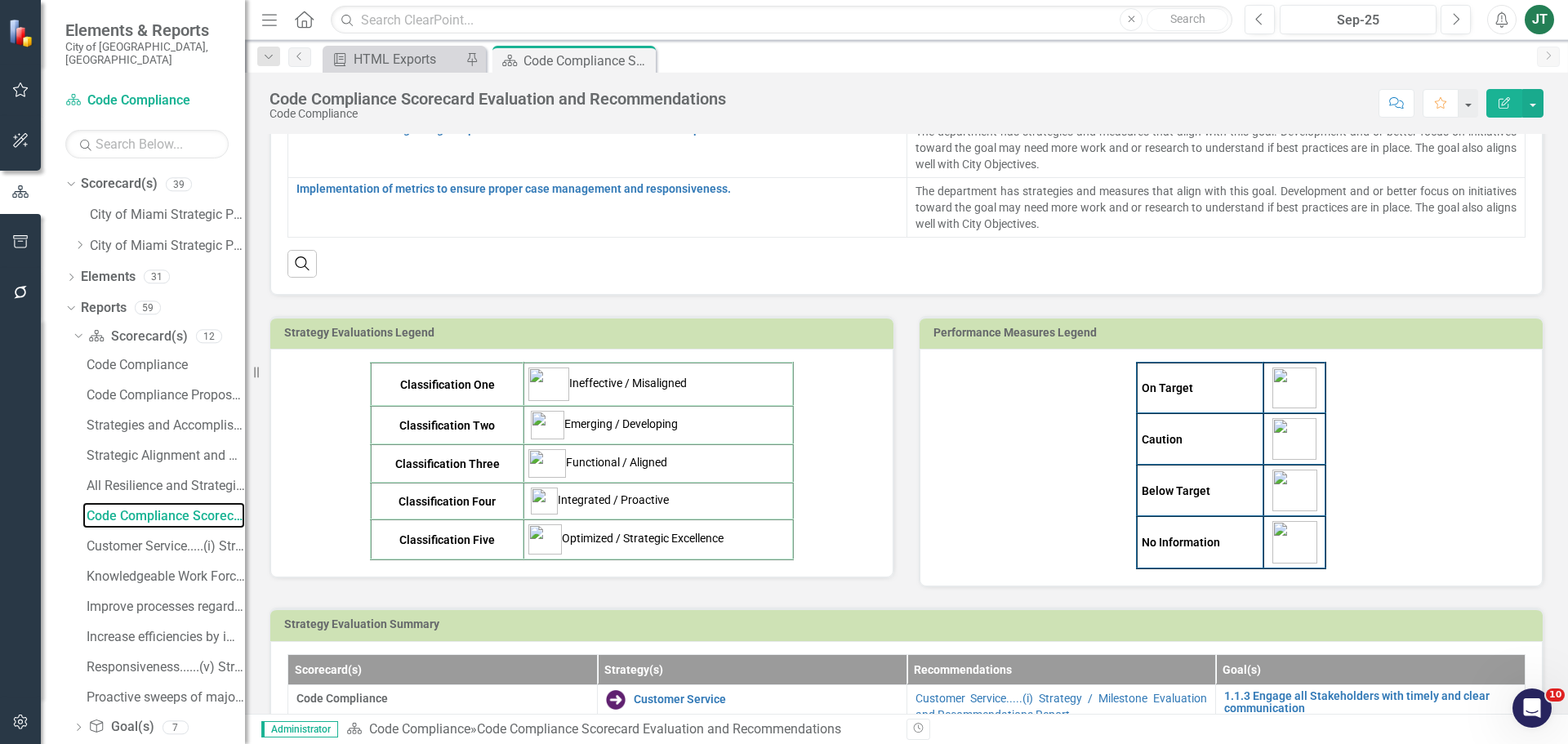
scroll to position [490, 0]
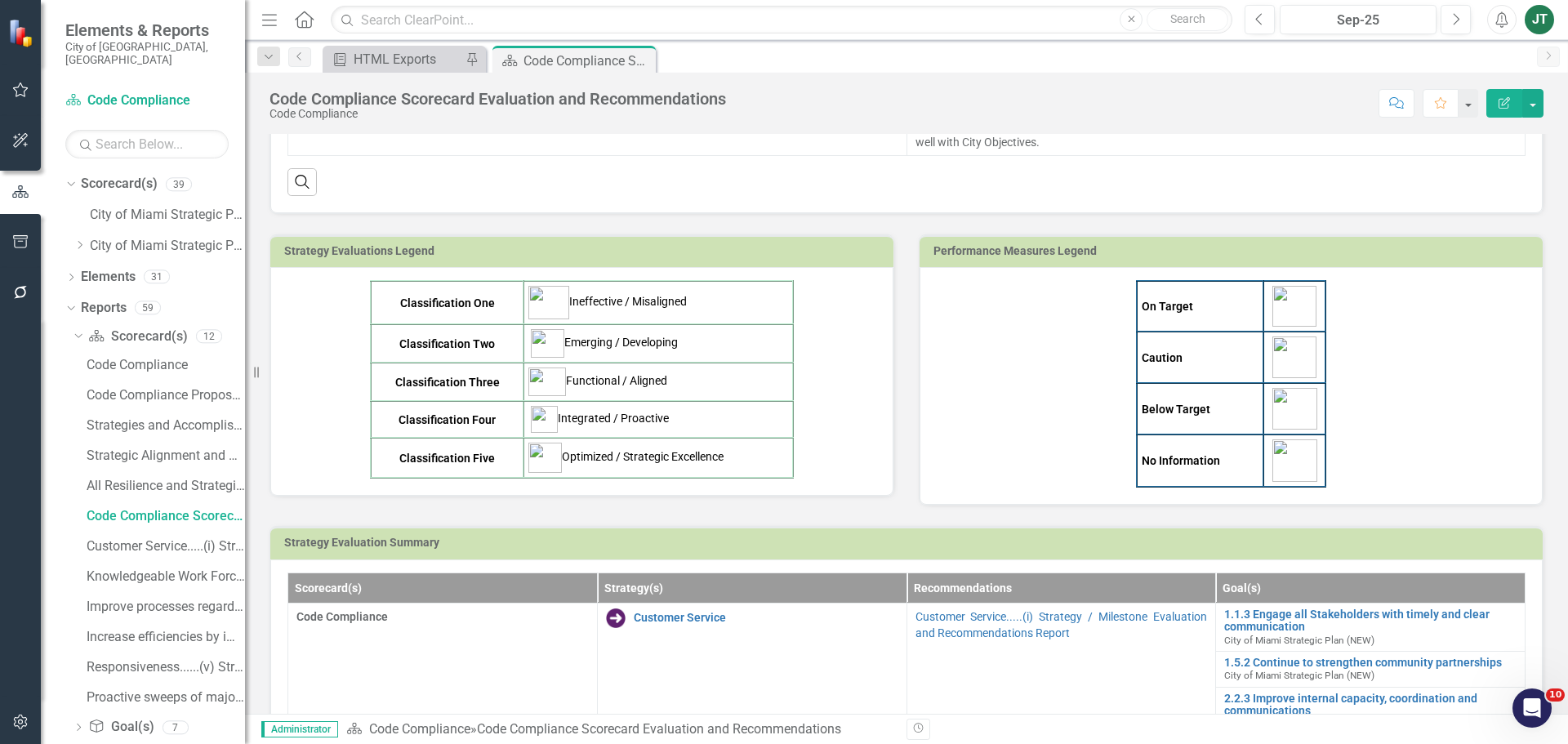
click at [1440, 412] on div "On Target Caution Below Target No Information" at bounding box center [1231, 383] width 589 height 207
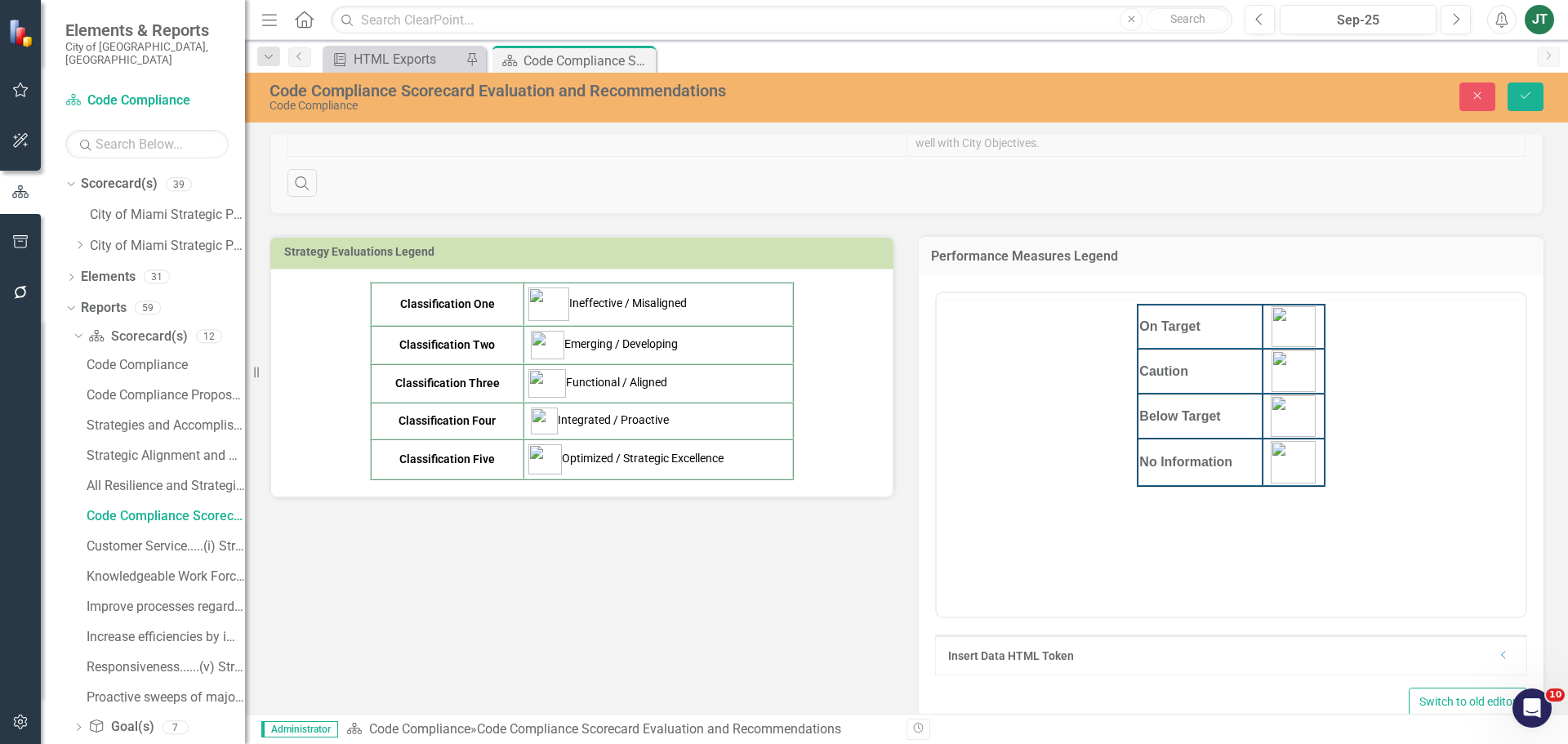
scroll to position [0, 0]
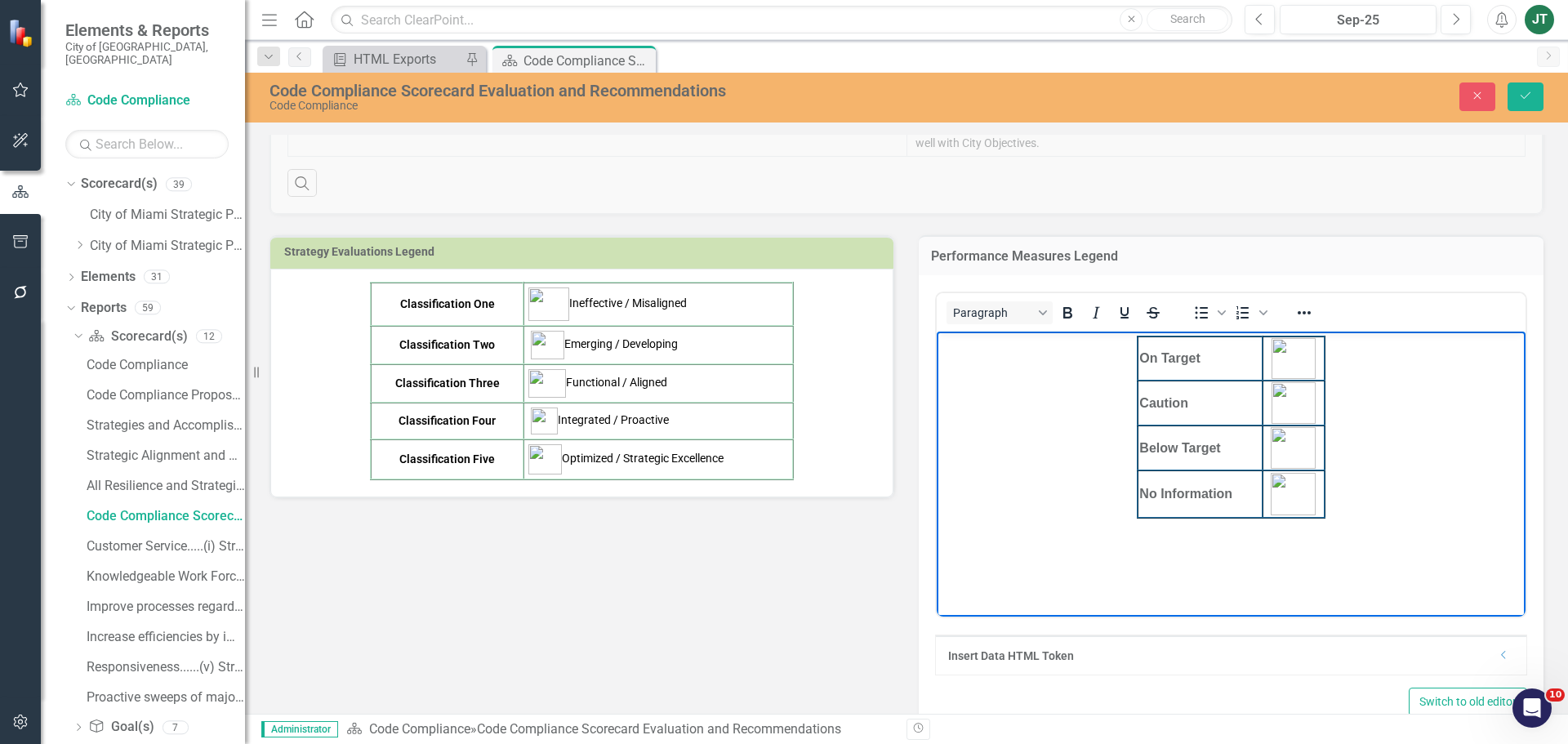
click at [1332, 459] on body "On Target Caution Below Target No Information" at bounding box center [1231, 454] width 589 height 245
click at [1316, 506] on td "Rich Text Area. Press ALT-0 for help." at bounding box center [1294, 493] width 62 height 47
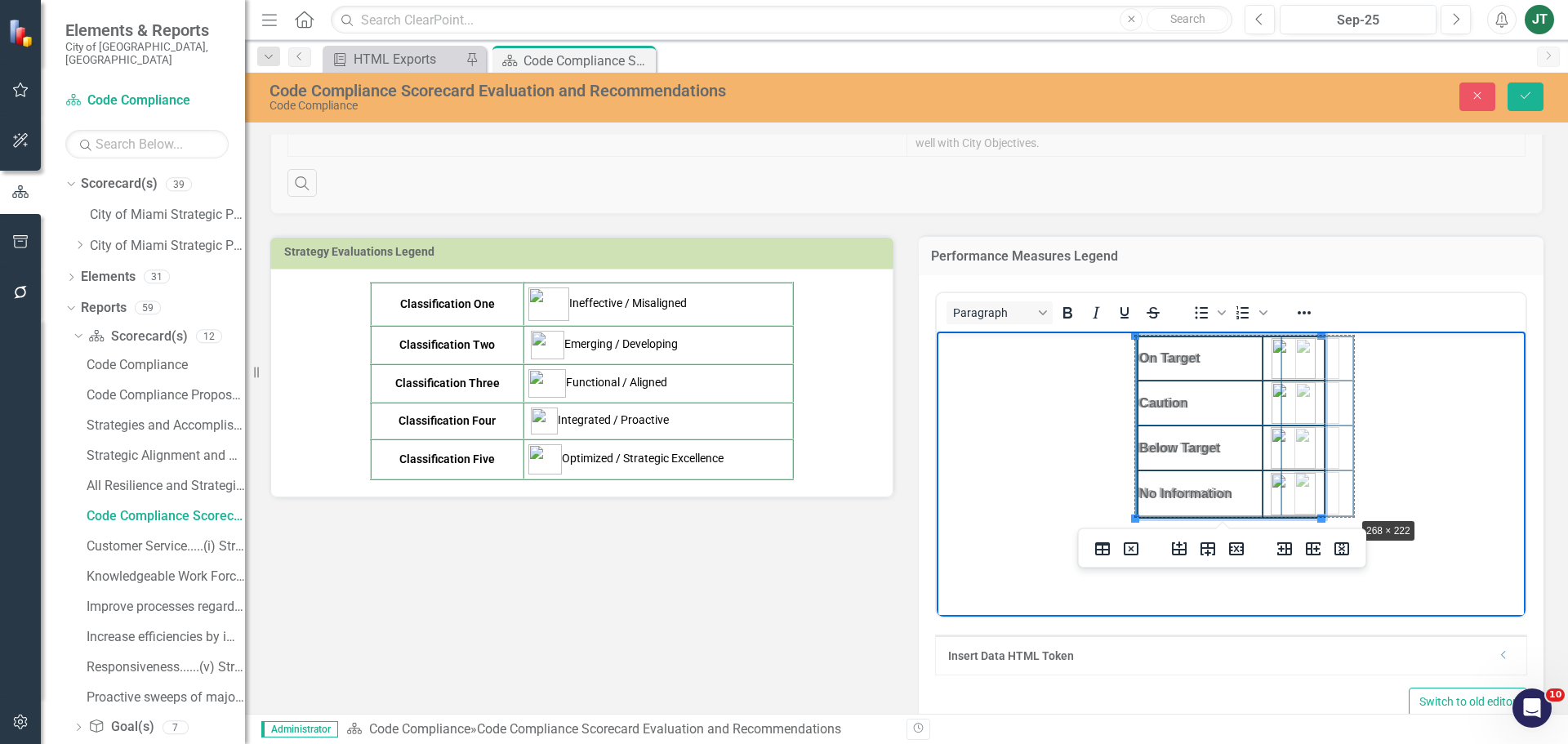
drag, startPoint x: 1320, startPoint y: 517, endPoint x: 1353, endPoint y: 515, distance: 33.1
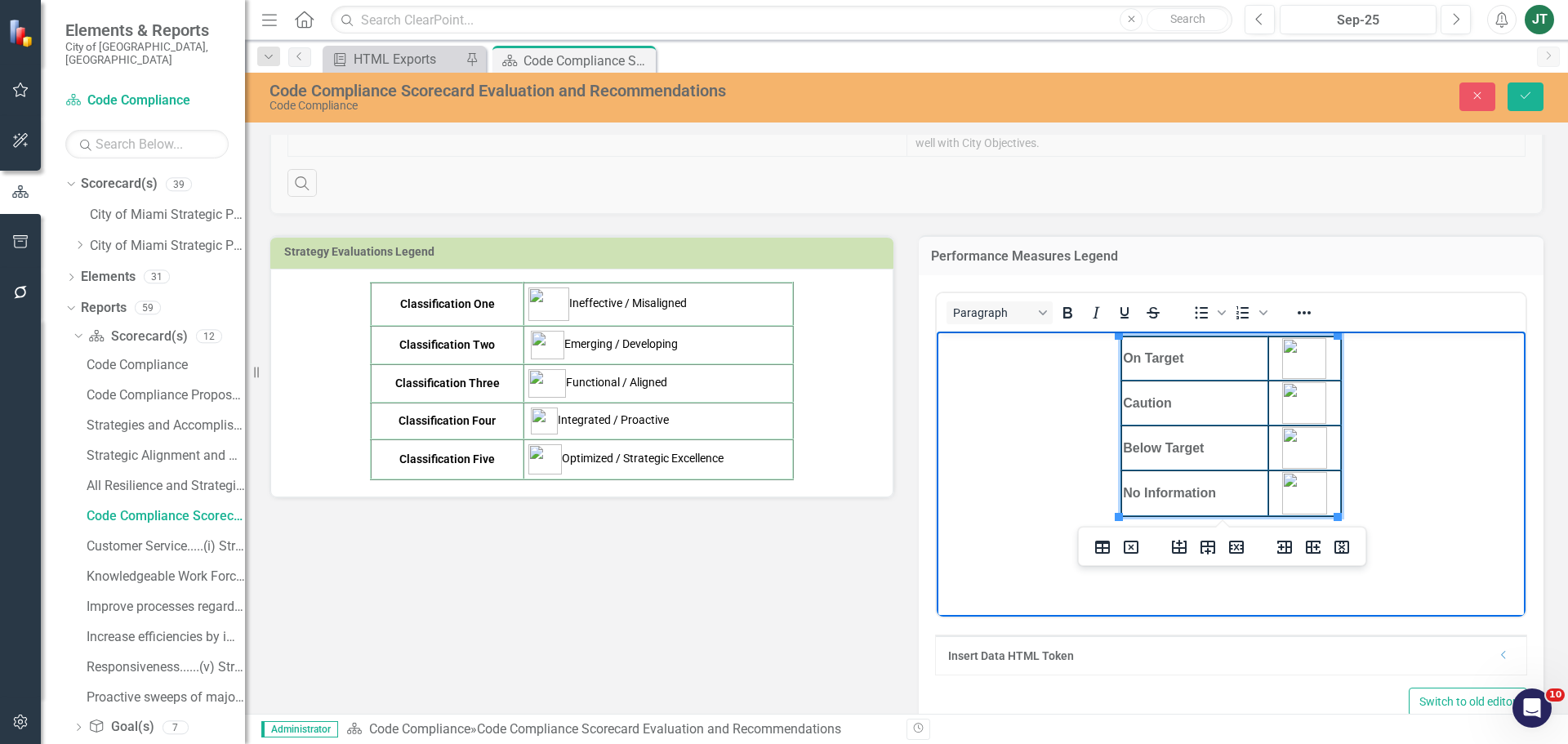
click at [1222, 492] on td "No Information" at bounding box center [1195, 493] width 147 height 46
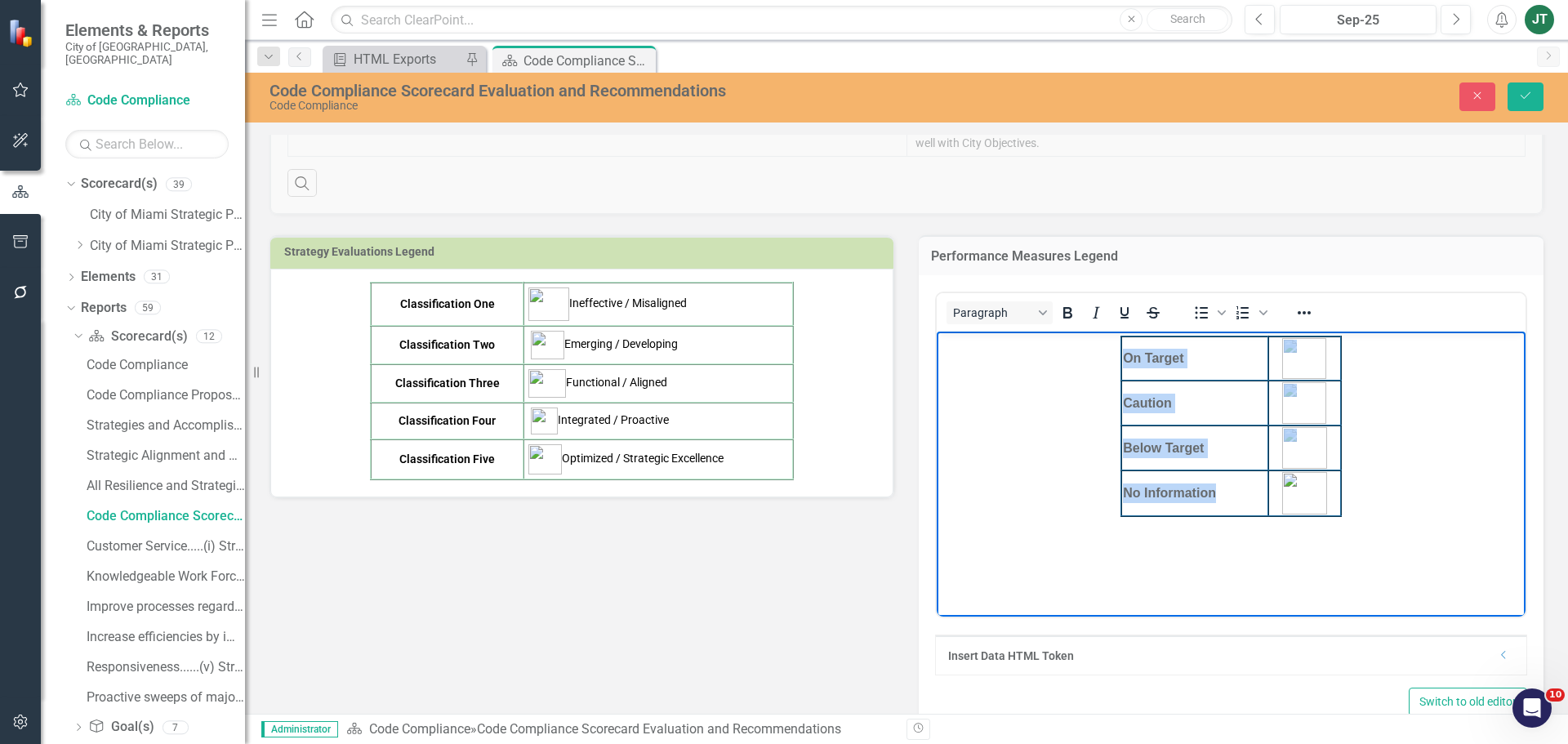
drag, startPoint x: 1237, startPoint y: 494, endPoint x: 1123, endPoint y: 359, distance: 176.7
click at [1110, 364] on body "On Target Caution Below Target No Information" at bounding box center [1231, 454] width 589 height 245
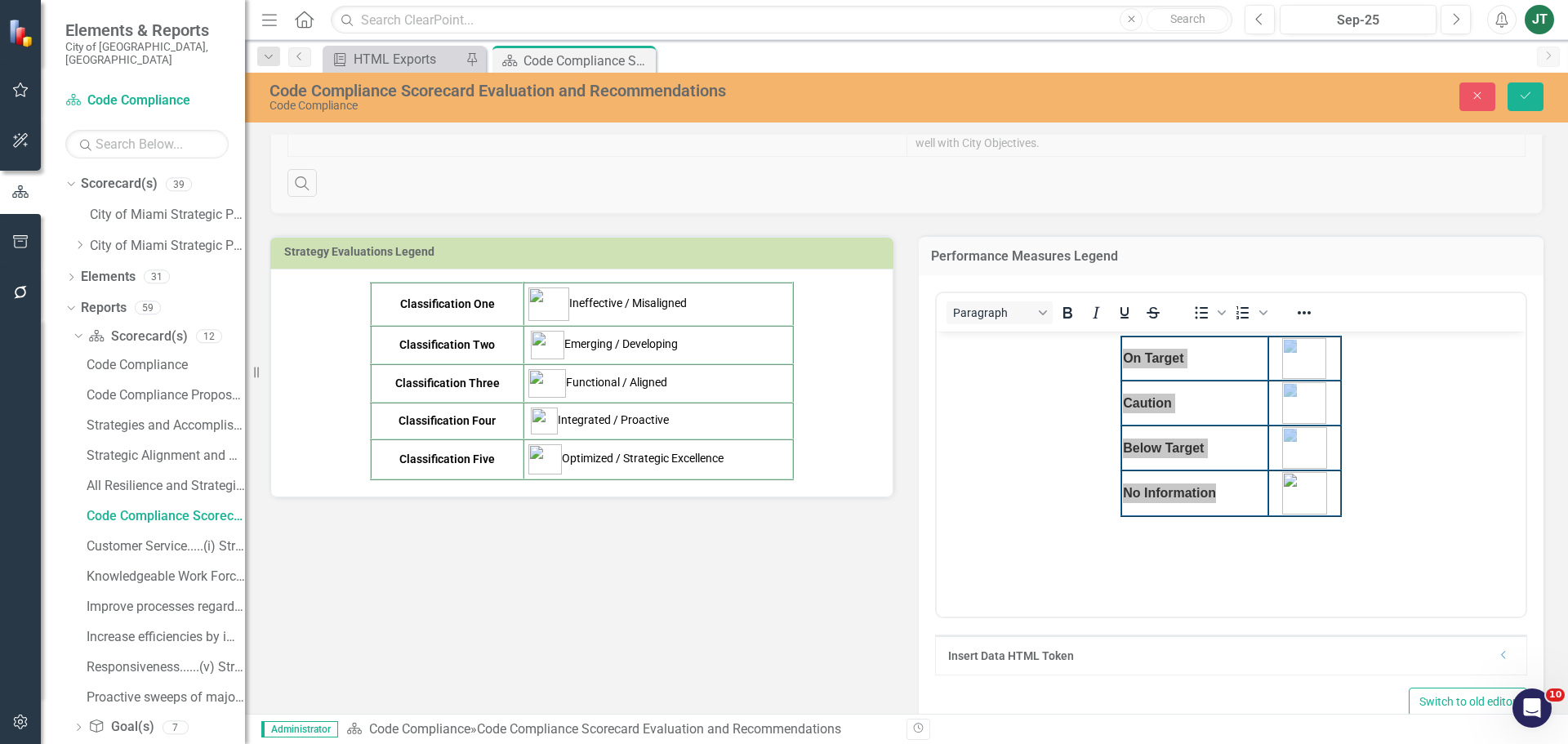
click at [1316, 308] on div at bounding box center [1304, 313] width 47 height 32
click at [1303, 310] on icon "Reveal or hide additional toolbar items" at bounding box center [1303, 313] width 20 height 20
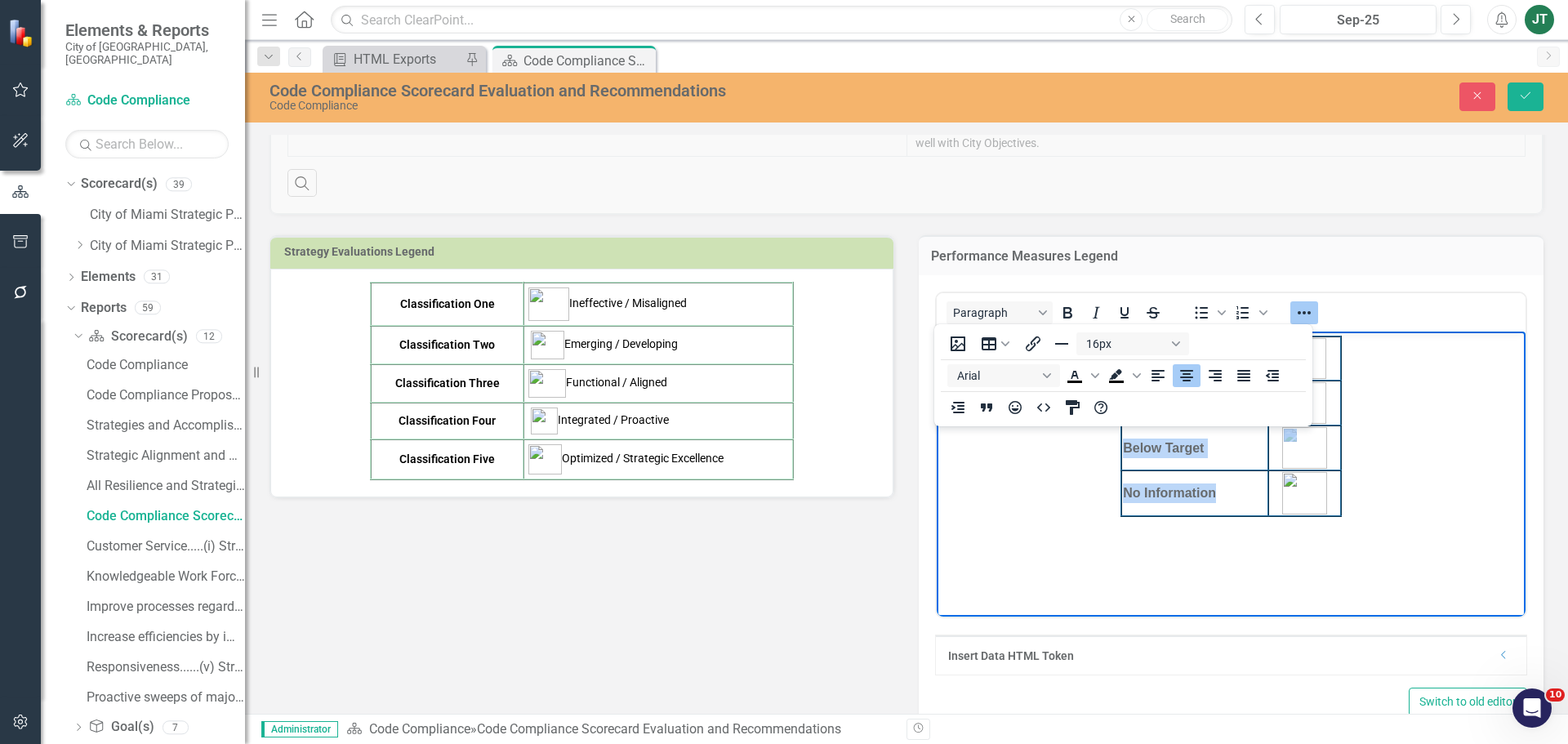
click at [1195, 454] on strong "Below Target" at bounding box center [1163, 447] width 81 height 14
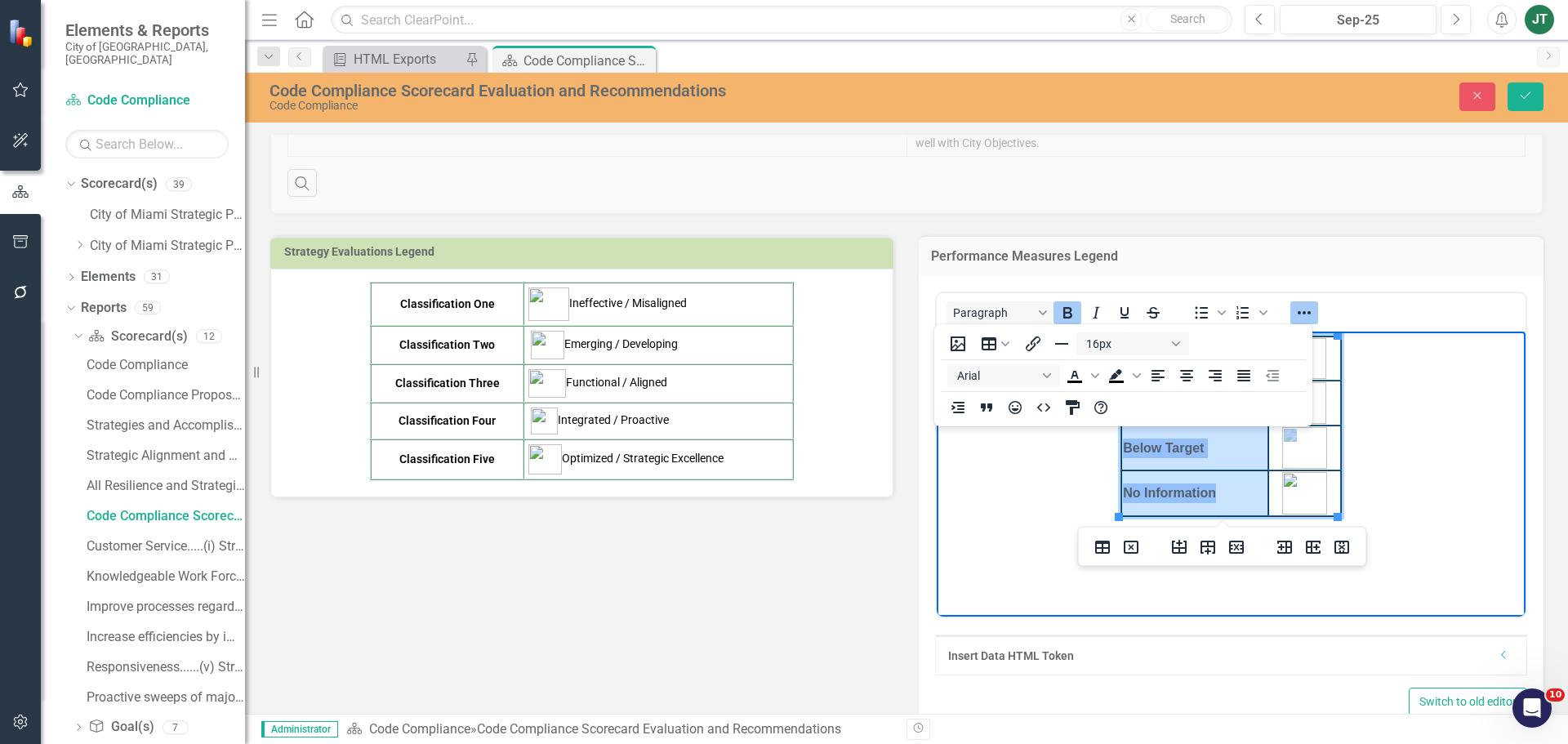
drag, startPoint x: 1226, startPoint y: 488, endPoint x: 1127, endPoint y: 361, distance: 161.0
click at [1127, 361] on tbody "On Target Caution Below Target No Information" at bounding box center [1231, 426] width 219 height 180
click at [1238, 373] on icon "Justify" at bounding box center [1244, 376] width 13 height 11
click at [1187, 375] on icon "Align center" at bounding box center [1187, 376] width 13 height 11
click at [1409, 378] on body "On Target Caution Below Target No Information" at bounding box center [1231, 454] width 589 height 245
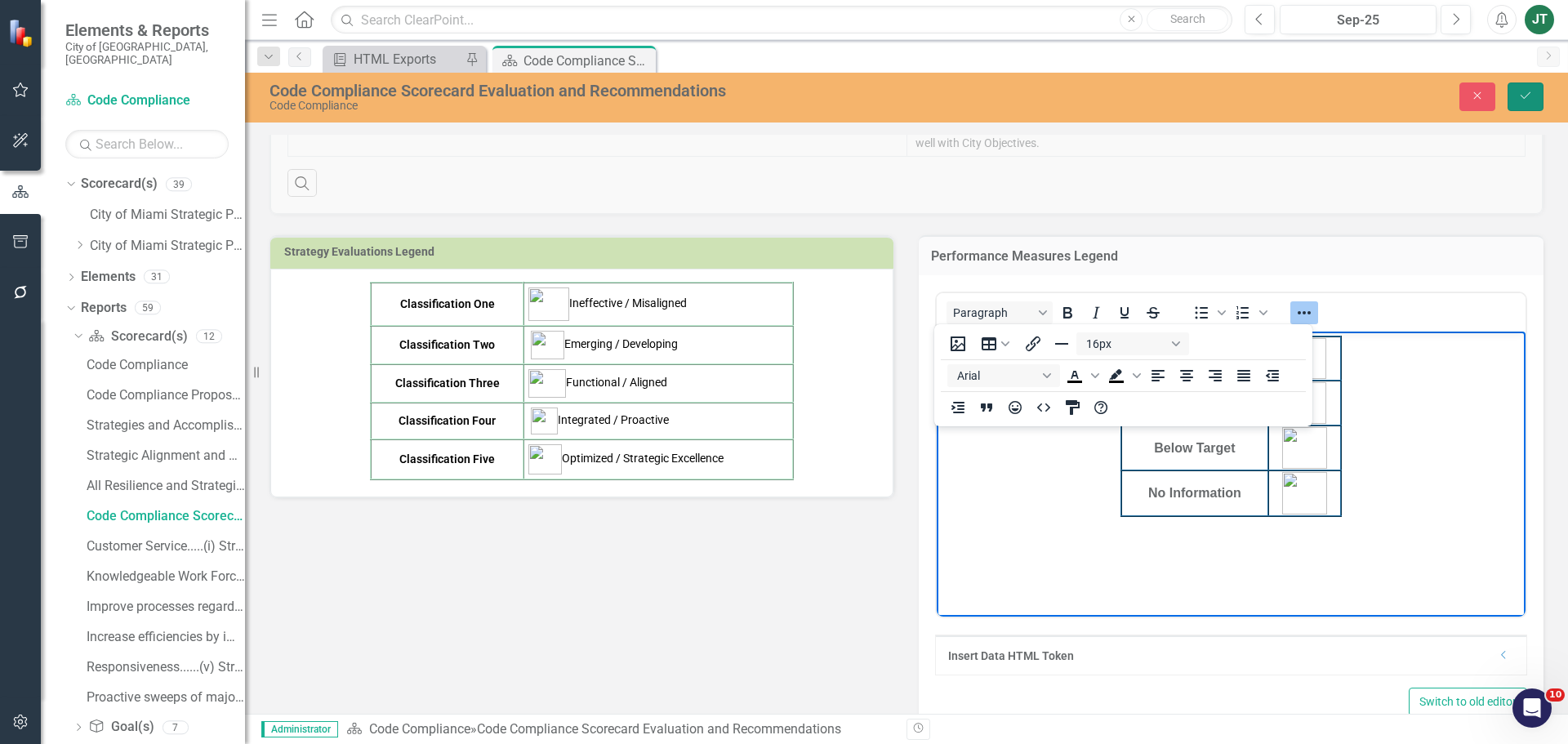
click at [1520, 102] on button "Save" at bounding box center [1526, 97] width 36 height 28
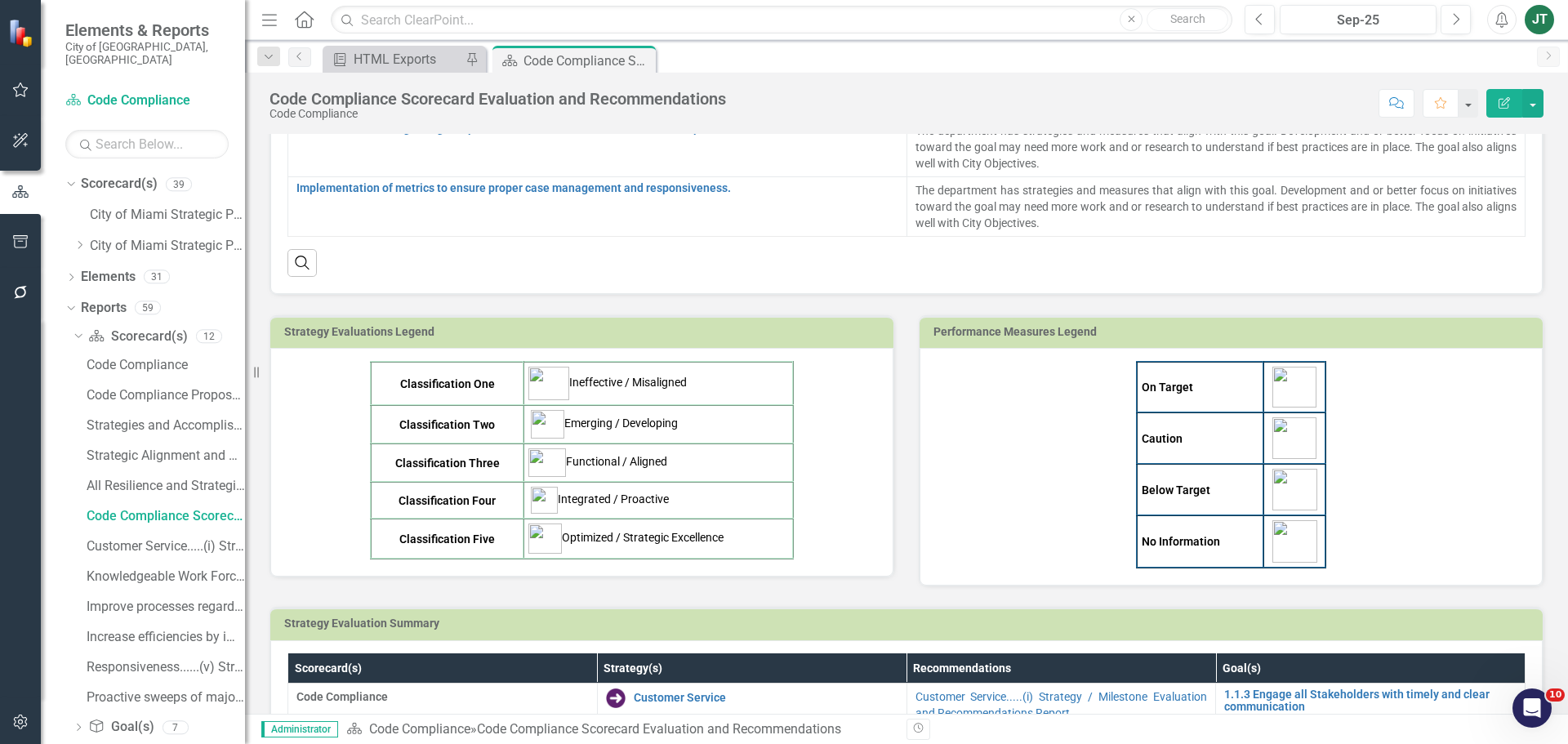
scroll to position [490, 0]
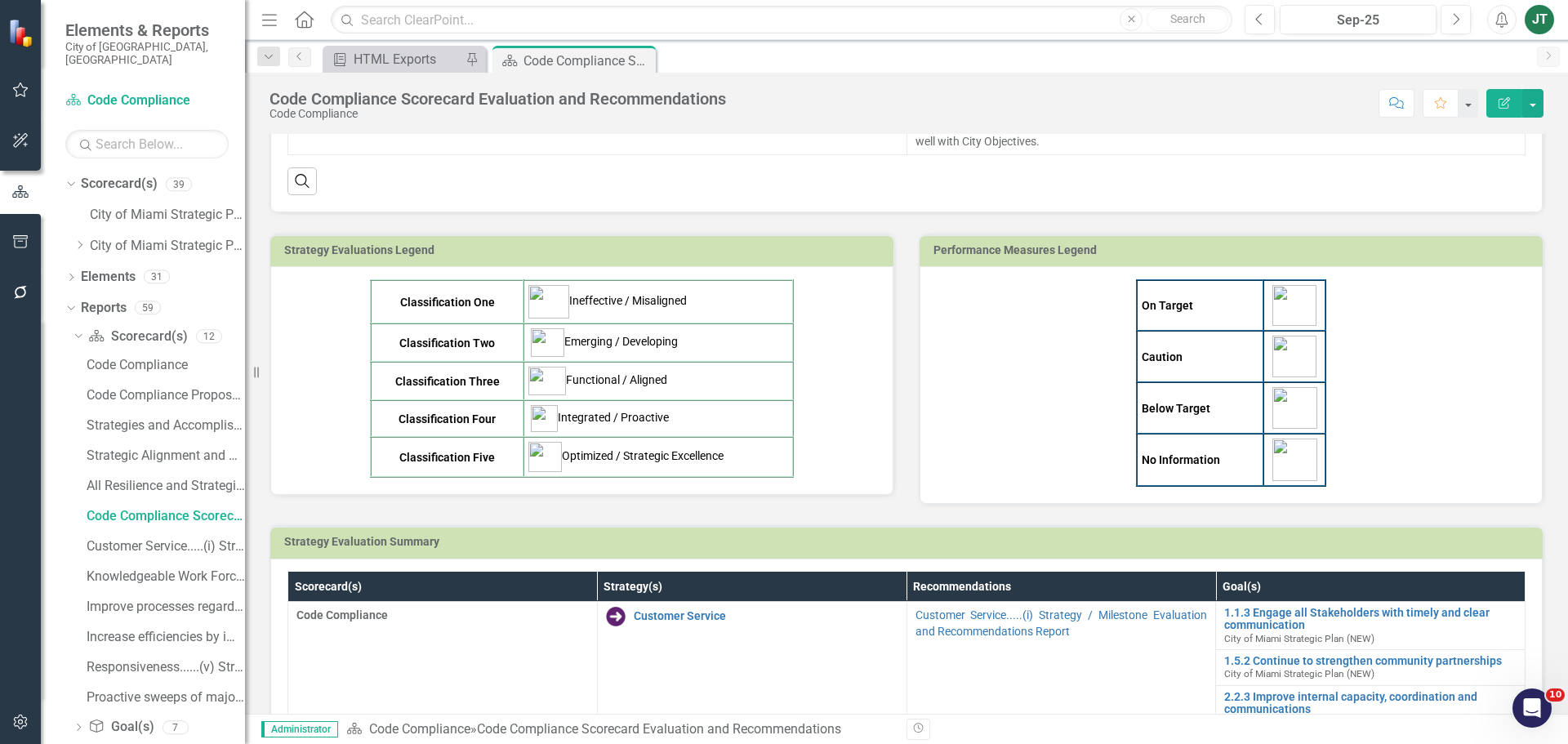
click at [1172, 456] on strong "No Information" at bounding box center [1180, 460] width 78 height 13
click at [1183, 460] on strong "No Information" at bounding box center [1180, 460] width 78 height 13
click at [1183, 459] on strong "No Information" at bounding box center [1180, 460] width 78 height 13
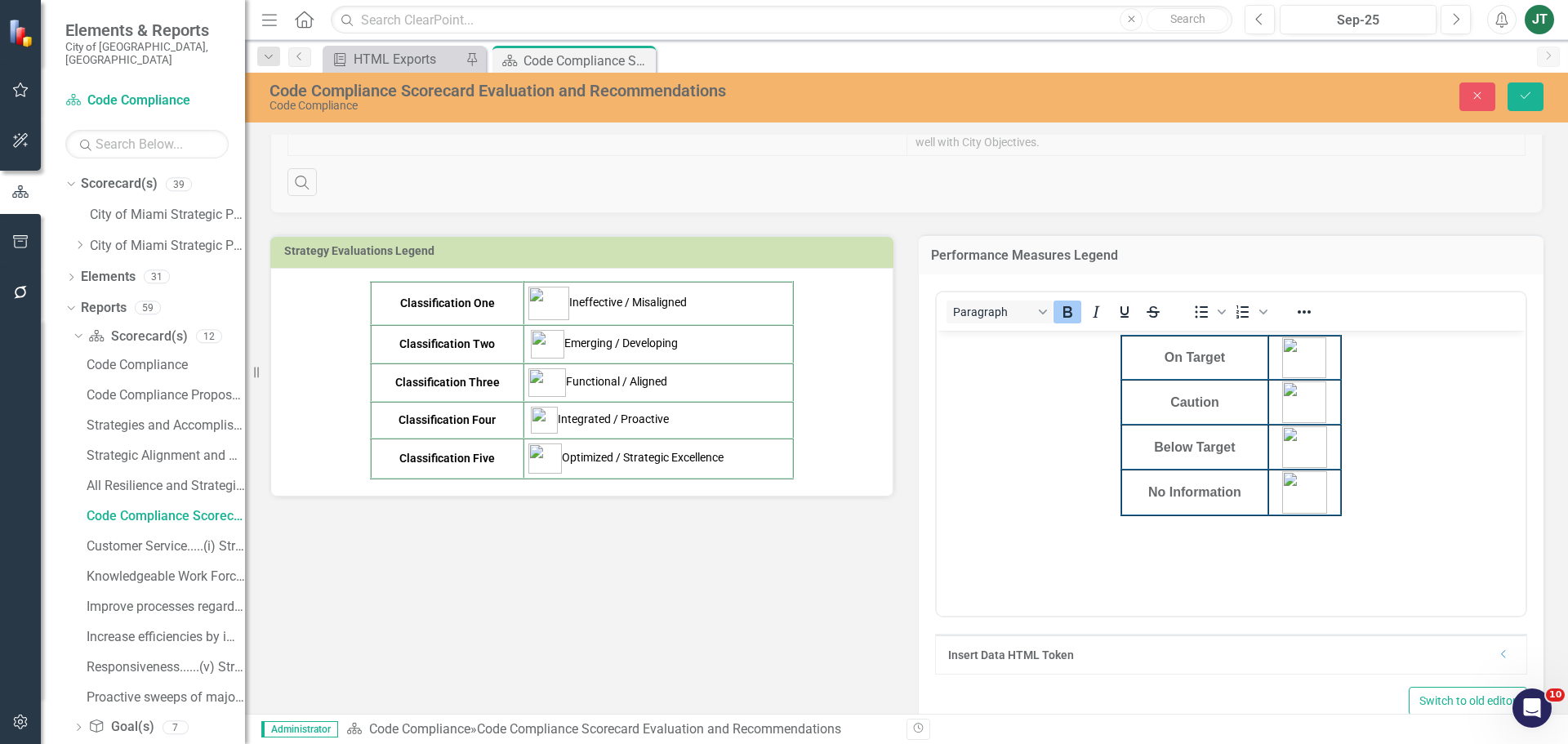
scroll to position [0, 0]
click at [1524, 98] on icon "Save" at bounding box center [1526, 95] width 15 height 11
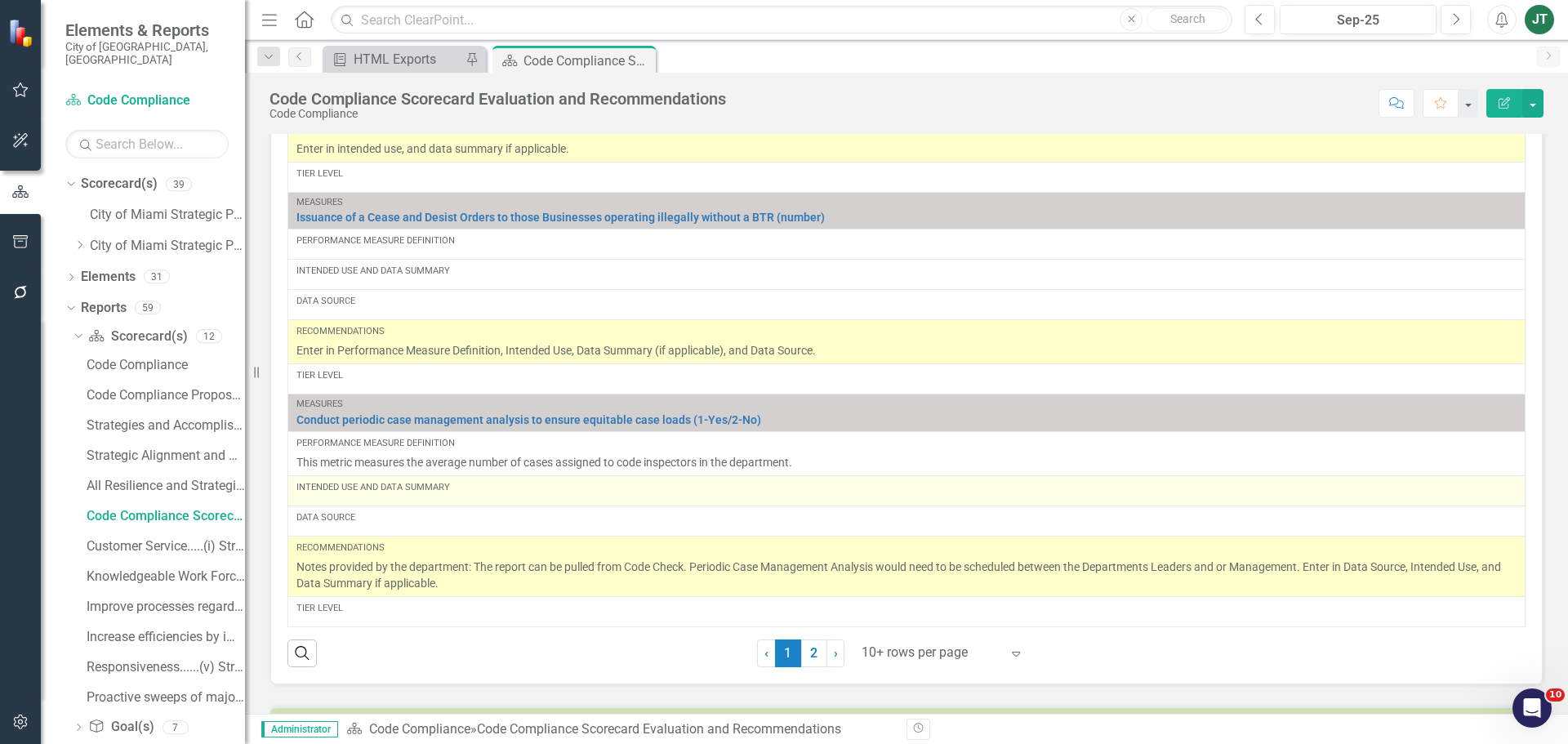
scroll to position [1723, 0]
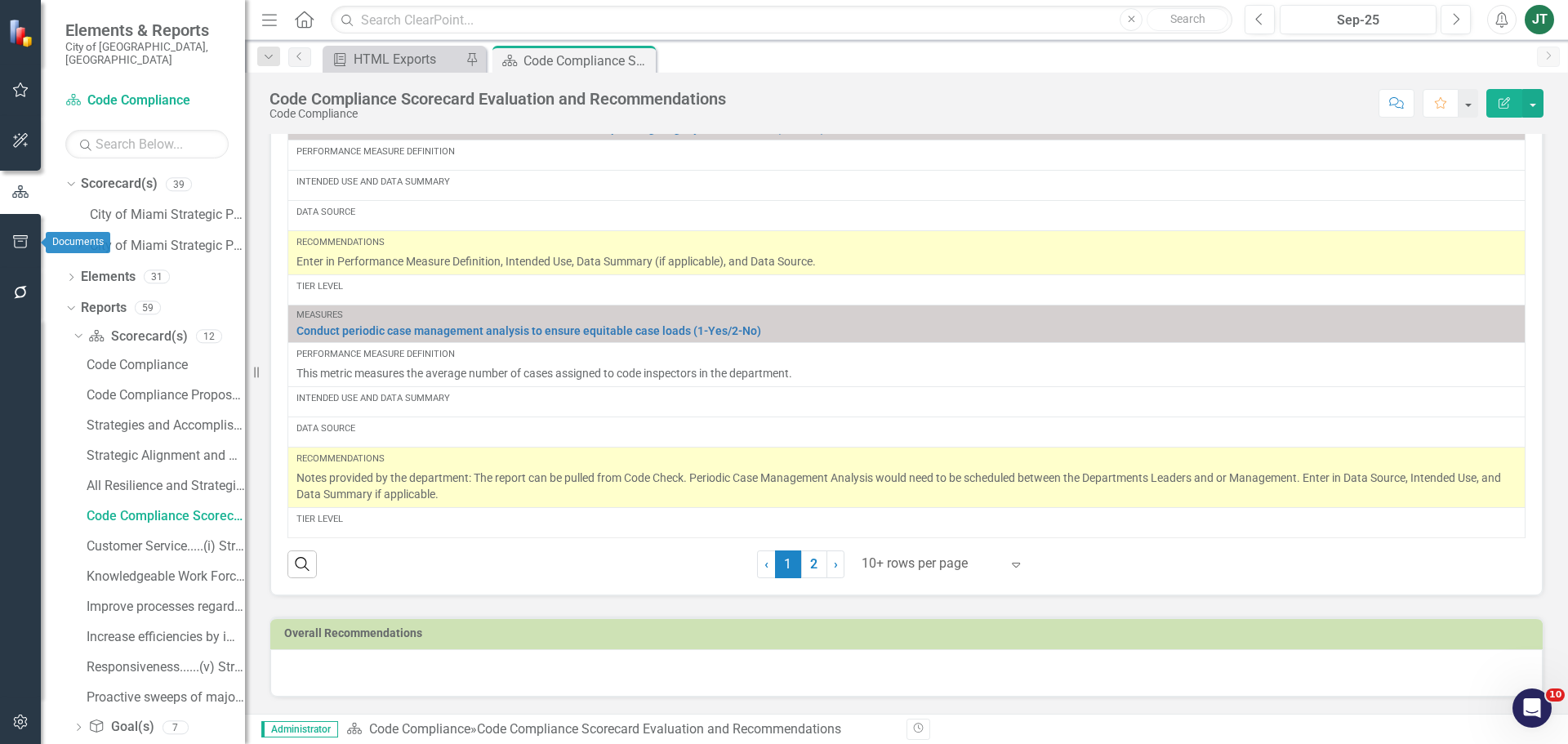
click at [22, 244] on icon "button" at bounding box center [21, 242] width 17 height 13
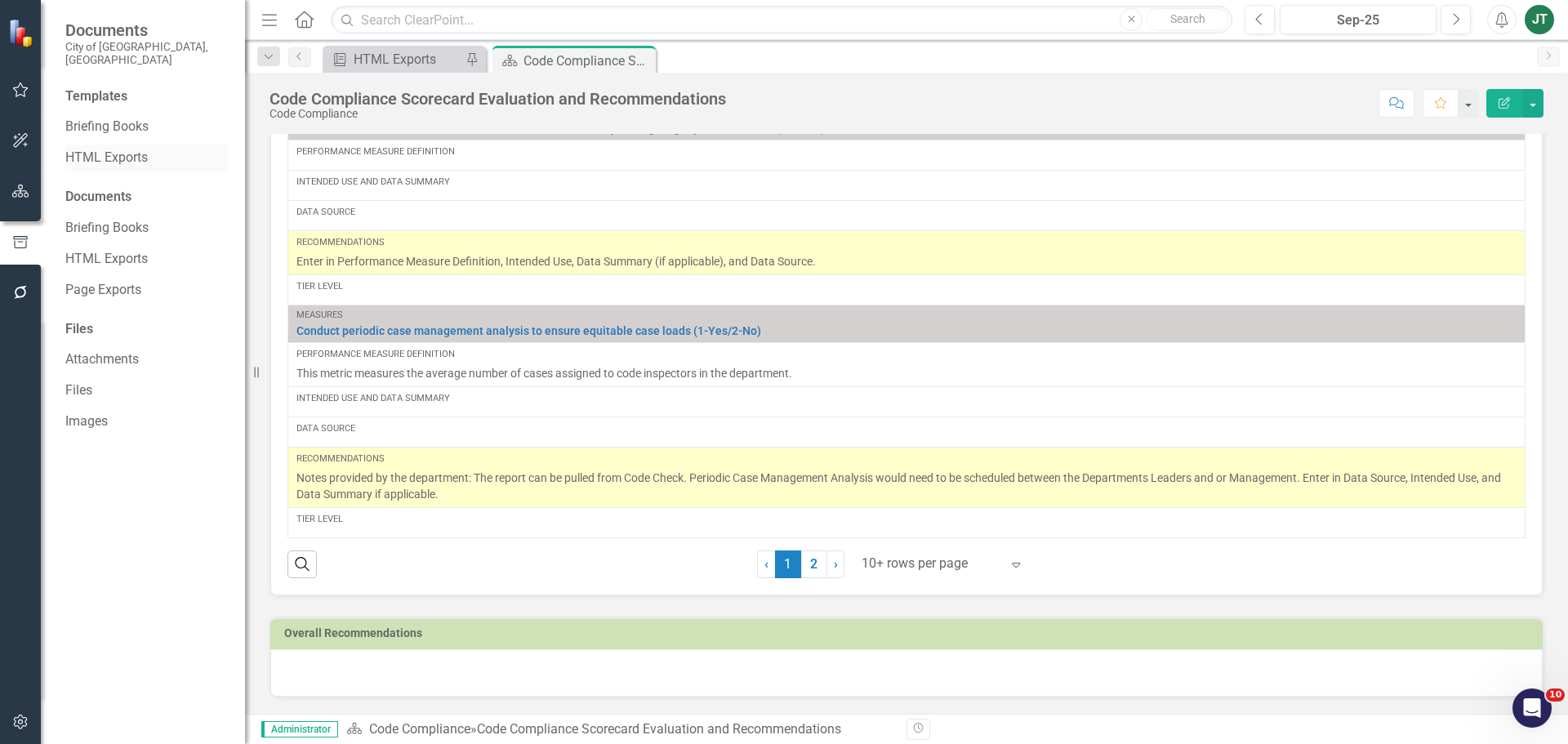
click at [94, 149] on link "HTML Exports" at bounding box center [146, 158] width 163 height 19
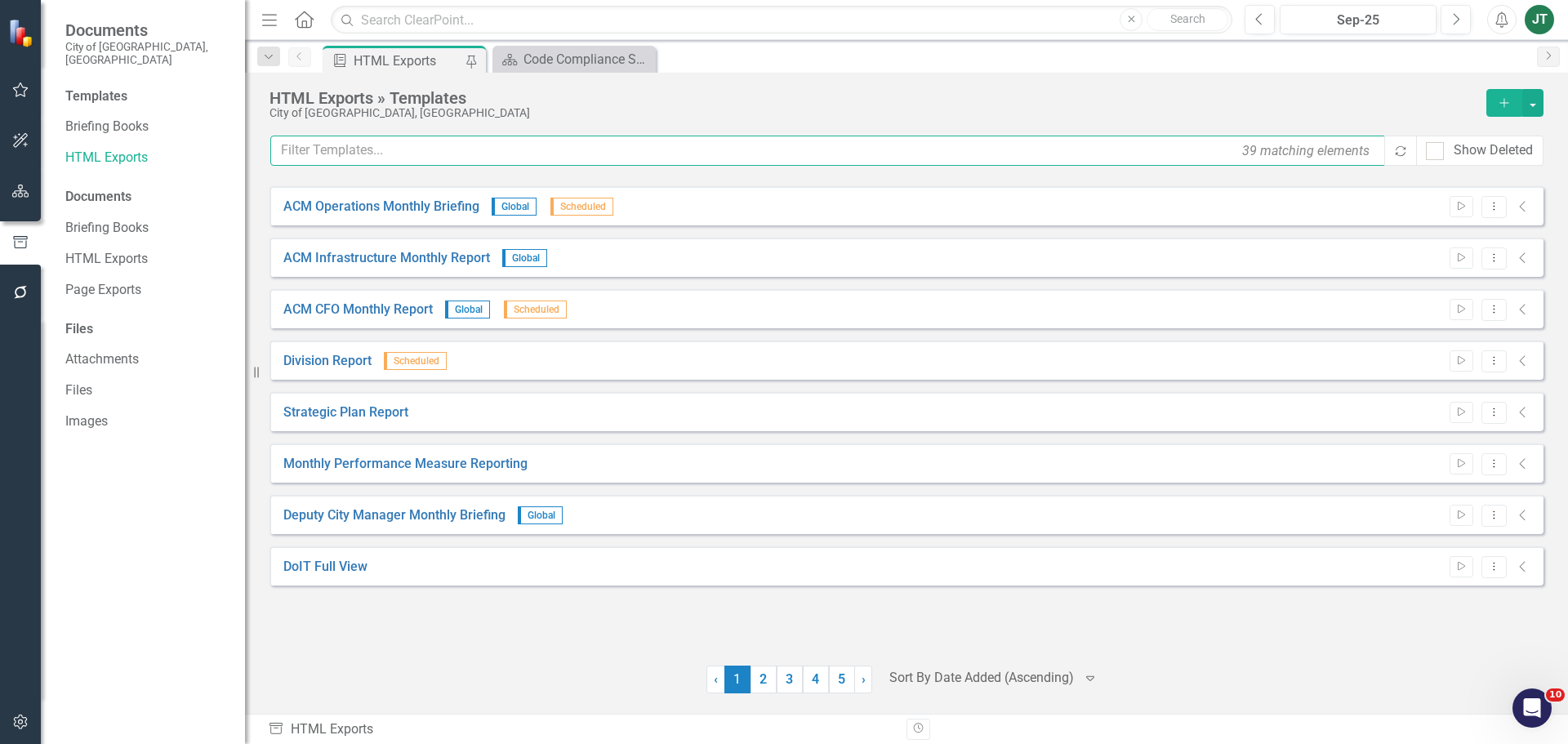
click at [481, 156] on input "text" at bounding box center [828, 151] width 1116 height 30
type input "C"
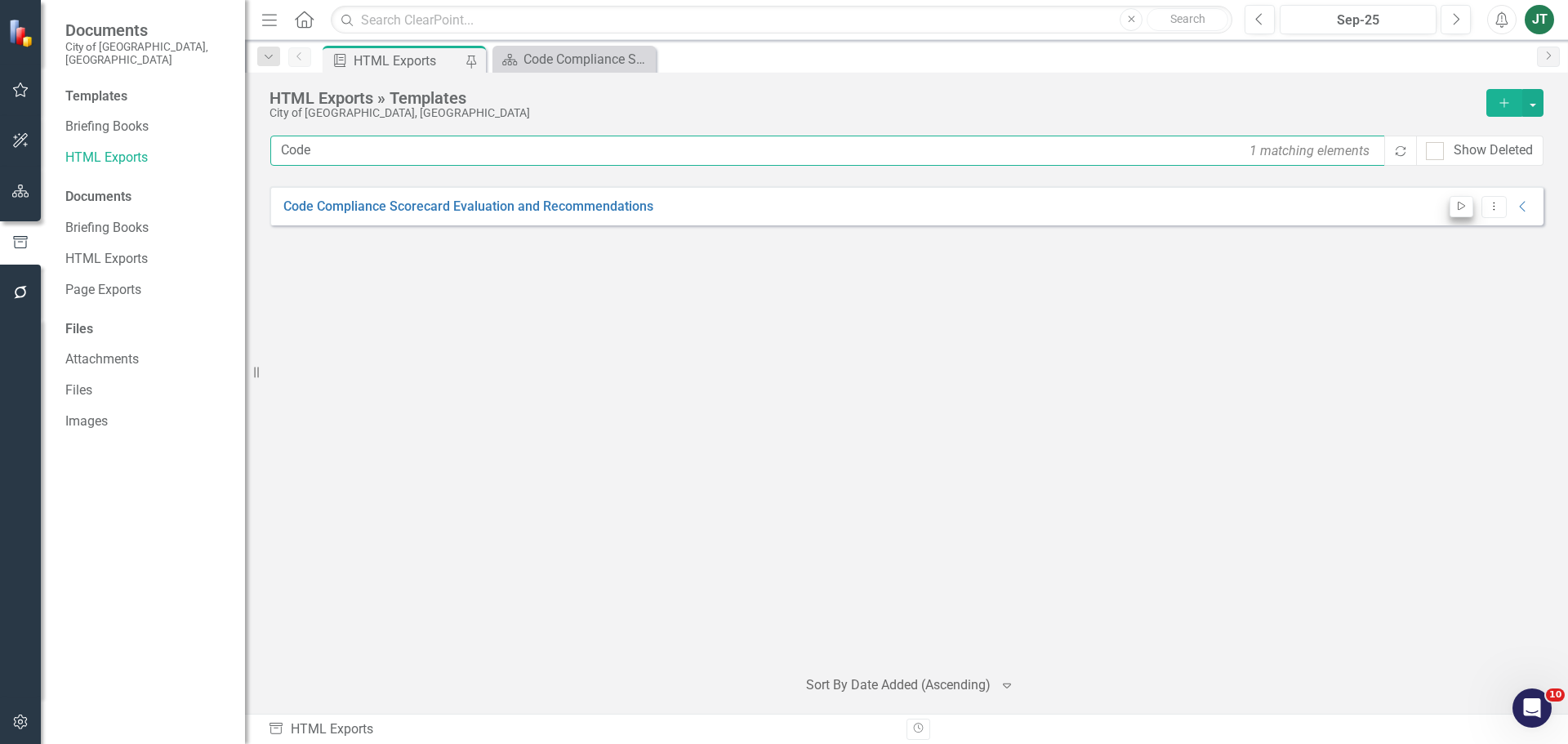
type input "Code"
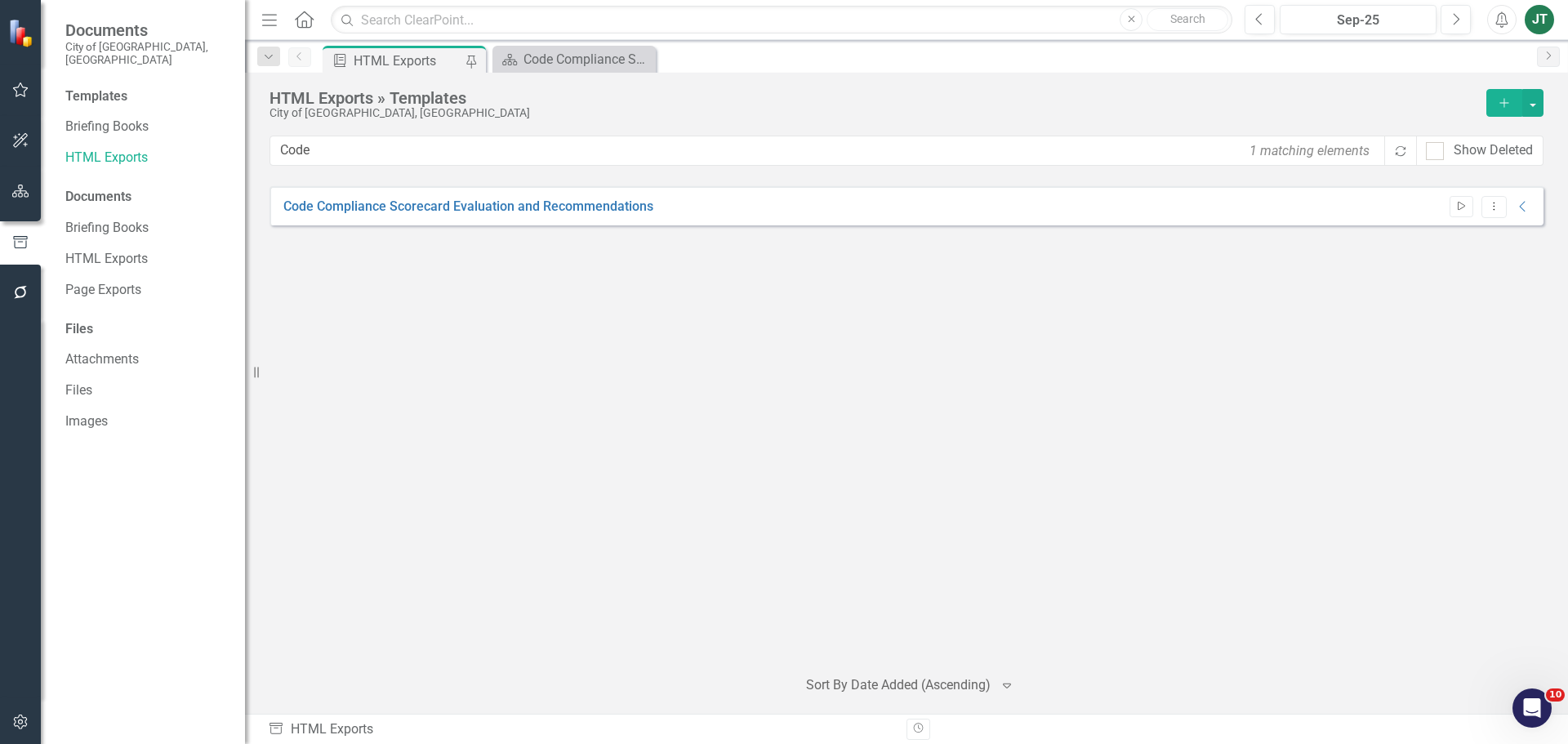
click at [1464, 213] on button "Start" at bounding box center [1461, 206] width 24 height 22
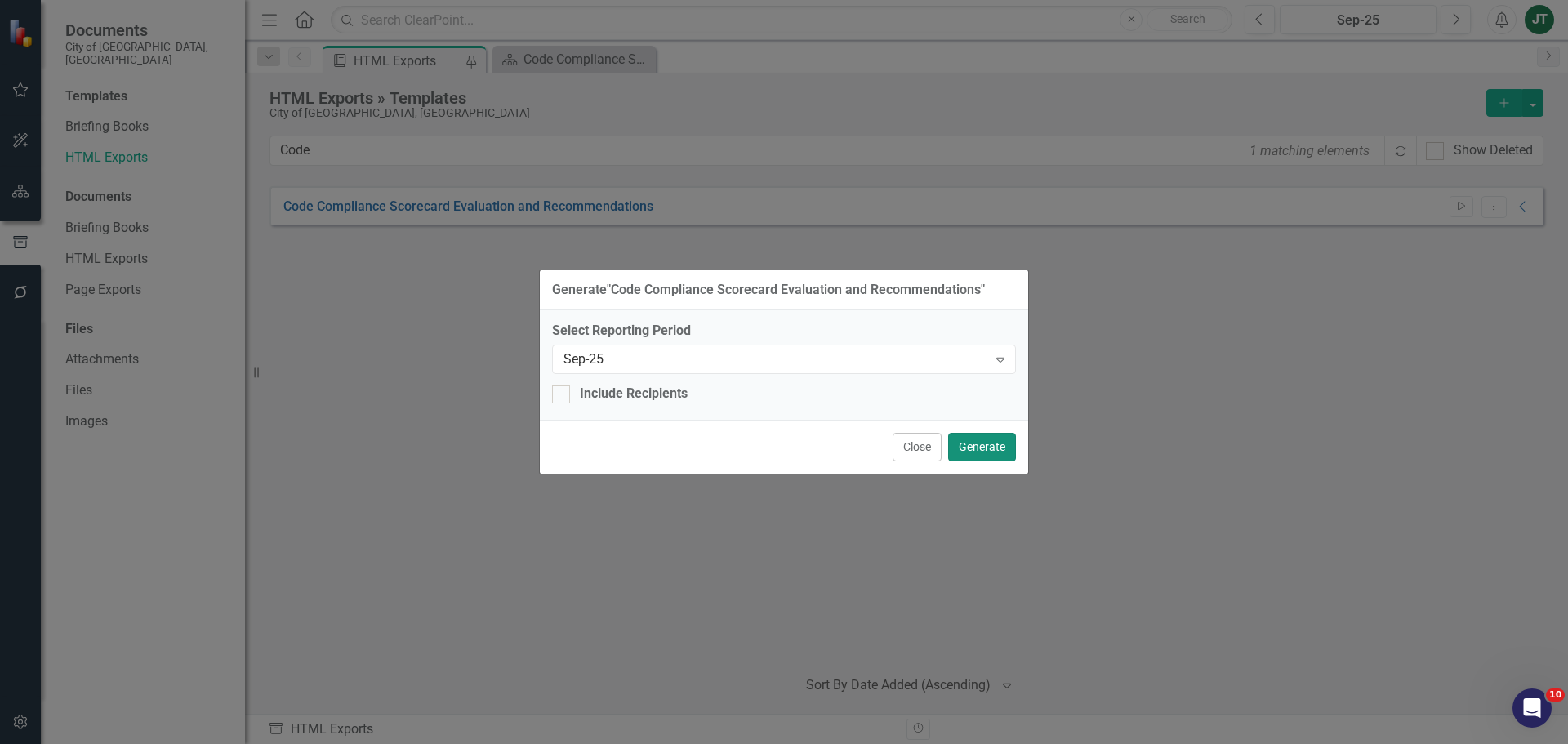
click at [975, 443] on button "Generate" at bounding box center [982, 447] width 68 height 28
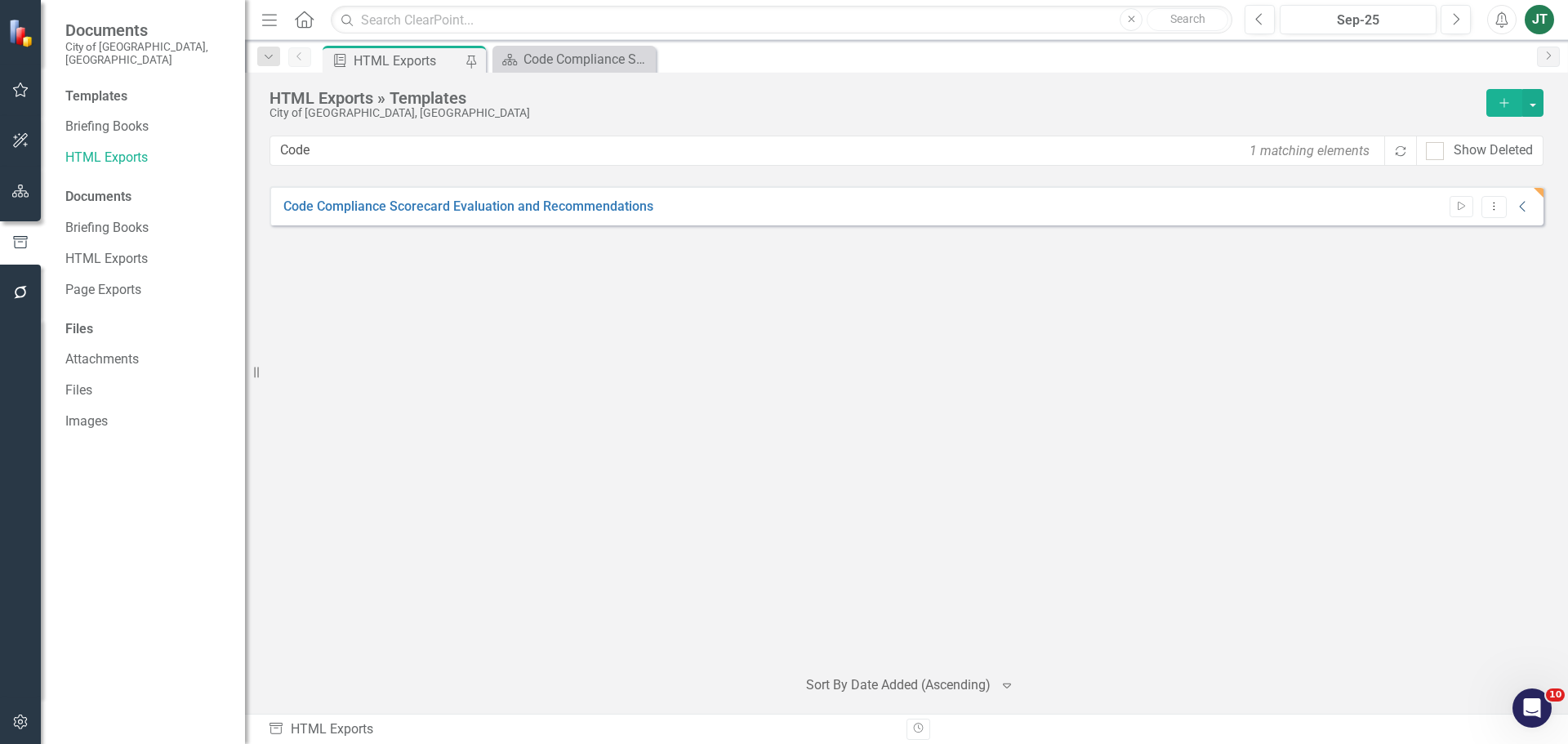
click at [1528, 205] on icon "Collapse" at bounding box center [1522, 206] width 16 height 13
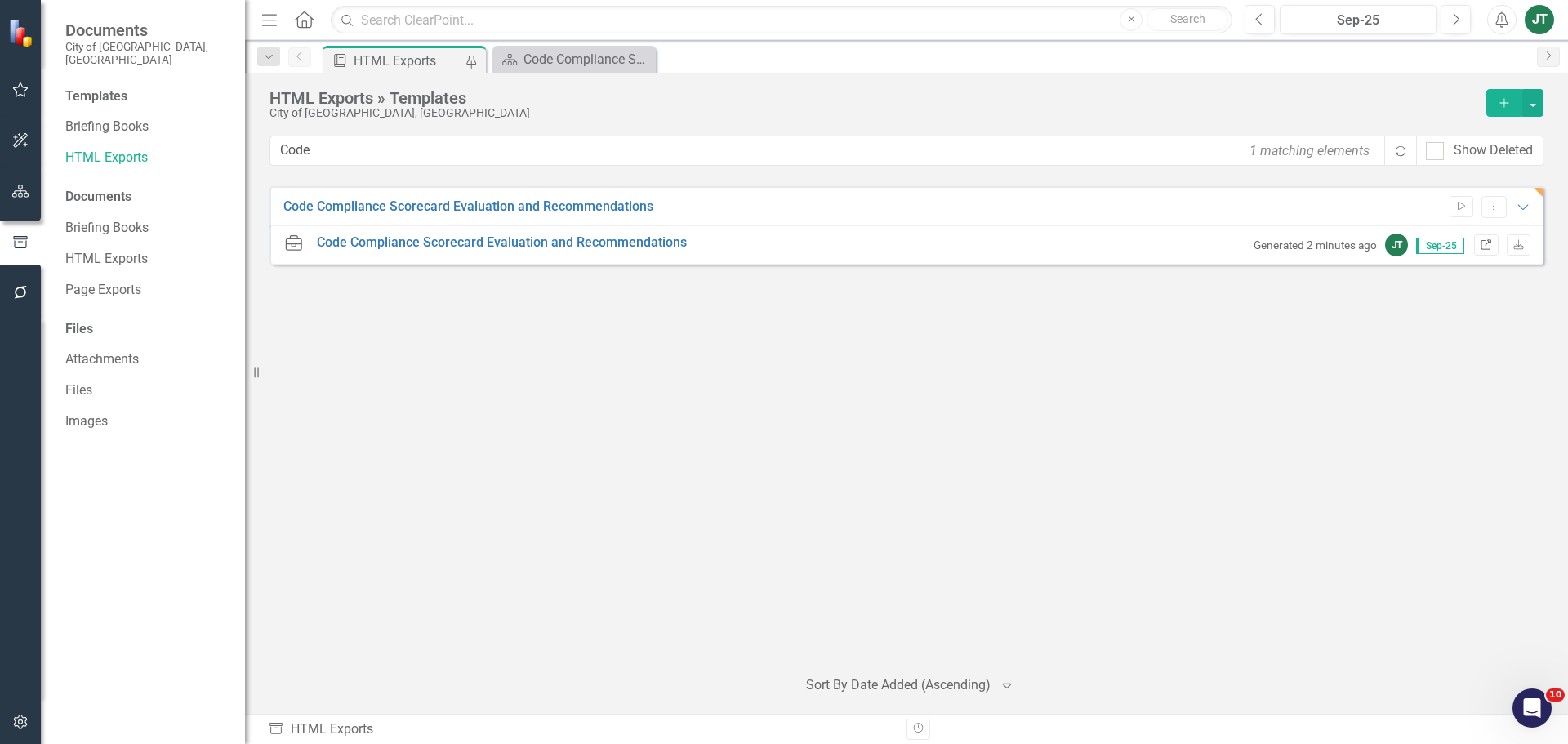
click at [1483, 243] on icon "Link" at bounding box center [1485, 246] width 12 height 9
click at [13, 194] on icon "button" at bounding box center [21, 191] width 17 height 13
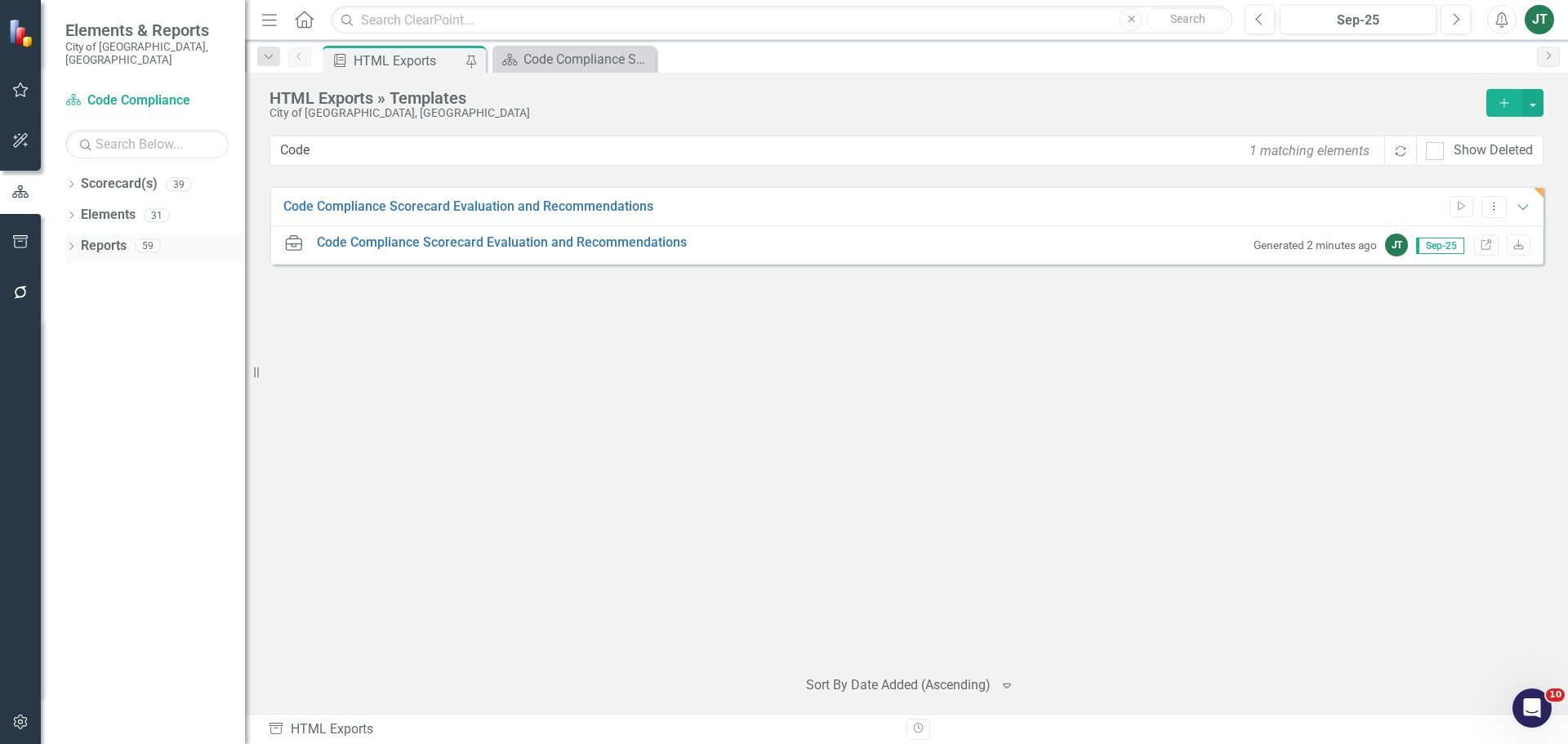
click at [65, 243] on icon "Dropdown" at bounding box center [71, 248] width 11 height 9
click at [67, 239] on icon "Dropdown" at bounding box center [70, 245] width 9 height 11
click at [67, 243] on icon "Dropdown" at bounding box center [71, 248] width 11 height 9
click at [82, 272] on icon "Dropdown" at bounding box center [78, 277] width 11 height 9
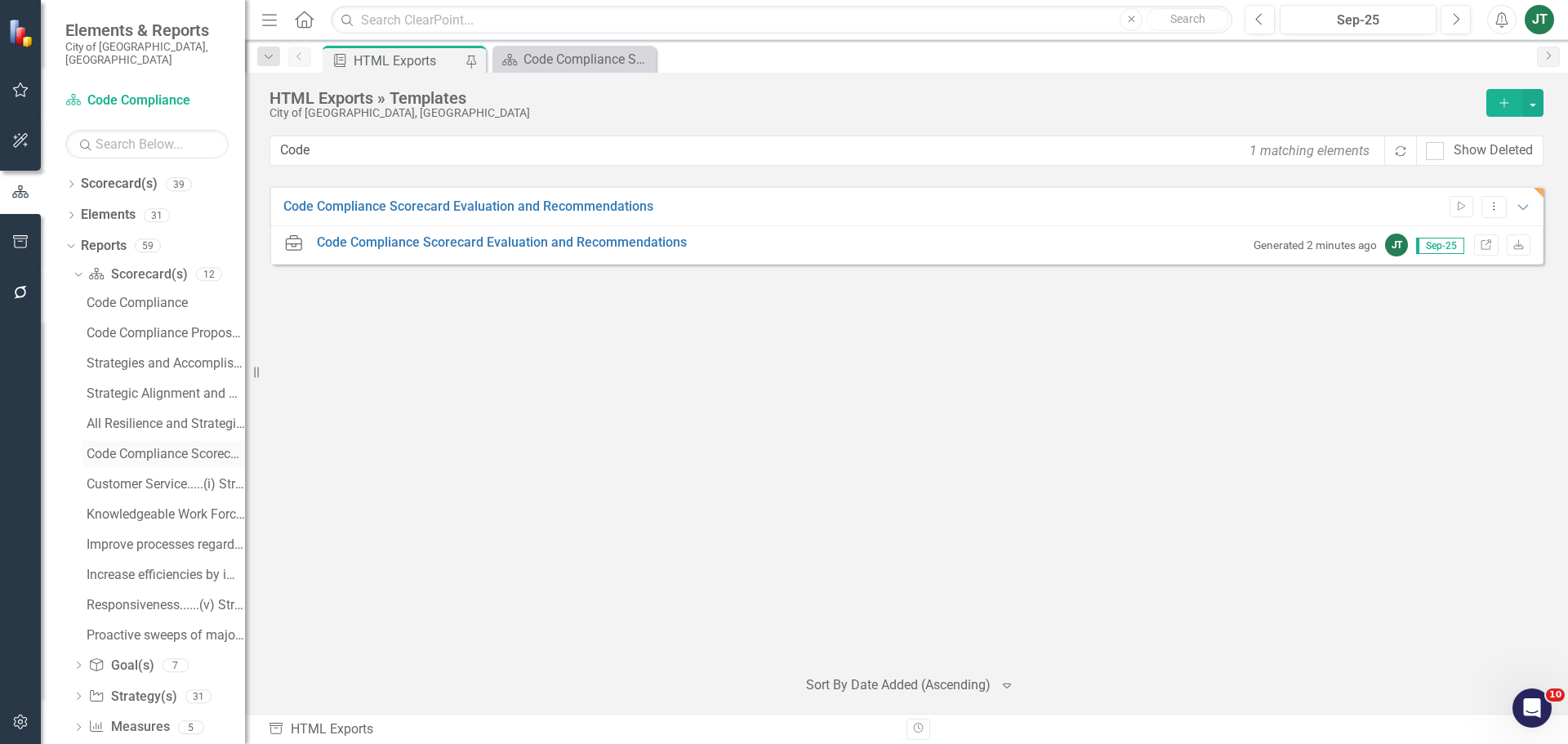
click at [169, 446] on div "Code Compliance Scorecard Evaluation and Recommendations" at bounding box center [166, 454] width 158 height 15
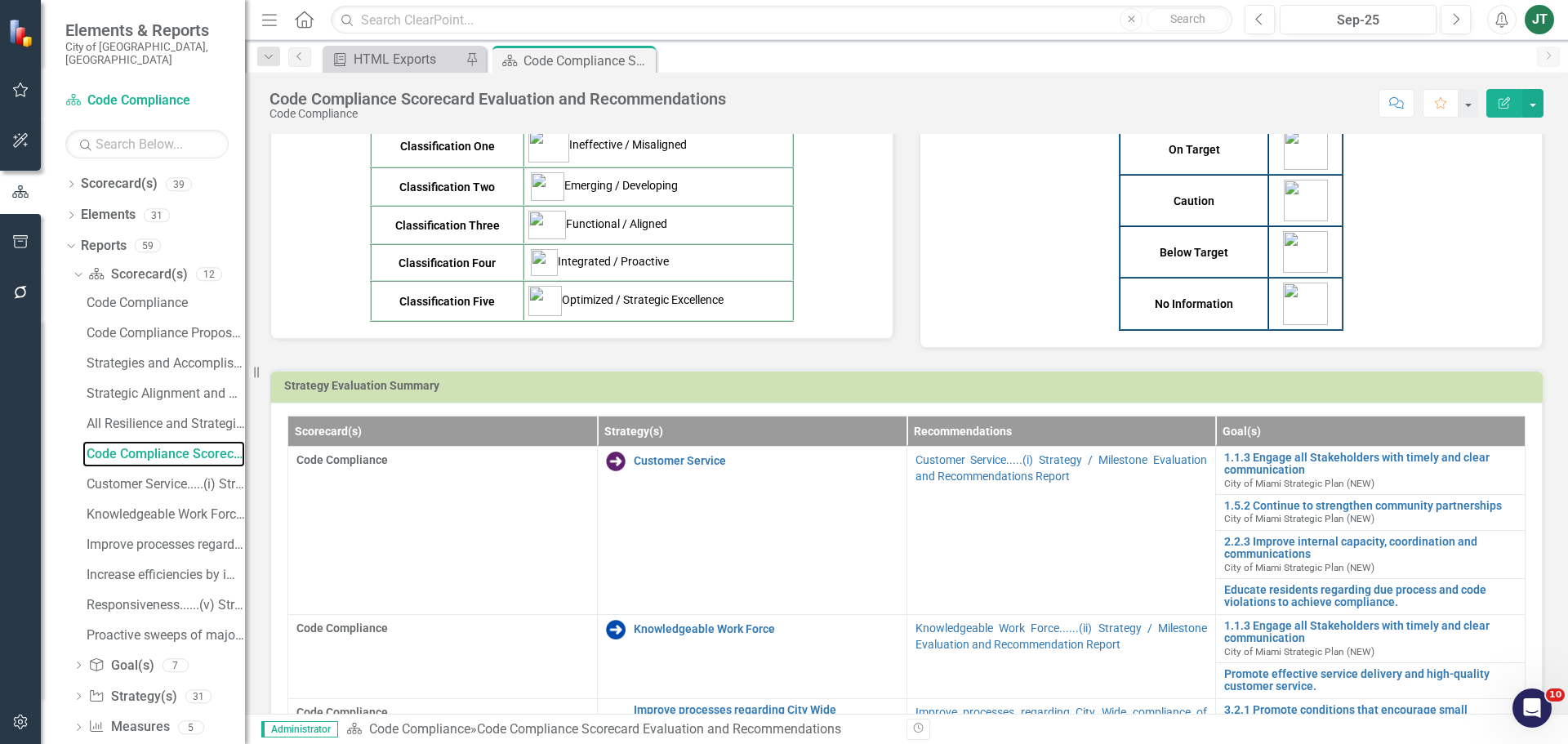
scroll to position [654, 0]
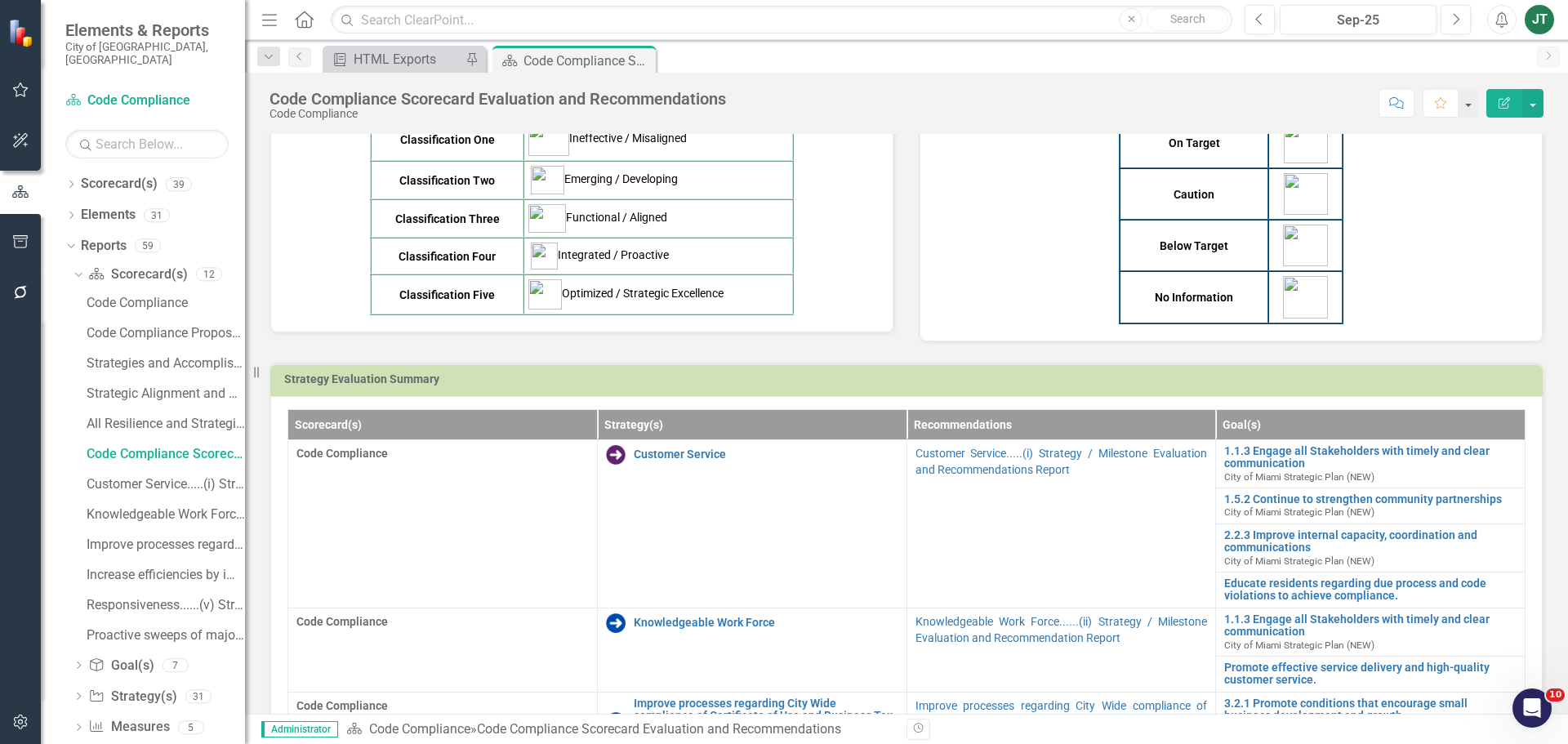
click at [1035, 277] on div "On Target Caution Below Target No Information" at bounding box center [1231, 220] width 589 height 207
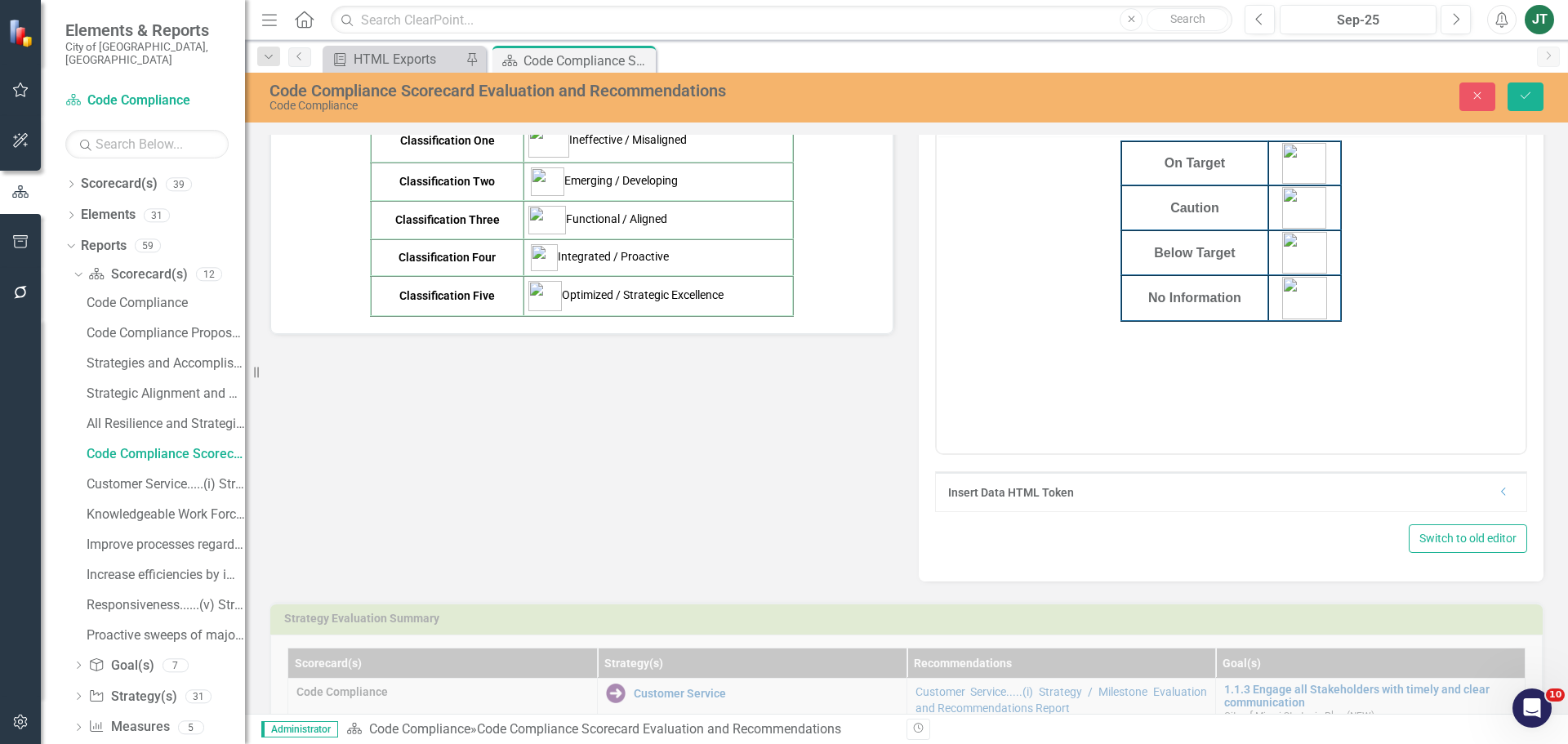
scroll to position [0, 0]
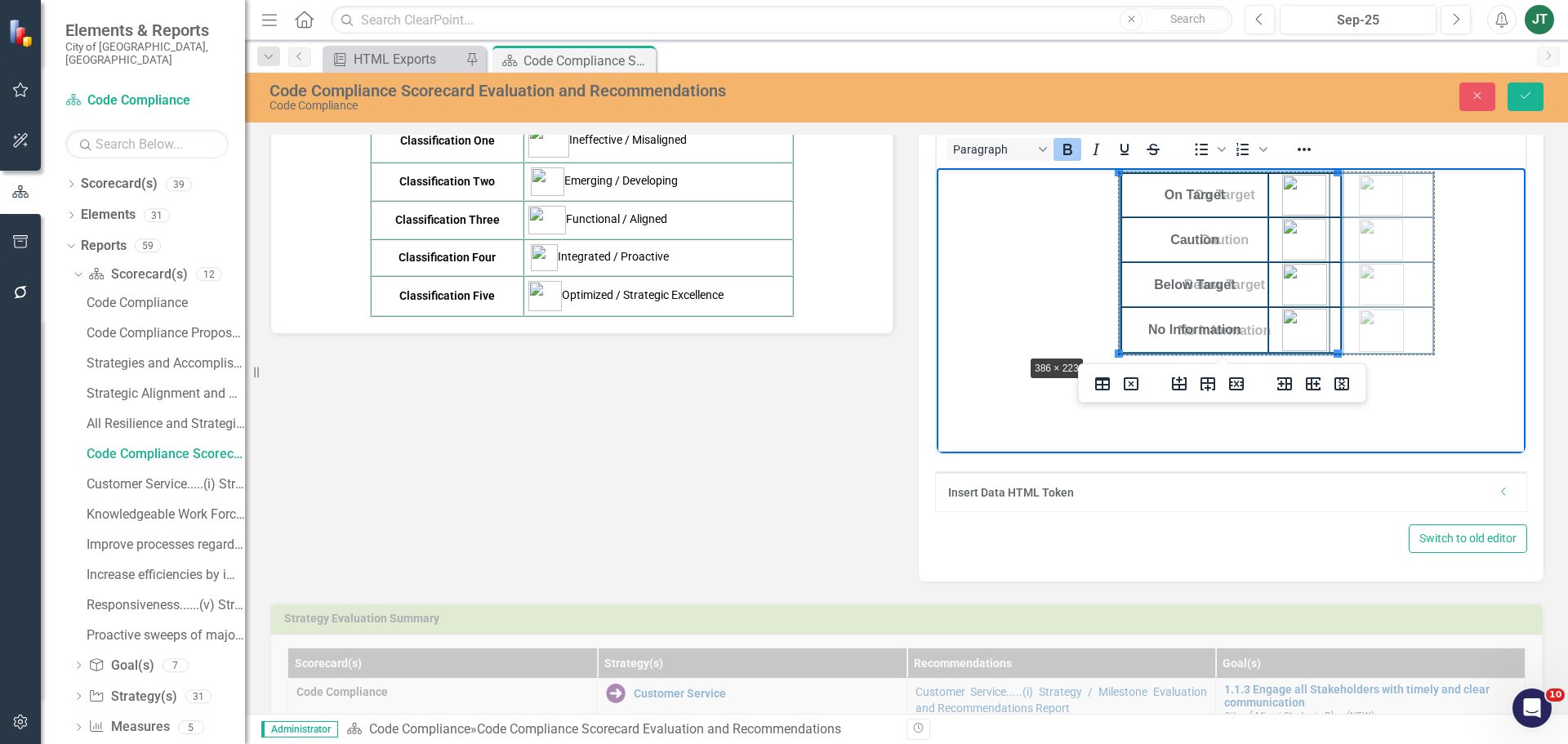
drag, startPoint x: 1117, startPoint y: 353, endPoint x: 1021, endPoint y: 354, distance: 96.0
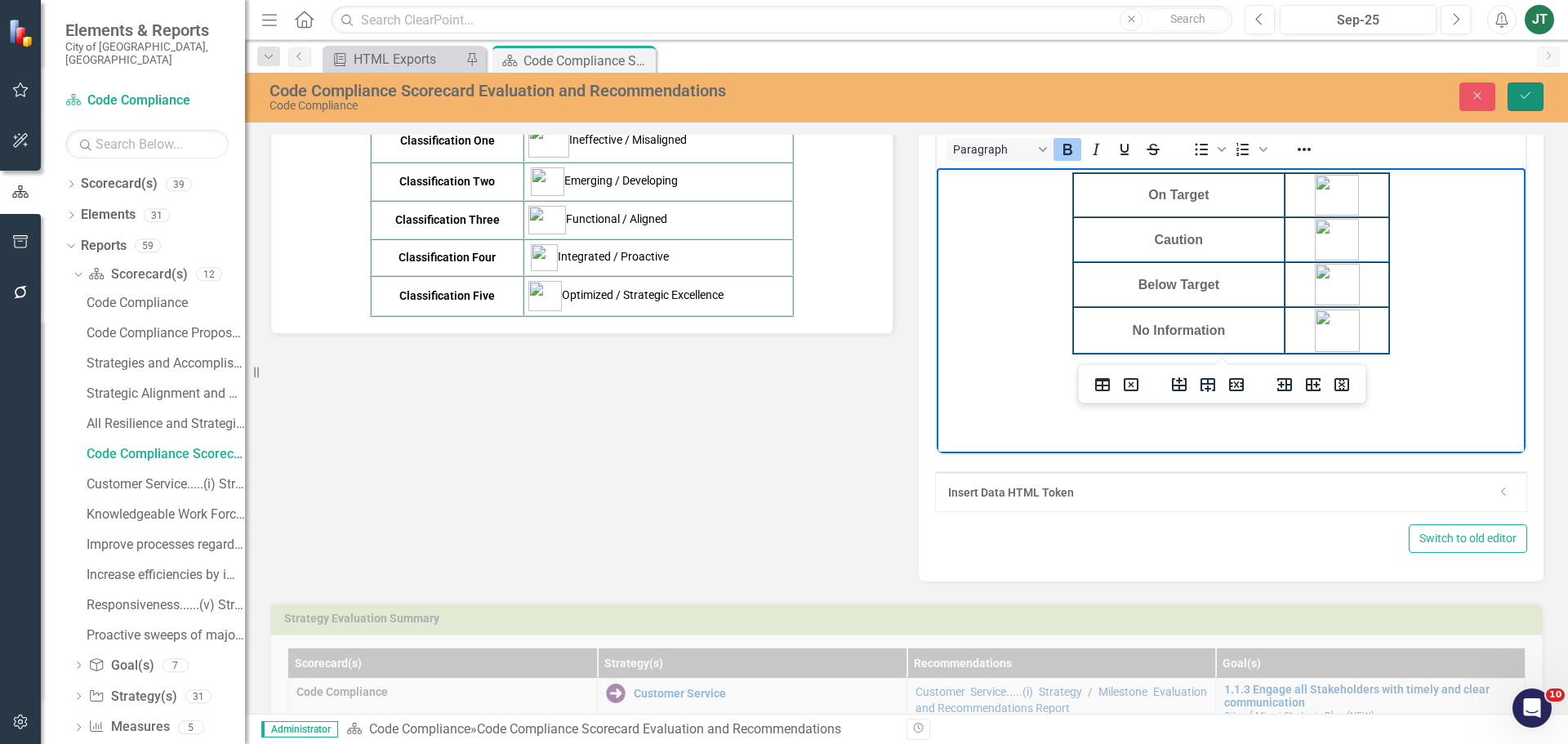
click at [1516, 100] on button "Save" at bounding box center [1526, 97] width 36 height 28
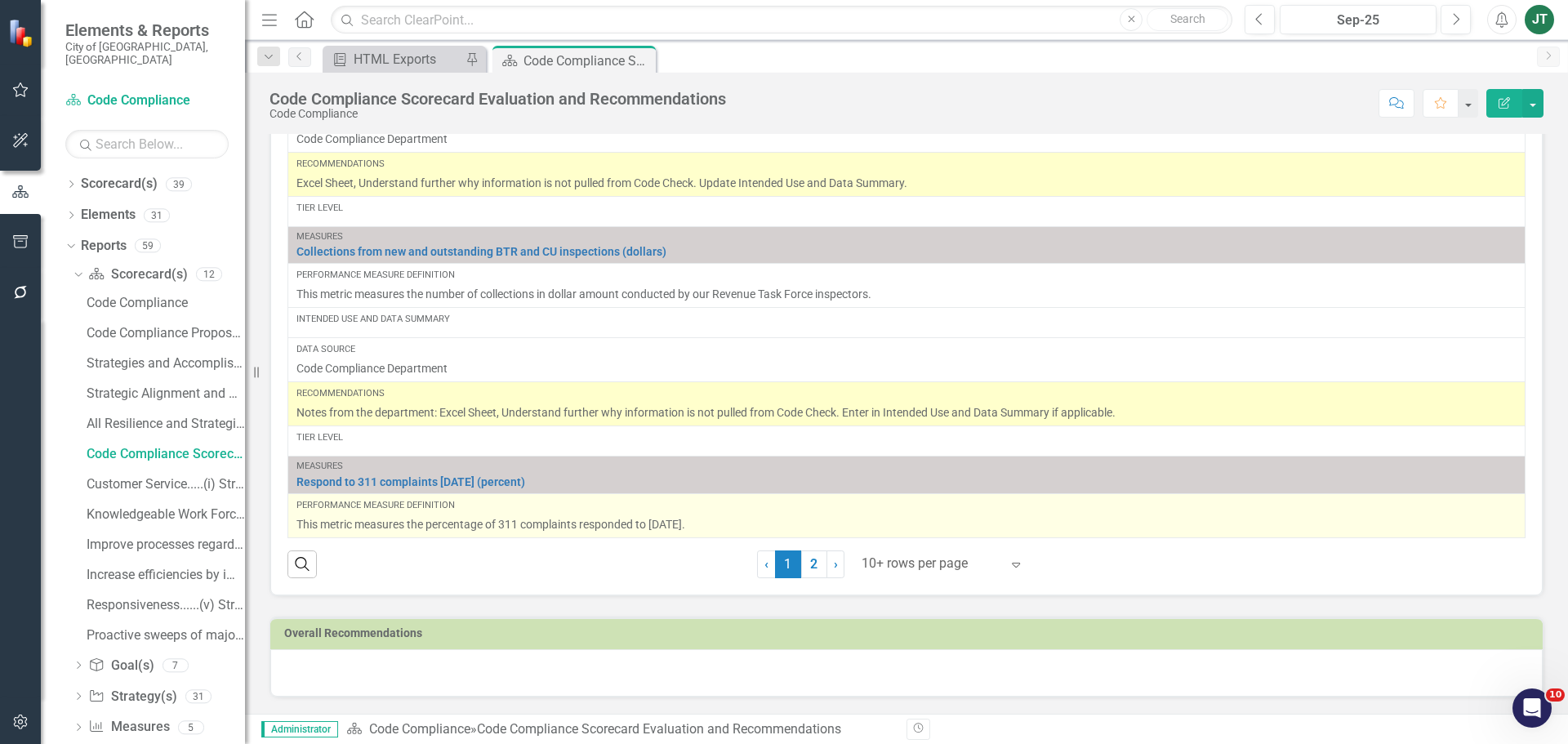
scroll to position [1232, 0]
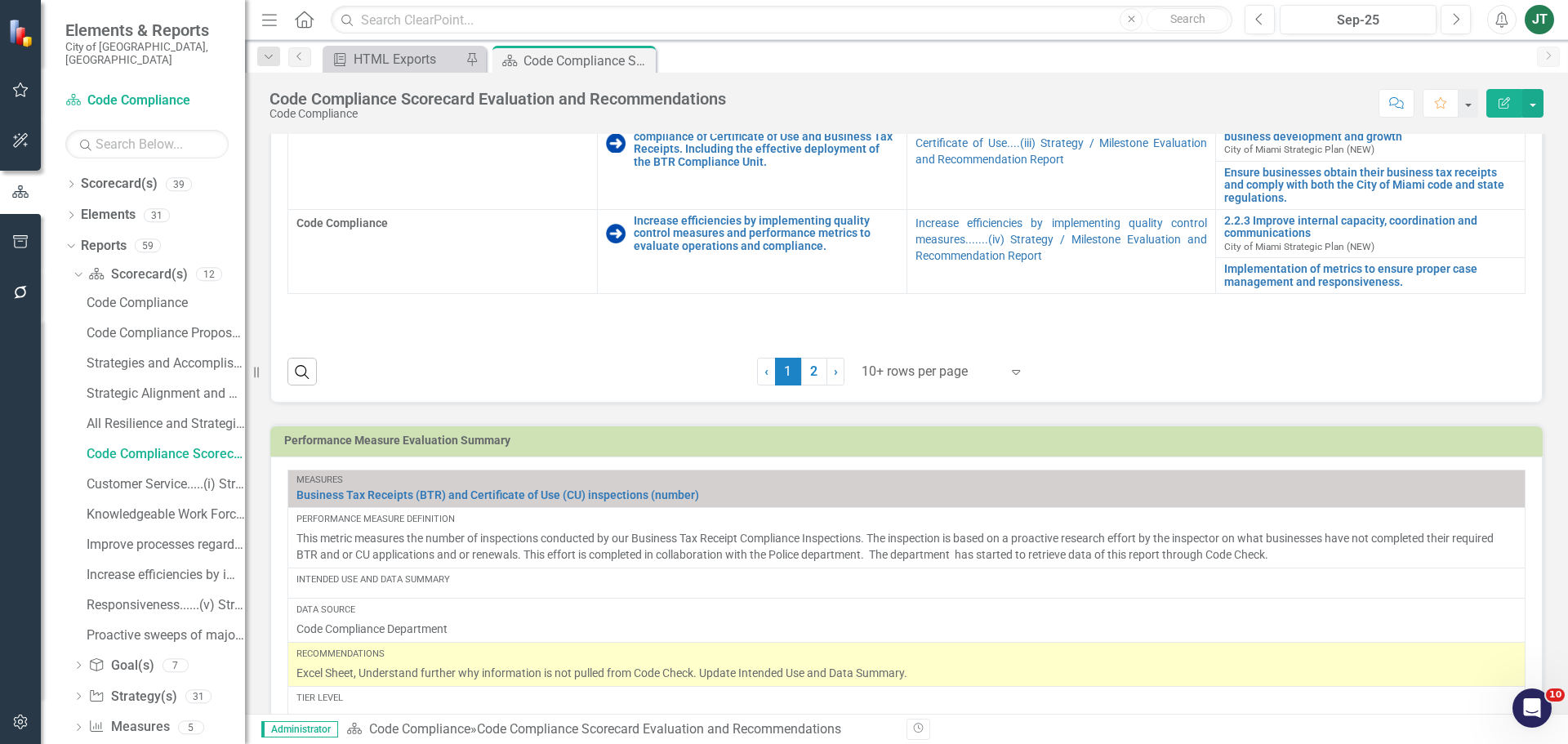
click at [1334, 445] on h3 "Performance Measure Evaluation Summary" at bounding box center [910, 440] width 1251 height 12
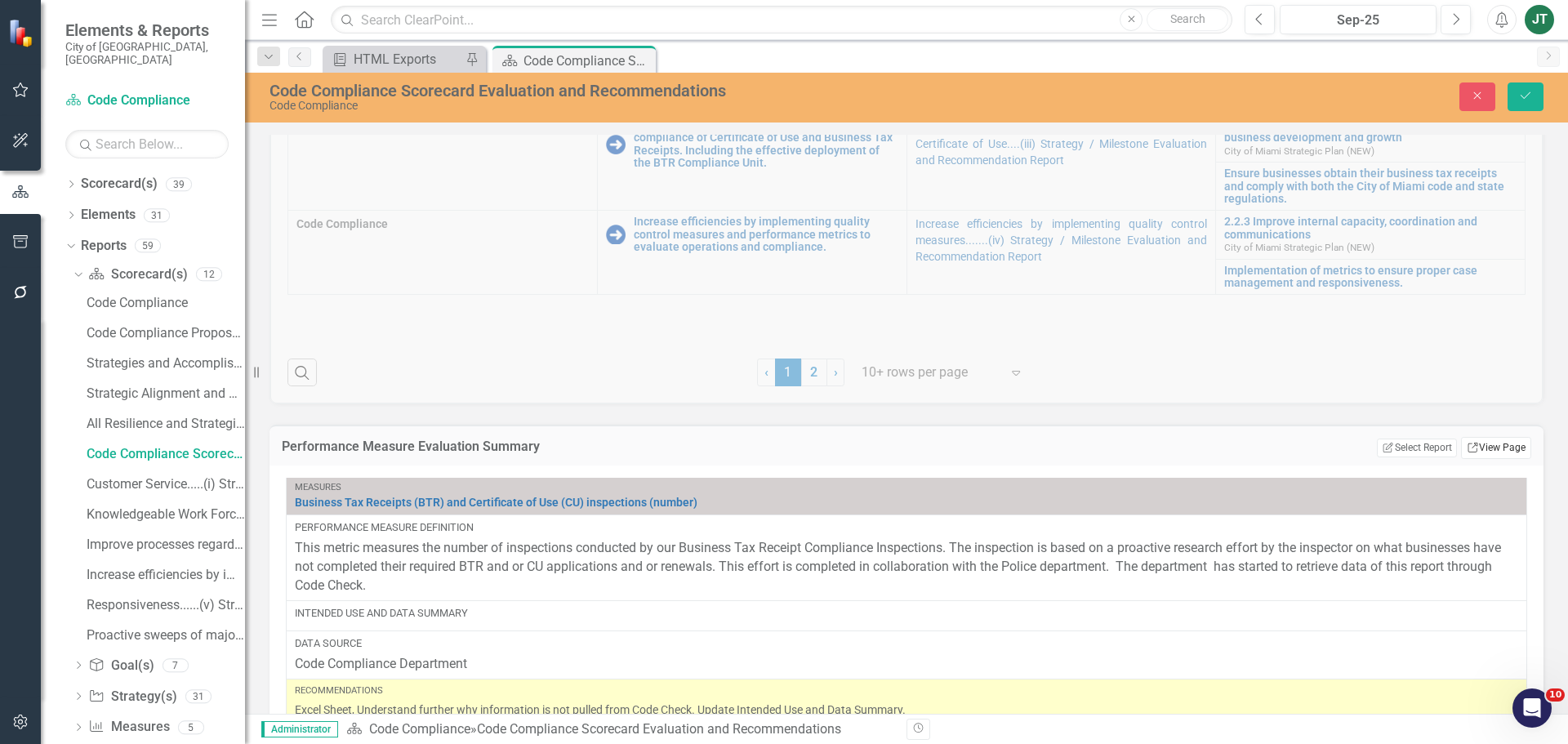
click at [1496, 445] on link "Link View Page" at bounding box center [1495, 447] width 71 height 22
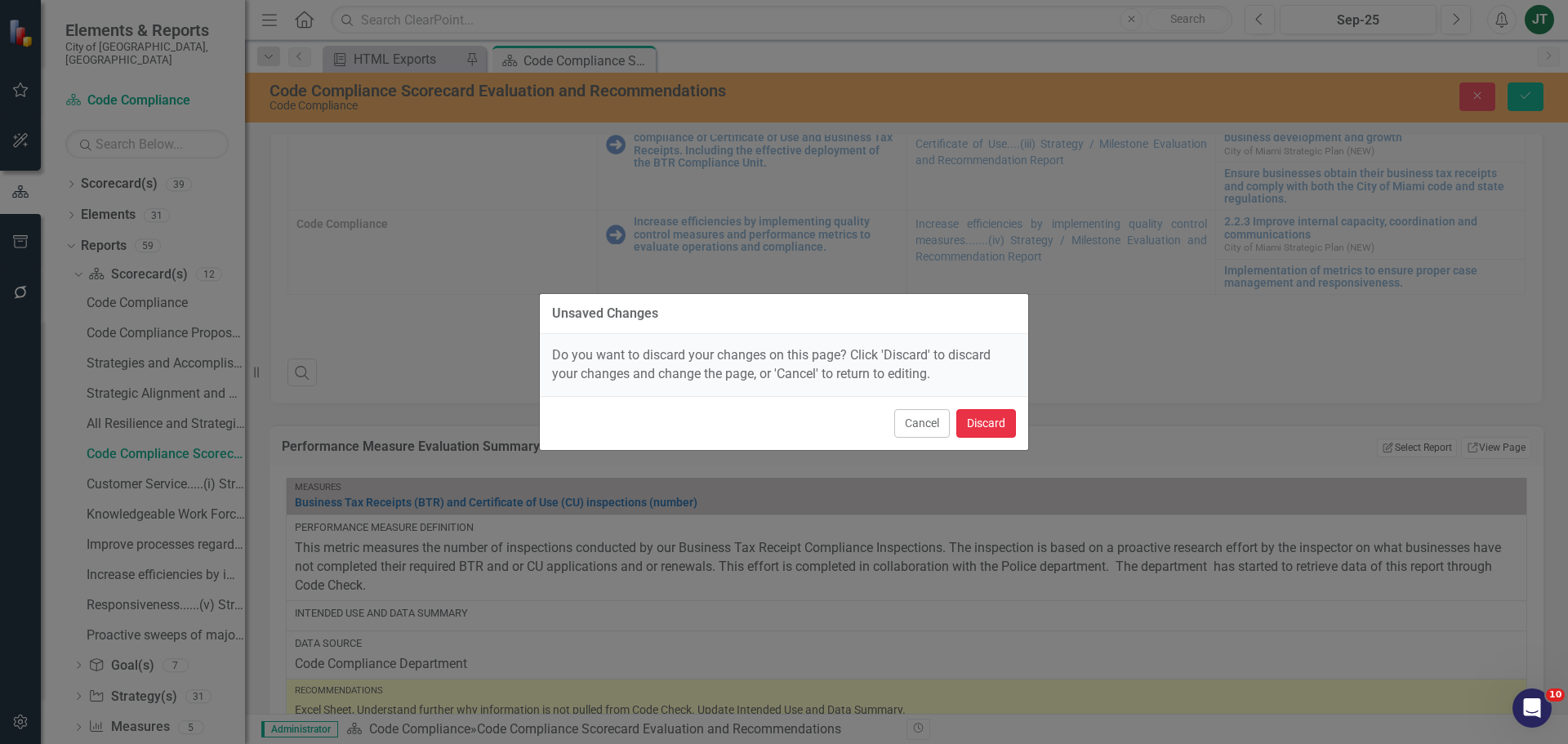
click at [975, 422] on button "Discard" at bounding box center [985, 423] width 59 height 28
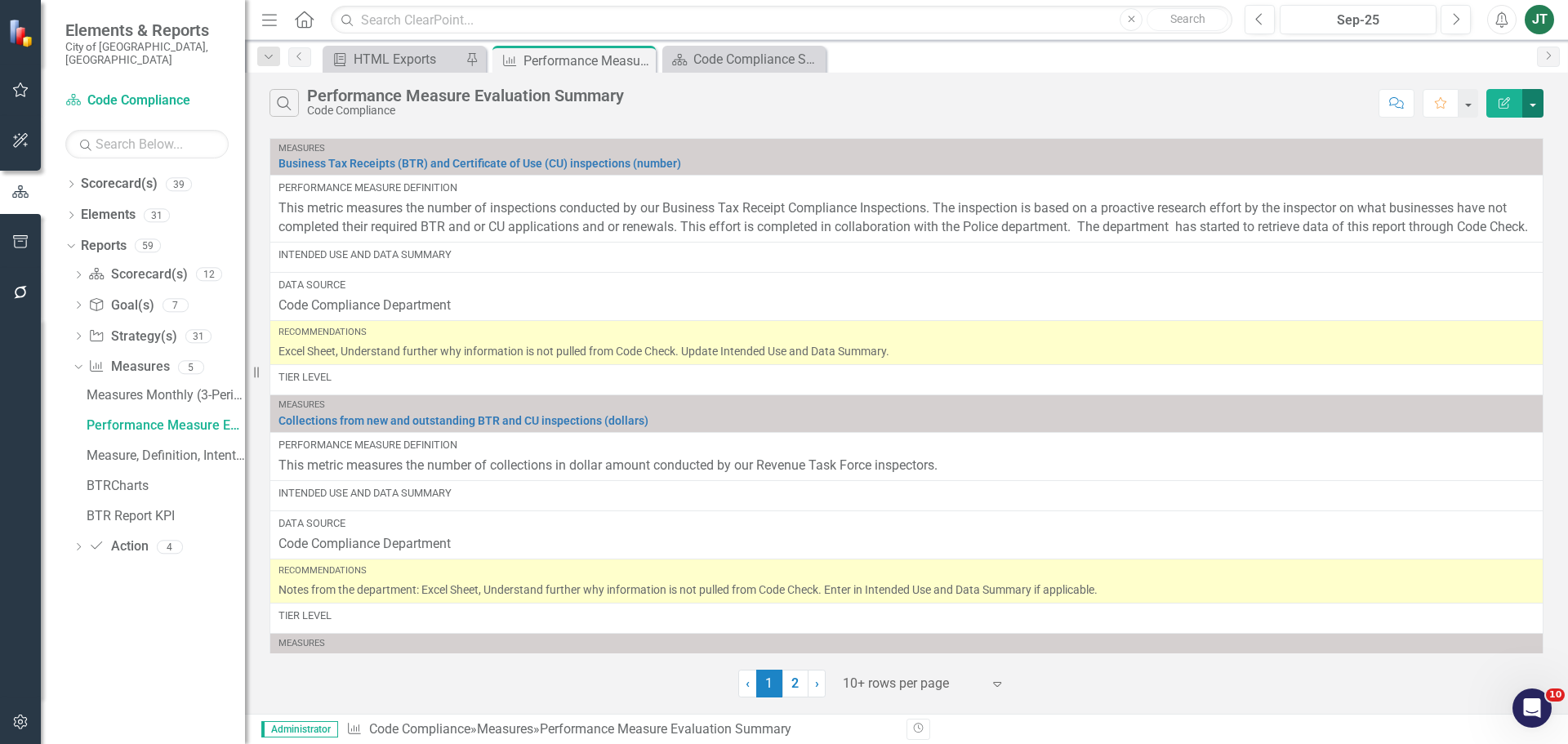
click at [1543, 101] on button "button" at bounding box center [1532, 104] width 22 height 28
click at [1501, 130] on link "Edit Report Edit Report" at bounding box center [1478, 134] width 129 height 30
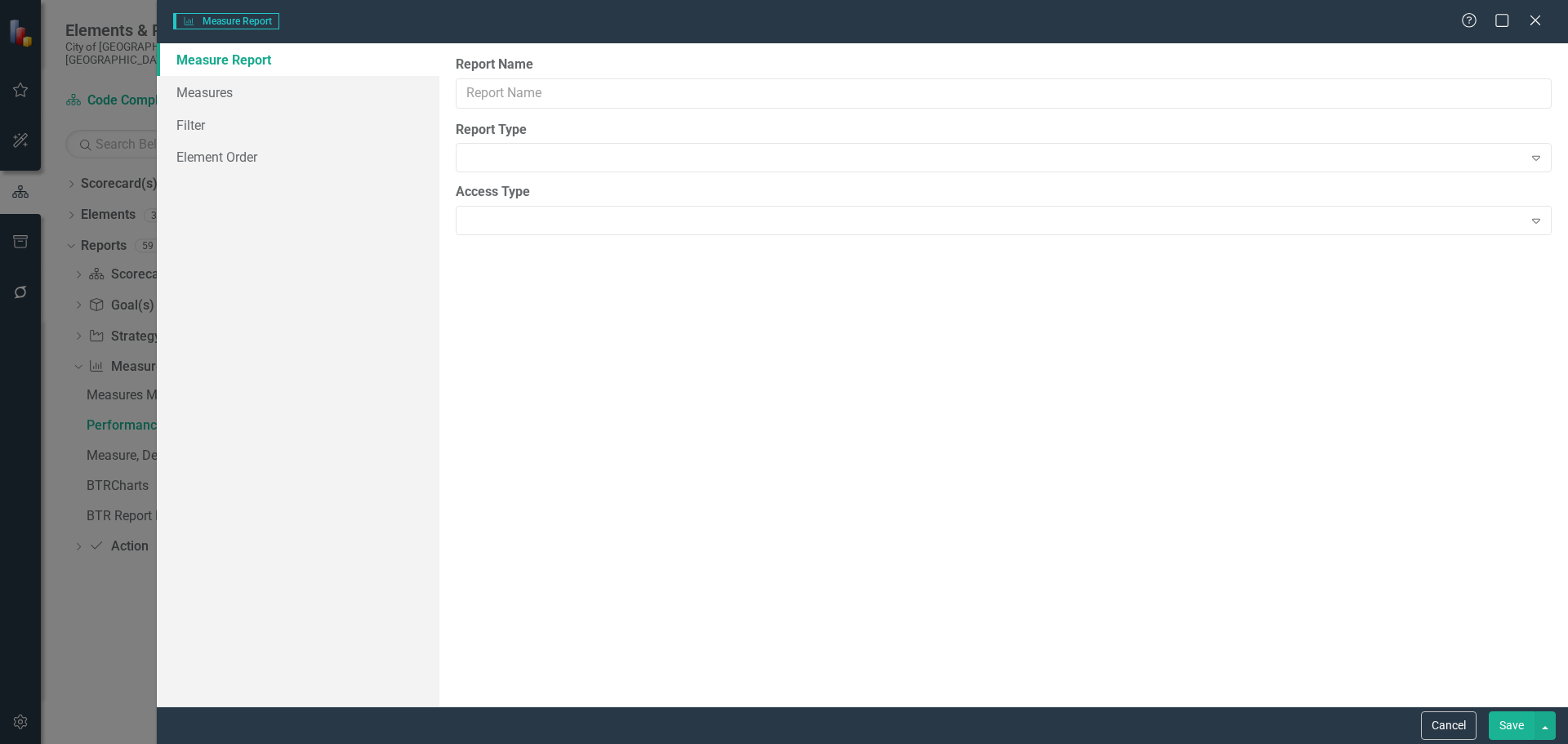
type input "Performance Measure Evaluation Summary"
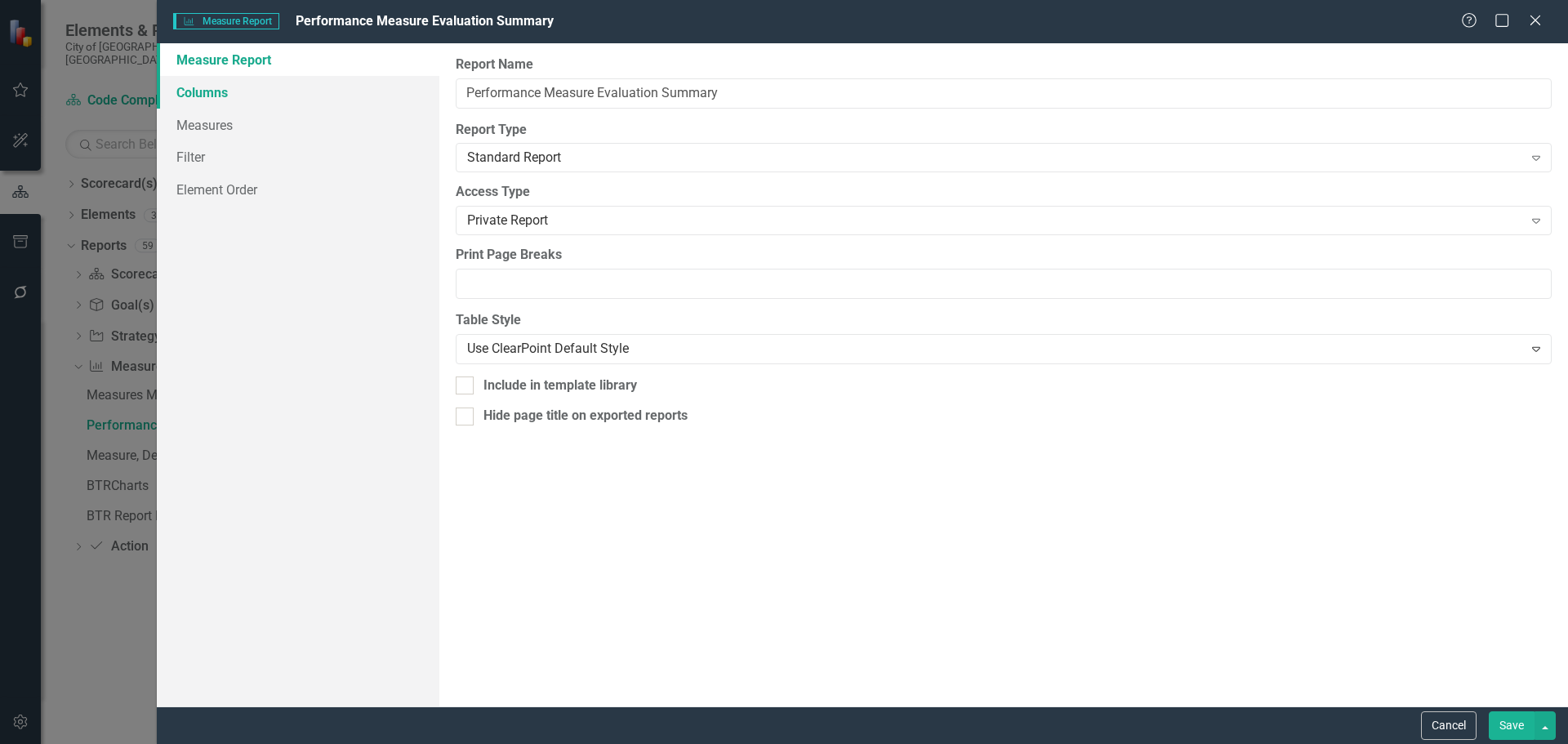
click at [260, 95] on link "Columns" at bounding box center [298, 92] width 283 height 33
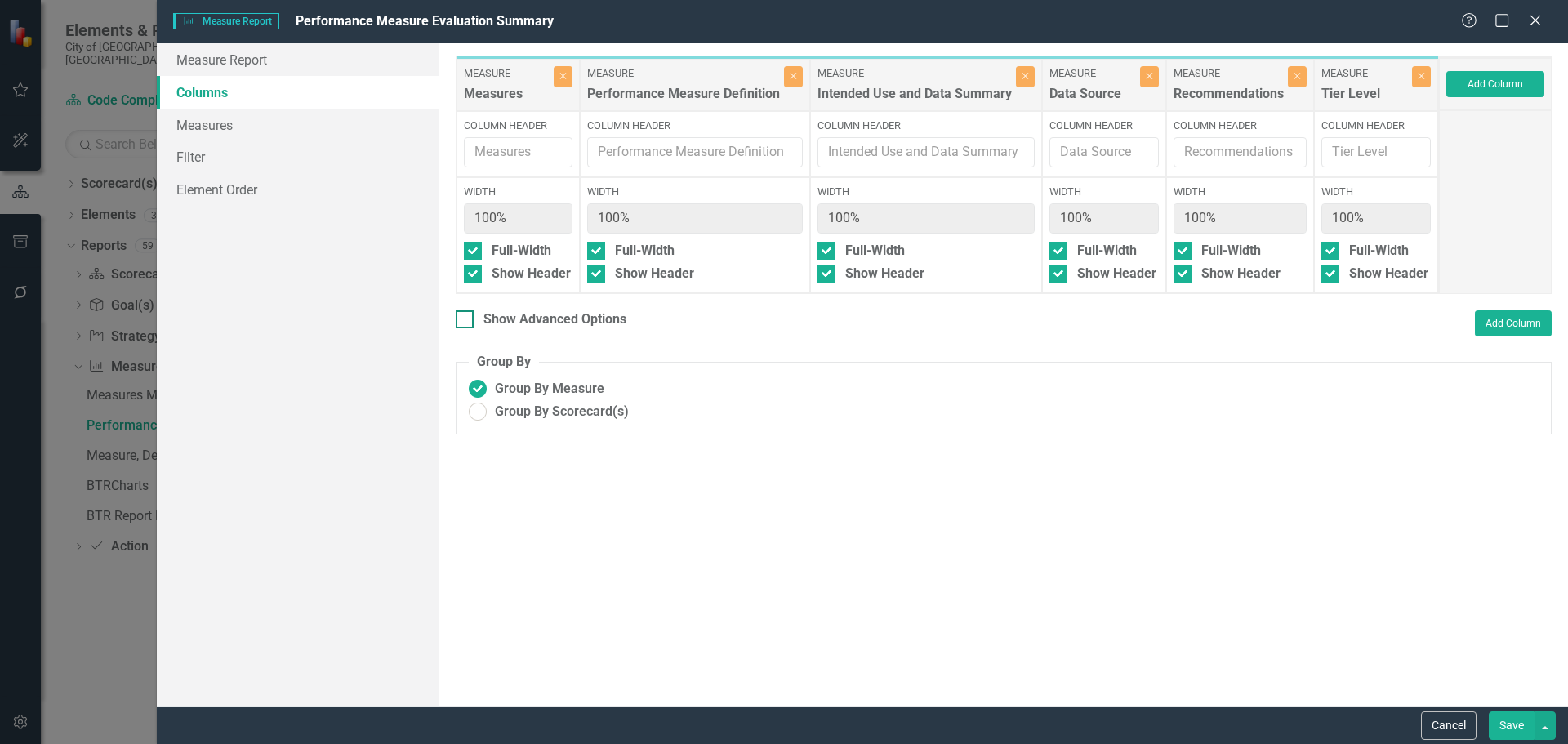
click at [531, 320] on div "Show Advanced Options" at bounding box center [555, 320] width 143 height 19
click at [466, 320] on input "Show Advanced Options" at bounding box center [461, 315] width 10 height 10
checkbox input "true"
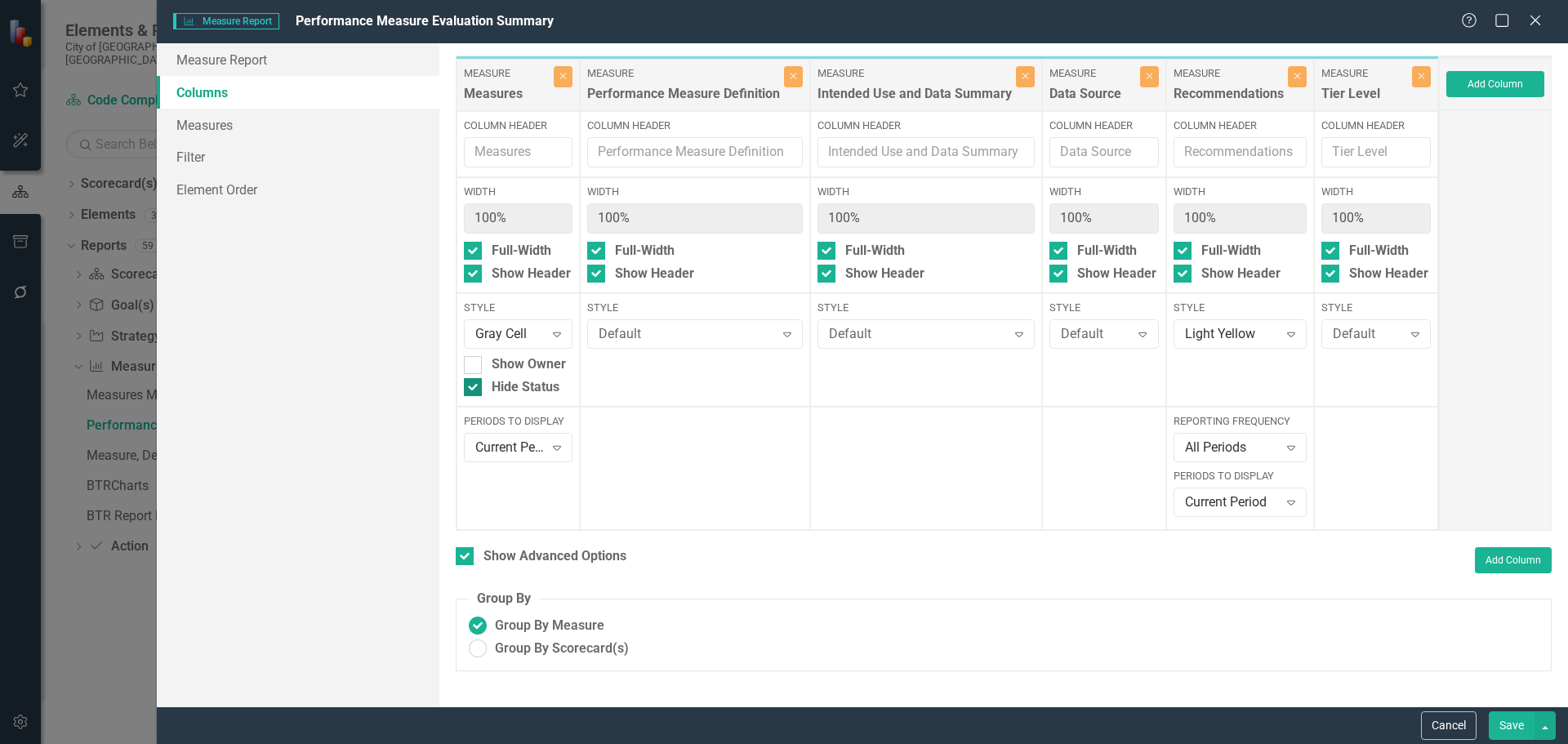
click at [497, 383] on div "Hide Status" at bounding box center [525, 387] width 68 height 19
click at [475, 383] on input "Hide Status" at bounding box center [469, 382] width 10 height 10
checkbox input "false"
click at [1507, 730] on button "Save" at bounding box center [1511, 725] width 46 height 28
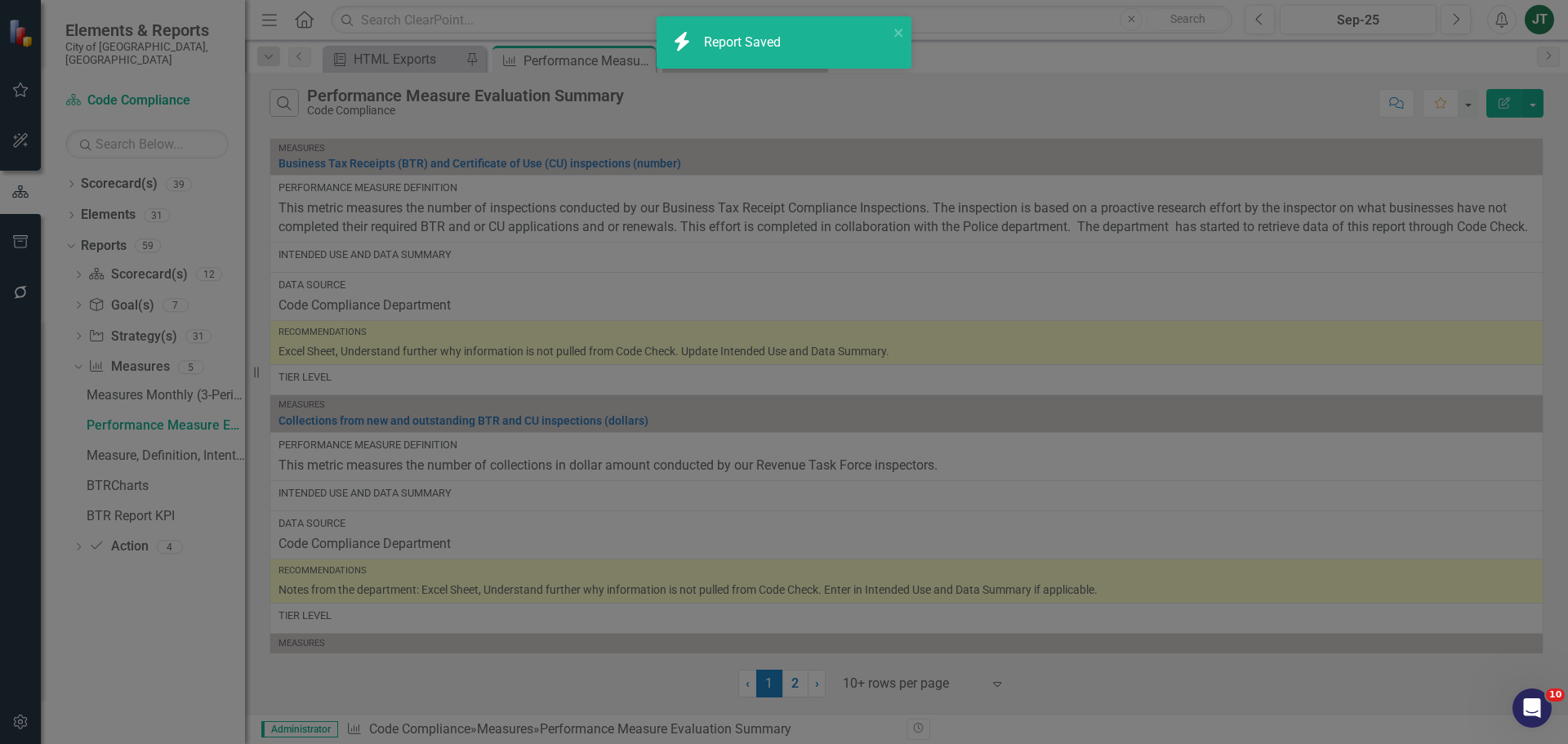
checkbox input "false"
radio input "true"
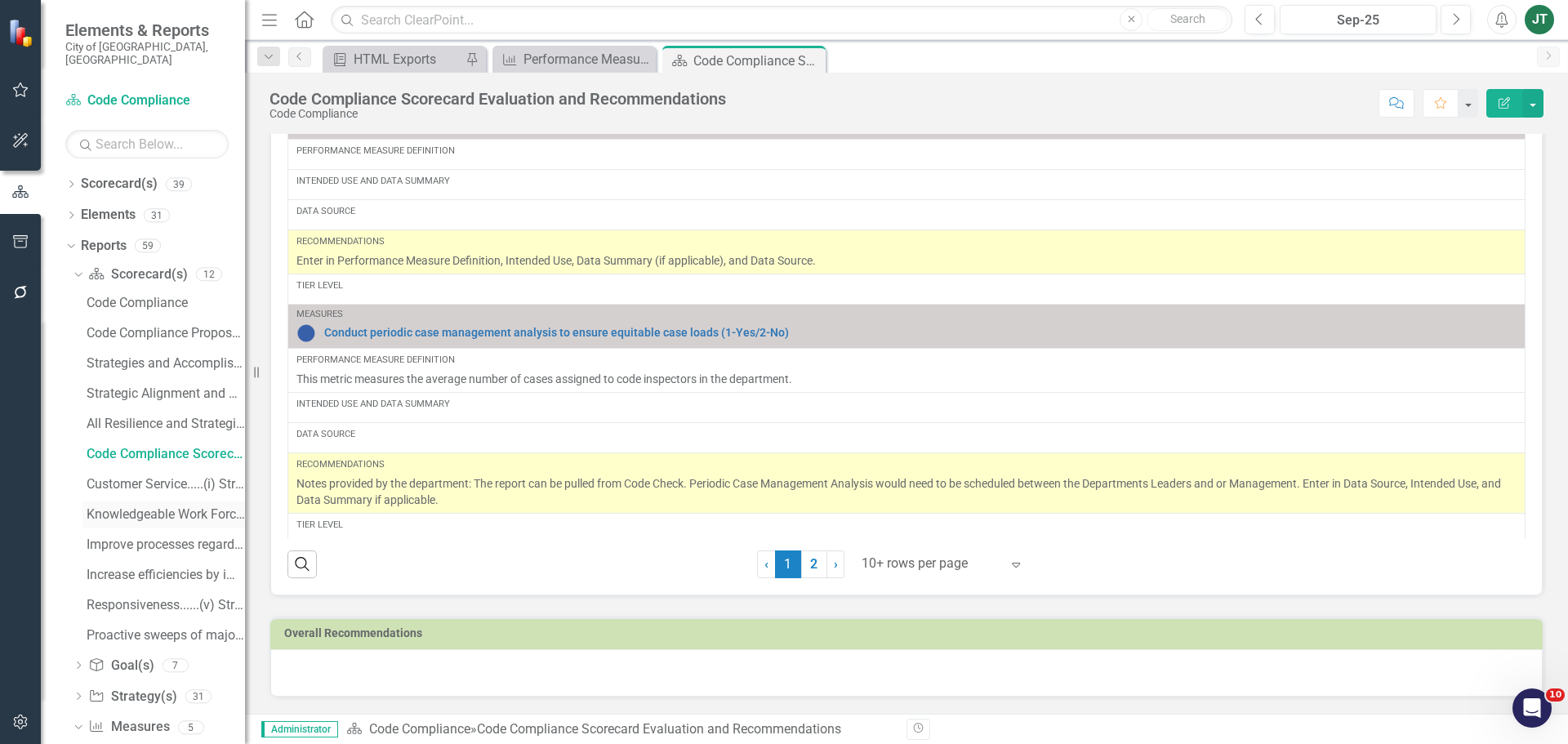
scroll to position [192, 0]
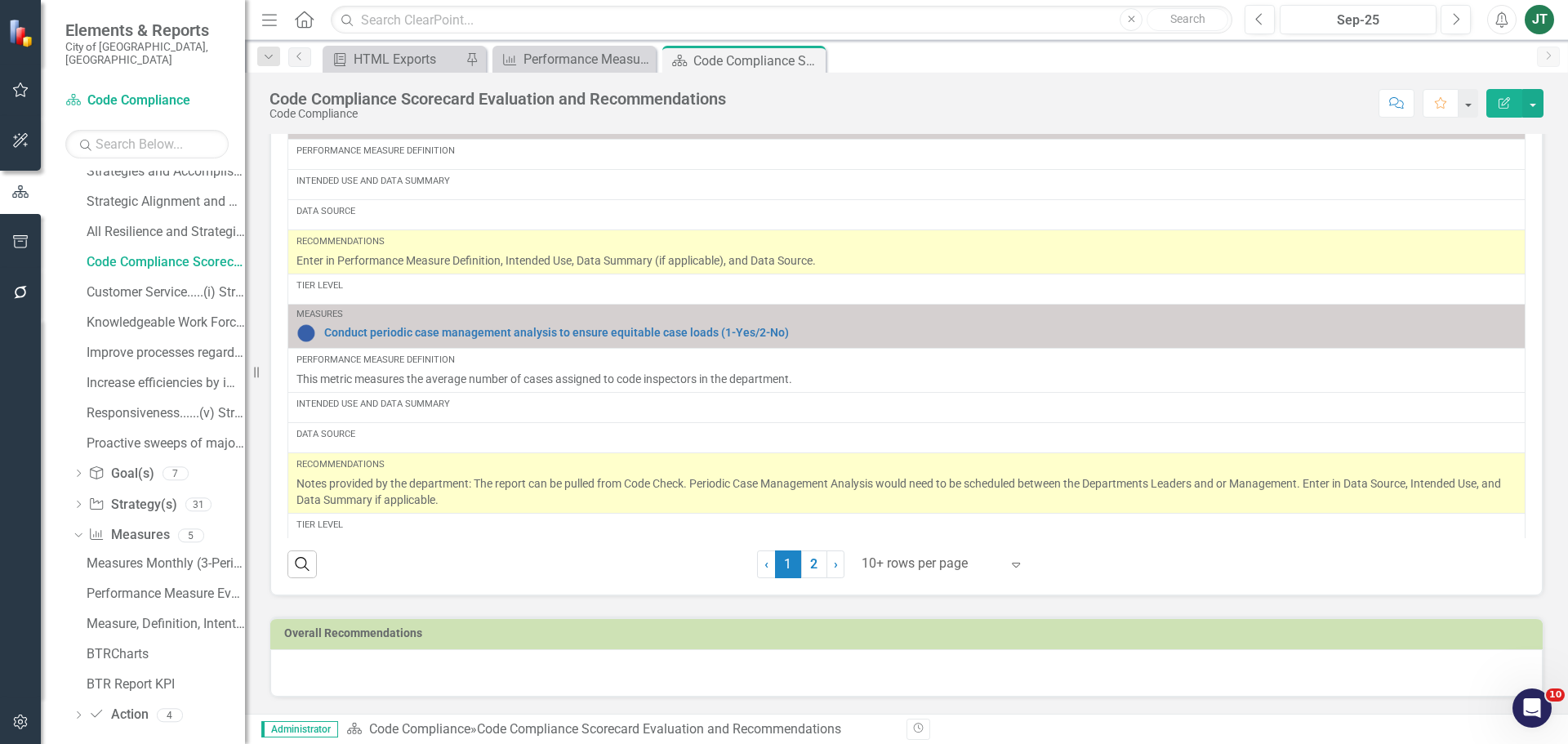
click at [20, 232] on button "button" at bounding box center [21, 242] width 37 height 34
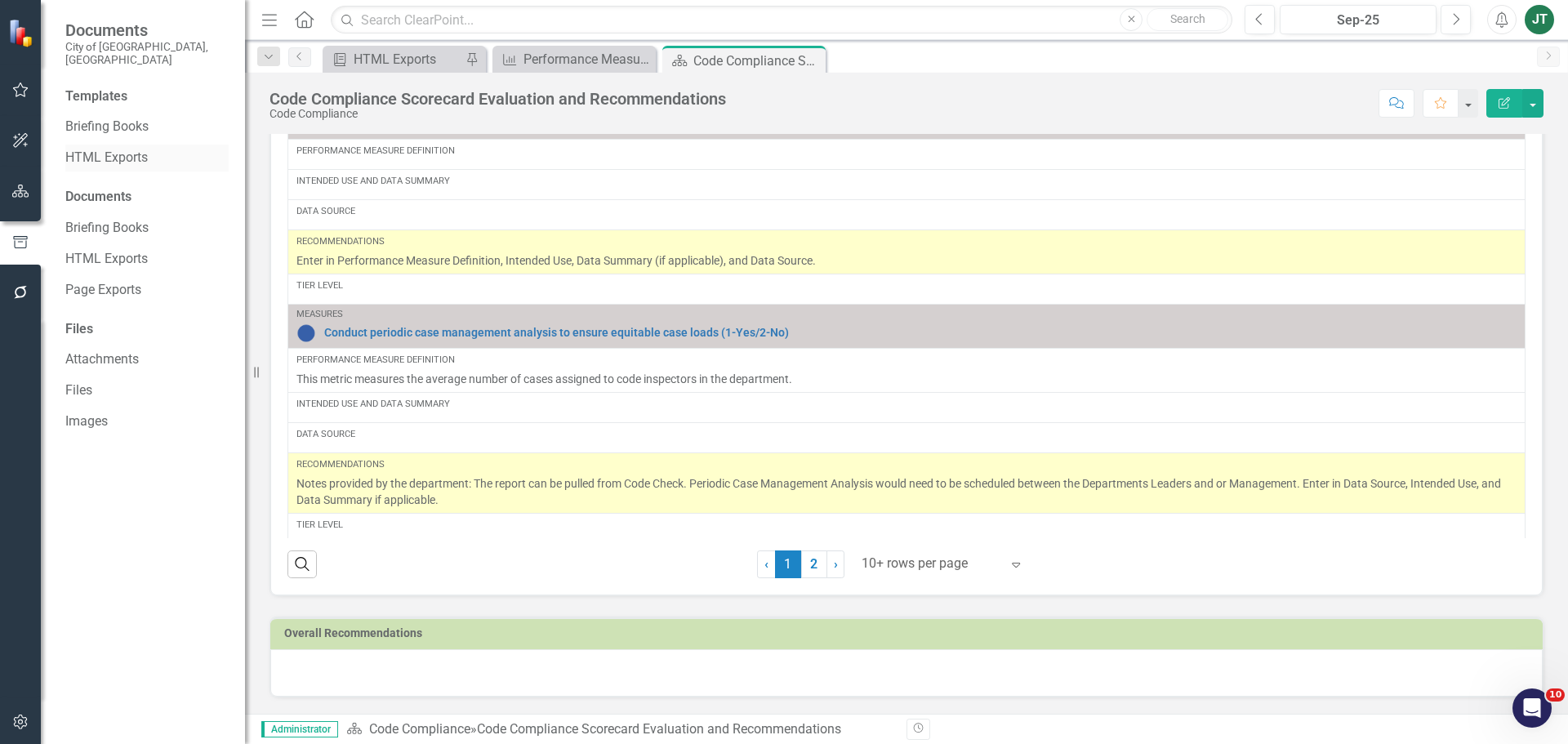
click at [102, 151] on link "HTML Exports" at bounding box center [146, 158] width 163 height 19
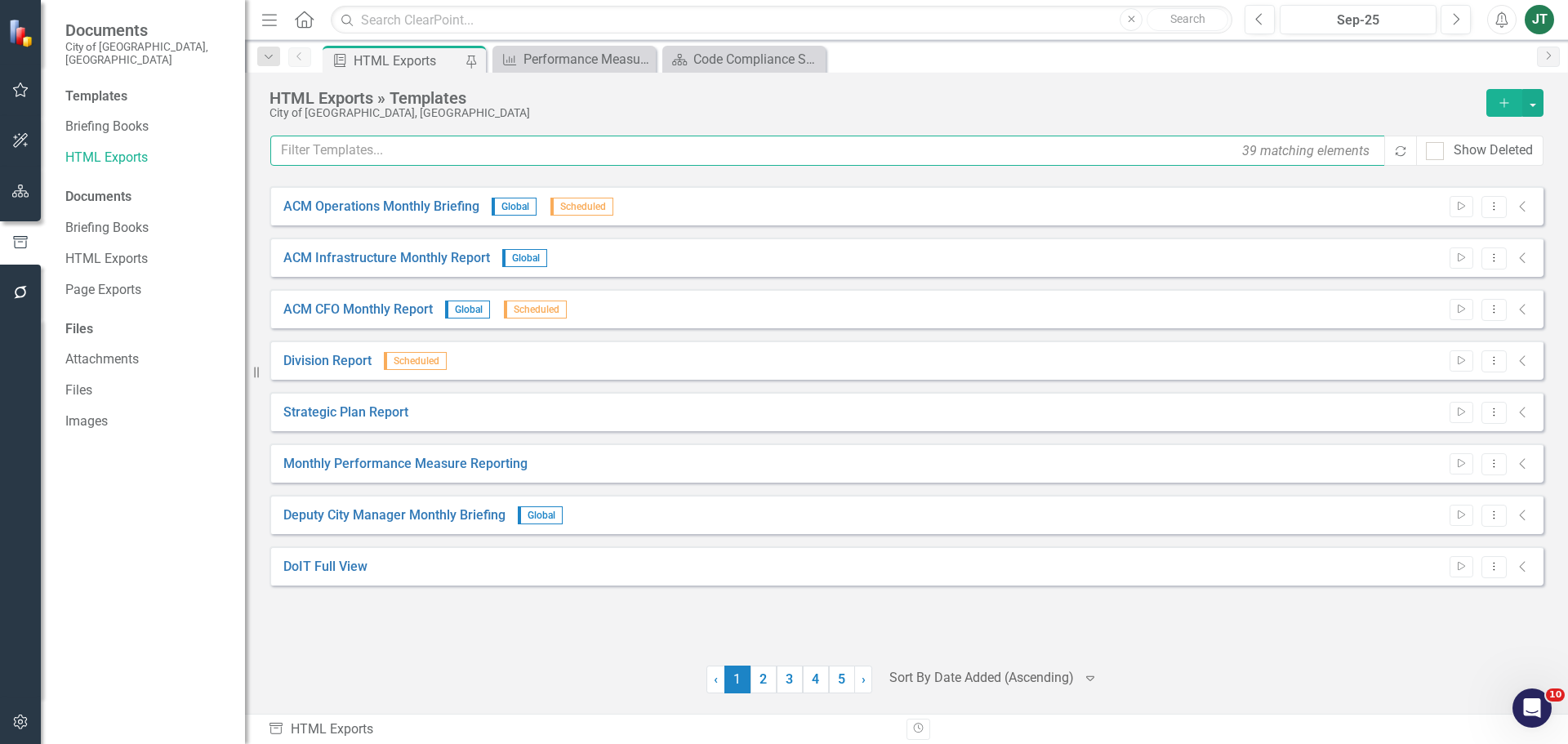
click at [413, 147] on input "text" at bounding box center [828, 151] width 1116 height 30
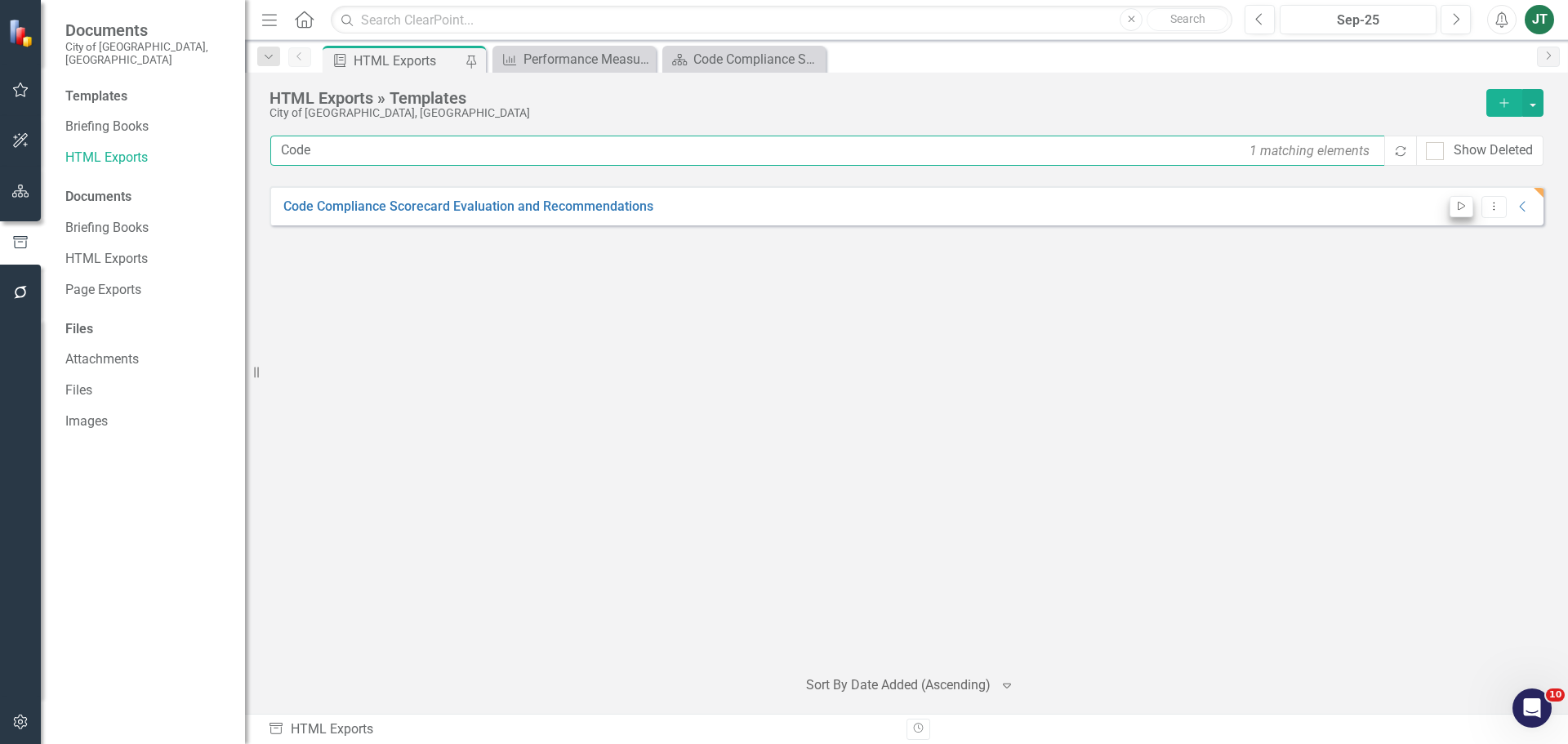
type input "Code"
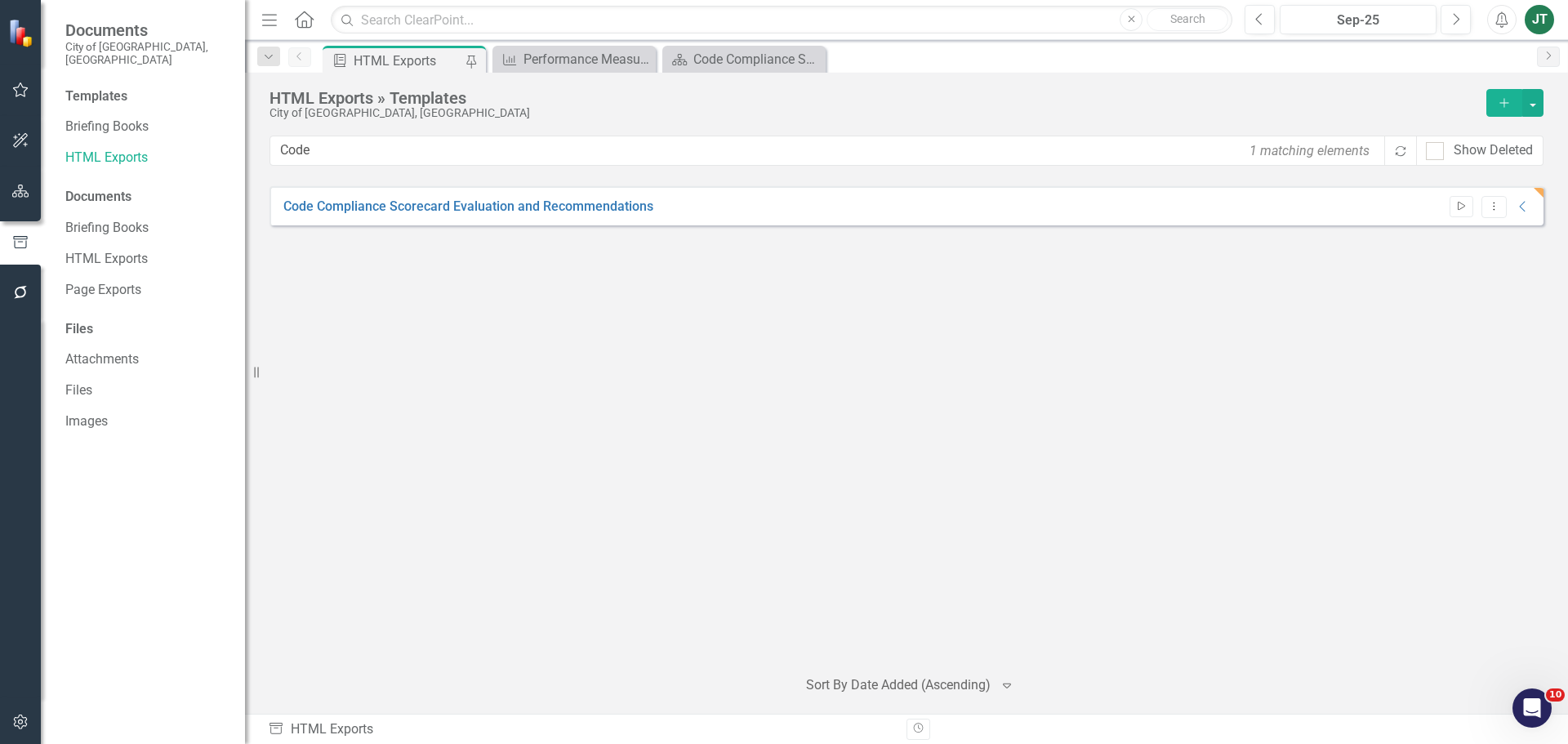
click at [1462, 208] on icon "Start" at bounding box center [1461, 206] width 12 height 9
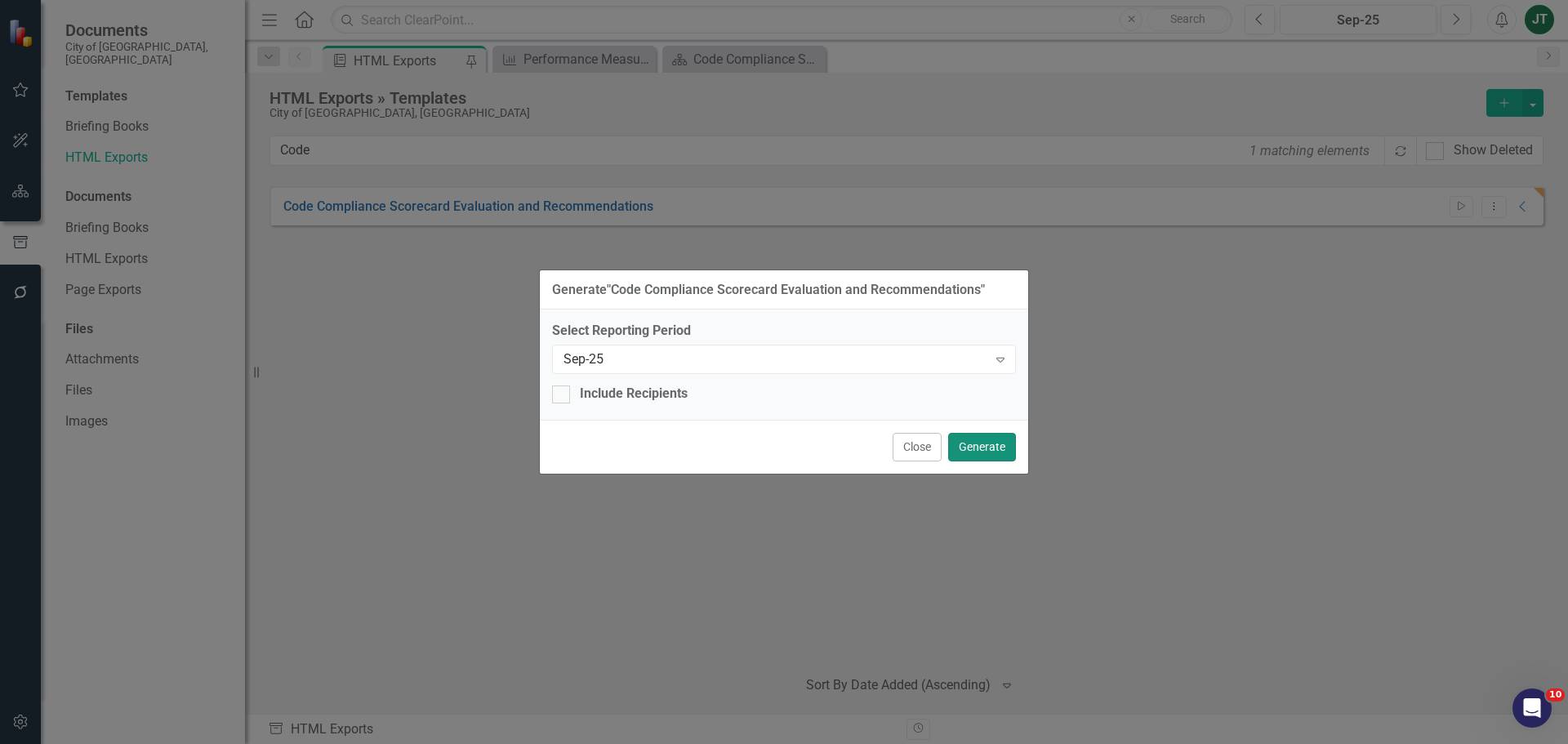
click at [996, 452] on button "Generate" at bounding box center [982, 447] width 68 height 28
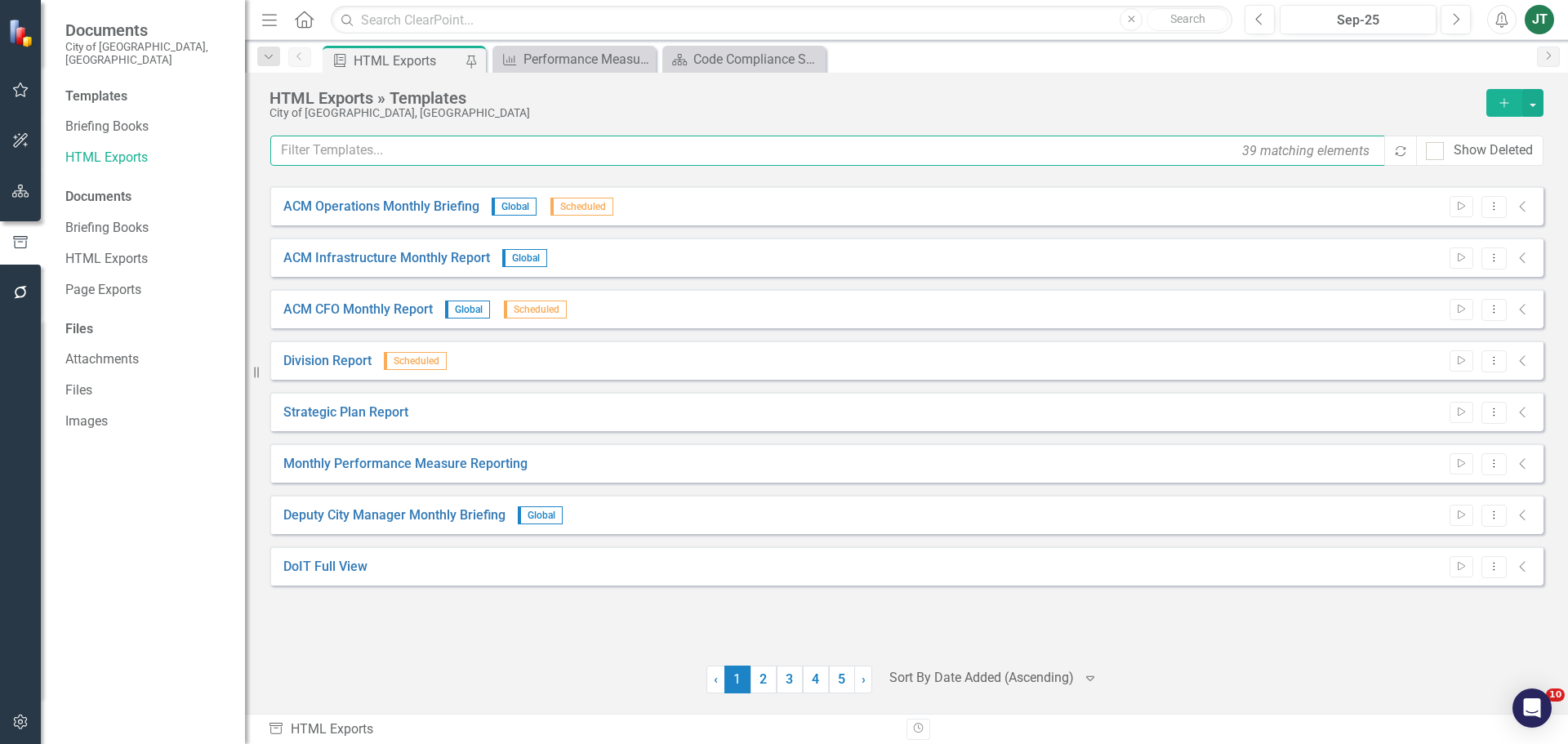
click at [504, 149] on input "text" at bounding box center [828, 151] width 1116 height 30
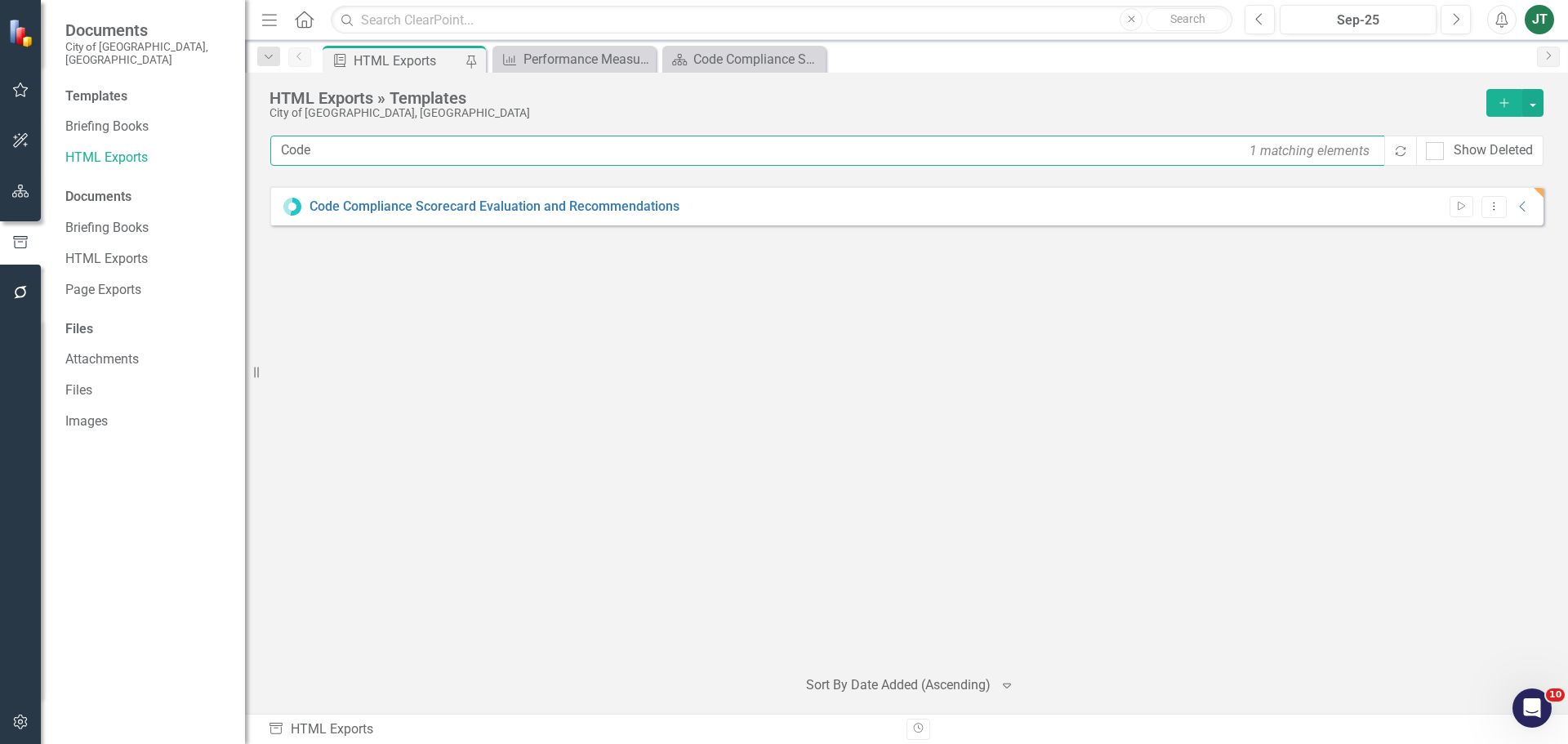
type input "Code"
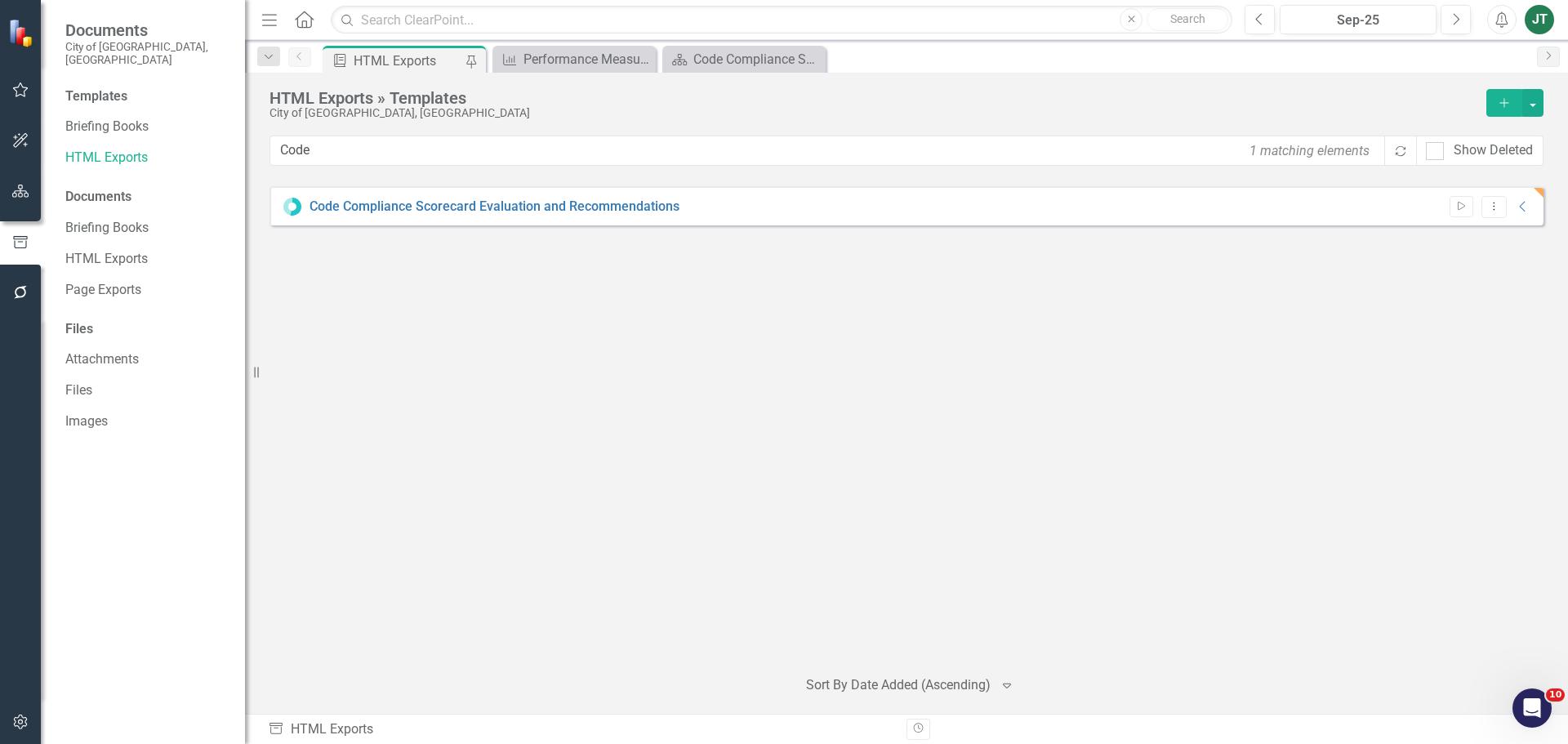
click at [1521, 199] on div "Start Dropdown Menu Collapse" at bounding box center [1486, 206] width 90 height 22
click at [1521, 205] on icon at bounding box center [1522, 206] width 6 height 10
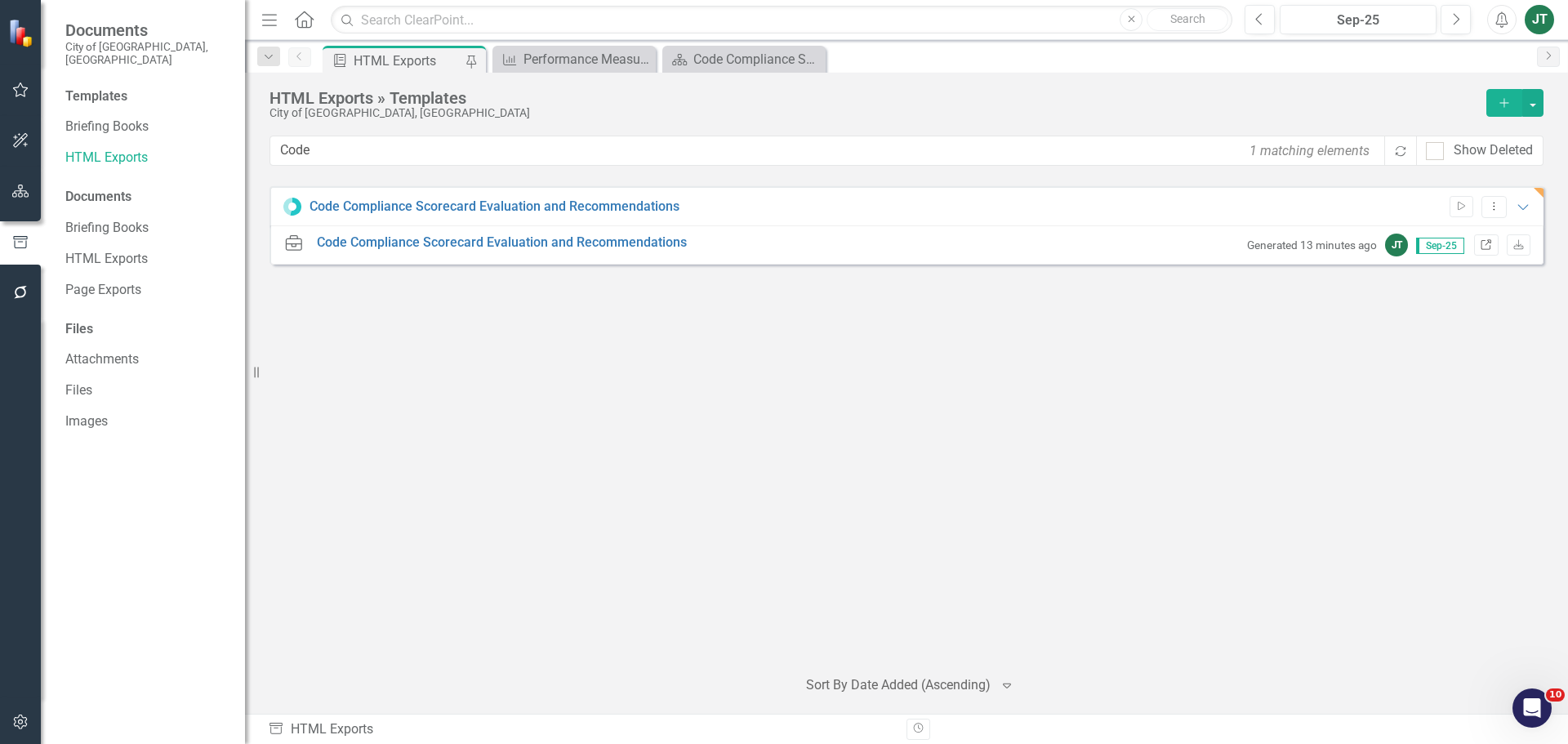
click at [1483, 241] on icon at bounding box center [1486, 244] width 9 height 9
click at [19, 188] on icon "button" at bounding box center [21, 191] width 17 height 13
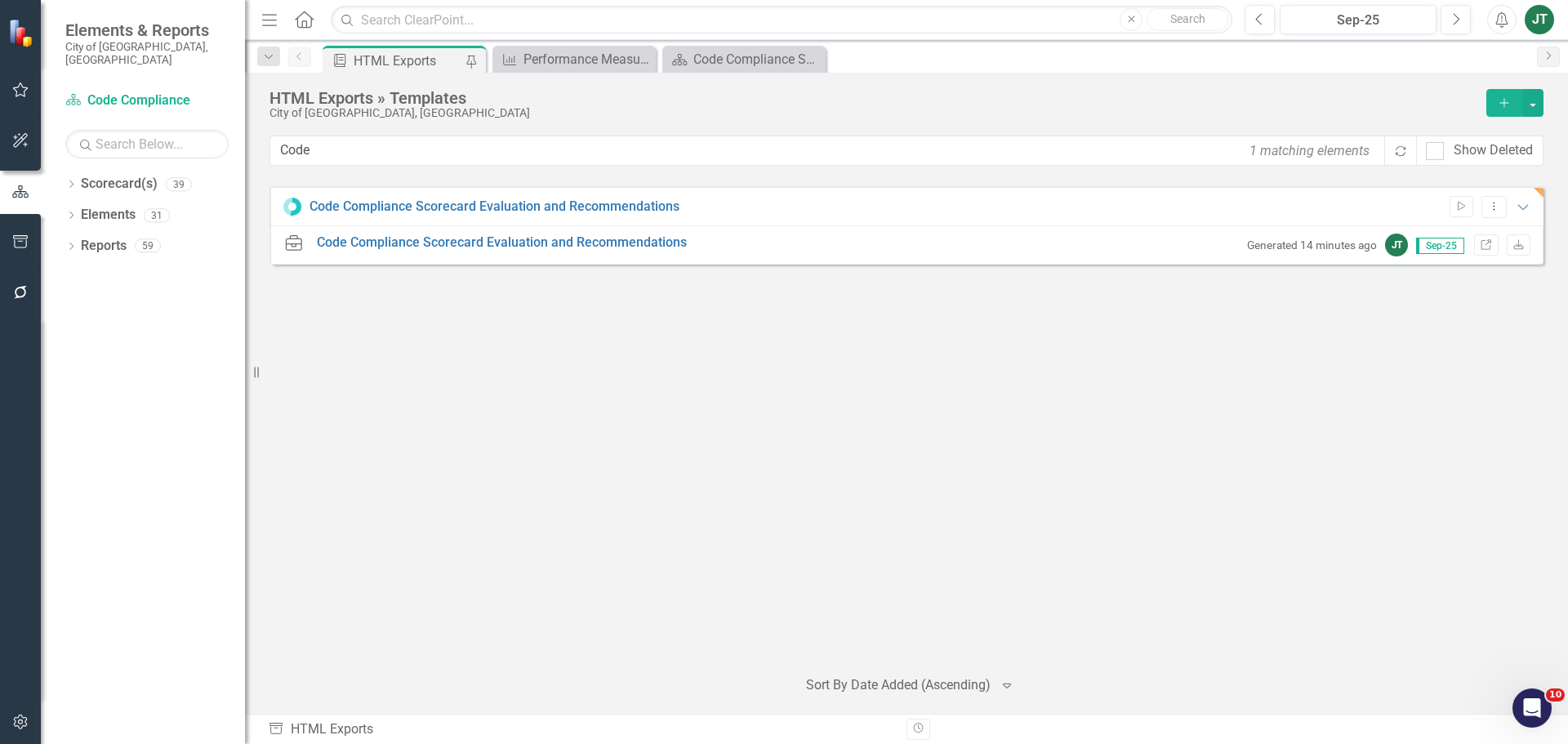
click at [58, 170] on div "Dropdown Scorecard(s) 39 City of [GEOGRAPHIC_DATA] Strategic Plan Dropdown City…" at bounding box center [142, 457] width 204 height 574
click at [69, 180] on div "Dropdown" at bounding box center [71, 186] width 11 height 14
click at [83, 240] on icon "Dropdown" at bounding box center [79, 245] width 12 height 9
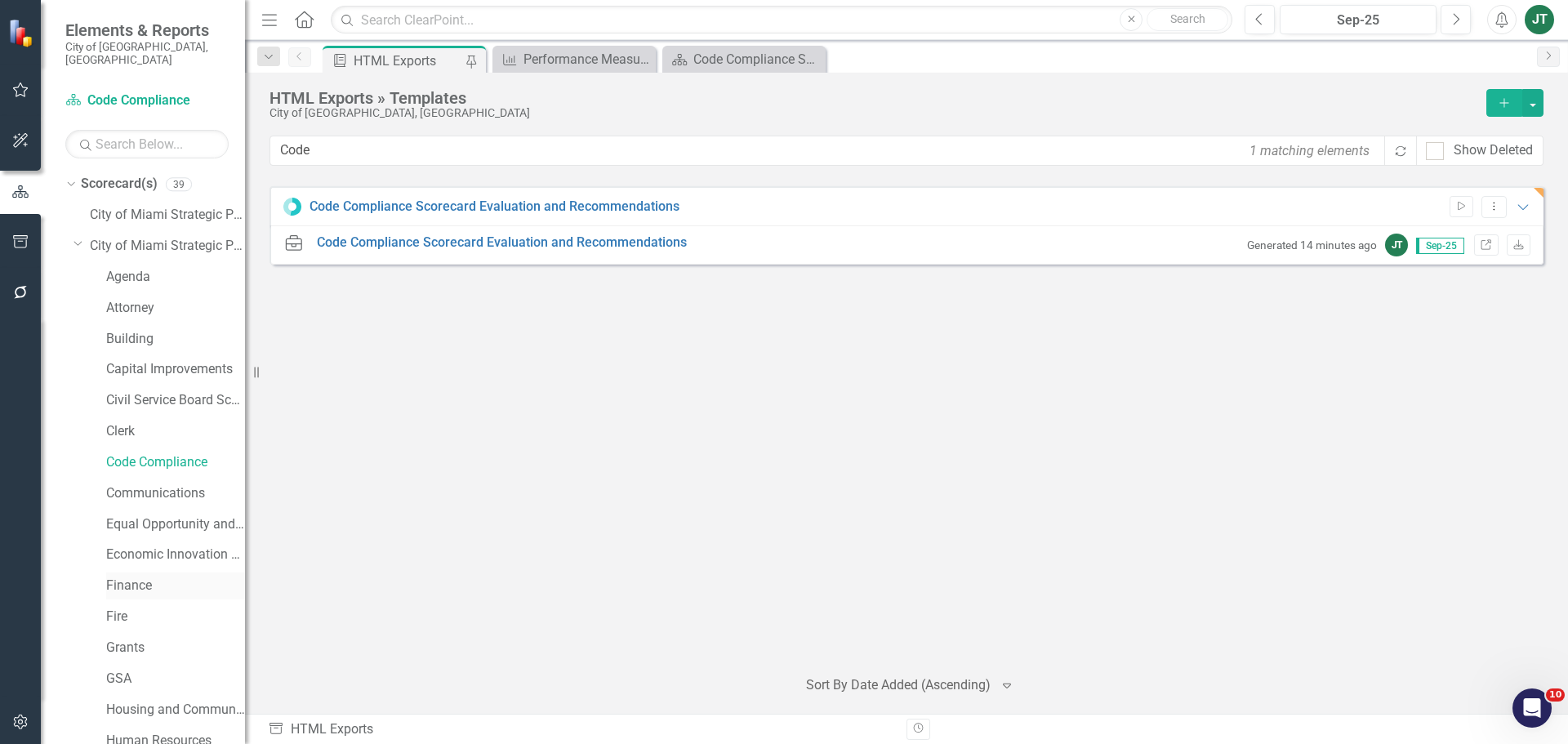
click at [126, 577] on link "Finance" at bounding box center [175, 586] width 138 height 19
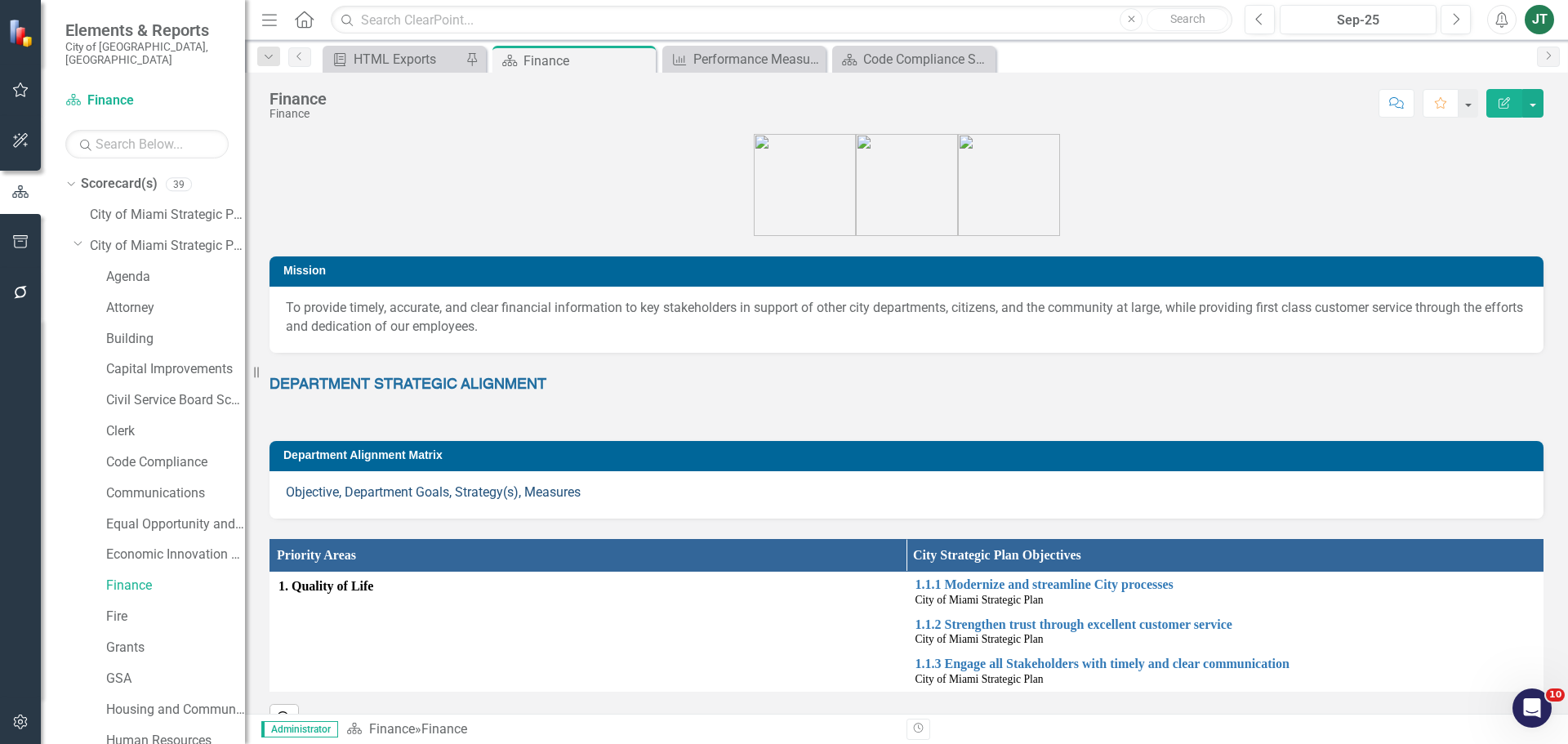
click at [420, 489] on link "Objective, Department Goals, Strategy(s), Measures" at bounding box center [432, 492] width 295 height 15
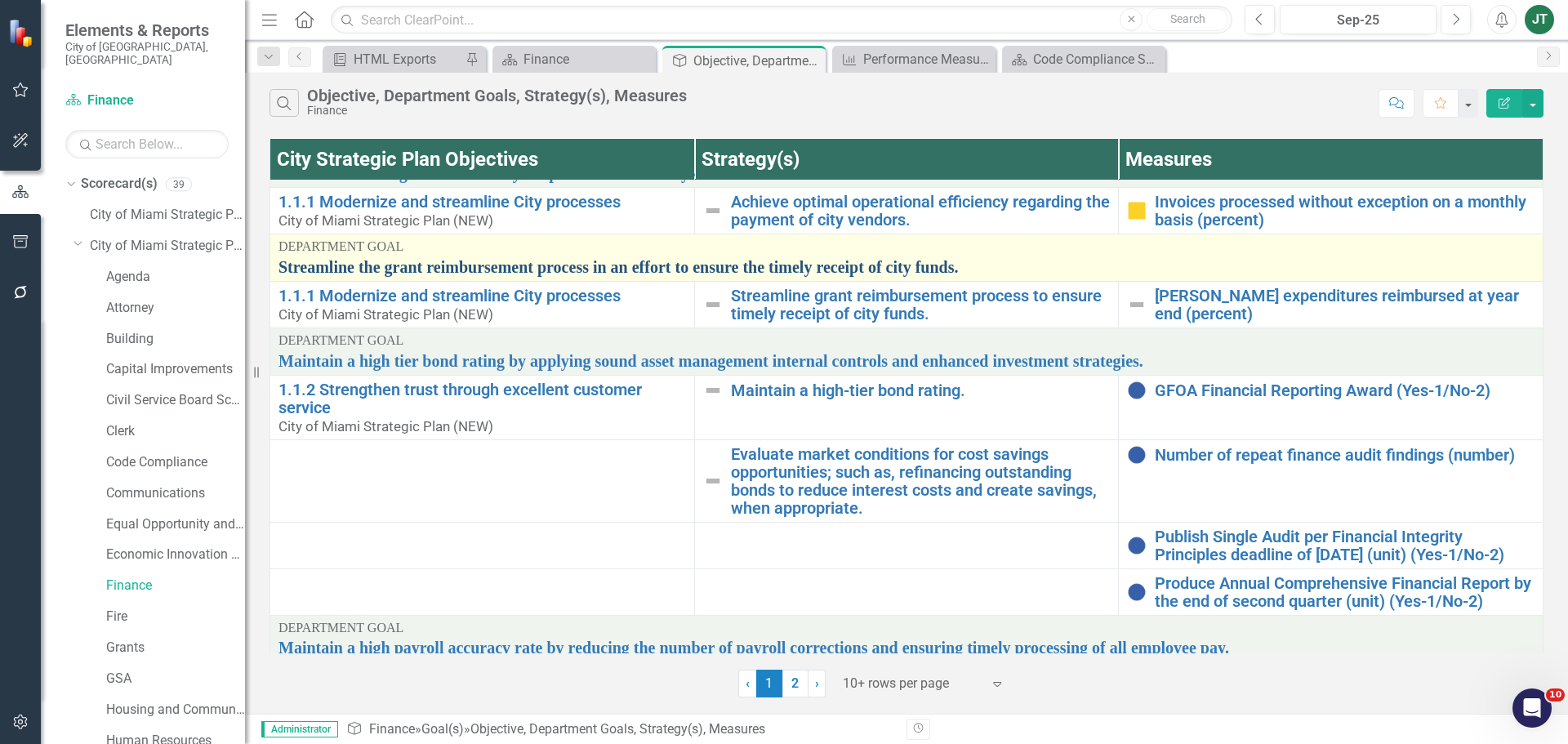
scroll to position [245, 0]
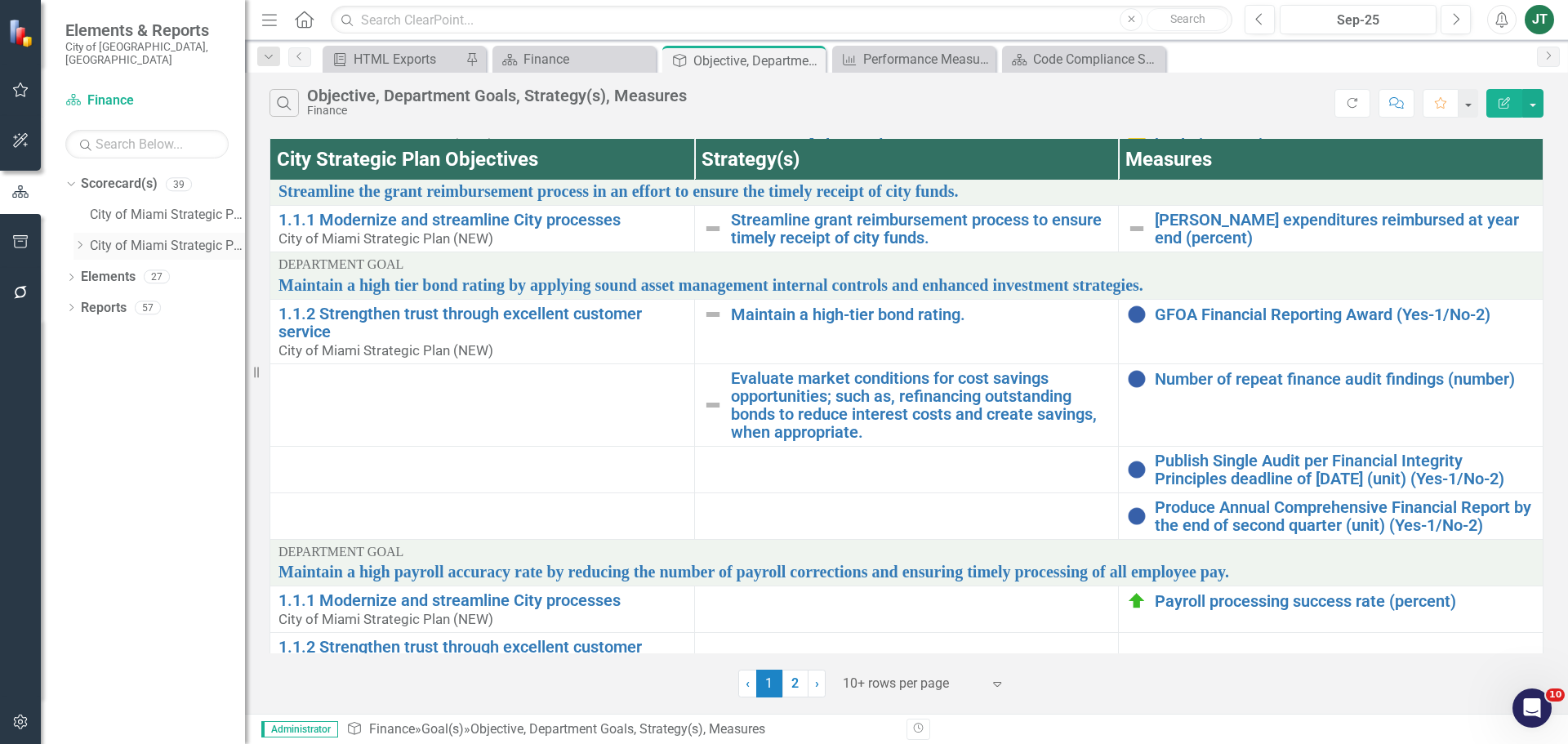
click at [79, 240] on icon "Dropdown" at bounding box center [79, 245] width 12 height 9
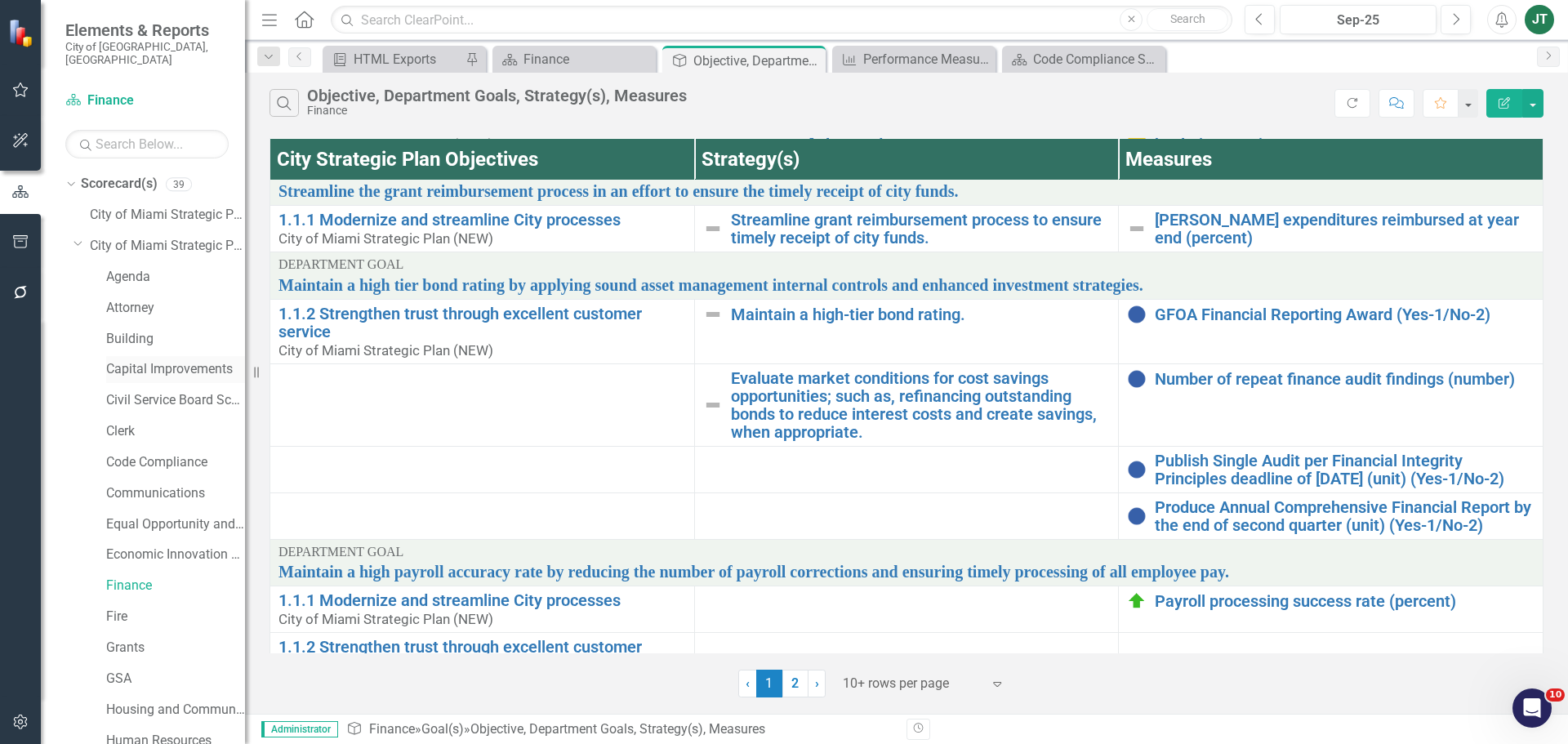
click at [151, 360] on link "Capital Improvements" at bounding box center [175, 369] width 138 height 19
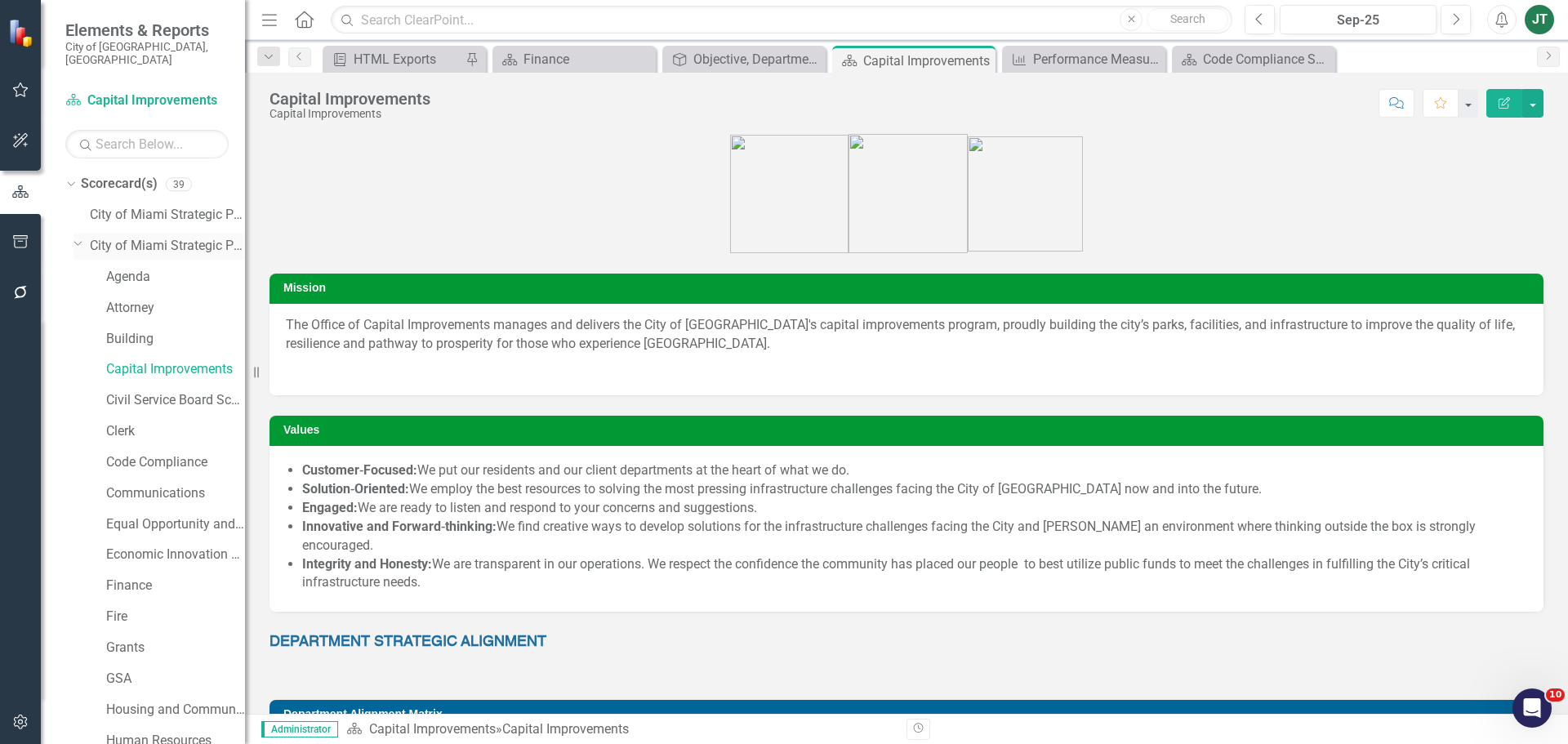
drag, startPoint x: 83, startPoint y: 225, endPoint x: 86, endPoint y: 239, distance: 14.3
click at [83, 236] on div "Dropdown" at bounding box center [77, 242] width 14 height 12
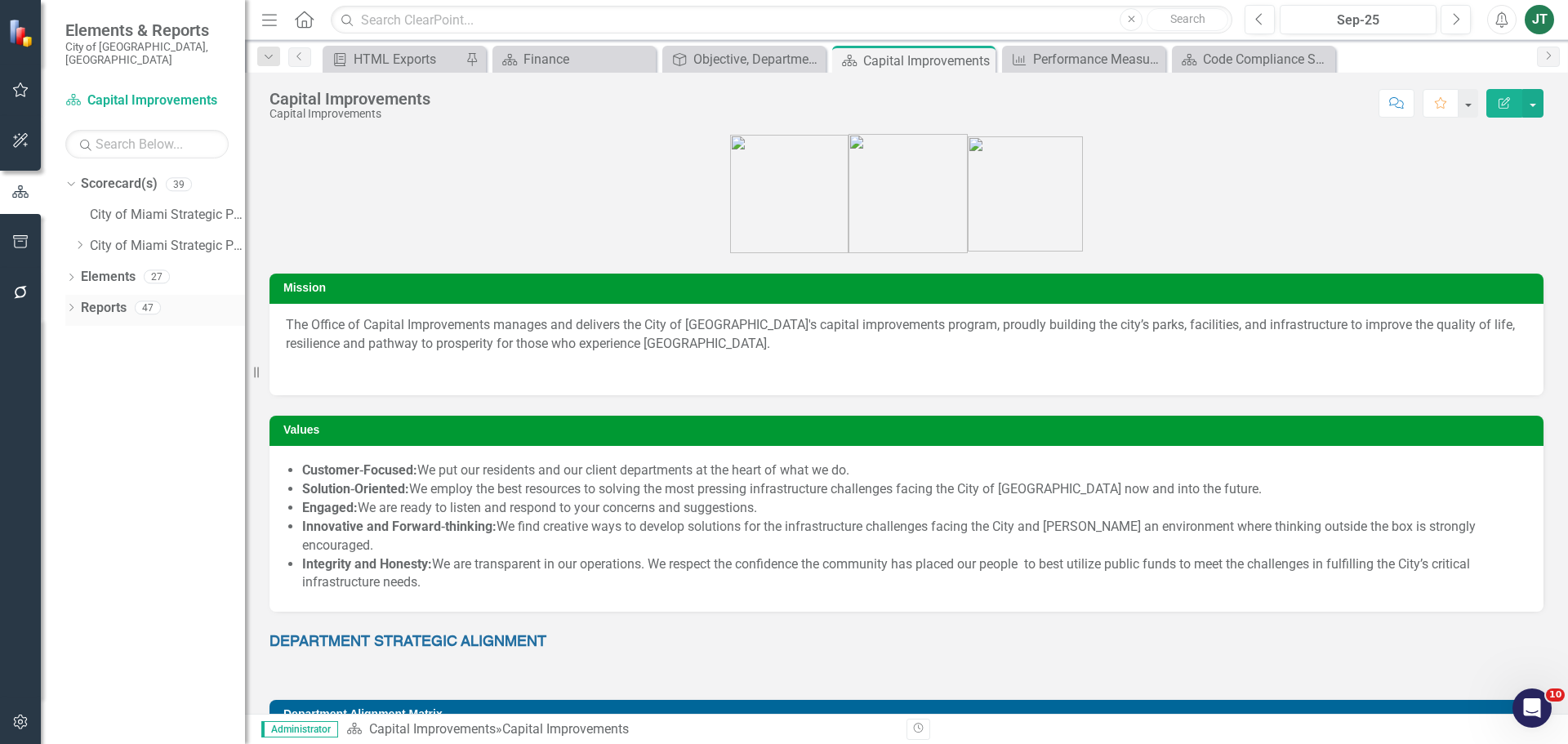
click at [92, 299] on link "Reports" at bounding box center [104, 308] width 46 height 19
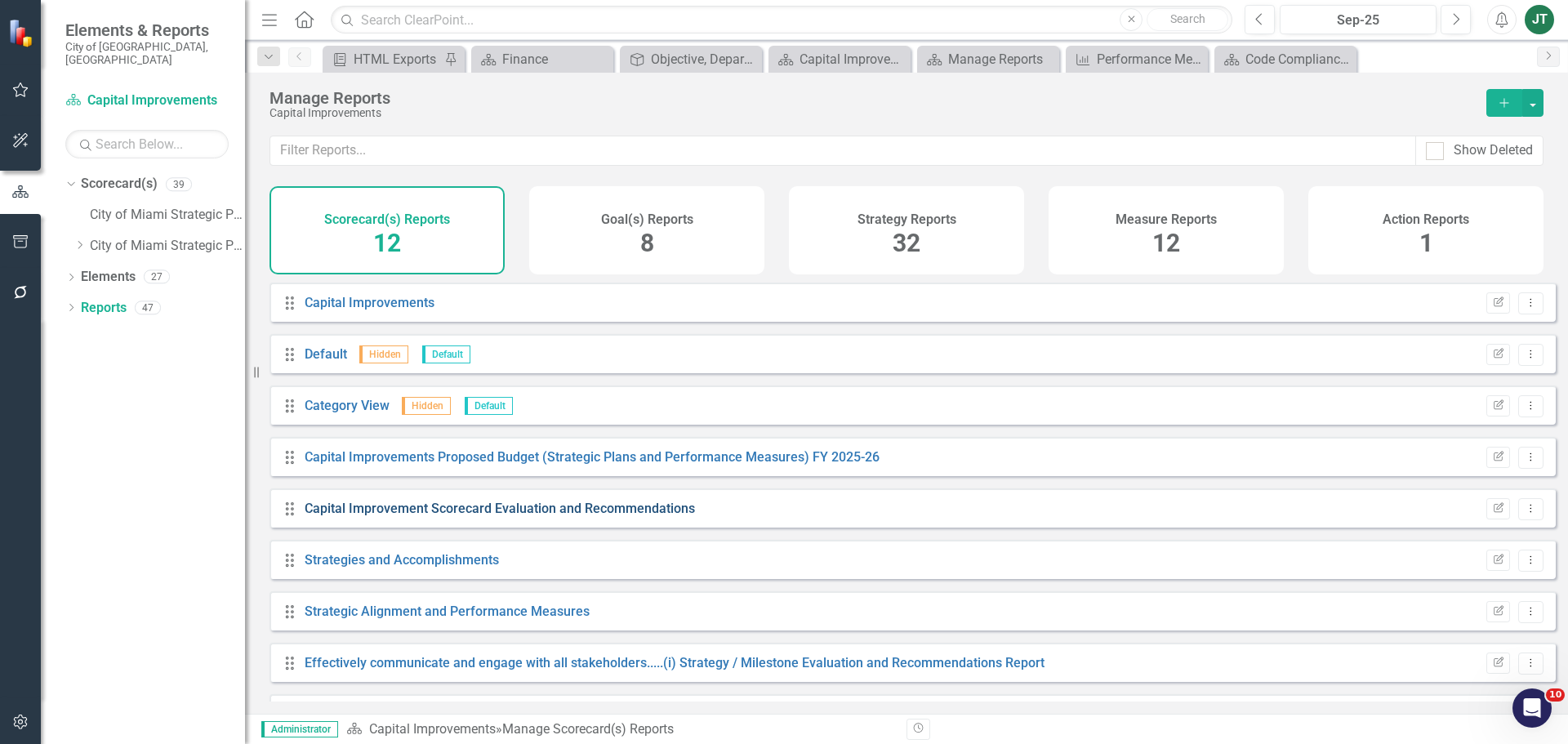
click at [543, 516] on link "Capital Improvement Scorecard Evaluation and Recommendations" at bounding box center [499, 509] width 390 height 15
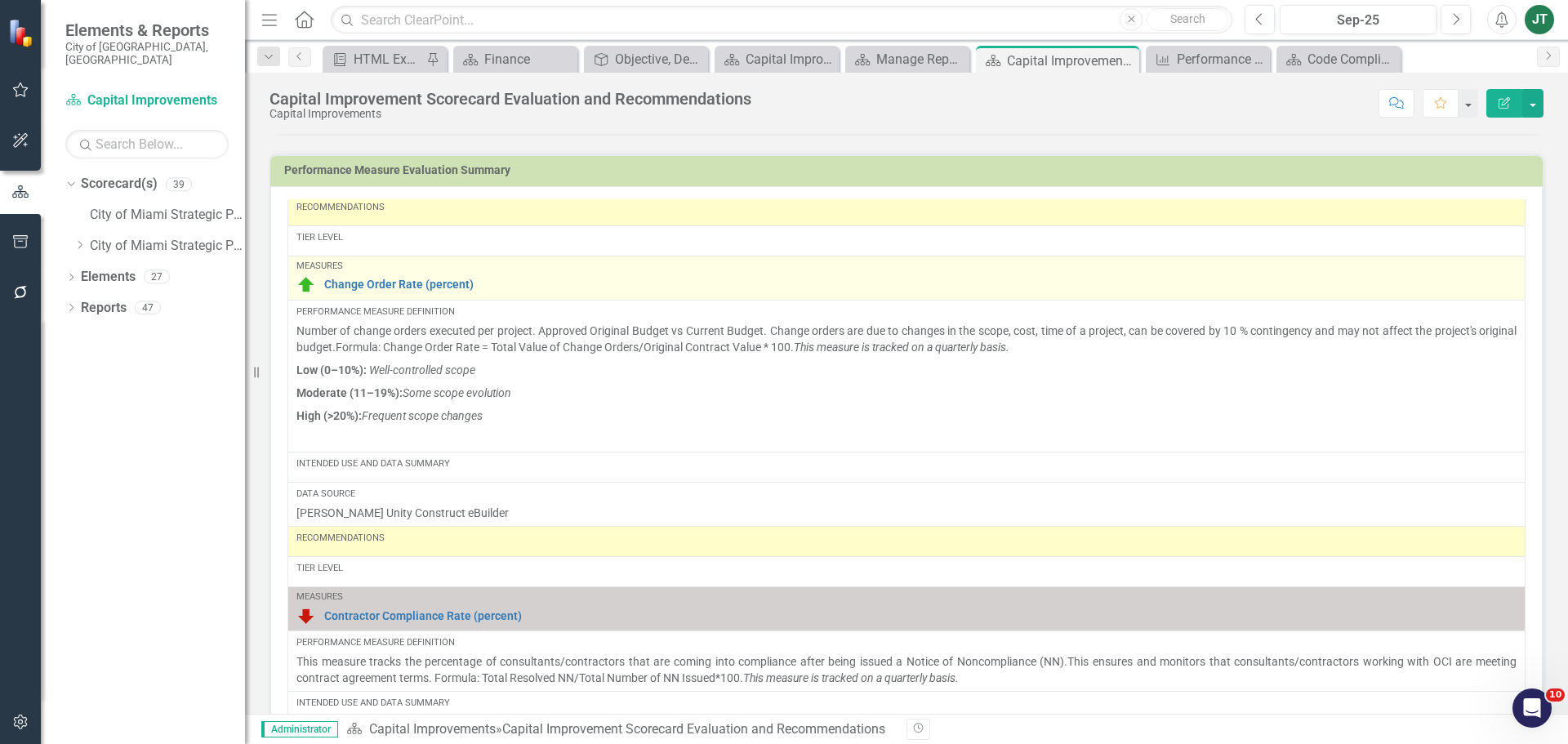
scroll to position [735, 0]
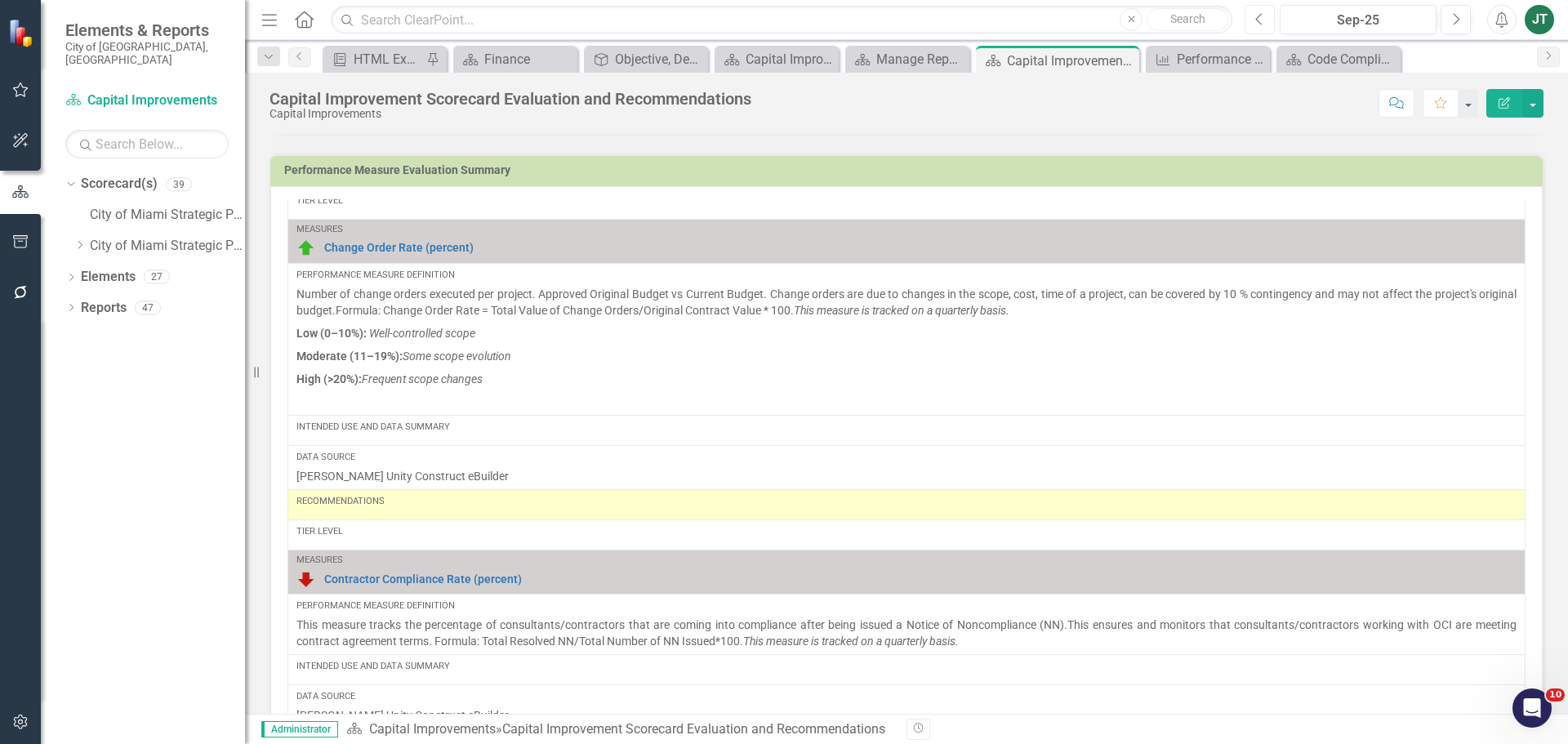
click at [1261, 21] on icon "Previous" at bounding box center [1260, 20] width 9 height 15
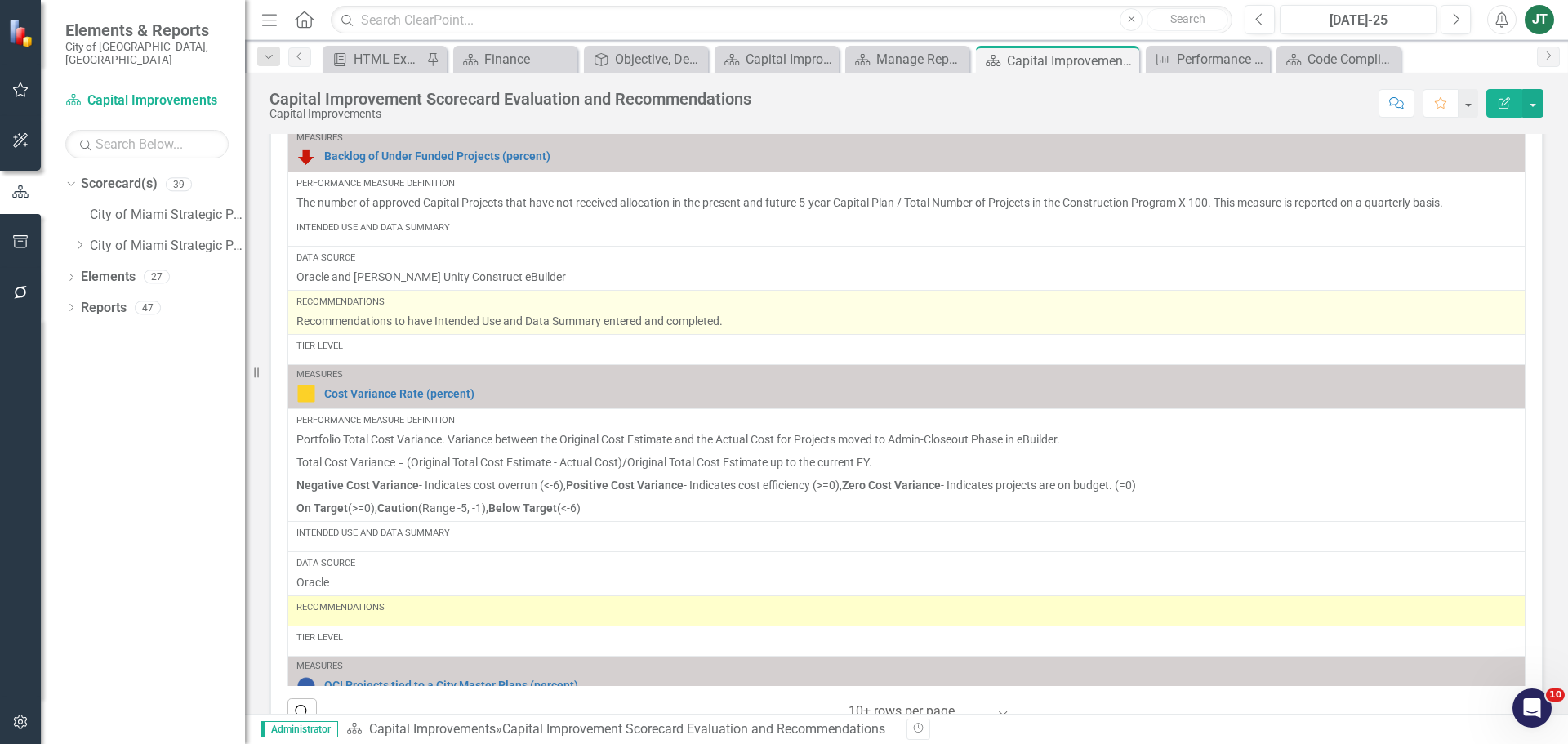
click at [740, 318] on p "Recommendations to have Intended Use and Data Summary entered and completed." at bounding box center [906, 320] width 1220 height 16
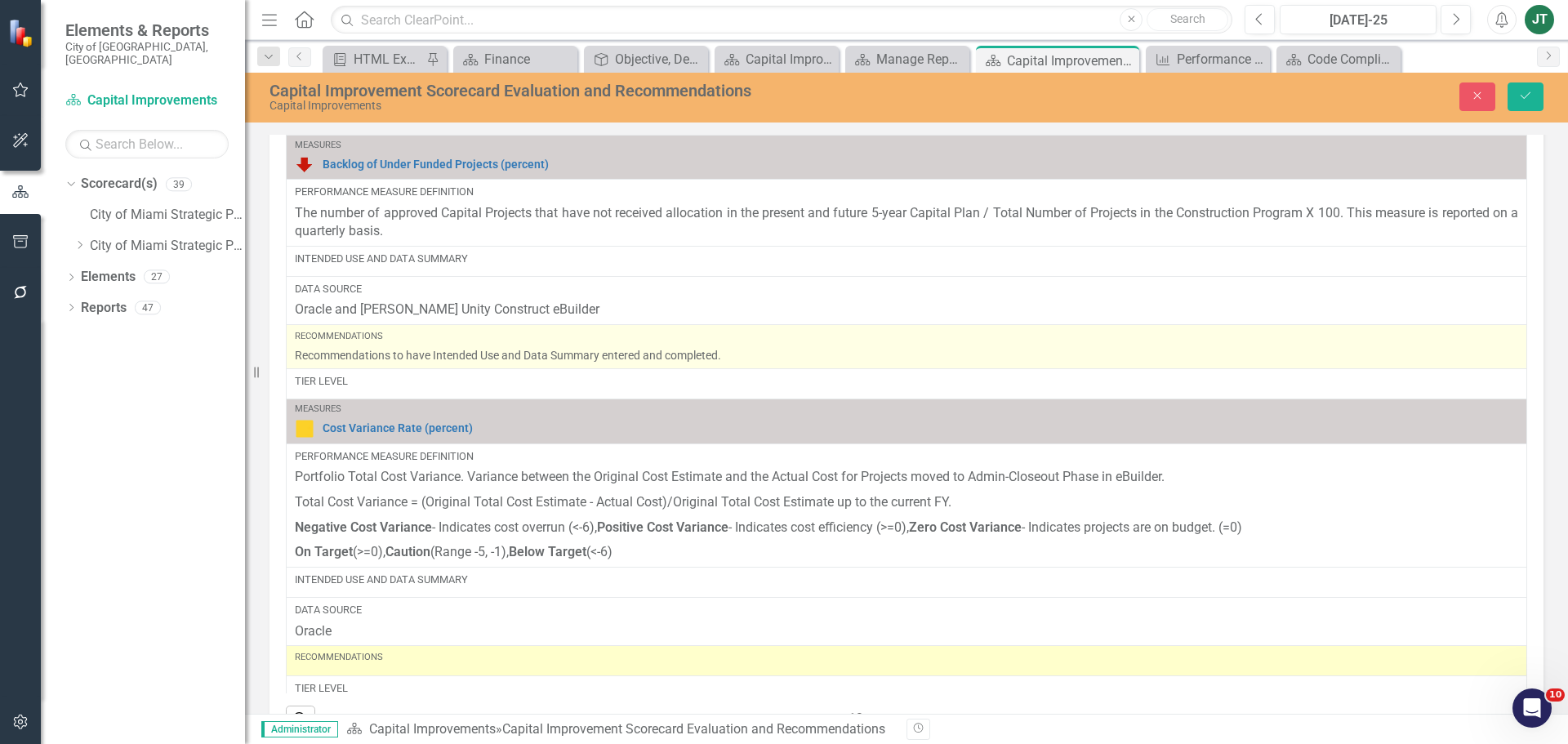
scroll to position [1395, 0]
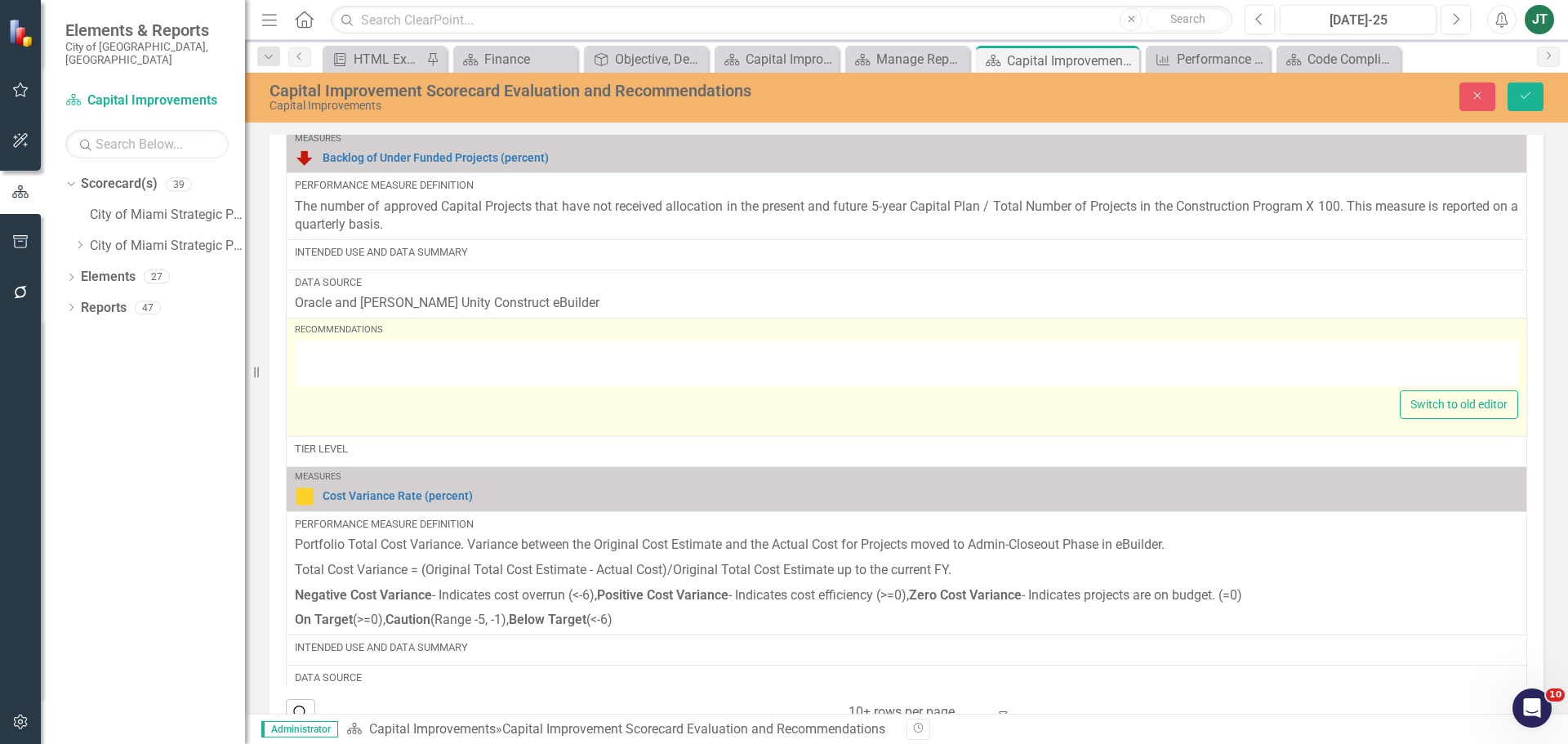
type textarea "<p>Recommendations to have Intended Use and Data Summary entered and completed.…"
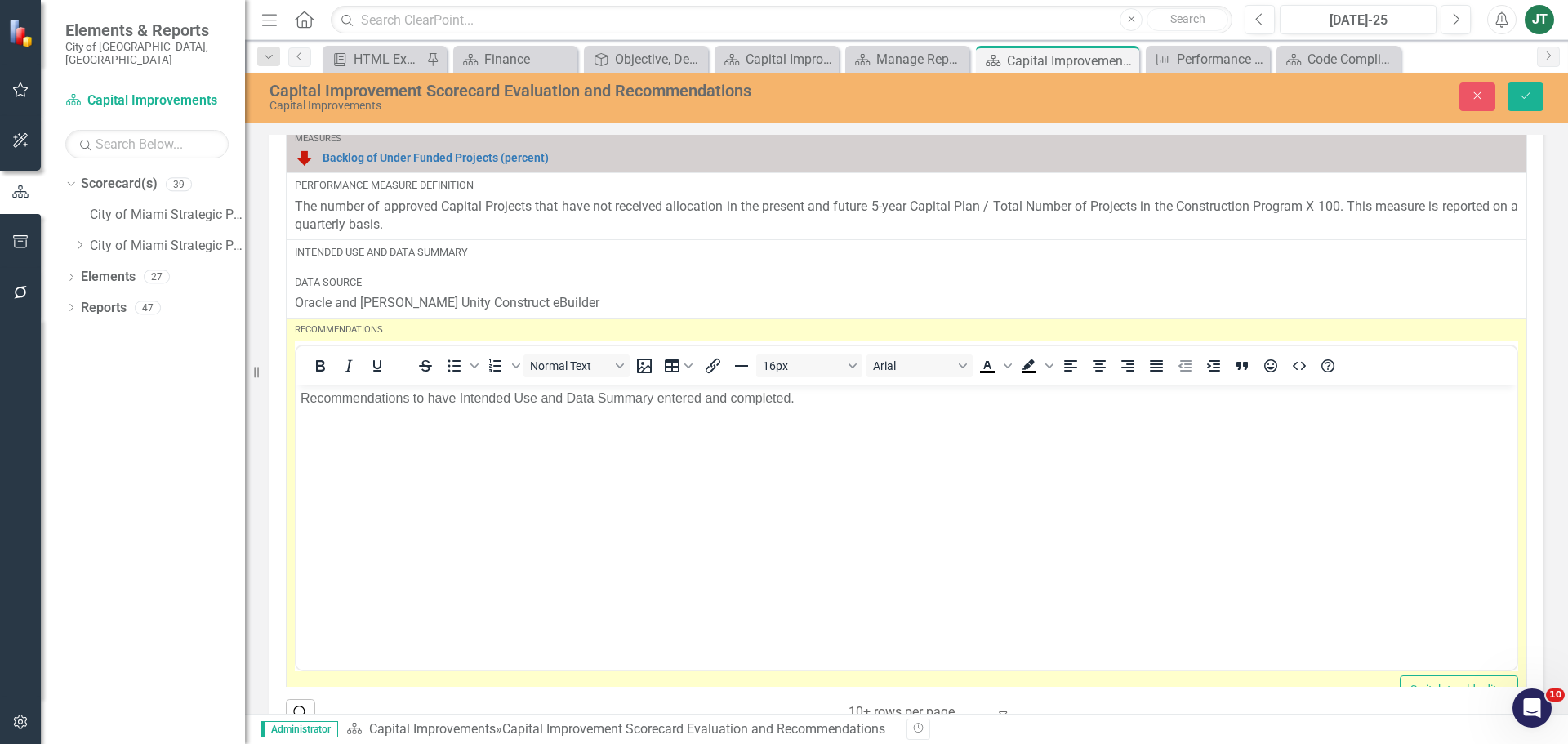
scroll to position [0, 0]
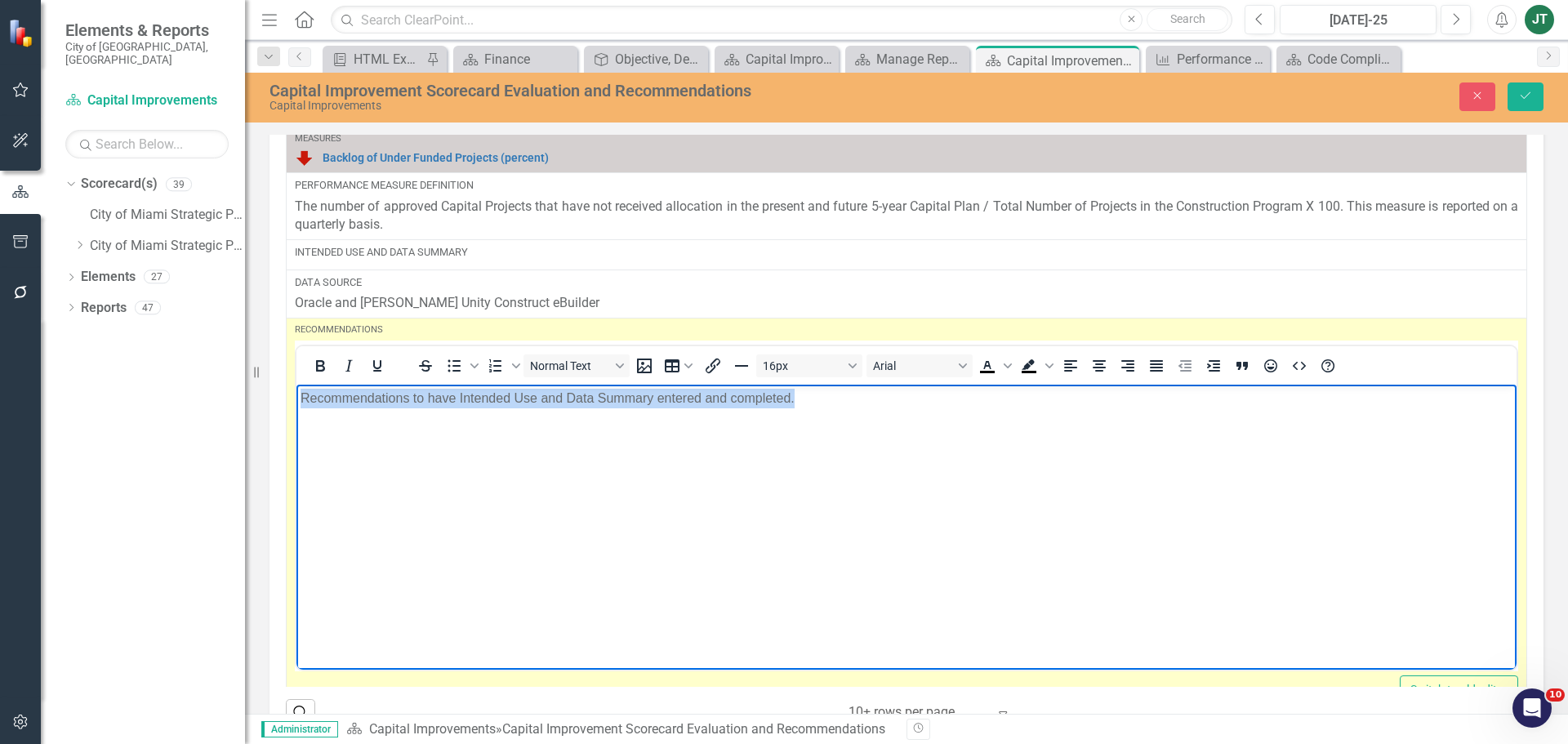
drag, startPoint x: 896, startPoint y: 405, endPoint x: 243, endPoint y: 390, distance: 653.2
click at [297, 390] on html "Recommendations to have Intended Use and Data Summary entered and completed." at bounding box center [906, 507] width 1220 height 245
copy p "Recommendations to have Intended Use and Data Summary entered and completed."
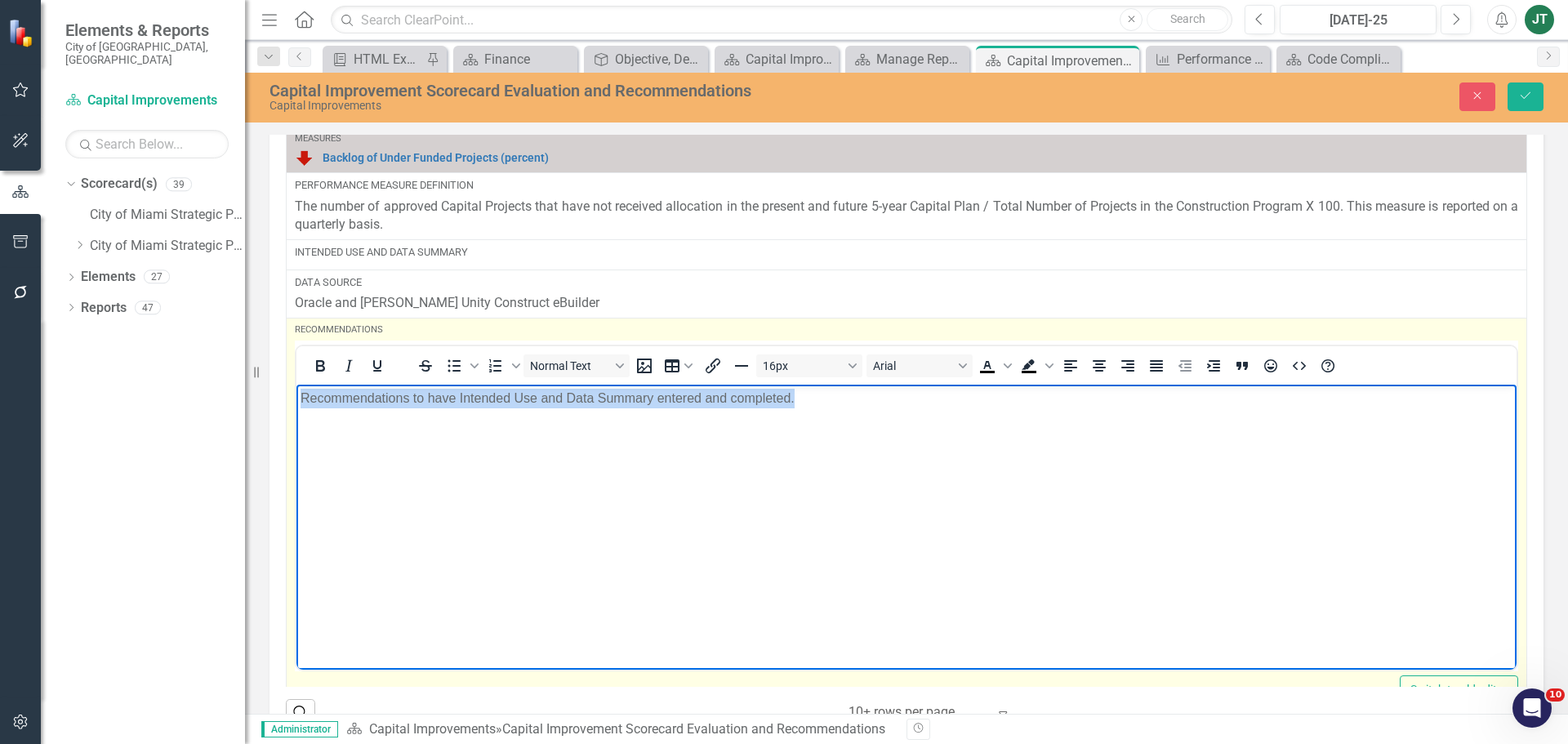
copy p "Recommendations to have Intended Use and Data Summary entered and completed."
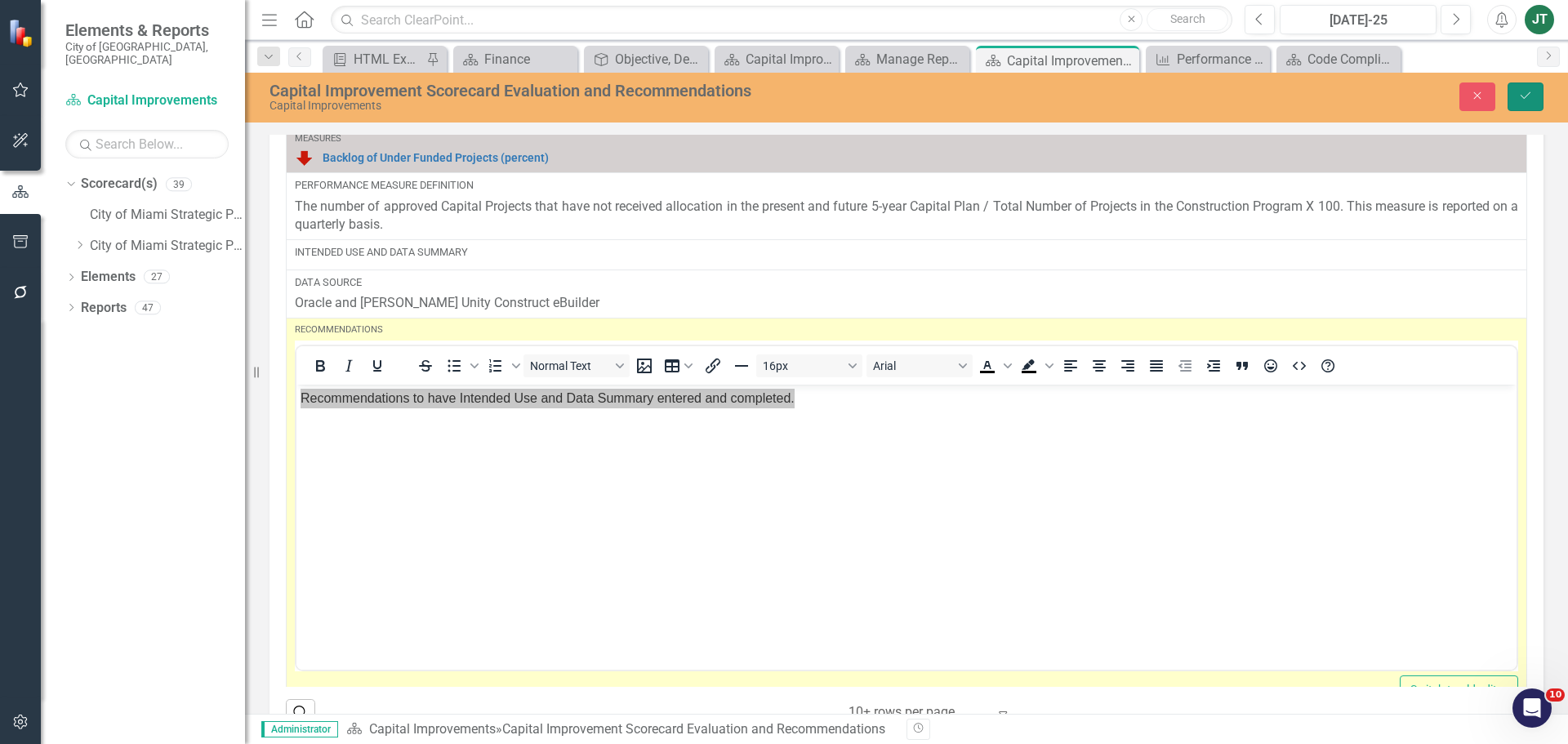
click at [1529, 98] on icon "Save" at bounding box center [1526, 95] width 15 height 11
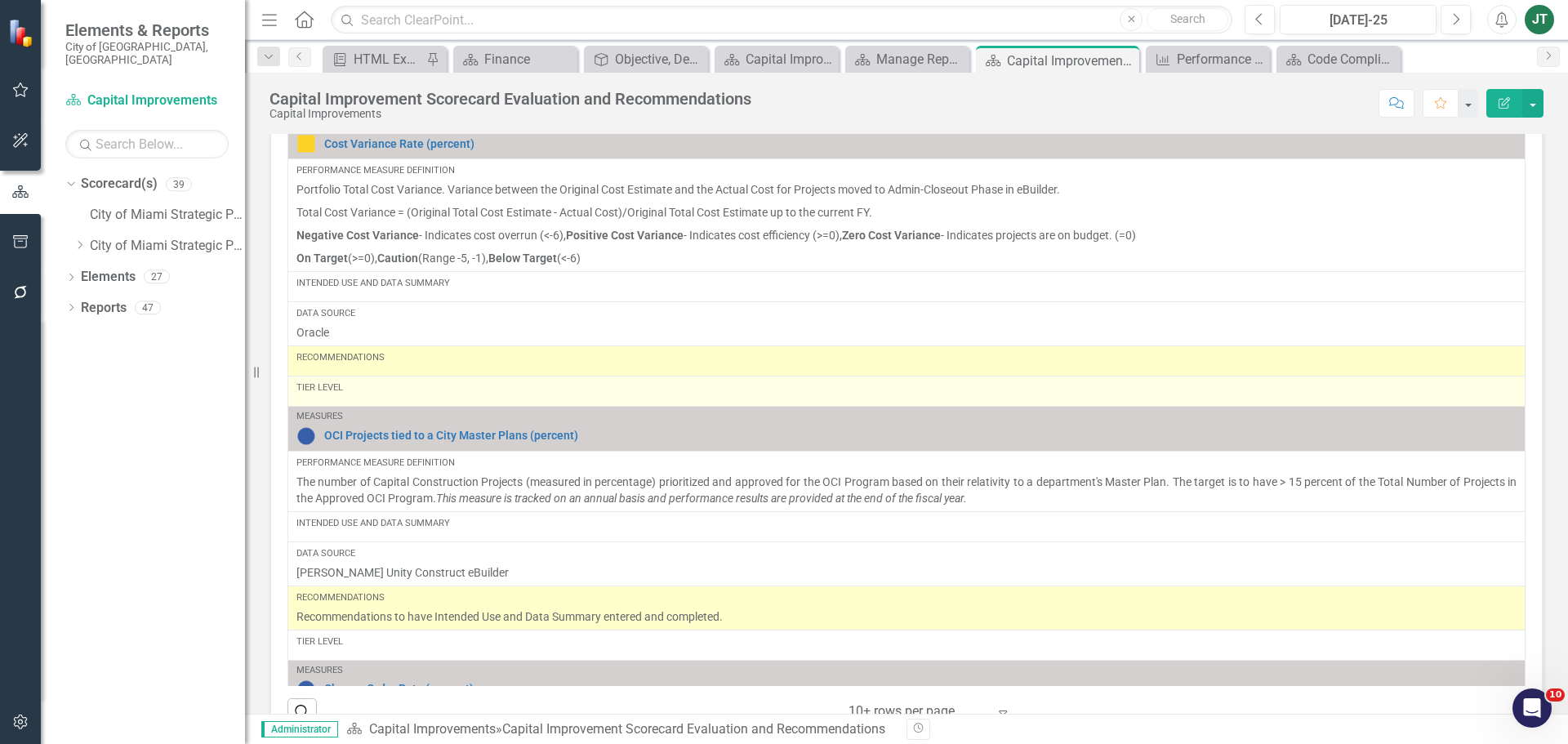
scroll to position [245, 0]
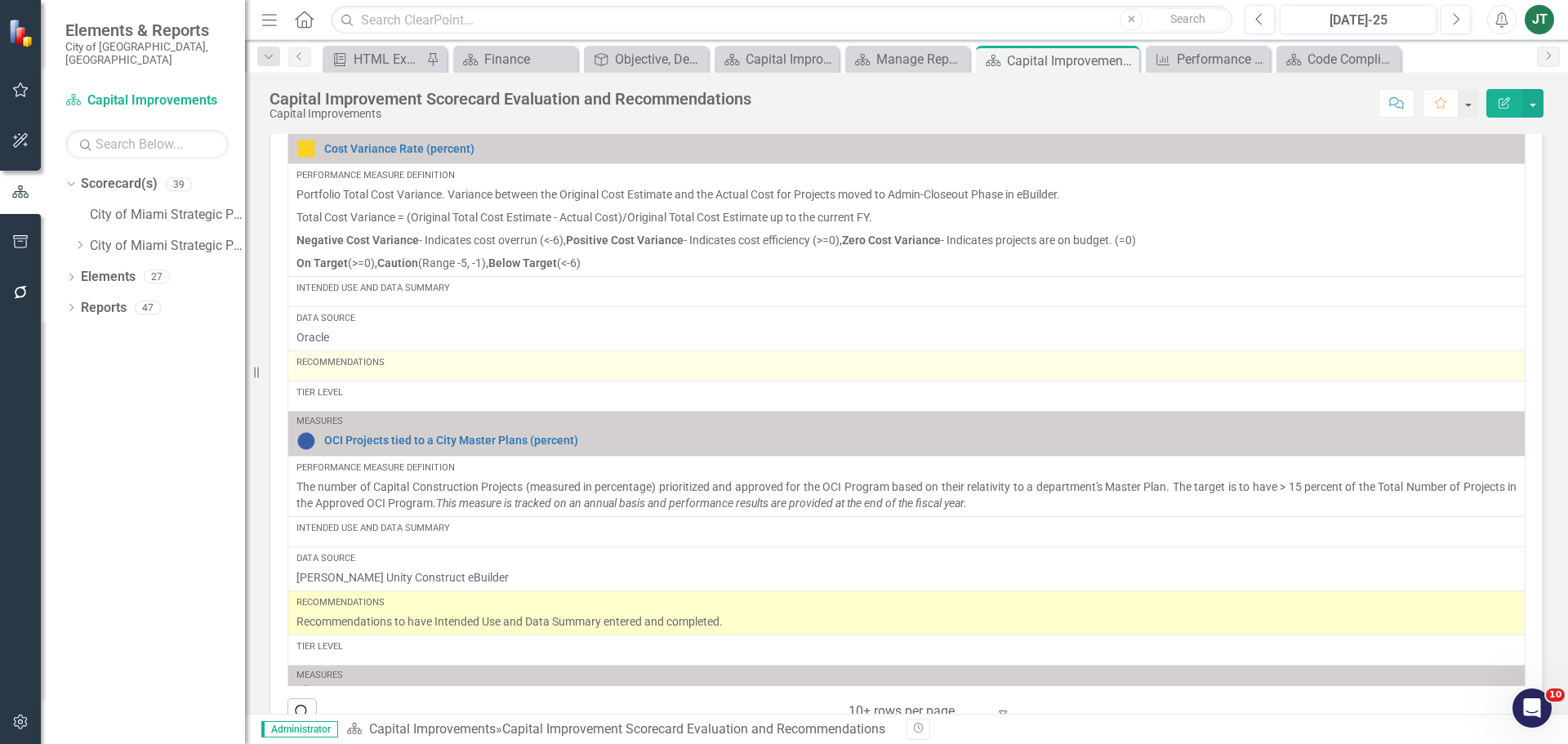
click at [377, 377] on td "Recommendations" at bounding box center [907, 366] width 1237 height 30
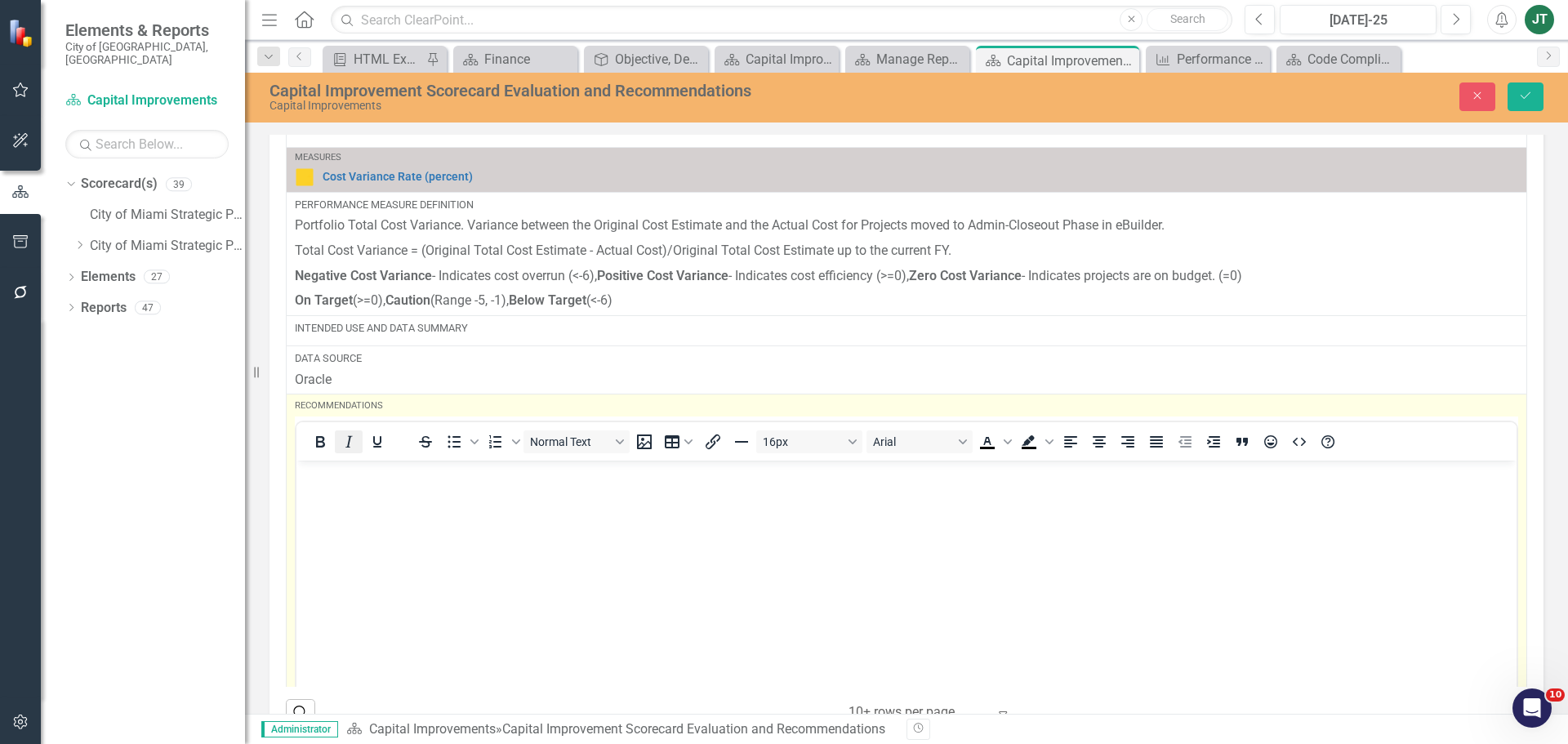
scroll to position [0, 0]
click at [343, 484] on body "Rich Text Area. Press ALT-0 for help." at bounding box center [906, 583] width 1220 height 245
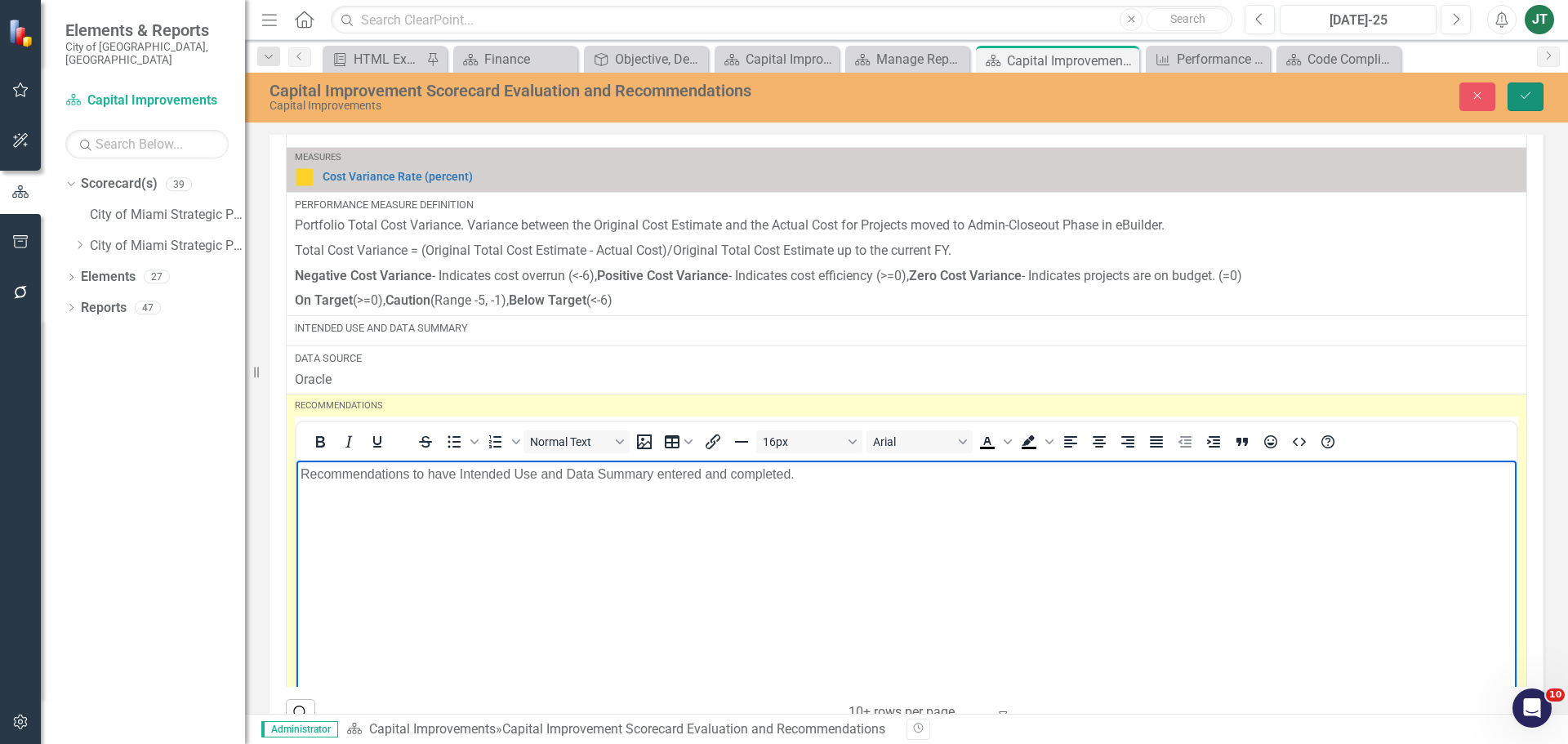
click at [1526, 95] on icon "Save" at bounding box center [1526, 95] width 15 height 11
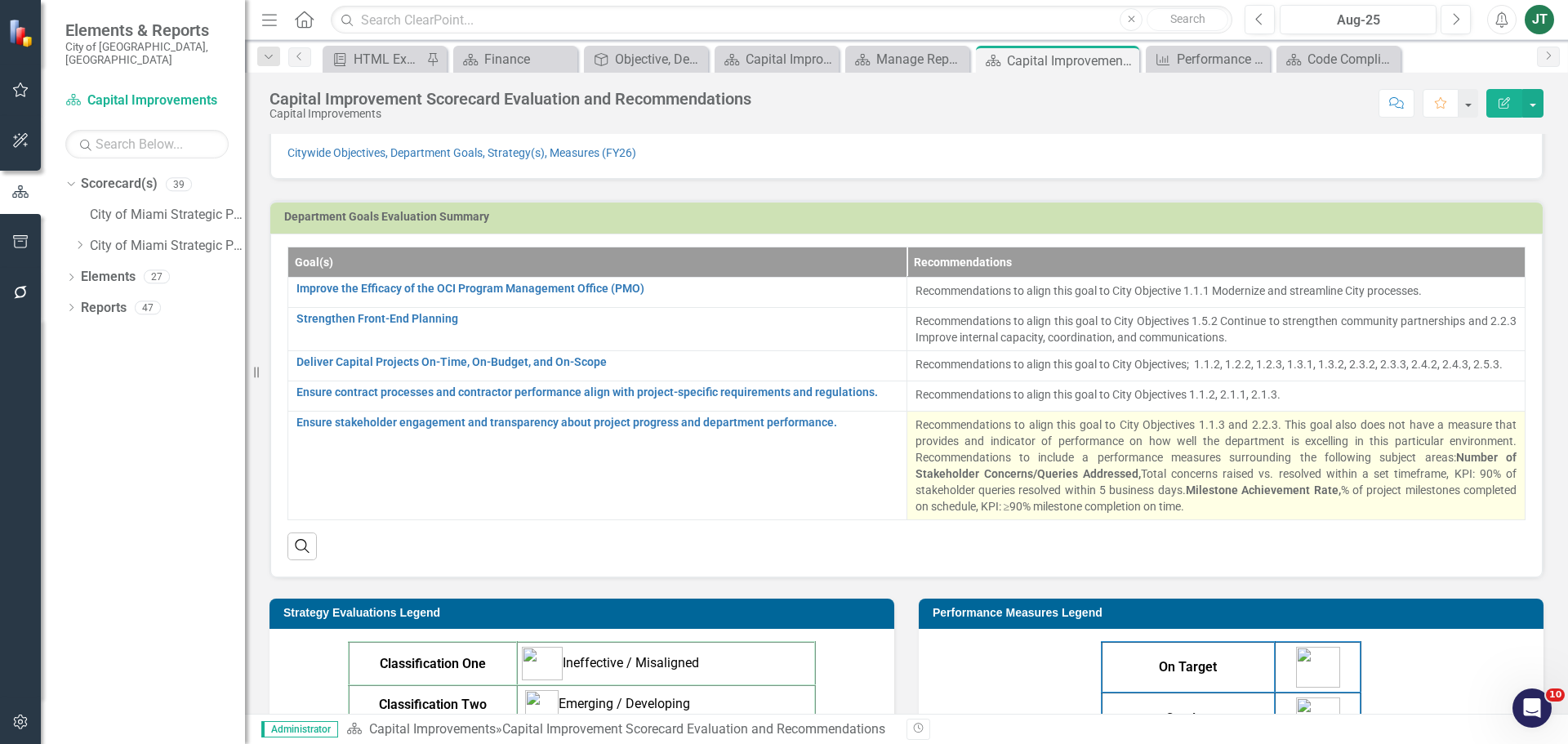
scroll to position [82, 0]
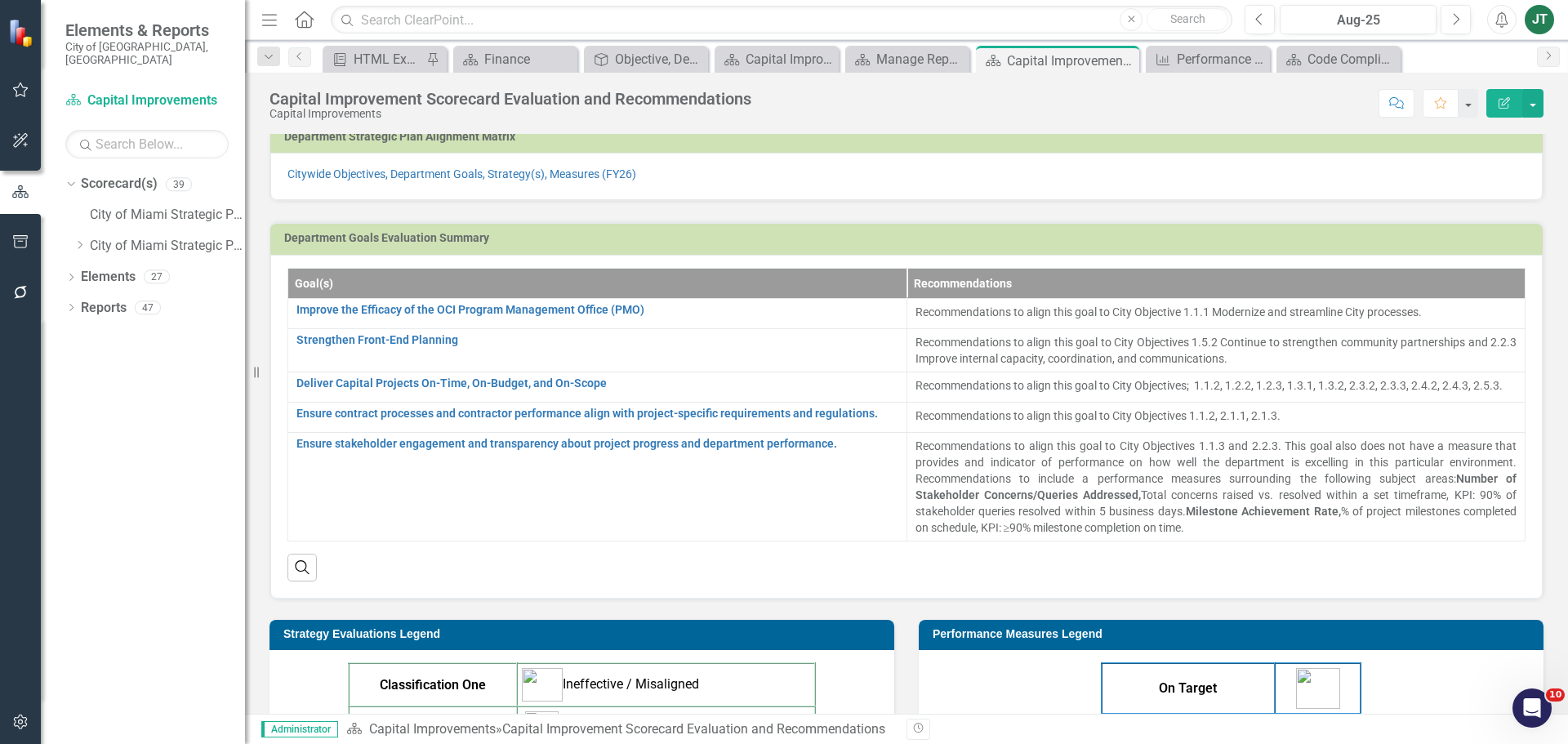
click at [17, 242] on icon "button" at bounding box center [21, 242] width 17 height 13
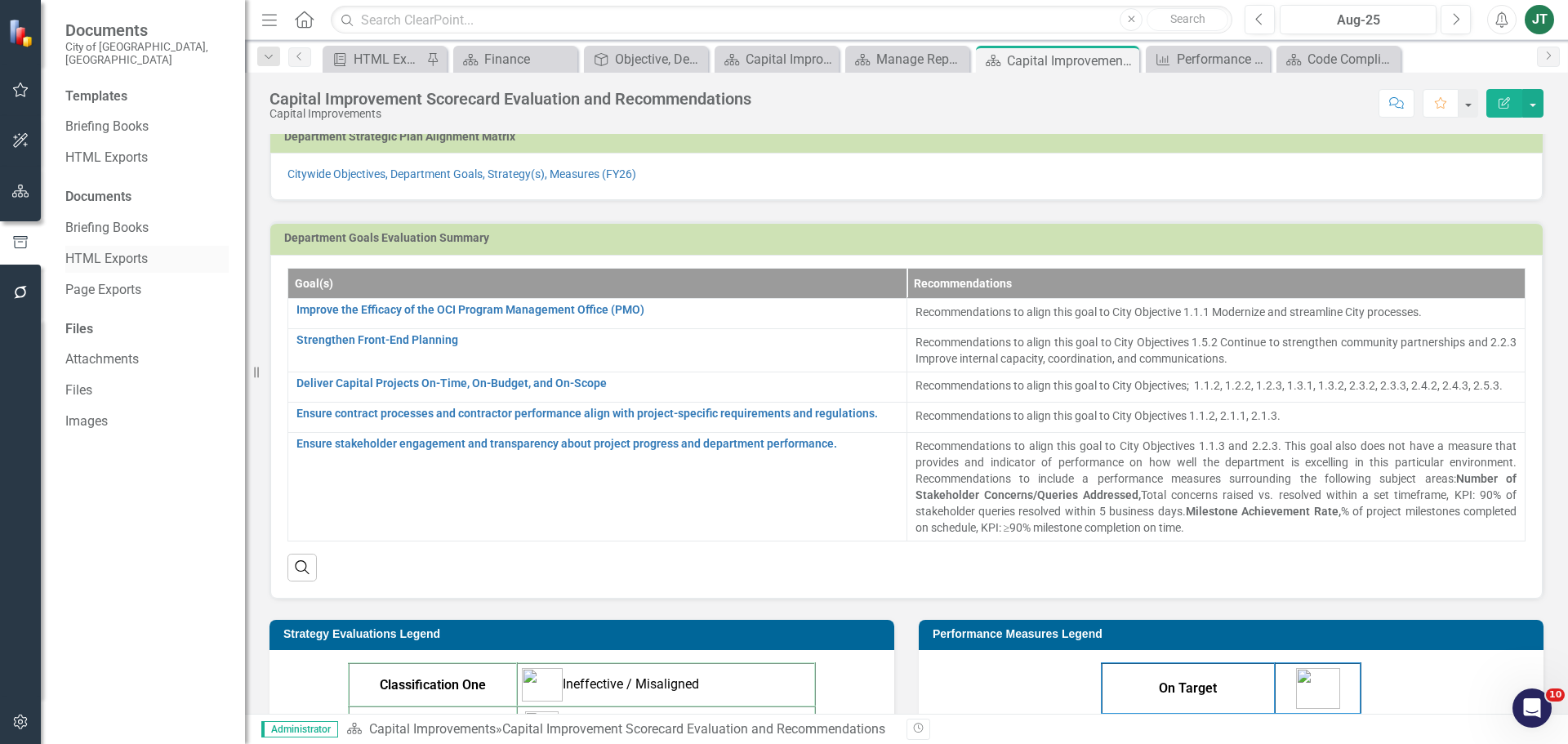
click at [92, 250] on link "HTML Exports" at bounding box center [146, 259] width 163 height 19
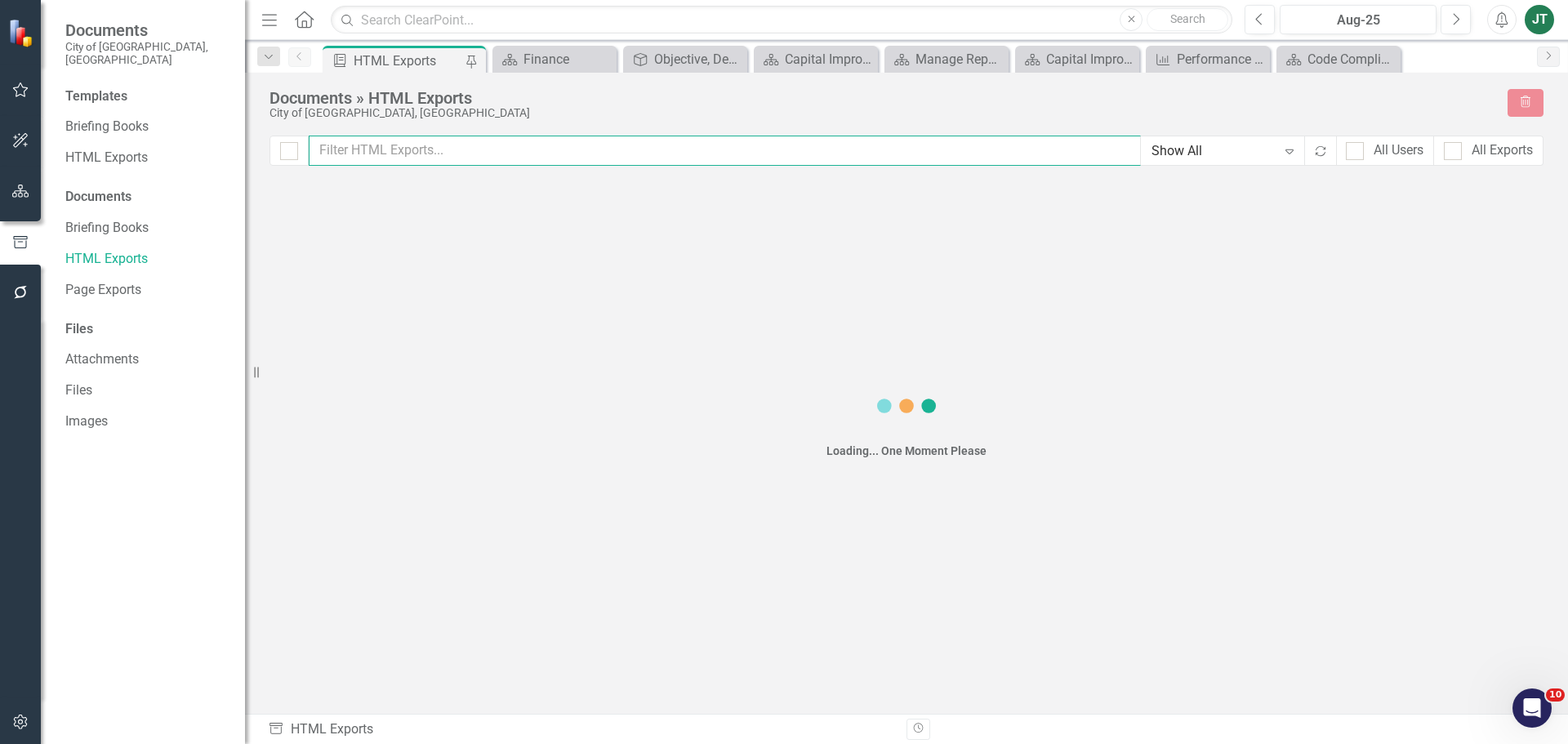
click at [429, 148] on input "text" at bounding box center [725, 151] width 832 height 30
type input "C"
checkbox input "false"
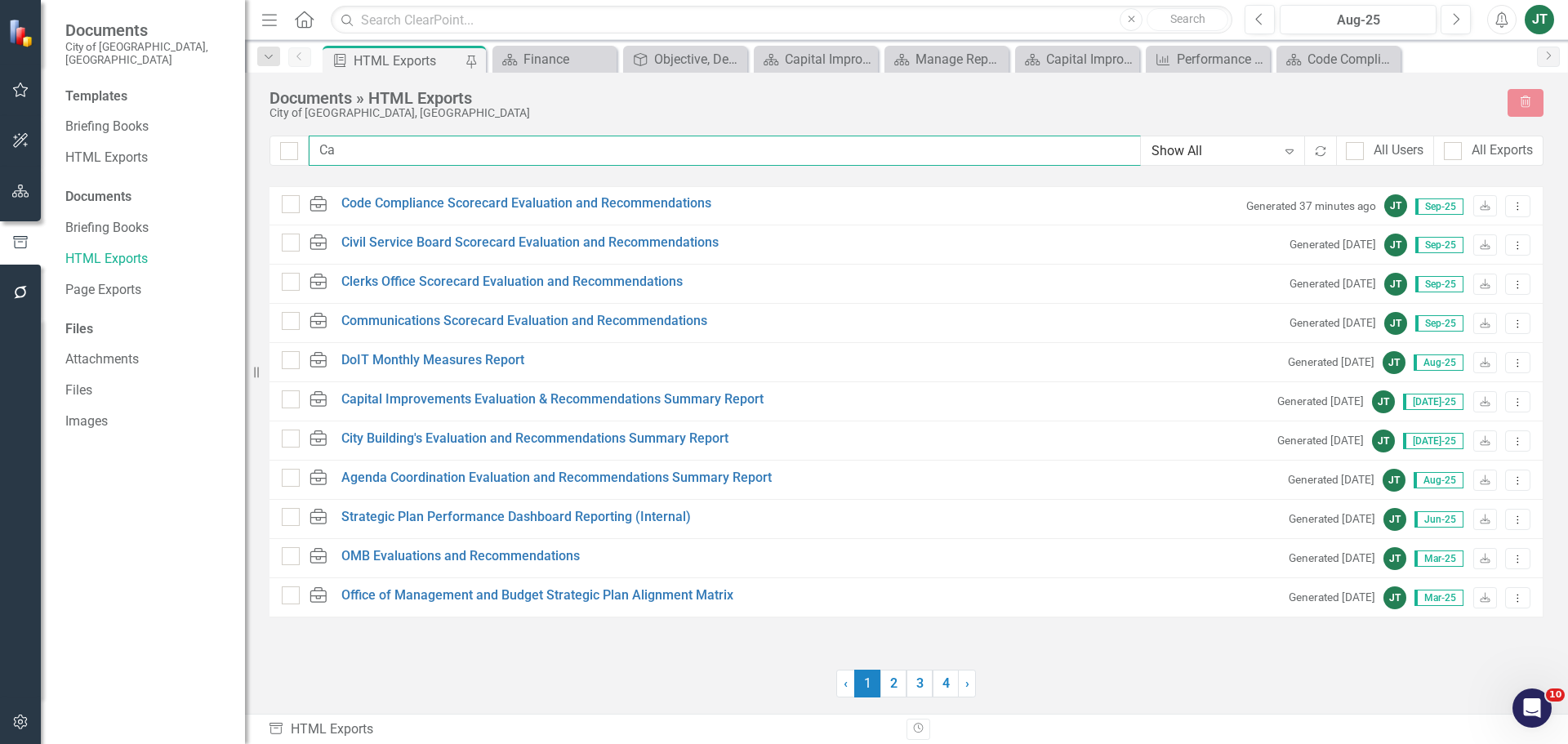
type input "Cap"
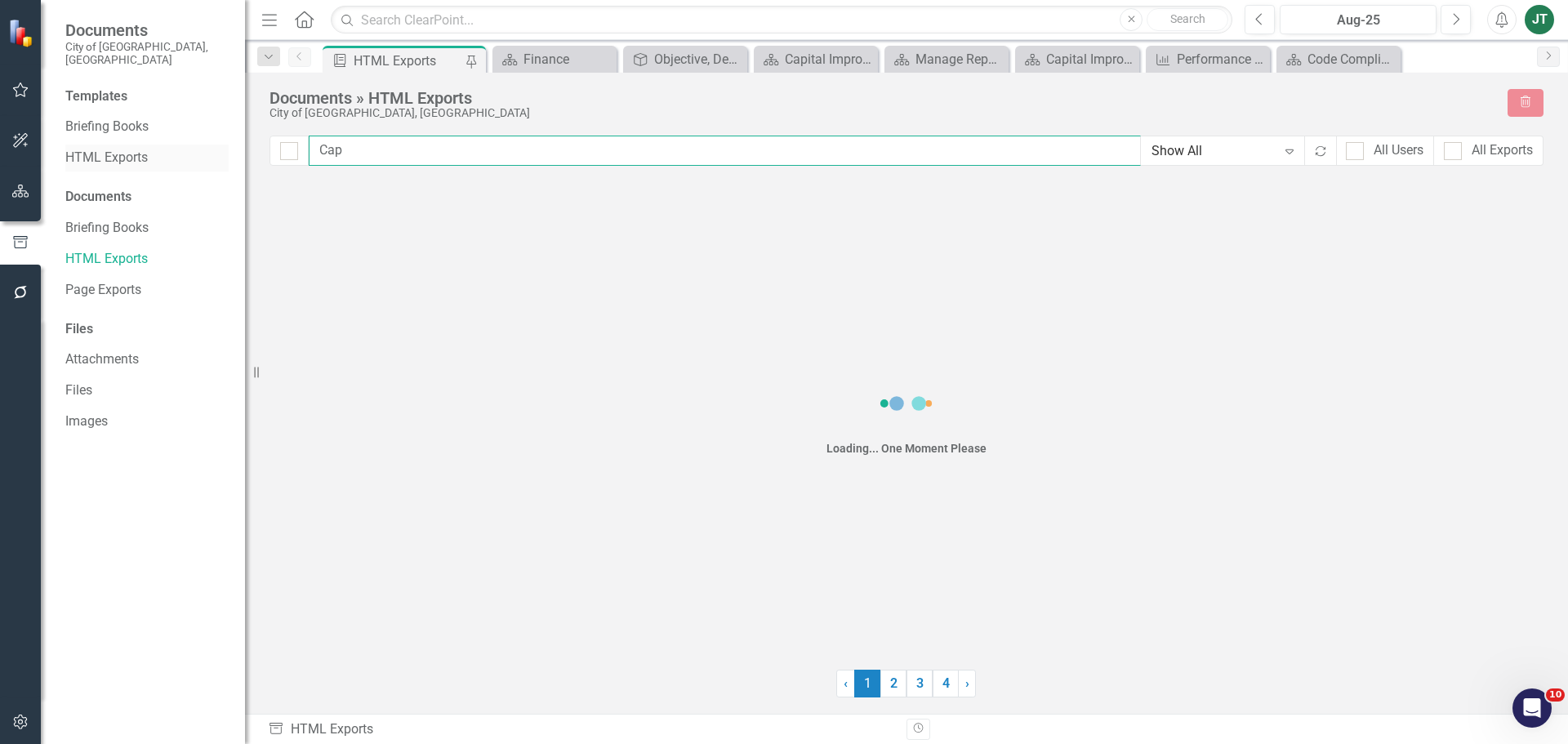
checkbox input "false"
type input "Cap"
click at [132, 150] on link "HTML Exports" at bounding box center [146, 158] width 163 height 19
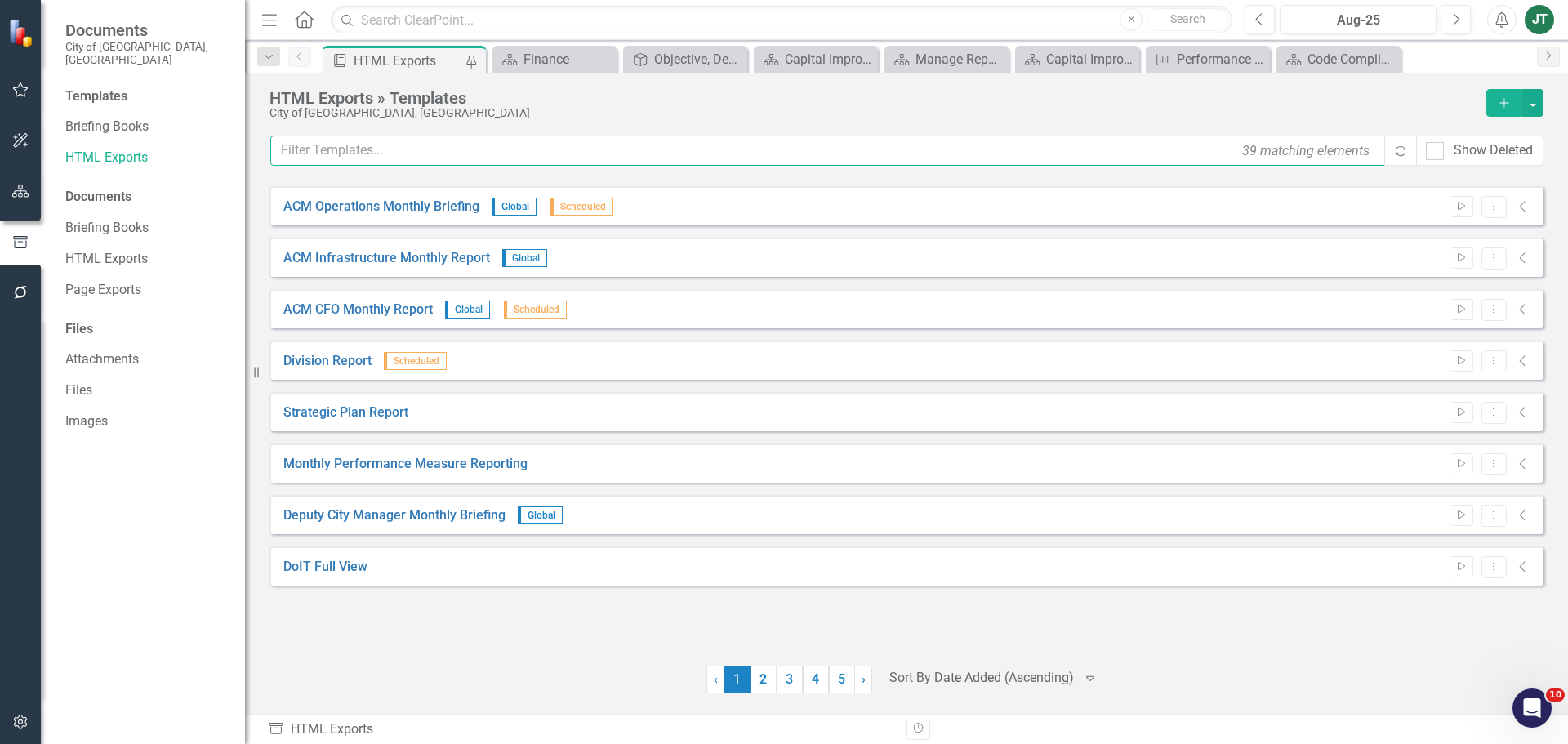
click at [426, 158] on input "text" at bounding box center [828, 151] width 1116 height 30
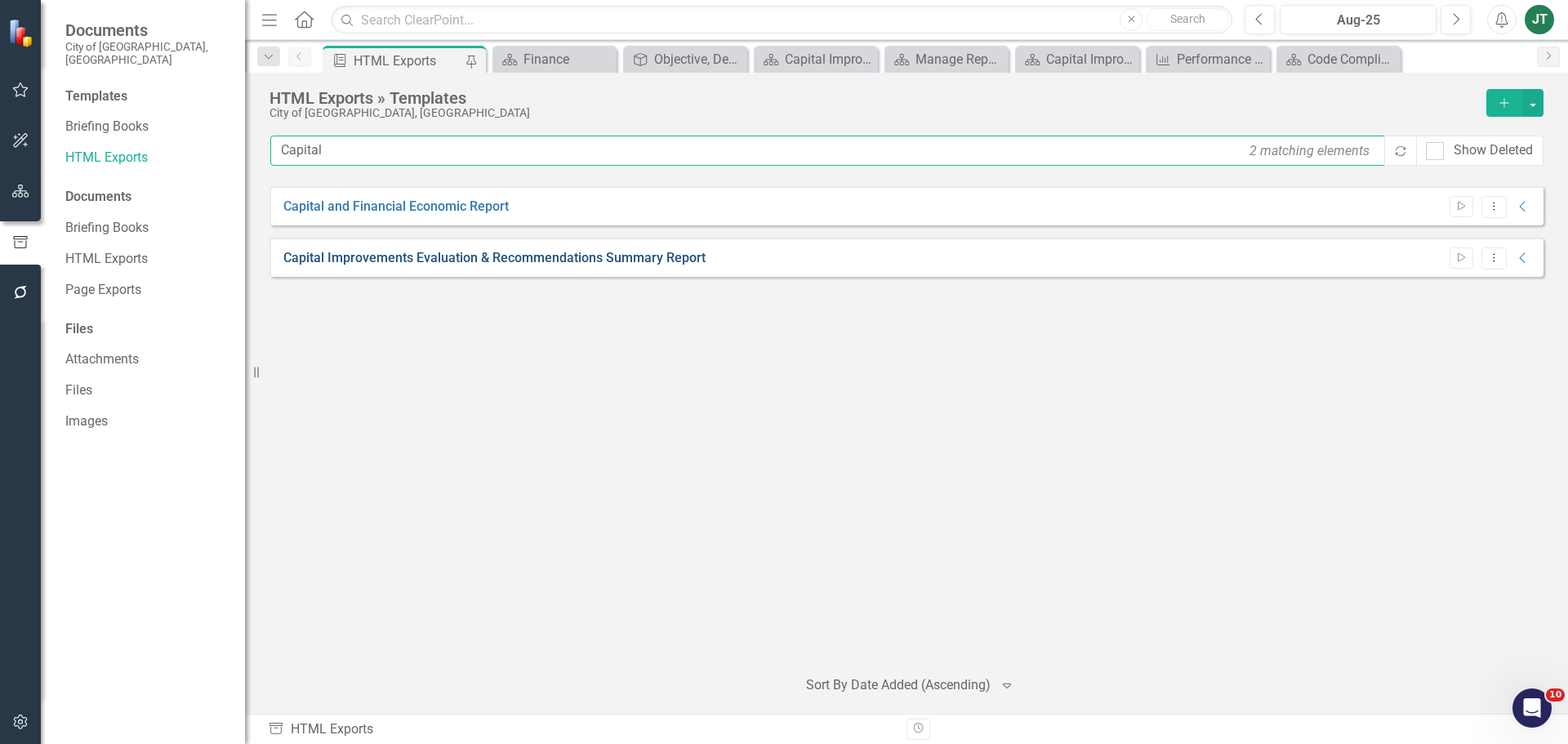
type input "Capital"
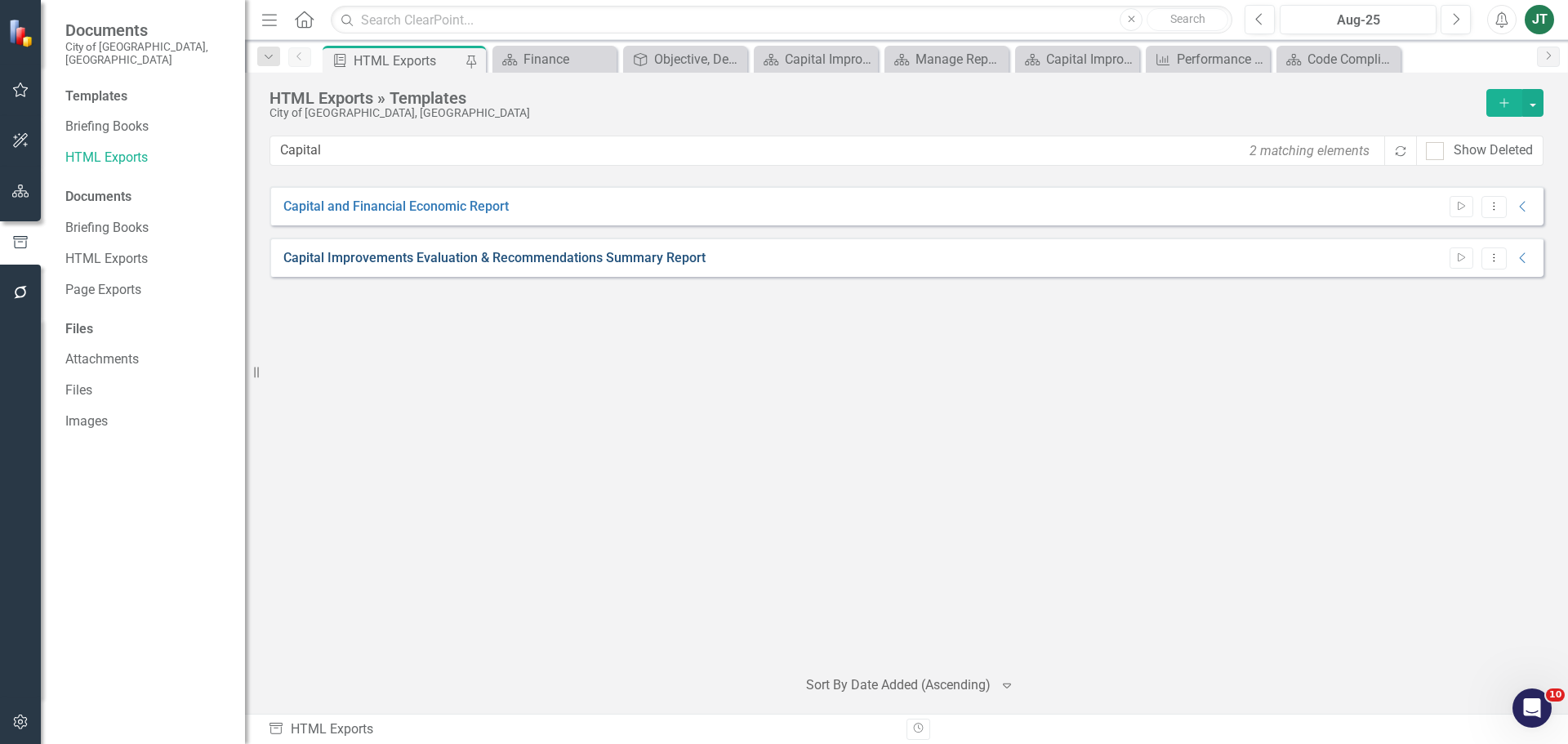
click at [581, 255] on link "Capital Improvements Evaluation & Recommendations Summary Report" at bounding box center [494, 258] width 422 height 19
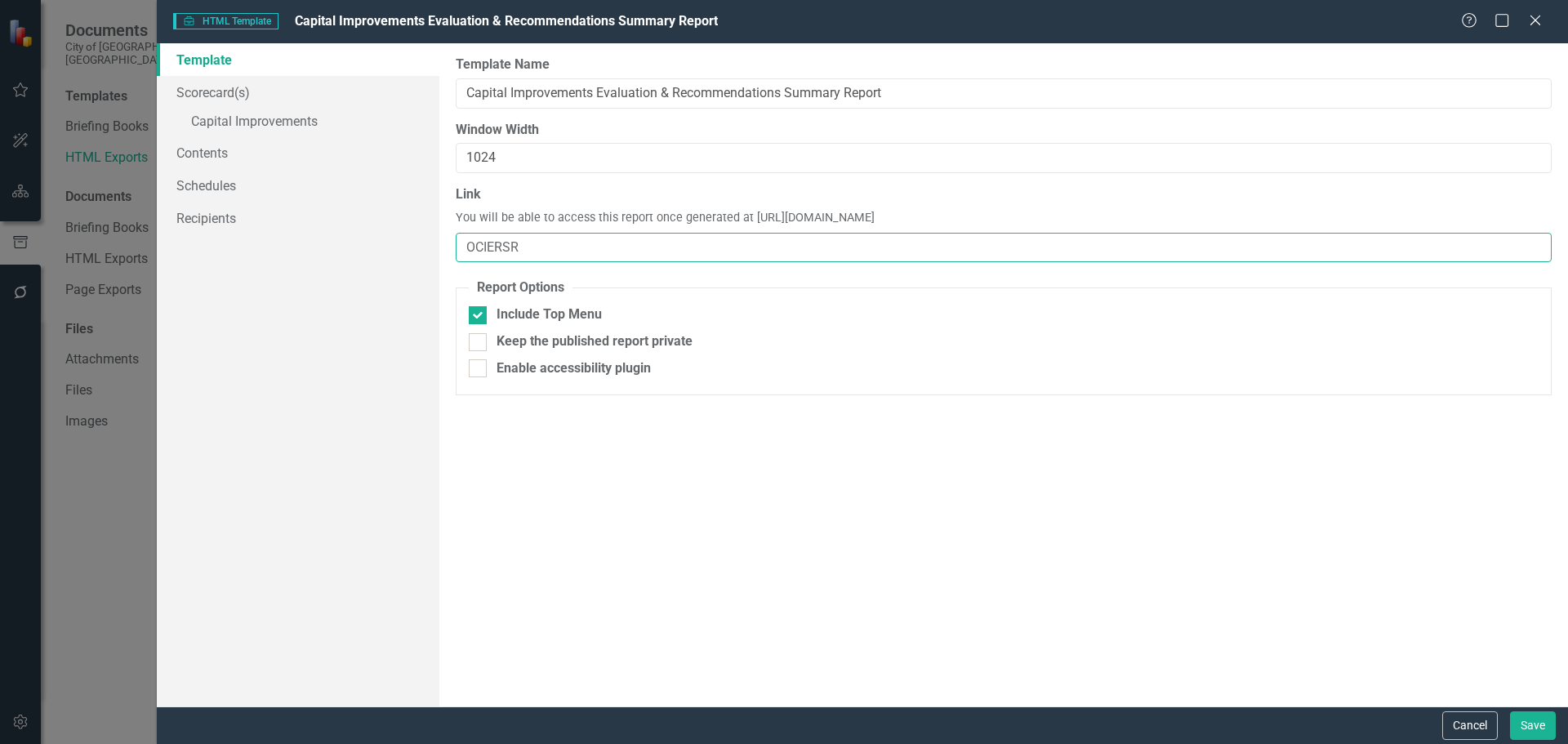
click at [559, 244] on input "OCIERSR" at bounding box center [1004, 248] width 1096 height 30
drag, startPoint x: 1052, startPoint y: 218, endPoint x: 747, endPoint y: 221, distance: 305.0
click at [747, 221] on div "Link You will be able to access this report once generated at https://publish.c…" at bounding box center [1004, 224] width 1096 height 77
copy span "https://publish.clearpointstrategy.com/6072/OCIERSR"
click at [1470, 723] on button "Cancel" at bounding box center [1469, 725] width 56 height 28
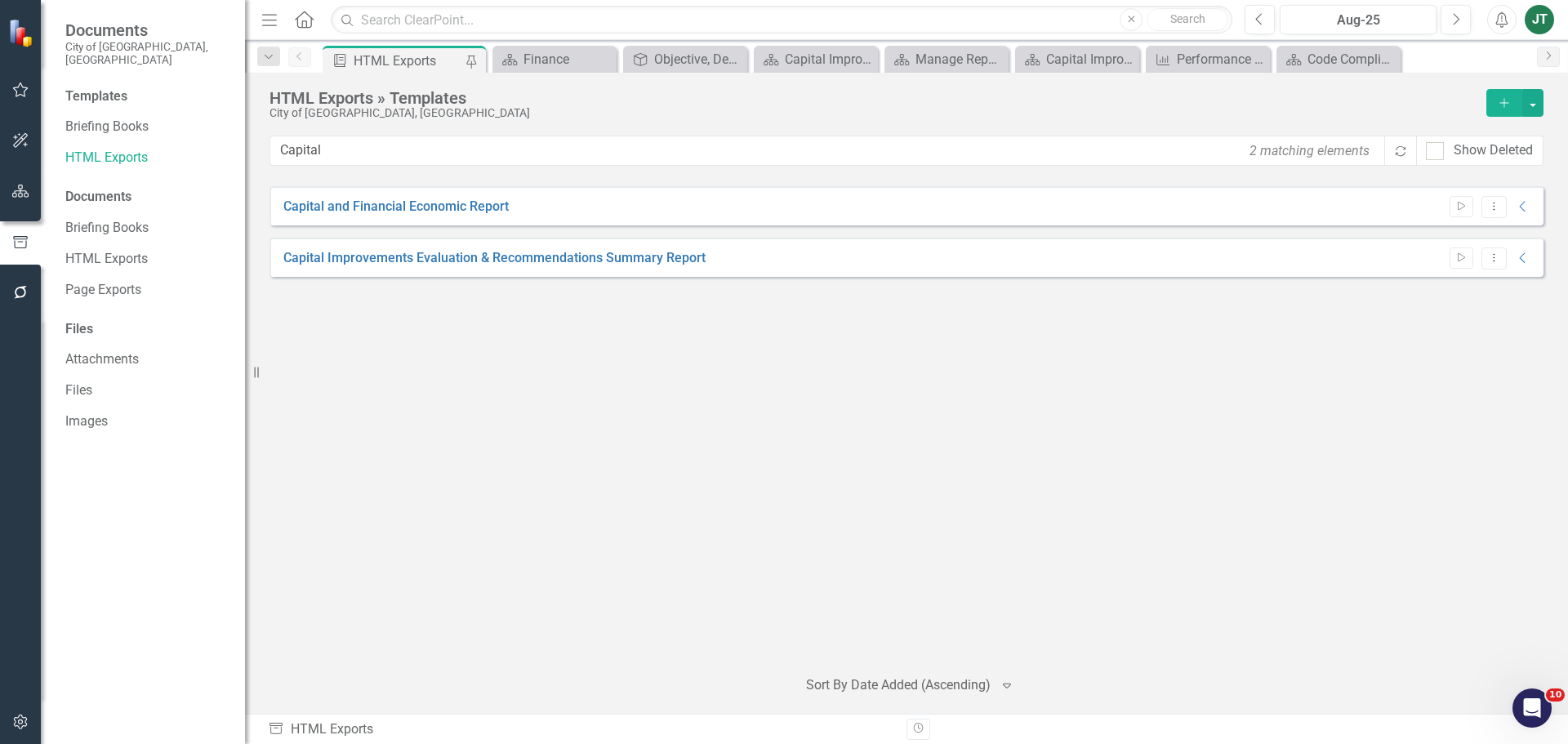
click at [1124, 470] on div "Capital and Financial Economic Report Start Dropdown Menu Collapse HTML Capital…" at bounding box center [906, 419] width 1274 height 466
click at [447, 444] on div "Capital and Financial Economic Report Start Dropdown Menu Collapse HTML Capital…" at bounding box center [906, 419] width 1274 height 466
drag, startPoint x: 693, startPoint y: 371, endPoint x: 164, endPoint y: 151, distance: 572.9
click at [688, 368] on div "Capital and Financial Economic Report Start Dropdown Menu Collapse HTML Capital…" at bounding box center [906, 419] width 1274 height 466
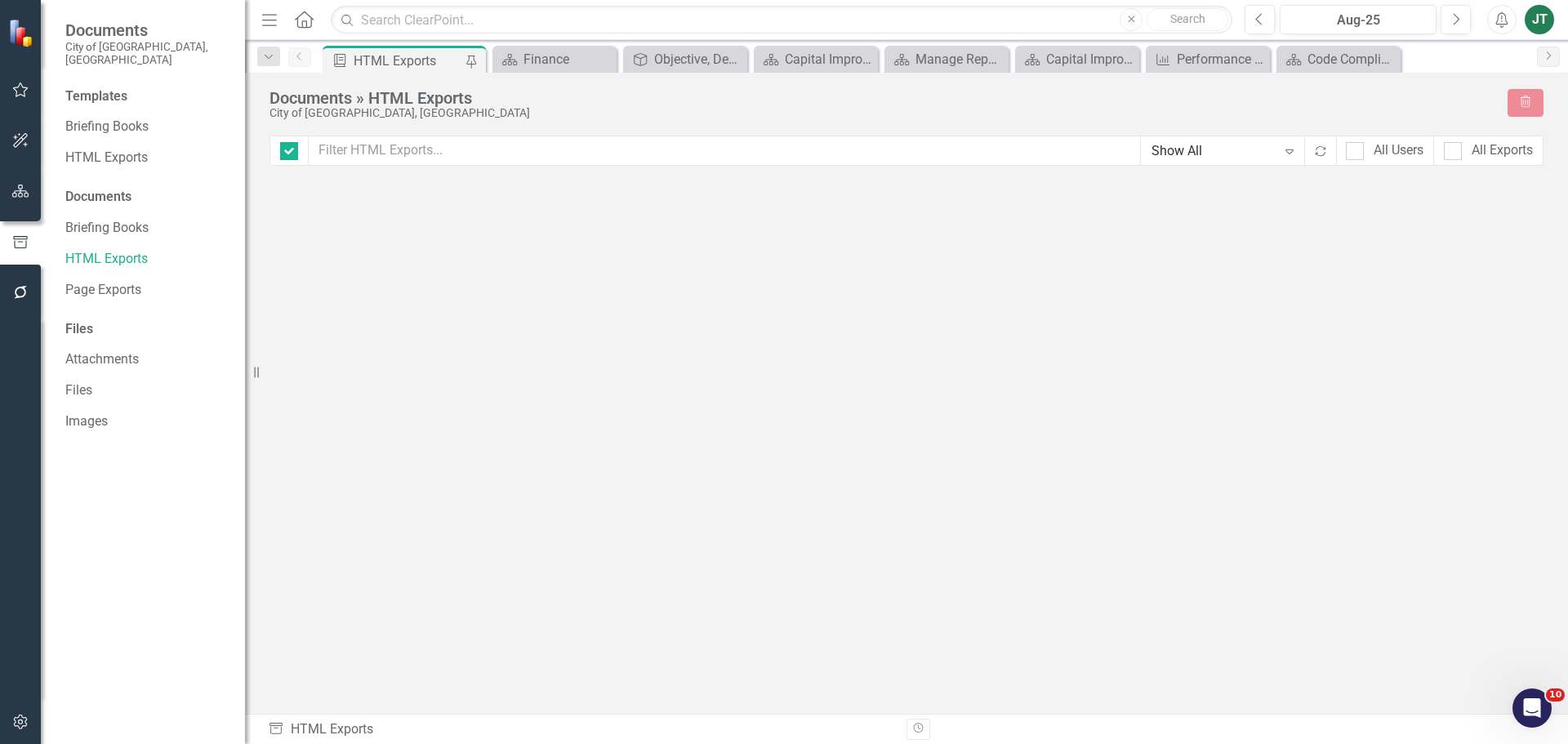
checkbox input "false"
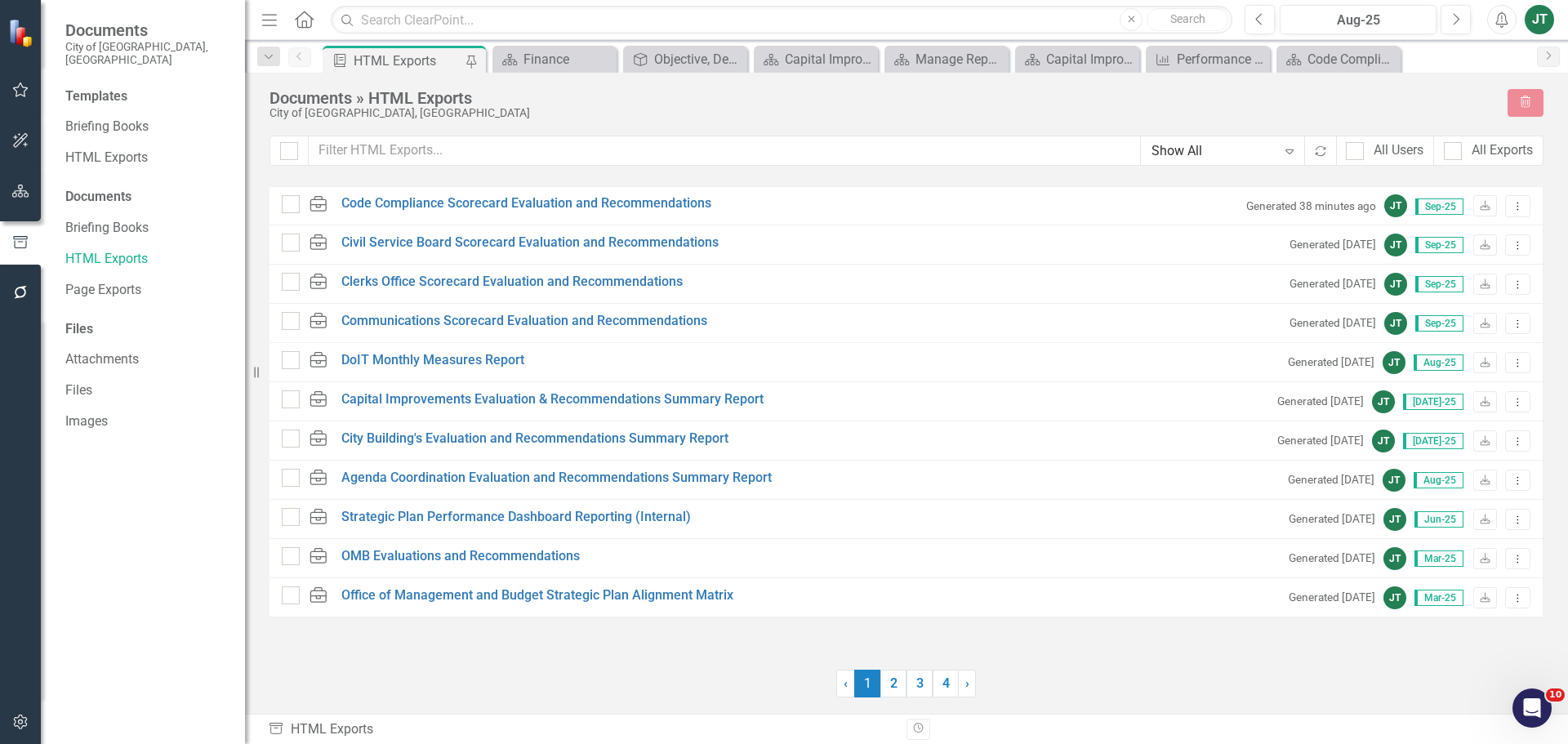
click at [18, 194] on icon "button" at bounding box center [21, 191] width 17 height 13
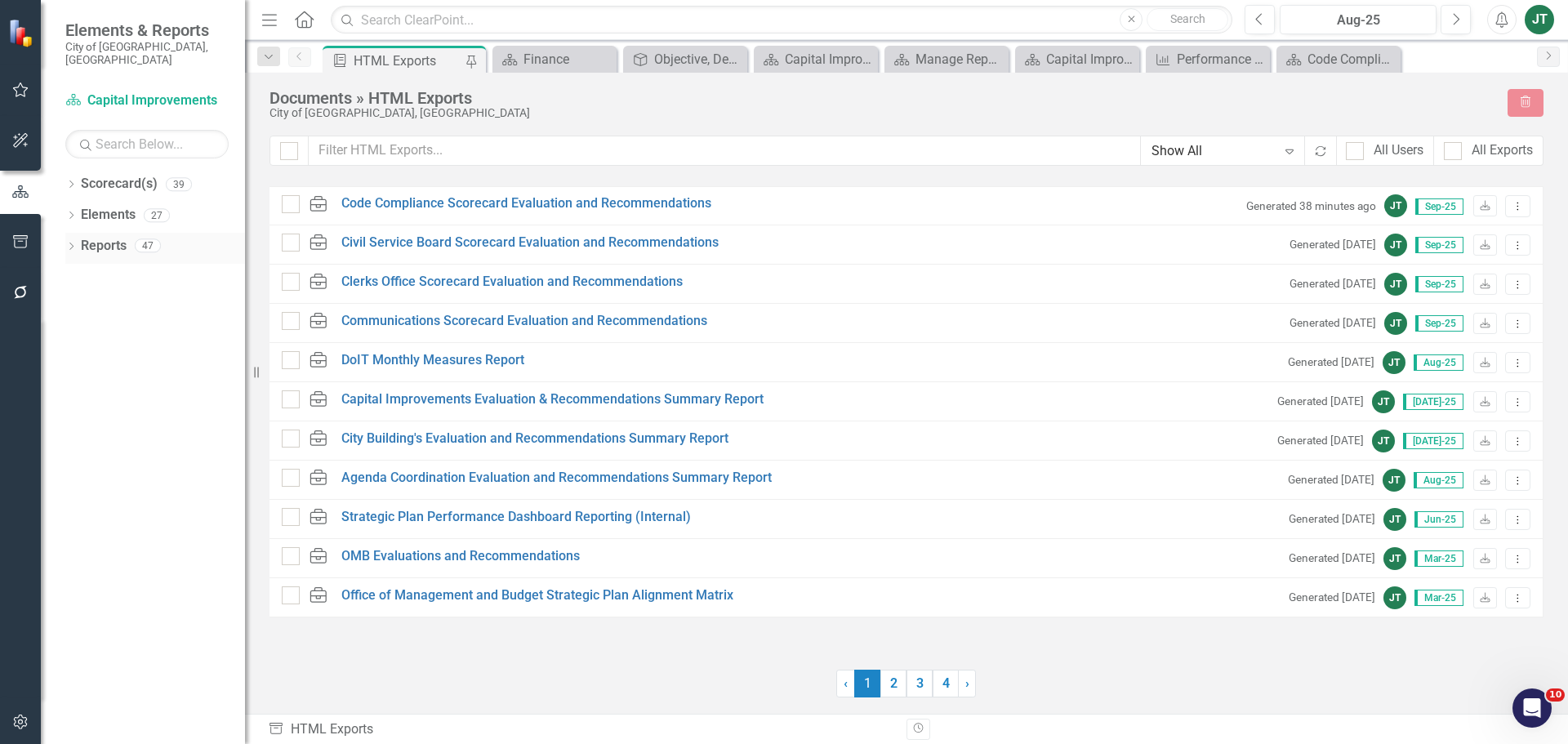
click at [104, 236] on link "Reports" at bounding box center [104, 246] width 46 height 19
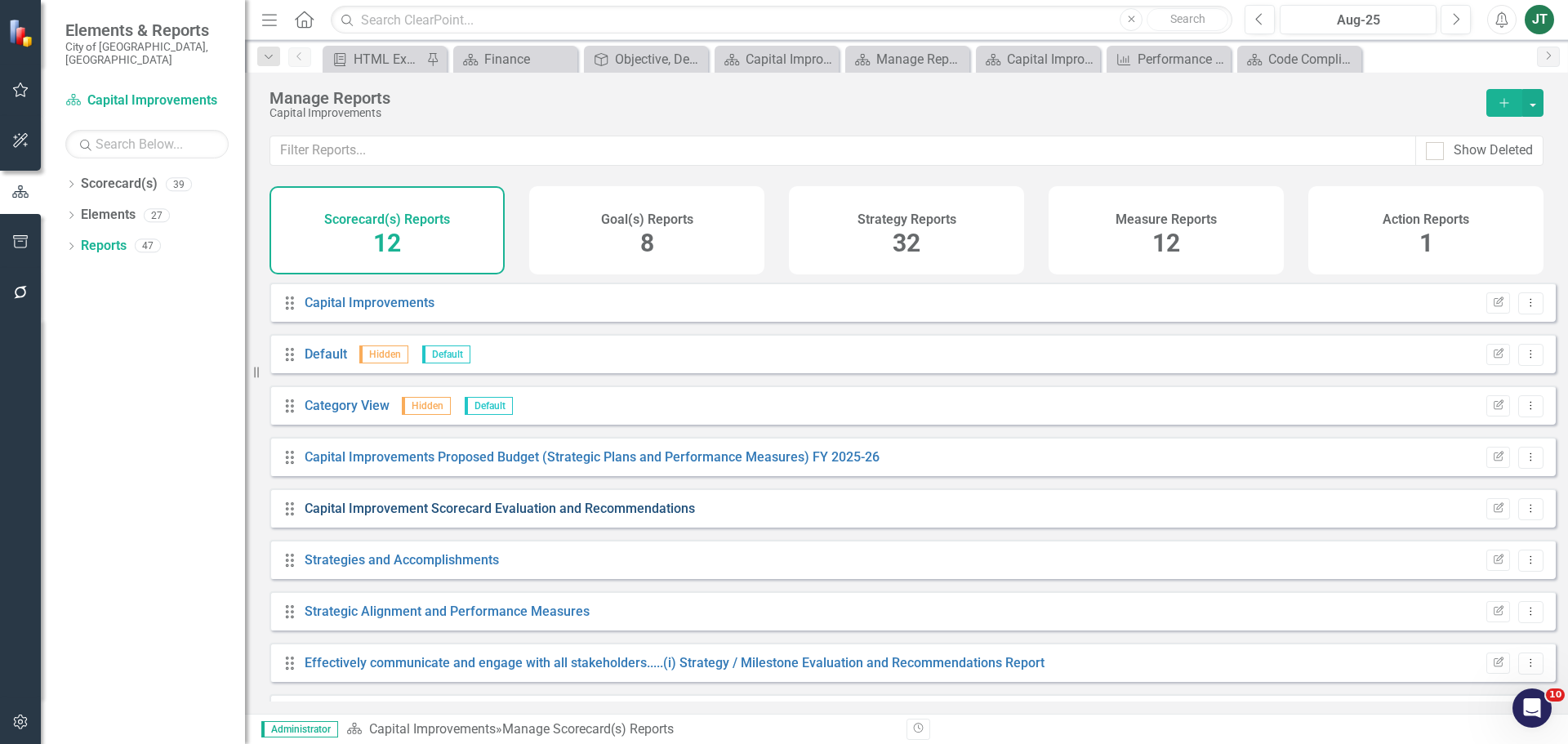
click at [542, 516] on link "Capital Improvement Scorecard Evaluation and Recommendations" at bounding box center [499, 509] width 390 height 15
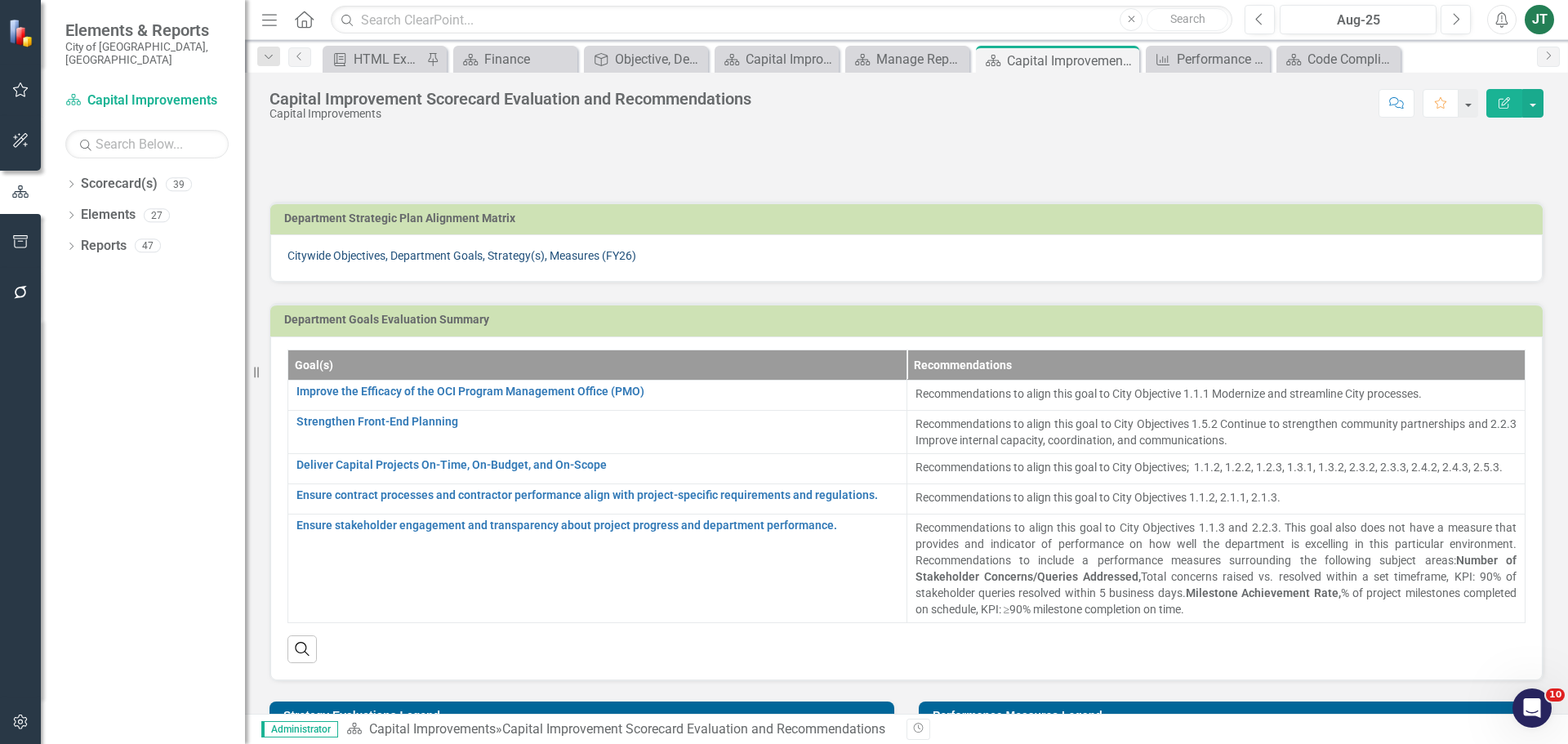
click at [555, 251] on link "Citywide Objectives, Department Goals, Strategy(s), Measures (FY26)" at bounding box center [461, 255] width 348 height 13
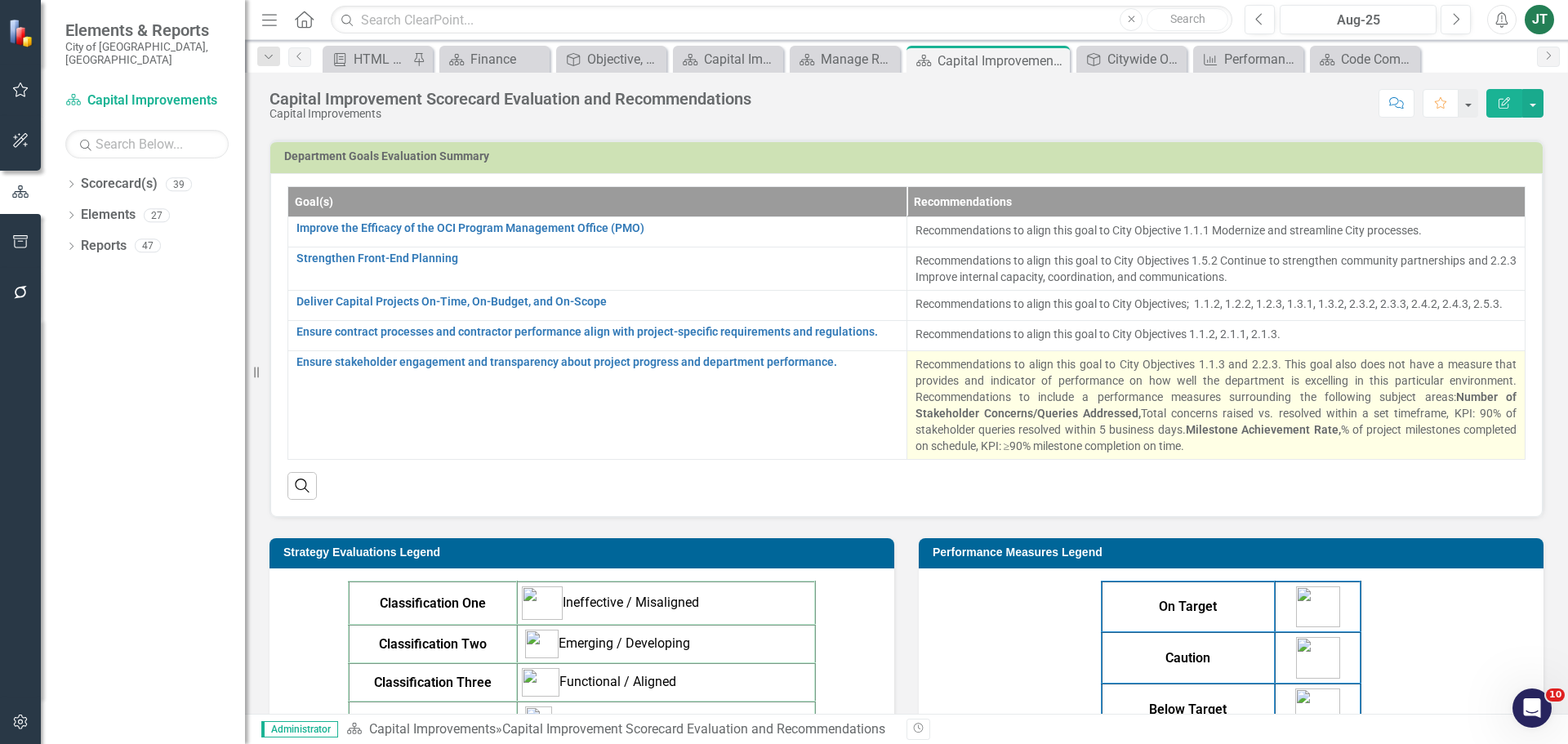
scroll to position [245, 0]
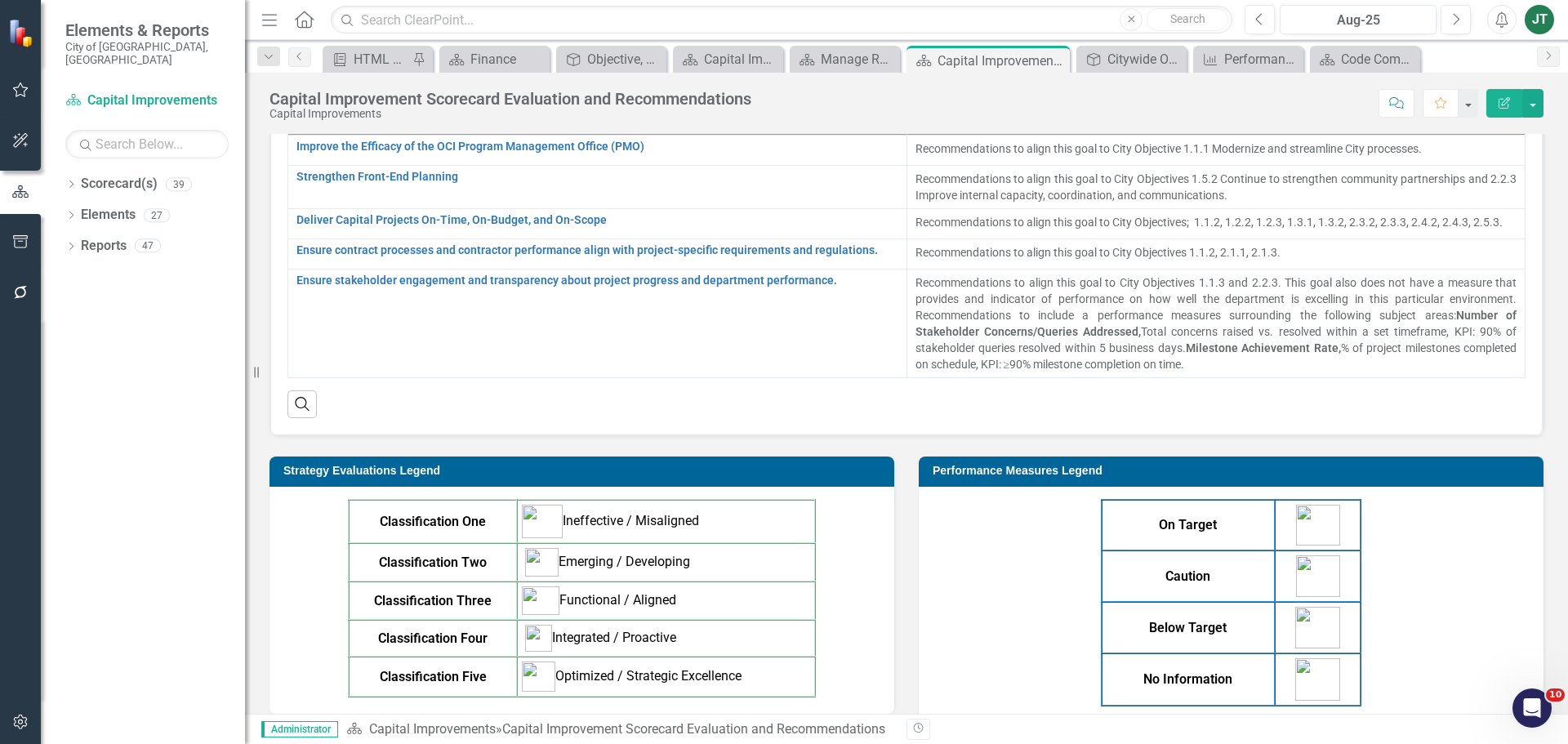
drag, startPoint x: 1215, startPoint y: 291, endPoint x: 991, endPoint y: 398, distance: 248.2
click at [991, 398] on div "Search" at bounding box center [906, 397] width 1238 height 40
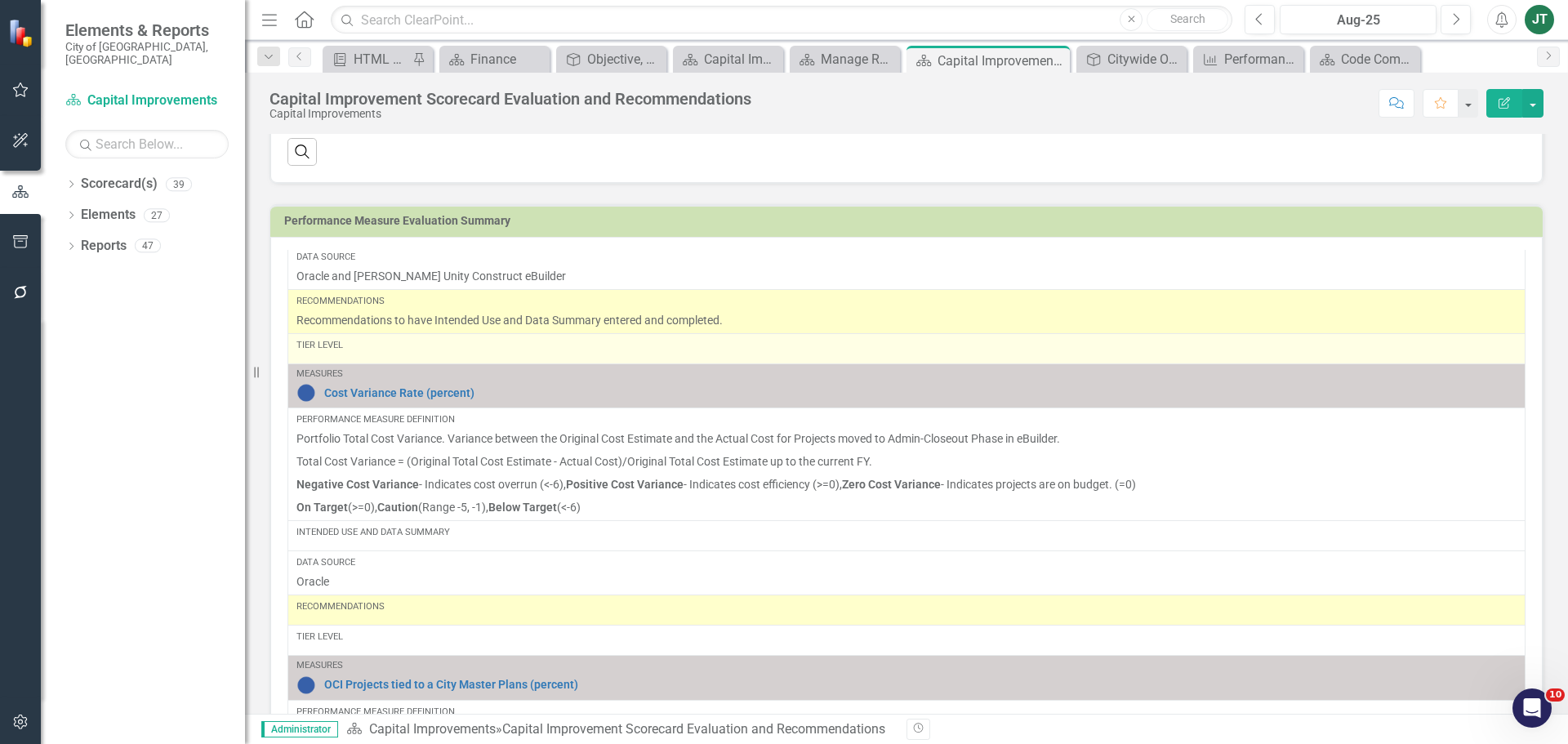
scroll to position [163, 0]
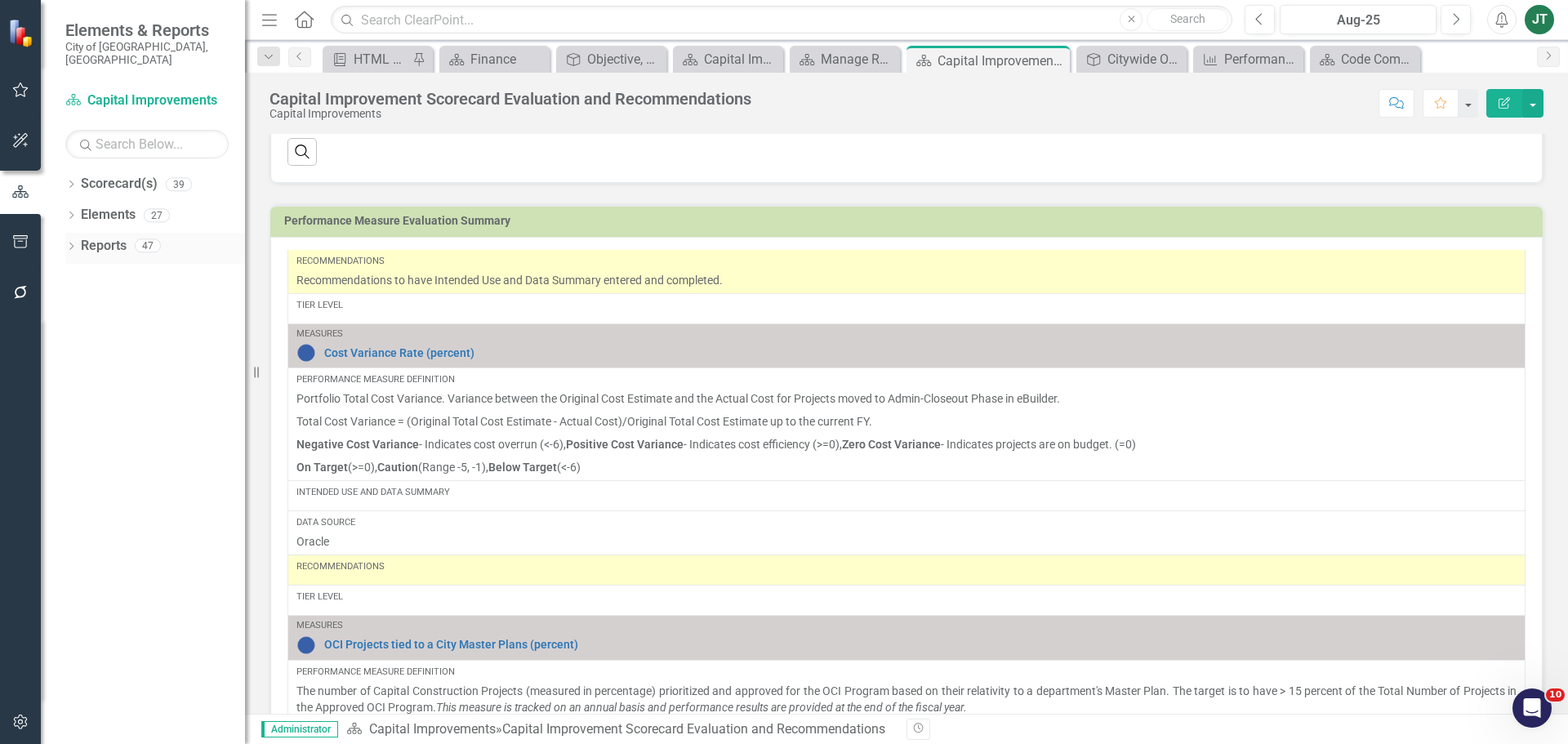
click at [93, 236] on link "Reports" at bounding box center [104, 246] width 46 height 19
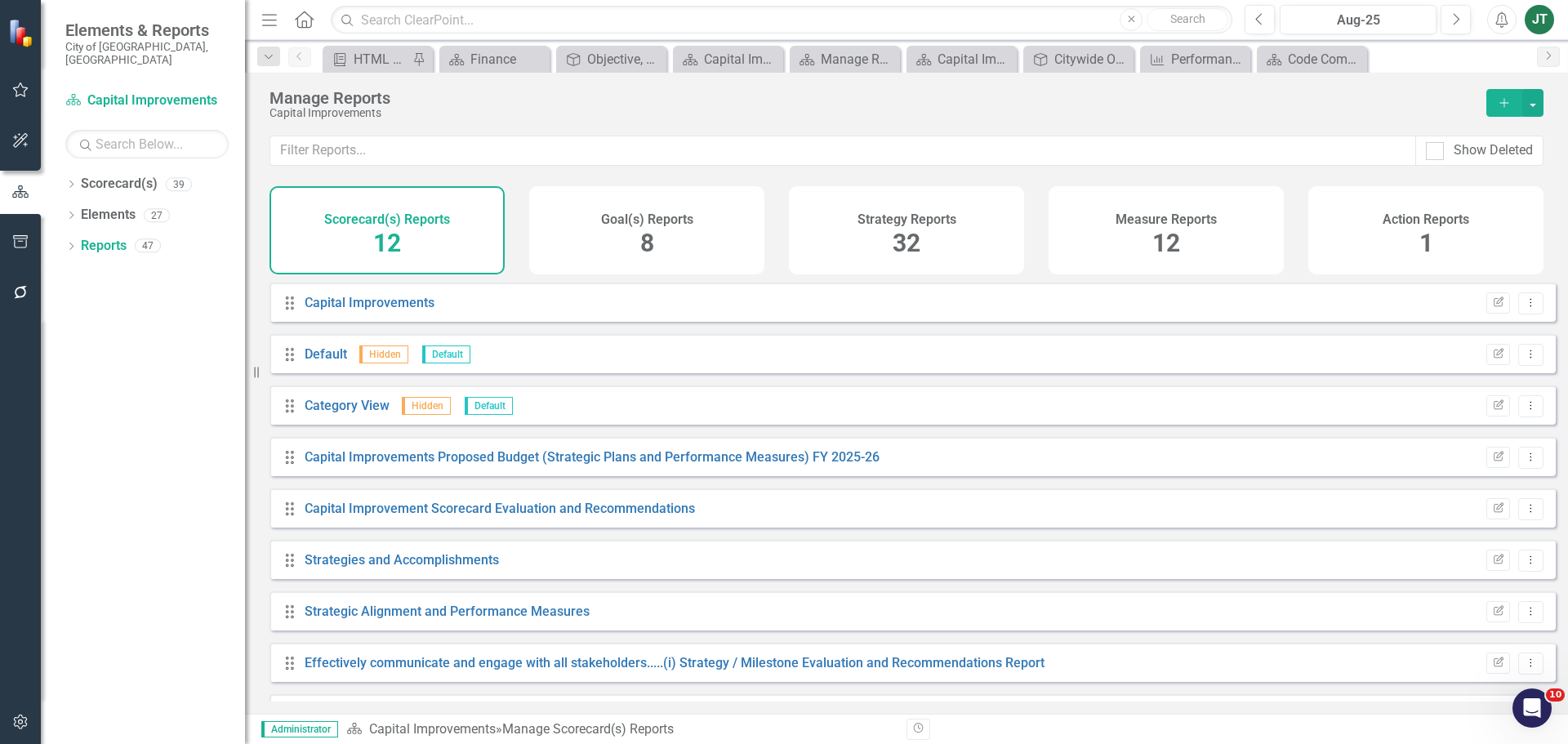
click at [1149, 235] on div "Measure Reports 12" at bounding box center [1166, 231] width 235 height 89
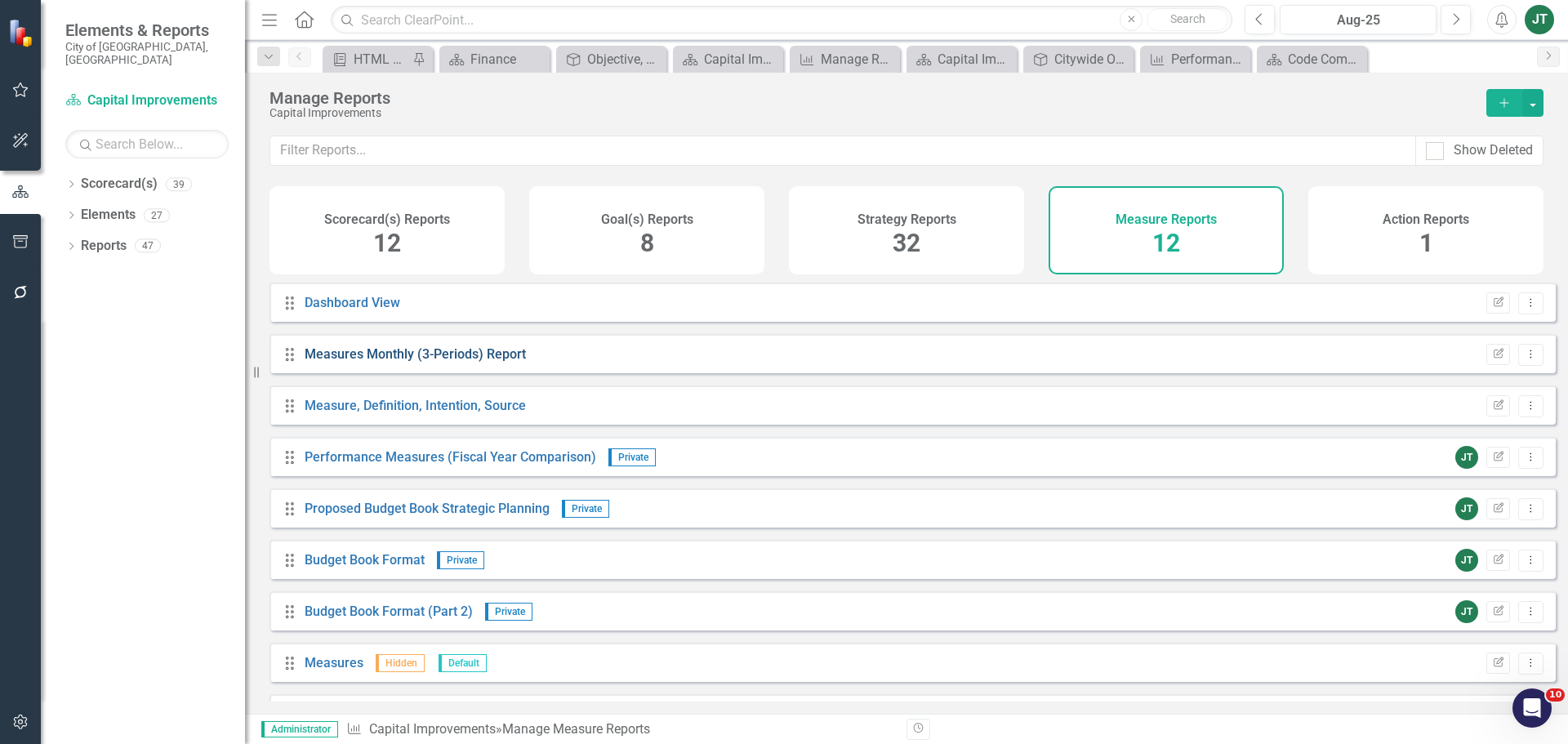
click at [435, 362] on link "Measures Monthly (3-Periods) Report" at bounding box center [414, 354] width 221 height 15
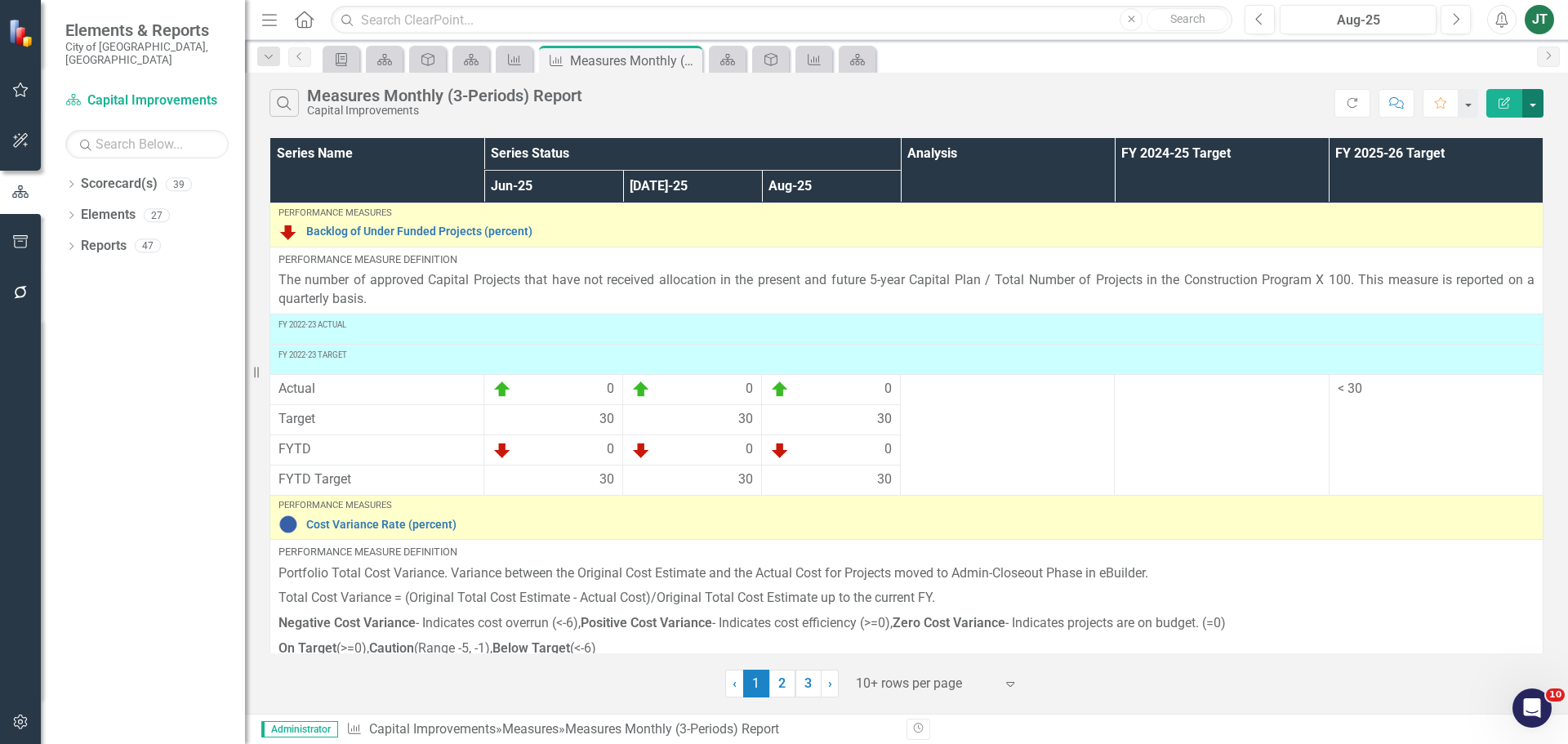
click at [1533, 99] on button "button" at bounding box center [1532, 104] width 22 height 28
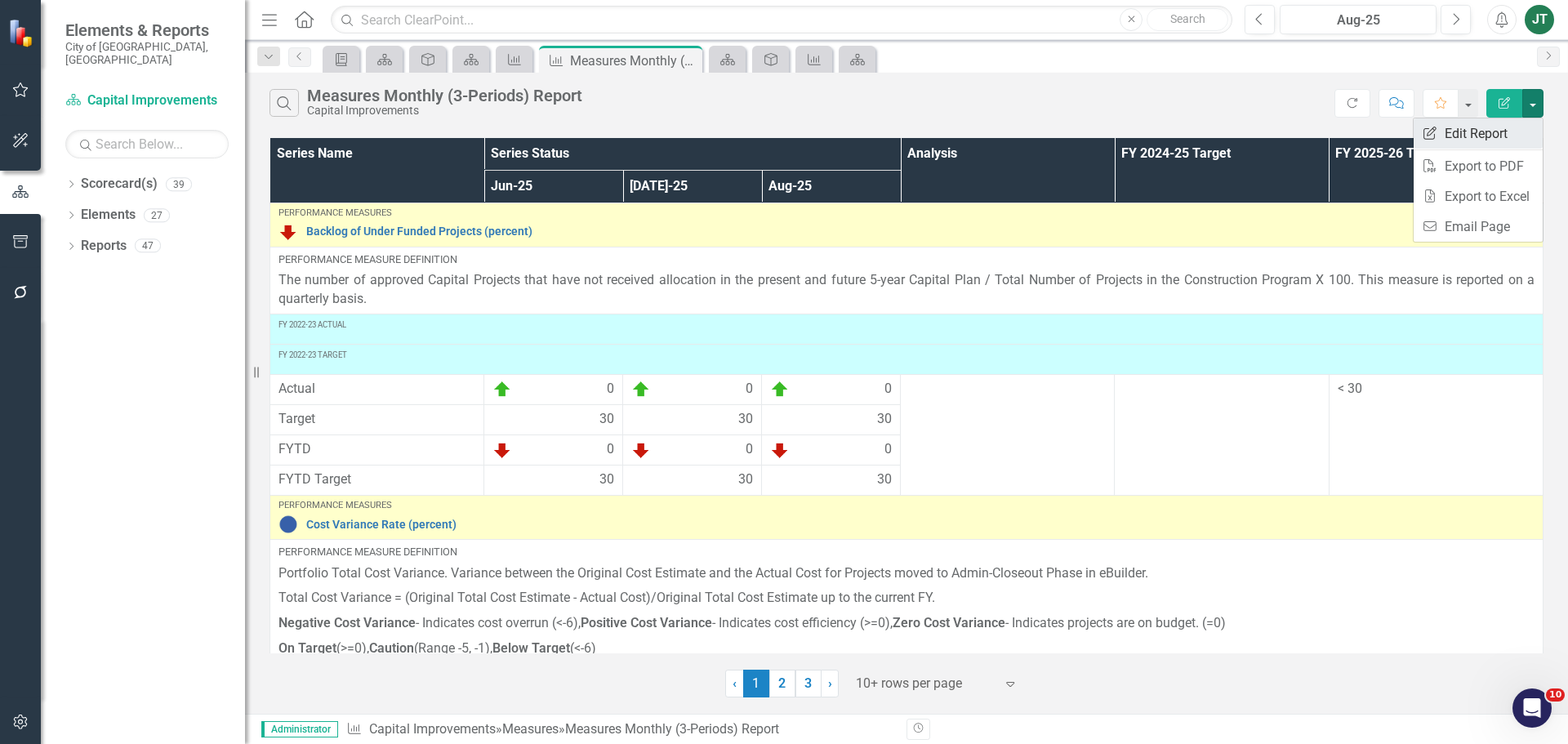
click at [1479, 136] on link "Edit Report Edit Report" at bounding box center [1478, 134] width 129 height 30
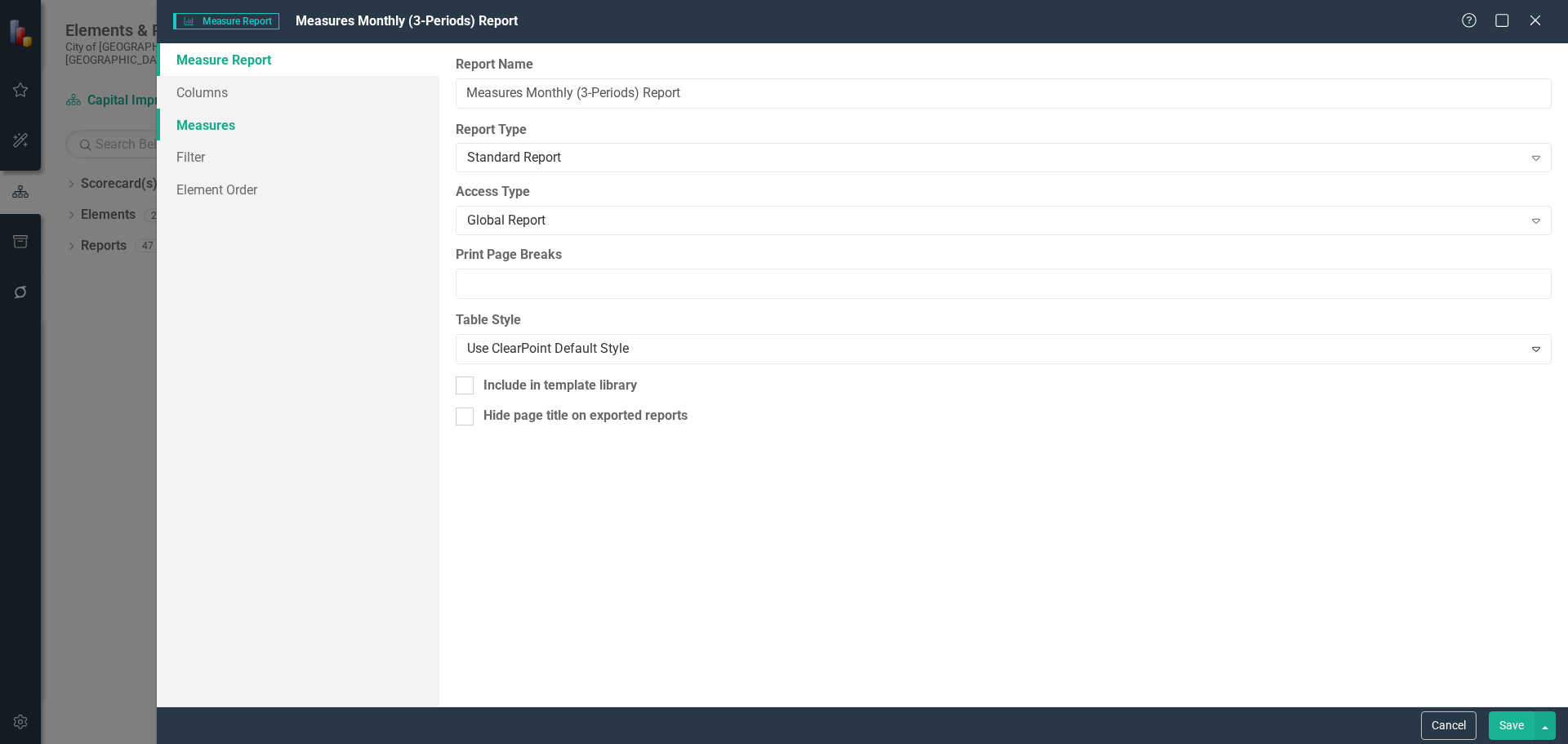
click at [208, 125] on link "Measures" at bounding box center [298, 124] width 283 height 33
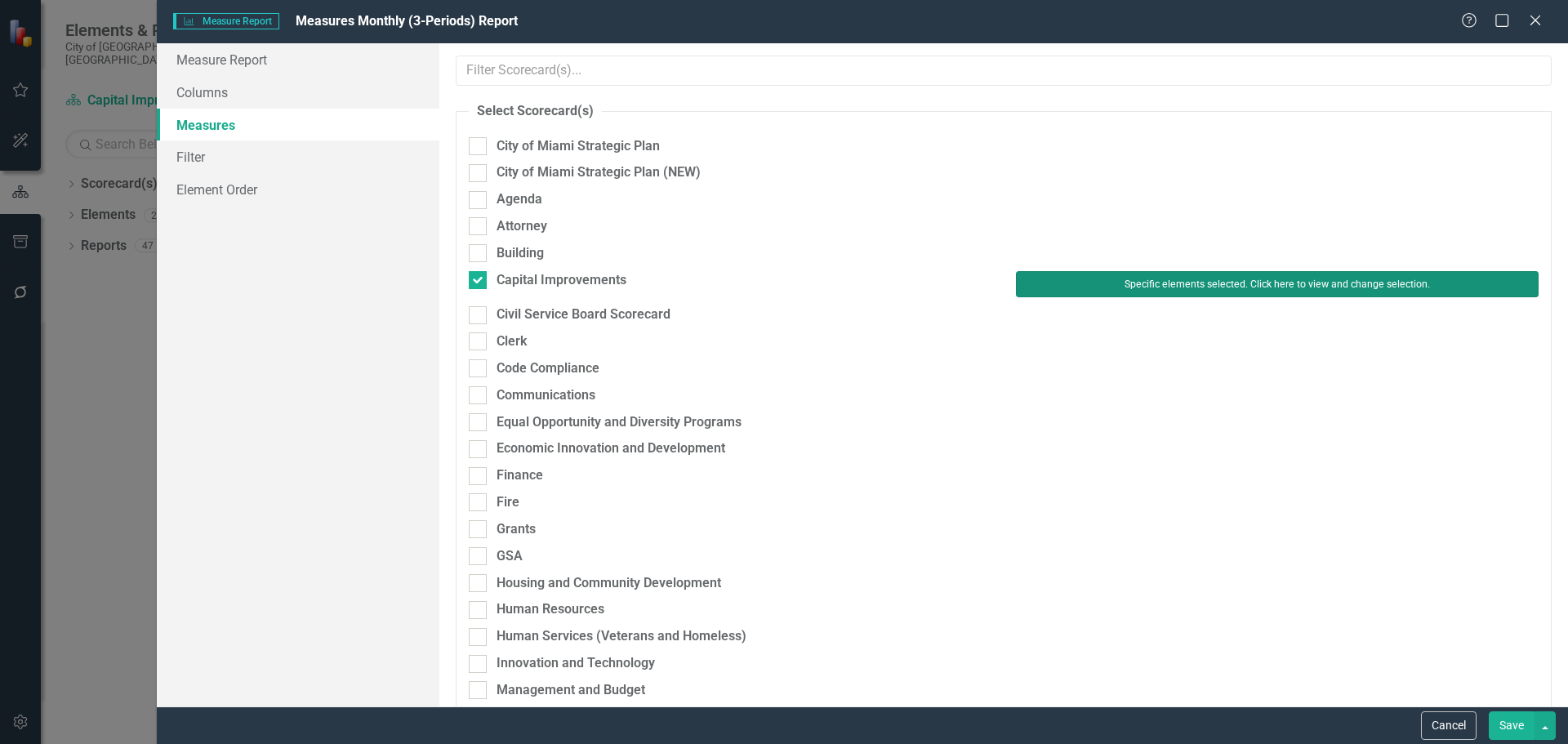
click at [1147, 284] on button "Specific elements selected. Click here to view and change selection." at bounding box center [1277, 284] width 523 height 26
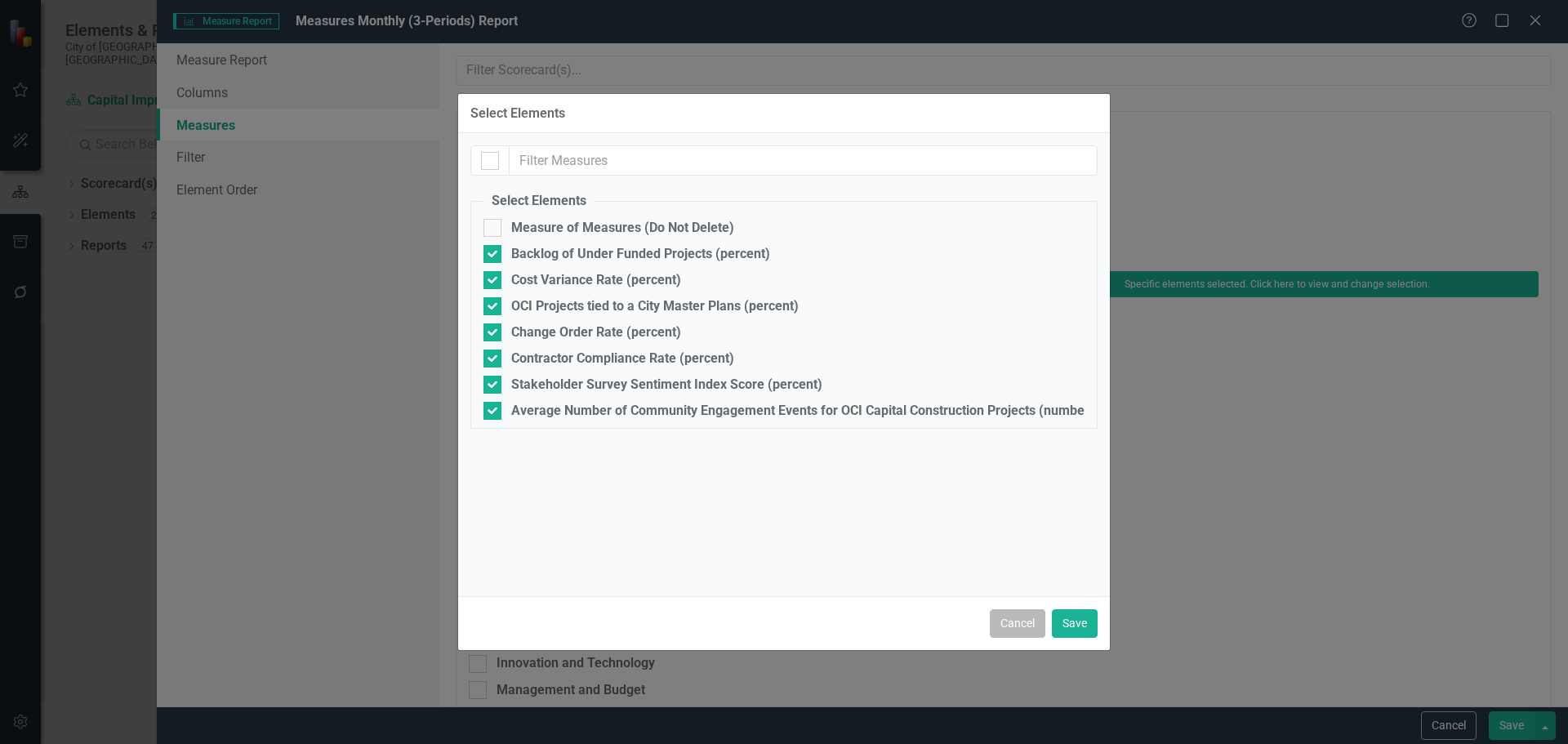
click at [1024, 615] on button "Cancel" at bounding box center [1017, 623] width 56 height 28
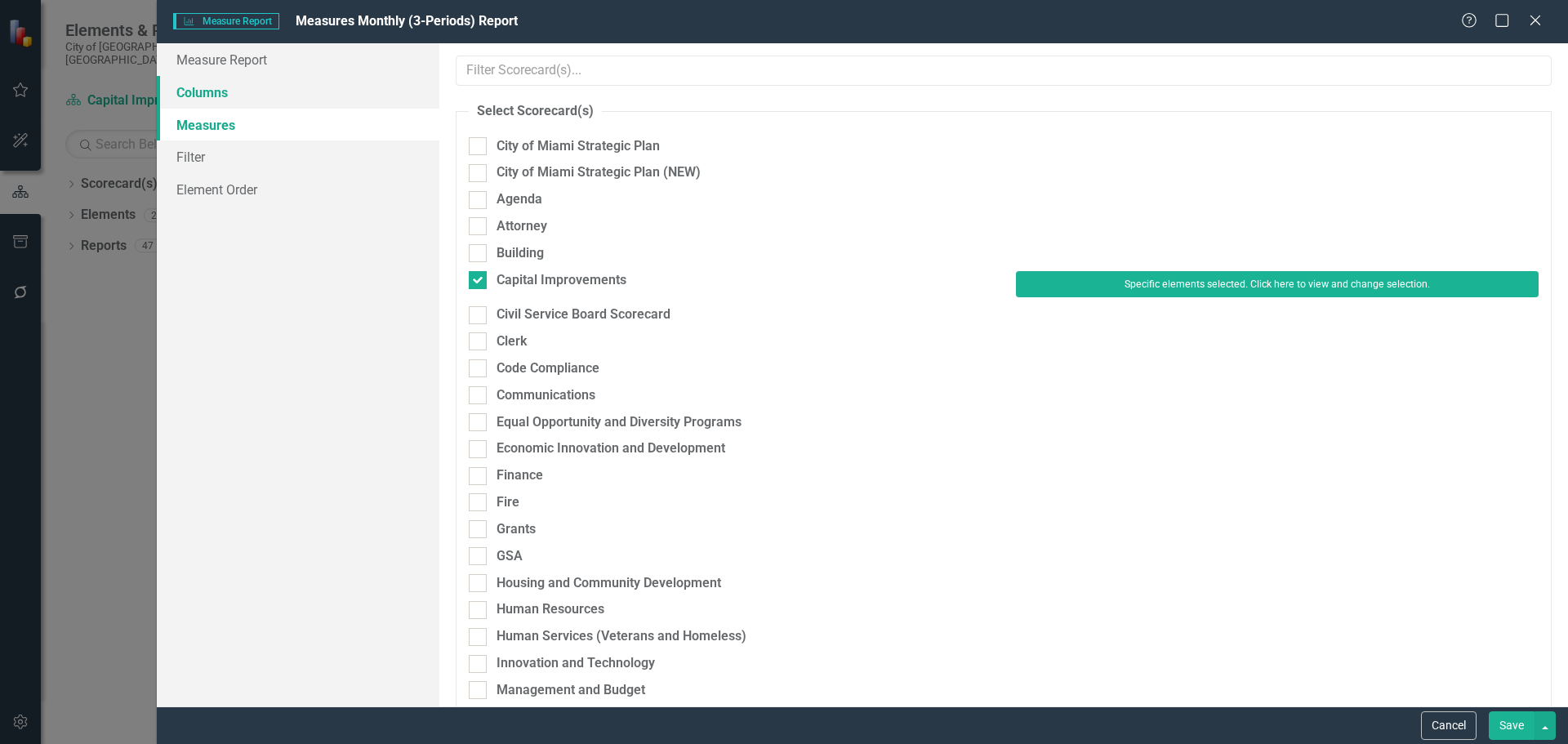
click at [199, 83] on link "Columns" at bounding box center [298, 92] width 283 height 33
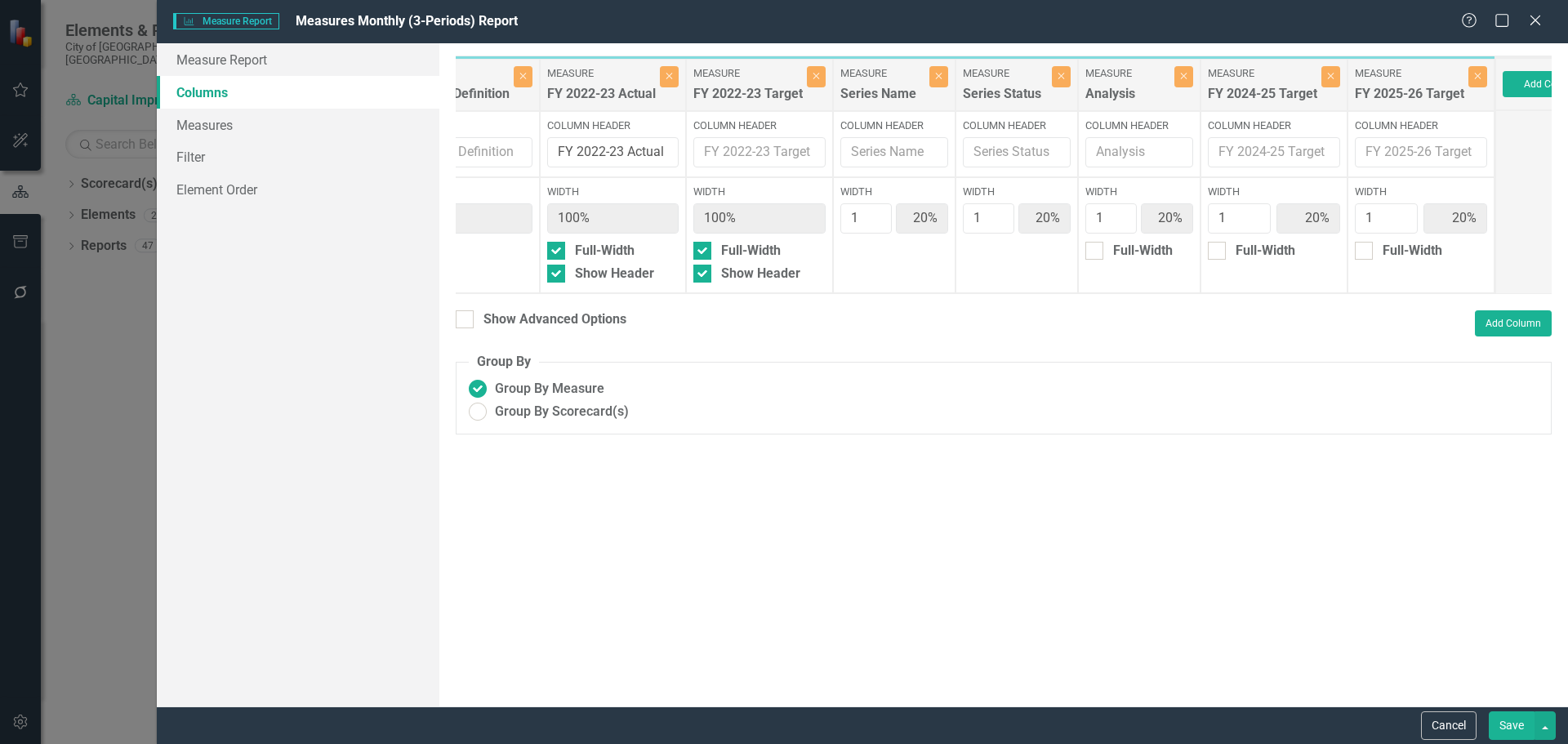
scroll to position [0, 378]
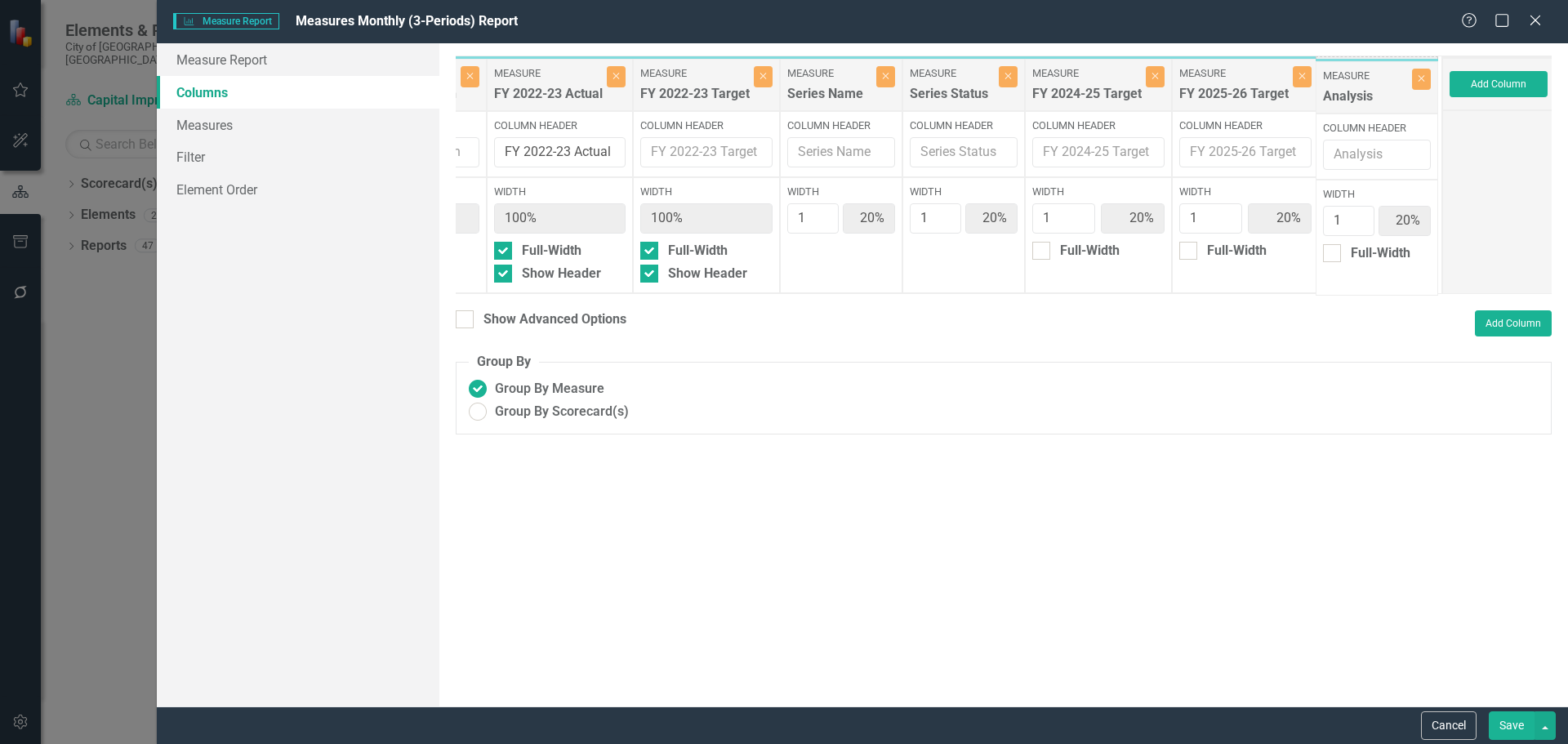
drag, startPoint x: 1066, startPoint y: 92, endPoint x: 1362, endPoint y: 90, distance: 296.0
click at [1361, 89] on div "Measure Performance Measures Close Column Header Performance Measures Width 100…" at bounding box center [760, 174] width 1364 height 238
click at [1512, 719] on button "Save" at bounding box center [1511, 725] width 46 height 28
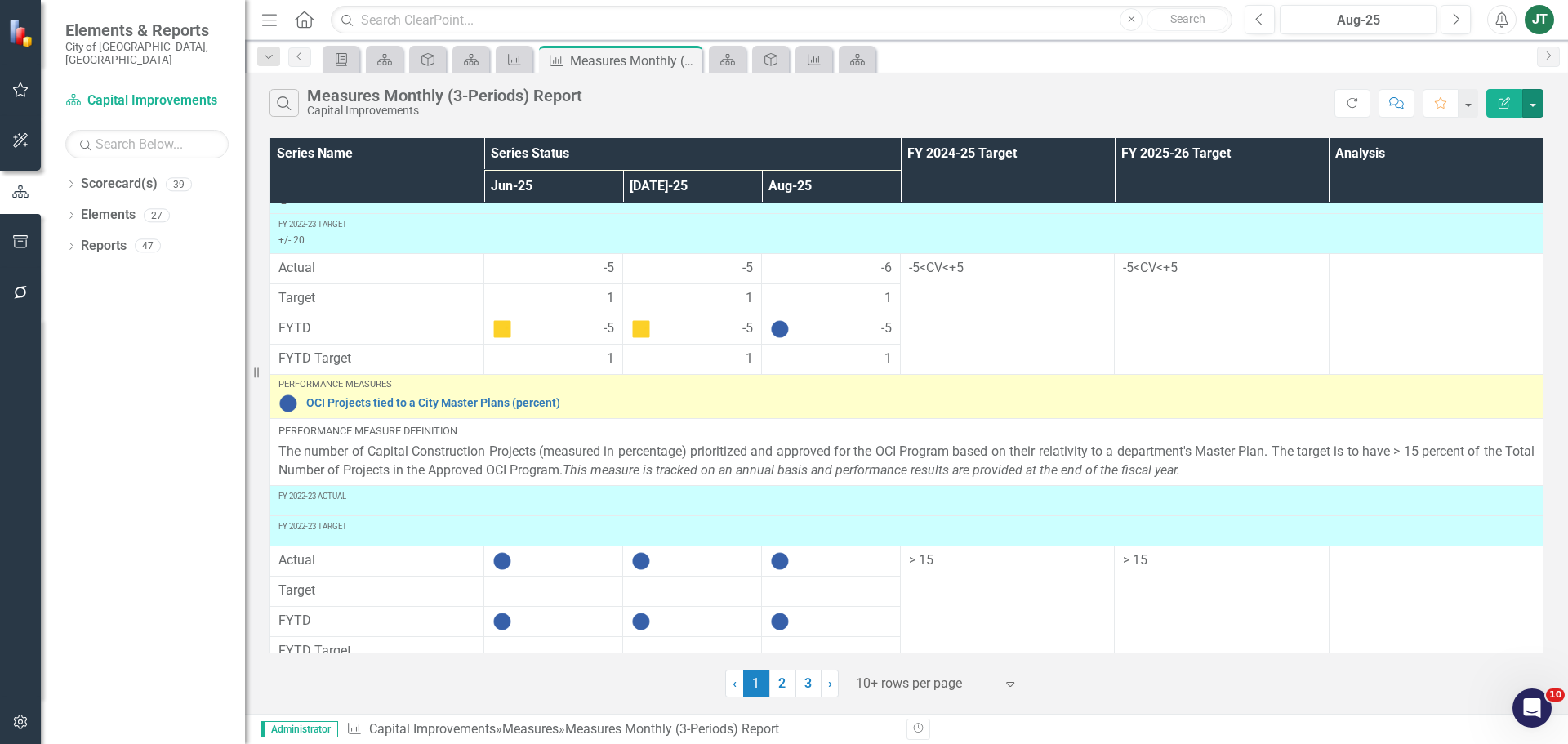
scroll to position [504, 0]
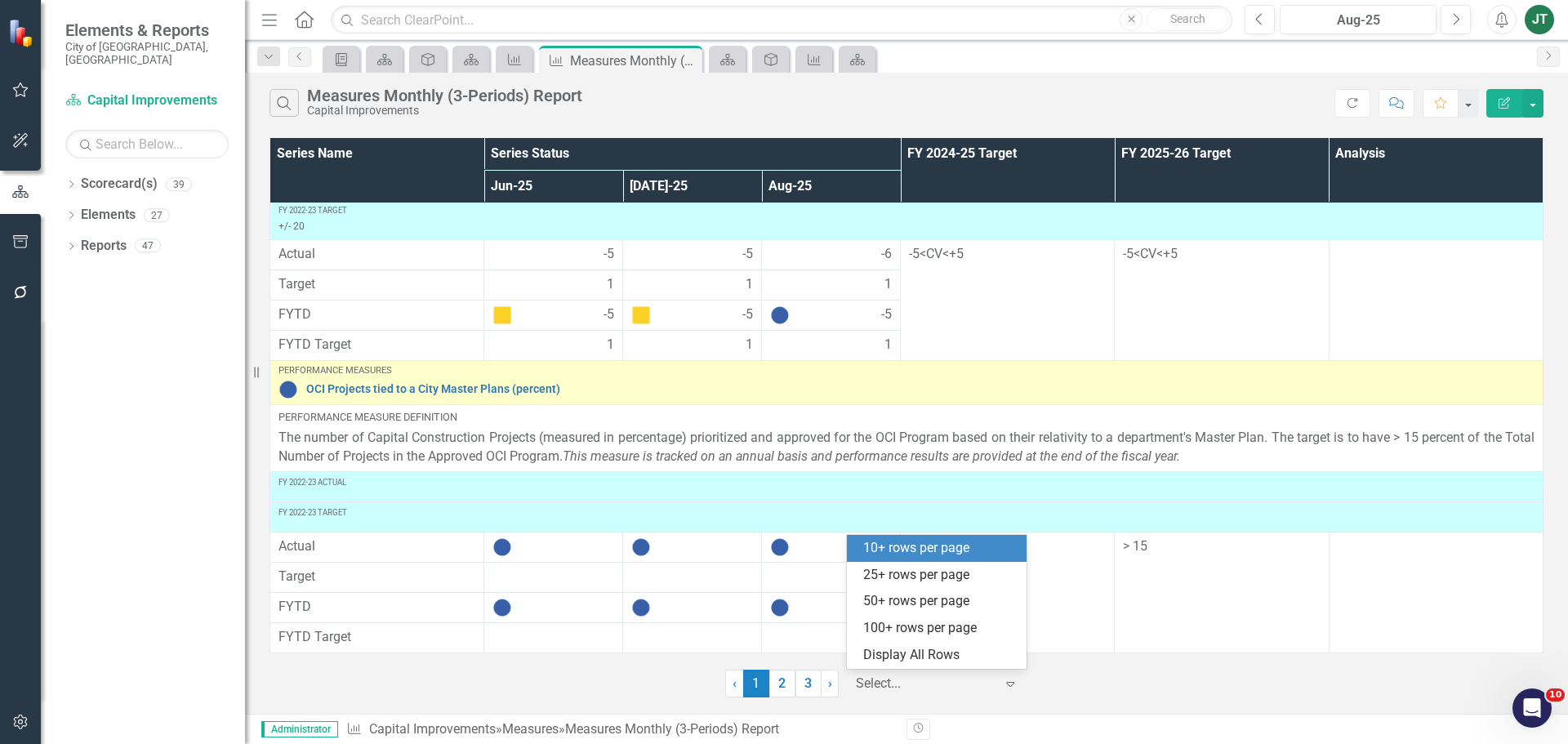
click at [904, 678] on div at bounding box center [925, 684] width 138 height 22
click at [962, 664] on div "Display All Rows" at bounding box center [940, 655] width 154 height 19
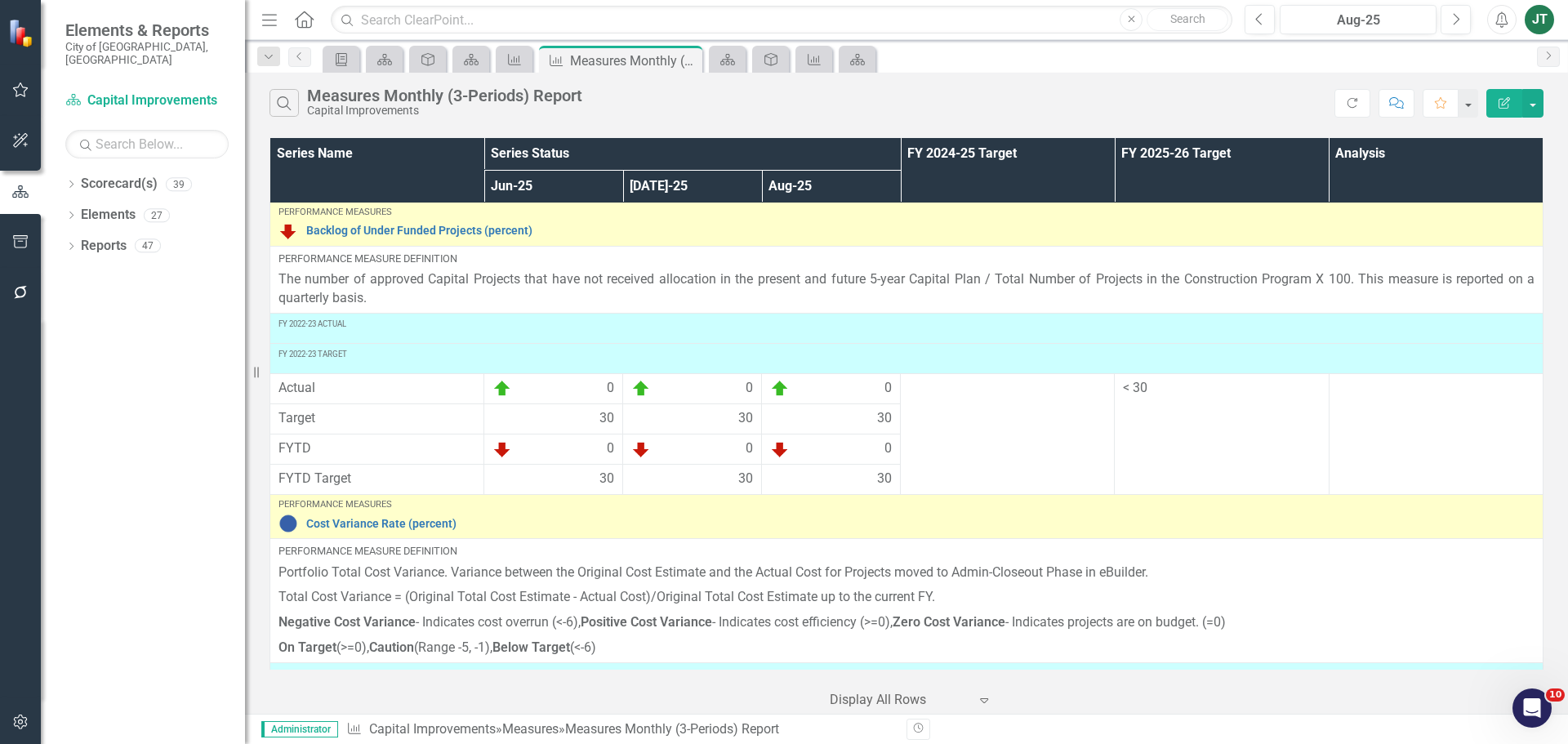
scroll to position [0, 0]
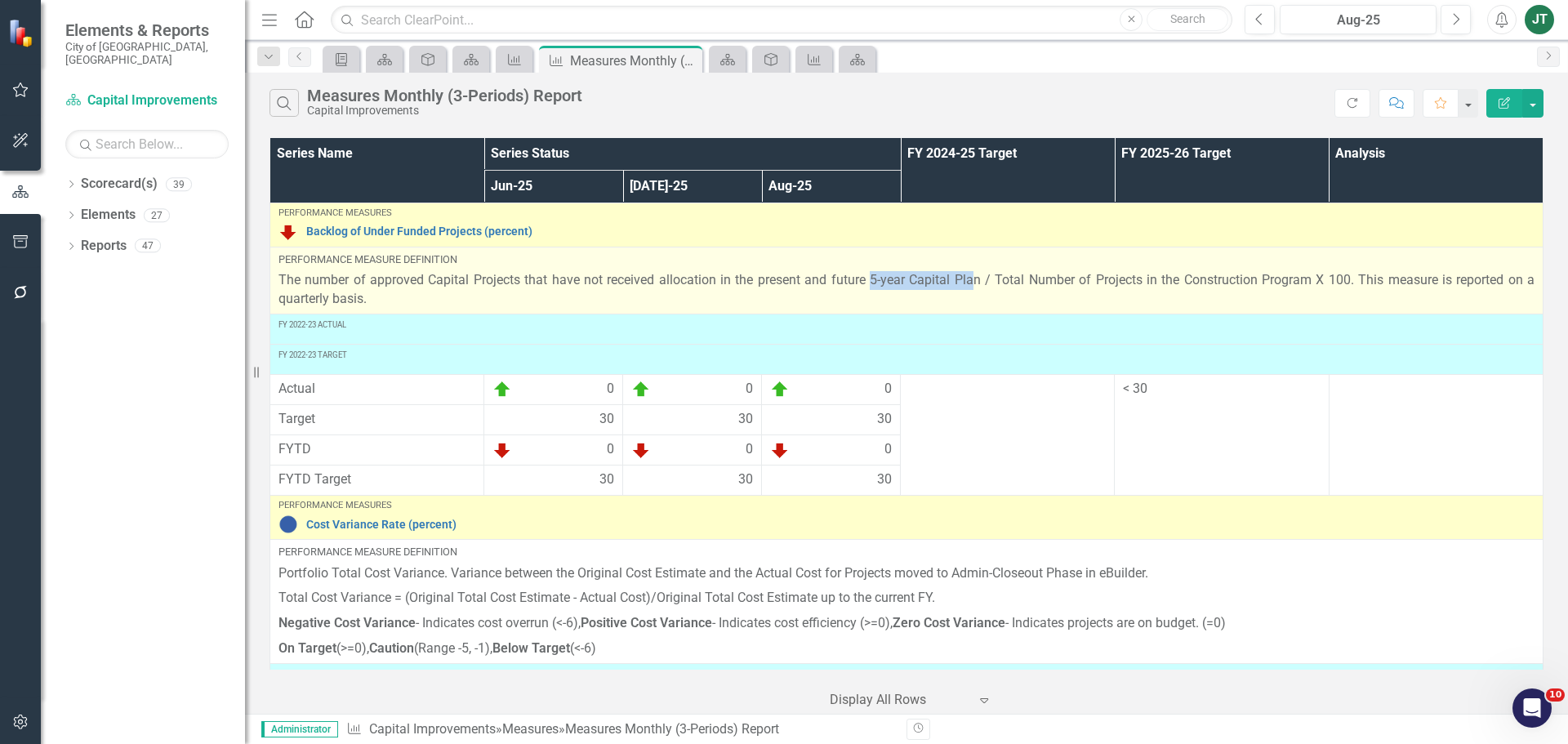
drag, startPoint x: 864, startPoint y: 280, endPoint x: 968, endPoint y: 282, distance: 104.0
click at [968, 282] on p "The number of approved Capital Projects that have not received allocation in th…" at bounding box center [907, 290] width 1256 height 38
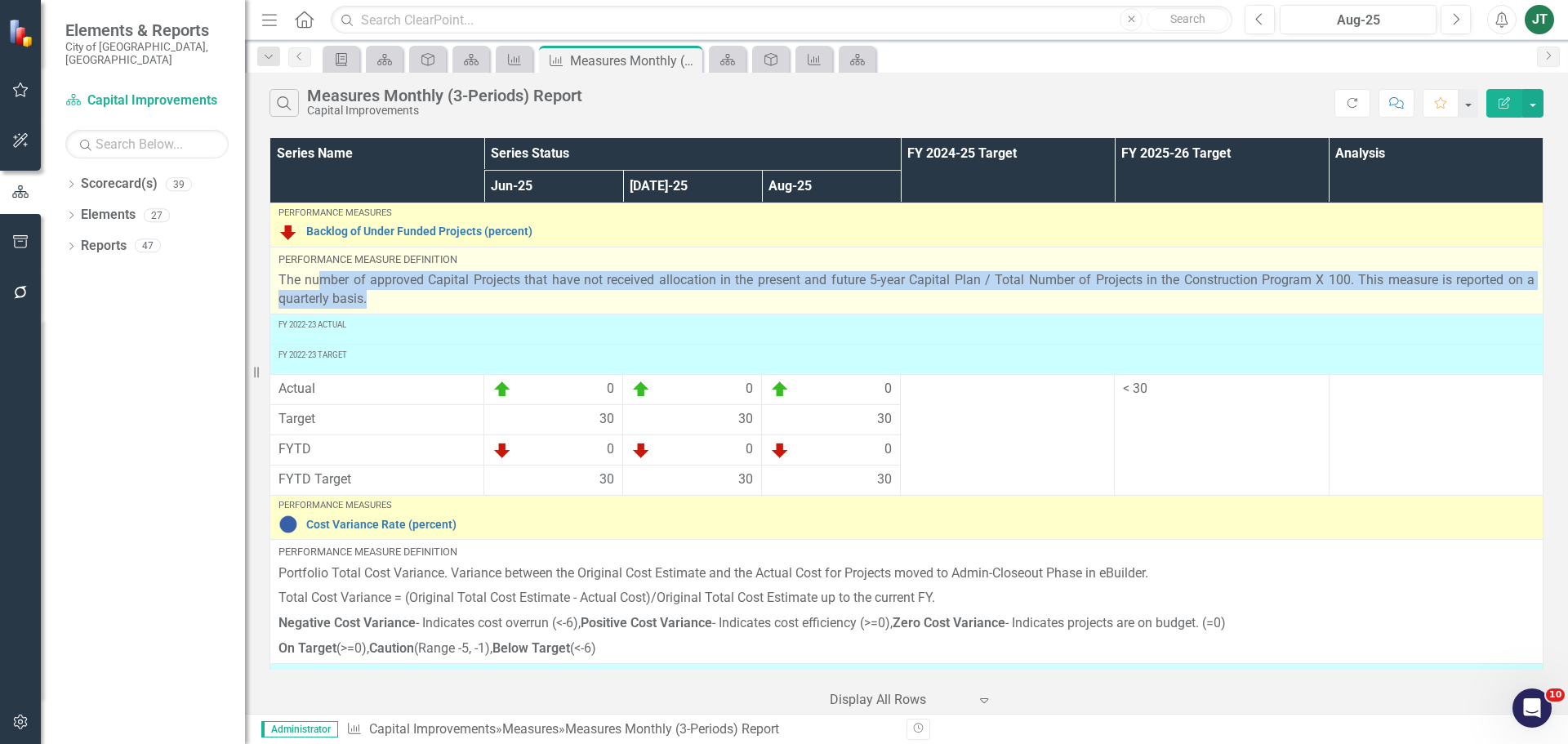
drag, startPoint x: 316, startPoint y: 280, endPoint x: 642, endPoint y: 291, distance: 326.2
click at [642, 291] on p "The number of approved Capital Projects that have not received allocation in th…" at bounding box center [907, 290] width 1256 height 38
click at [639, 299] on p "The number of approved Capital Projects that have not received allocation in th…" at bounding box center [907, 290] width 1256 height 38
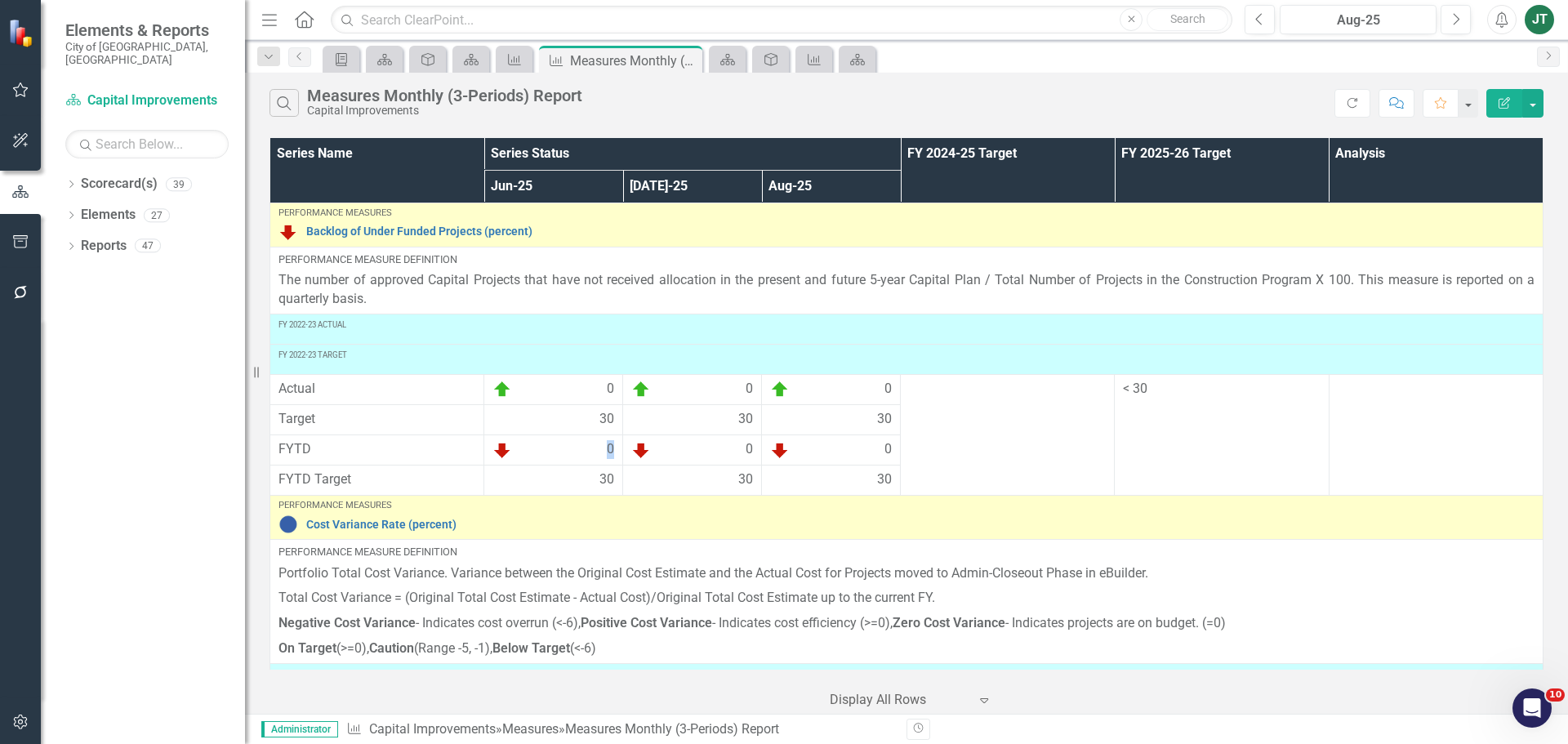
drag, startPoint x: 612, startPoint y: 446, endPoint x: 601, endPoint y: 448, distance: 11.2
click at [601, 448] on td "0" at bounding box center [553, 449] width 138 height 30
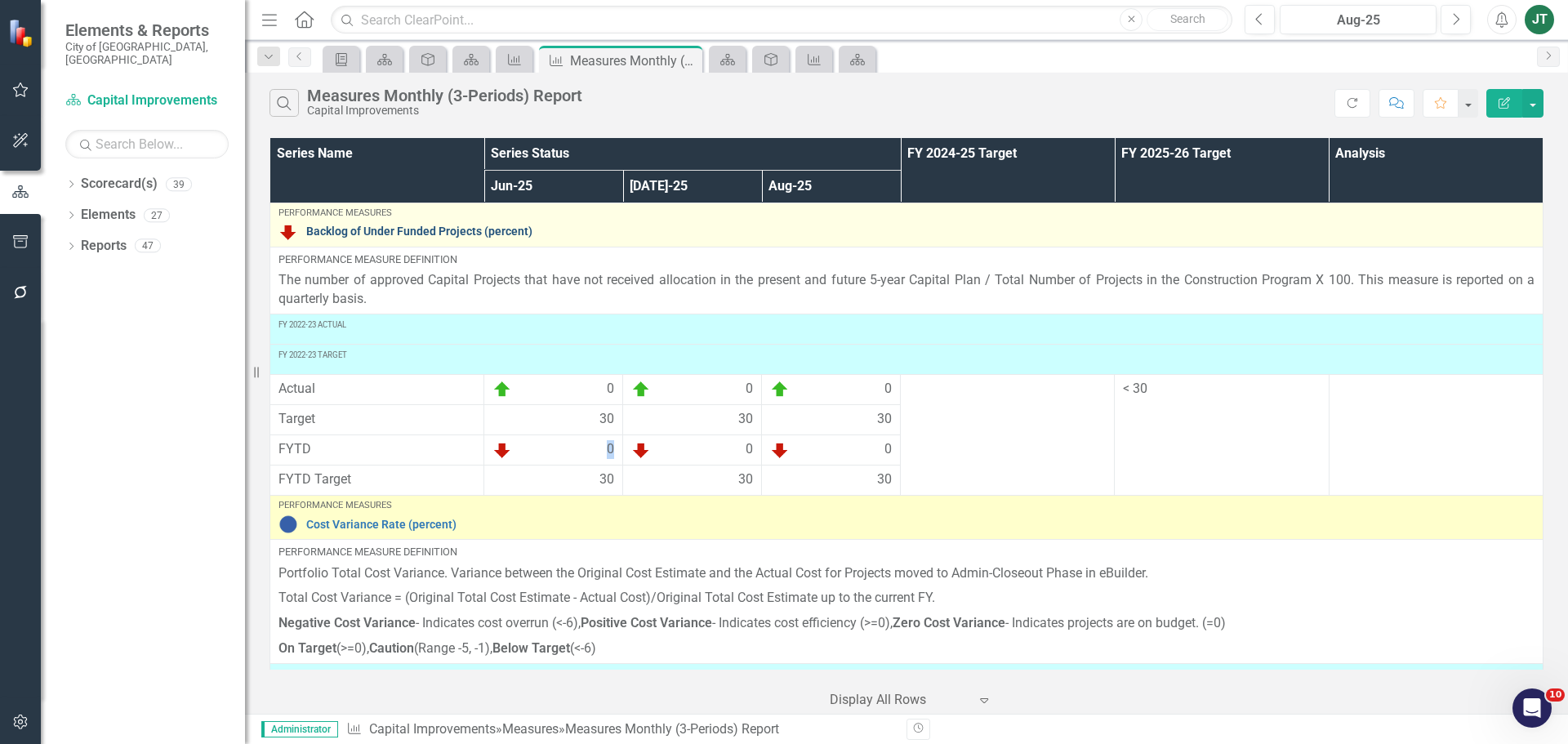
click at [454, 231] on link "Backlog of Under Funded Projects (percent)" at bounding box center [920, 231] width 1228 height 12
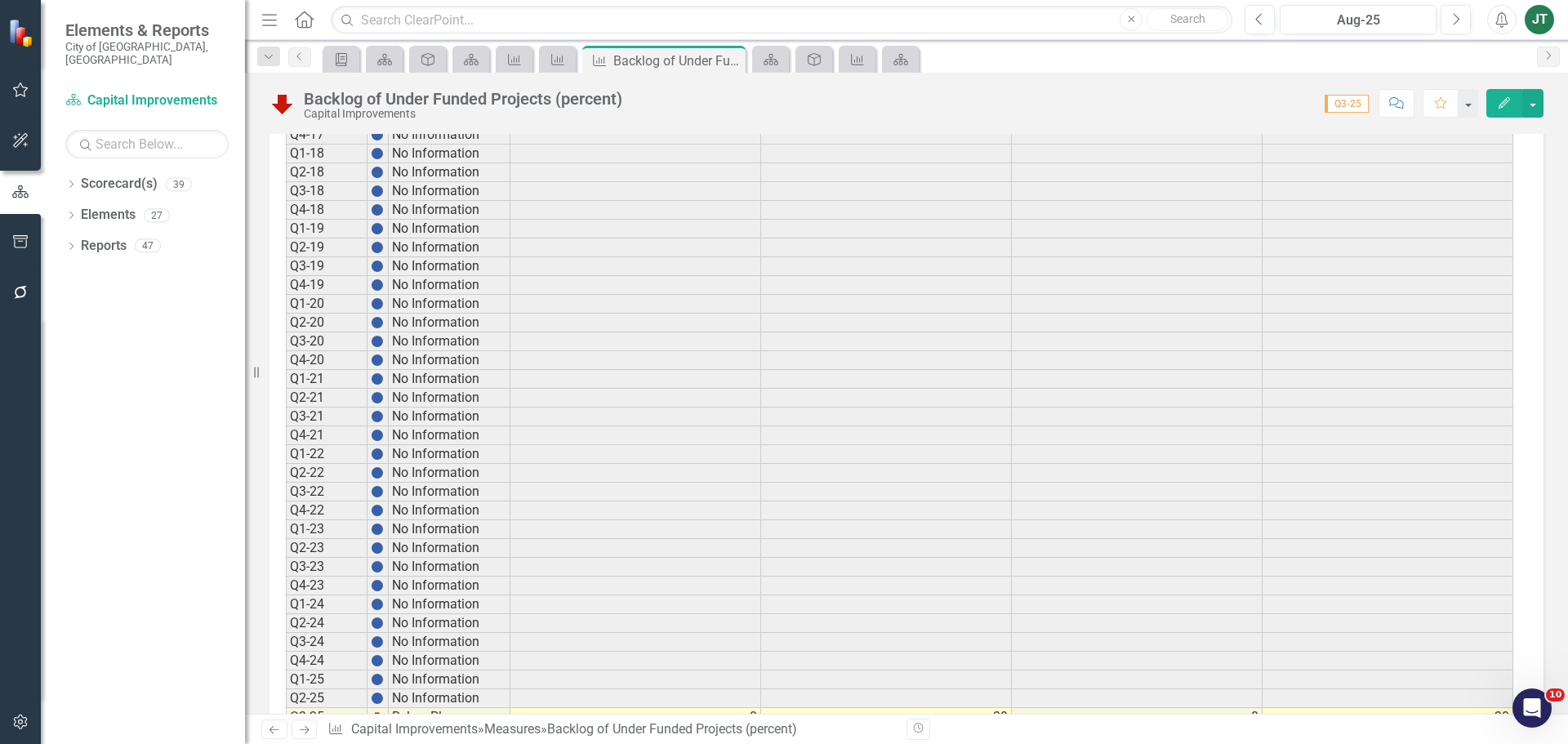
scroll to position [1223, 0]
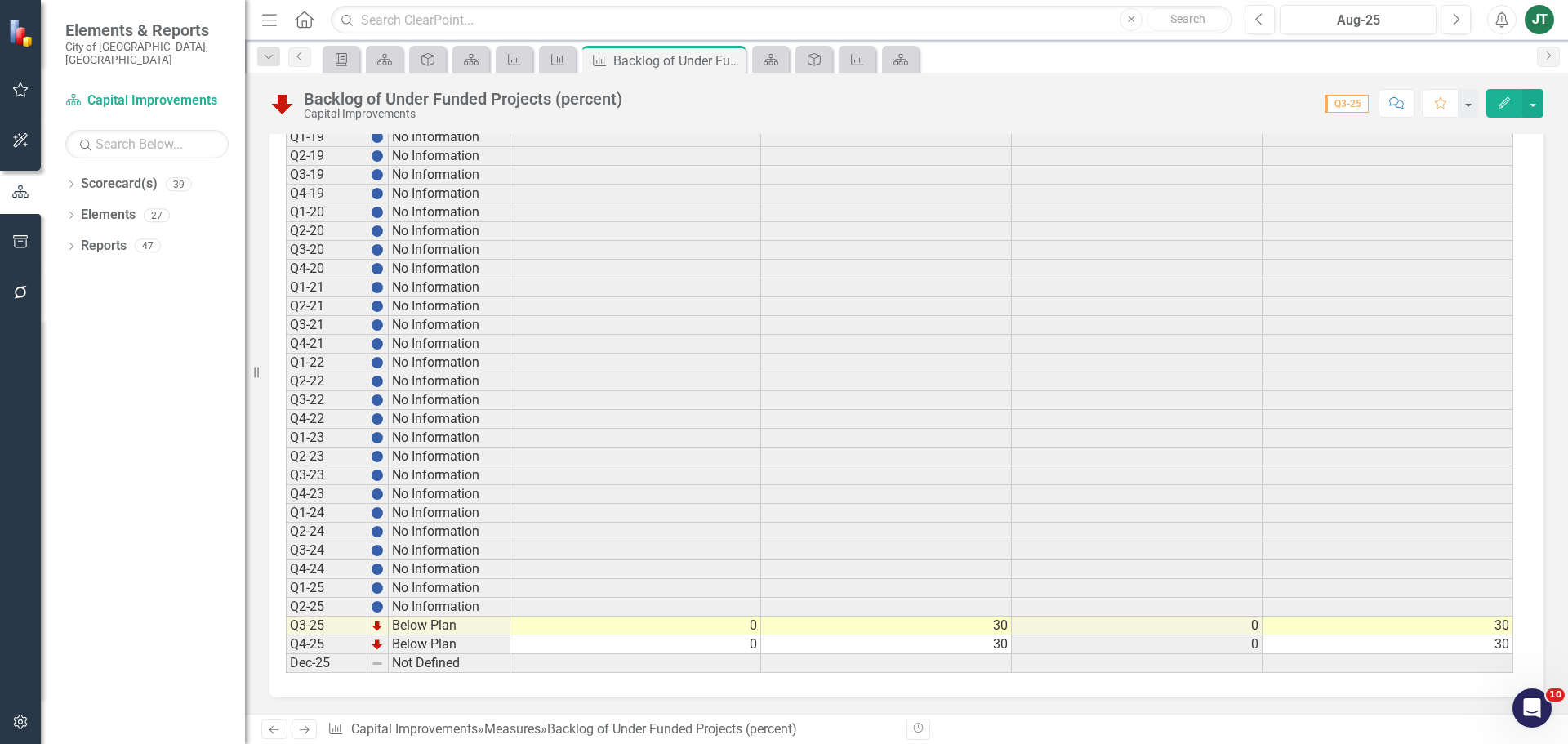
click at [758, 625] on td "0" at bounding box center [636, 626] width 251 height 19
type textarea "0"
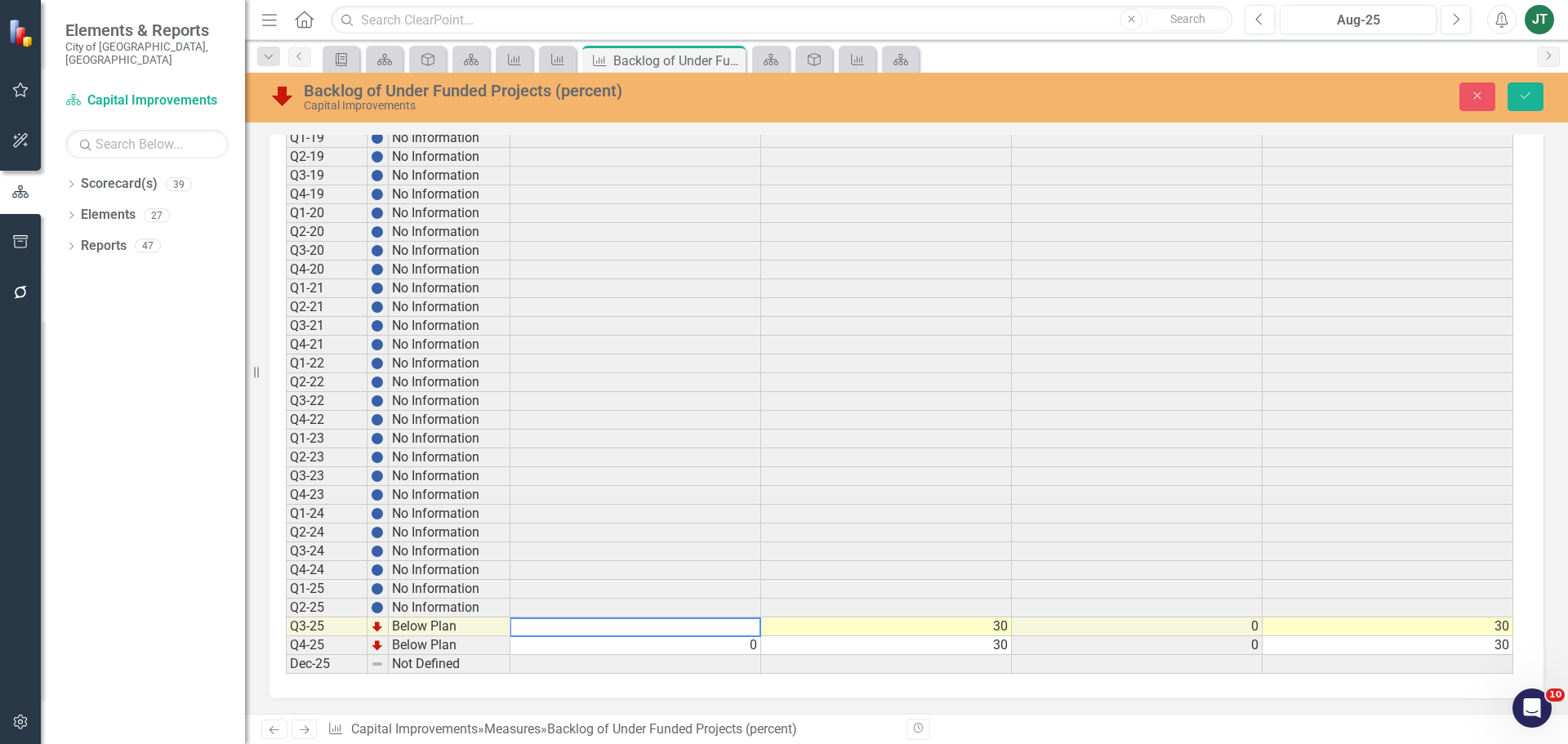
click at [742, 640] on td "0" at bounding box center [636, 645] width 251 height 19
click at [753, 640] on td "0" at bounding box center [636, 645] width 251 height 19
type textarea "0"
click at [755, 639] on textarea "0" at bounding box center [635, 645] width 251 height 20
click at [1532, 99] on icon "Save" at bounding box center [1526, 95] width 15 height 11
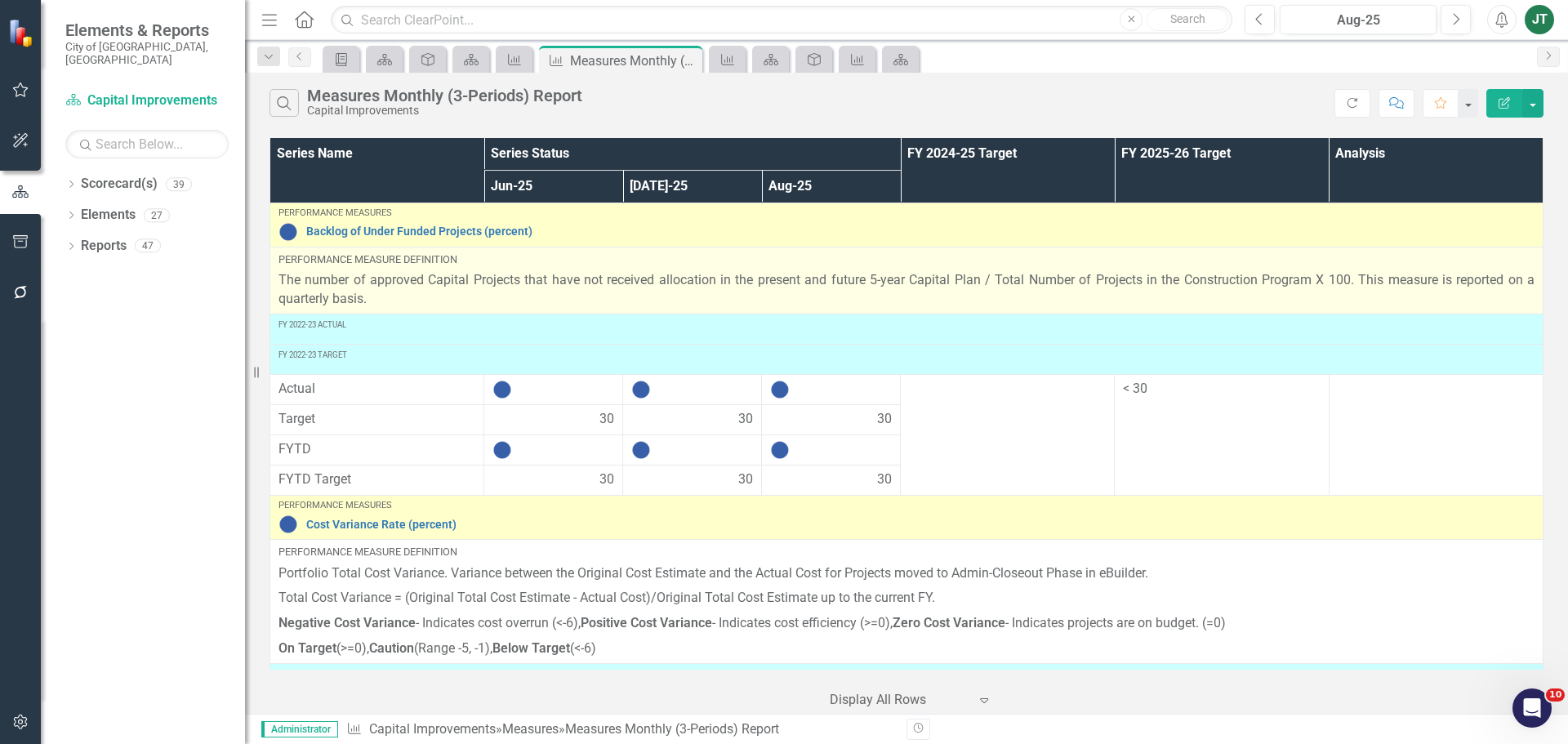
click at [447, 298] on p "The number of approved Capital Projects that have not received allocation in th…" at bounding box center [907, 290] width 1256 height 38
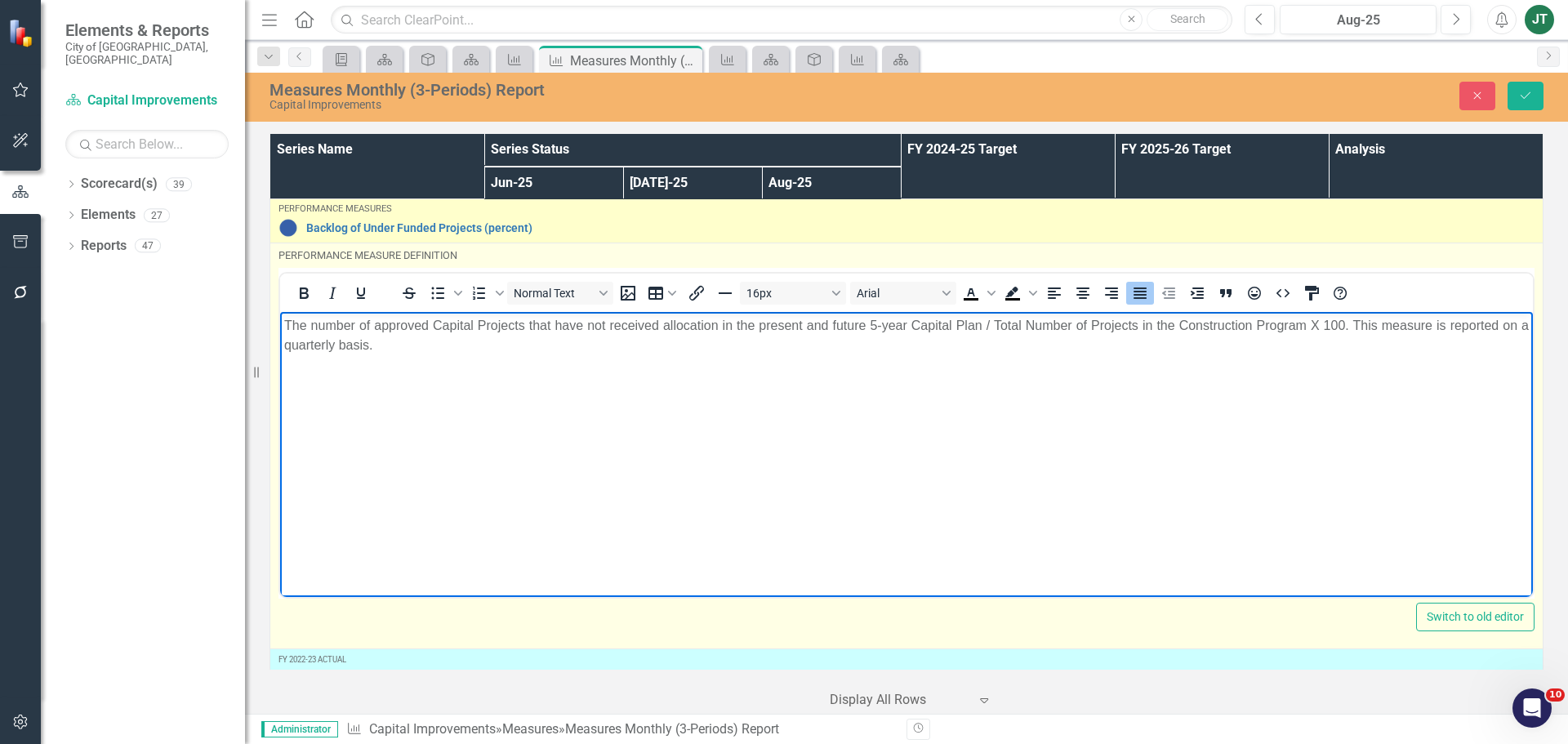
click at [434, 326] on p "The number of approved Capital Projects that have not received allocation in th…" at bounding box center [906, 335] width 1244 height 40
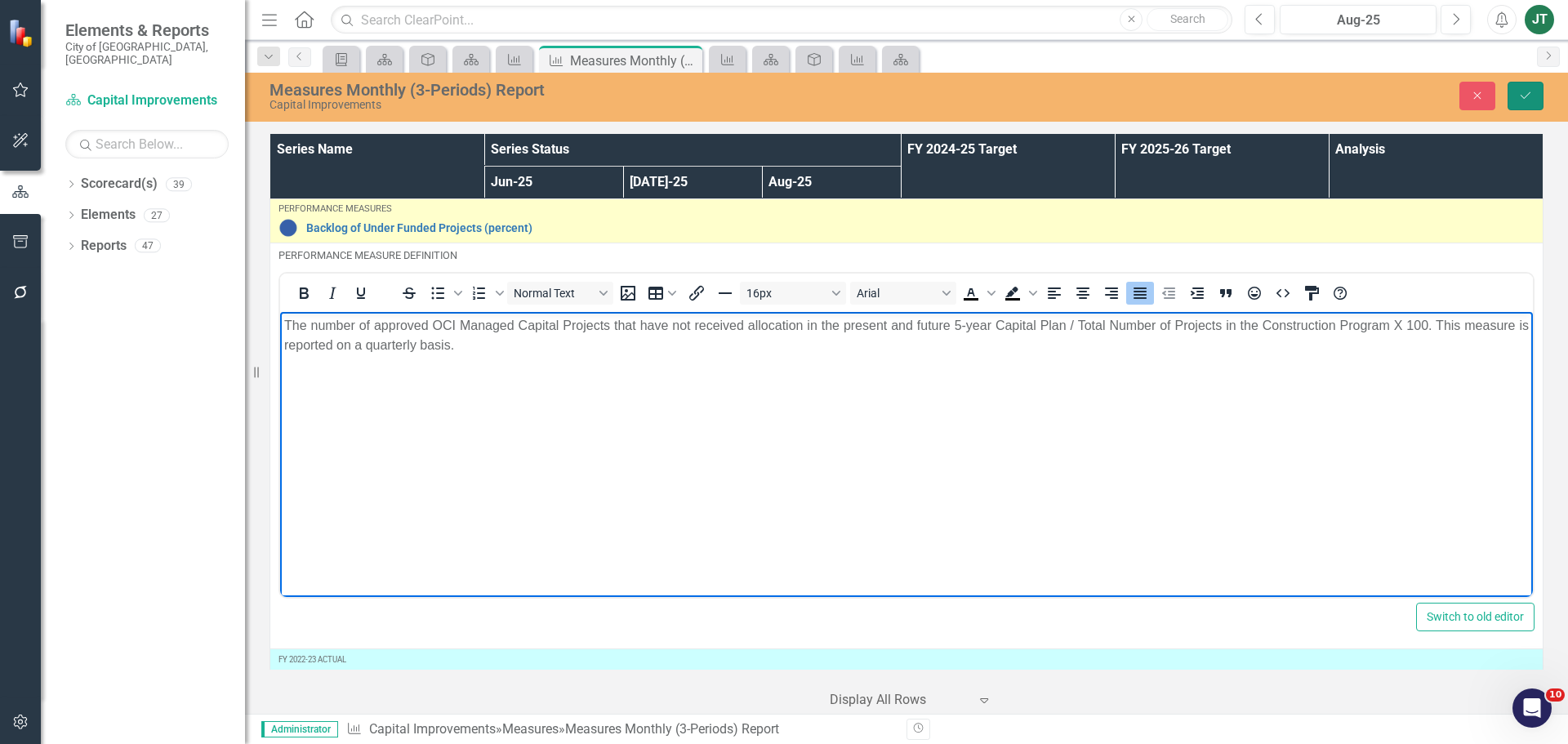
click at [1536, 100] on button "Save" at bounding box center [1526, 96] width 36 height 28
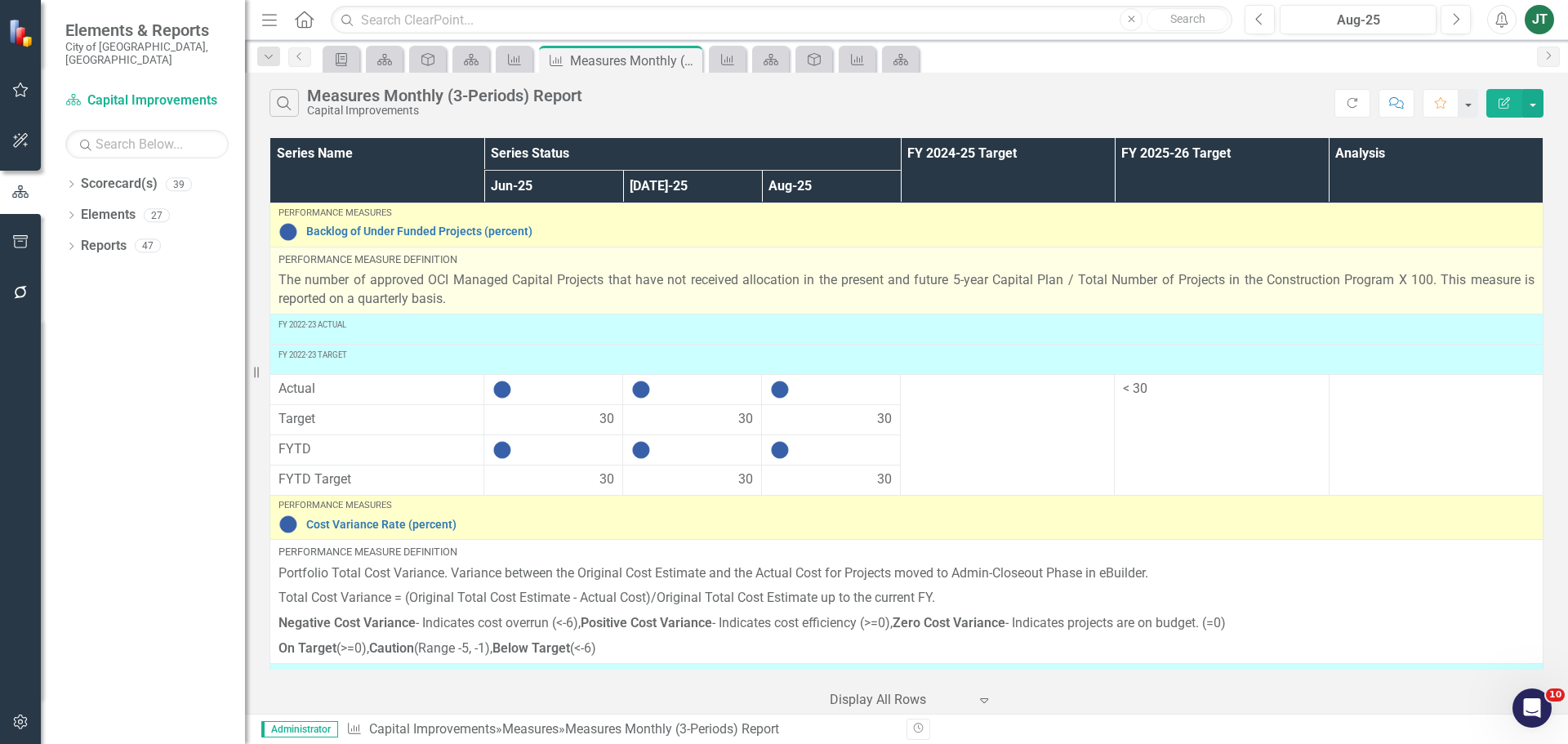
click at [941, 284] on p "The number of approved OCI Managed Capital Projects that have not received allo…" at bounding box center [907, 290] width 1256 height 38
click at [944, 279] on p "The number of approved OCI Managed Capital Projects that have not received allo…" at bounding box center [907, 290] width 1256 height 38
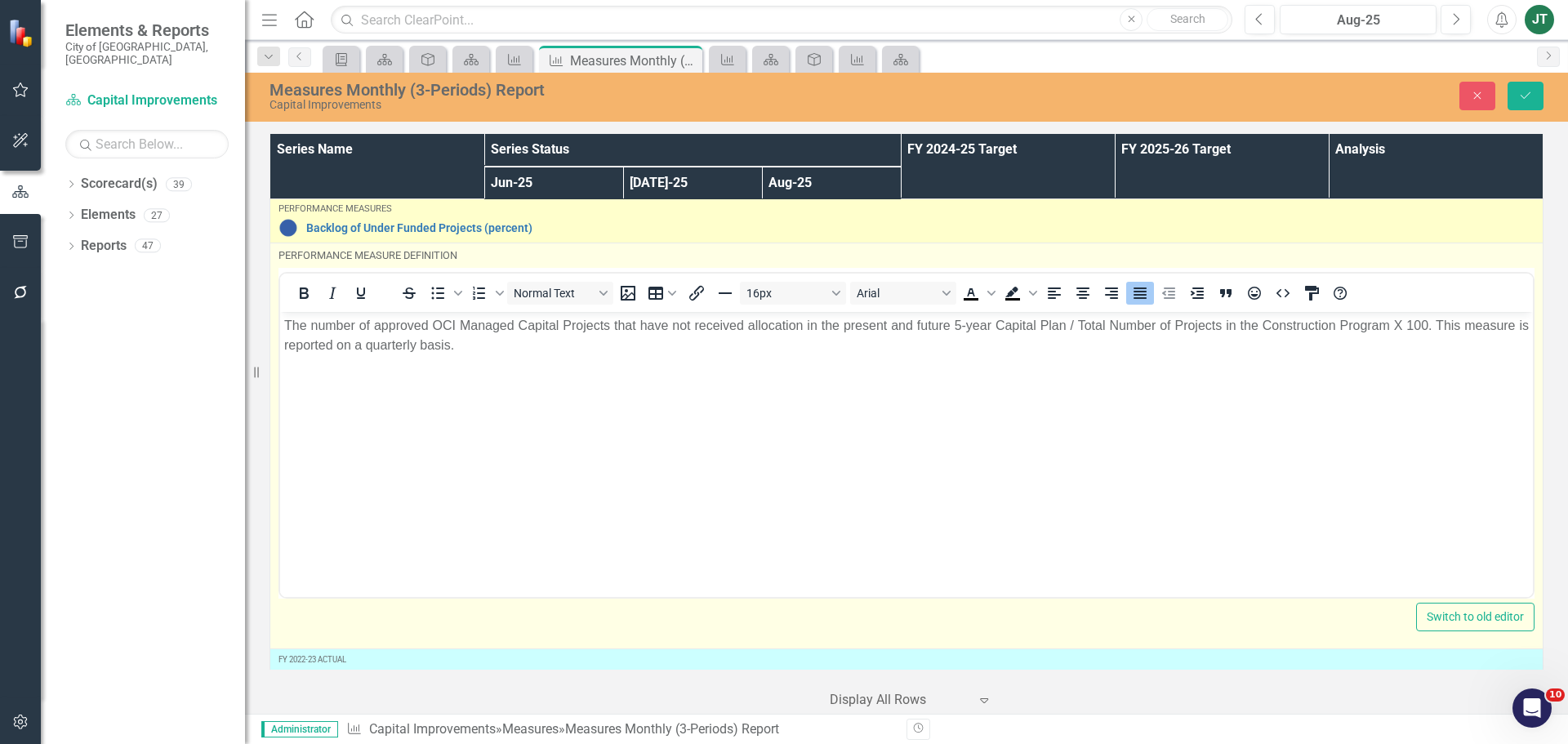
click at [953, 337] on p "The number of approved OCI Managed Capital Projects that have not received allo…" at bounding box center [906, 335] width 1244 height 40
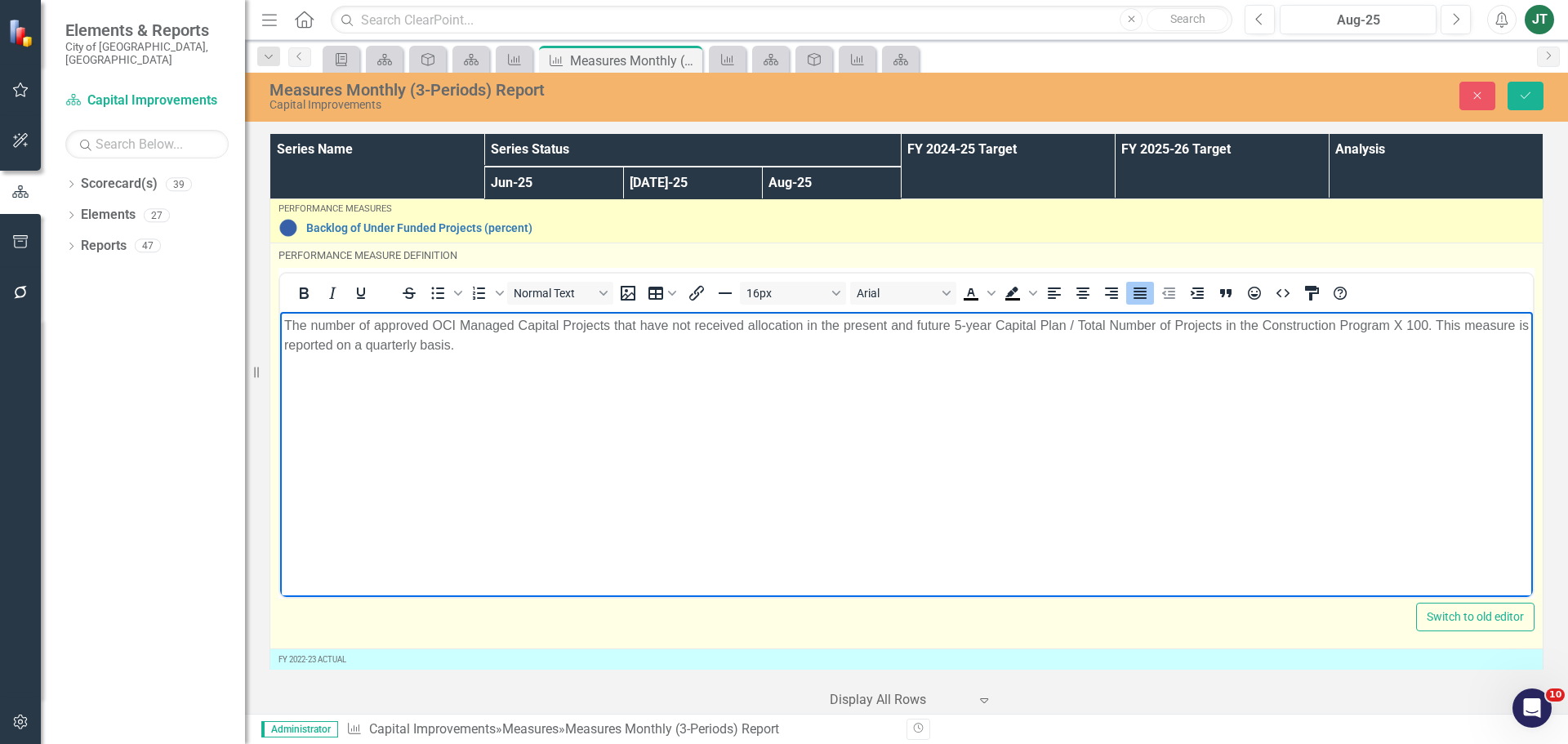
click at [944, 322] on p "The number of approved OCI Managed Capital Projects that have not received allo…" at bounding box center [906, 335] width 1244 height 40
drag, startPoint x: 944, startPoint y: 324, endPoint x: 691, endPoint y: 329, distance: 253.0
click at [691, 329] on p "The number of approved OCI Managed Capital Projects that have not received allo…" at bounding box center [906, 335] width 1244 height 40
drag, startPoint x: 895, startPoint y: 329, endPoint x: 906, endPoint y: 329, distance: 11.0
click at [896, 329] on p "The number of approved OCI Managed Capital Projects that have not fully funded …" at bounding box center [906, 335] width 1244 height 40
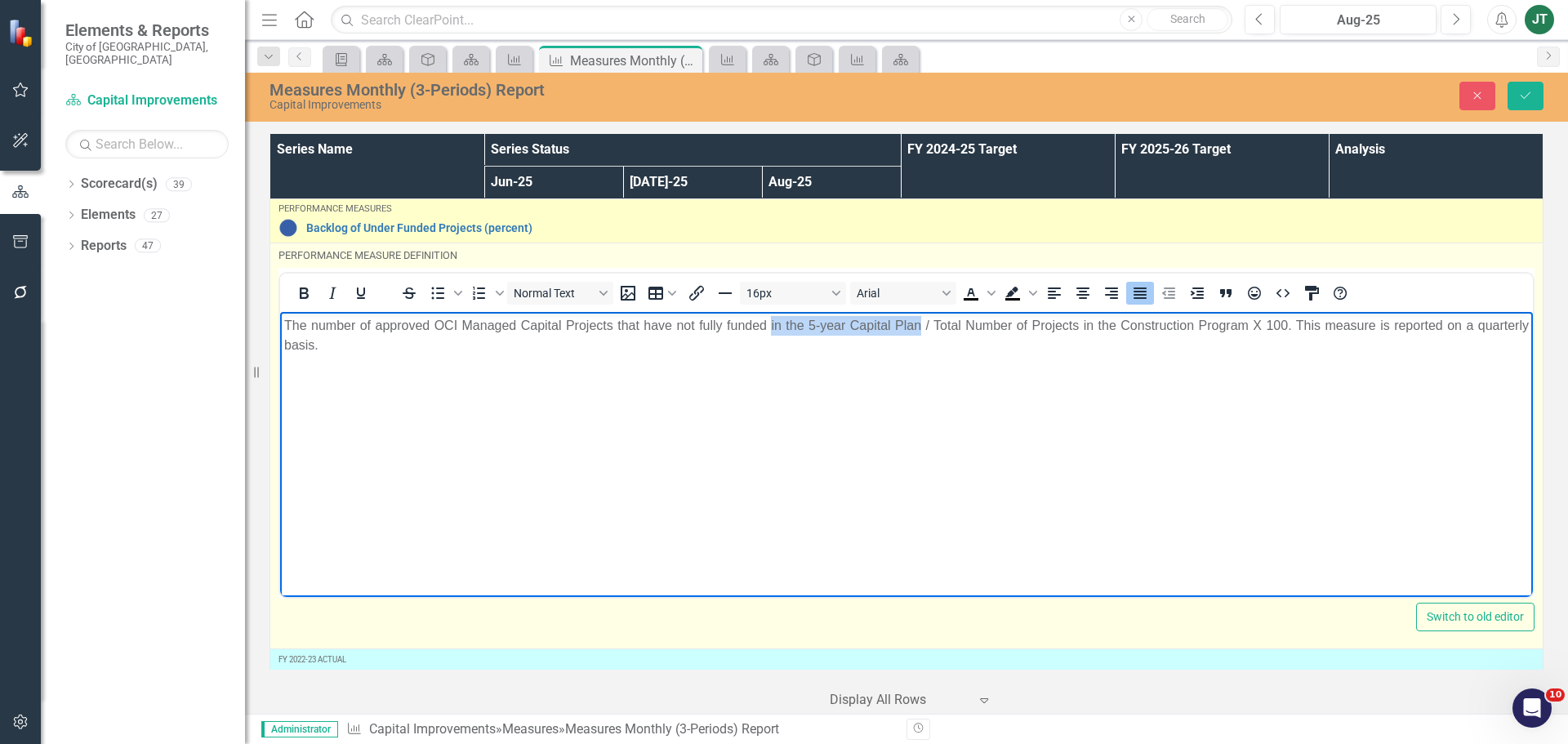
drag, startPoint x: 915, startPoint y: 323, endPoint x: 767, endPoint y: 332, distance: 148.3
click at [767, 332] on p "The number of approved OCI Managed Capital Projects that have not fully funded …" at bounding box center [906, 335] width 1244 height 40
click at [689, 324] on p "The number of approved OCI Managed Capital Projects that have not fully funded …" at bounding box center [906, 325] width 1244 height 20
drag, startPoint x: 1140, startPoint y: 433, endPoint x: 1335, endPoint y: 350, distance: 211.9
click at [1145, 432] on body "The number of approved OCI Managed Capital Projects that are not fully funded /…" at bounding box center [906, 433] width 1253 height 245
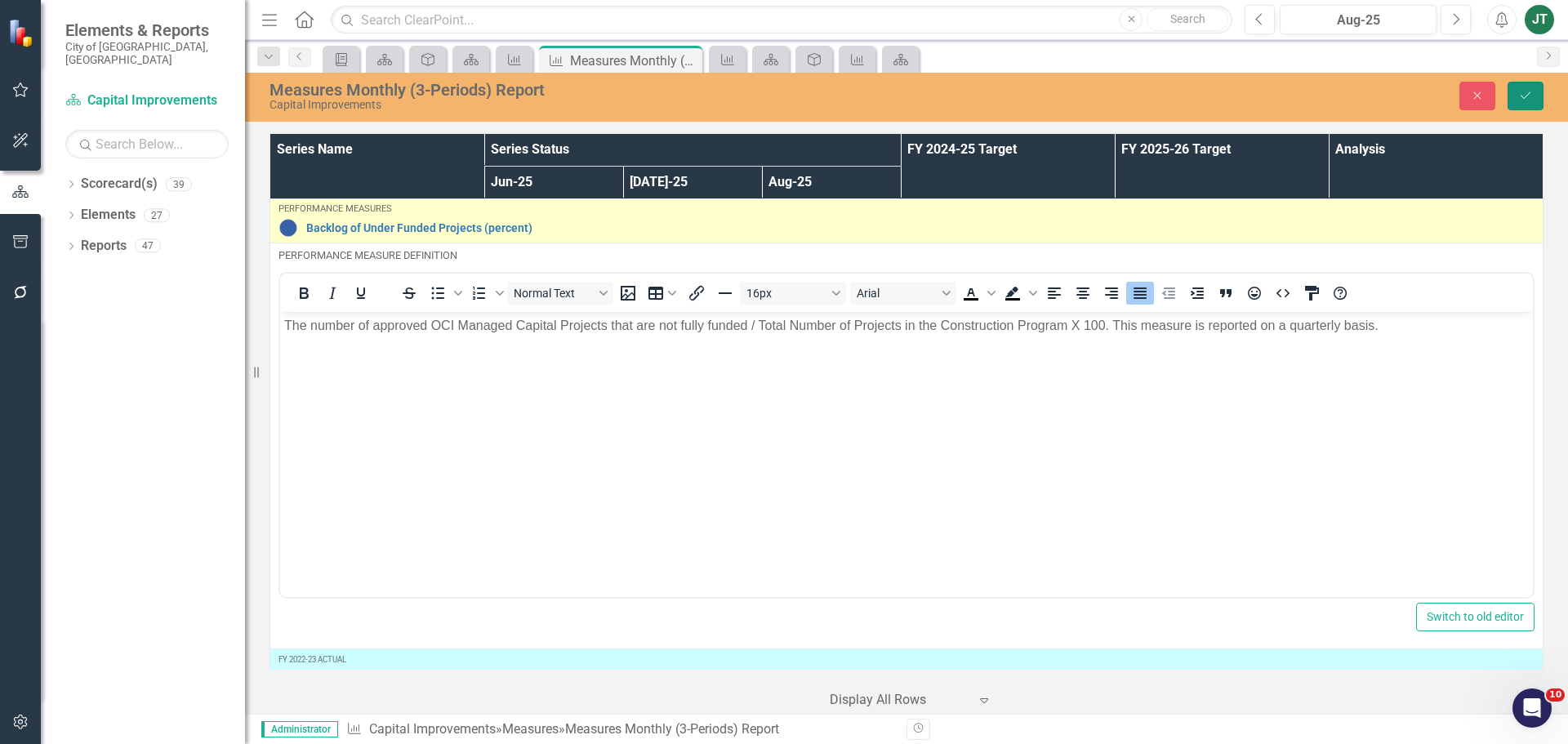
click at [1522, 98] on icon "submit" at bounding box center [1526, 95] width 9 height 7
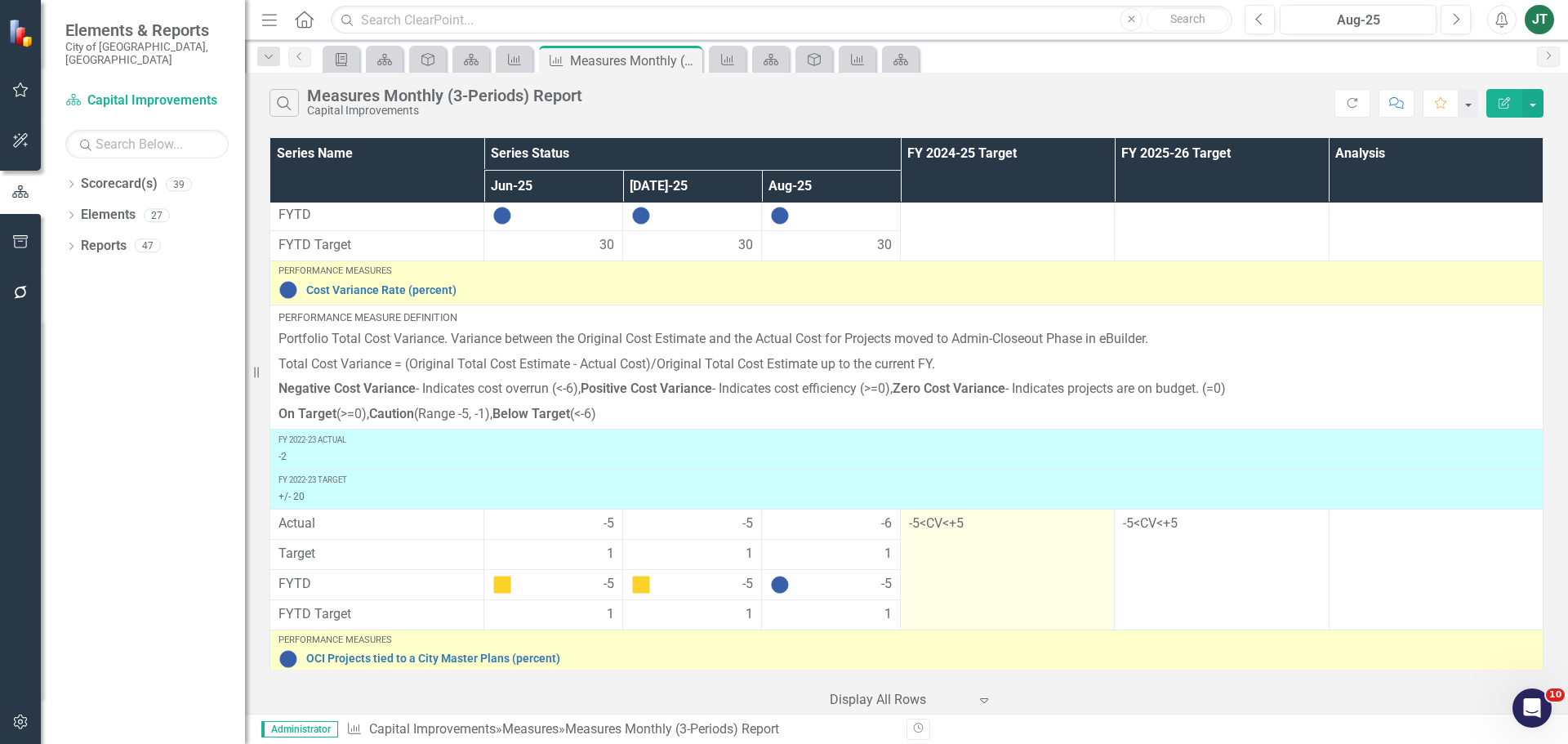
scroll to position [245, 0]
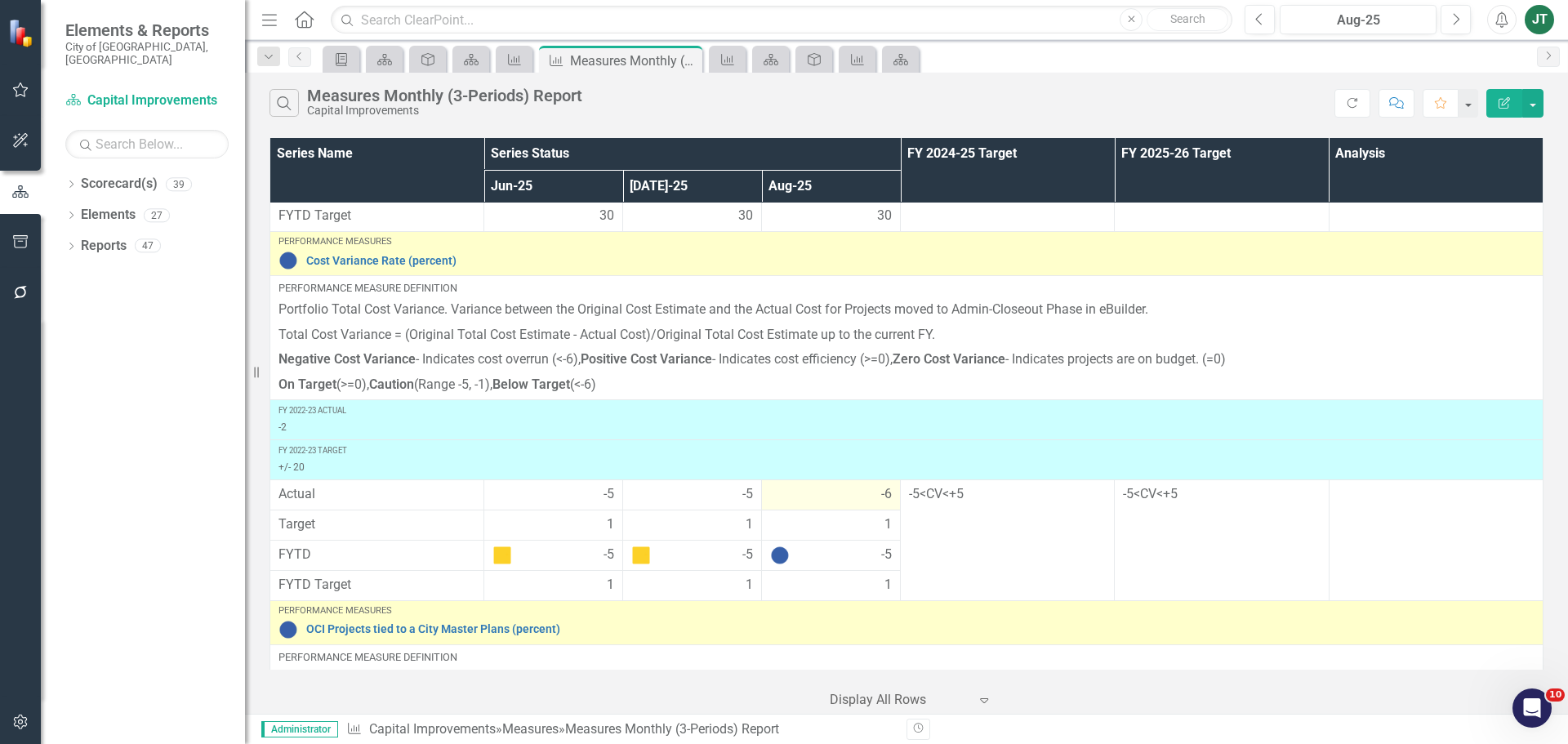
click at [885, 493] on span "-6" at bounding box center [886, 494] width 10 height 19
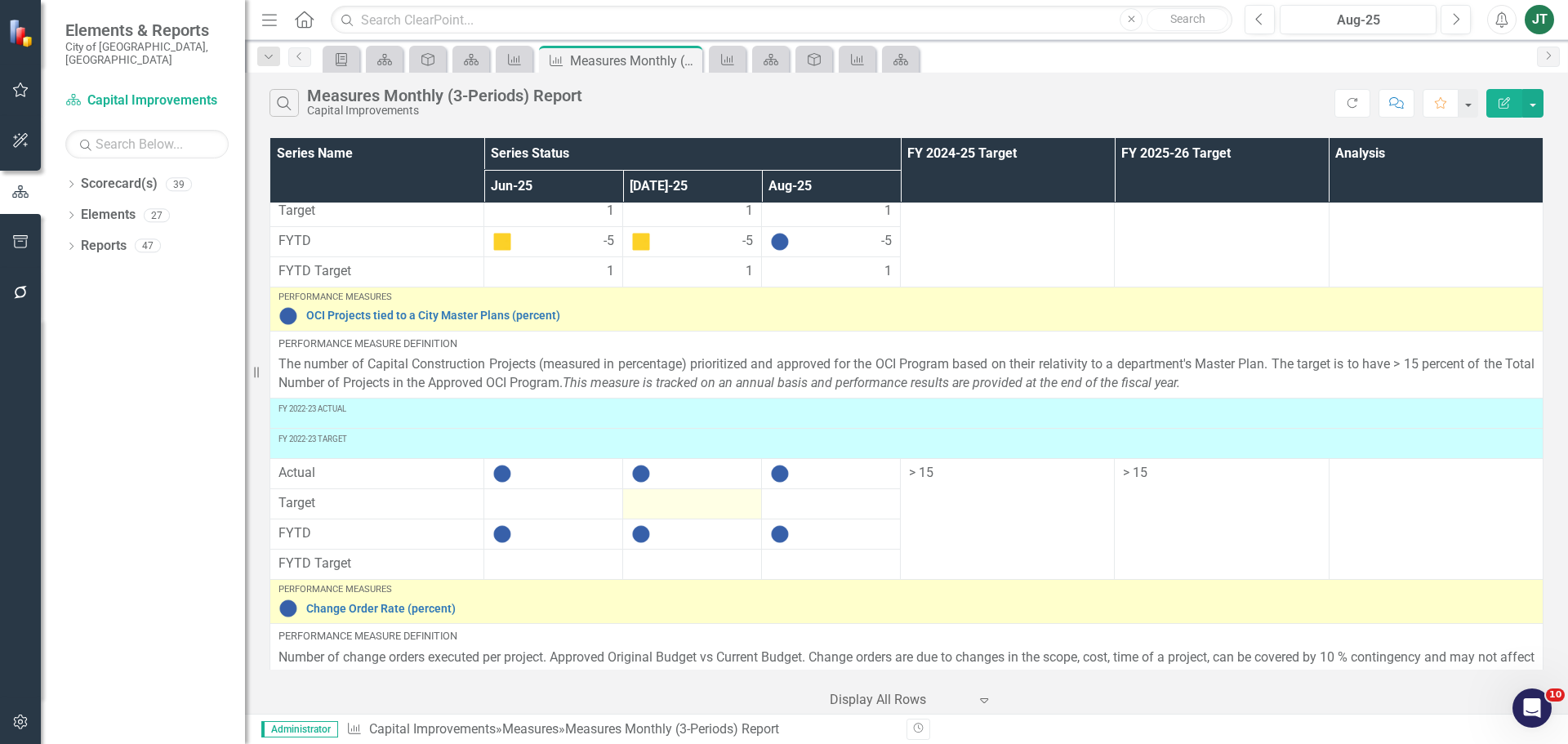
scroll to position [572, 0]
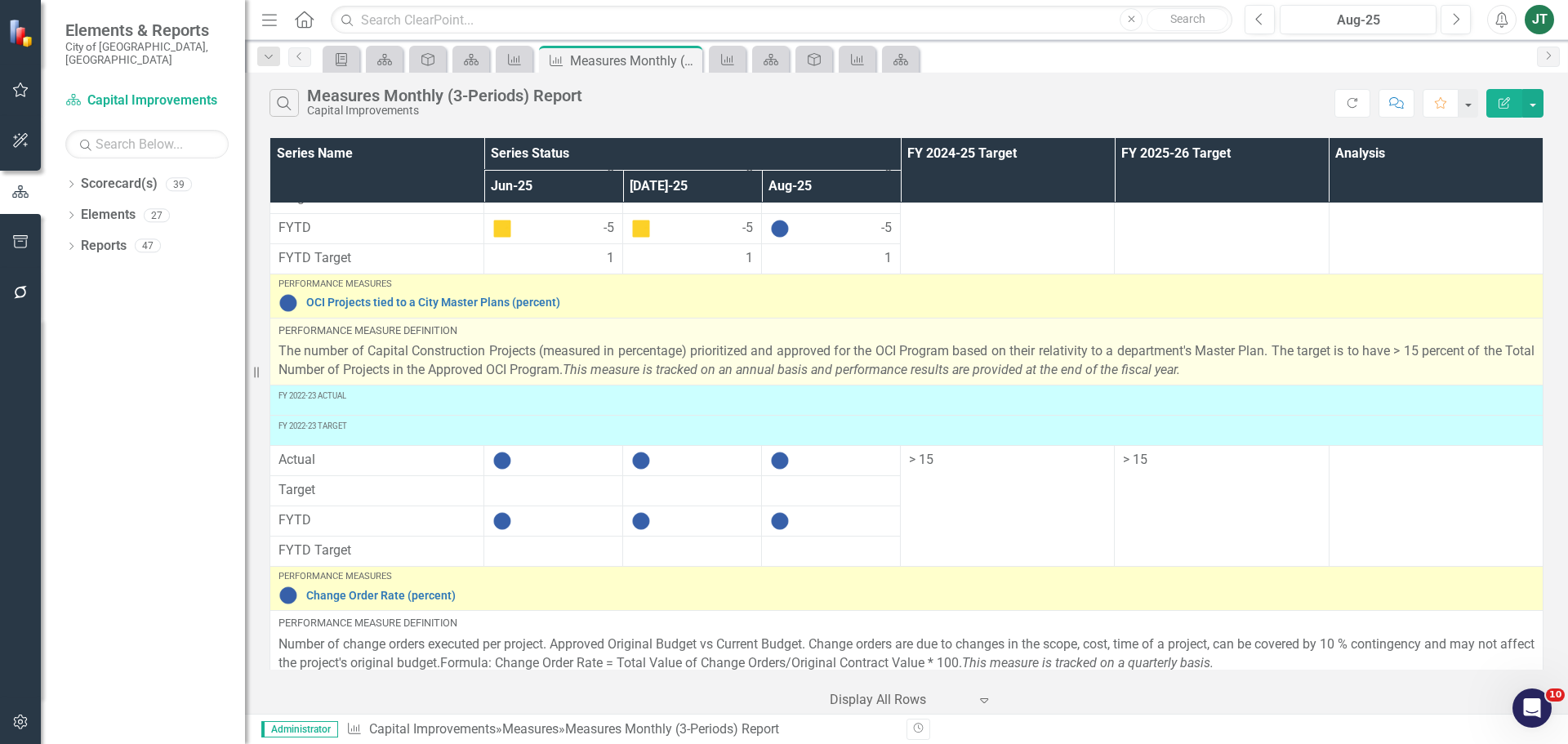
click at [460, 362] on p "The number of Capital Construction Projects (measured in percentage) prioritize…" at bounding box center [907, 361] width 1256 height 38
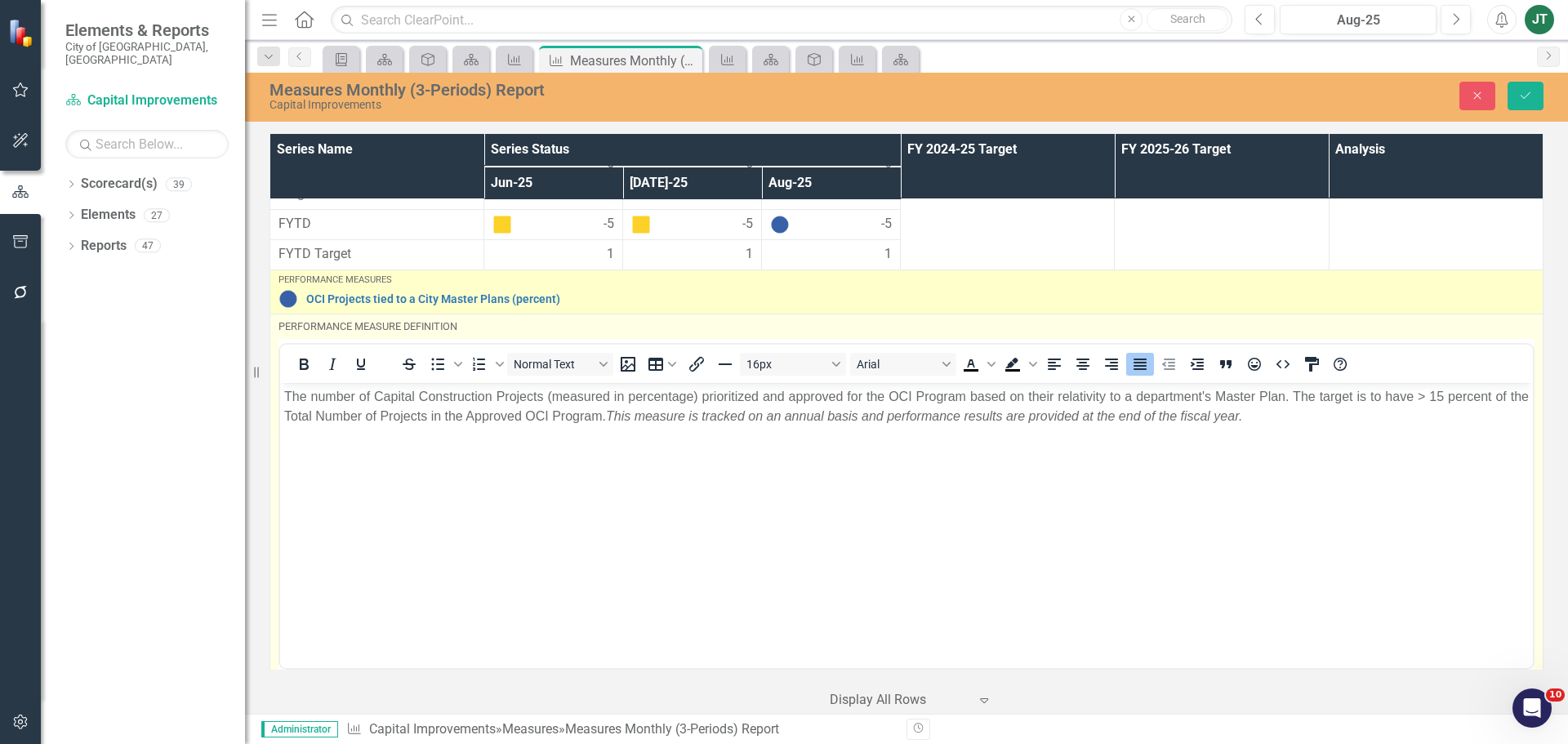
scroll to position [0, 0]
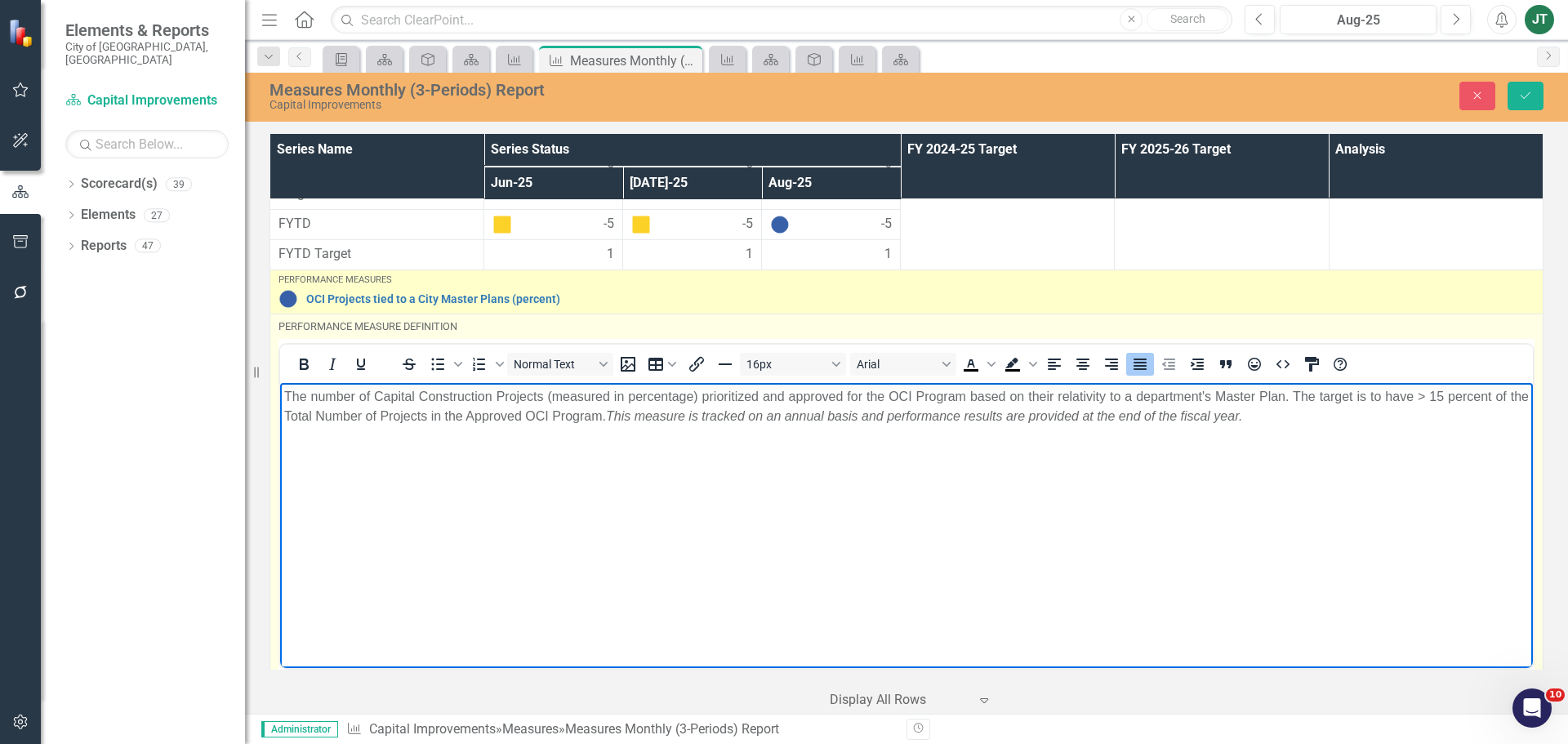
drag, startPoint x: 362, startPoint y: 425, endPoint x: 362, endPoint y: 410, distance: 15.0
click at [362, 420] on p "The number of Capital Construction Projects (measured in percentage) prioritize…" at bounding box center [906, 406] width 1244 height 40
click at [368, 392] on p "The number of Capital Construction Projects (measured in percentage) prioritize…" at bounding box center [906, 406] width 1244 height 40
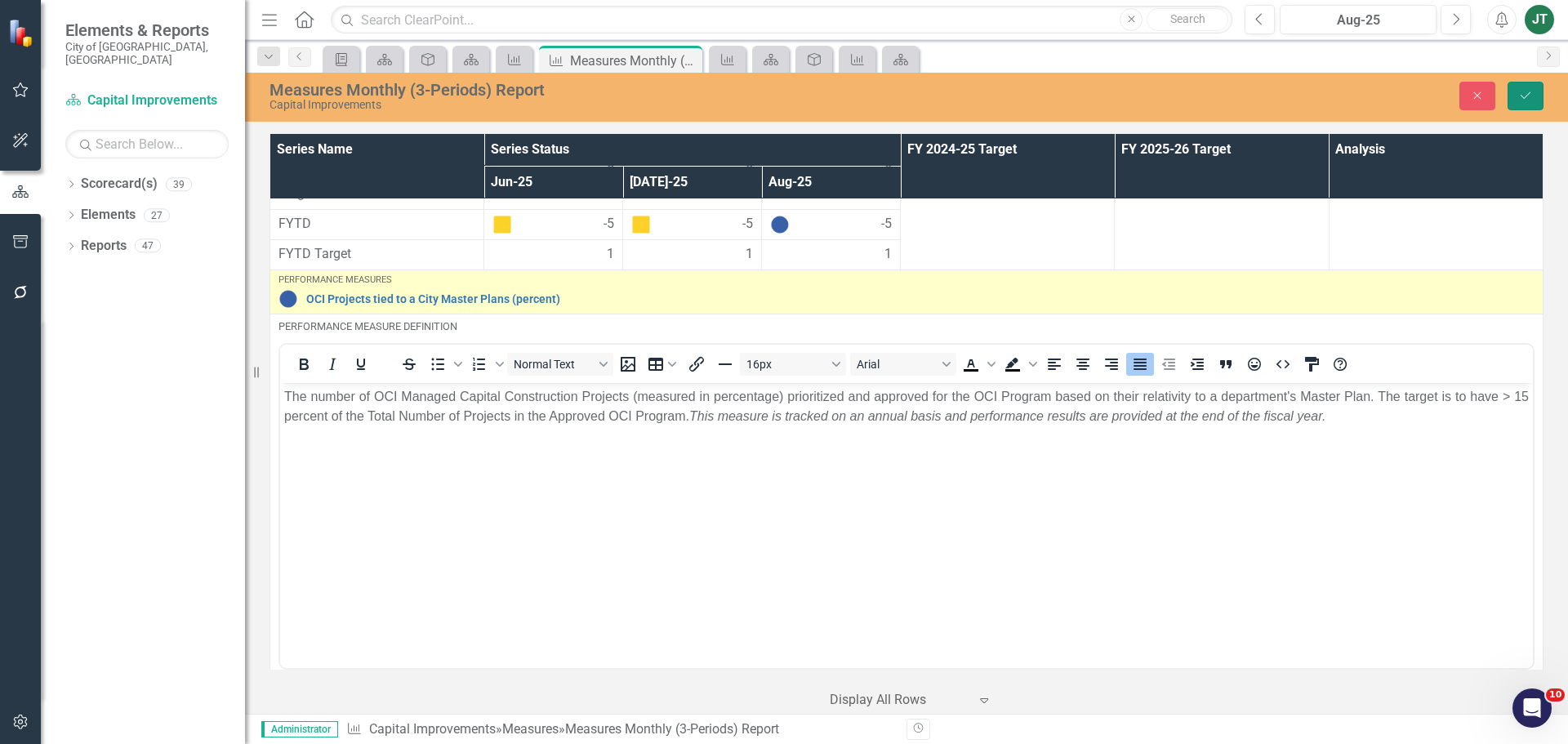
click at [1519, 90] on icon "Save" at bounding box center [1526, 95] width 15 height 11
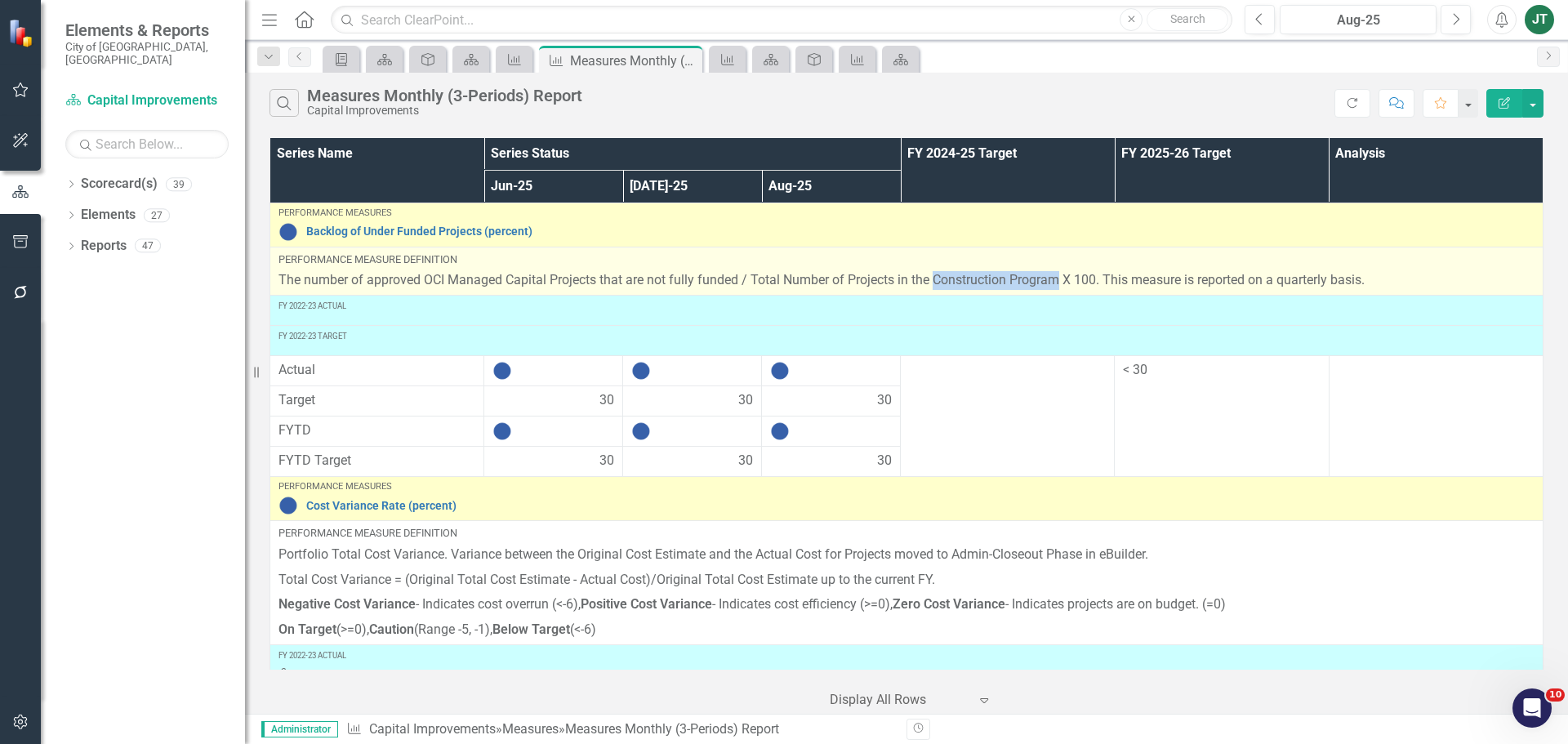
drag, startPoint x: 938, startPoint y: 281, endPoint x: 1062, endPoint y: 278, distance: 124.0
click at [1062, 278] on p "The number of approved OCI Managed Capital Projects that are not fully funded /…" at bounding box center [907, 281] width 1256 height 19
click at [1023, 280] on p "The number of approved OCI Managed Capital Projects that are not fully funded /…" at bounding box center [907, 281] width 1256 height 19
click at [1056, 280] on p "The number of approved OCI Managed Capital Projects that are not fully funded /…" at bounding box center [907, 281] width 1256 height 19
drag, startPoint x: 1062, startPoint y: 280, endPoint x: 932, endPoint y: 284, distance: 130.1
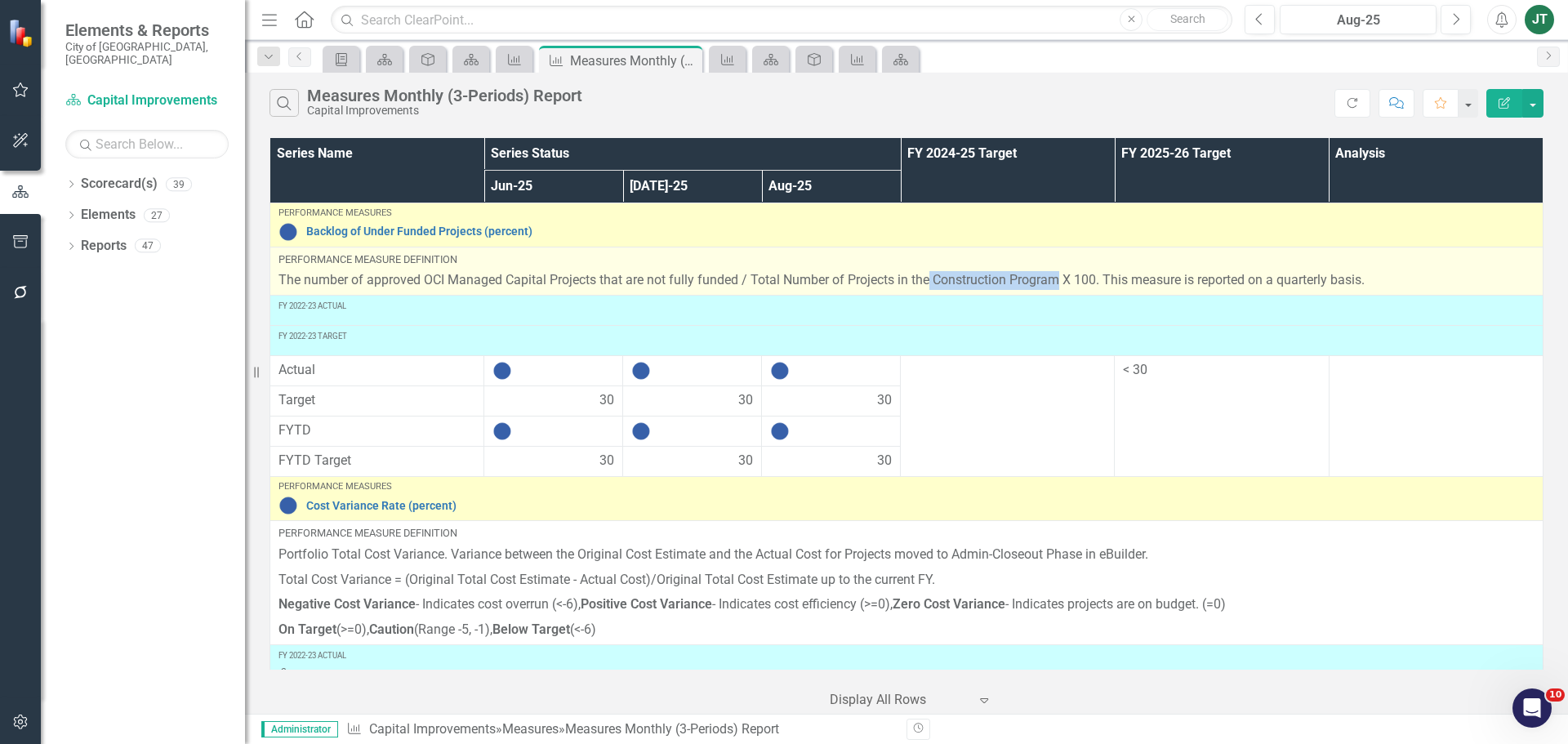
click at [932, 284] on p "The number of approved OCI Managed Capital Projects that are not fully funded /…" at bounding box center [907, 281] width 1256 height 19
click at [946, 283] on p "The number of approved OCI Managed Capital Projects that are not fully funded /…" at bounding box center [907, 281] width 1256 height 19
click at [968, 283] on p "The number of approved OCI Managed Capital Projects that are not fully funded /…" at bounding box center [907, 281] width 1256 height 19
drag, startPoint x: 1009, startPoint y: 277, endPoint x: 975, endPoint y: 278, distance: 34.0
click at [938, 276] on p "The number of approved OCI Managed Capital Projects that are not fully funded /…" at bounding box center [907, 281] width 1256 height 19
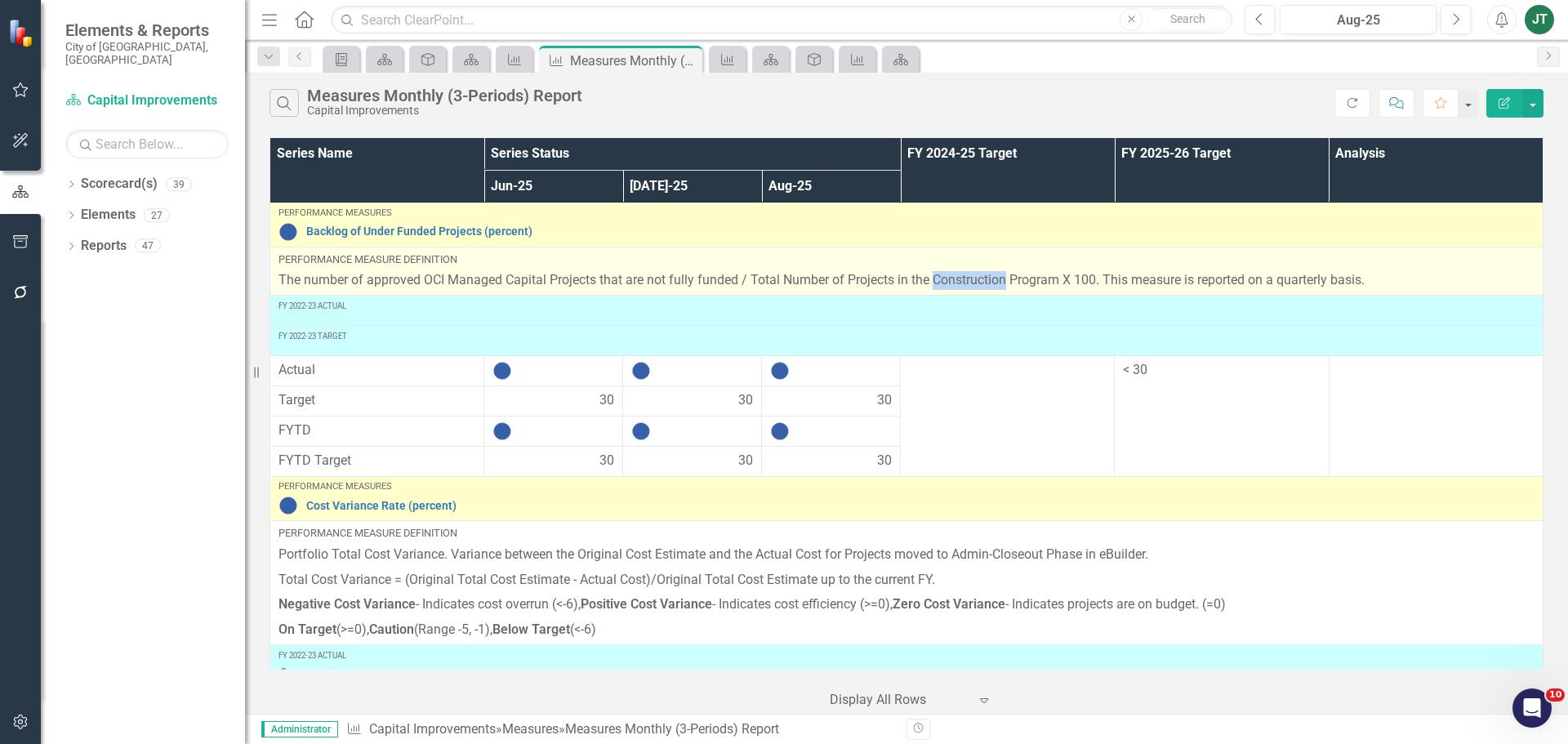
click at [975, 281] on p "The number of approved OCI Managed Capital Projects that are not fully funded /…" at bounding box center [907, 281] width 1256 height 19
click at [1006, 280] on p "The number of approved OCI Managed Capital Projects that are not fully funded /…" at bounding box center [907, 281] width 1256 height 19
drag, startPoint x: 1008, startPoint y: 279, endPoint x: 937, endPoint y: 278, distance: 71.0
click at [937, 278] on p "The number of approved OCI Managed Capital Projects that are not fully funded /…" at bounding box center [907, 281] width 1256 height 19
click at [998, 277] on p "The number of approved OCI Managed Capital Projects that are not fully funded /…" at bounding box center [907, 281] width 1256 height 19
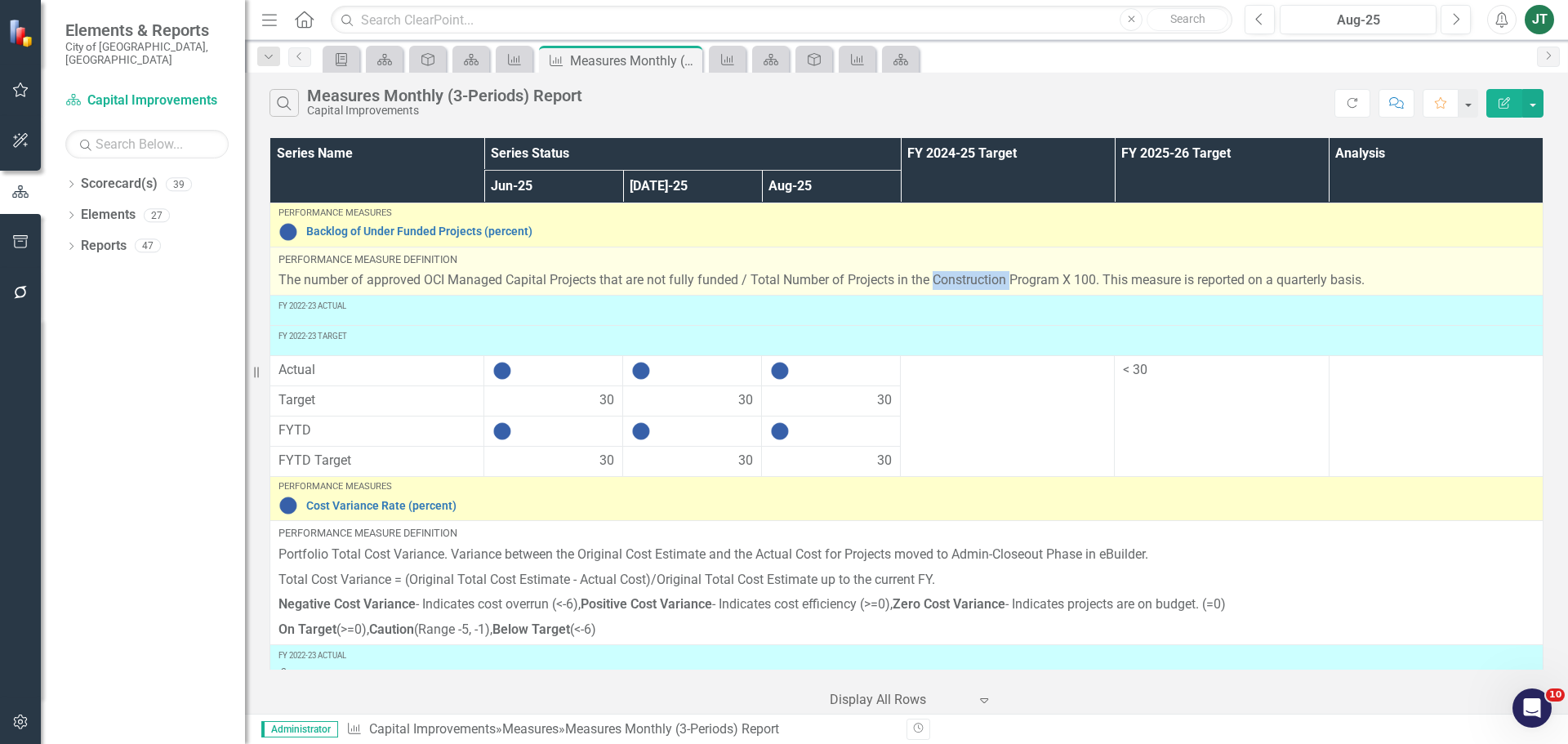
click at [998, 277] on p "The number of approved OCI Managed Capital Projects that are not fully funded /…" at bounding box center [907, 281] width 1256 height 19
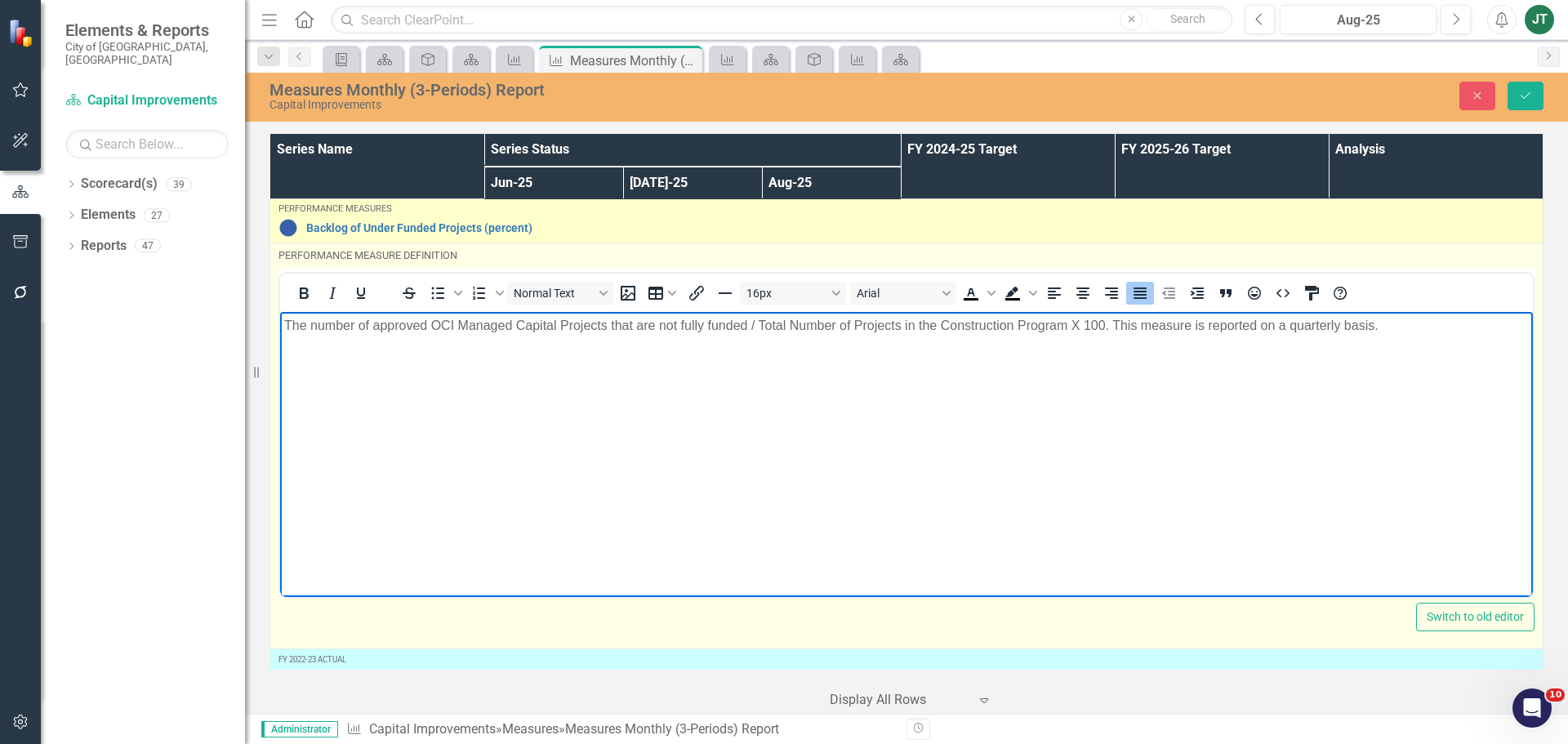
drag, startPoint x: 1017, startPoint y: 360, endPoint x: 1018, endPoint y: 339, distance: 21.0
click at [1017, 357] on body "The number of approved OCI Managed Capital Projects that are not fully funded /…" at bounding box center [906, 433] width 1253 height 245
drag, startPoint x: 1012, startPoint y: 325, endPoint x: 945, endPoint y: 332, distance: 67.4
click at [945, 332] on p "The number of approved OCI Managed Capital Projects that are not fully funded /…" at bounding box center [906, 325] width 1244 height 20
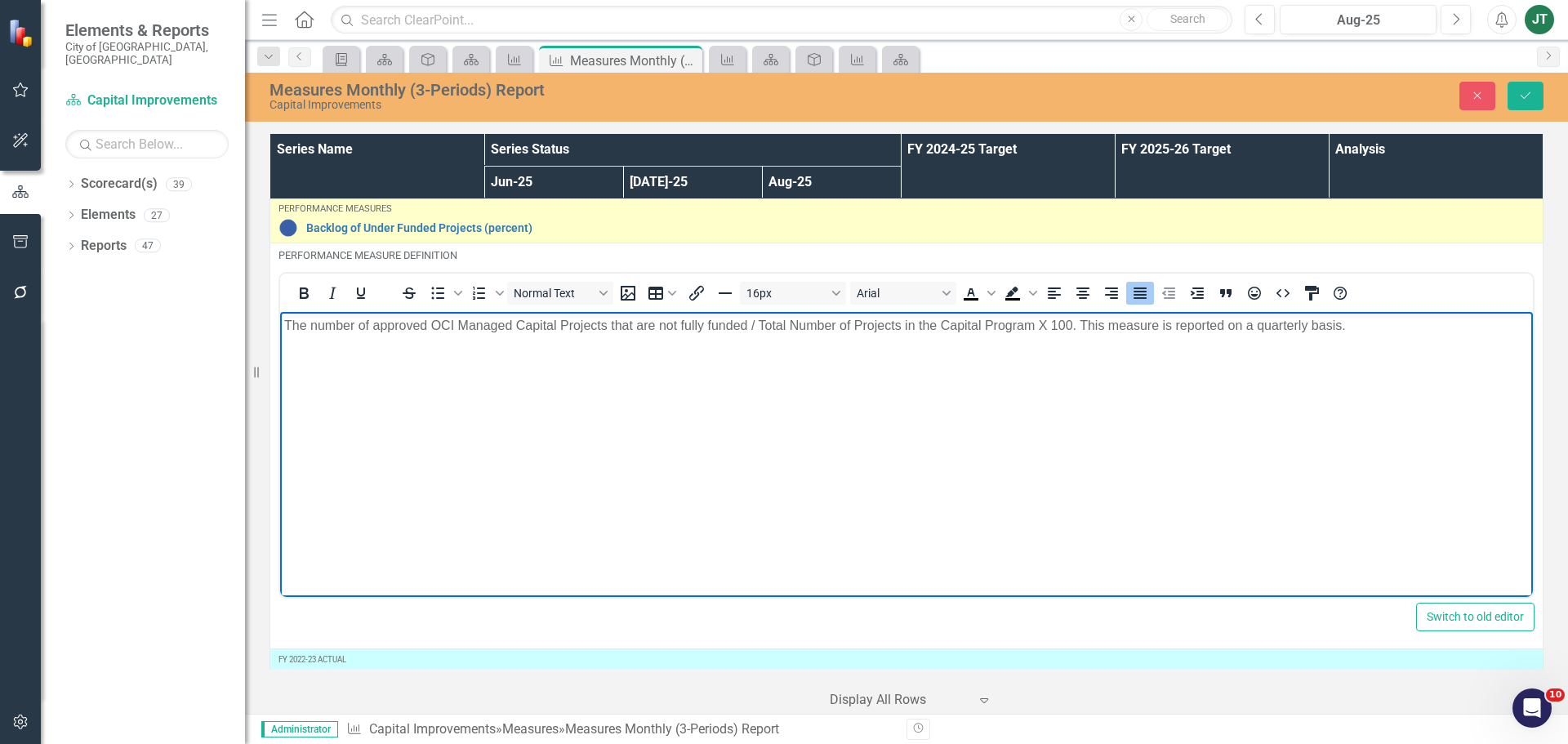
click at [1533, 81] on div "Measures Monthly (3-Periods) Report Capital Improvements Close Save" at bounding box center [906, 96] width 1323 height 30
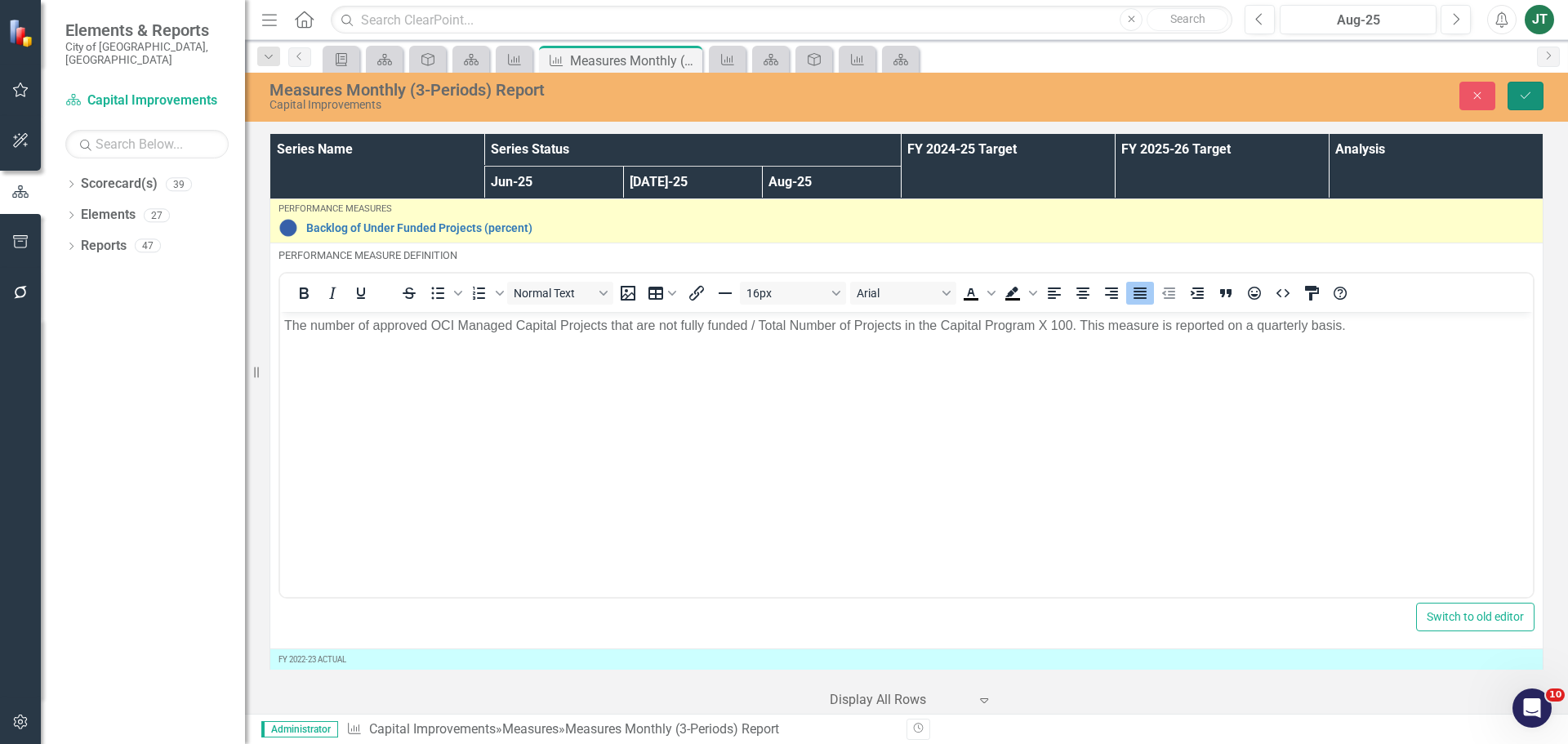
click at [1528, 98] on icon "Save" at bounding box center [1526, 95] width 15 height 11
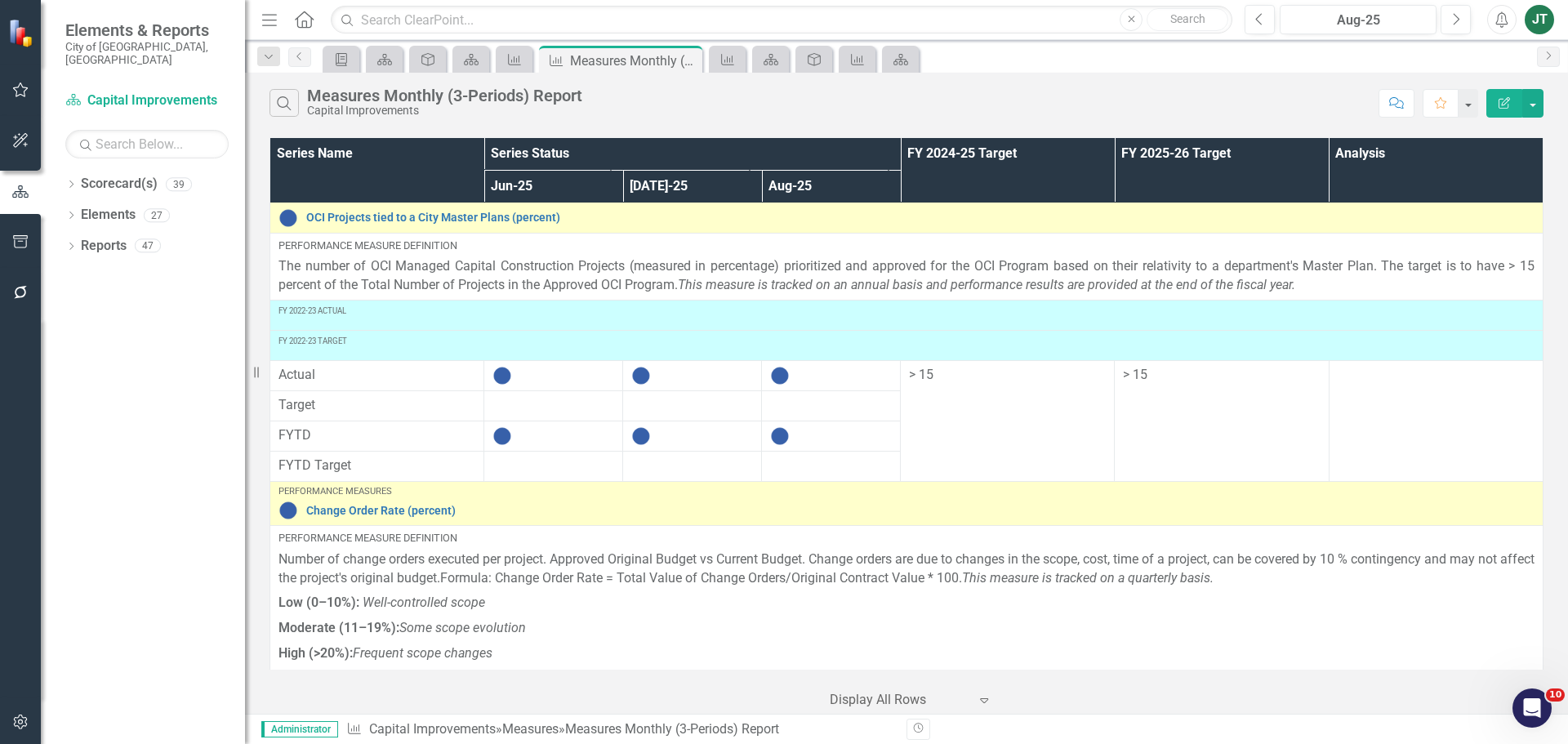
scroll to position [490, 0]
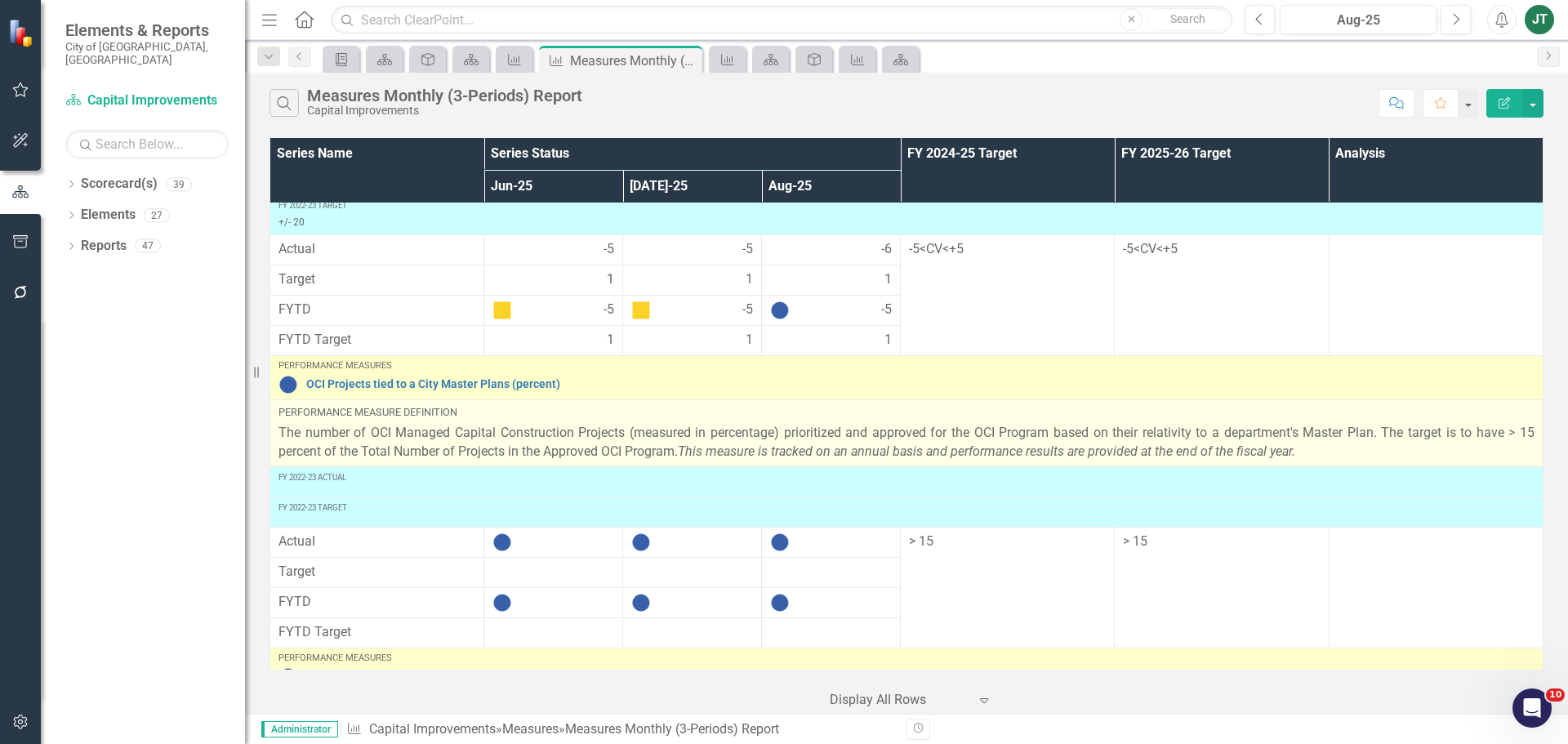
click at [984, 429] on p "The number of OCI Managed Capital Construction Projects (measured in percentage…" at bounding box center [907, 443] width 1256 height 38
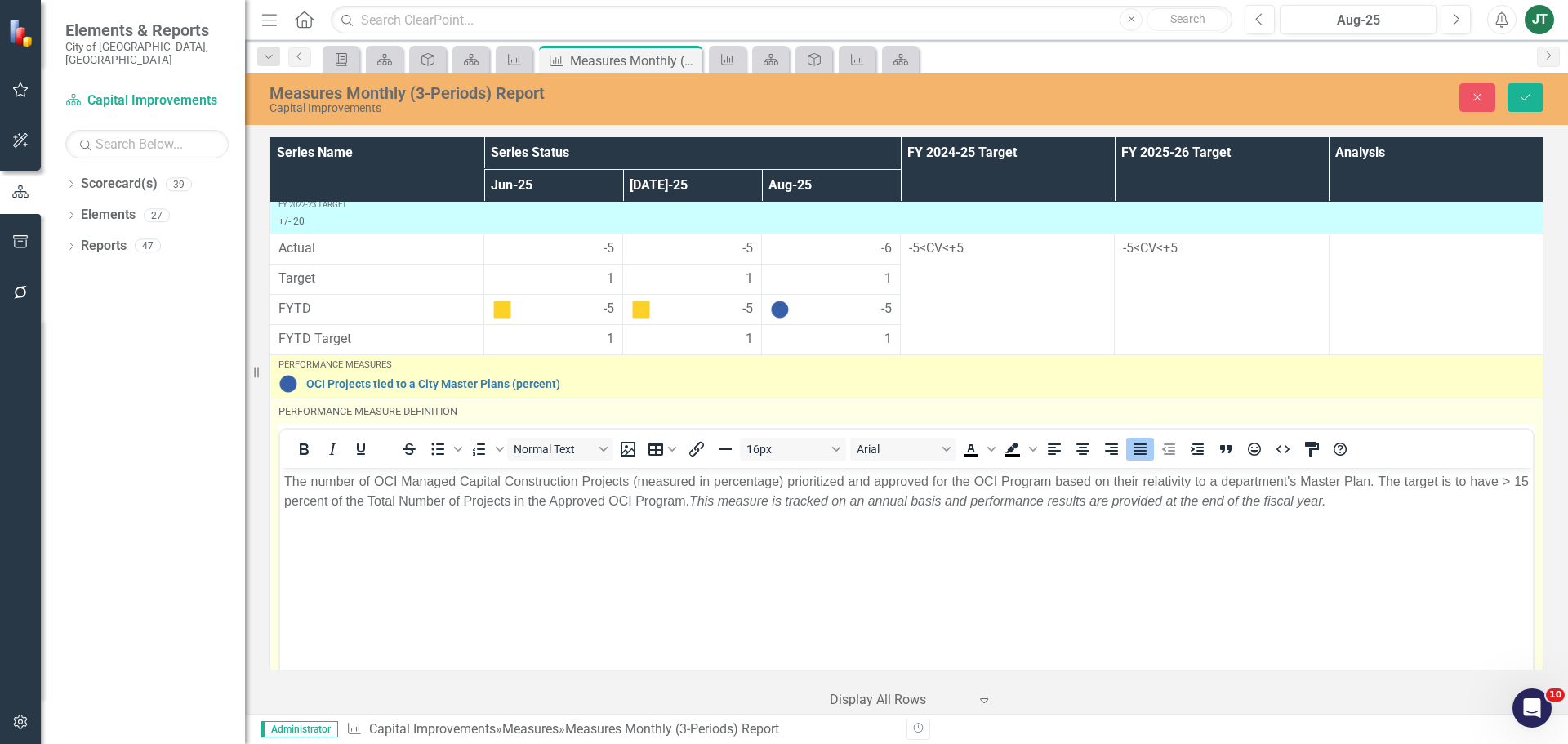
scroll to position [0, 0]
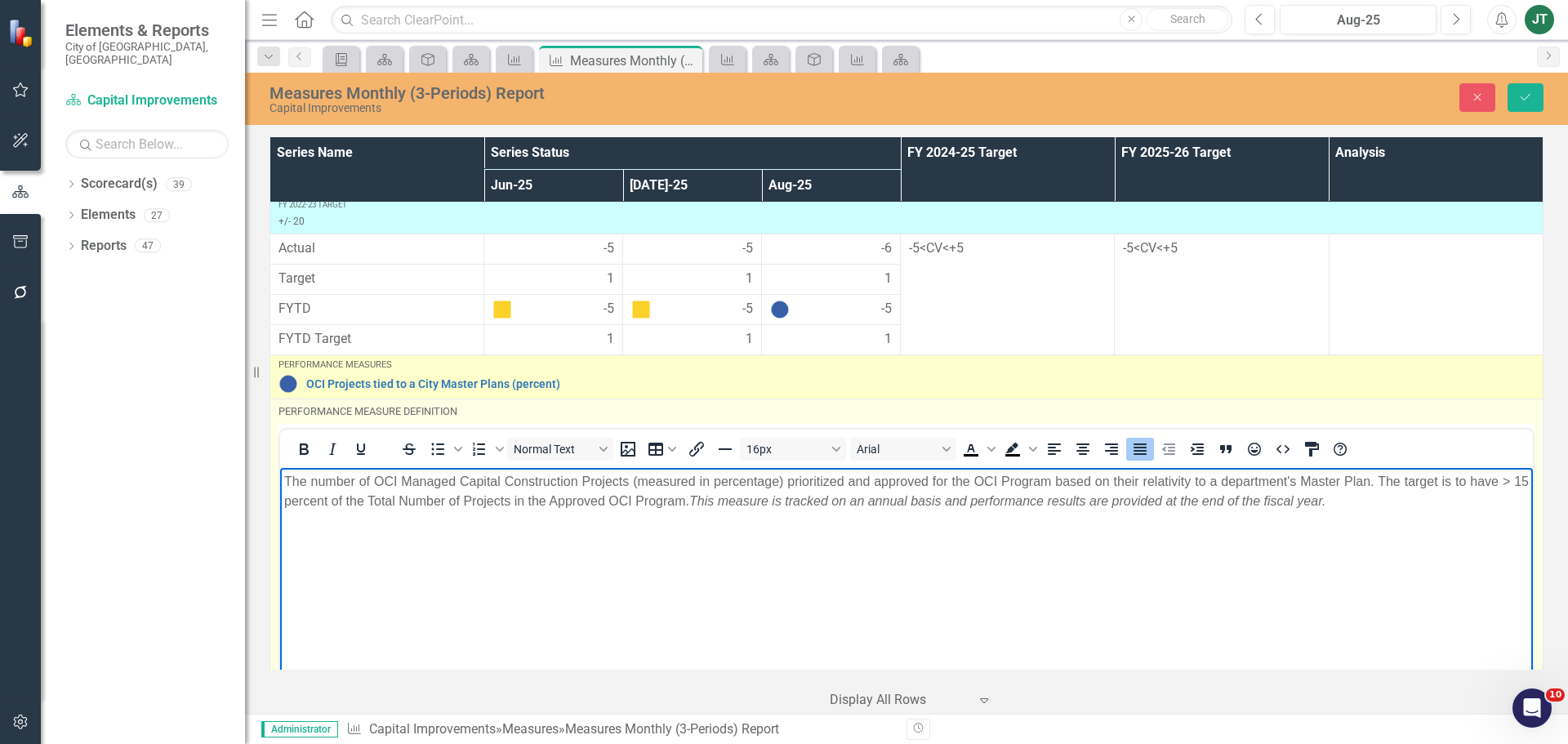
click at [979, 479] on p "The number of OCI Managed Capital Construction Projects (measured in percentage…" at bounding box center [906, 491] width 1244 height 40
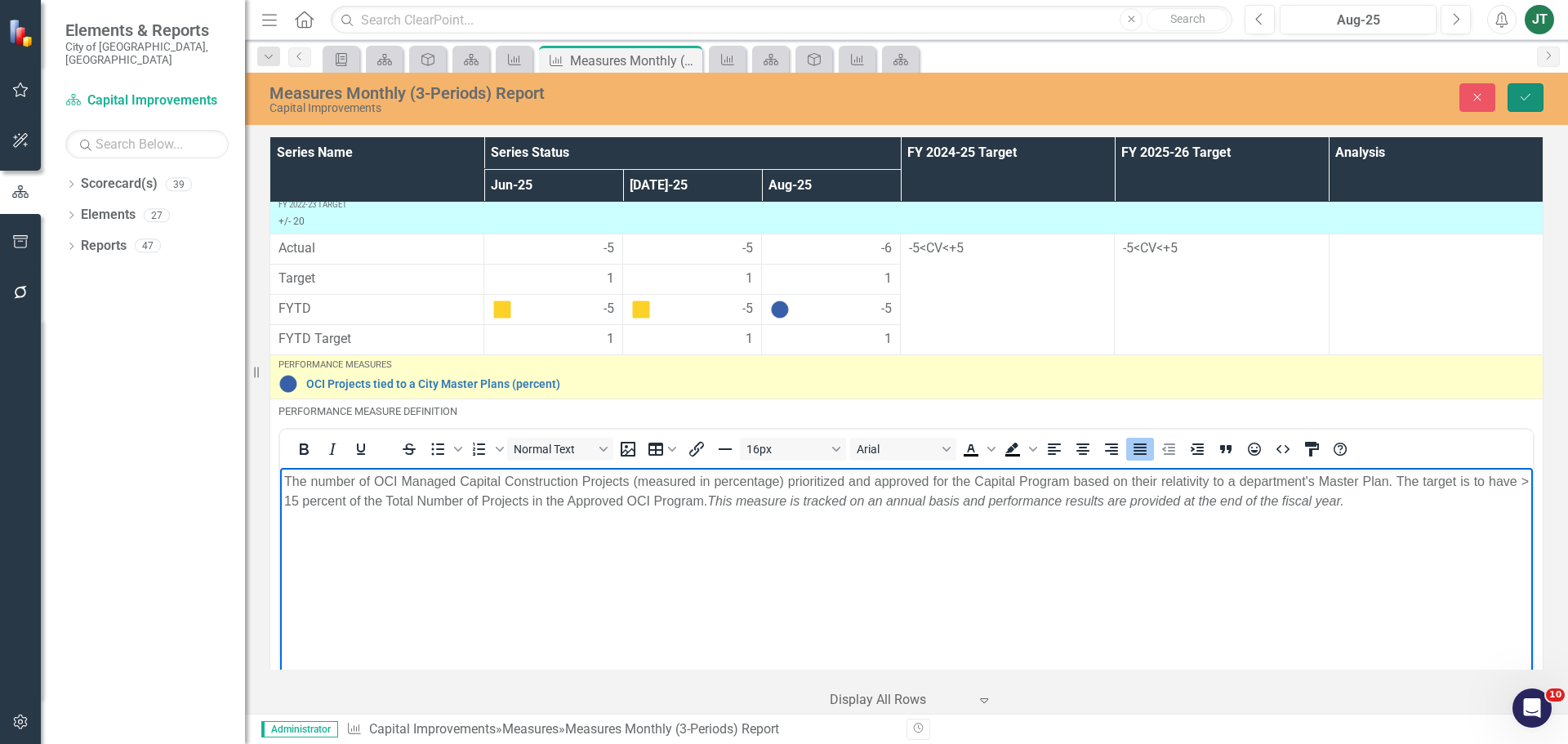
click at [1531, 95] on icon "Save" at bounding box center [1526, 97] width 15 height 11
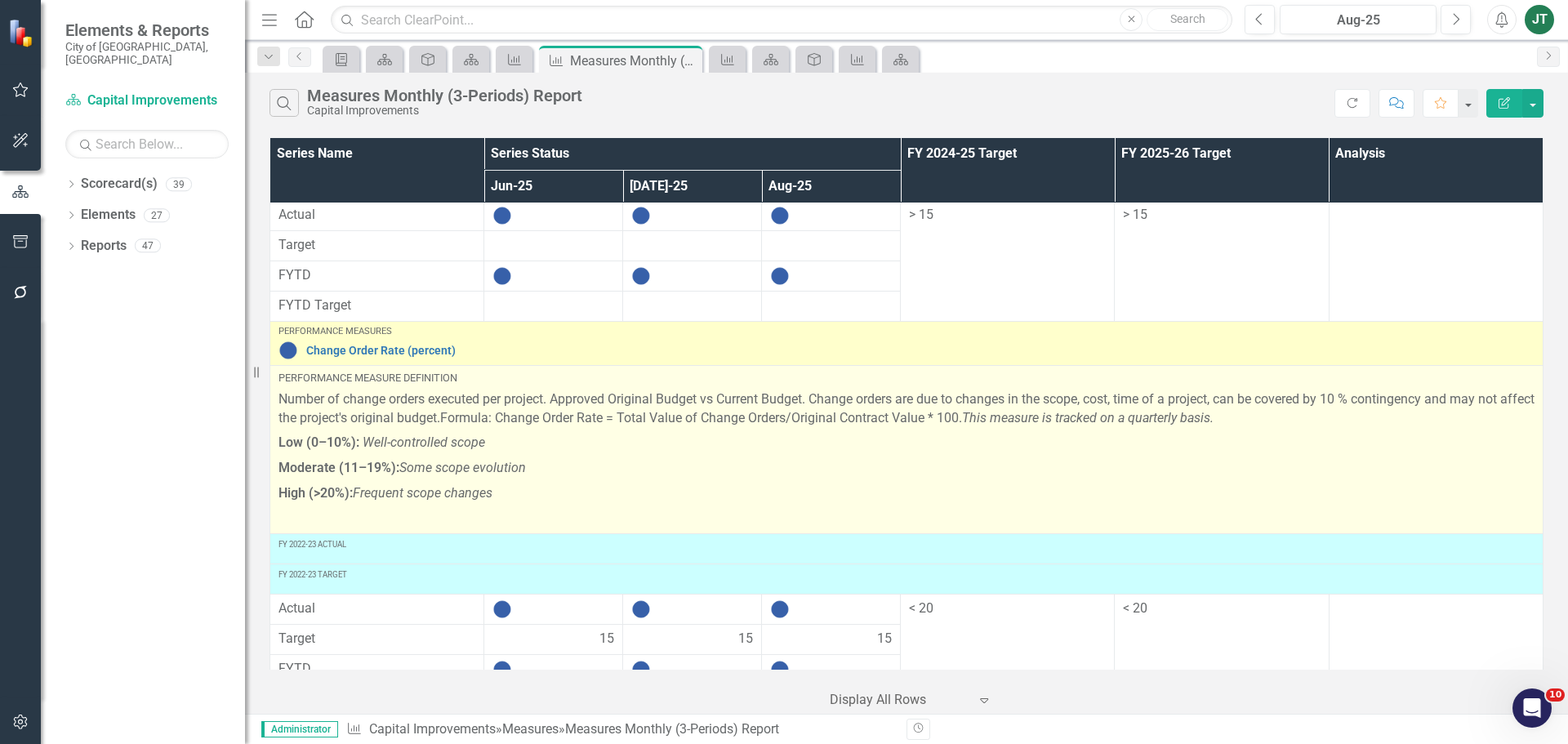
scroll to position [898, 0]
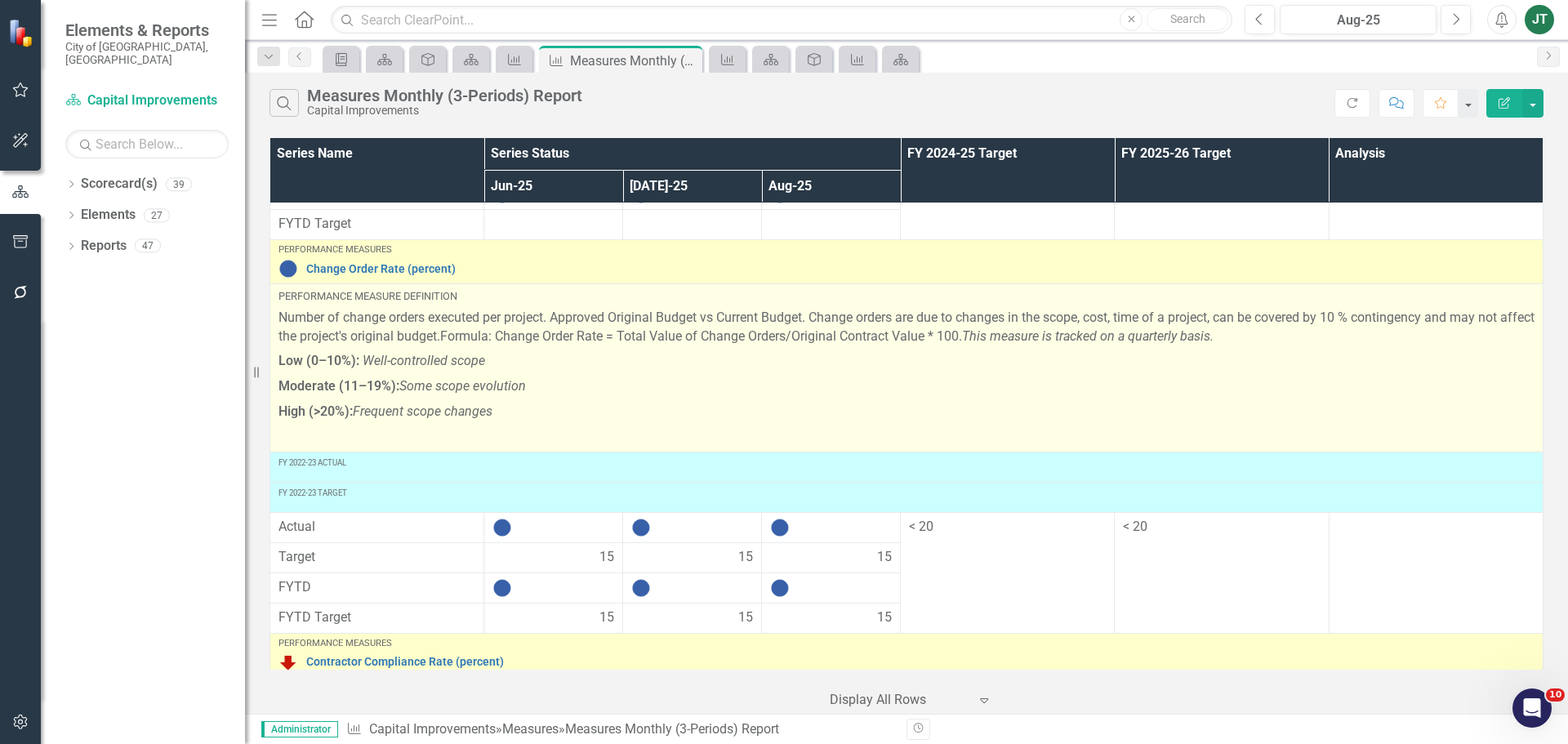
drag, startPoint x: 993, startPoint y: 412, endPoint x: 1008, endPoint y: 413, distance: 15.0
click at [1008, 413] on p "High (>20%): Frequent scope changes" at bounding box center [907, 412] width 1256 height 25
click at [570, 320] on p "Number of change orders executed per project. Approved Original Budget vs Curre…" at bounding box center [907, 329] width 1256 height 40
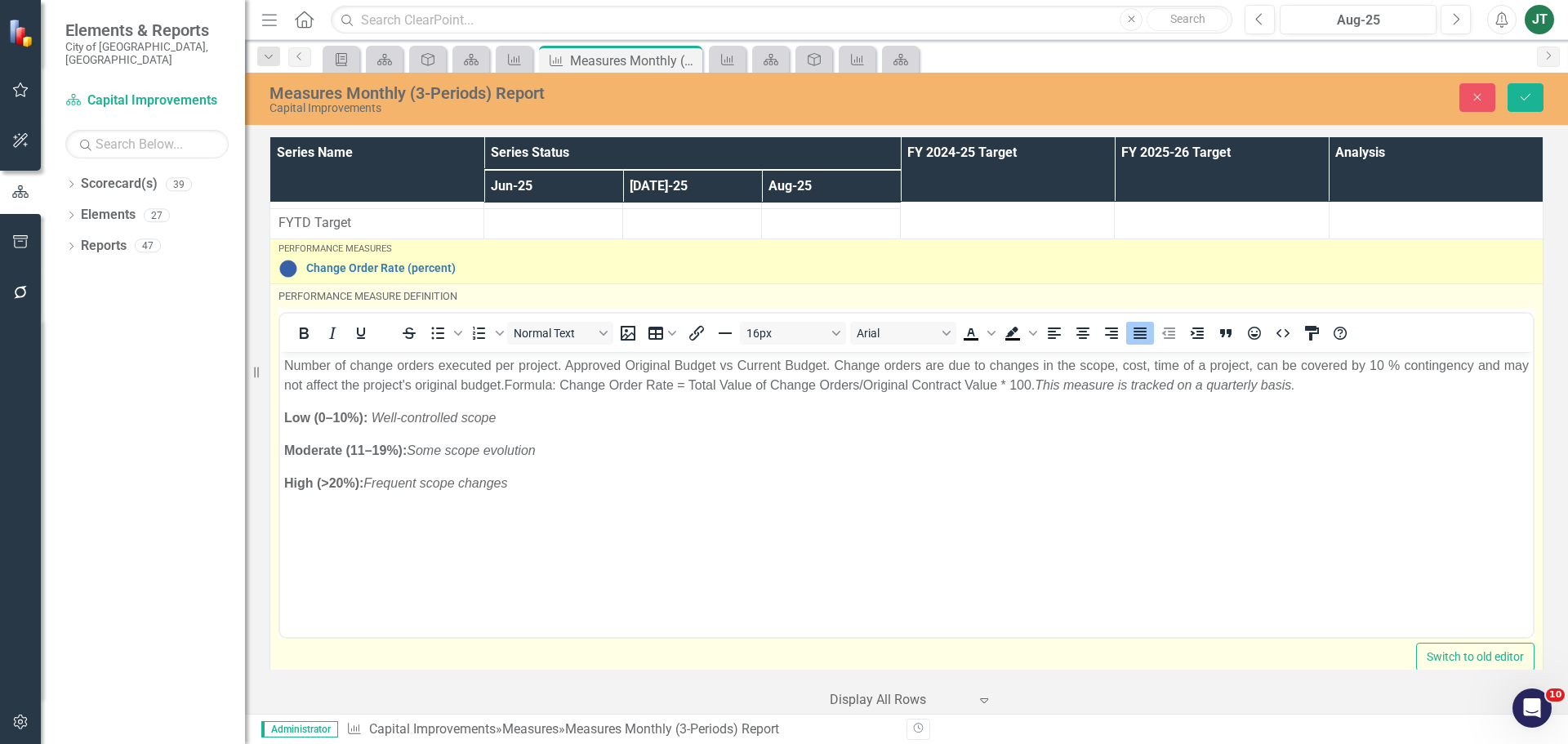
scroll to position [0, 0]
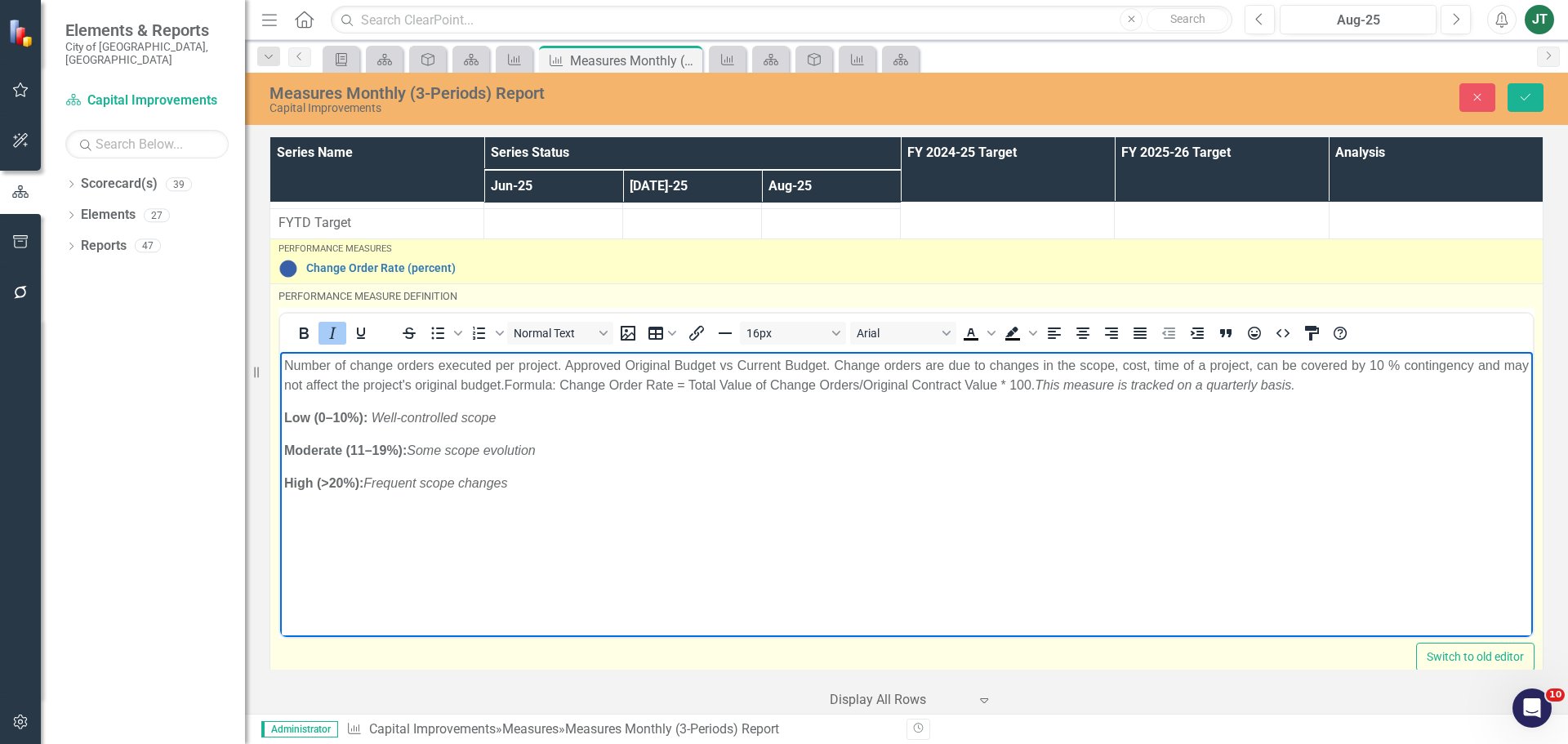
click at [615, 423] on p "Low (0–10%): Well-controlled scope" at bounding box center [906, 418] width 1244 height 20
click at [511, 360] on p "Number of change orders executed per project. Approved Original Budget vs Curre…" at bounding box center [906, 376] width 1244 height 40
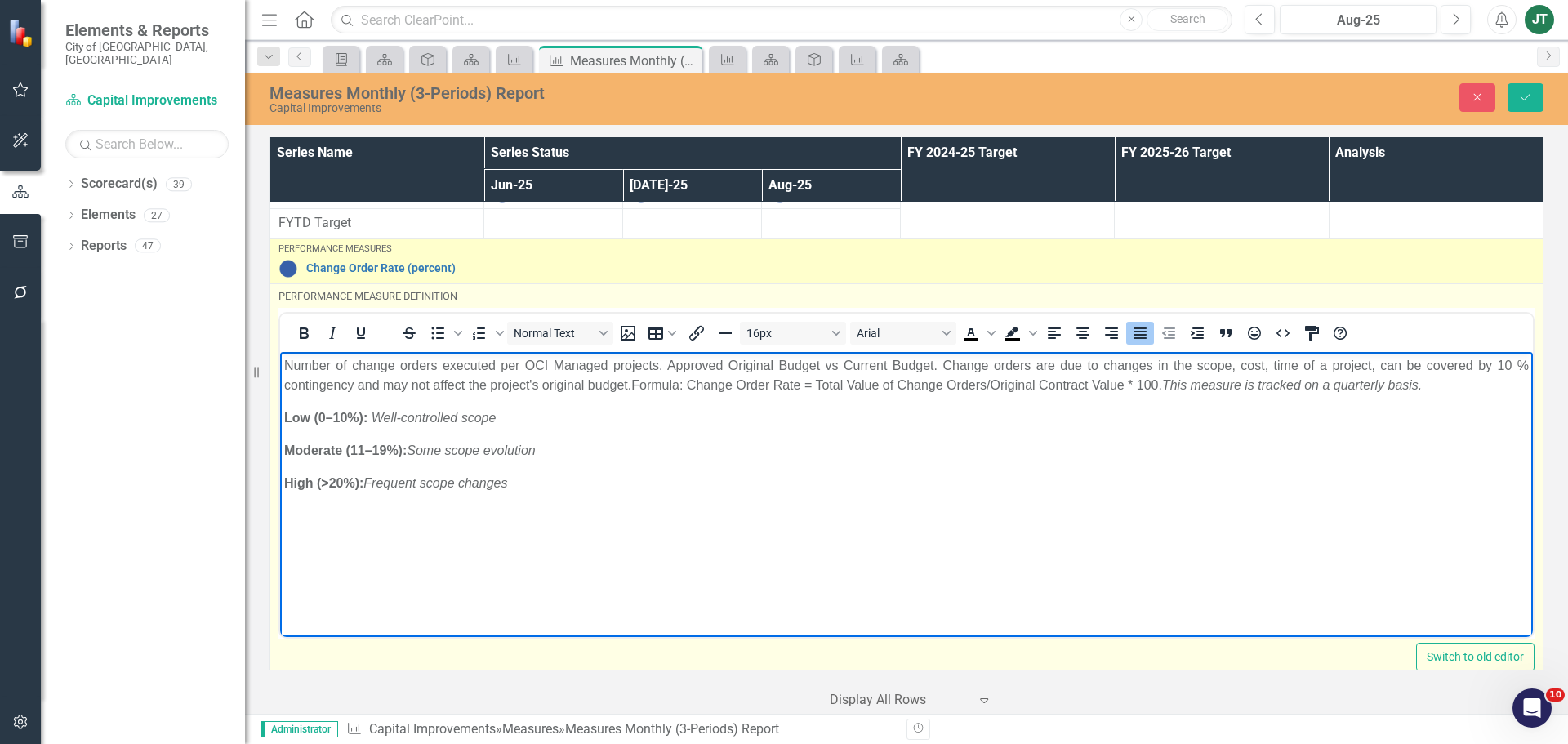
click at [1270, 396] on body "Number of change orders executed per OCI Managed projects. Approved Original Bu…" at bounding box center [906, 475] width 1253 height 245
click at [1430, 388] on p "Number of change orders executed per OCI Managed projects. Approved Original Bu…" at bounding box center [906, 376] width 1244 height 40
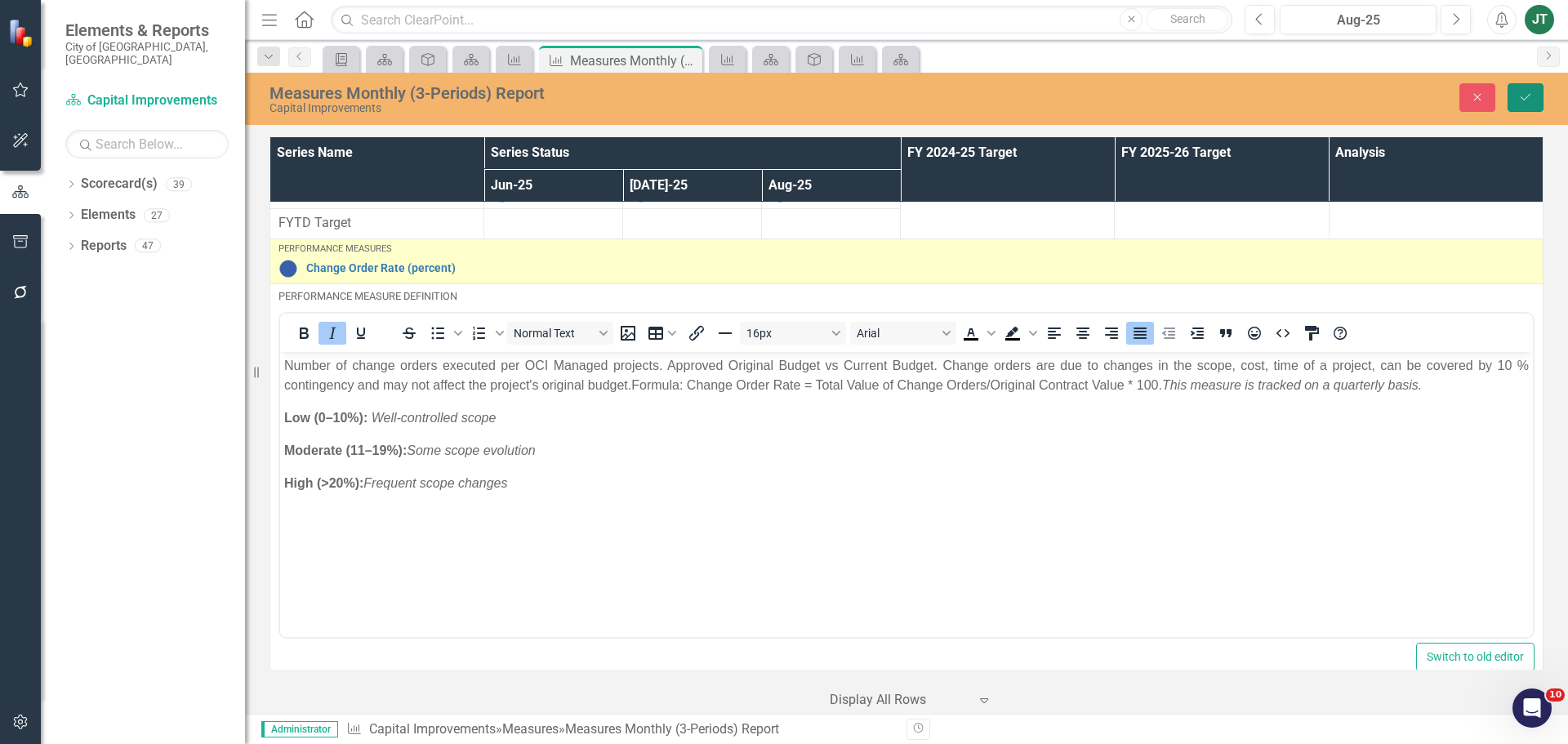
click at [1522, 101] on icon "Save" at bounding box center [1526, 97] width 15 height 11
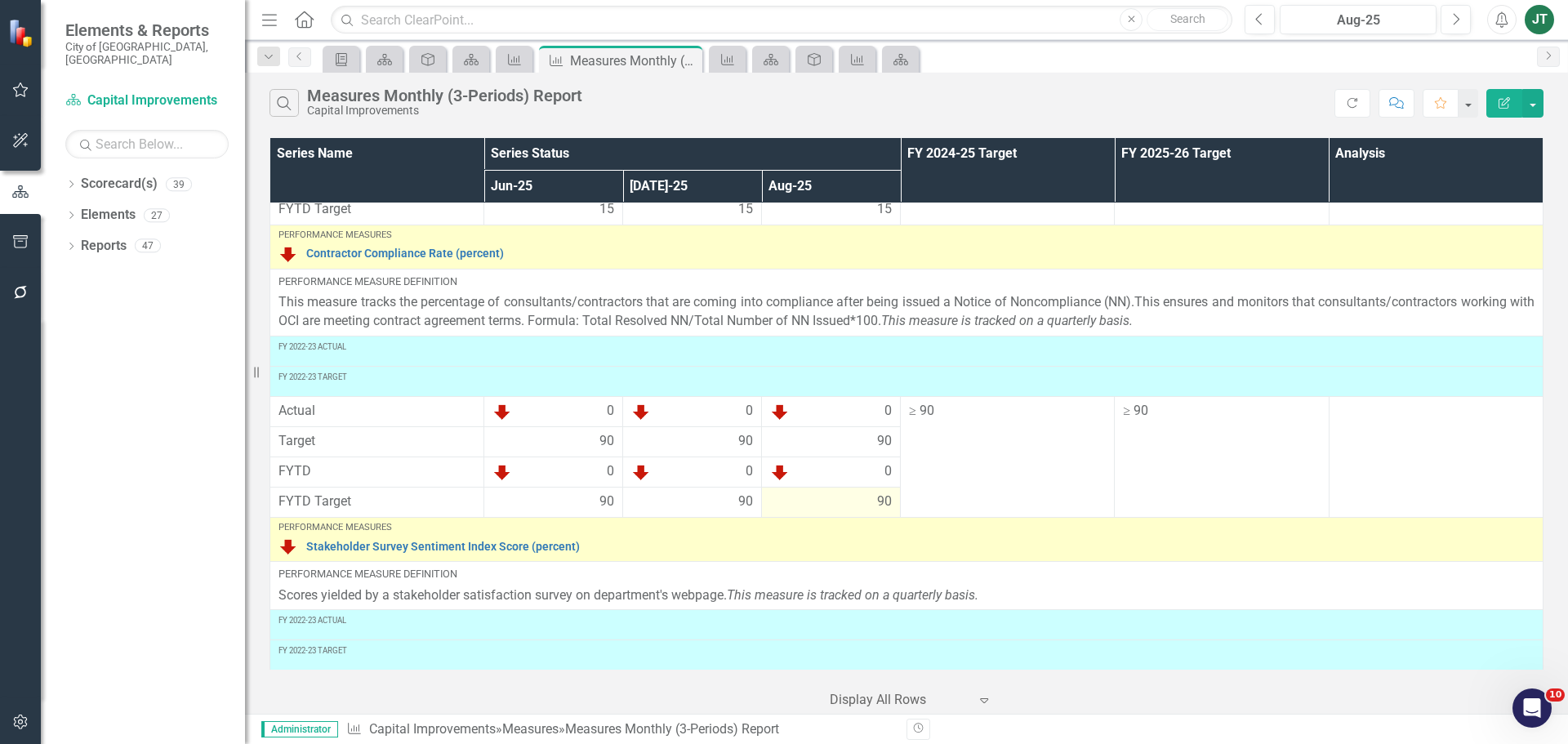
scroll to position [1225, 0]
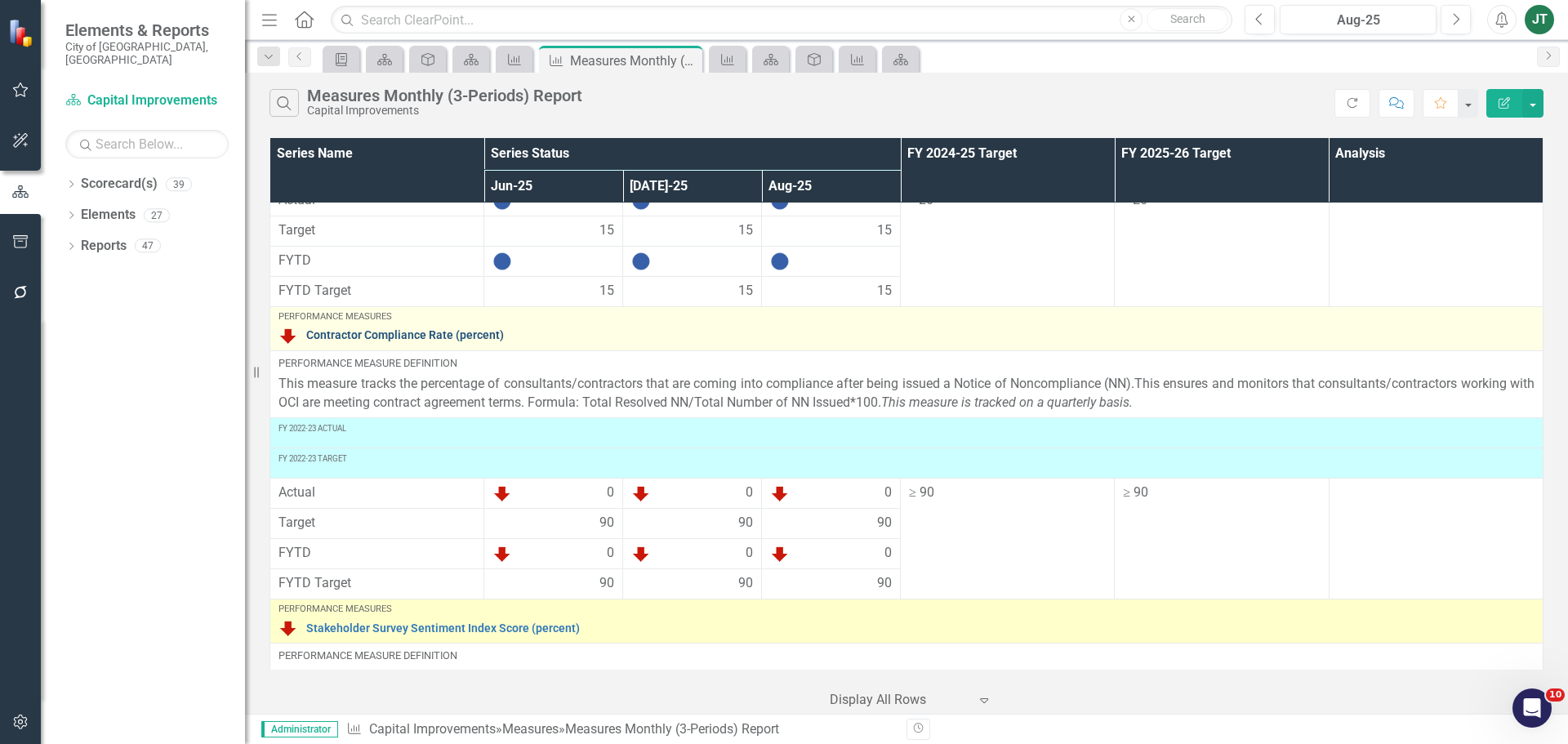
click at [445, 336] on link "Contractor Compliance Rate (percent)" at bounding box center [920, 334] width 1228 height 12
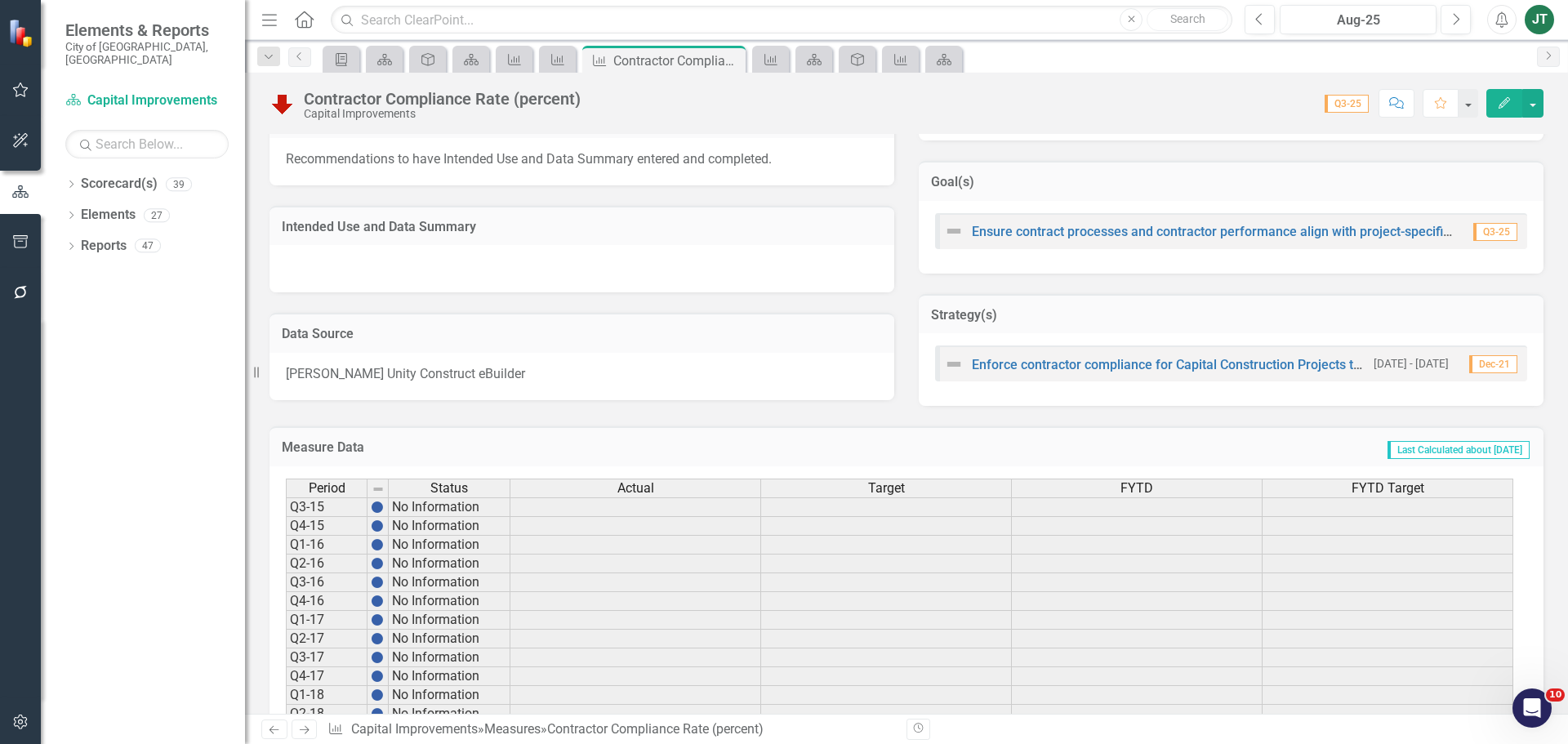
scroll to position [1223, 0]
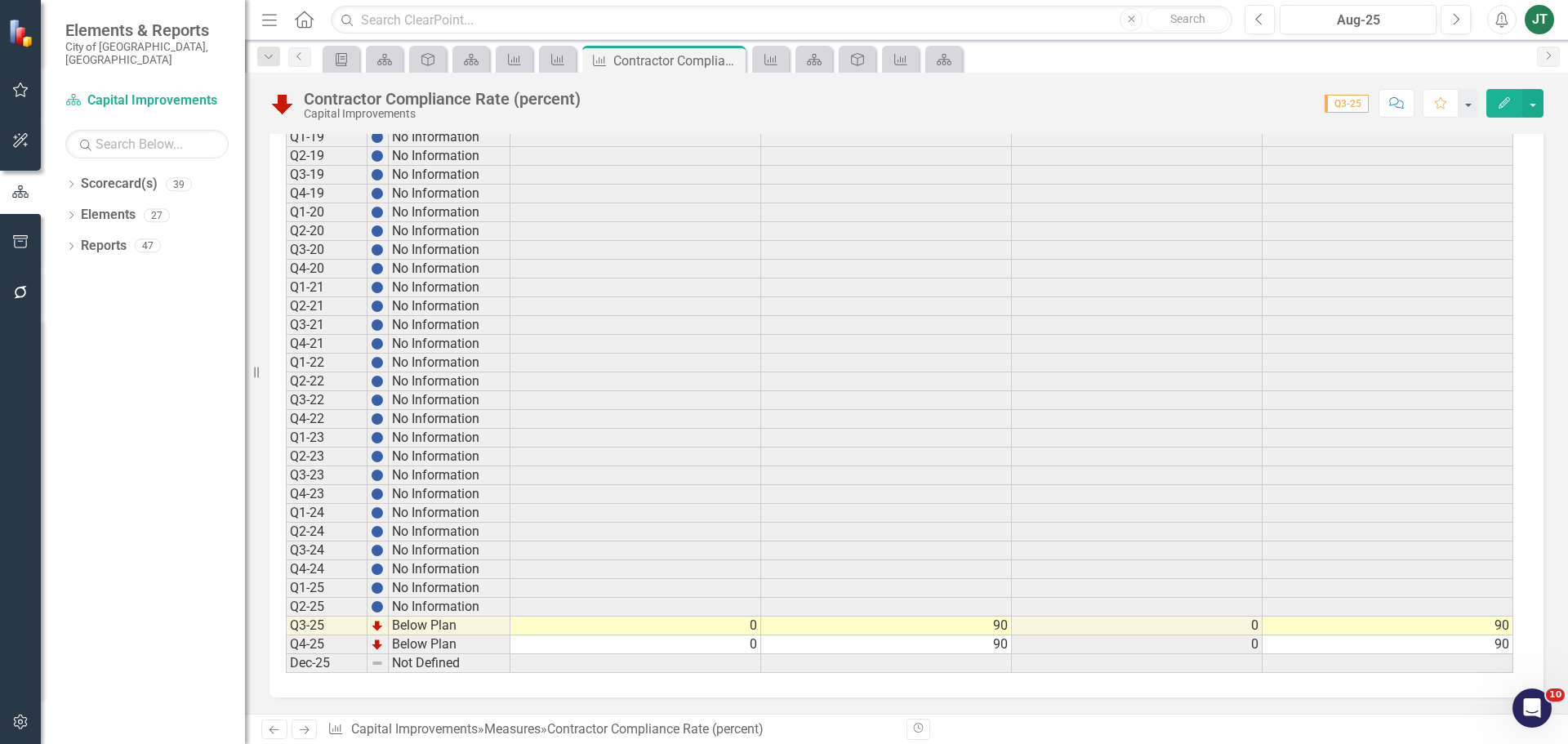
click at [731, 629] on td "0" at bounding box center [636, 626] width 251 height 19
click at [732, 629] on td "0" at bounding box center [636, 626] width 251 height 19
type textarea "0"
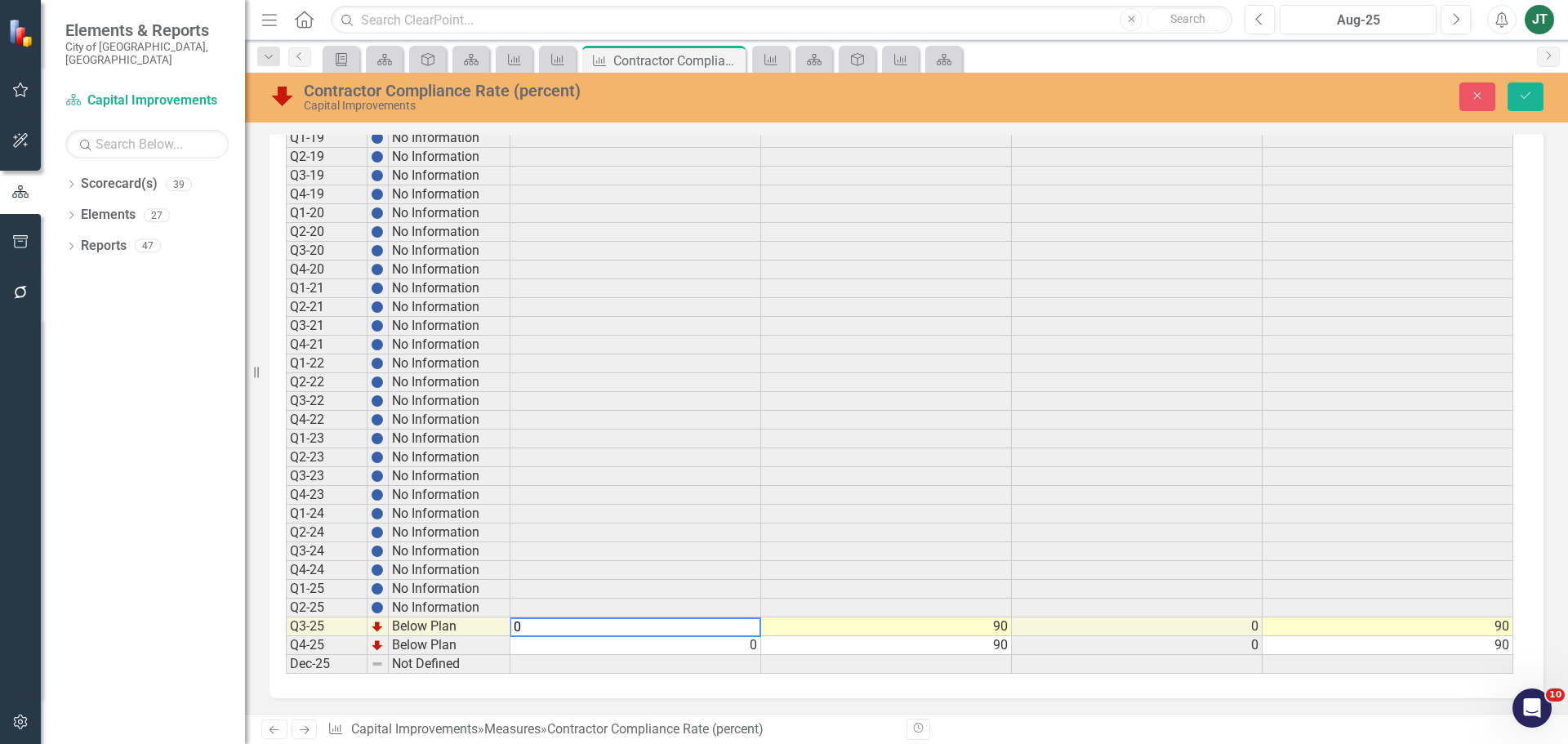
click at [741, 627] on textarea "0" at bounding box center [635, 627] width 251 height 20
click at [612, 625] on textarea "0" at bounding box center [635, 627] width 251 height 20
drag, startPoint x: 633, startPoint y: 626, endPoint x: 485, endPoint y: 634, distance: 148.2
click at [485, 634] on div "Period Status Actual Target FYTD FYTD Target Q3-15 No Information Q4-15 No Info…" at bounding box center [899, 260] width 1229 height 828
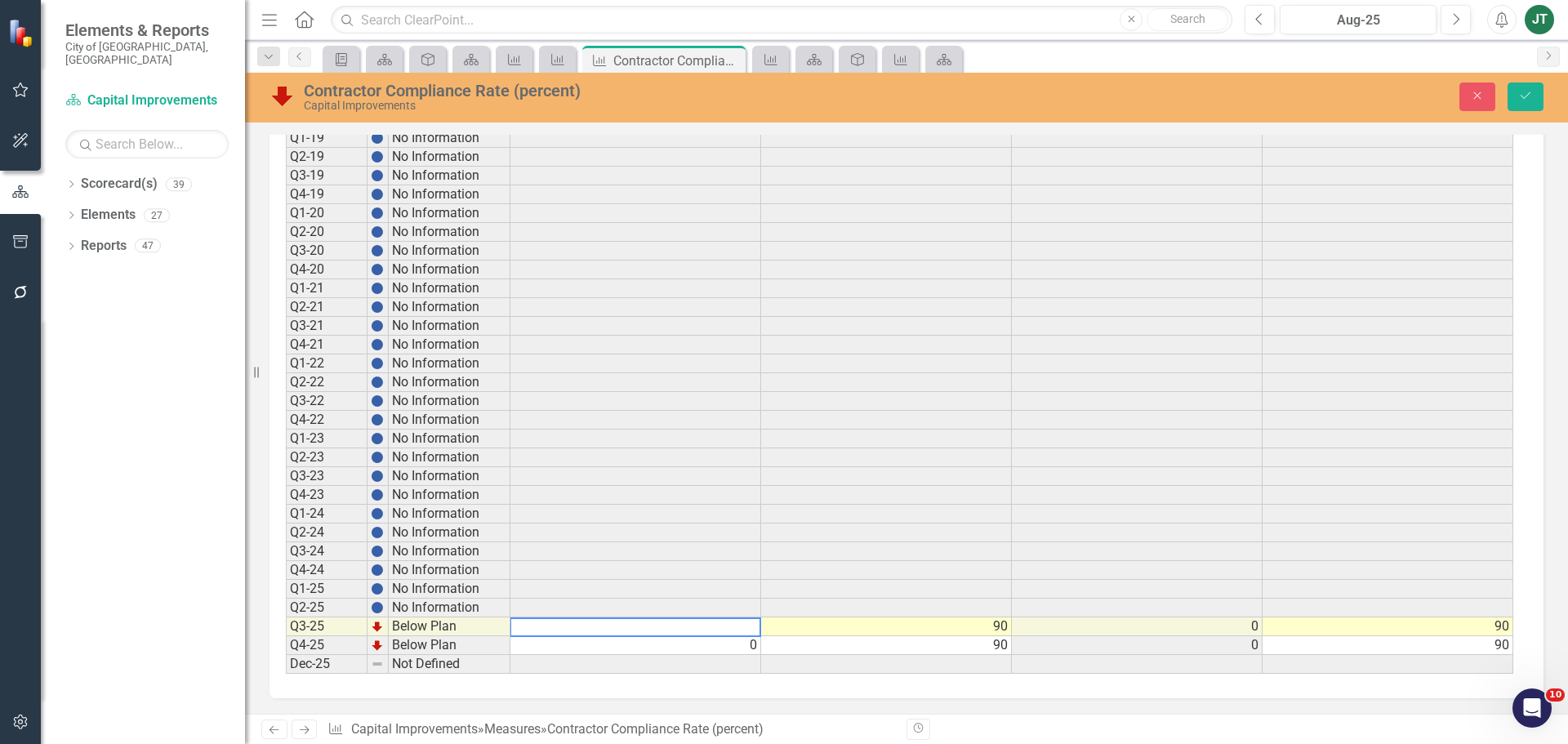
click at [285, 655] on div "Period Status Actual Target FYTD FYTD Target Q3-15 No Information Q4-15 No Info…" at bounding box center [285, 260] width 0 height 827
click at [748, 647] on td "0" at bounding box center [636, 645] width 251 height 19
type textarea "0"
click at [752, 647] on textarea "0" at bounding box center [635, 645] width 251 height 20
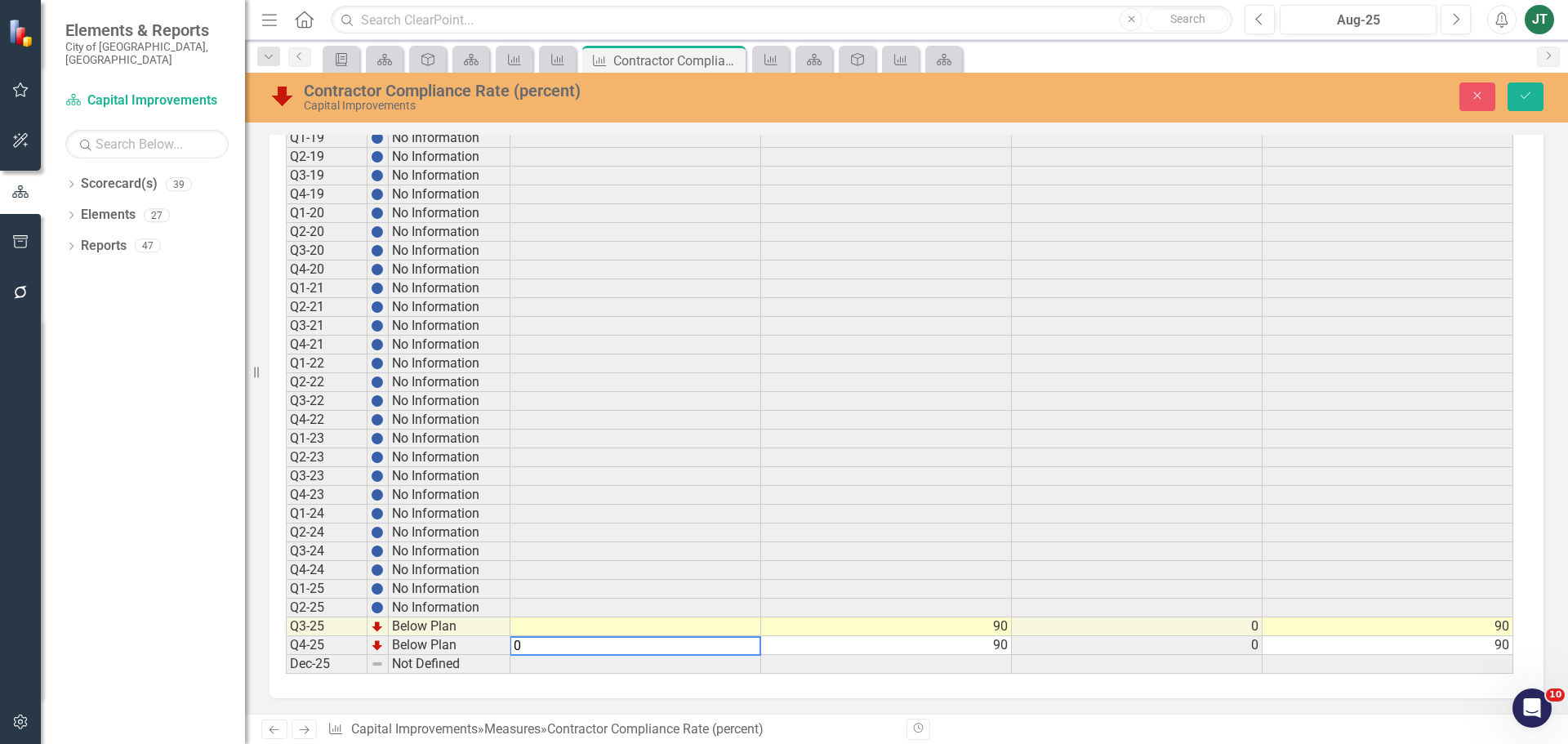
drag, startPoint x: 687, startPoint y: 646, endPoint x: 480, endPoint y: 650, distance: 207.0
click at [480, 650] on div "Period Status Actual Target FYTD FYTD Target Q3-15 No Information Q4-15 No Info…" at bounding box center [899, 260] width 1229 height 828
click at [1525, 94] on icon "Save" at bounding box center [1526, 95] width 15 height 11
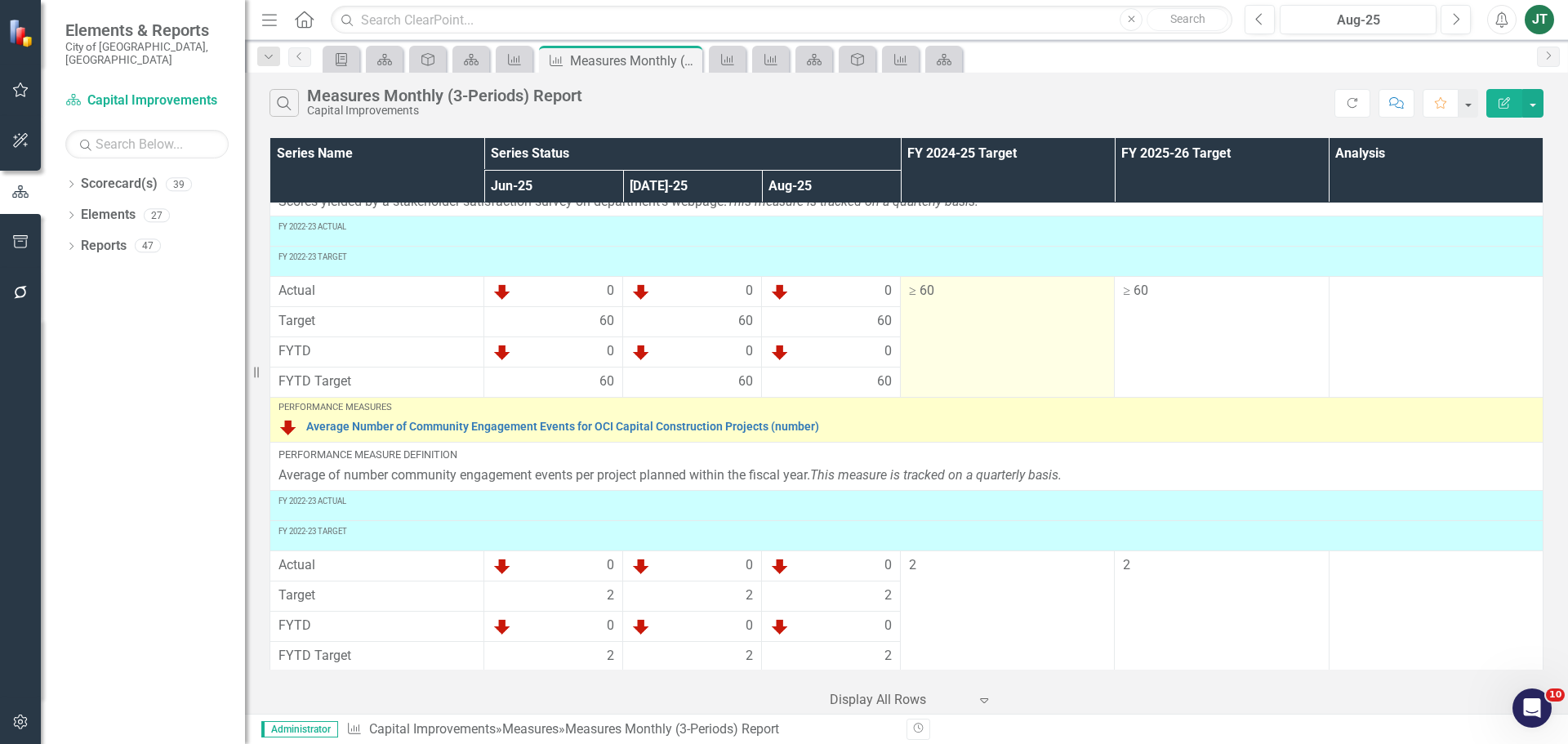
scroll to position [1703, 0]
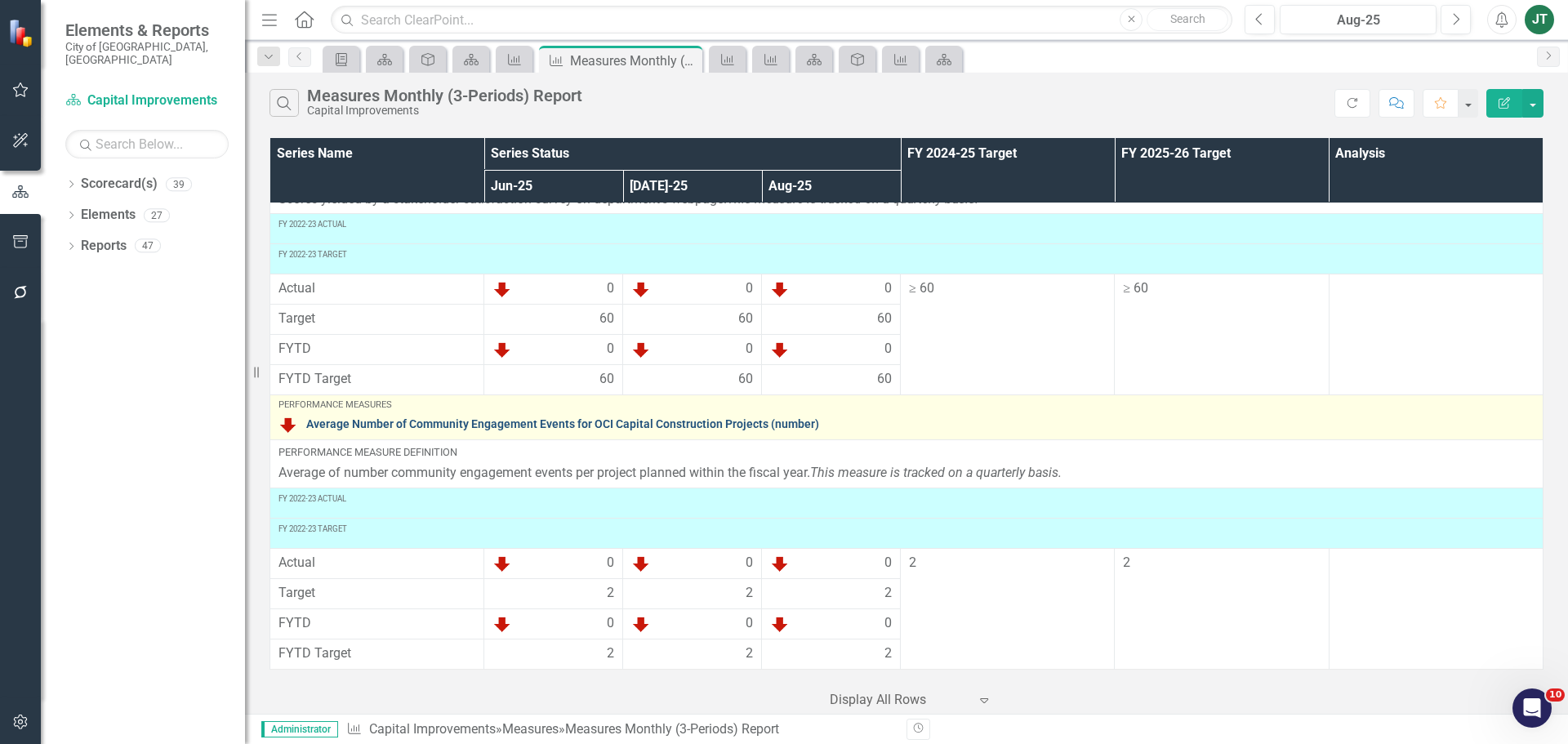
click at [727, 421] on link "Average Number of Community Engagement Events for OCI Capital Construction Proj…" at bounding box center [920, 424] width 1228 height 12
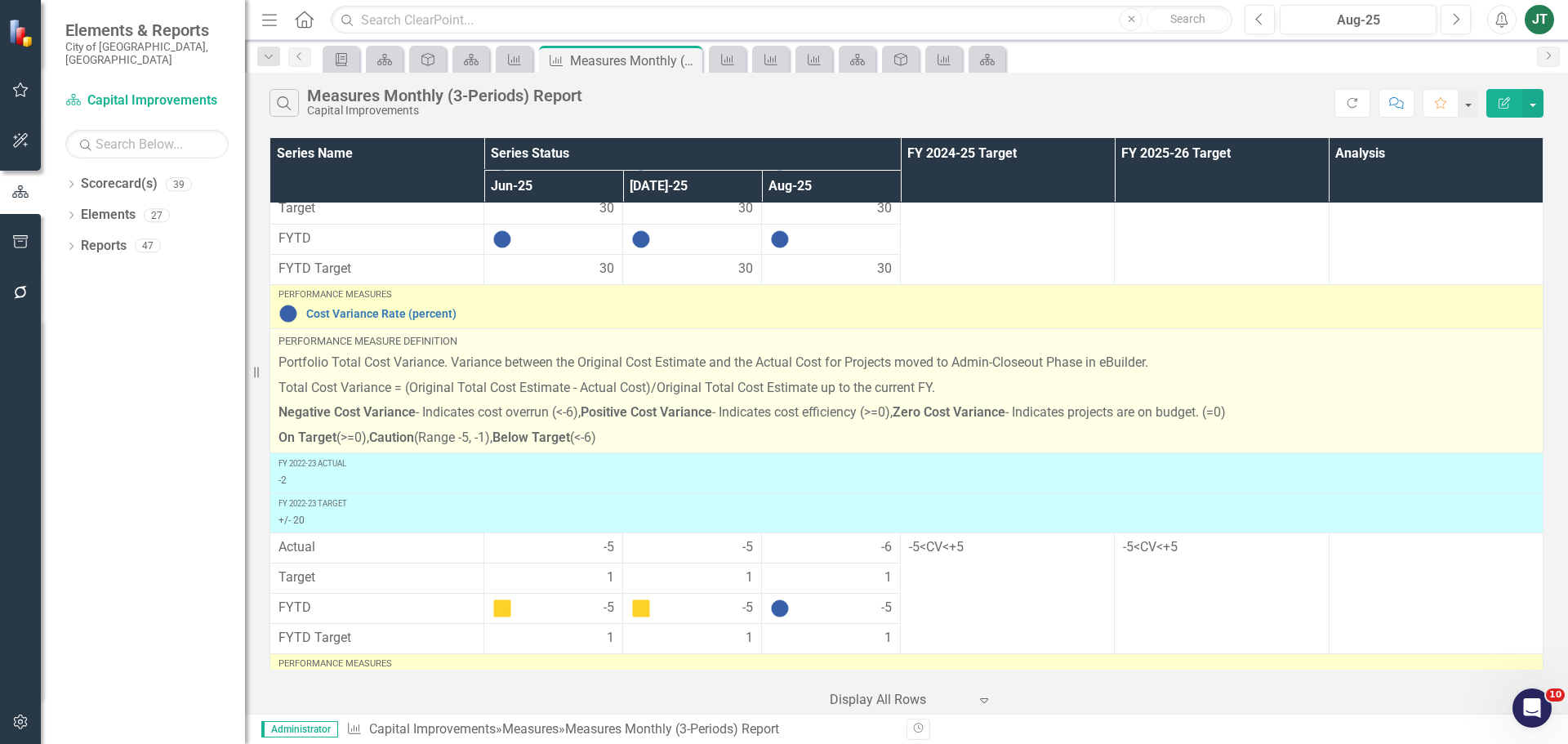
scroll to position [245, 0]
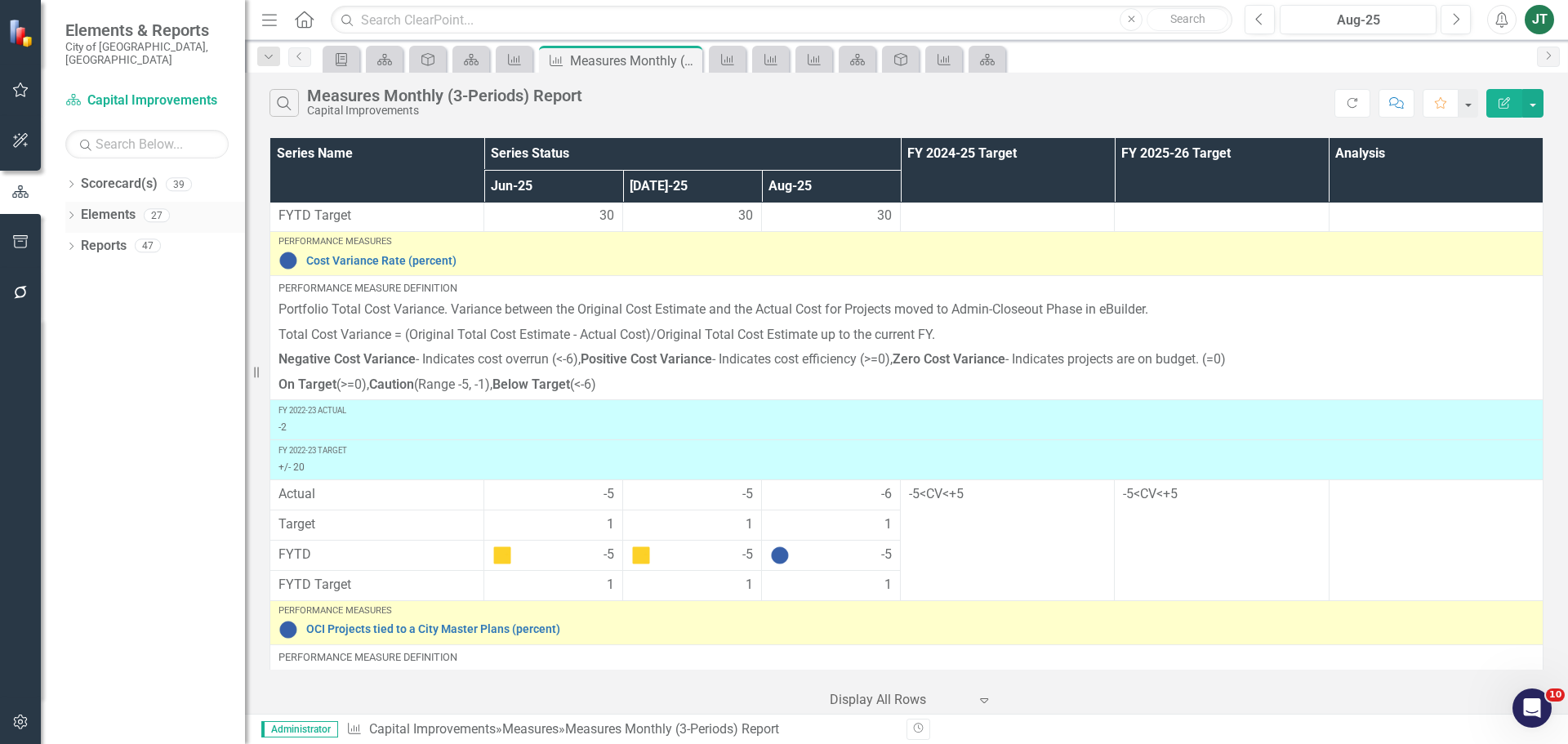
click at [104, 206] on link "Elements" at bounding box center [108, 216] width 55 height 19
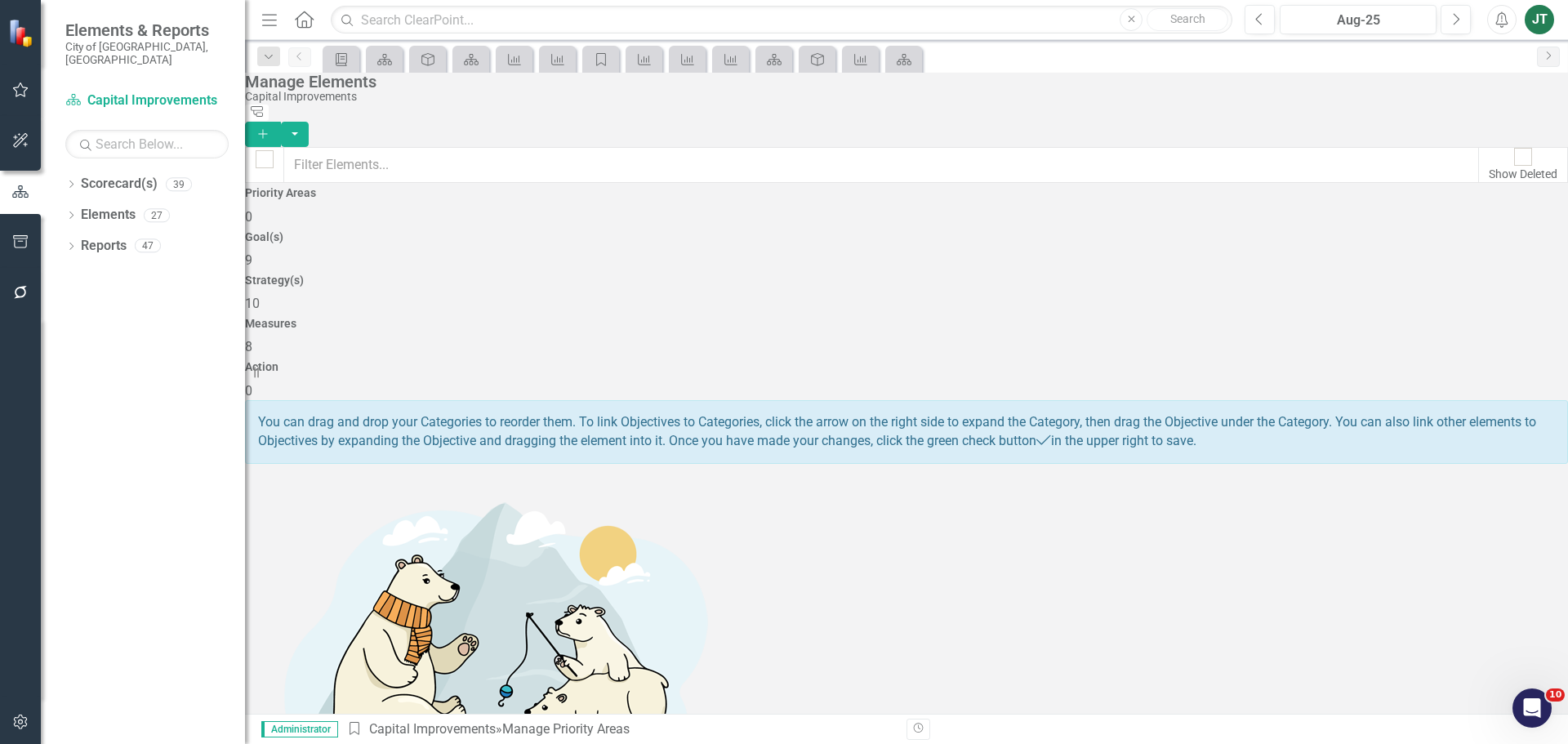
click at [1220, 317] on div "Measures 8" at bounding box center [906, 337] width 1323 height 40
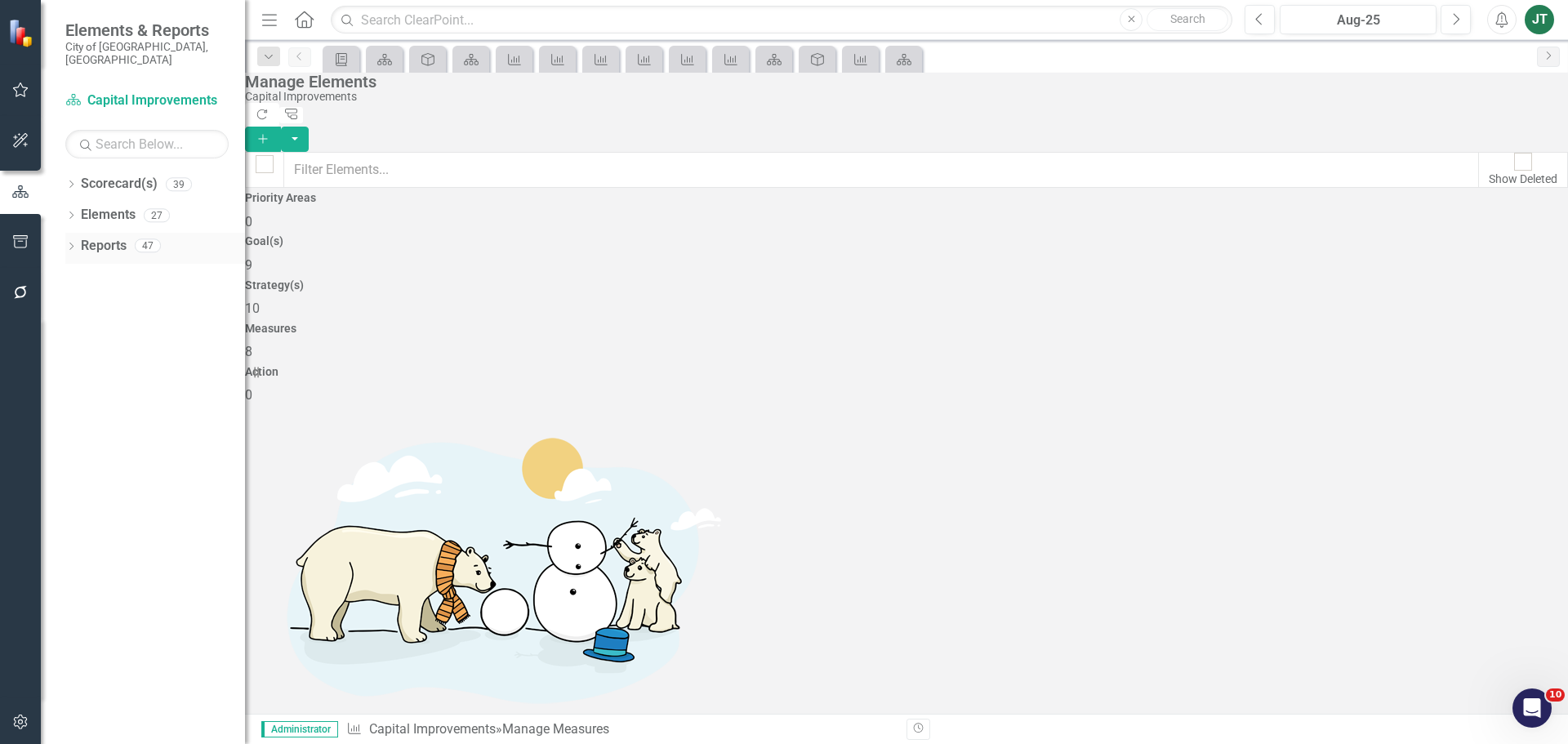
click at [70, 241] on div "Dropdown" at bounding box center [71, 248] width 11 height 14
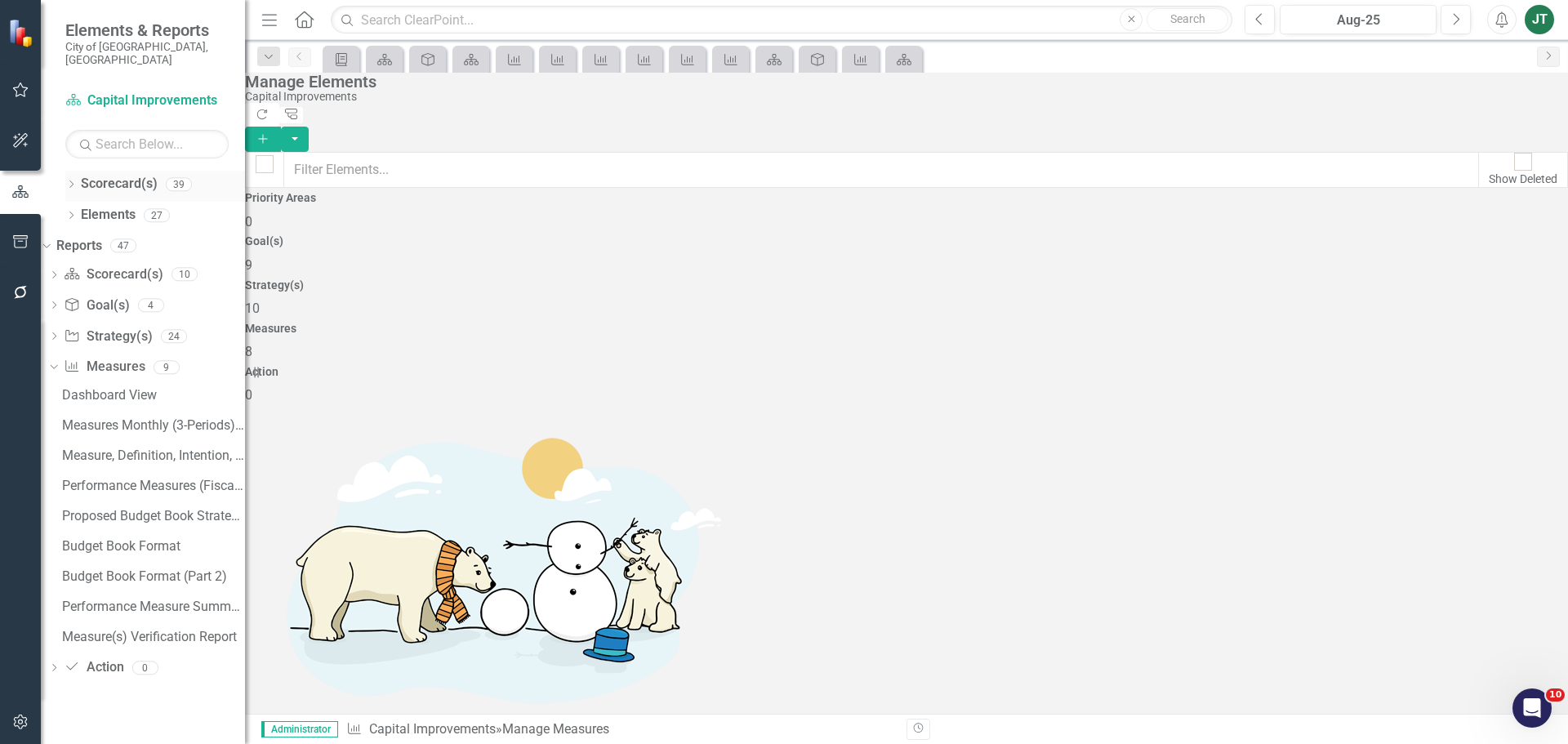
click at [69, 181] on div "Dropdown Scorecard(s) 39" at bounding box center [154, 186] width 180 height 31
click at [71, 181] on icon "Dropdown" at bounding box center [71, 186] width 11 height 9
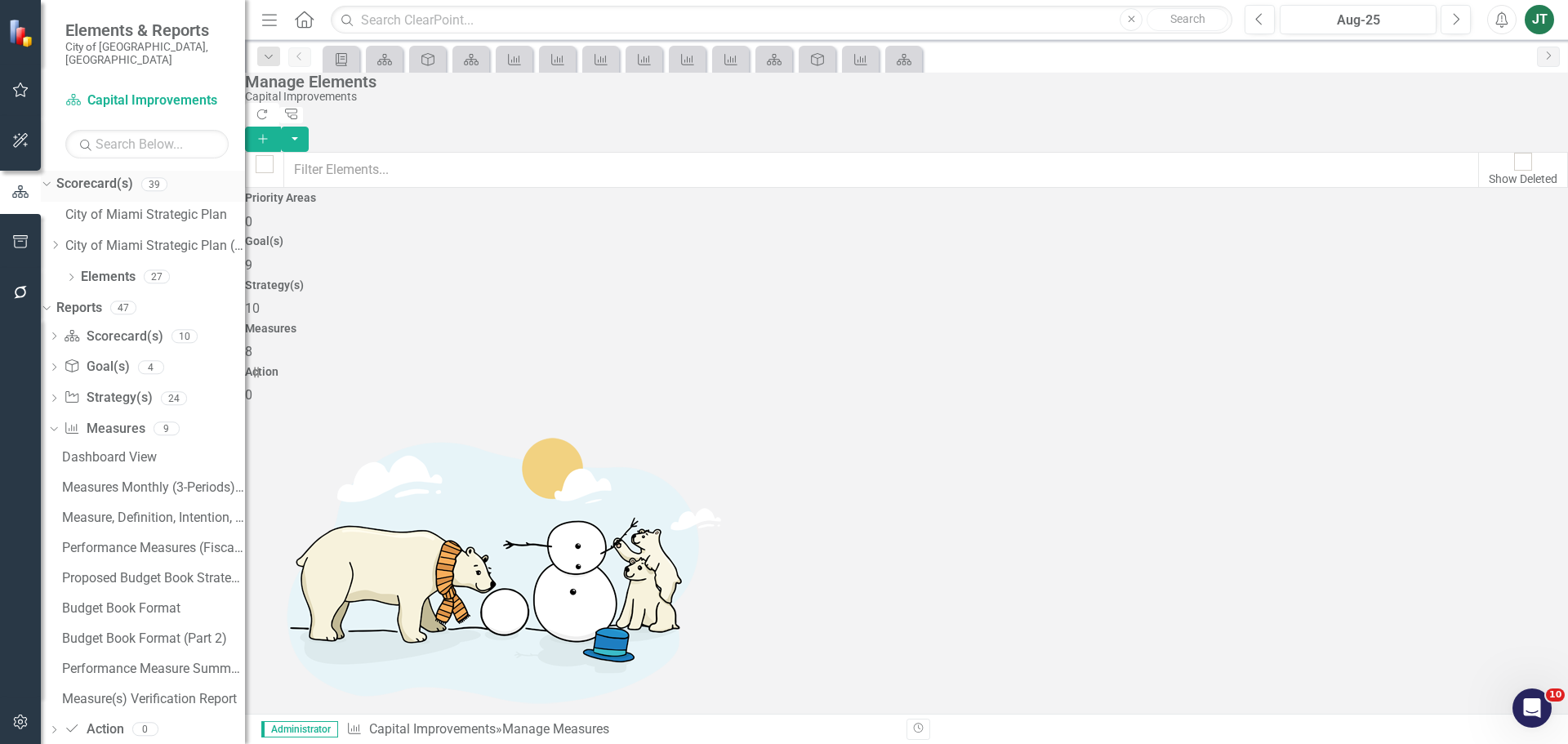
click at [49, 178] on icon "Dropdown" at bounding box center [44, 184] width 9 height 11
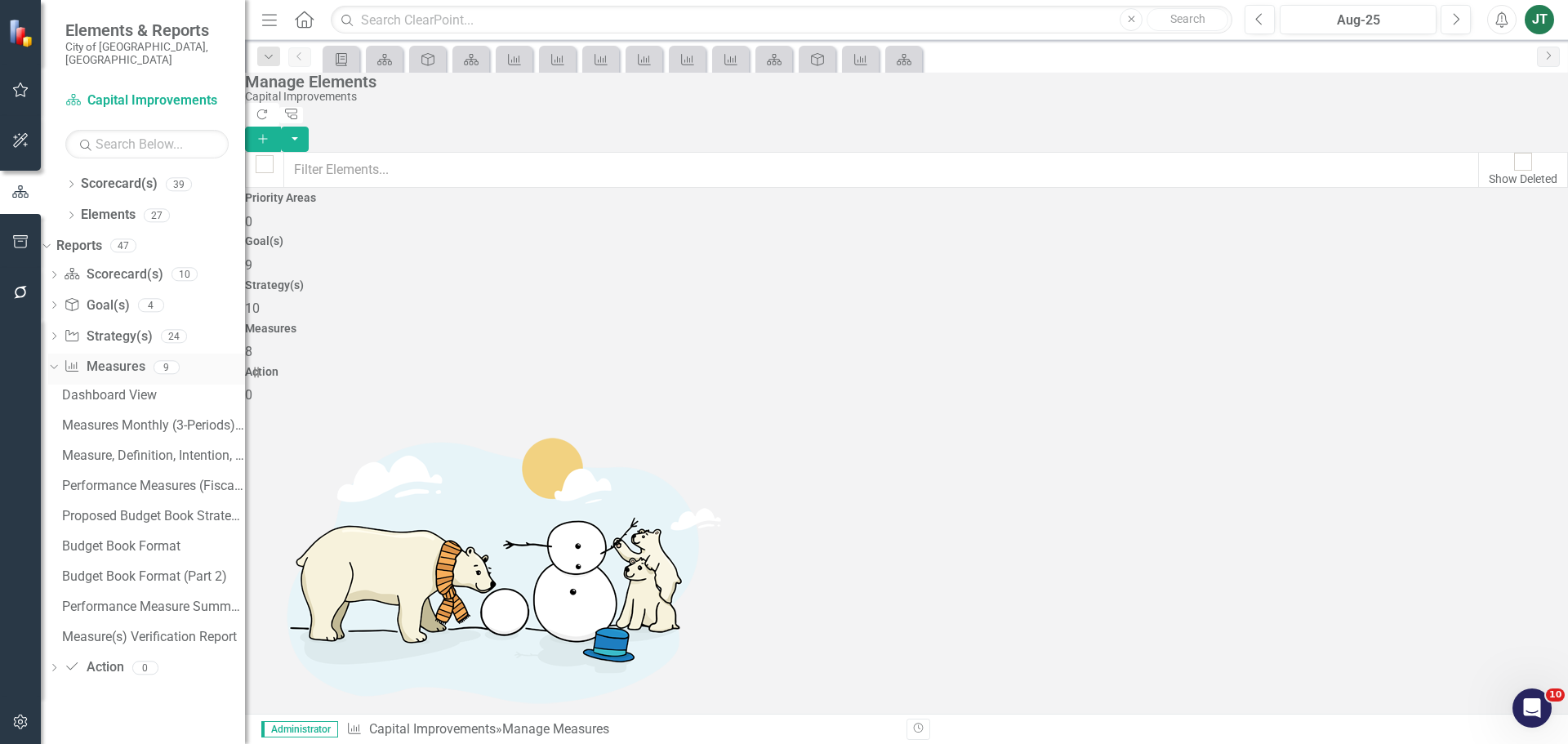
click at [57, 361] on icon "Dropdown" at bounding box center [52, 366] width 9 height 11
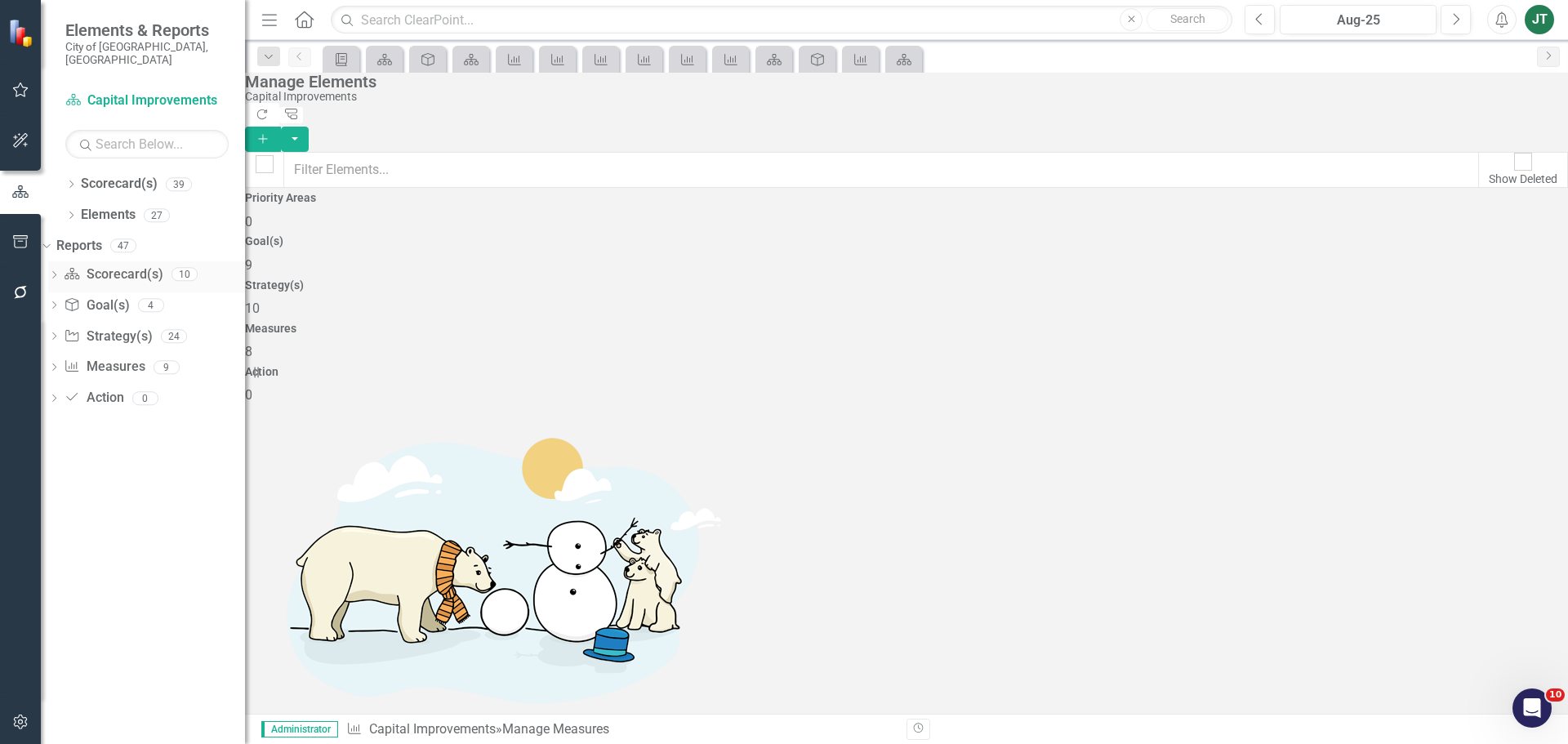
click at [59, 272] on icon "Dropdown" at bounding box center [54, 277] width 11 height 9
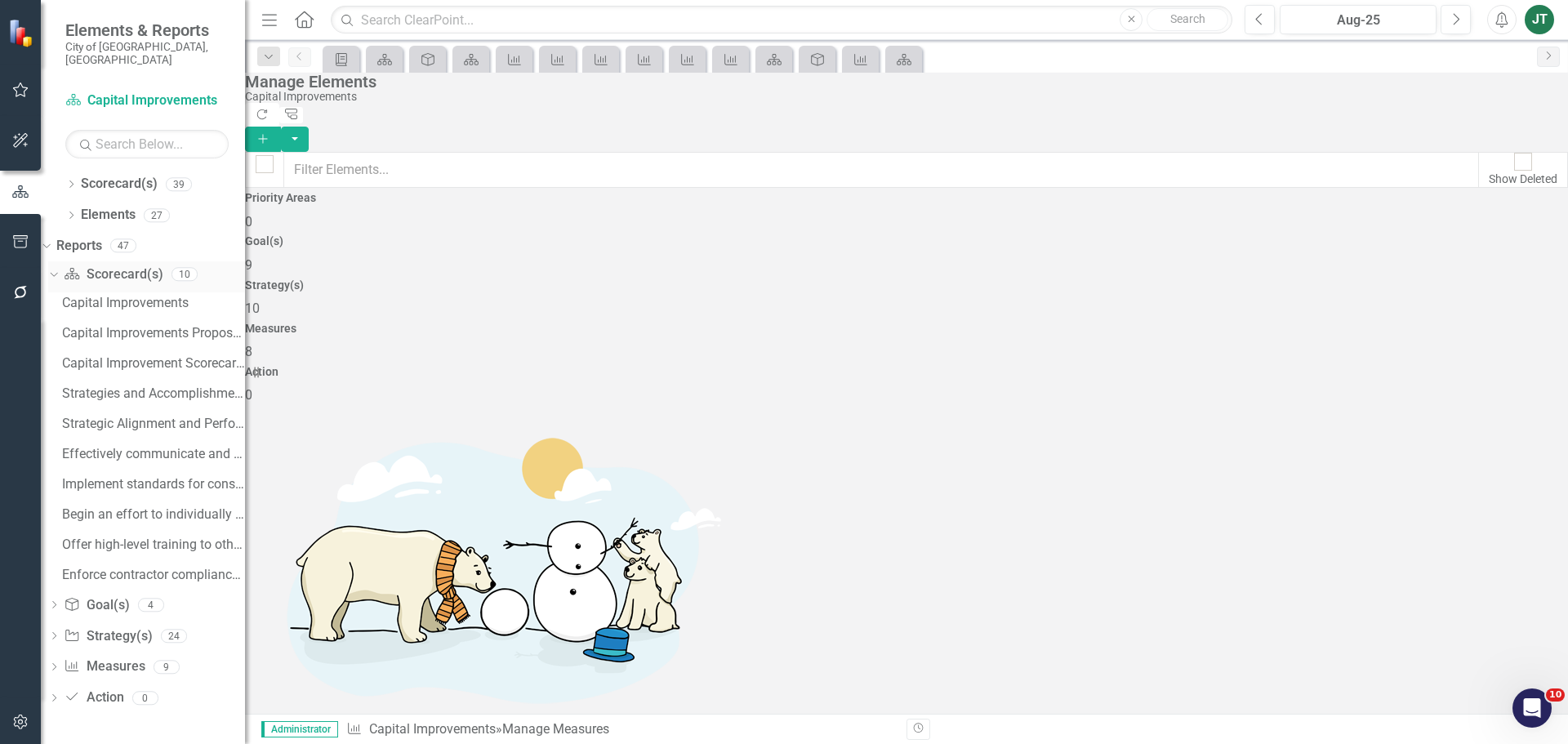
click at [57, 267] on icon "Dropdown" at bounding box center [52, 273] width 9 height 11
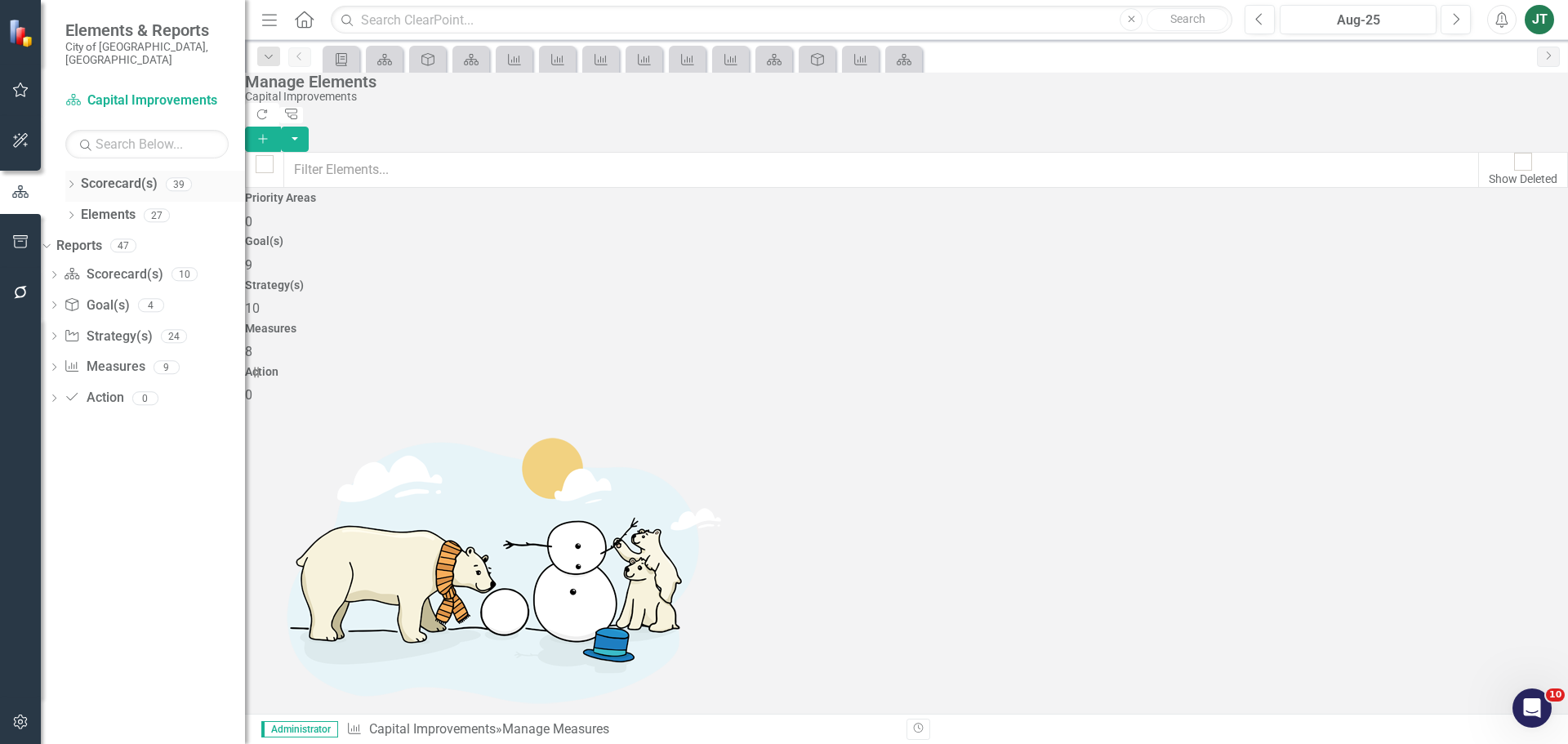
click at [69, 181] on icon "Dropdown" at bounding box center [71, 186] width 11 height 9
click at [61, 240] on icon "Dropdown" at bounding box center [55, 245] width 12 height 9
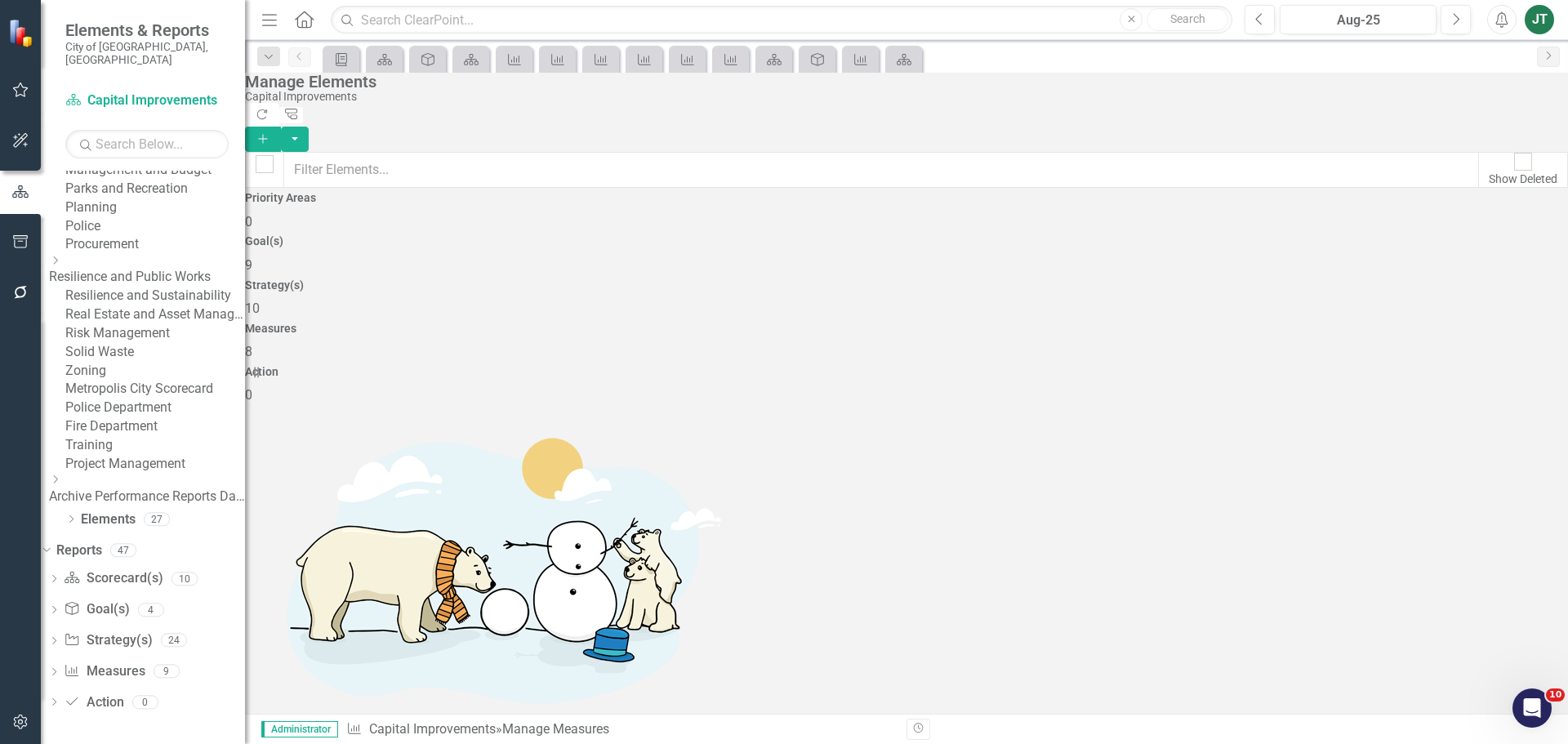
scroll to position [654, 0]
click at [144, 507] on link "Archive Performance Reports Data" at bounding box center [147, 497] width 196 height 19
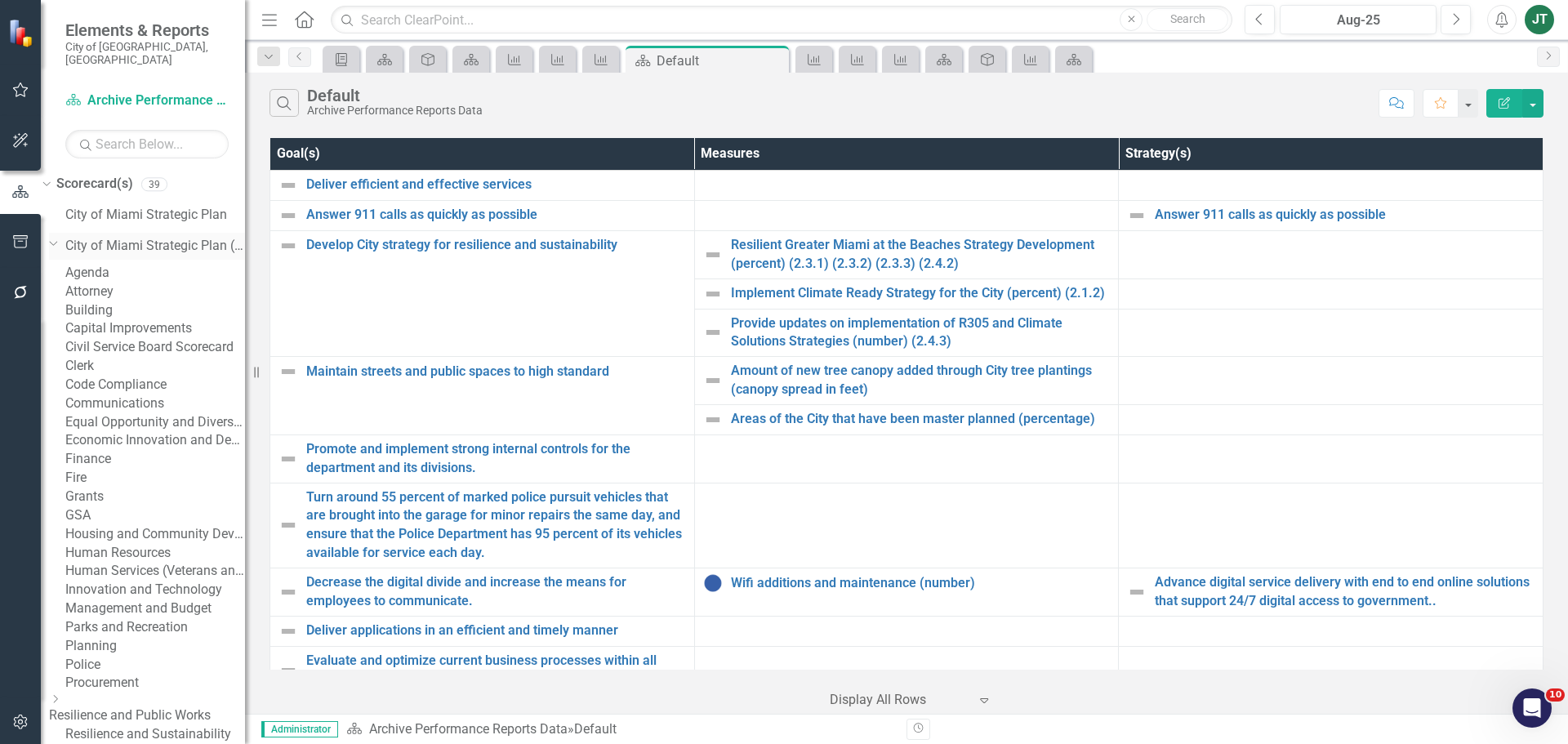
click at [58, 236] on icon "Dropdown" at bounding box center [54, 242] width 9 height 12
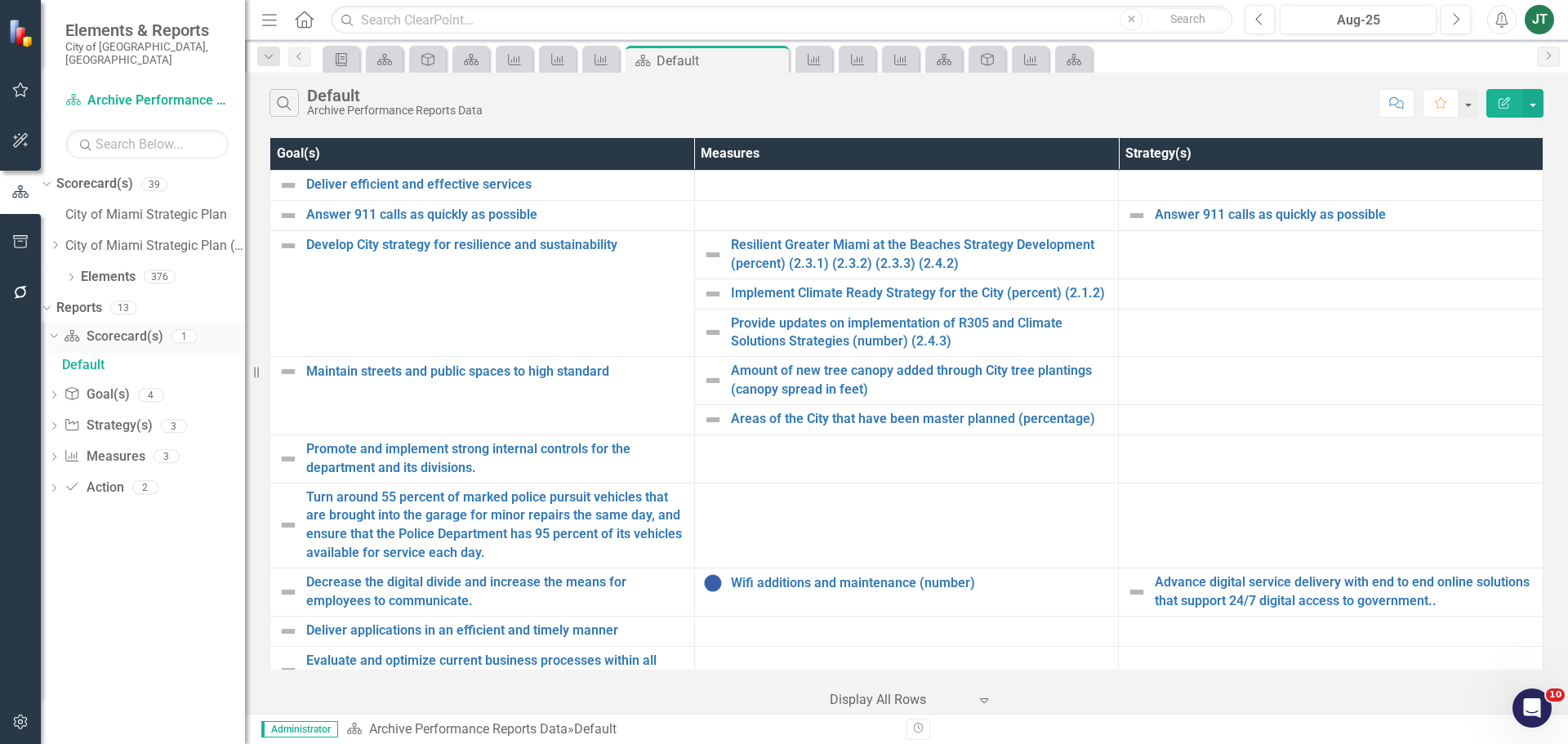
click at [57, 330] on icon "Dropdown" at bounding box center [52, 335] width 9 height 11
click at [130, 420] on link "Measure Measures" at bounding box center [105, 429] width 81 height 19
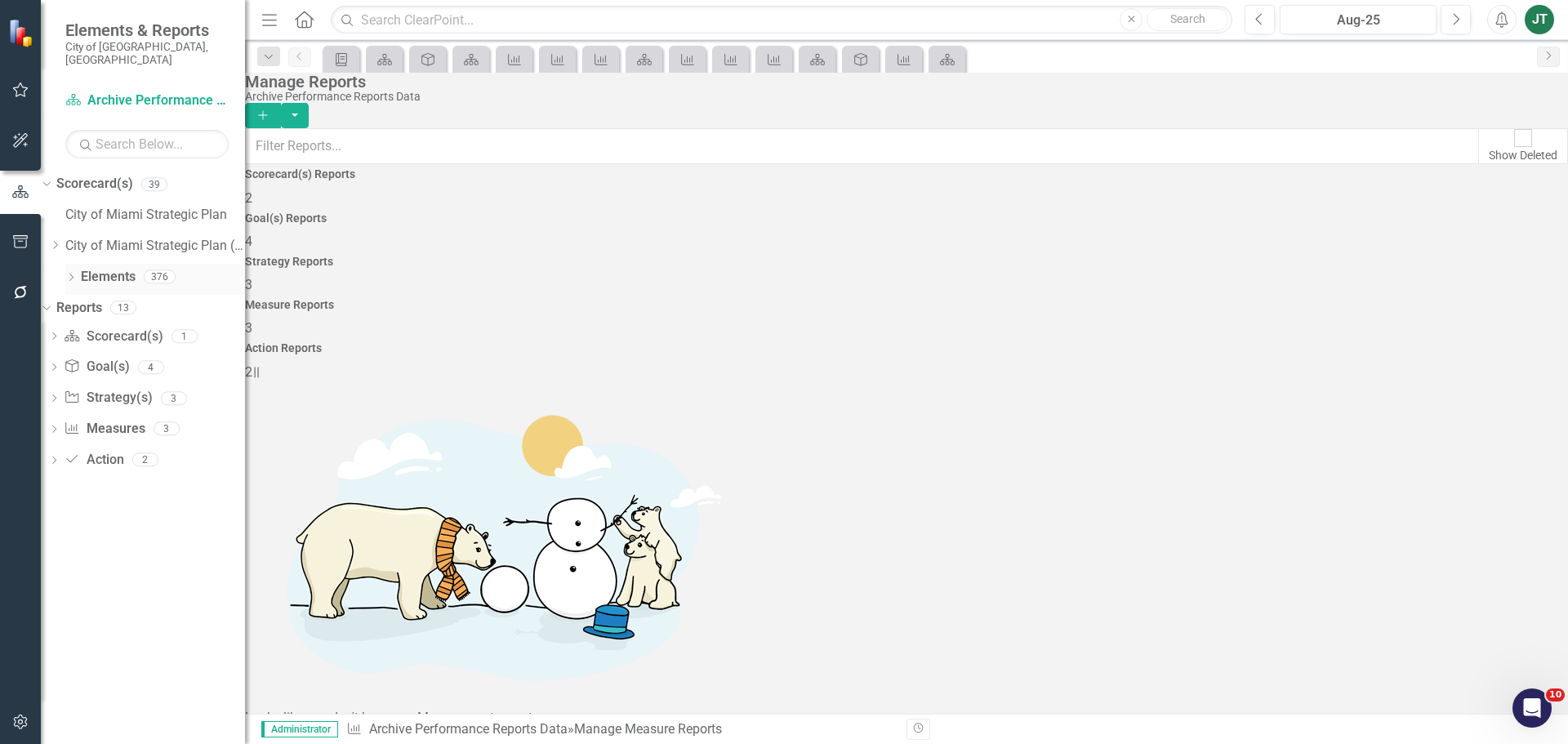
click at [97, 267] on link "Elements" at bounding box center [108, 277] width 55 height 19
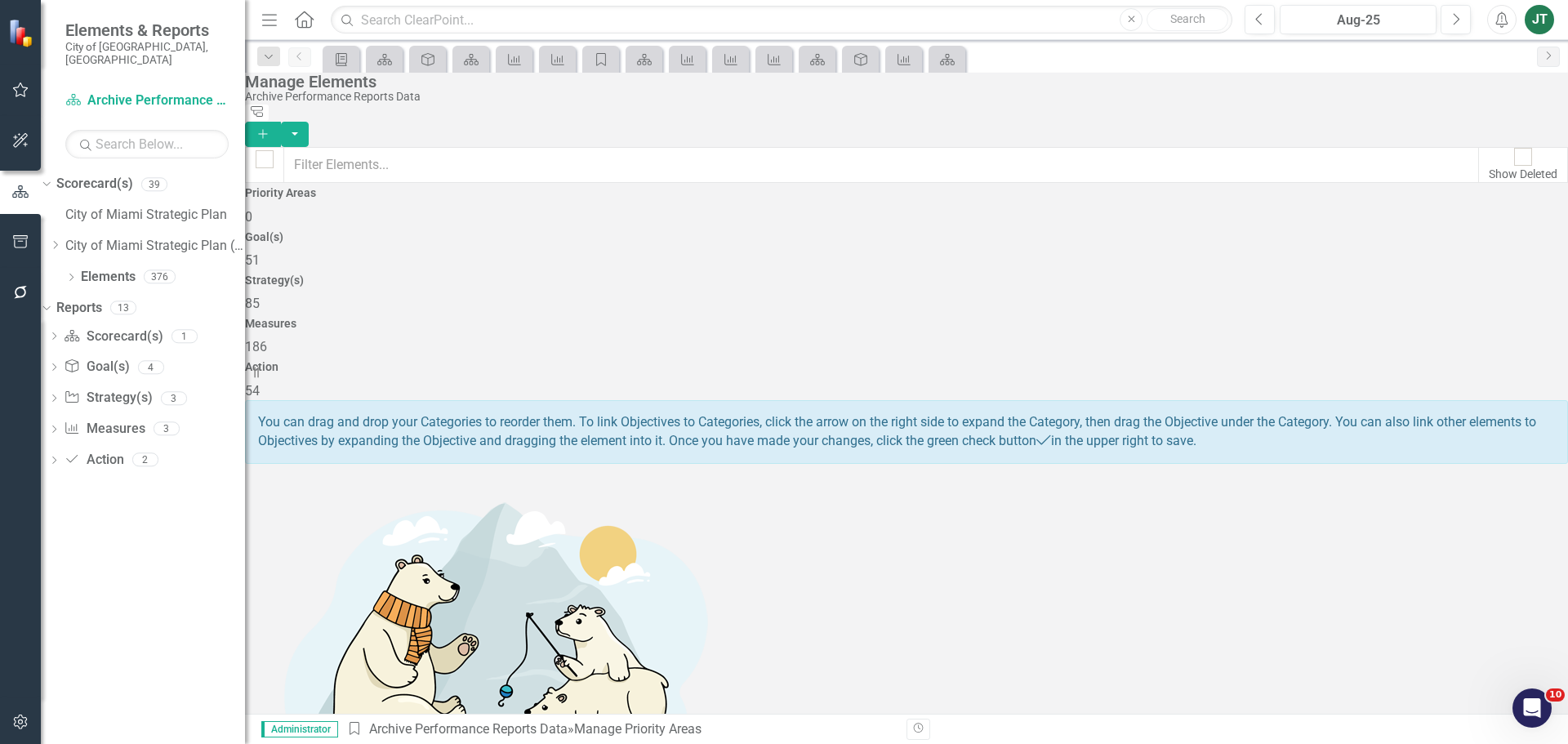
click at [1128, 317] on div "Measures 186" at bounding box center [906, 337] width 1323 height 40
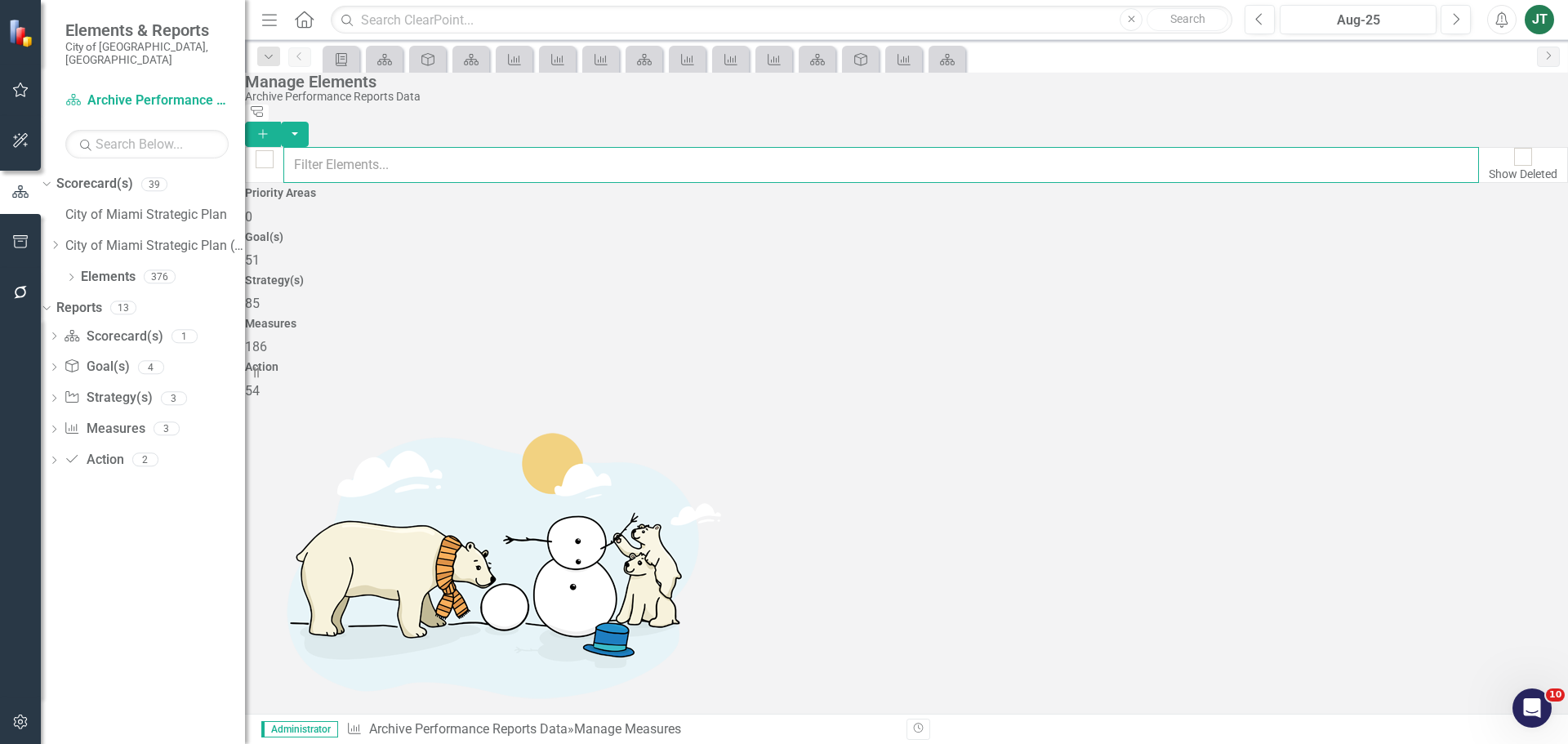
click at [527, 154] on input "text" at bounding box center [881, 165] width 1195 height 36
type input "Communi"
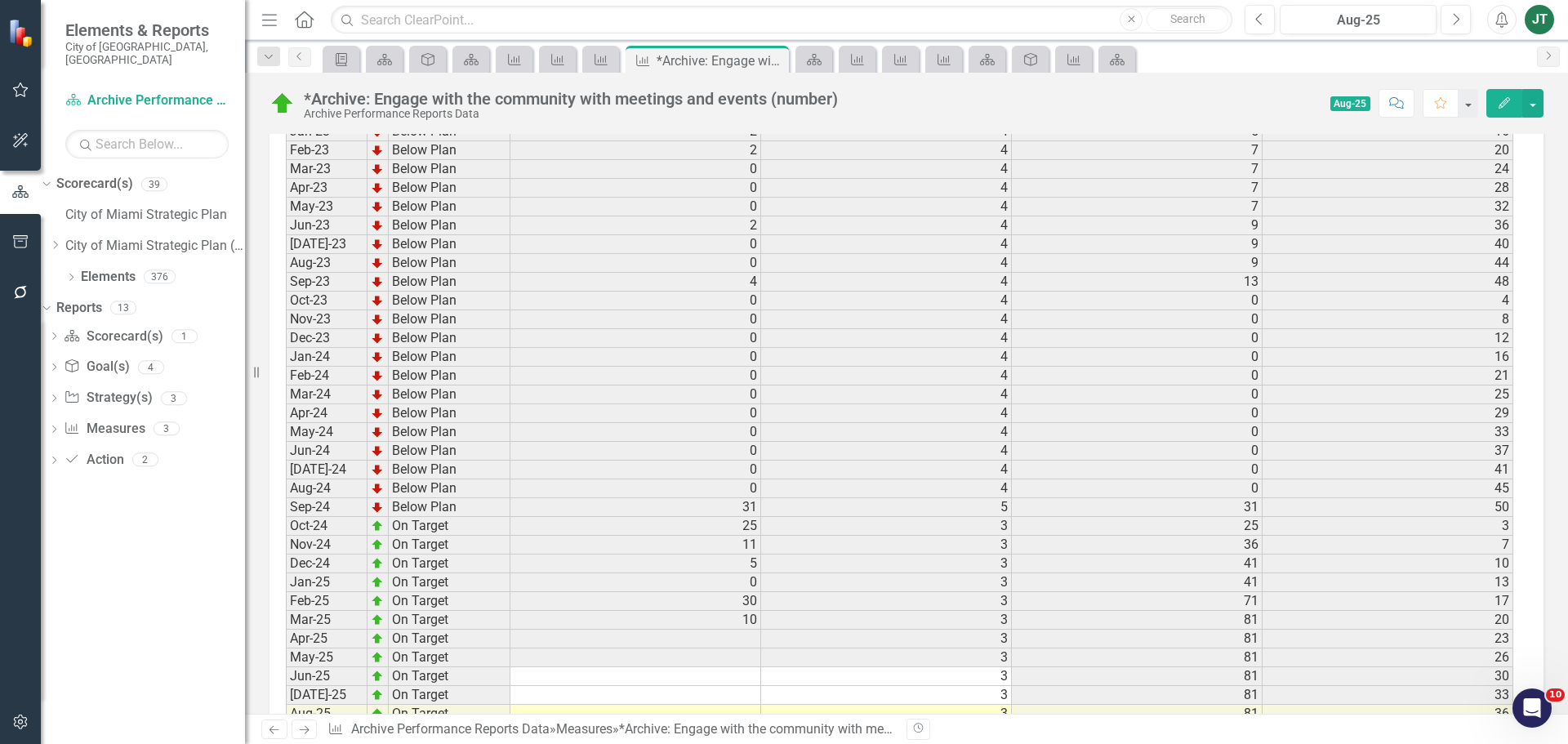
scroll to position [2001, 0]
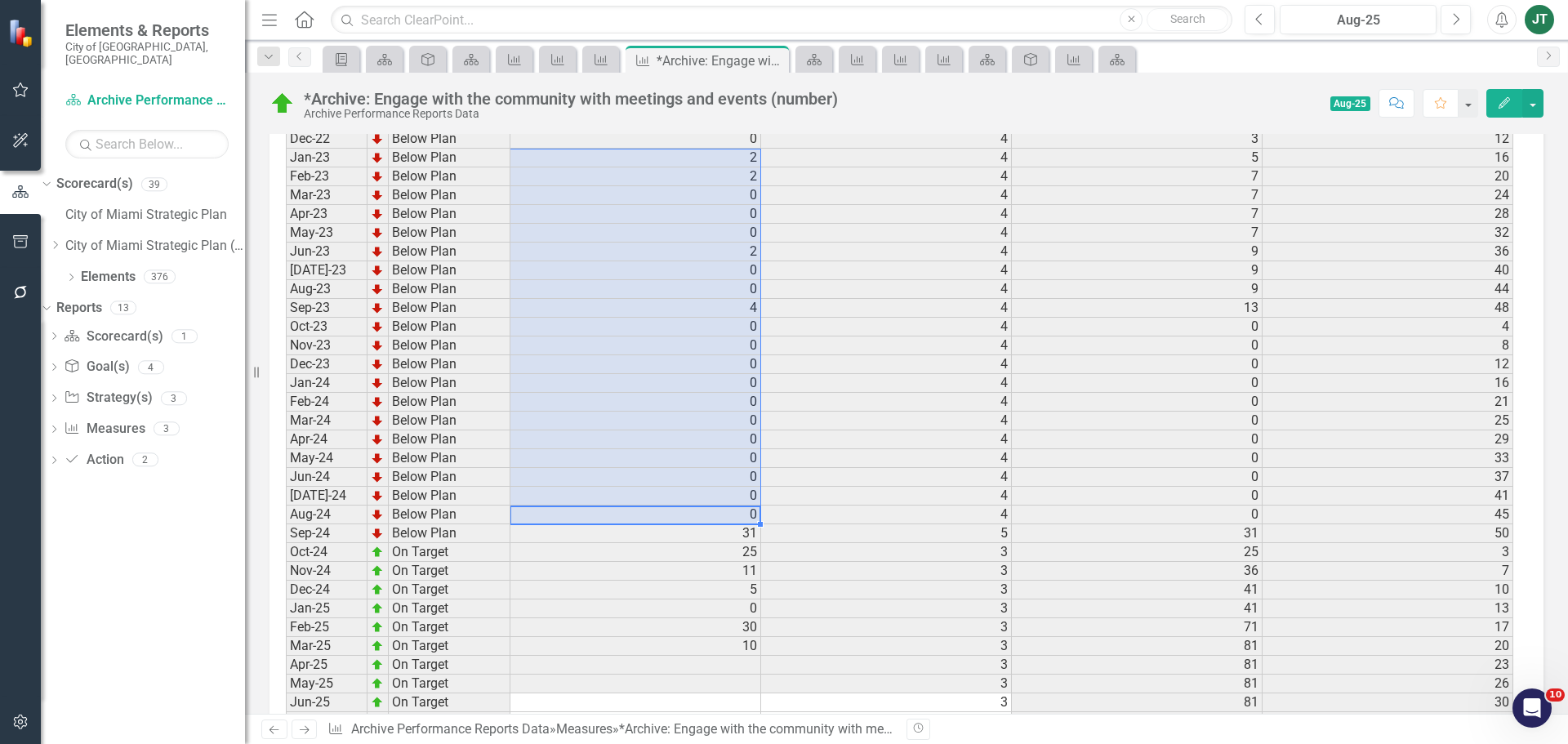
drag, startPoint x: 752, startPoint y: 530, endPoint x: 759, endPoint y: 159, distance: 371.1
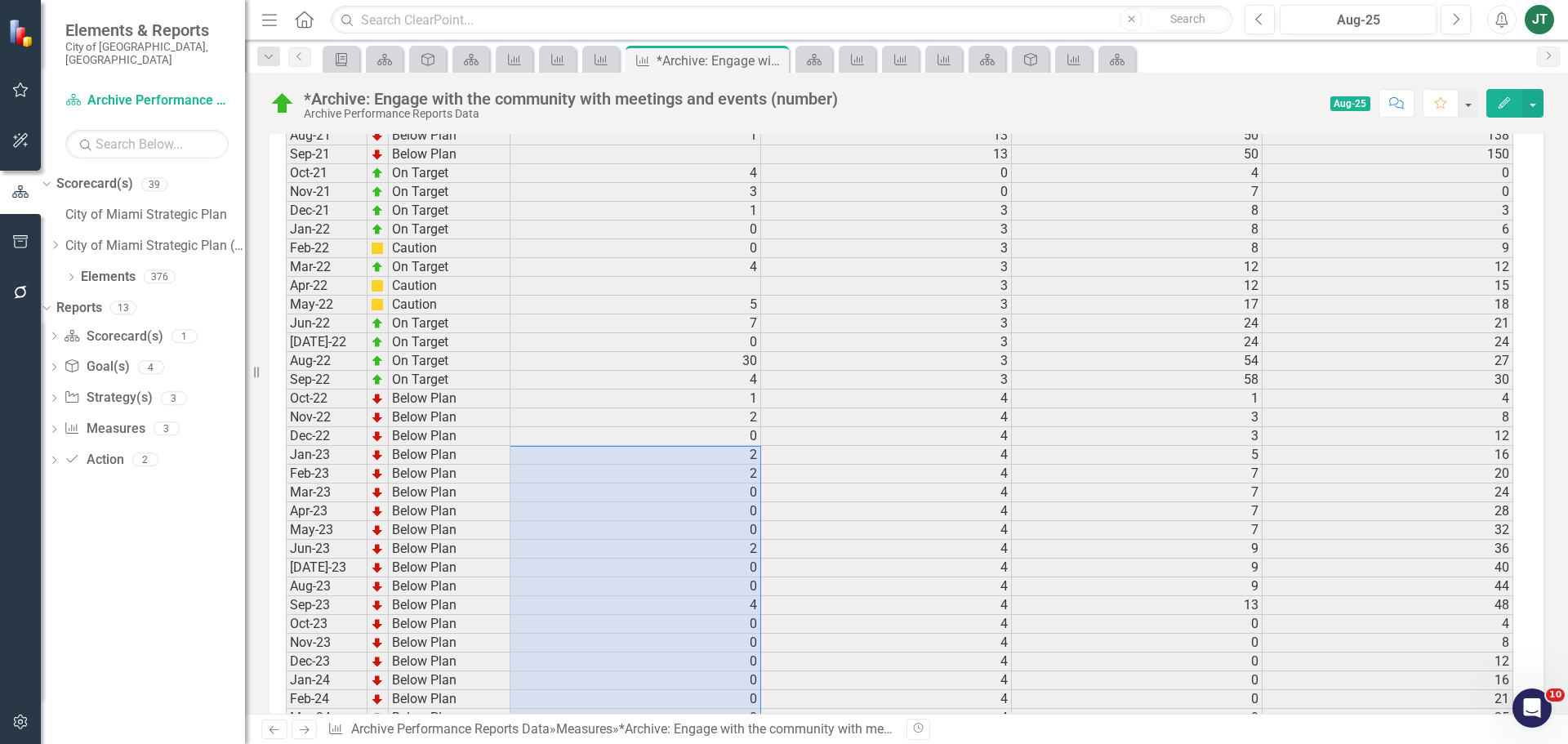
scroll to position [1674, 0]
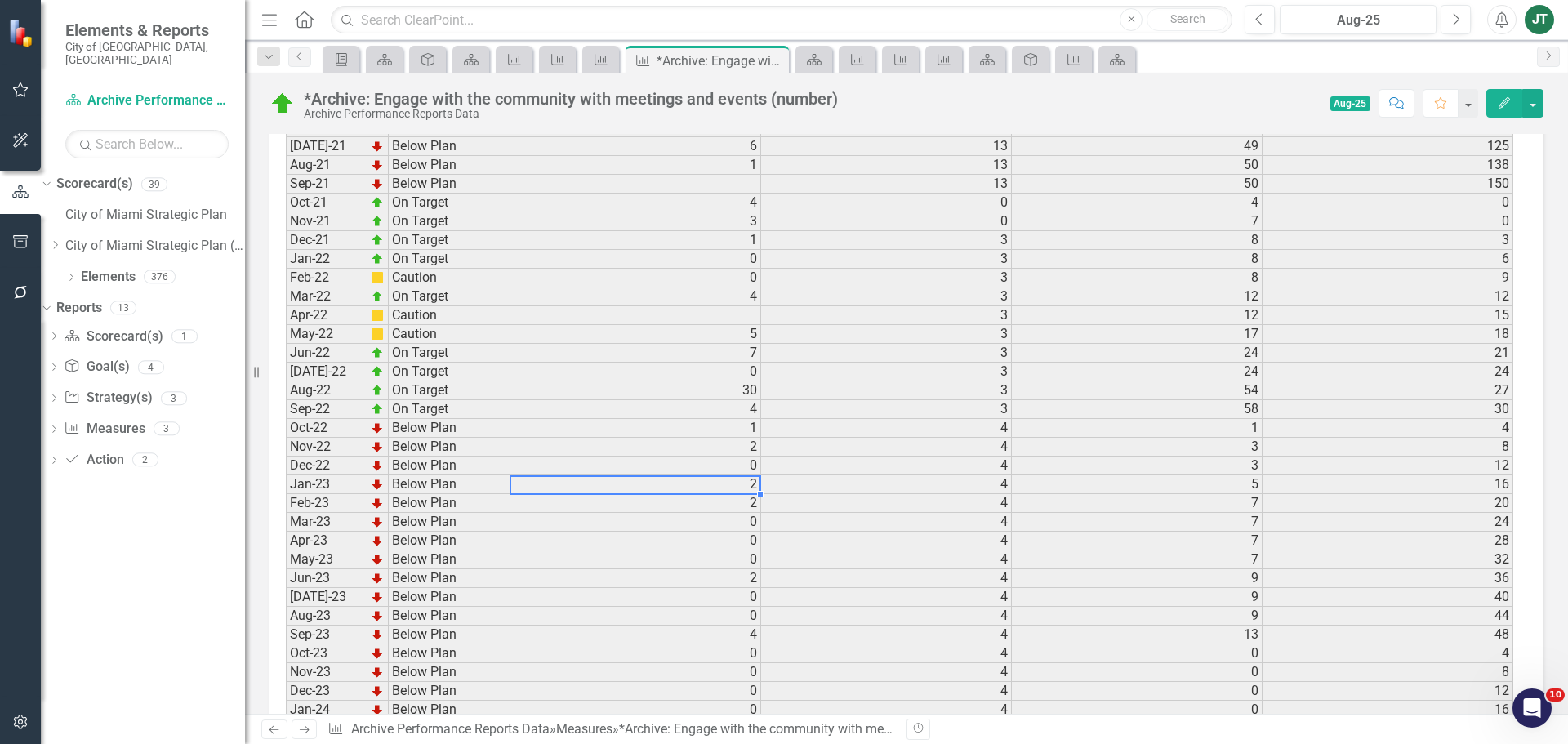
click at [755, 489] on td "2" at bounding box center [636, 485] width 251 height 19
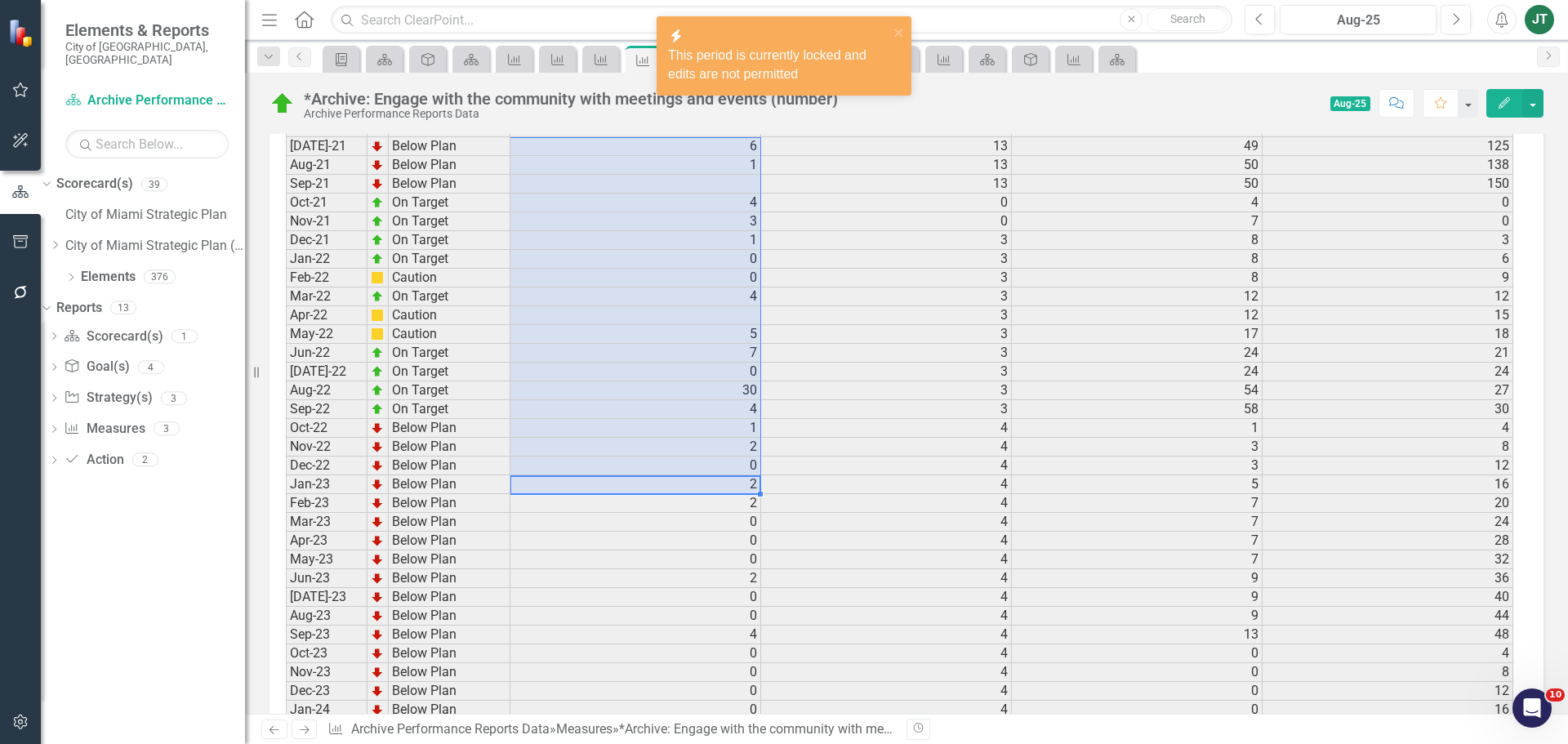
drag, startPoint x: 752, startPoint y: 495, endPoint x: 757, endPoint y: 149, distance: 346.0
click at [285, 149] on div "Period Status Actual Target FYTD FYTD Target FY2015 No Information FY2016 No In…" at bounding box center [285, 259] width 0 height 1786
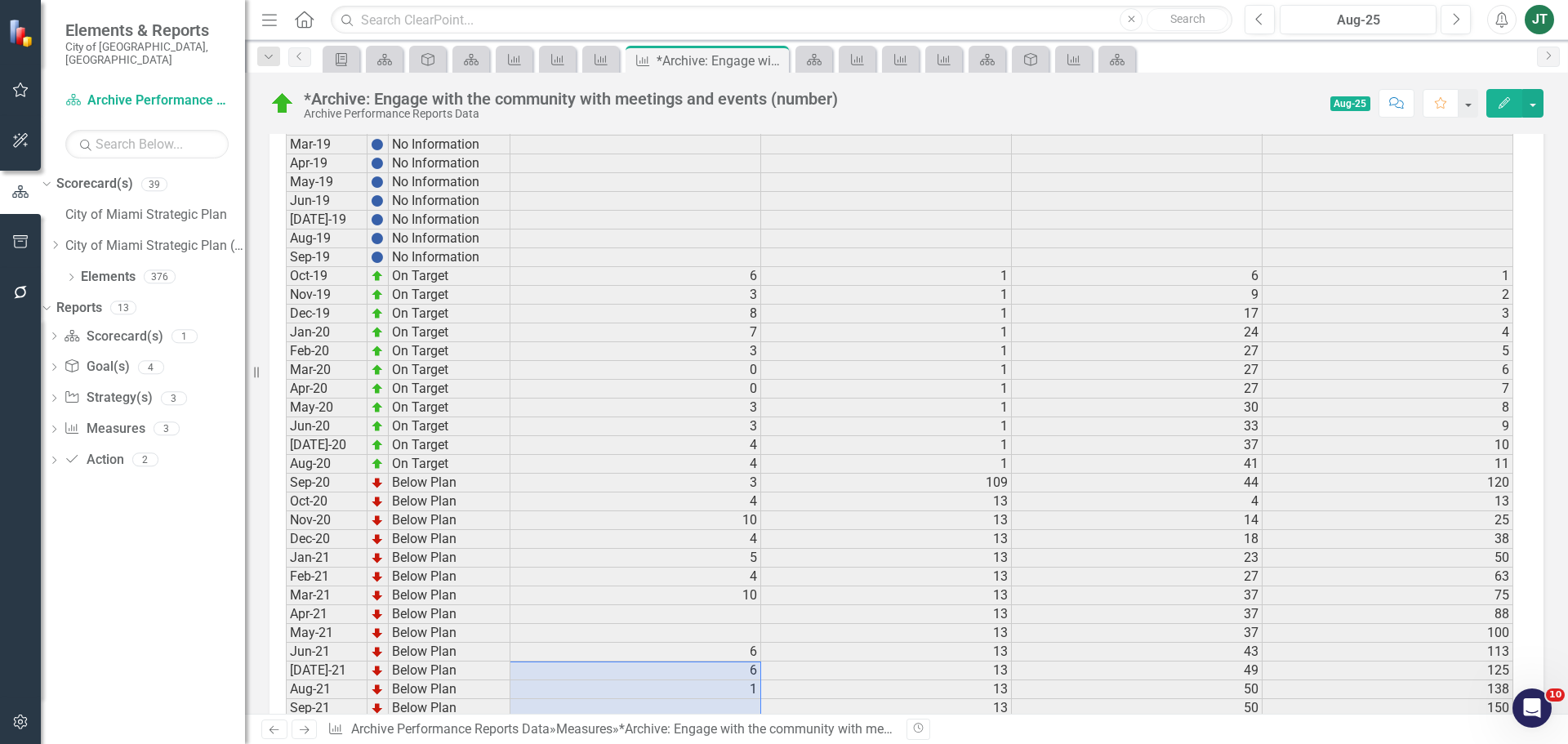
scroll to position [1103, 0]
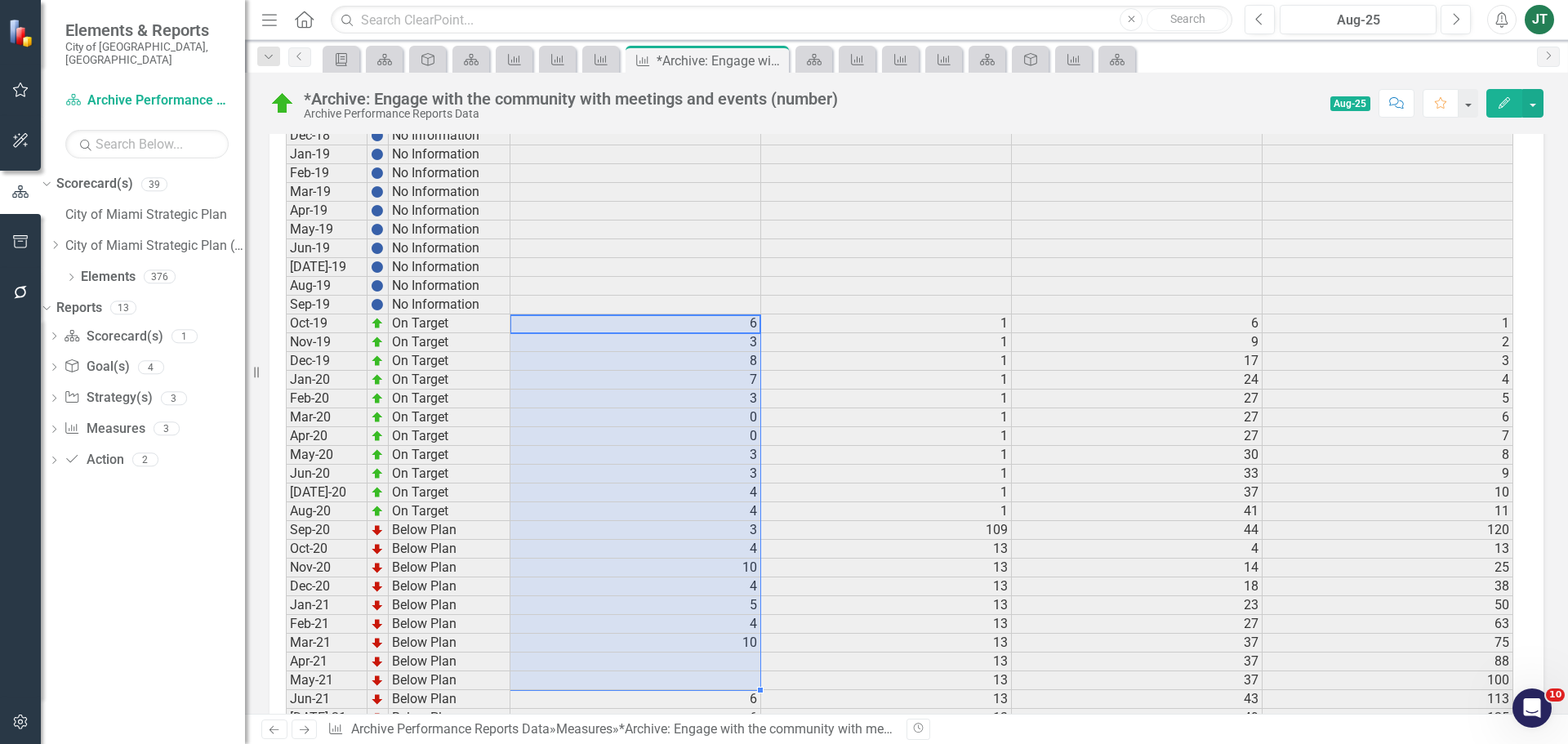
drag, startPoint x: 749, startPoint y: 344, endPoint x: 740, endPoint y: 684, distance: 340.1
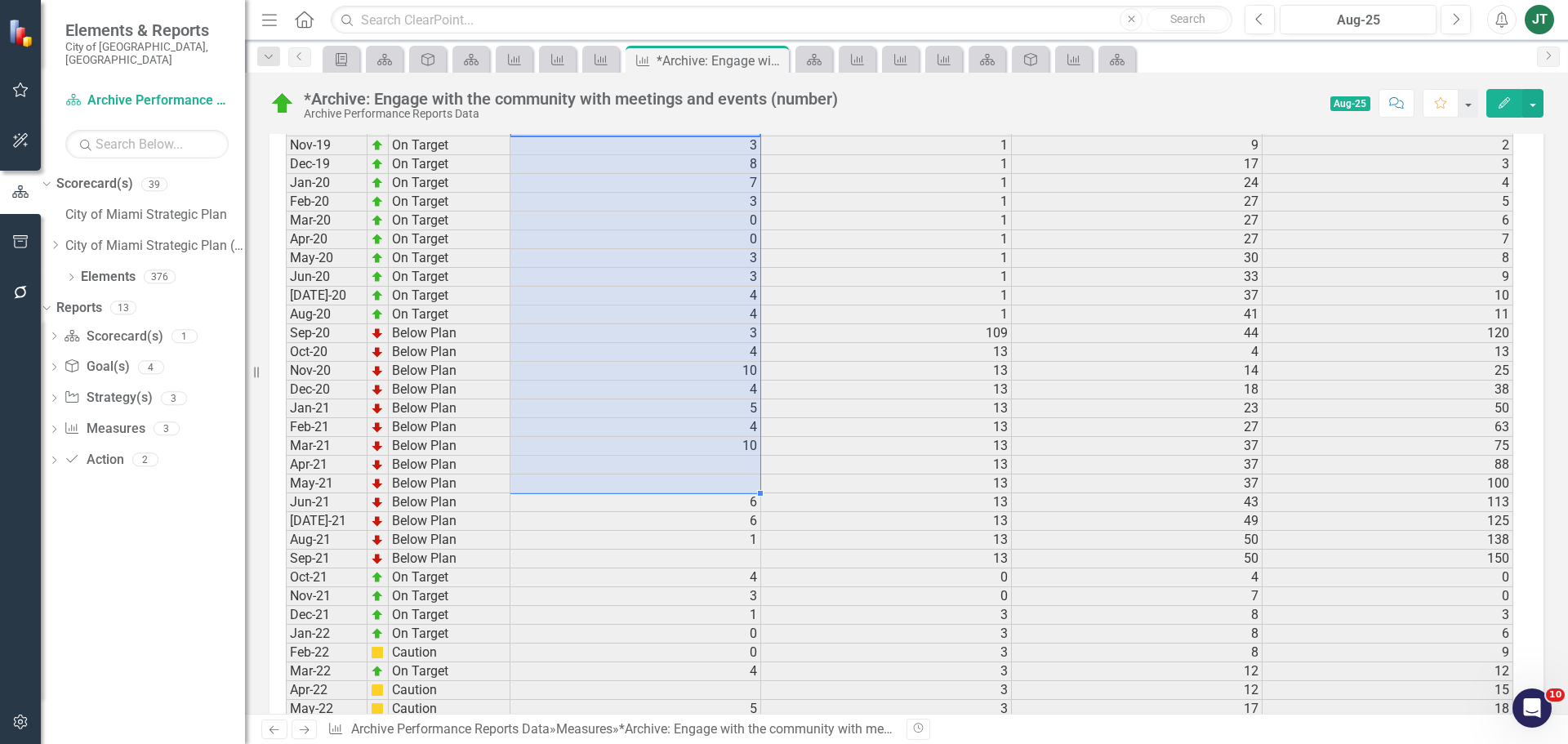
scroll to position [1349, 0]
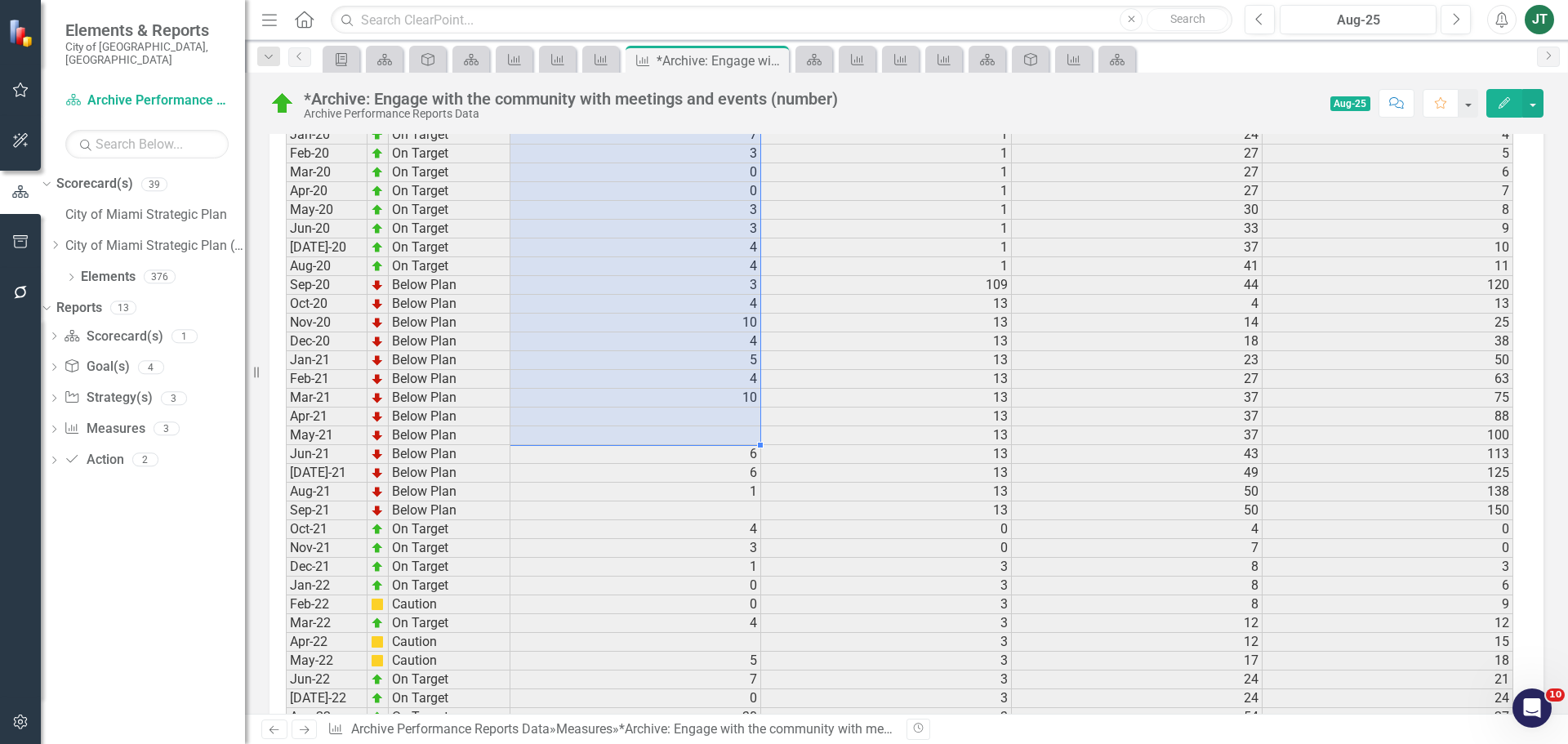
click at [749, 389] on td "4" at bounding box center [636, 380] width 251 height 19
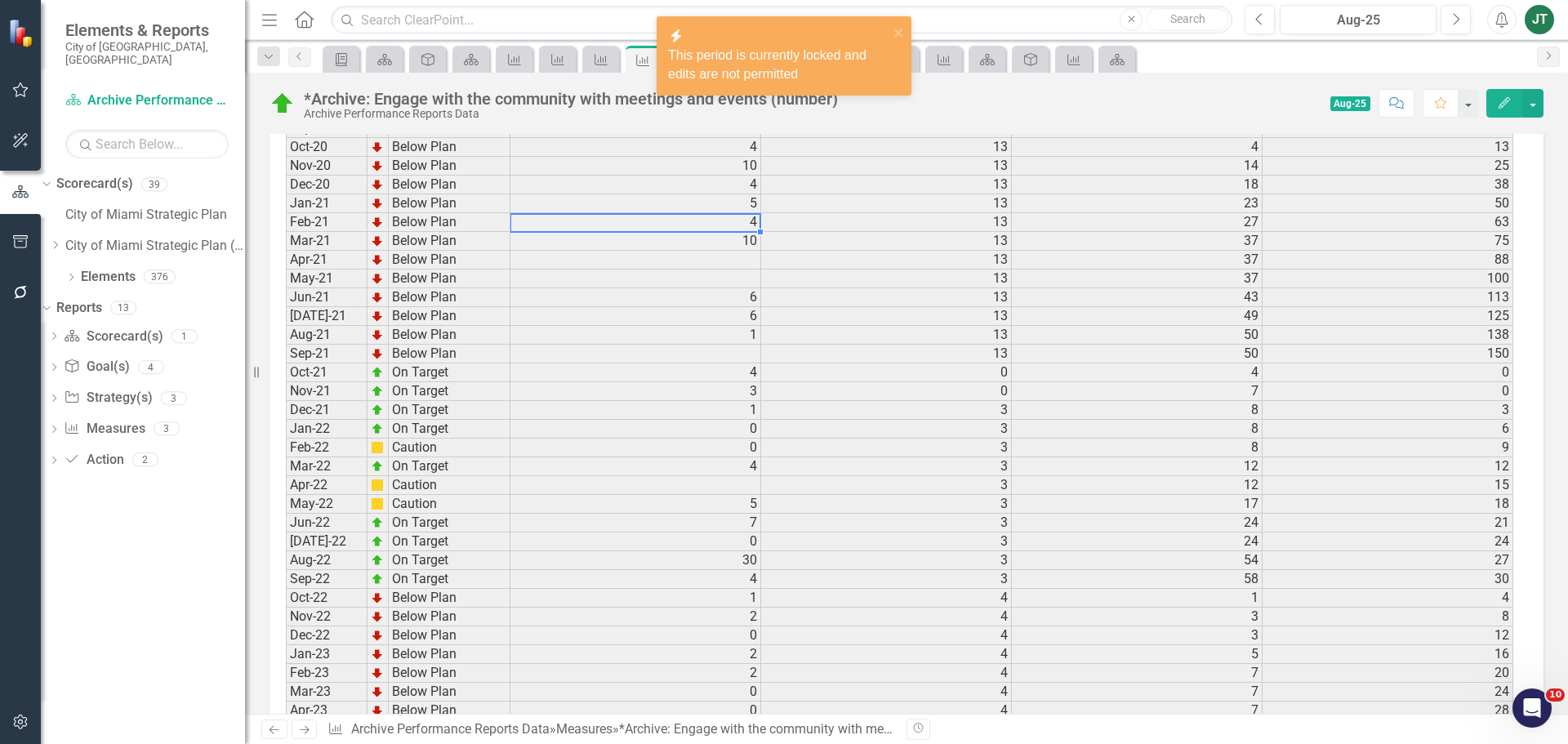
scroll to position [1512, 0]
click at [748, 244] on td "10" at bounding box center [636, 235] width 251 height 19
click at [745, 168] on td "10" at bounding box center [636, 160] width 251 height 19
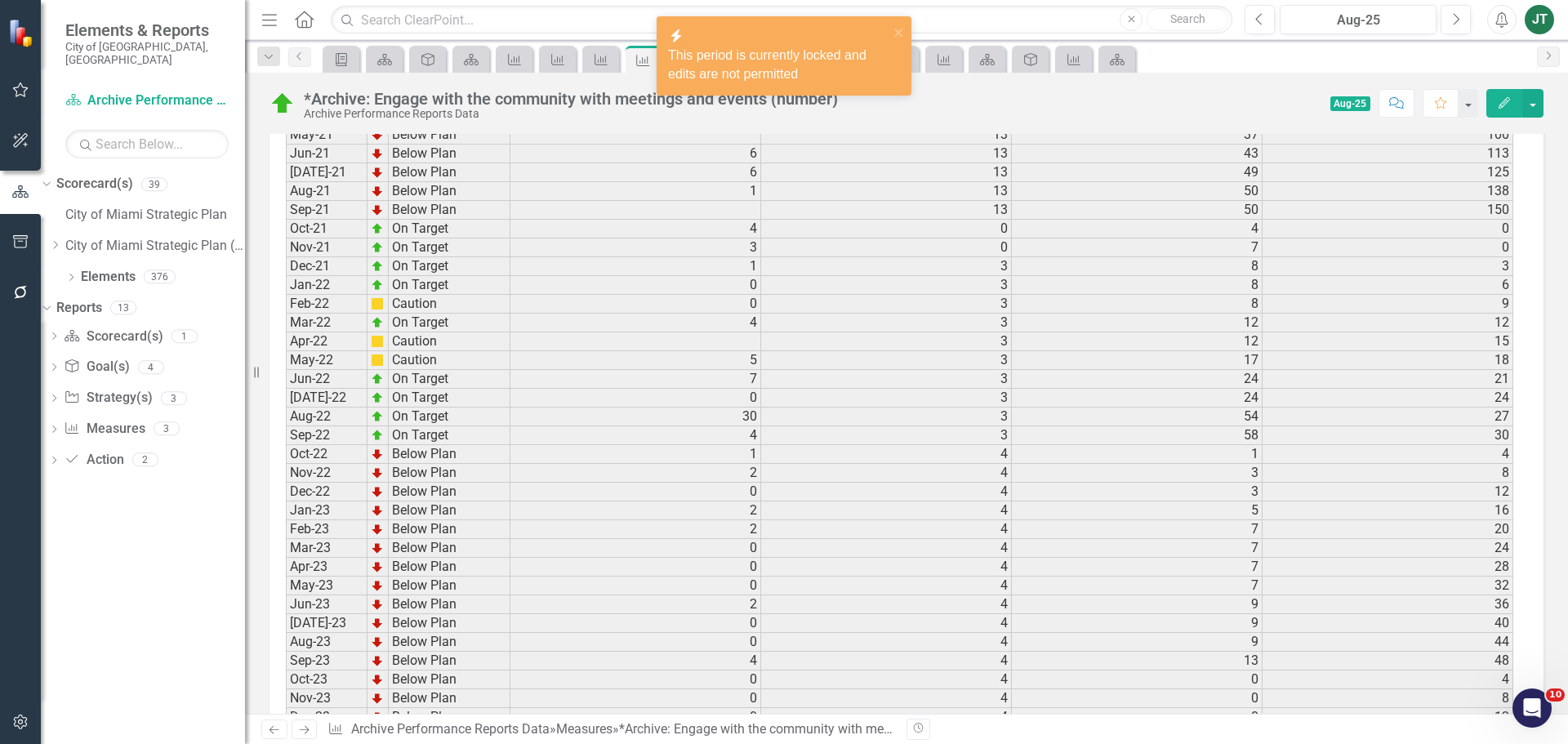
scroll to position [1674, 0]
click at [750, 400] on td "30" at bounding box center [636, 391] width 251 height 19
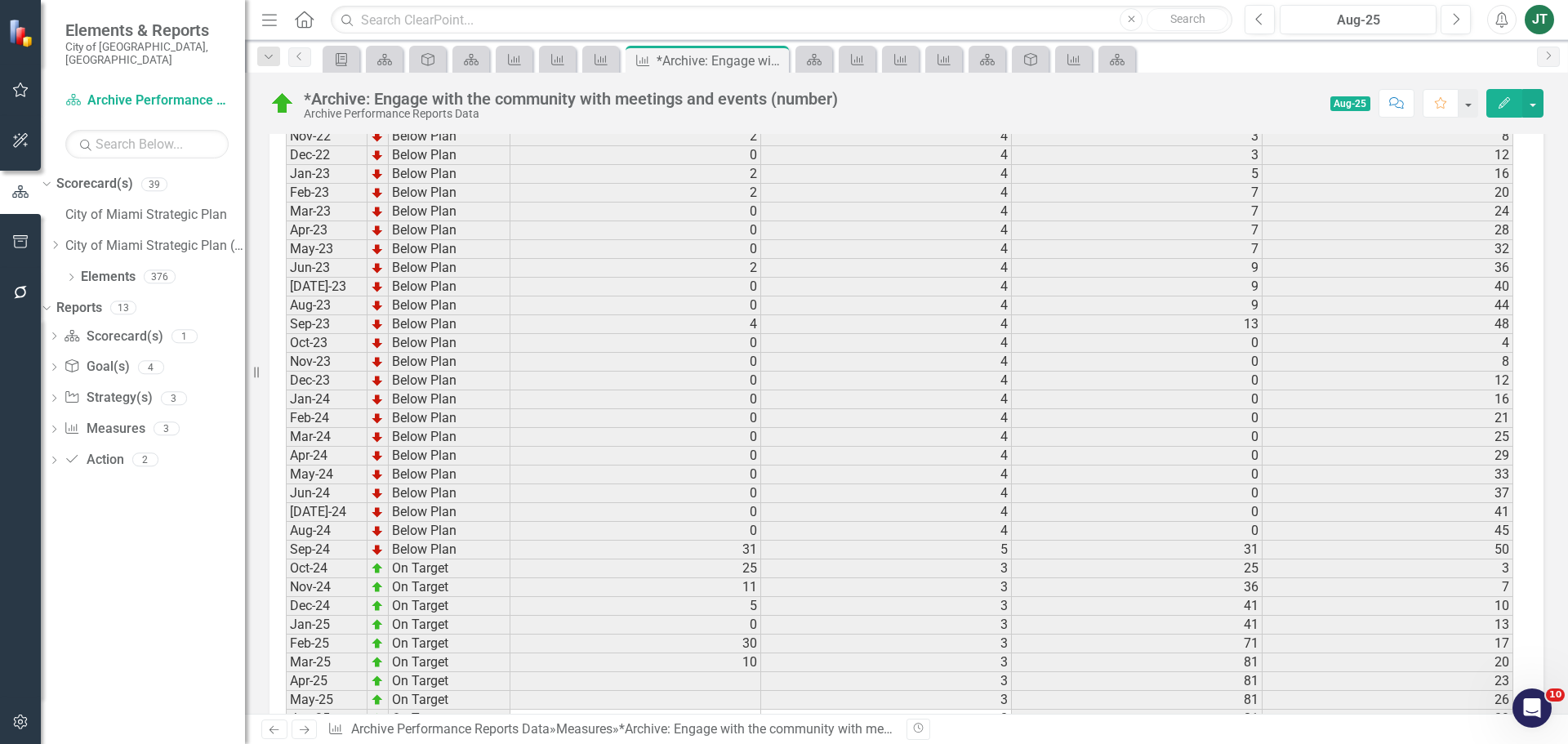
scroll to position [2165, 0]
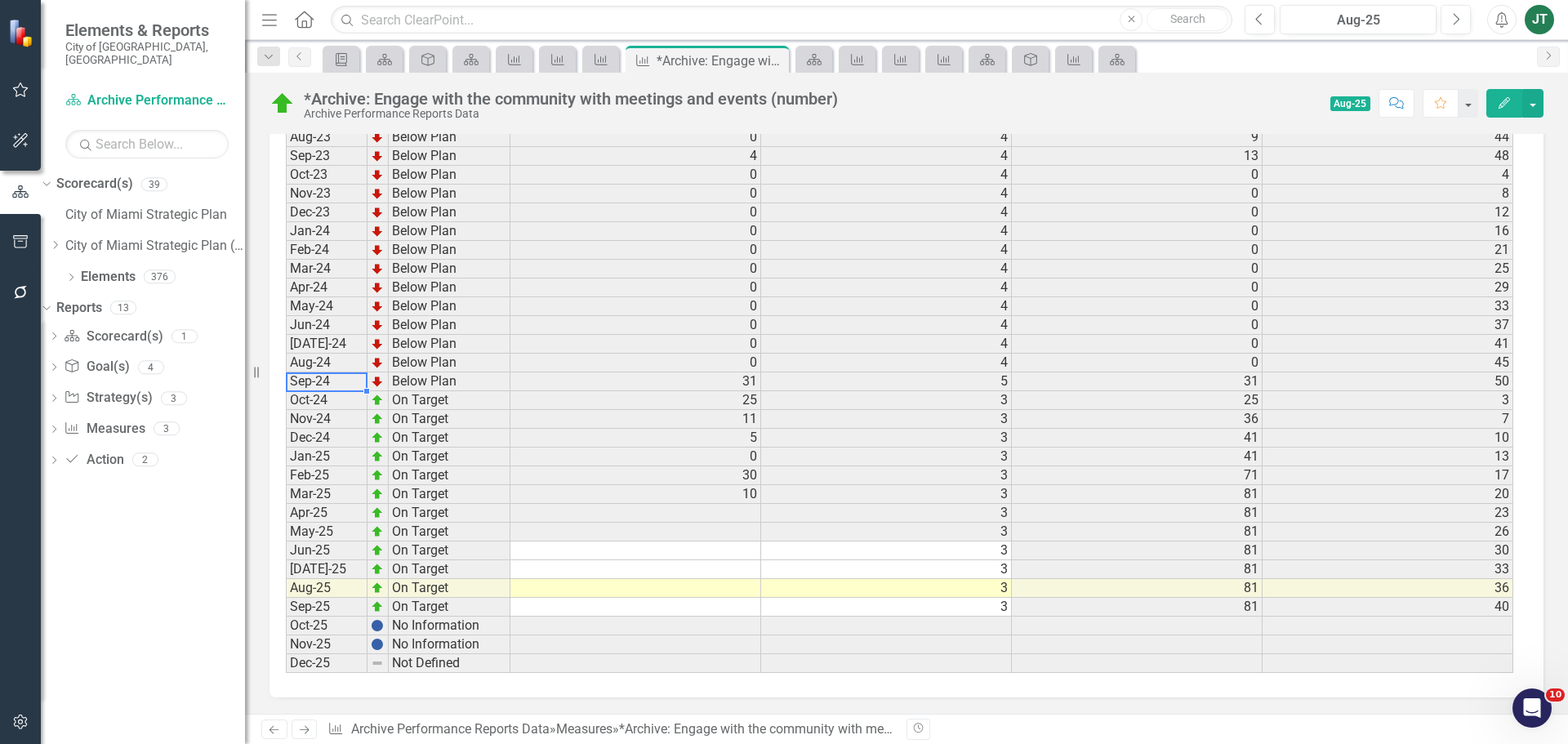
drag, startPoint x: 304, startPoint y: 384, endPoint x: 442, endPoint y: 392, distance: 138.2
click at [310, 384] on td "Sep-24" at bounding box center [326, 381] width 82 height 19
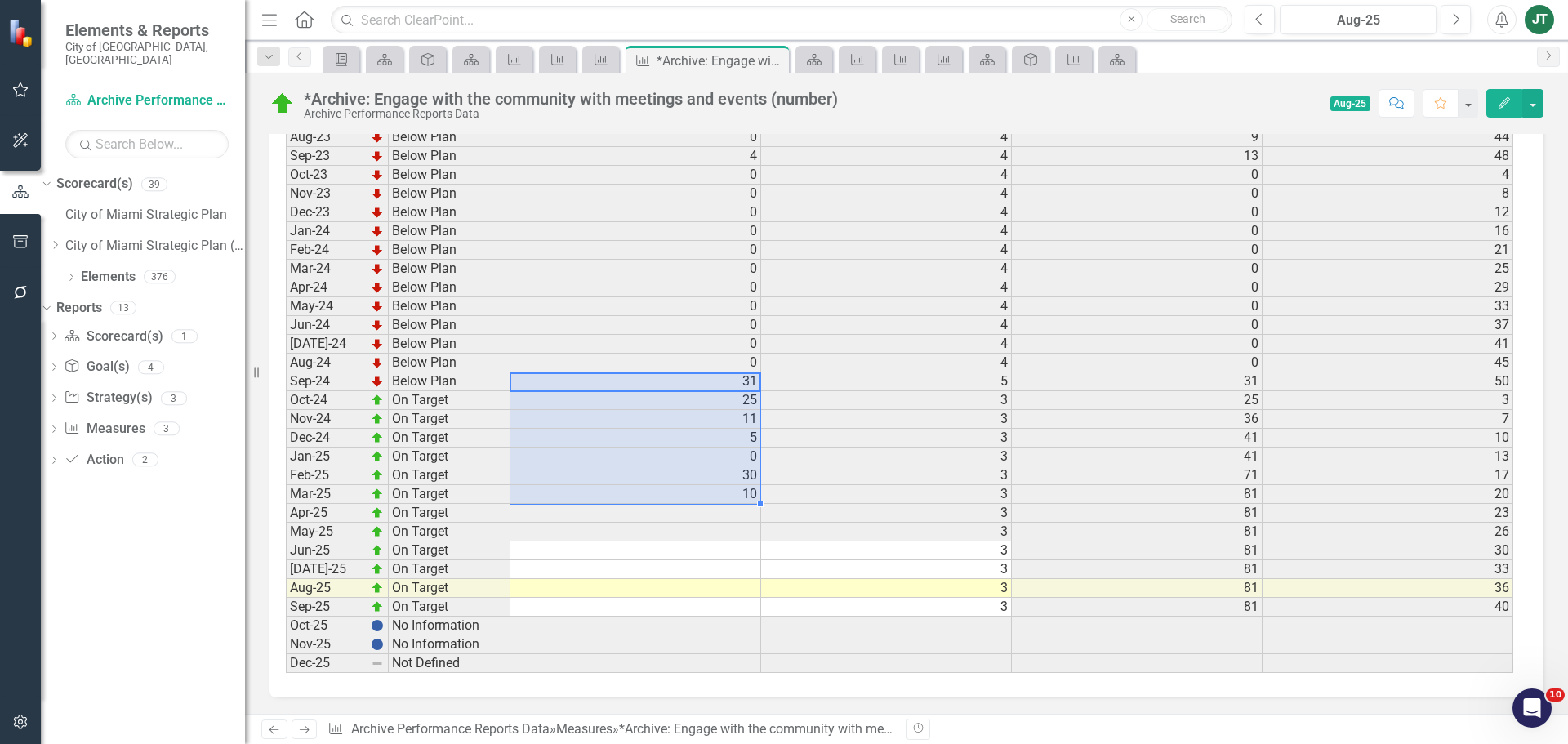
drag, startPoint x: 743, startPoint y: 384, endPoint x: 742, endPoint y: 495, distance: 111.0
click at [735, 365] on td "0" at bounding box center [636, 363] width 251 height 19
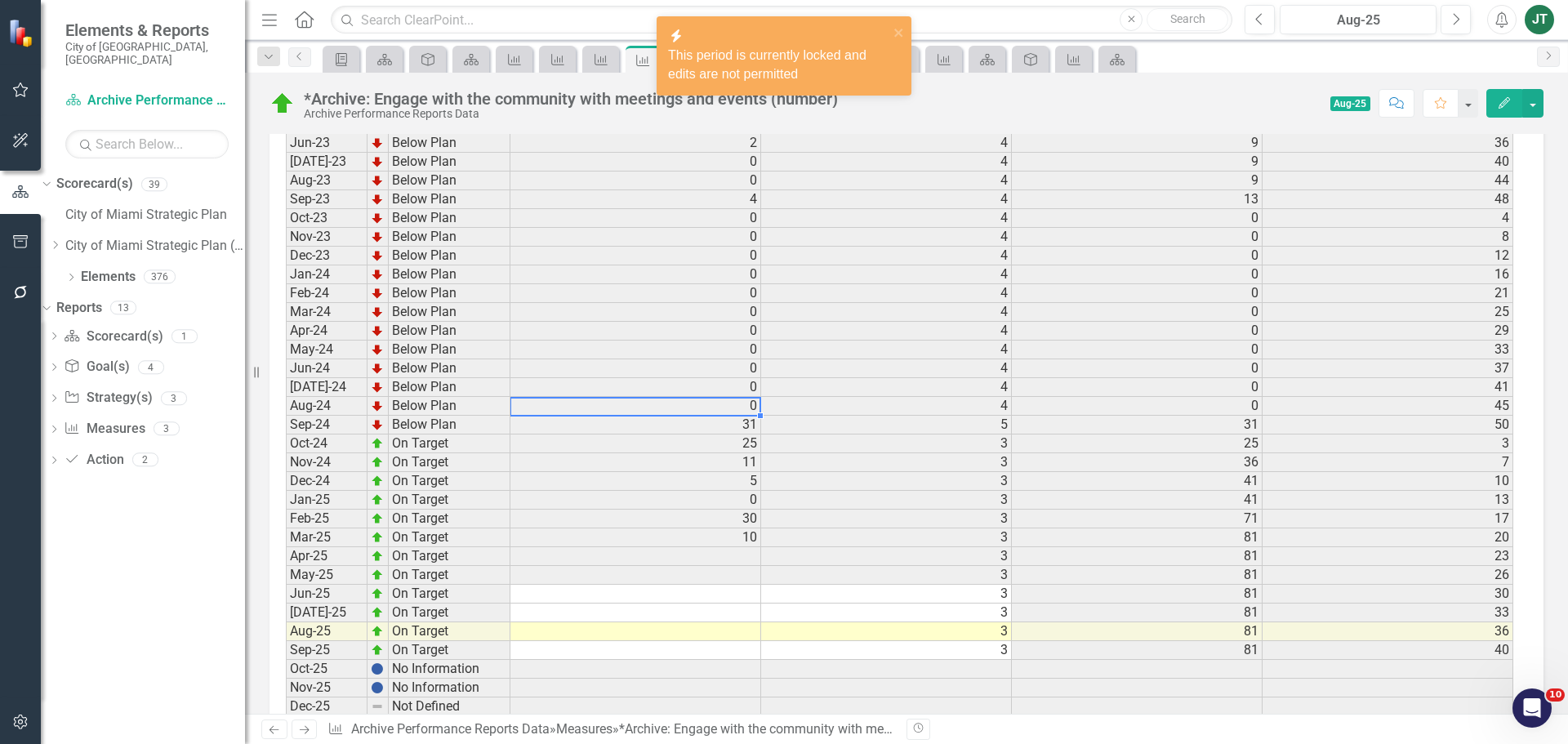
scroll to position [2001, 0]
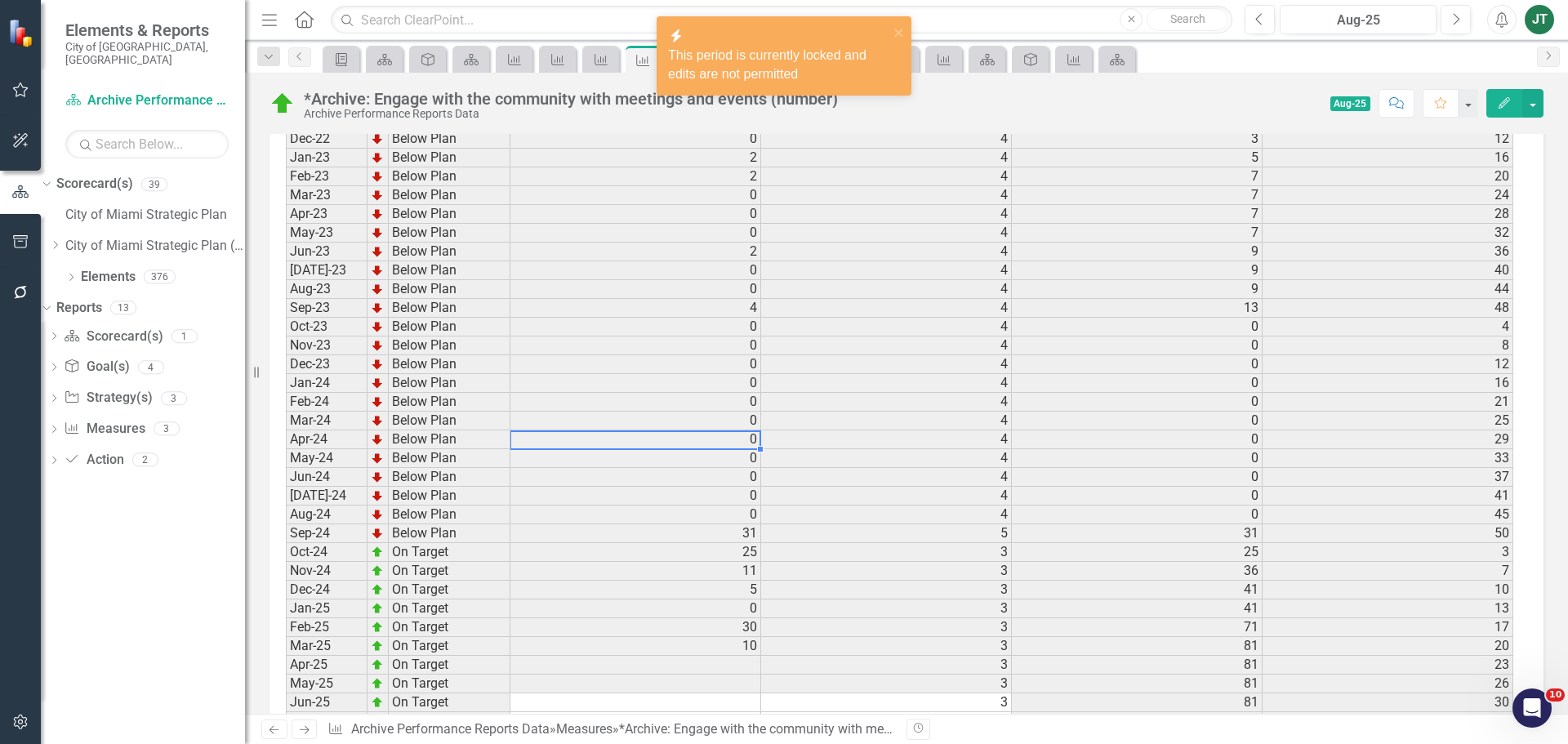
click at [753, 445] on td "0" at bounding box center [636, 440] width 251 height 19
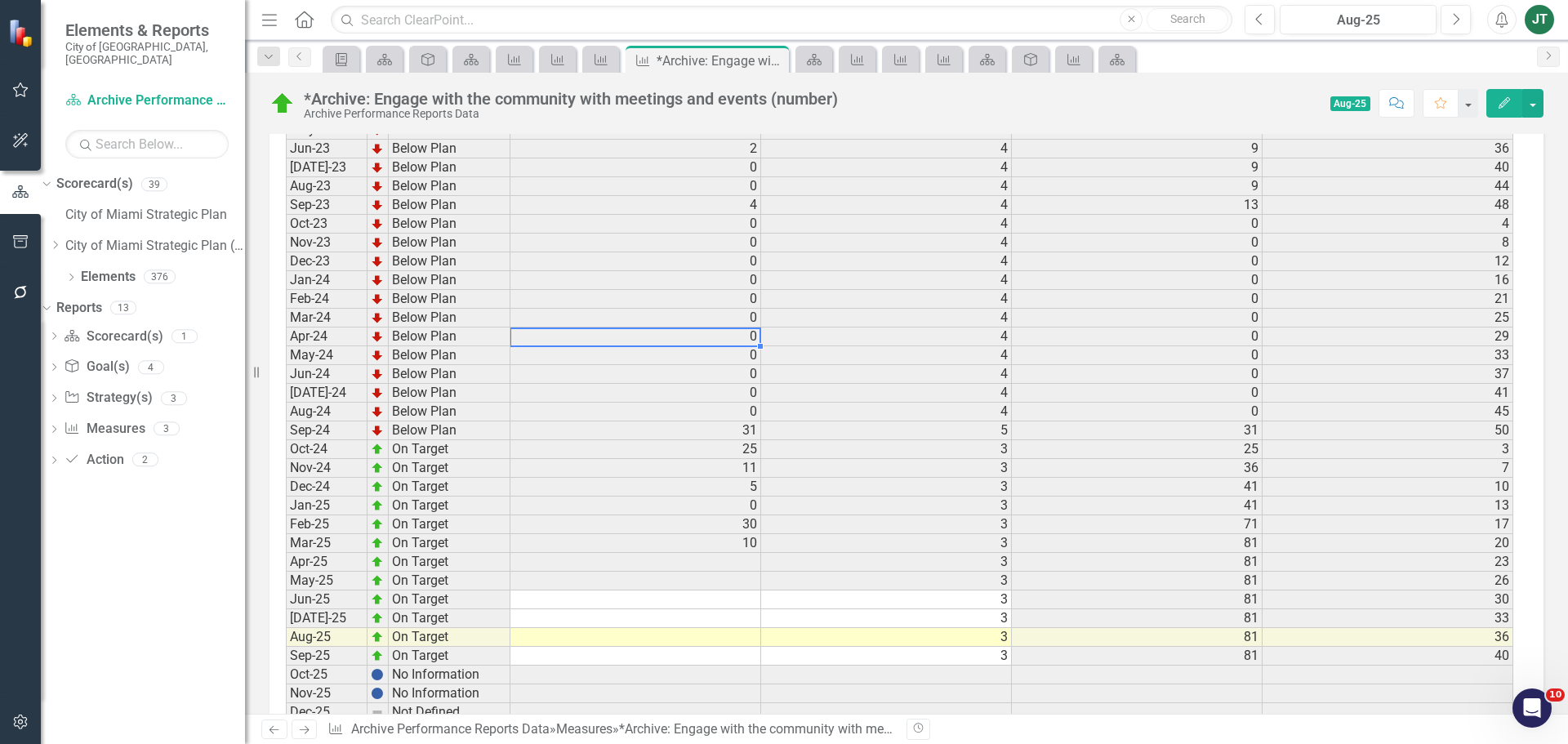
scroll to position [2165, 0]
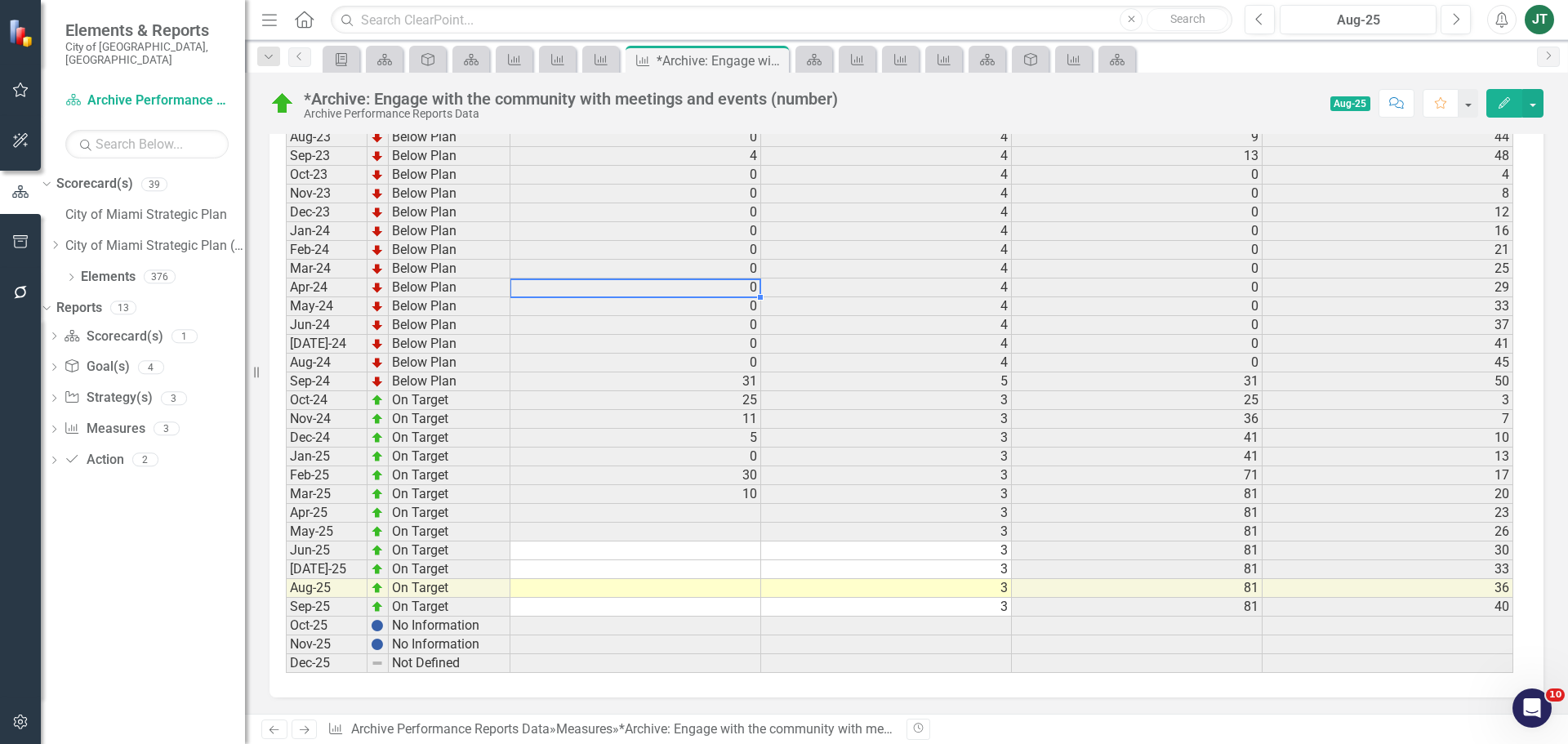
click at [758, 402] on td "25" at bounding box center [636, 400] width 251 height 19
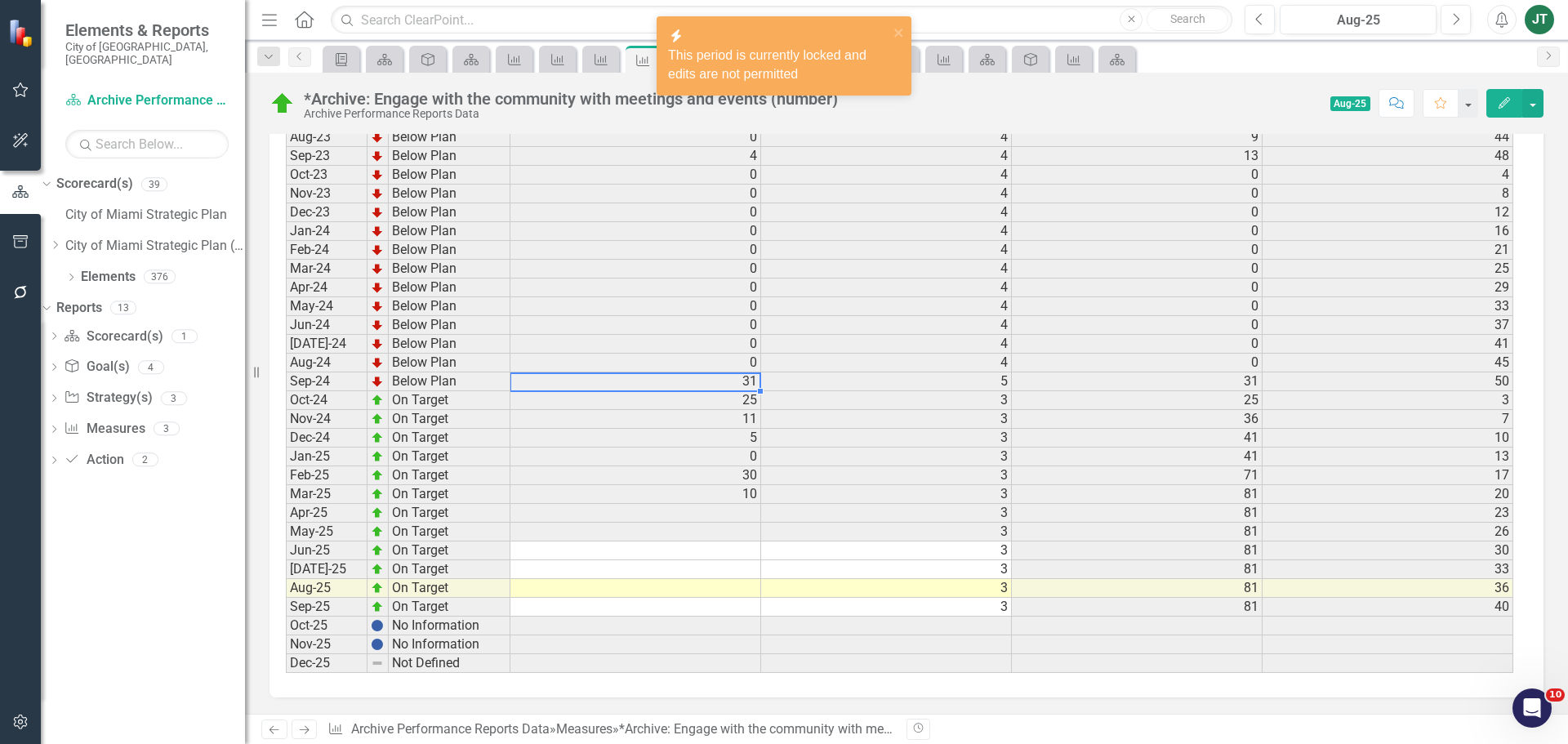
click at [749, 383] on td "31" at bounding box center [636, 381] width 251 height 19
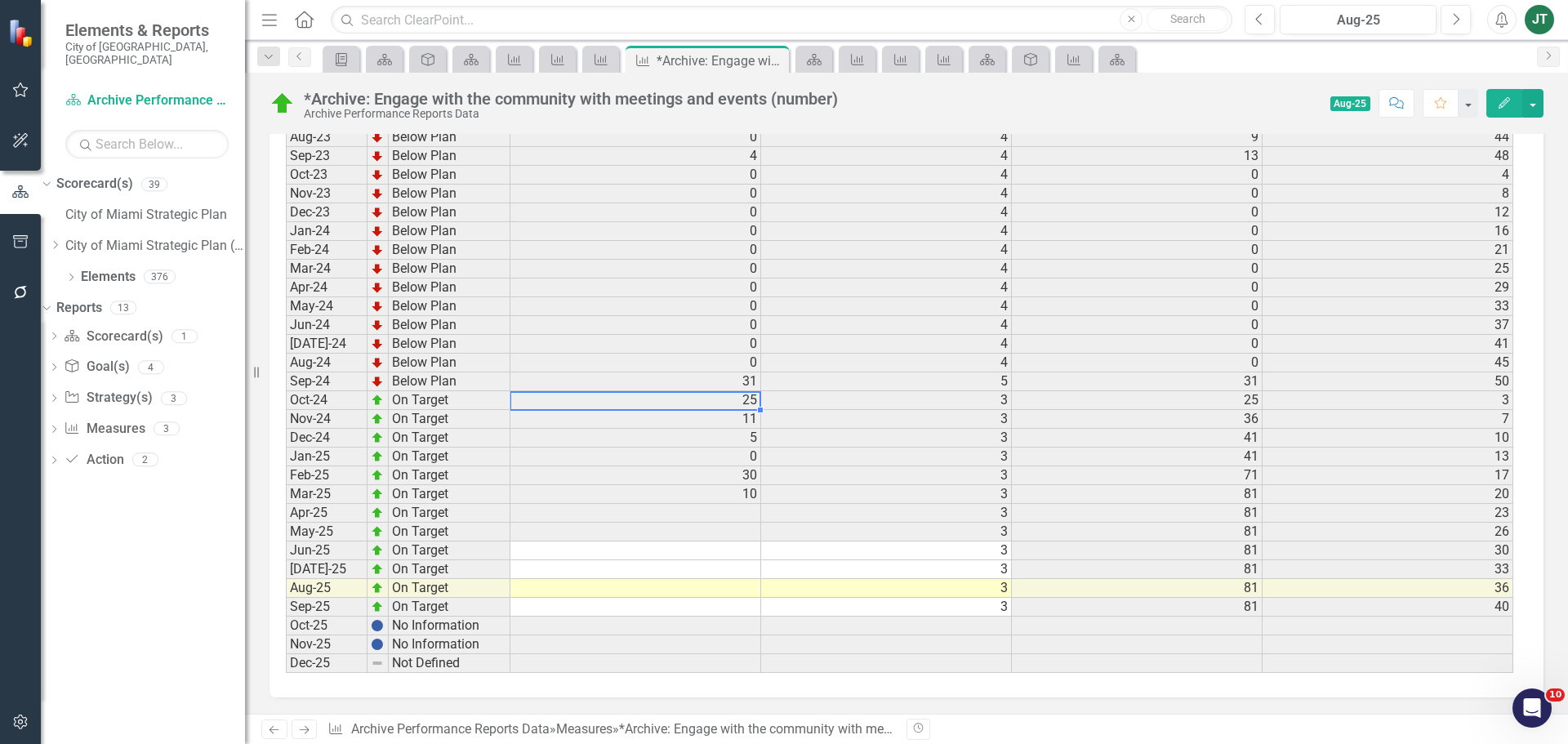
click at [752, 403] on td "25" at bounding box center [636, 400] width 251 height 19
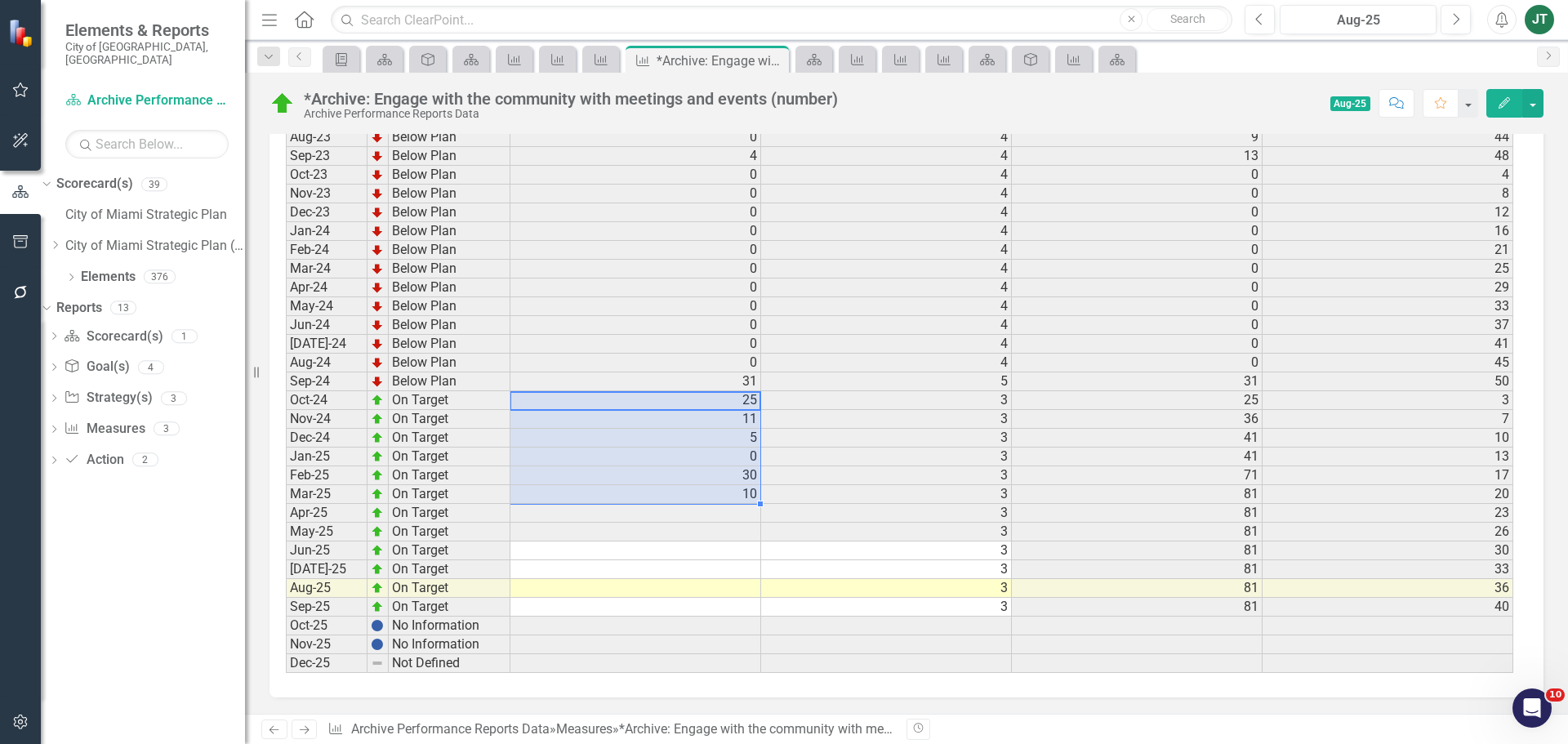
drag, startPoint x: 746, startPoint y: 402, endPoint x: 741, endPoint y: 492, distance: 90.1
drag, startPoint x: 748, startPoint y: 496, endPoint x: 749, endPoint y: 486, distance: 10.0
click at [748, 494] on td "10" at bounding box center [636, 494] width 251 height 19
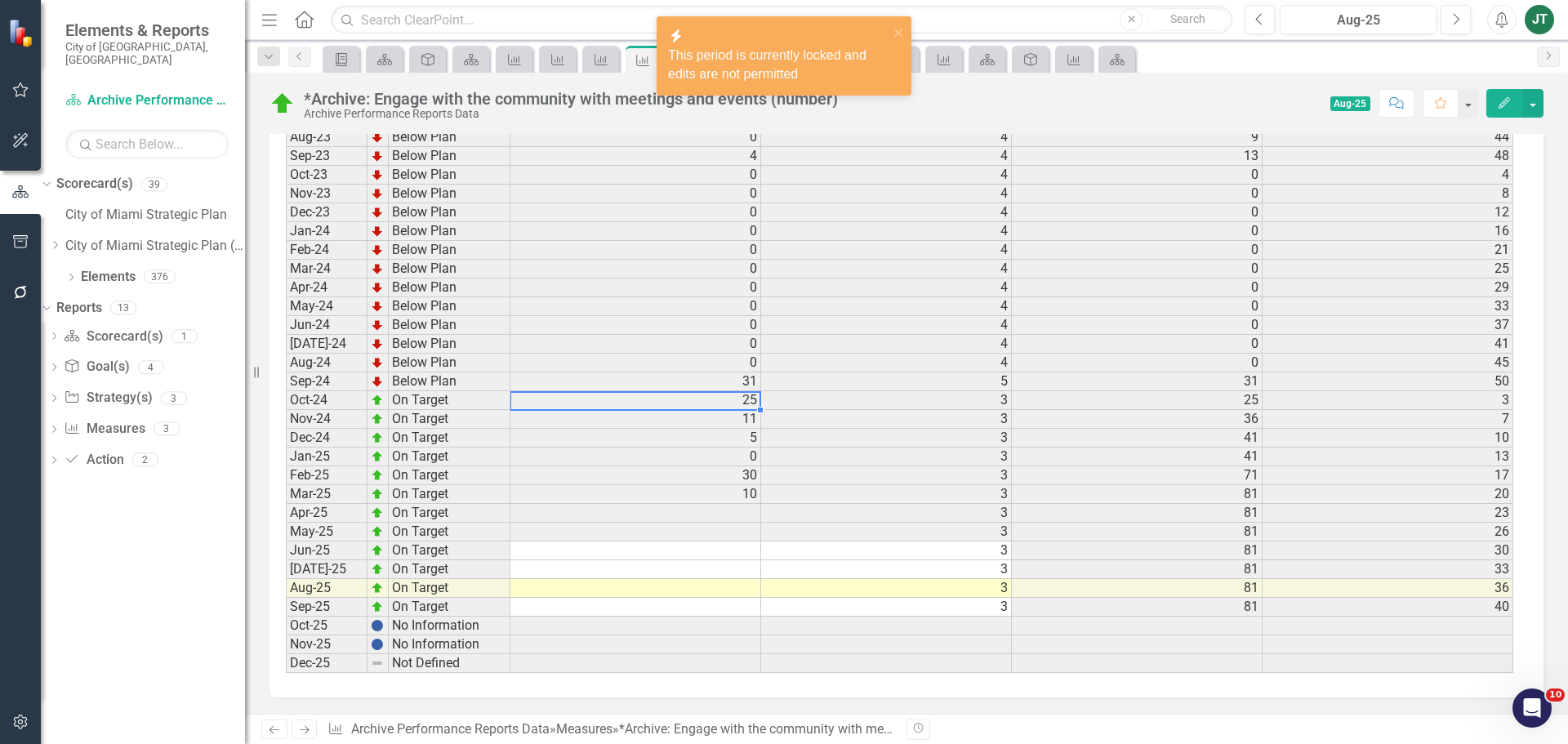
click at [741, 399] on td "25" at bounding box center [636, 400] width 251 height 19
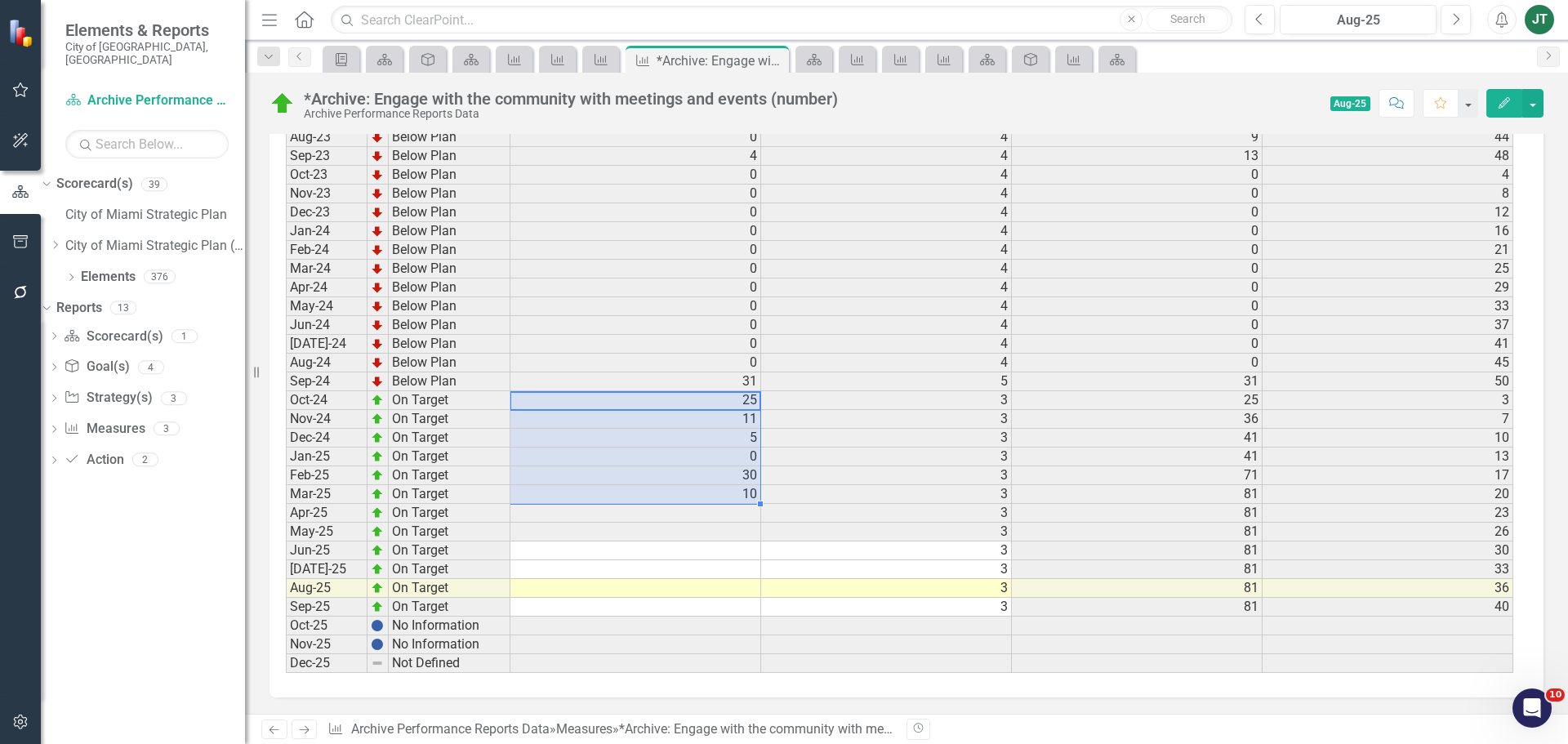
drag, startPoint x: 741, startPoint y: 401, endPoint x: 736, endPoint y: 492, distance: 91.1
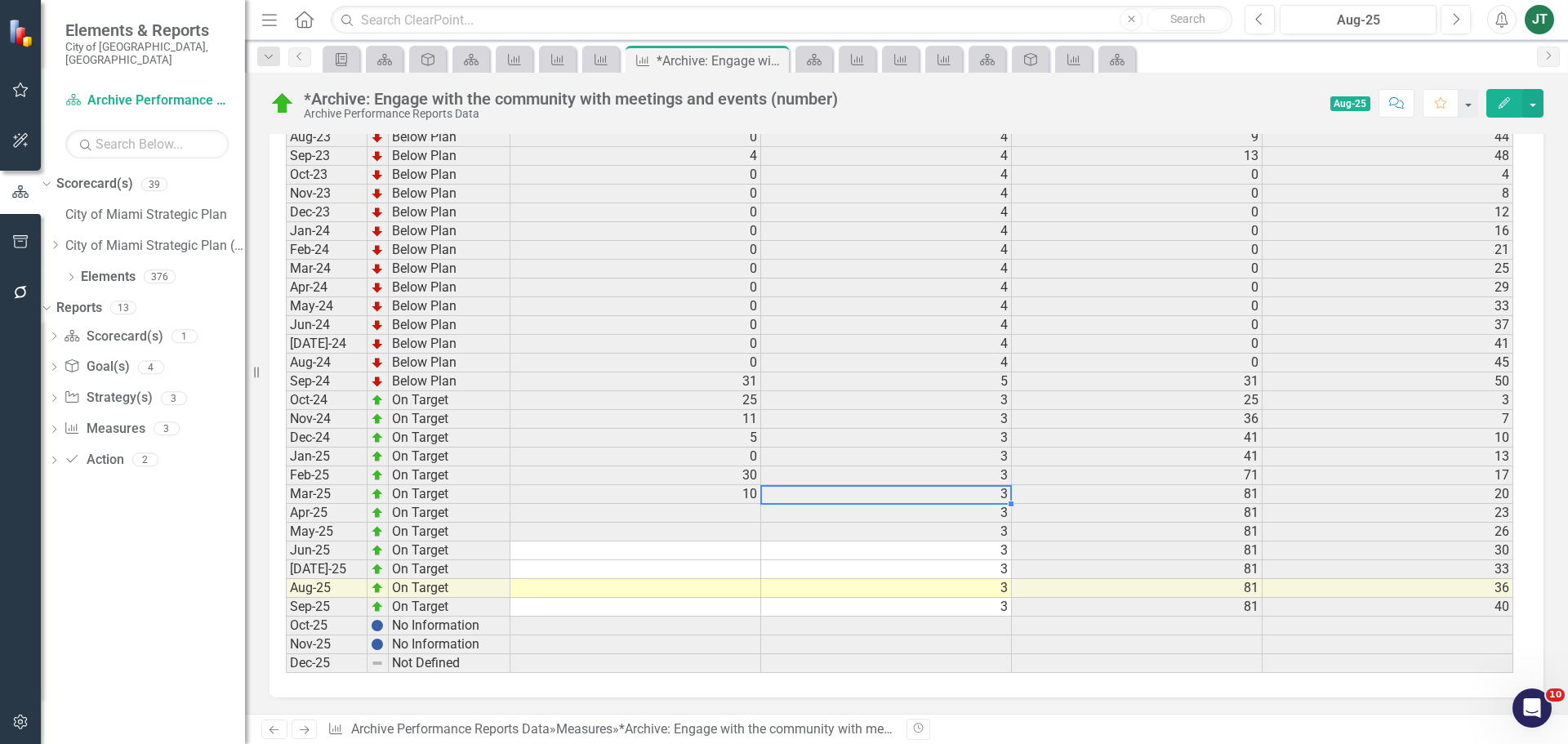
click at [798, 493] on td "3" at bounding box center [886, 494] width 251 height 19
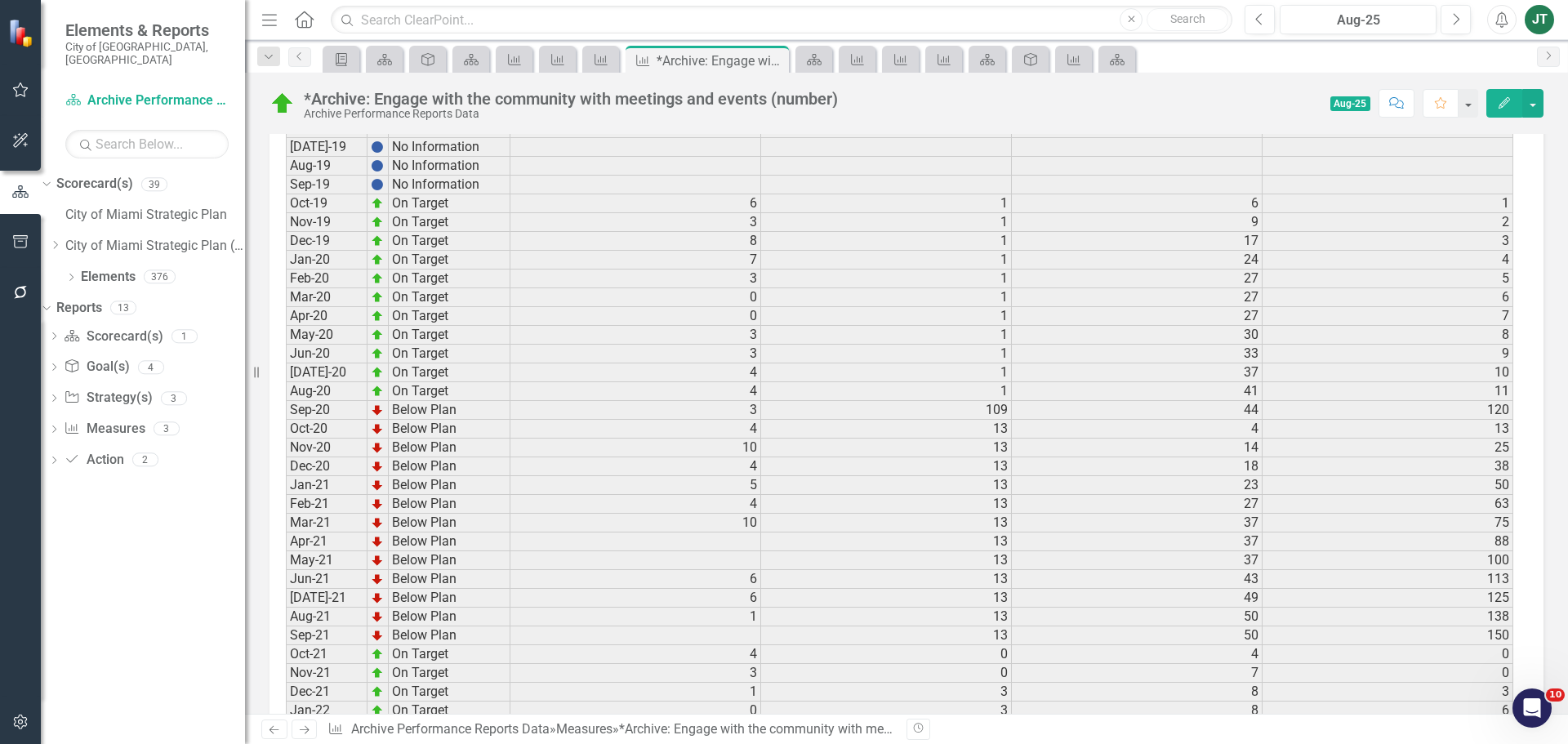
scroll to position [1185, 0]
click at [58, 241] on icon at bounding box center [56, 245] width 4 height 8
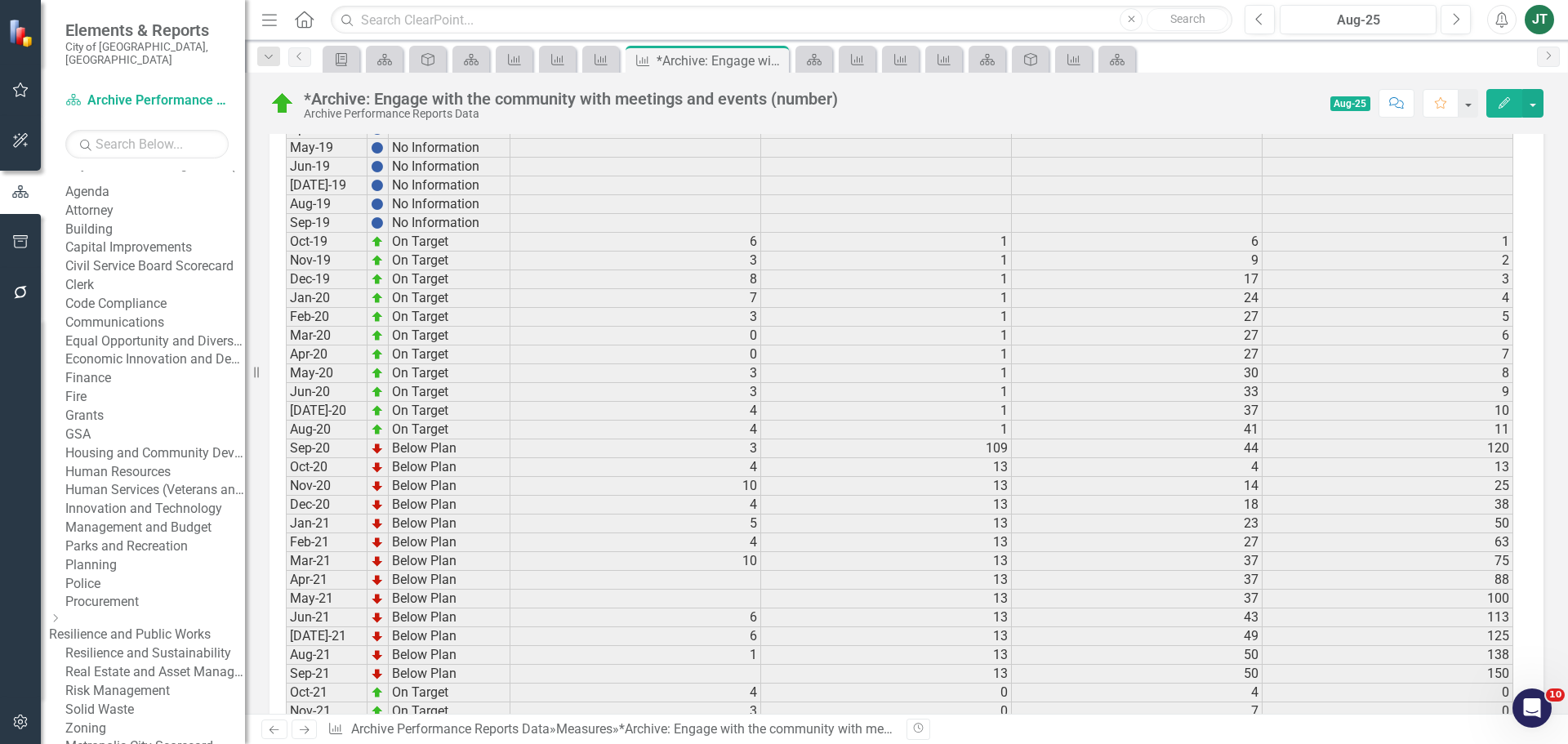
scroll to position [82, 0]
click at [123, 256] on link "Capital Improvements" at bounding box center [154, 247] width 180 height 19
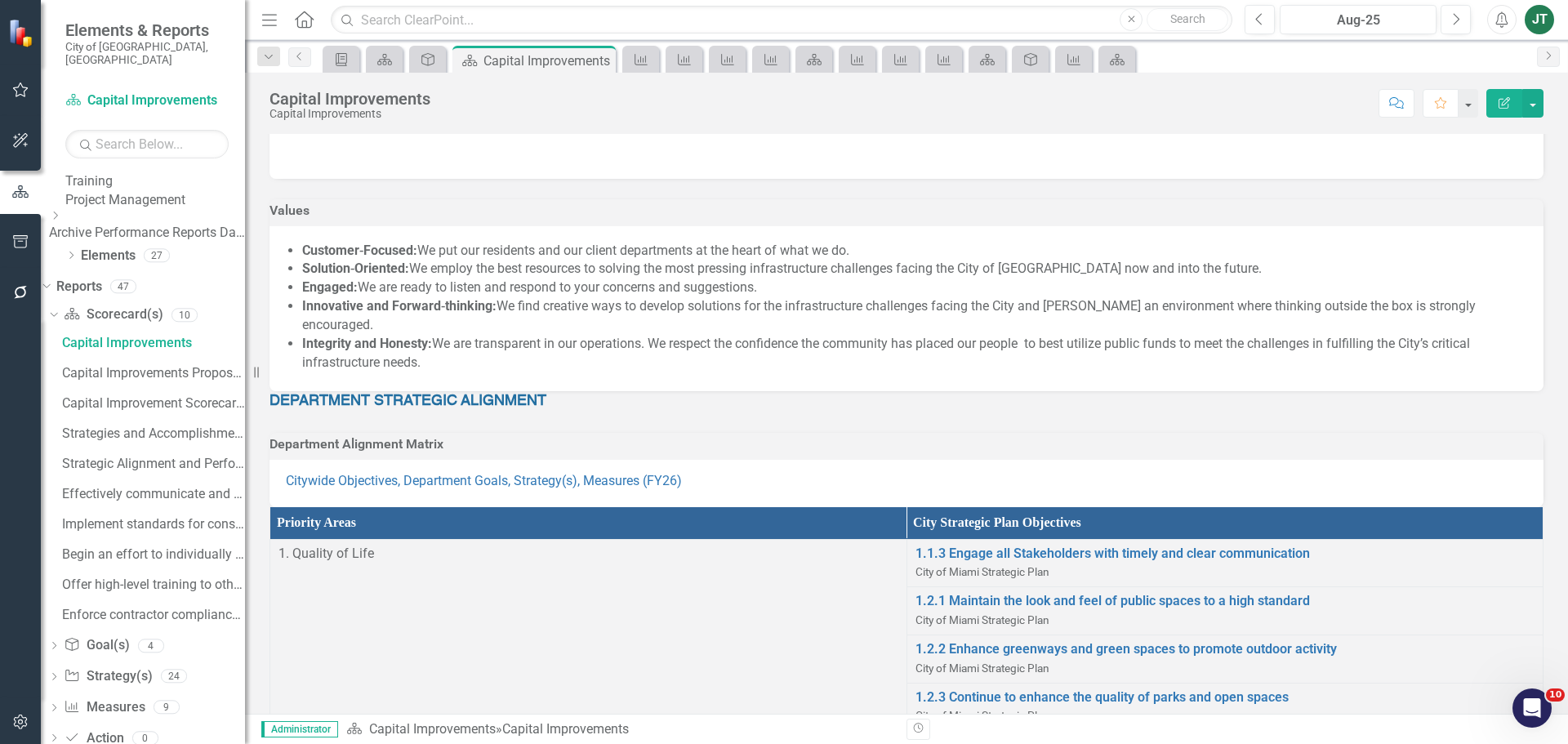
scroll to position [163, 0]
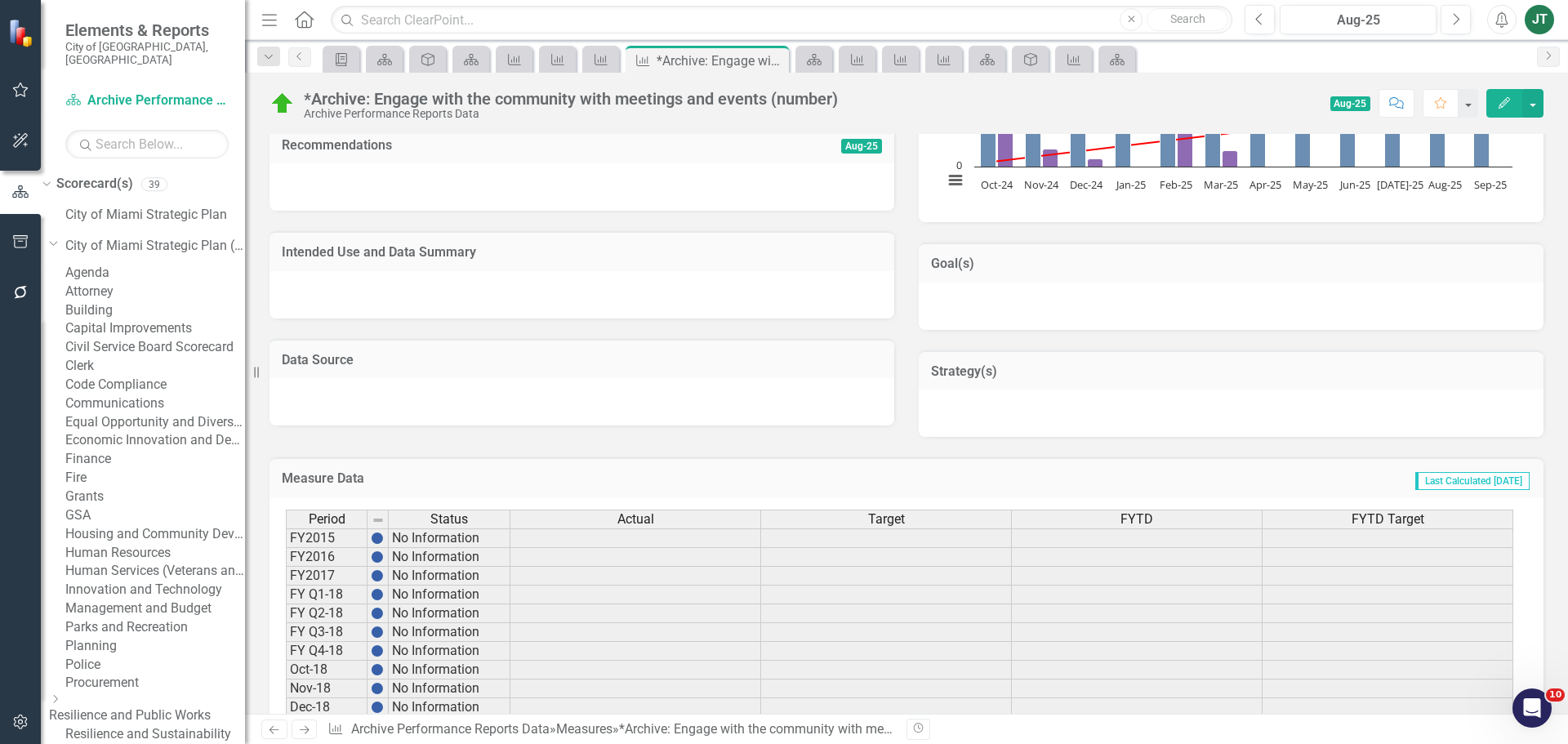
click at [153, 338] on link "Capital Improvements" at bounding box center [154, 329] width 180 height 19
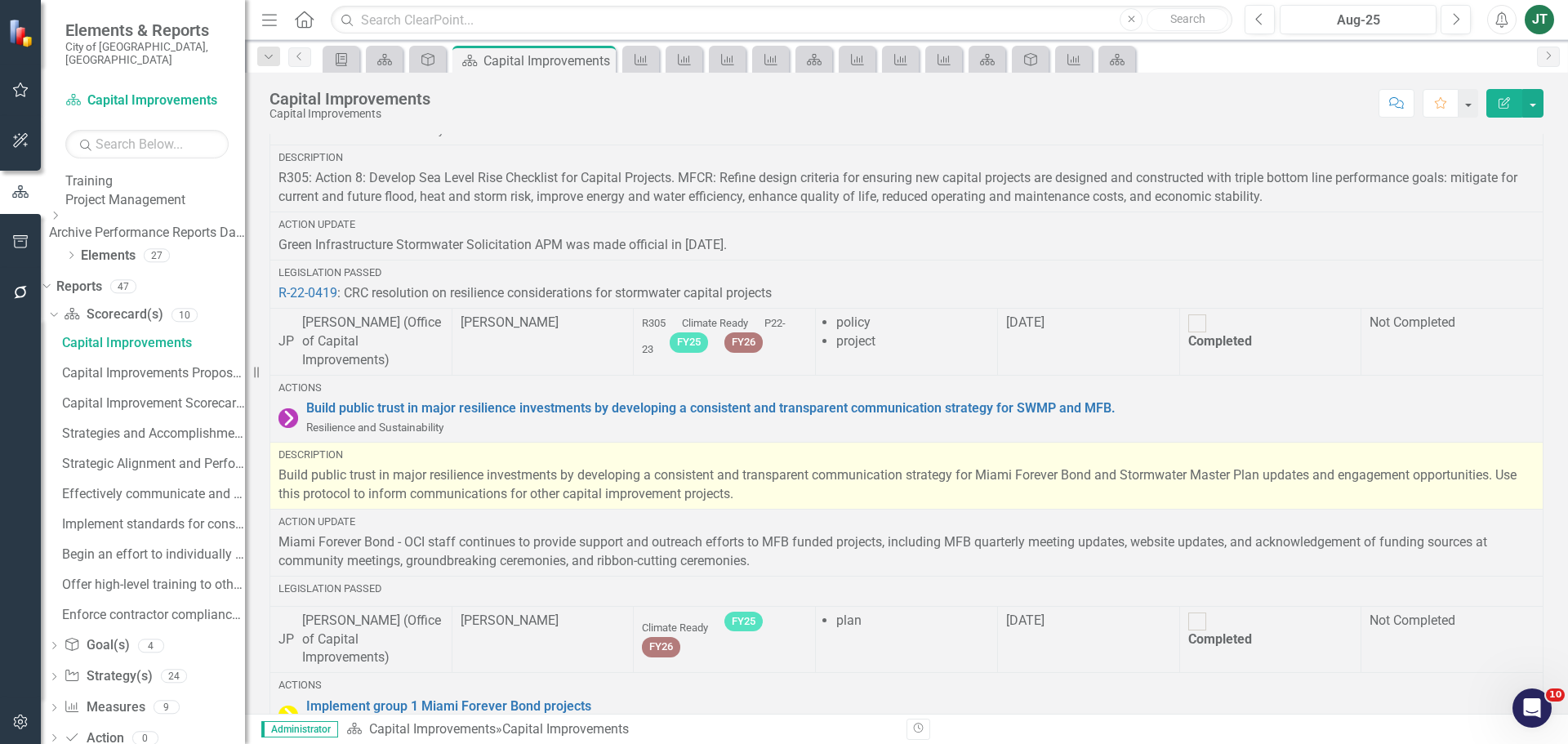
scroll to position [2355, 0]
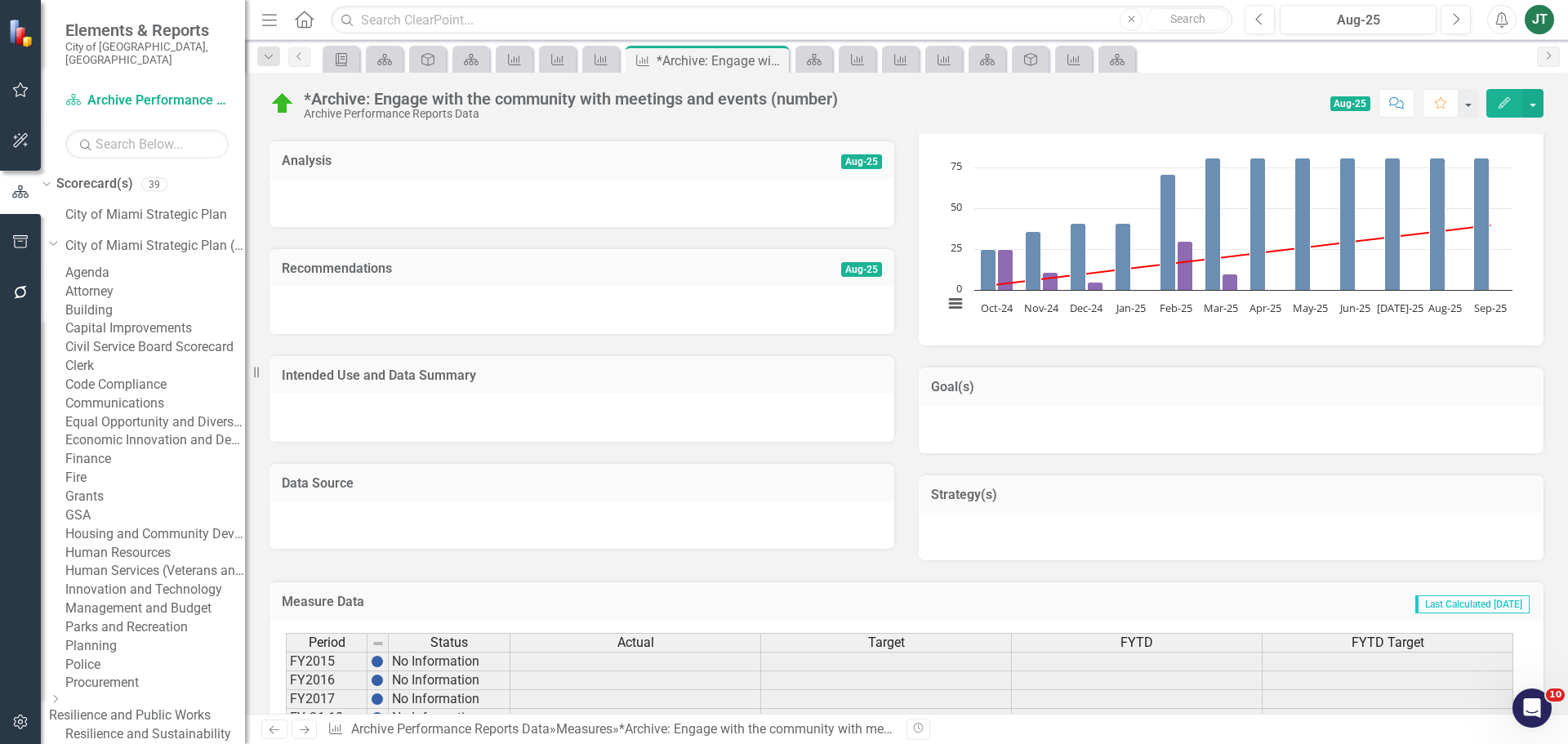
click at [137, 338] on link "Capital Improvements" at bounding box center [154, 329] width 180 height 19
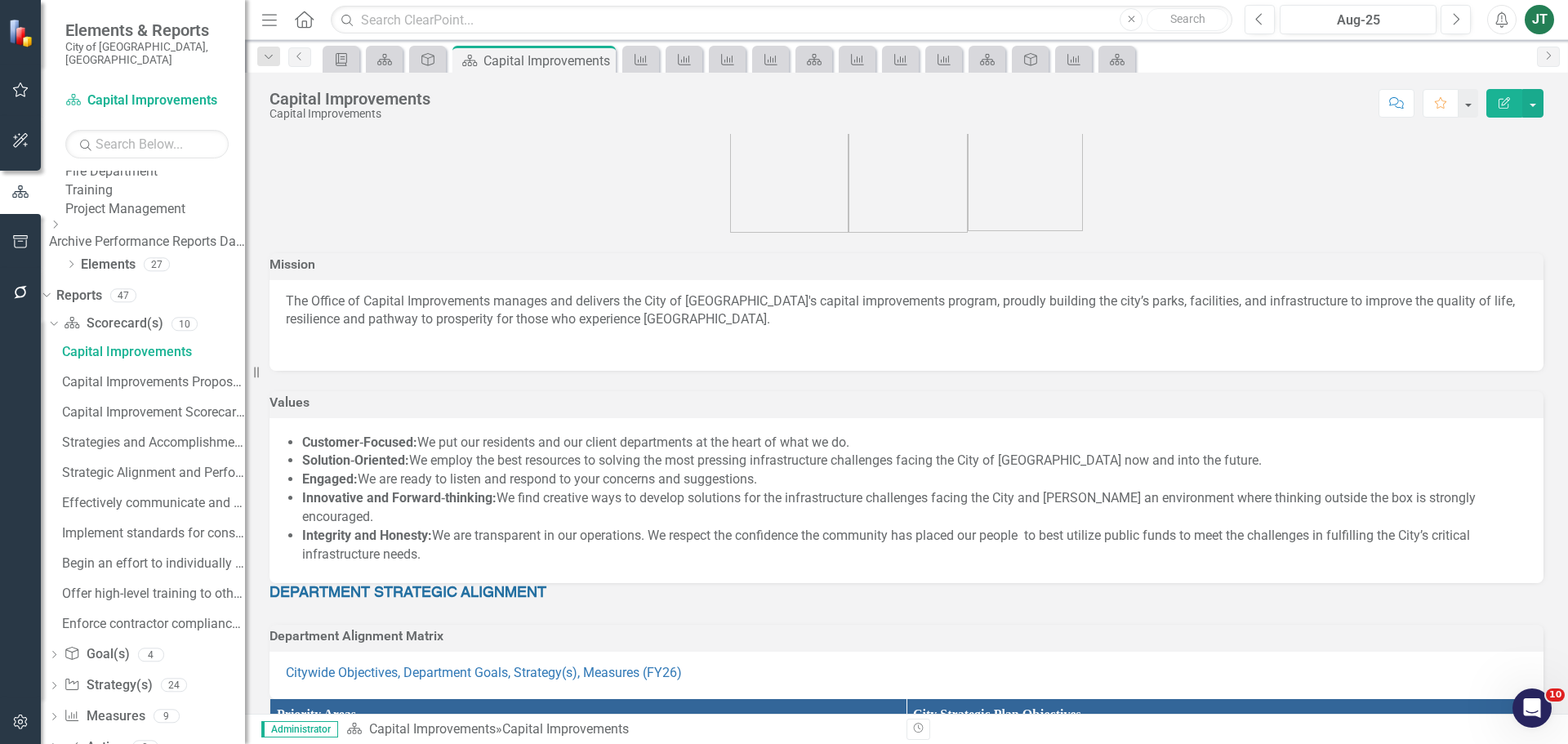
scroll to position [703, 0]
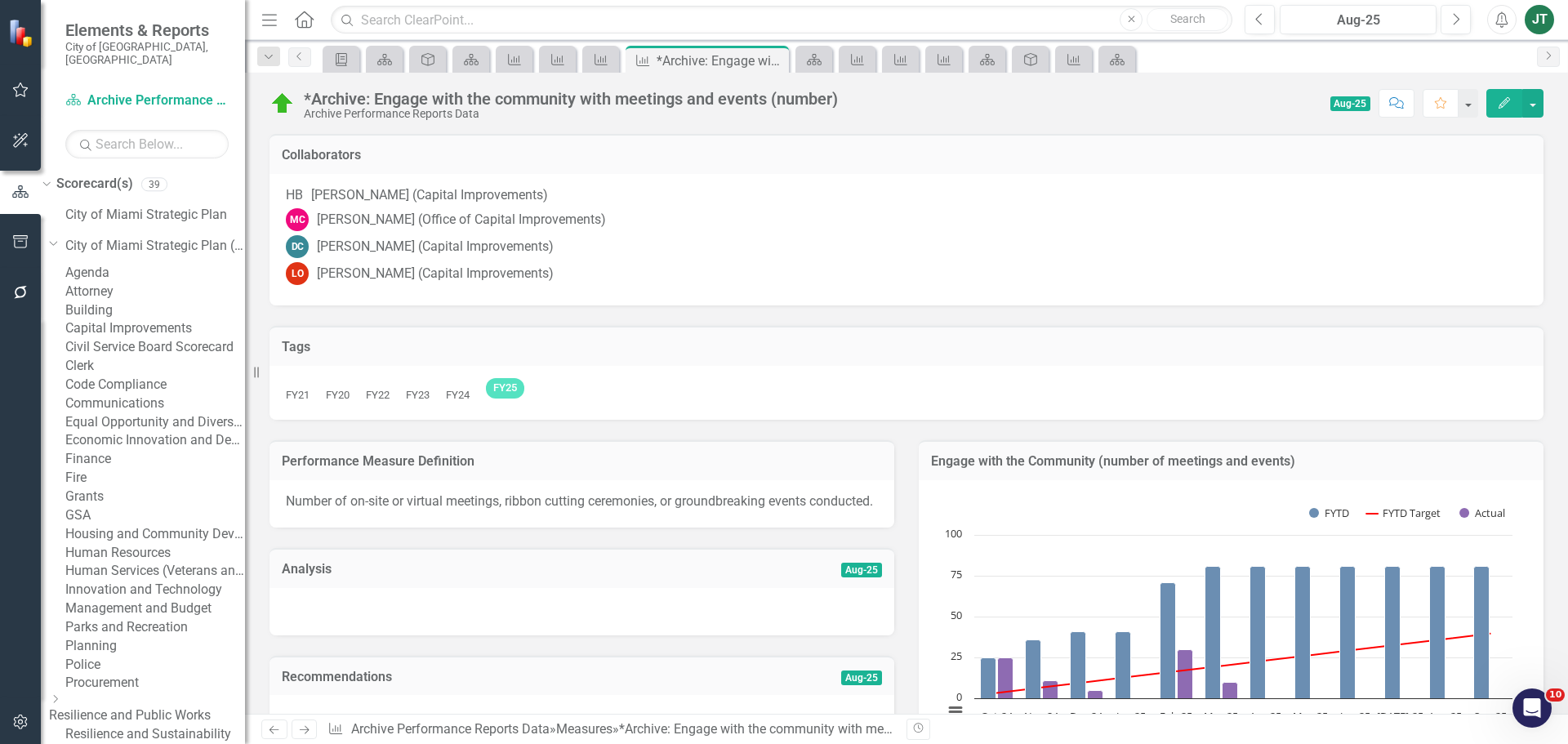
click at [141, 338] on link "Capital Improvements" at bounding box center [154, 329] width 180 height 19
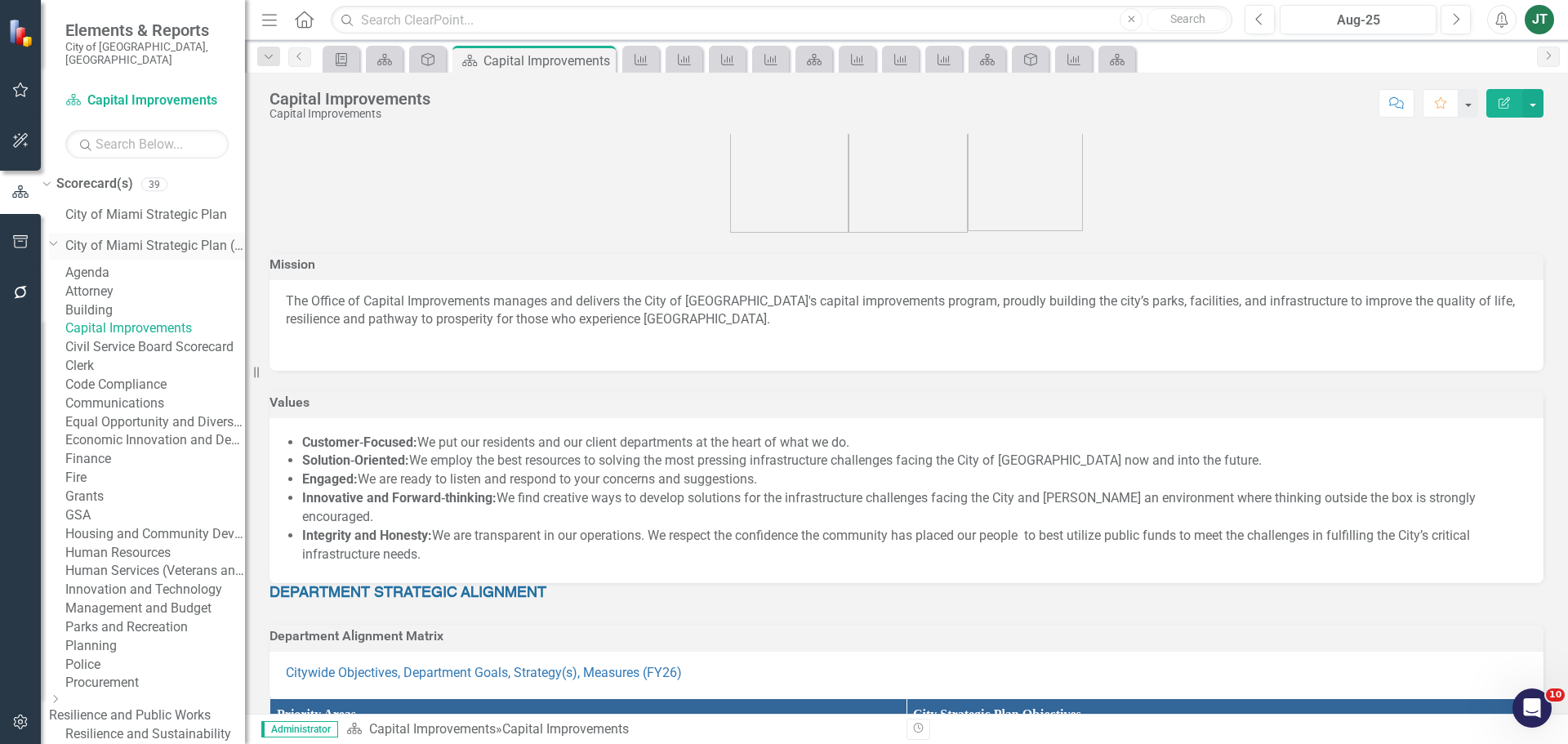
click at [58, 236] on icon "Dropdown" at bounding box center [54, 242] width 9 height 12
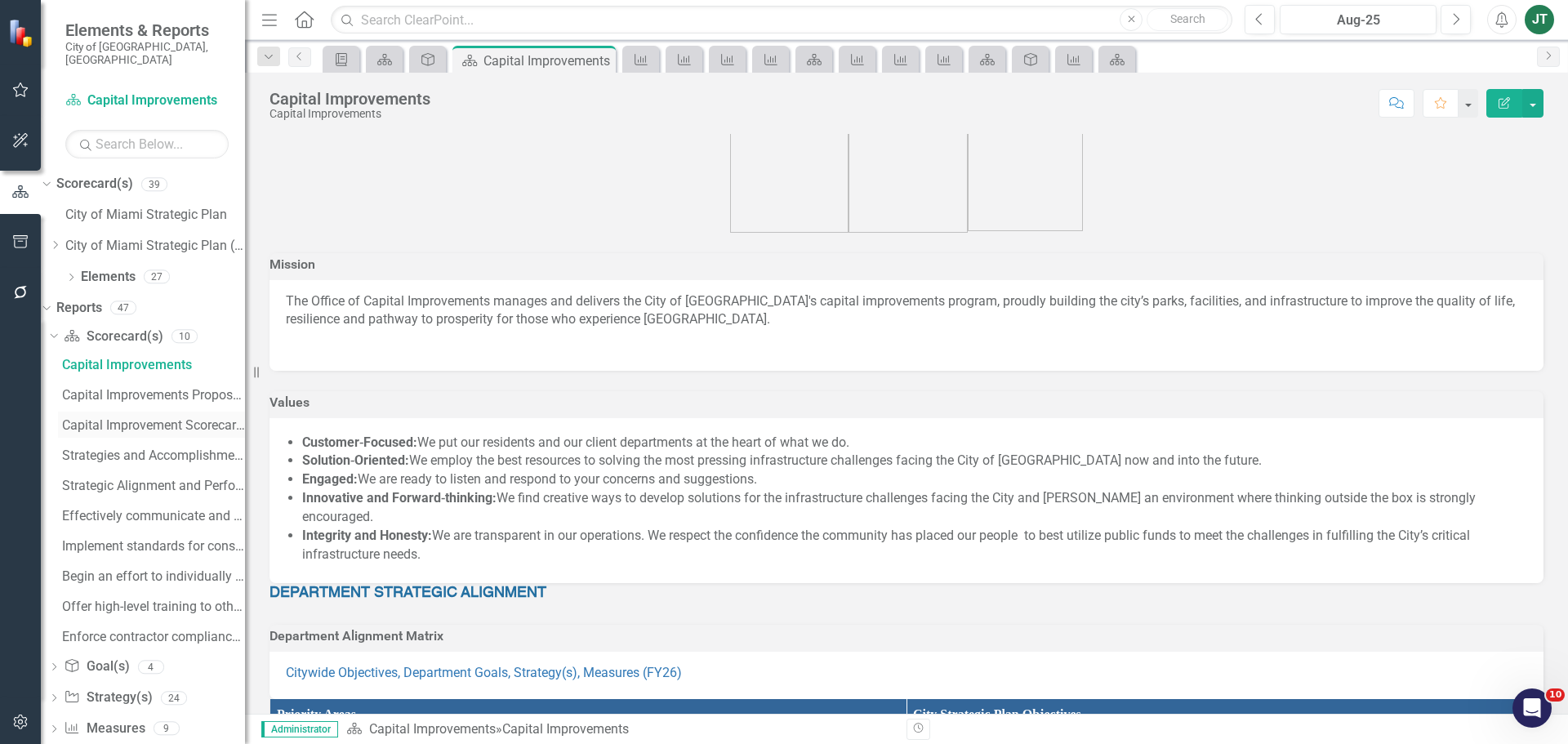
click at [166, 418] on div "Capital Improvement Scorecard Evaluation and Recommendations" at bounding box center [154, 426] width 183 height 15
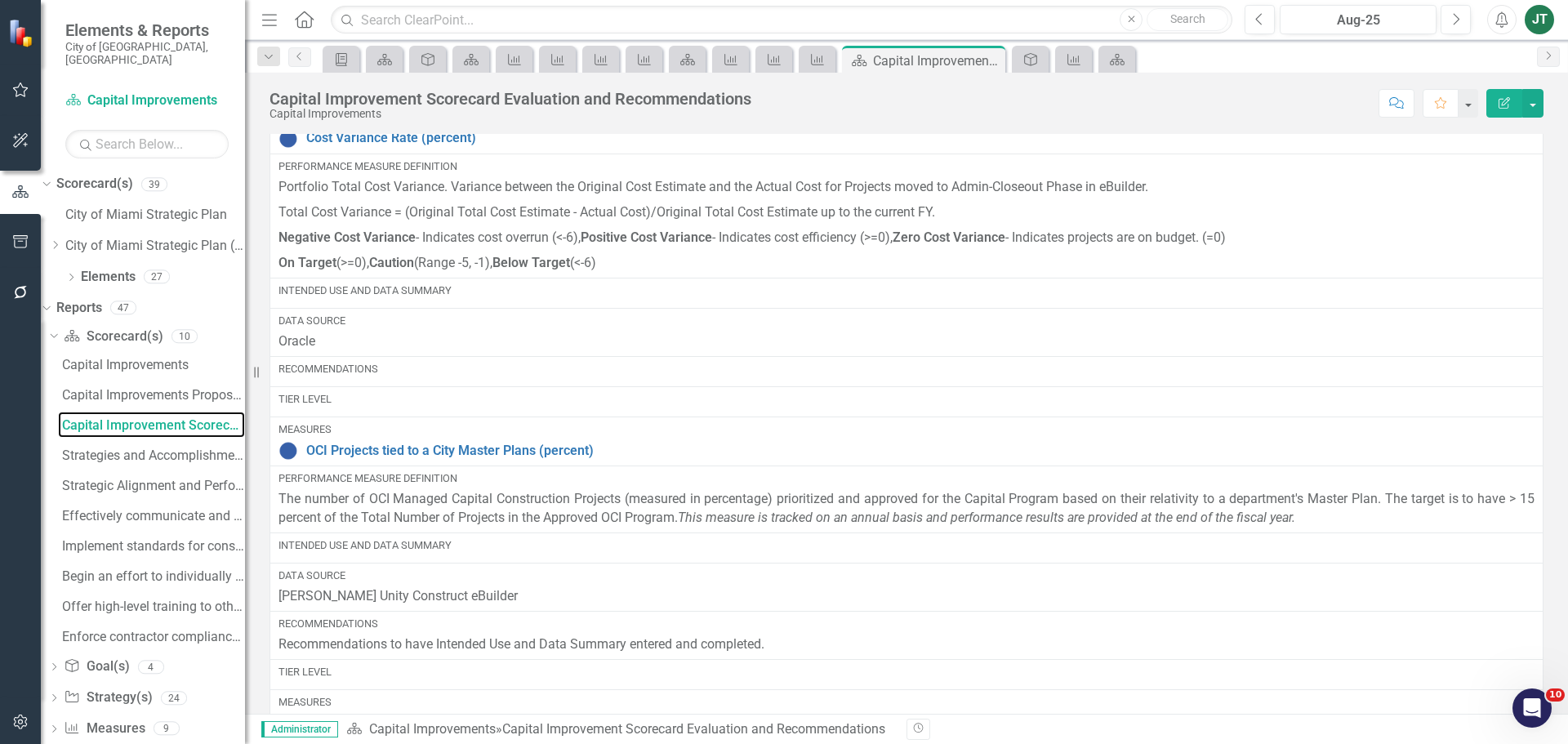
scroll to position [1297, 0]
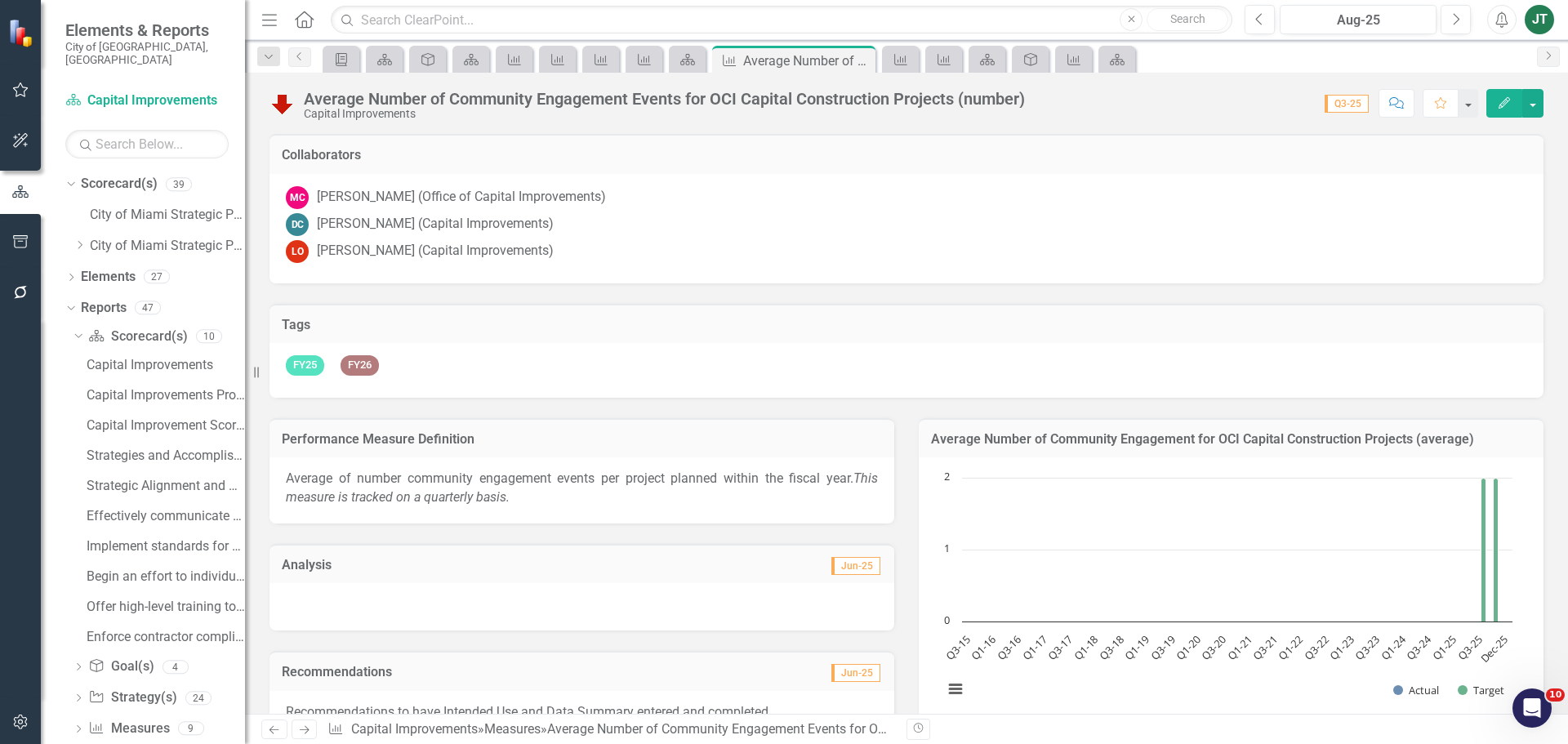
click at [1517, 100] on button "Edit" at bounding box center [1504, 104] width 36 height 28
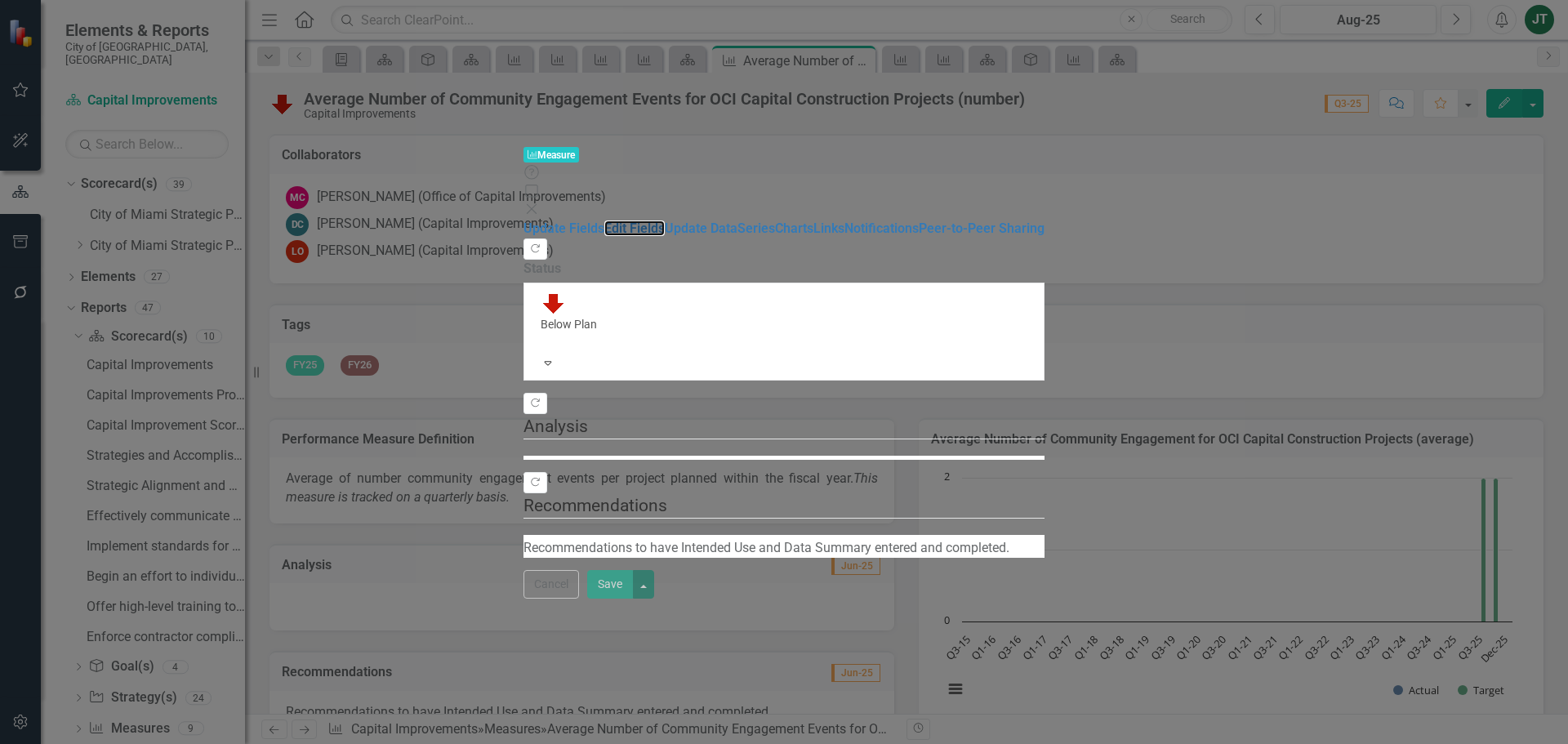
click at [605, 220] on link "Edit Fields" at bounding box center [635, 228] width 60 height 15
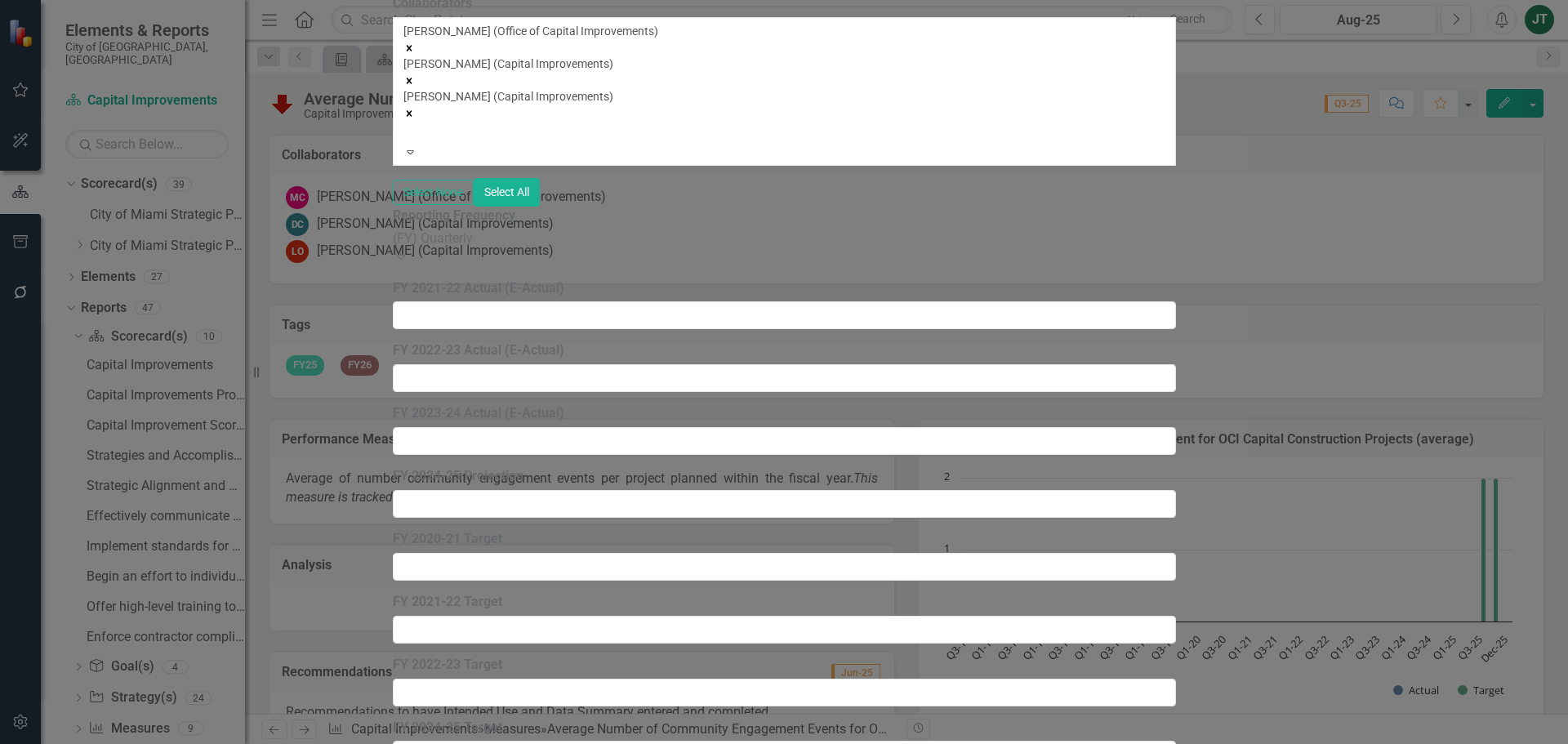
drag, startPoint x: 572, startPoint y: 83, endPoint x: 531, endPoint y: 98, distance: 43.7
drag, startPoint x: 516, startPoint y: 91, endPoint x: 370, endPoint y: 92, distance: 146.0
click at [393, 92] on div "Update Fields Edit Fields Update Data Series Charts Links Notifications Peer-to…" at bounding box center [784, 388] width 784 height 3546
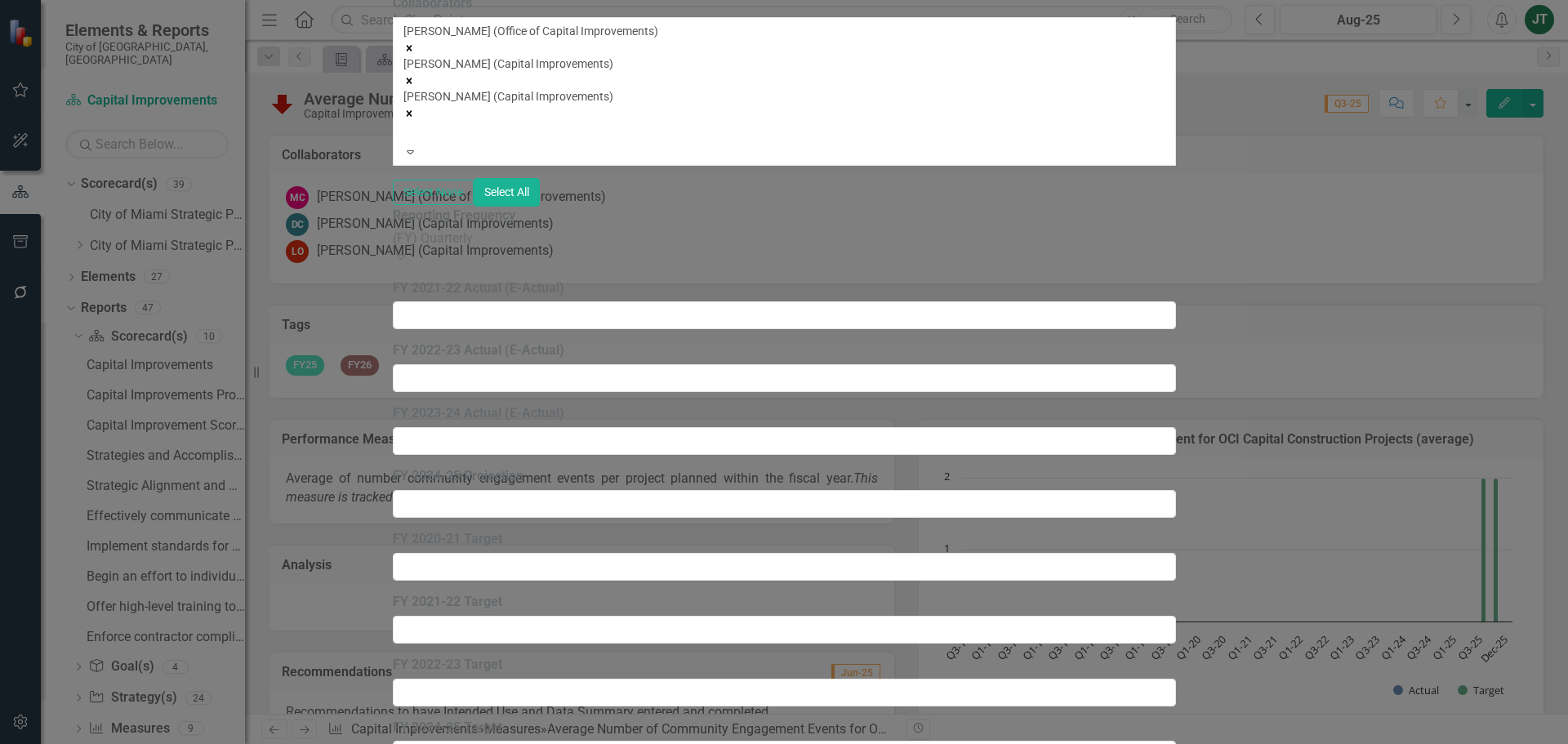
type input "Number of Community Engagement Events coordinated by OCI Capital Construction P…"
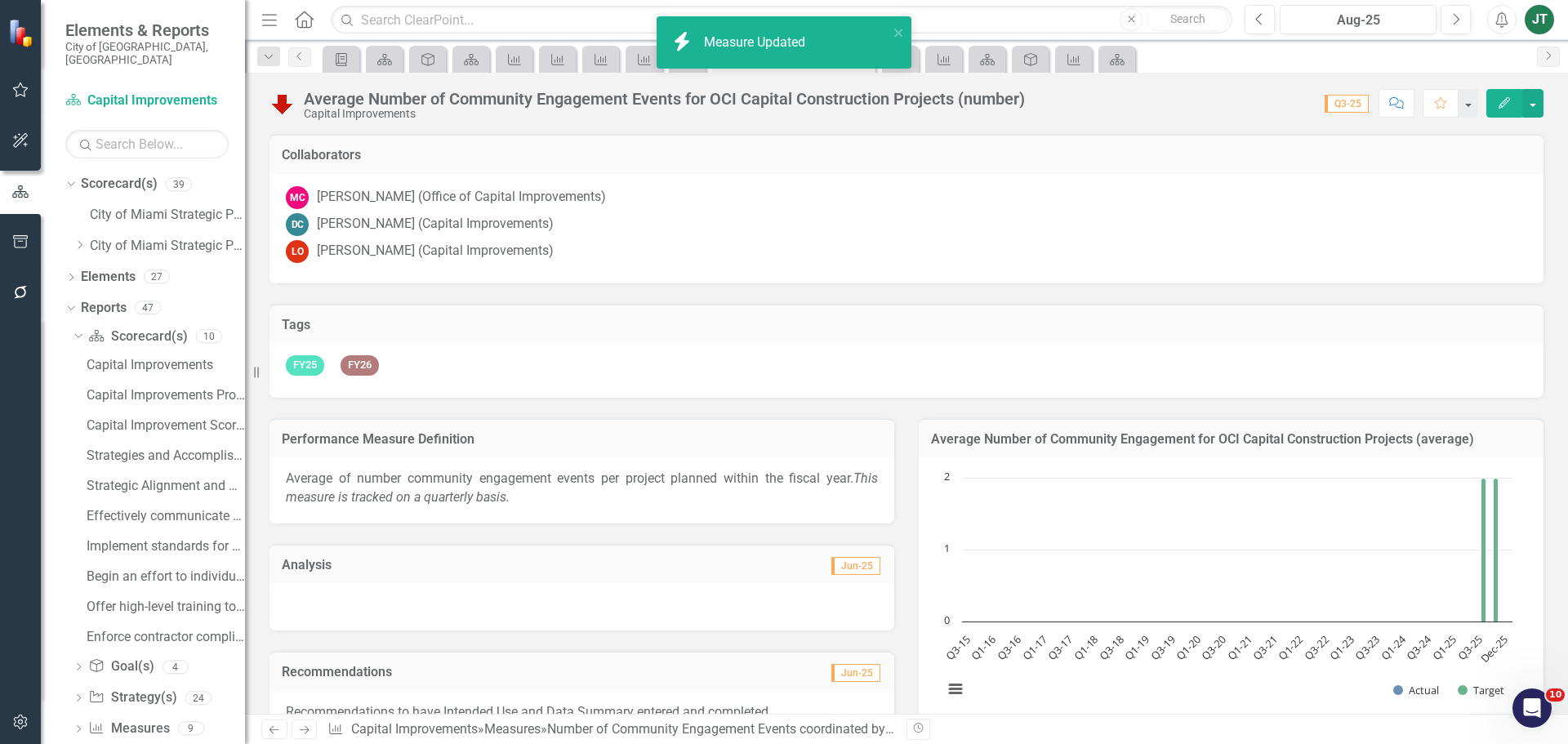
click at [557, 501] on p "Average of number community engagement events per project planned within the fi…" at bounding box center [581, 489] width 592 height 38
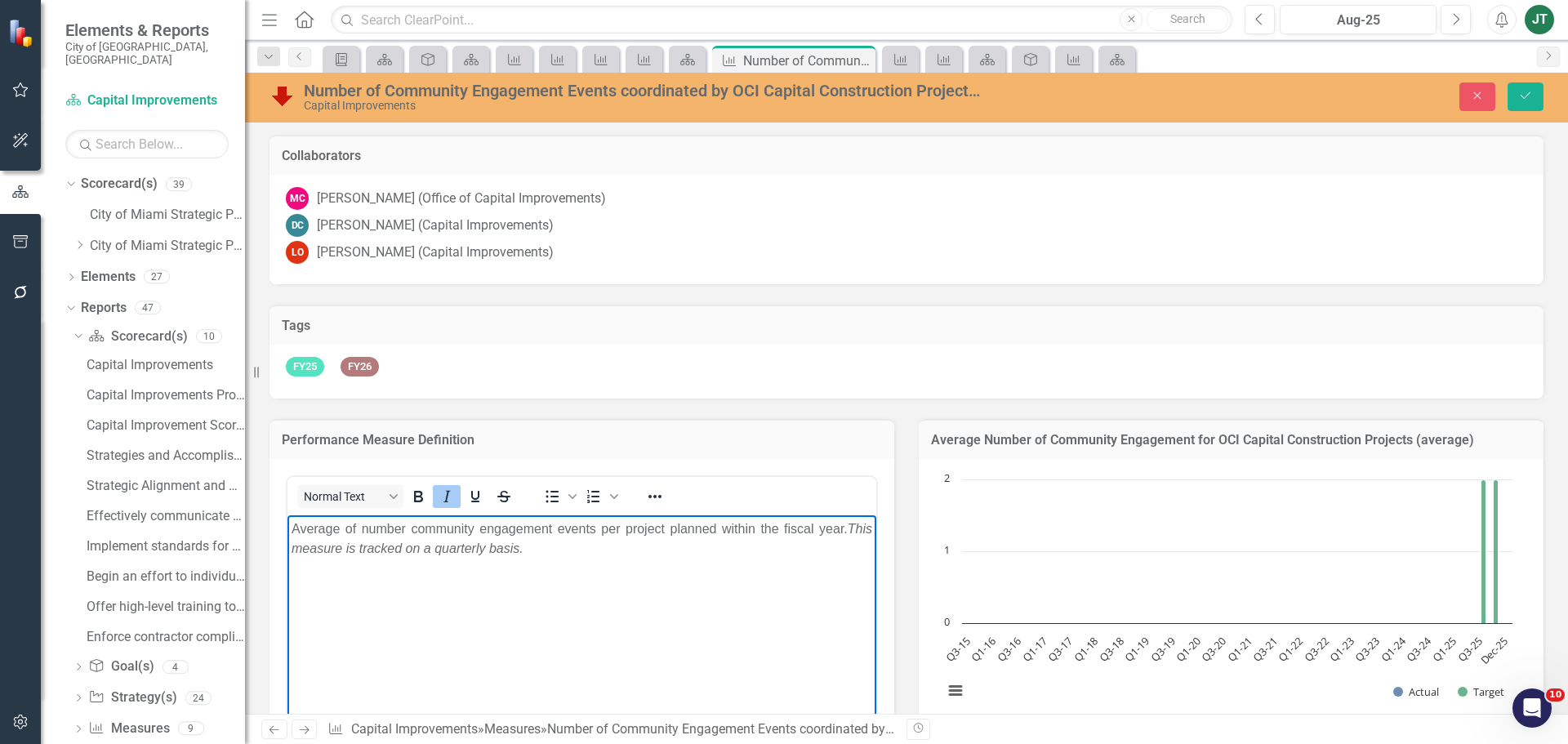
click at [370, 582] on body "Average of number community engagement events per project planned within the fi…" at bounding box center [581, 637] width 589 height 245
drag, startPoint x: 366, startPoint y: 526, endPoint x: 489, endPoint y: 1035, distance: 523.7
click at [287, 520] on html "Average of number community engagement events per project planned within the fi…" at bounding box center [581, 637] width 589 height 245
click at [557, 523] on p "Number community engagement events per project planned within the fiscal year. …" at bounding box center [582, 539] width 581 height 40
click at [453, 557] on p "Number community engagement events per project planned within the fiscal year. …" at bounding box center [582, 539] width 581 height 40
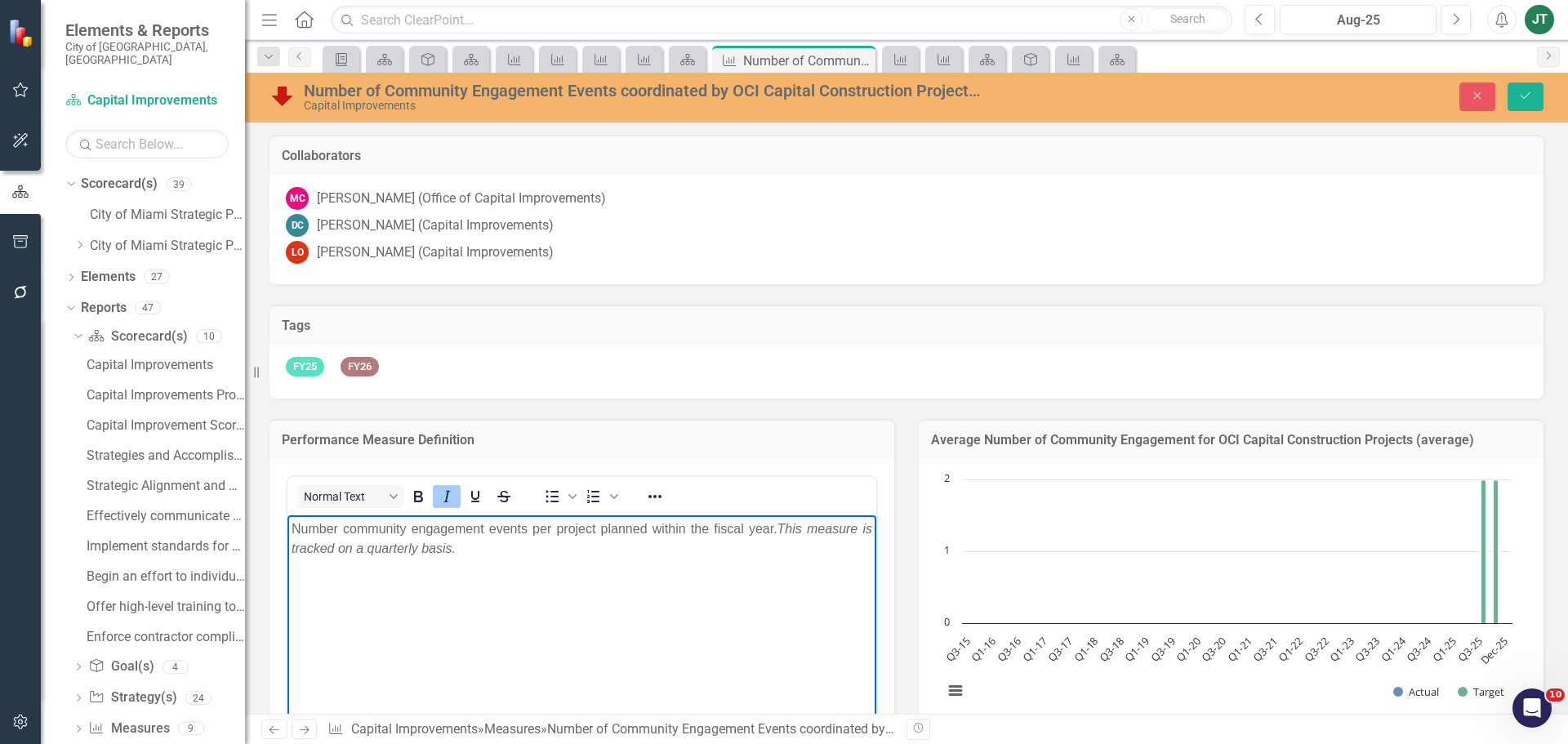
click at [506, 548] on p "Number community engagement events per project planned within the fiscal year. …" at bounding box center [582, 539] width 581 height 40
click at [323, 526] on p "Number community engagement events per project planned within the fiscal year. …" at bounding box center [582, 539] width 581 height 40
click at [505, 546] on p "Number community engagement events per project planned within the fiscal year. …" at bounding box center [582, 539] width 581 height 40
click at [597, 541] on p "Number community engagement events per project planned within the fiscal year. …" at bounding box center [582, 539] width 581 height 40
drag, startPoint x: 1521, startPoint y: 96, endPoint x: 1430, endPoint y: 194, distance: 133.7
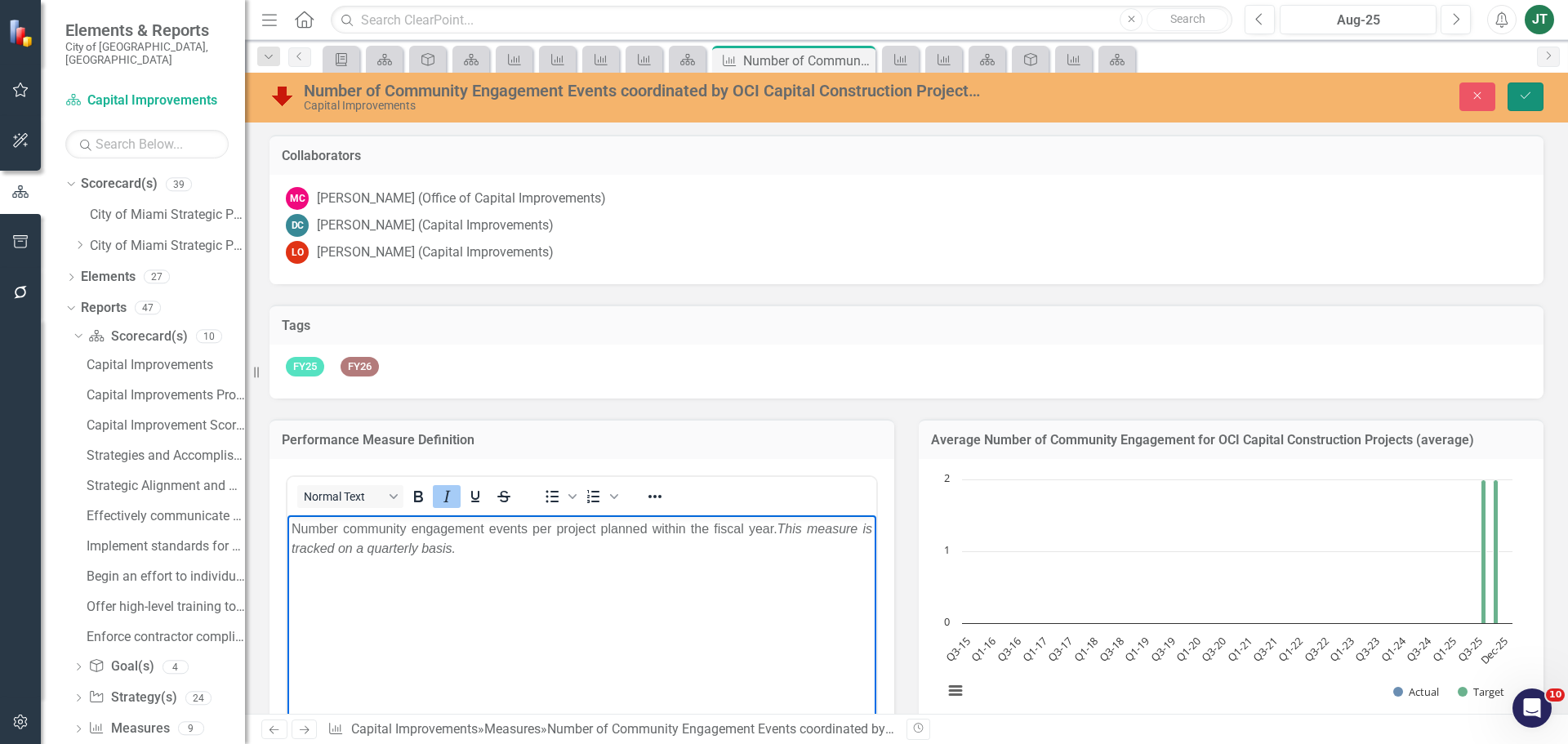
click at [1522, 97] on icon "submit" at bounding box center [1526, 95] width 9 height 7
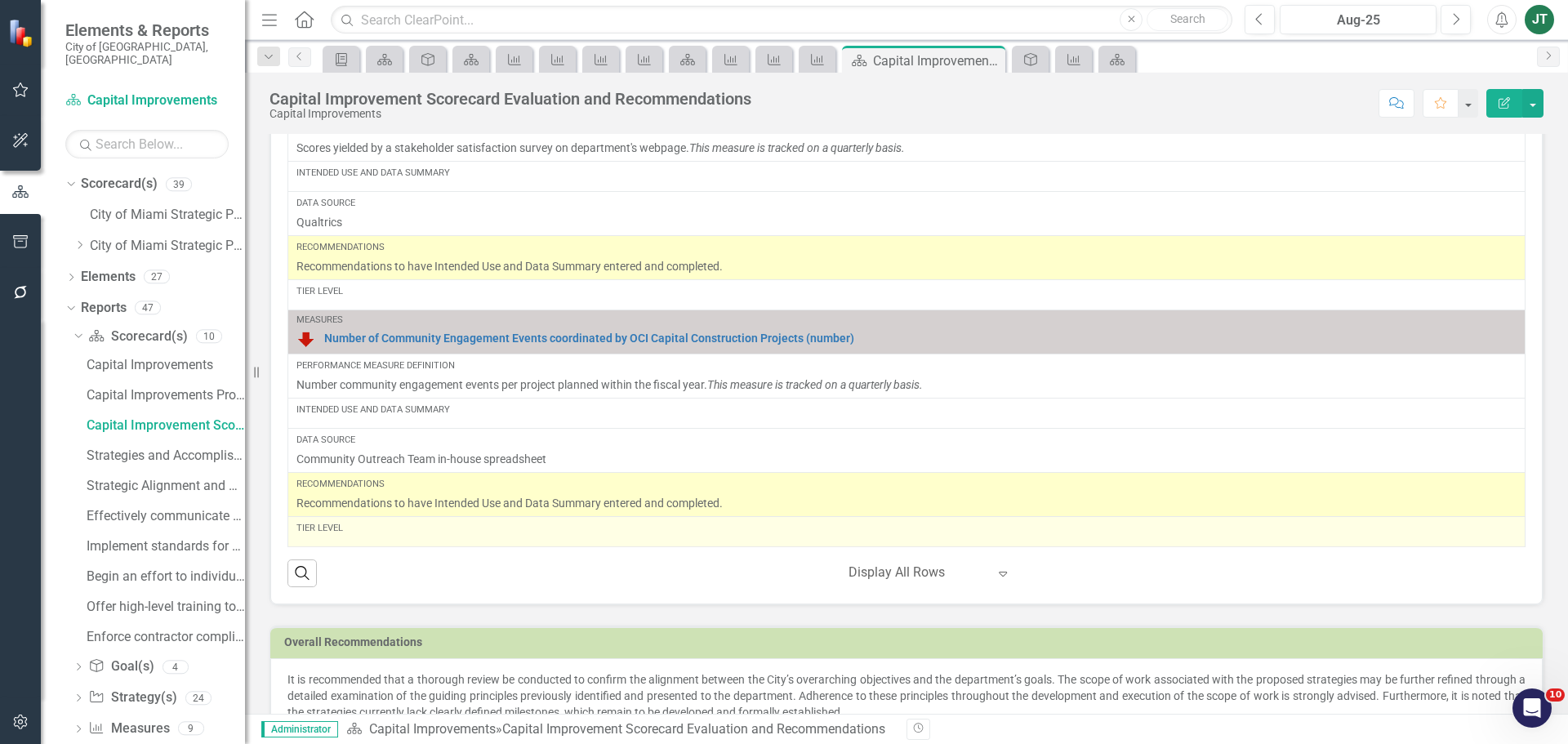
scroll to position [1568, 0]
